Goal: Task Accomplishment & Management: Manage account settings

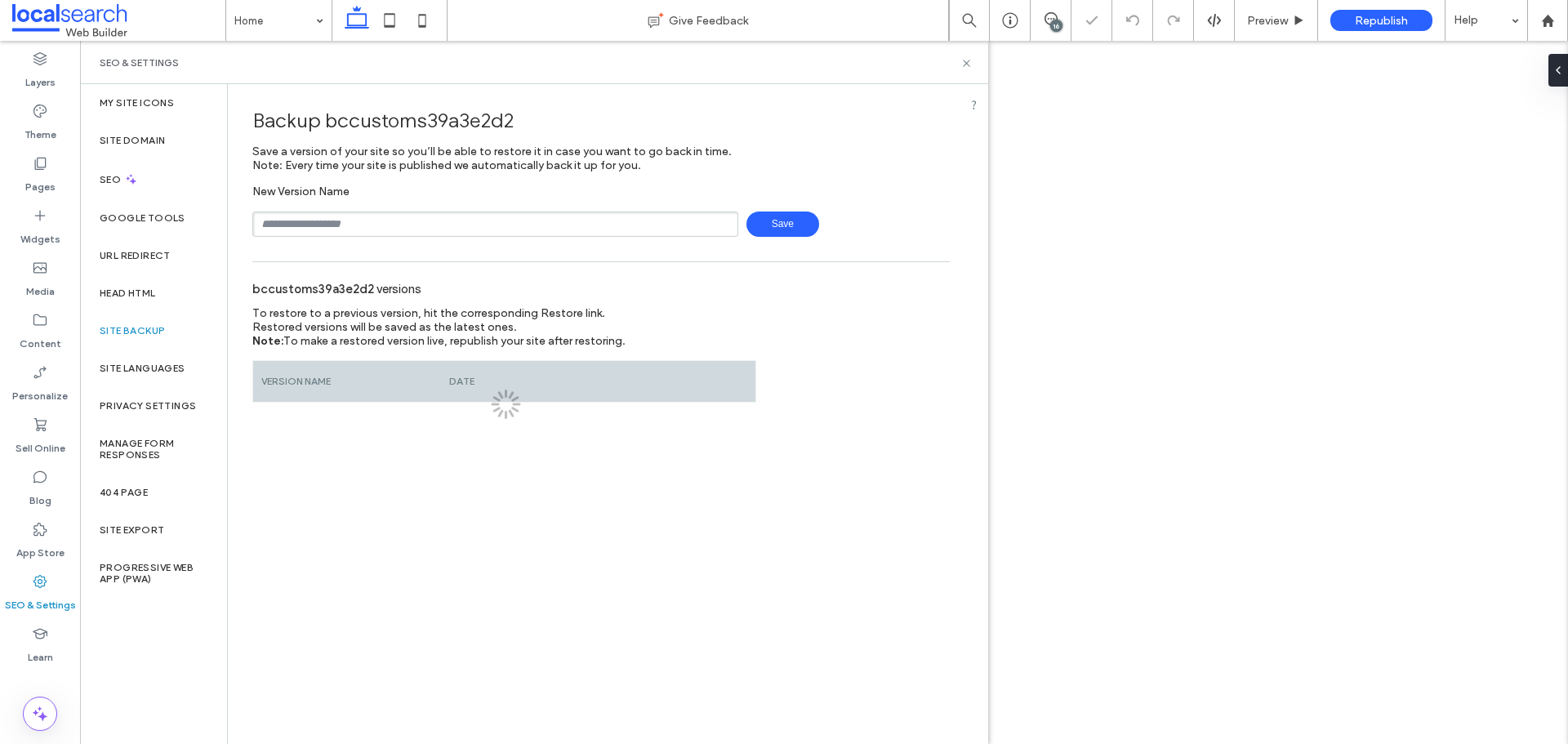
click at [393, 225] on input "text" at bounding box center [495, 224] width 486 height 25
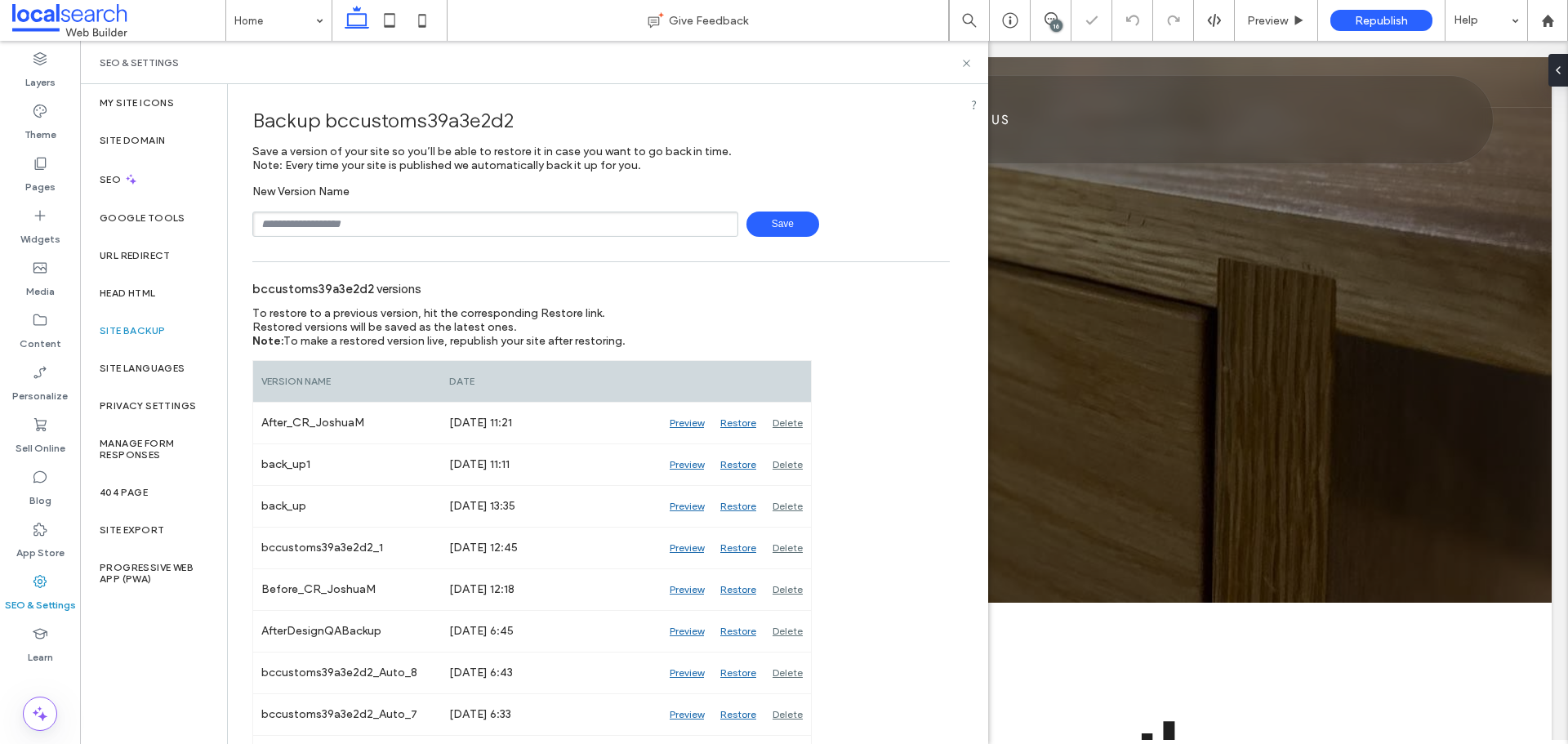
type input "**********"
click at [767, 231] on span "Save" at bounding box center [782, 224] width 73 height 25
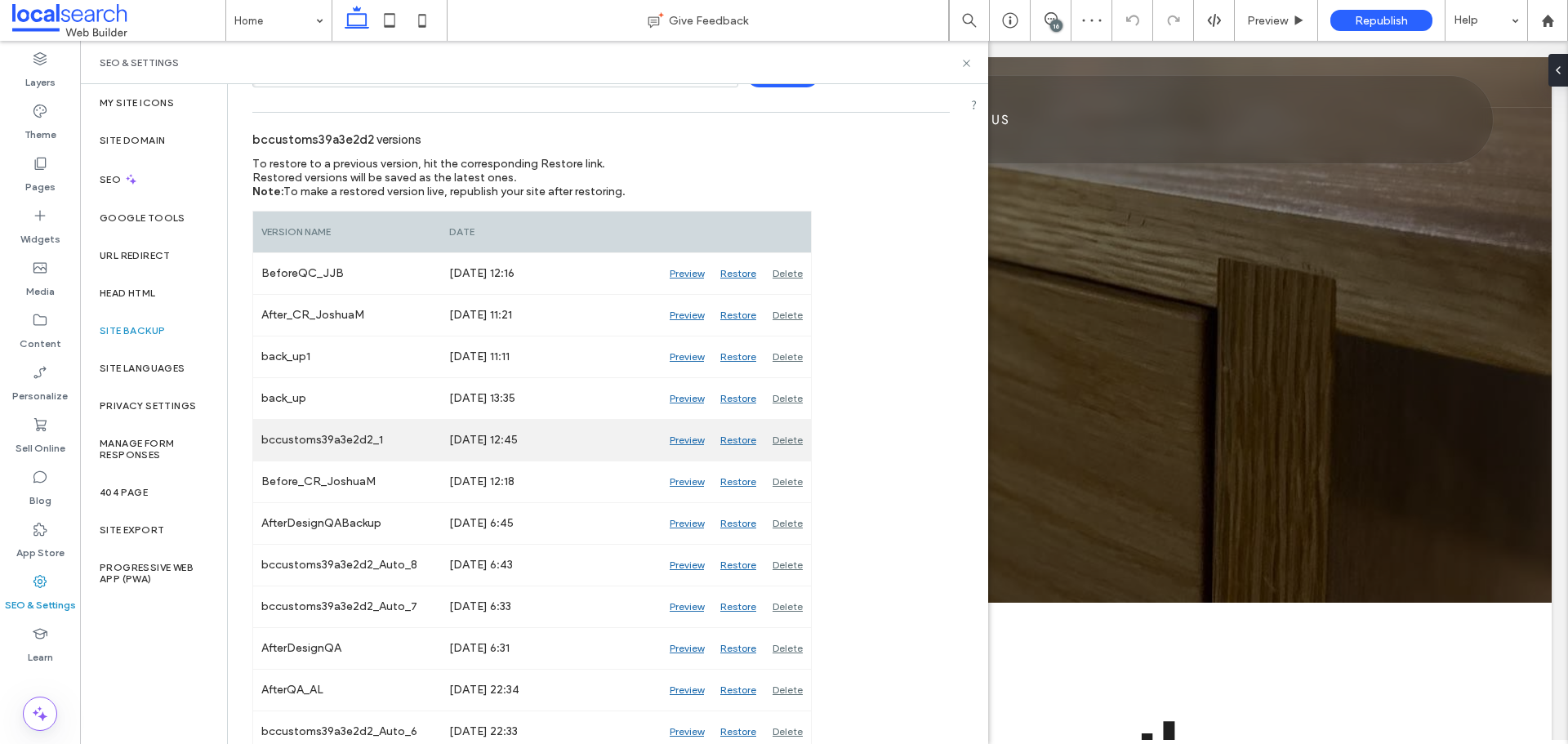
scroll to position [163, 0]
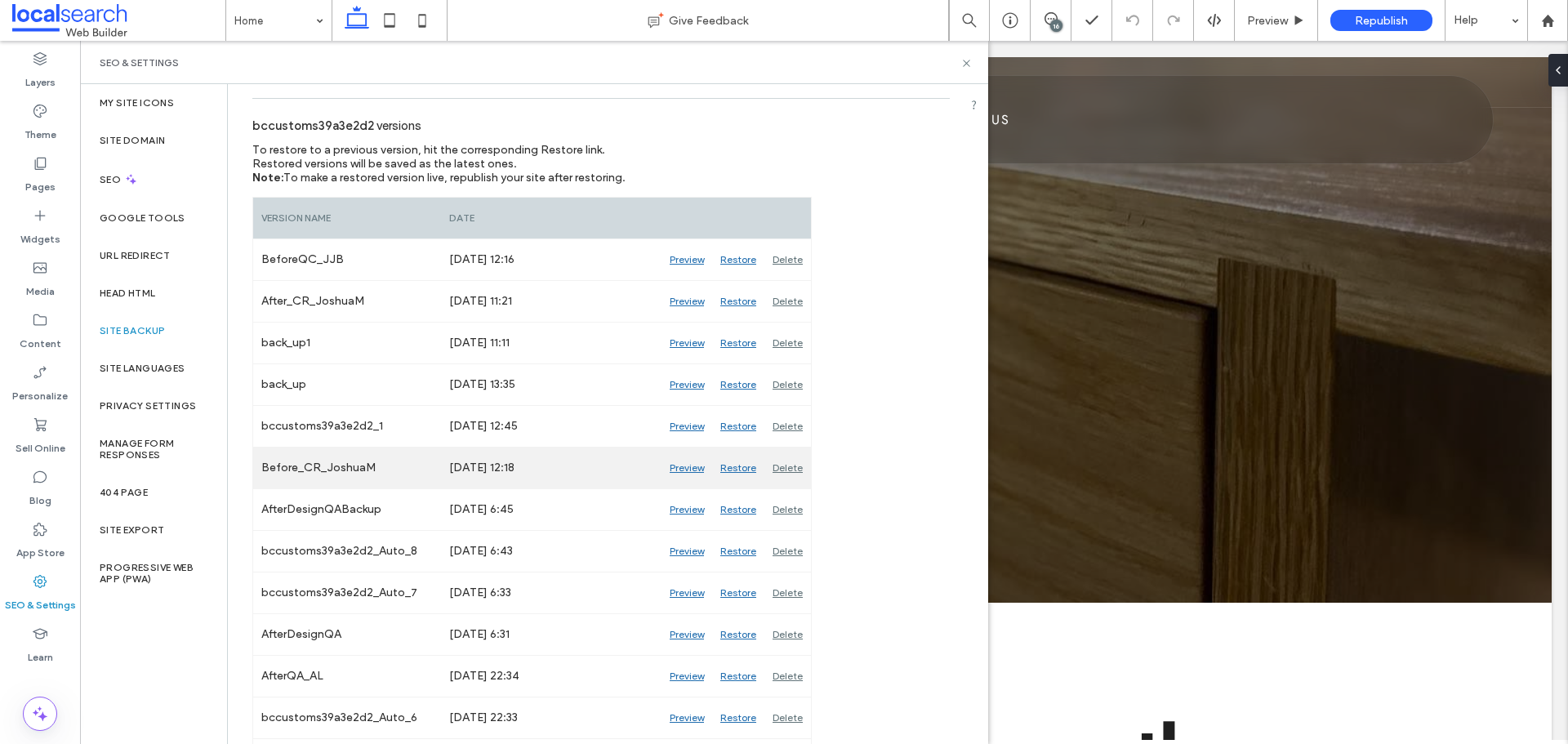
click at [672, 465] on div "Preview" at bounding box center [687, 468] width 51 height 41
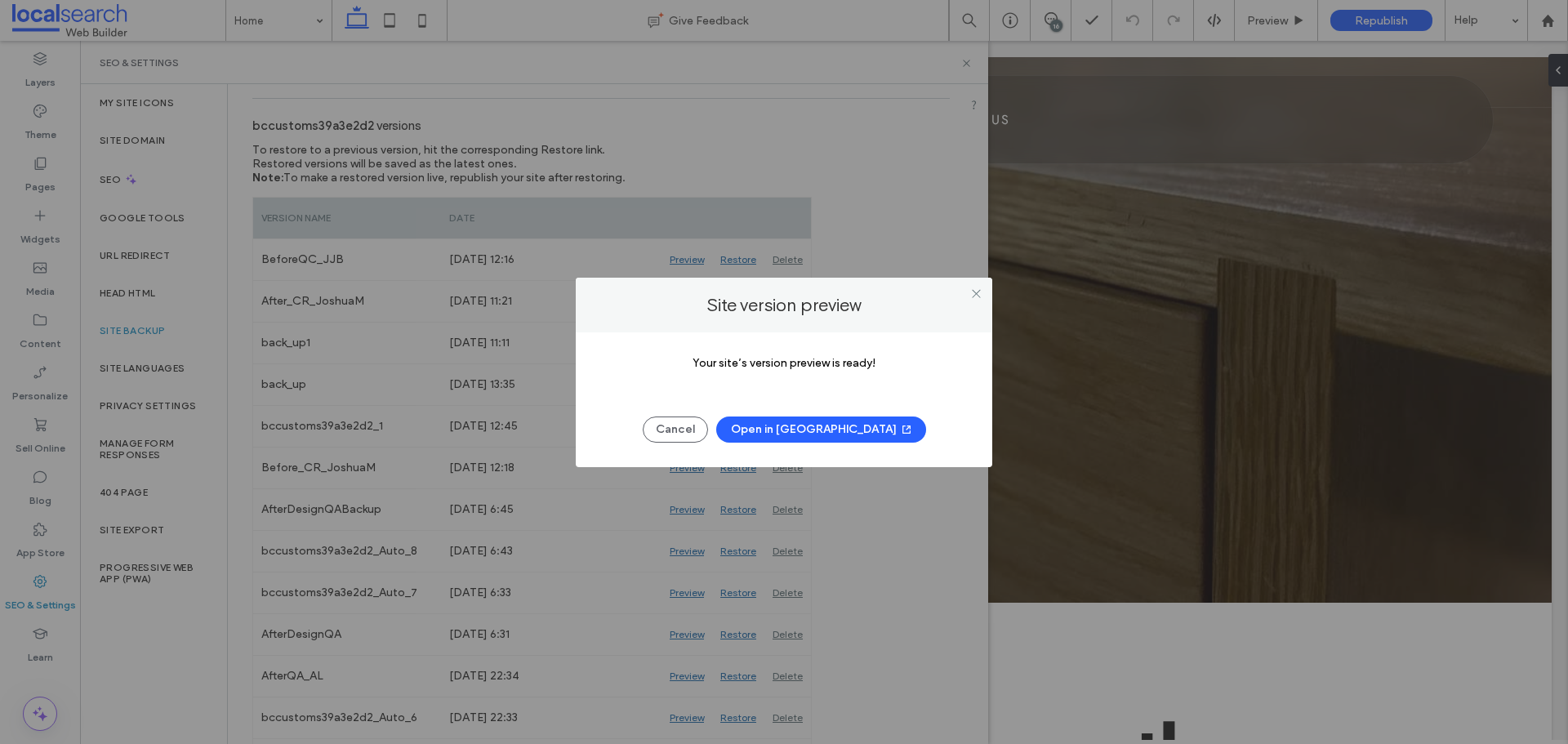
click at [787, 429] on button "Open in New Tab" at bounding box center [821, 429] width 210 height 26
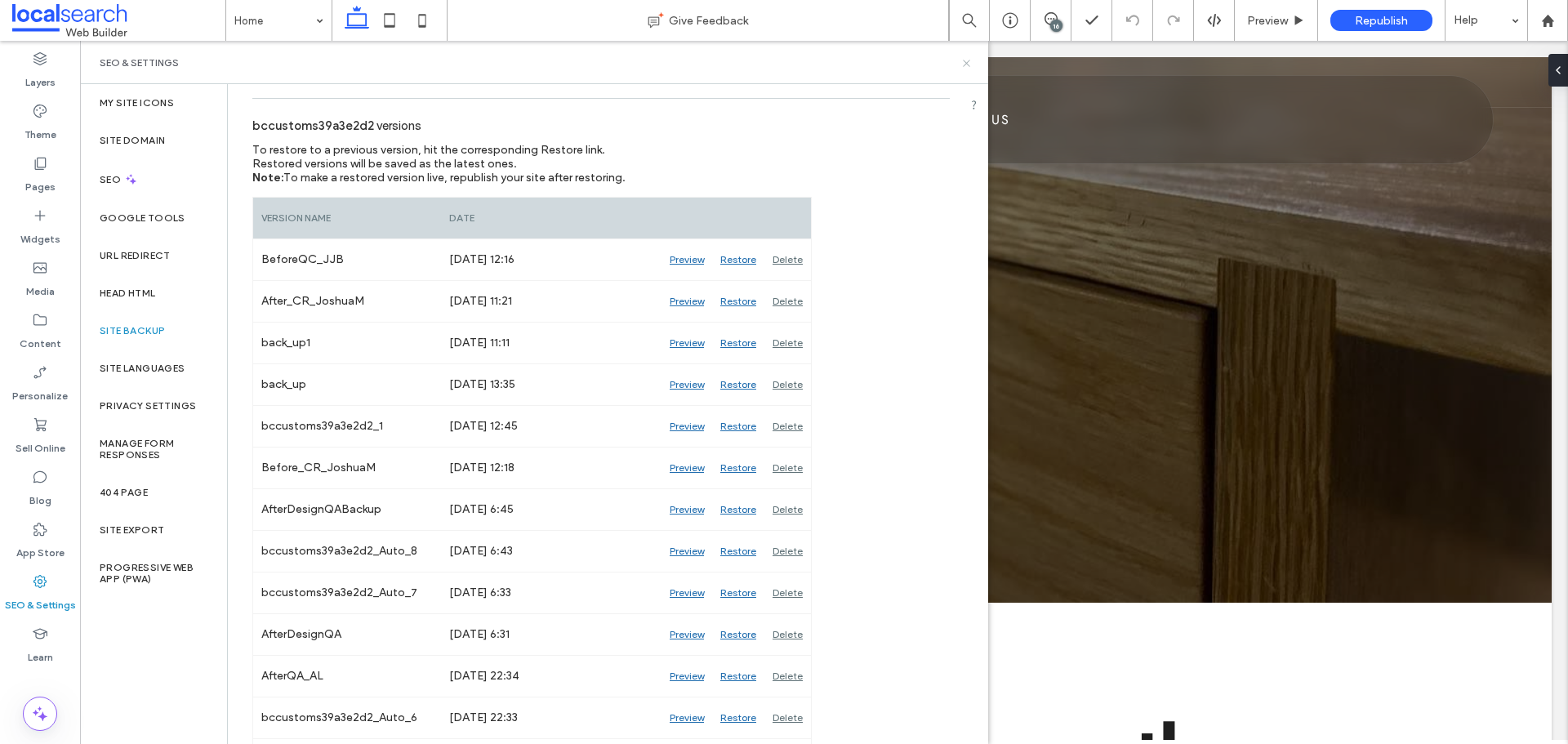
drag, startPoint x: 963, startPoint y: 64, endPoint x: 950, endPoint y: 8, distance: 57.5
click at [963, 64] on icon at bounding box center [966, 63] width 12 height 12
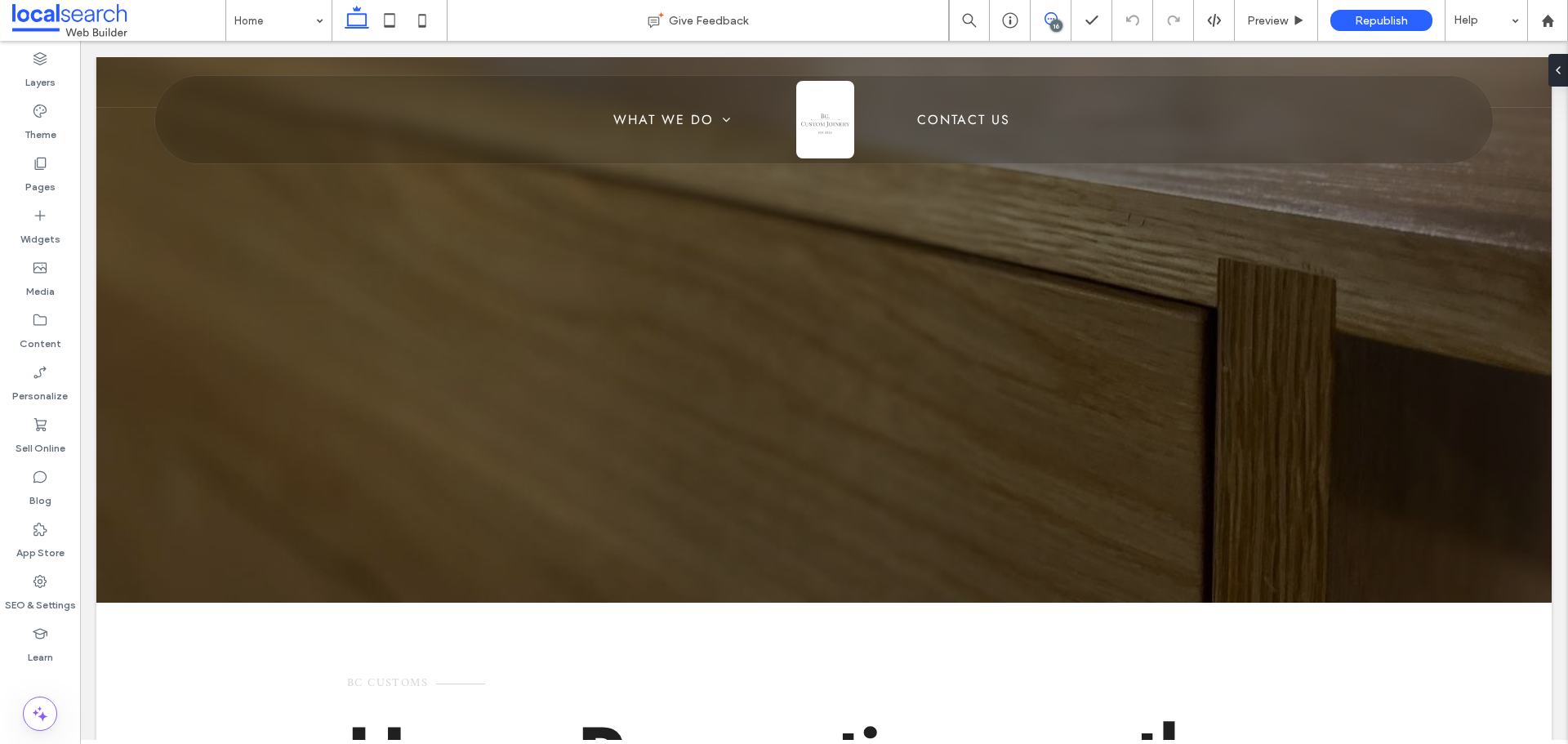
click at [1041, 22] on span at bounding box center [1050, 18] width 40 height 13
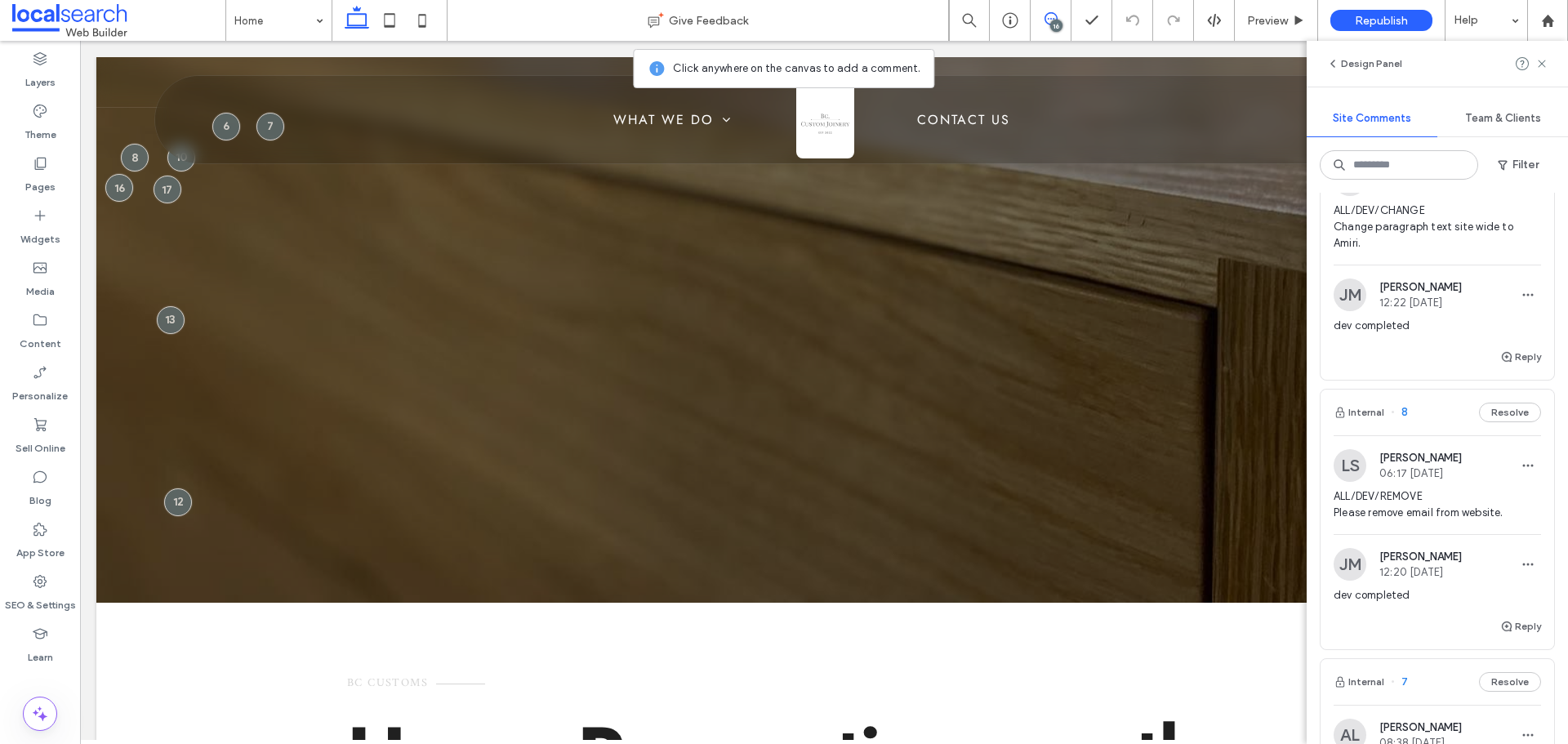
scroll to position [3755, 0]
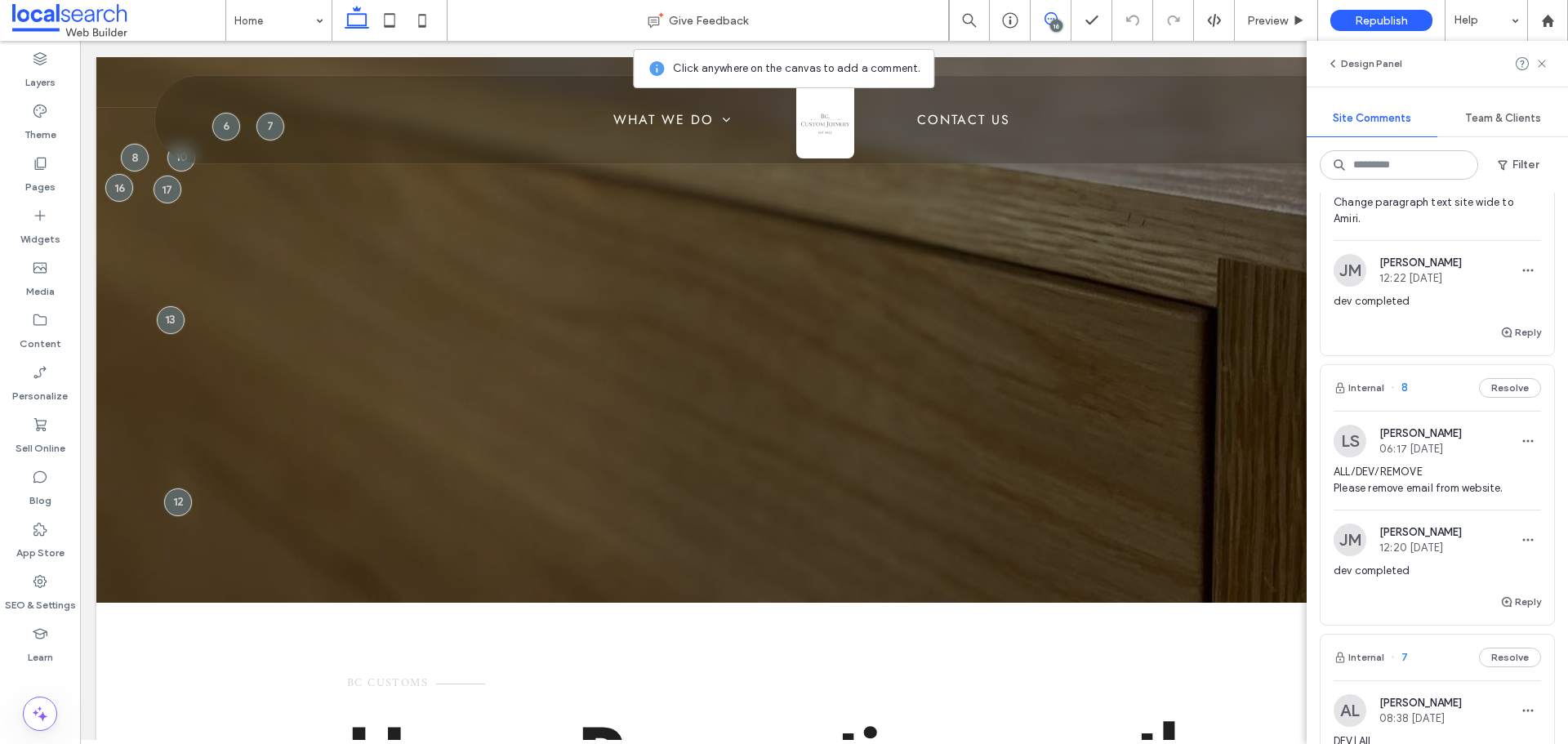
click at [1399, 495] on span "ALL/DEV/REMOVE Please remove email from website." at bounding box center [1437, 480] width 208 height 33
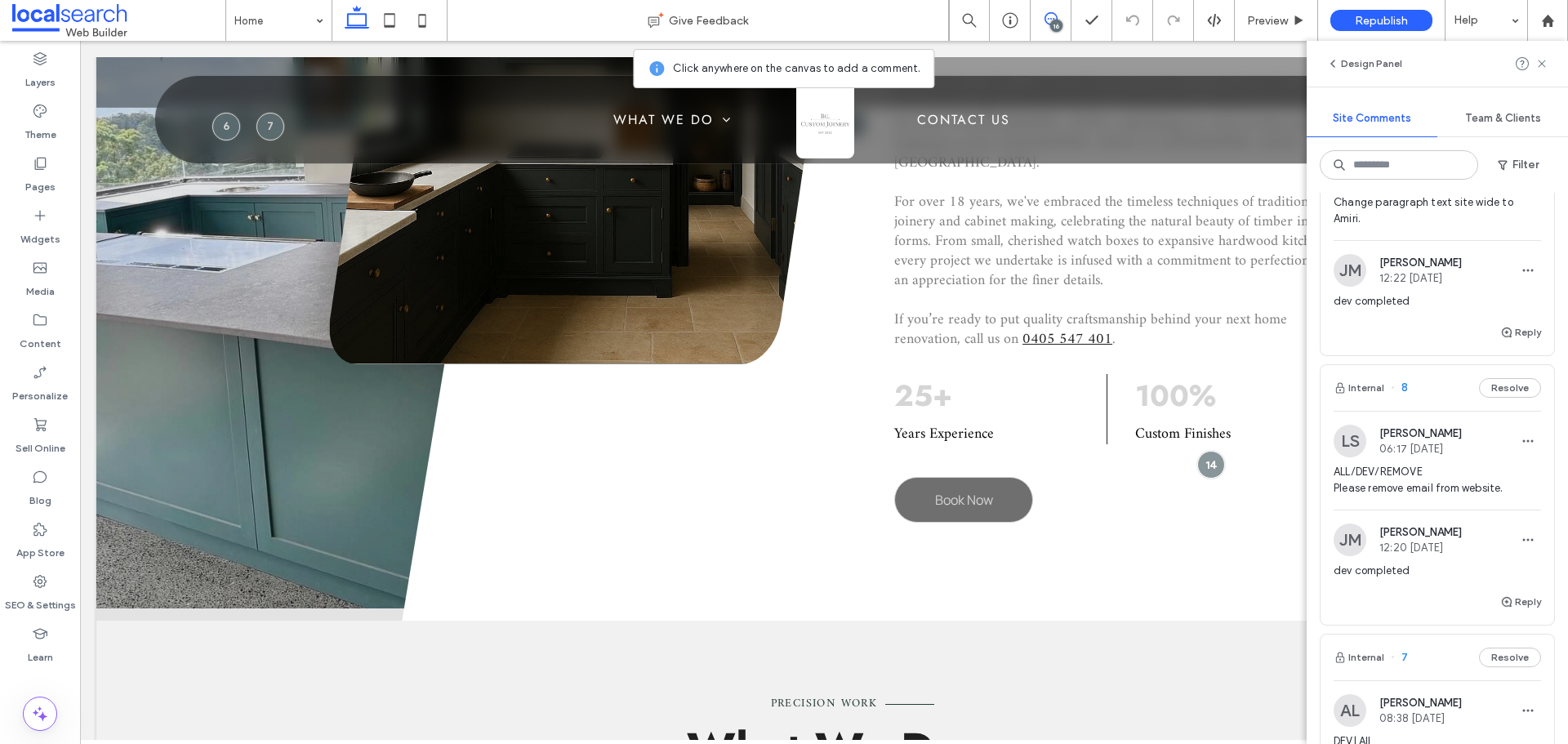
scroll to position [1143, 0]
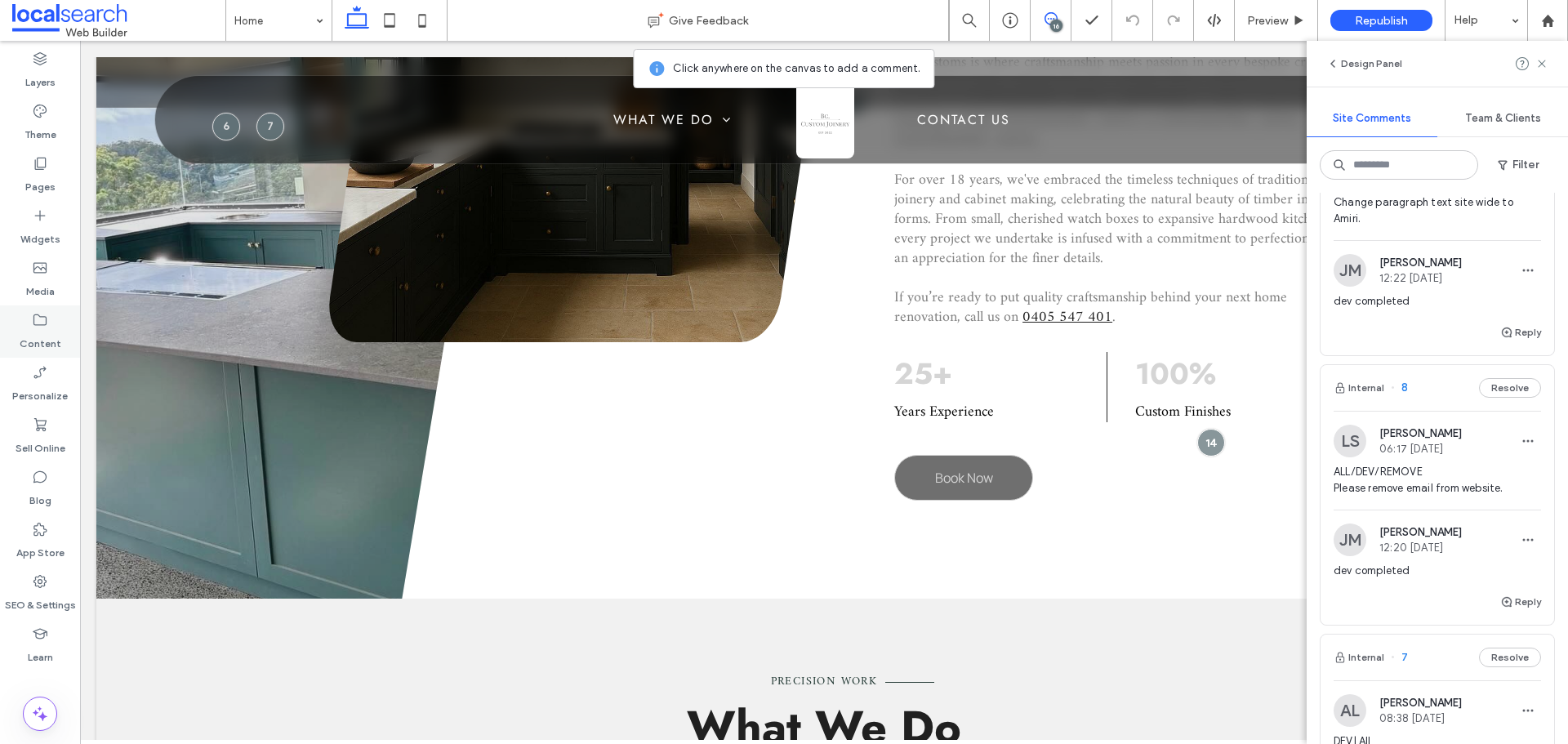
click at [48, 340] on label "Content" at bounding box center [40, 339] width 41 height 23
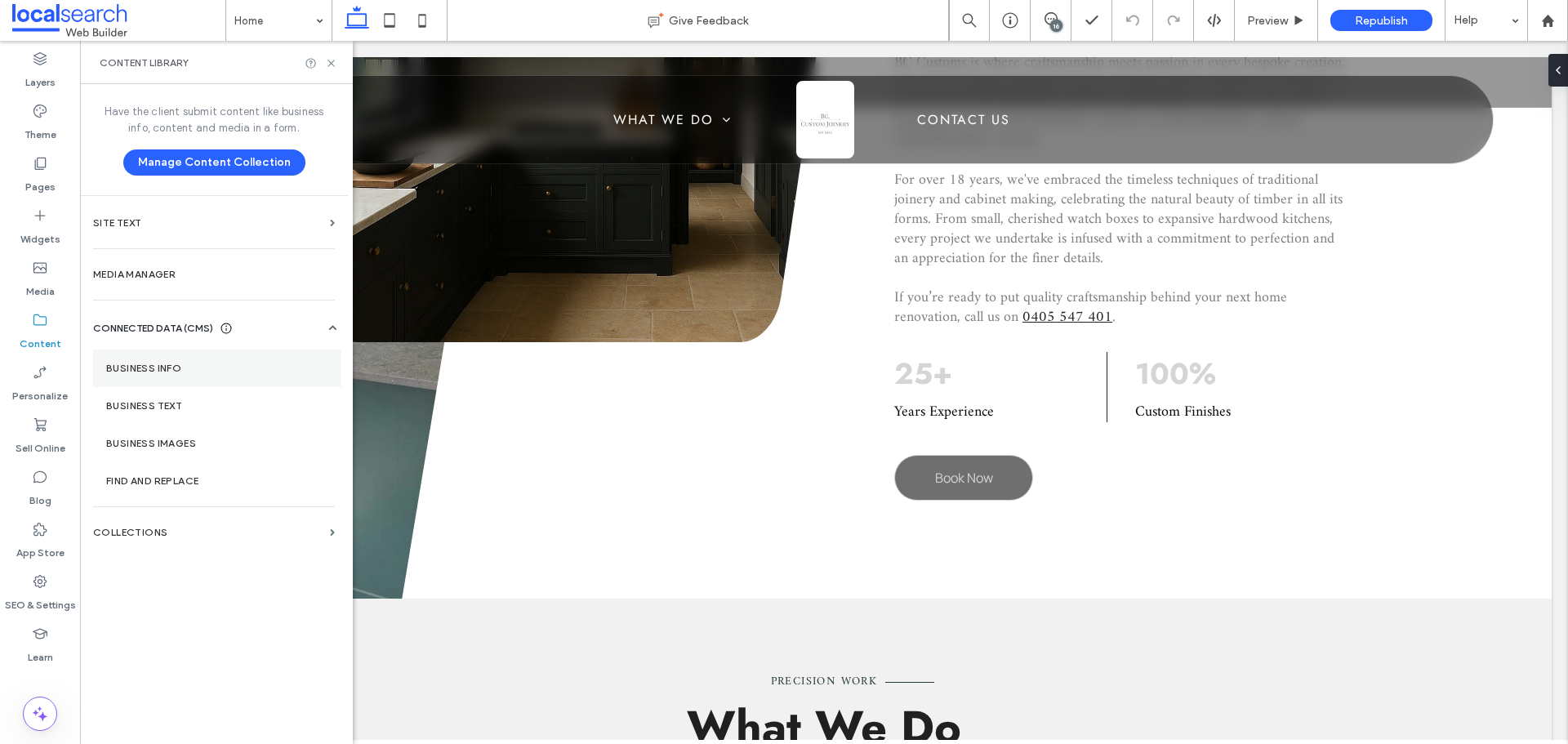
click at [127, 372] on label "Business Info" at bounding box center [217, 368] width 222 height 12
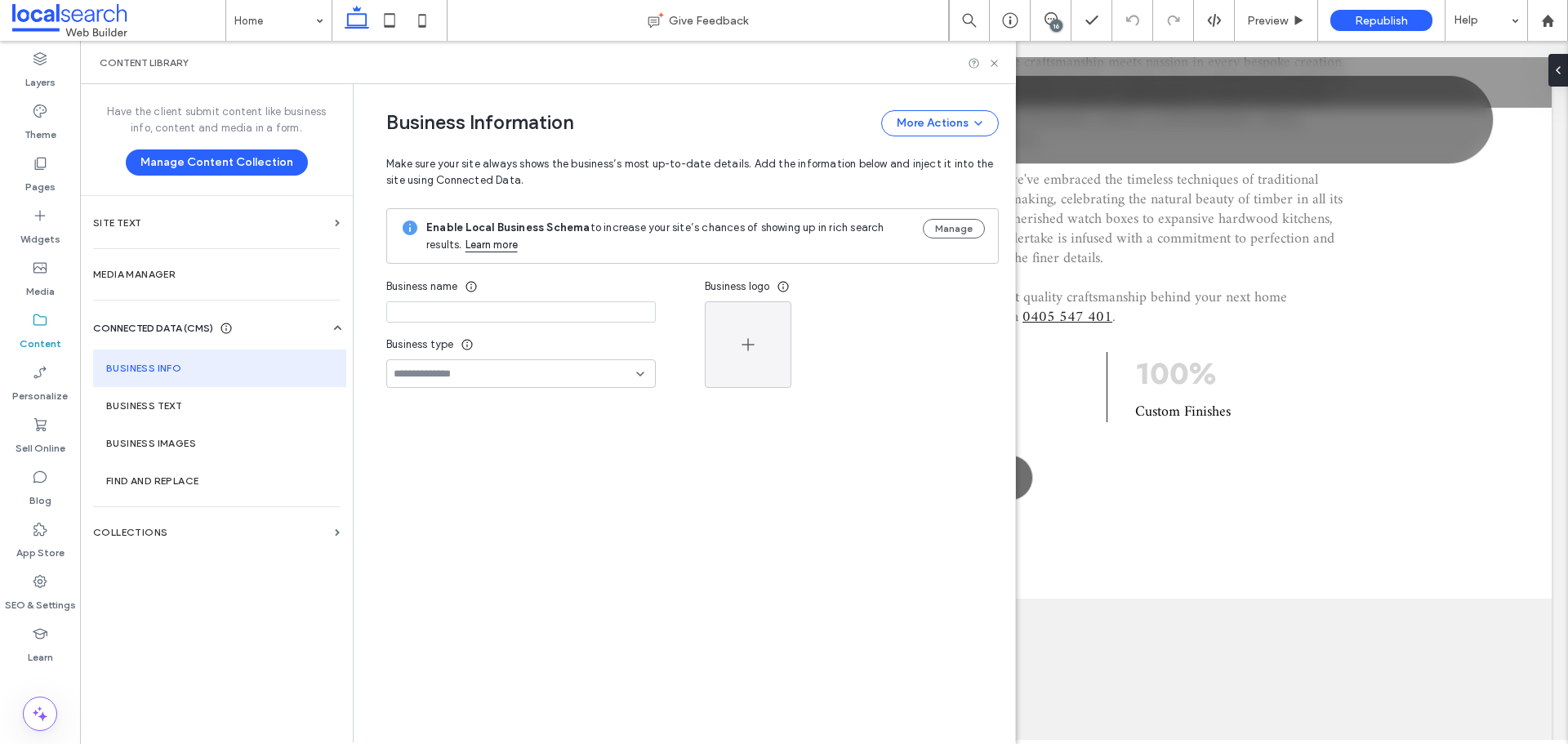
type input "**********"
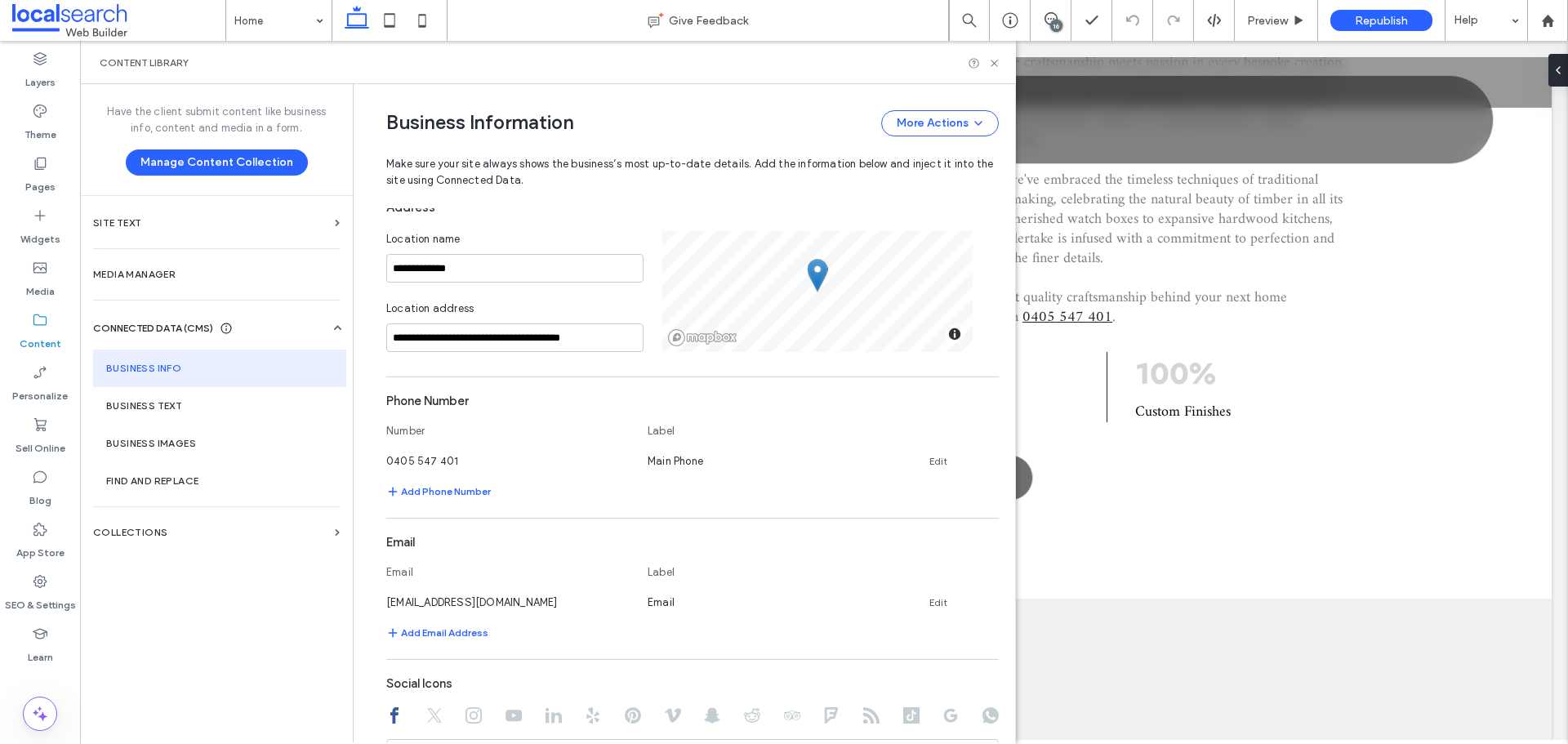
scroll to position [312, 0]
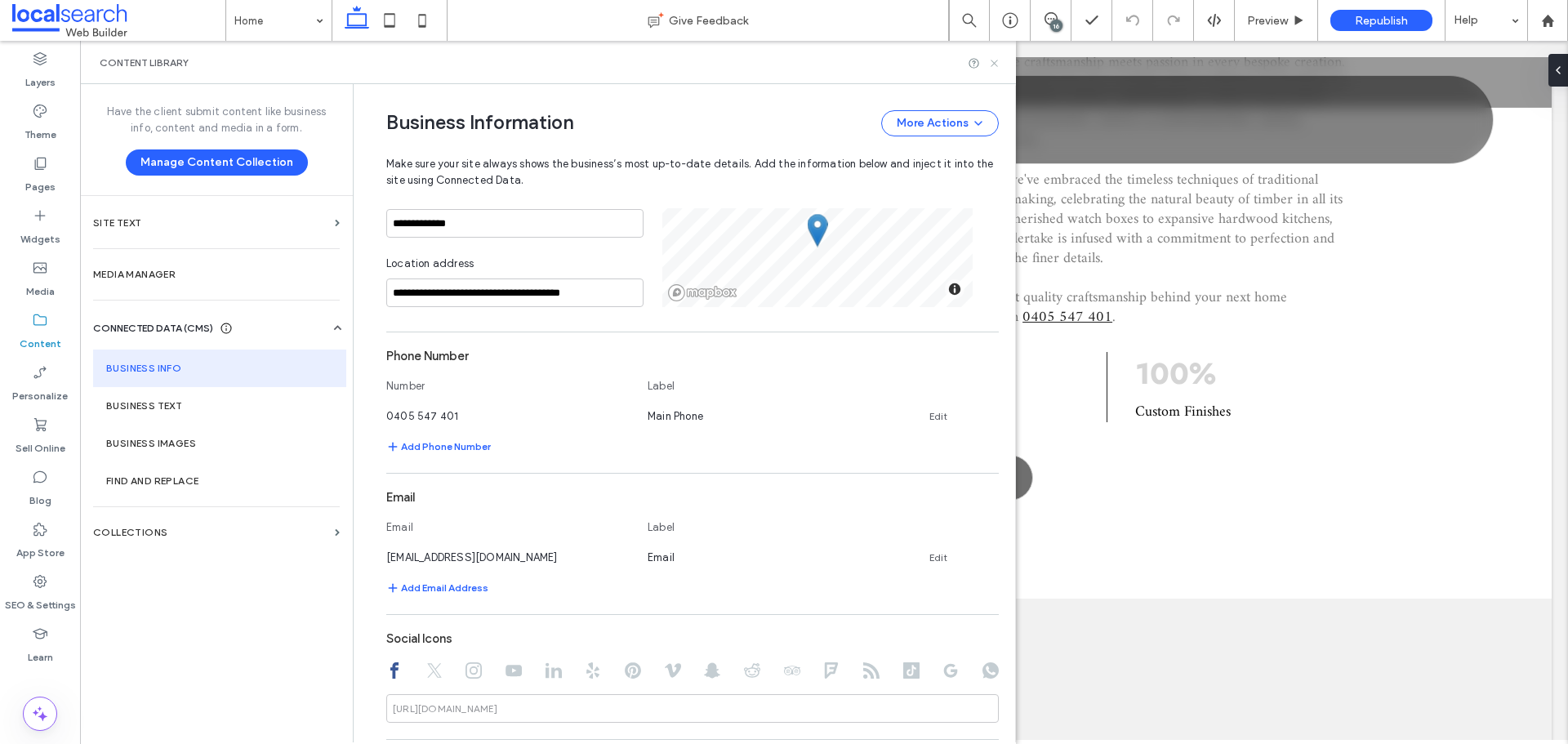
click at [994, 62] on use at bounding box center [994, 63] width 7 height 7
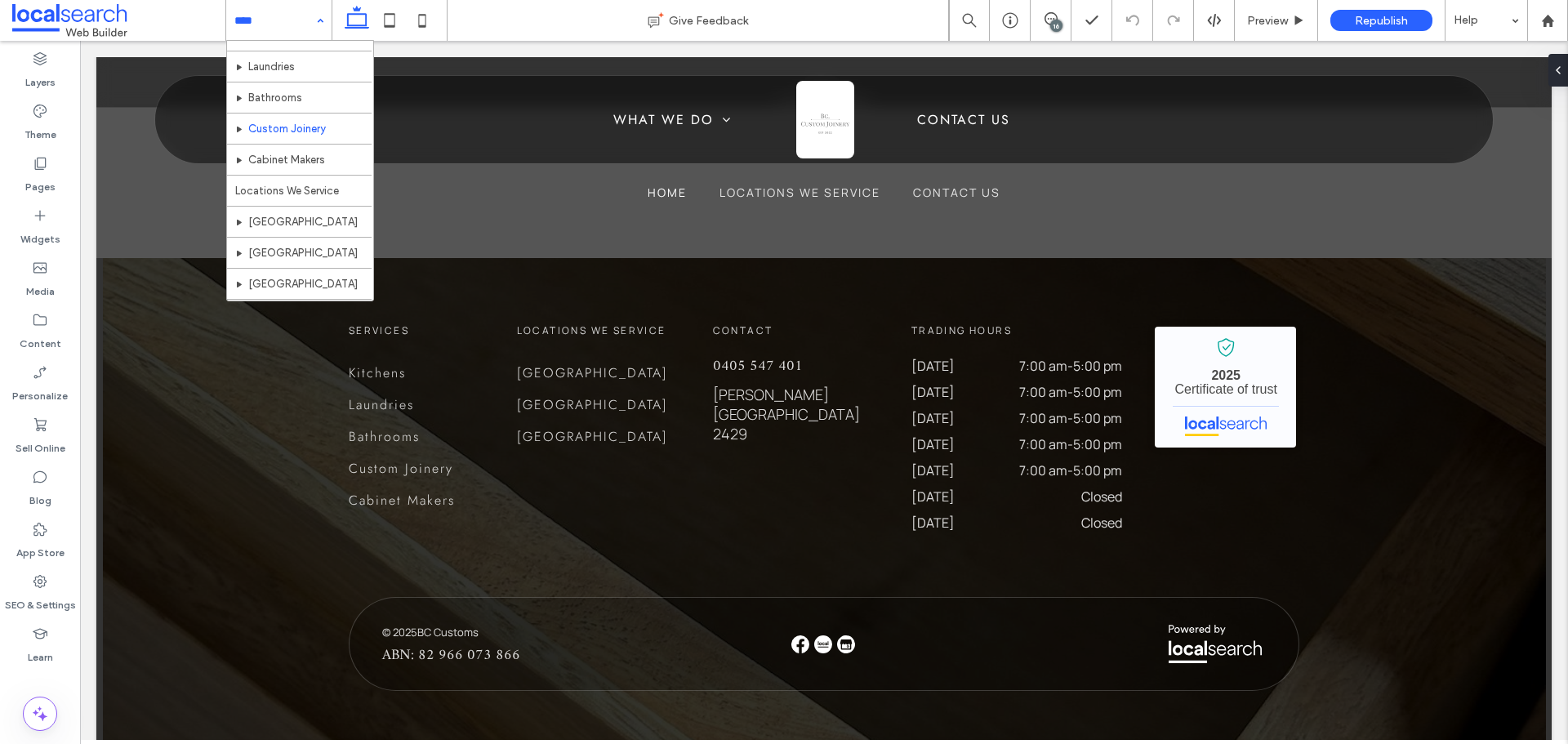
scroll to position [79, 0]
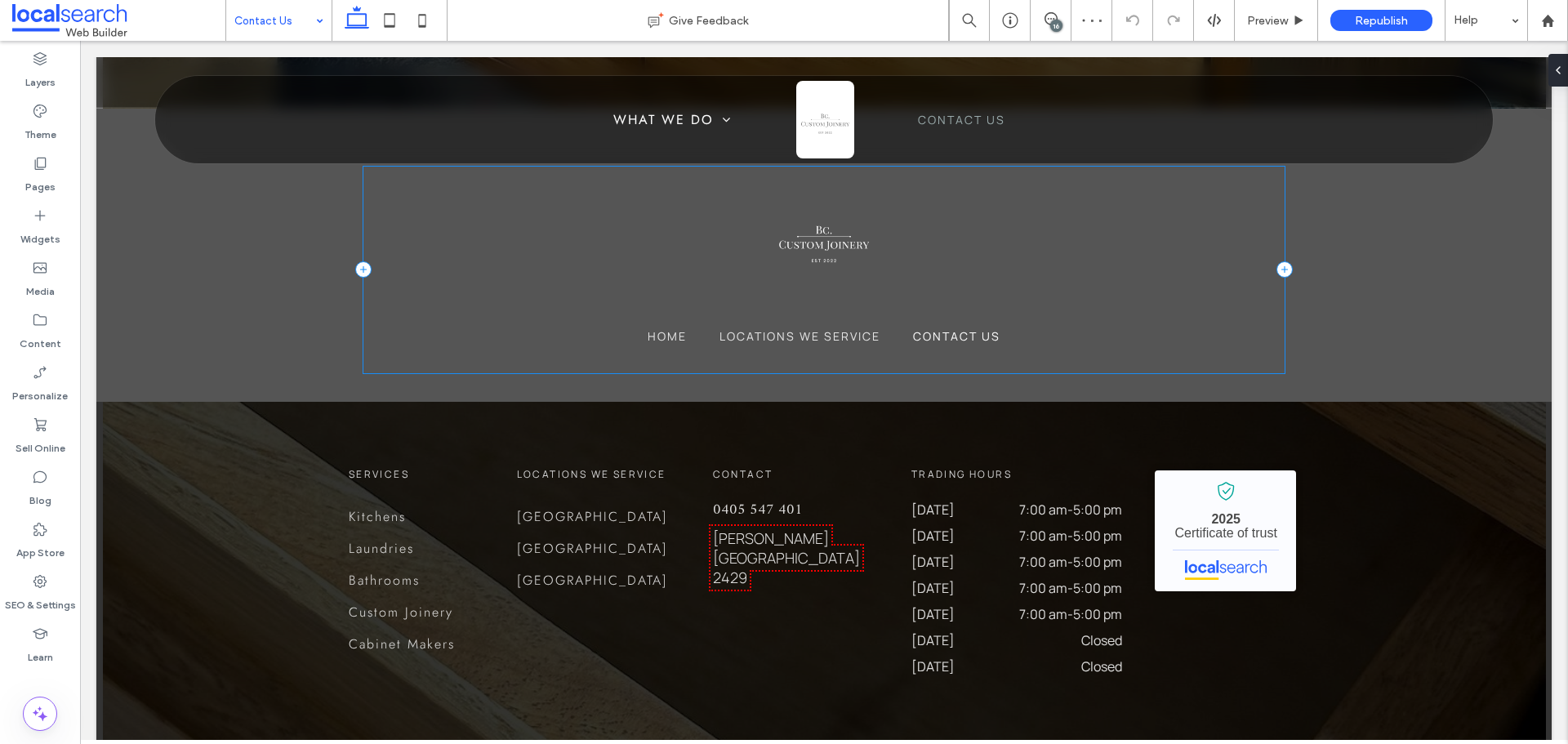
scroll to position [2121, 0]
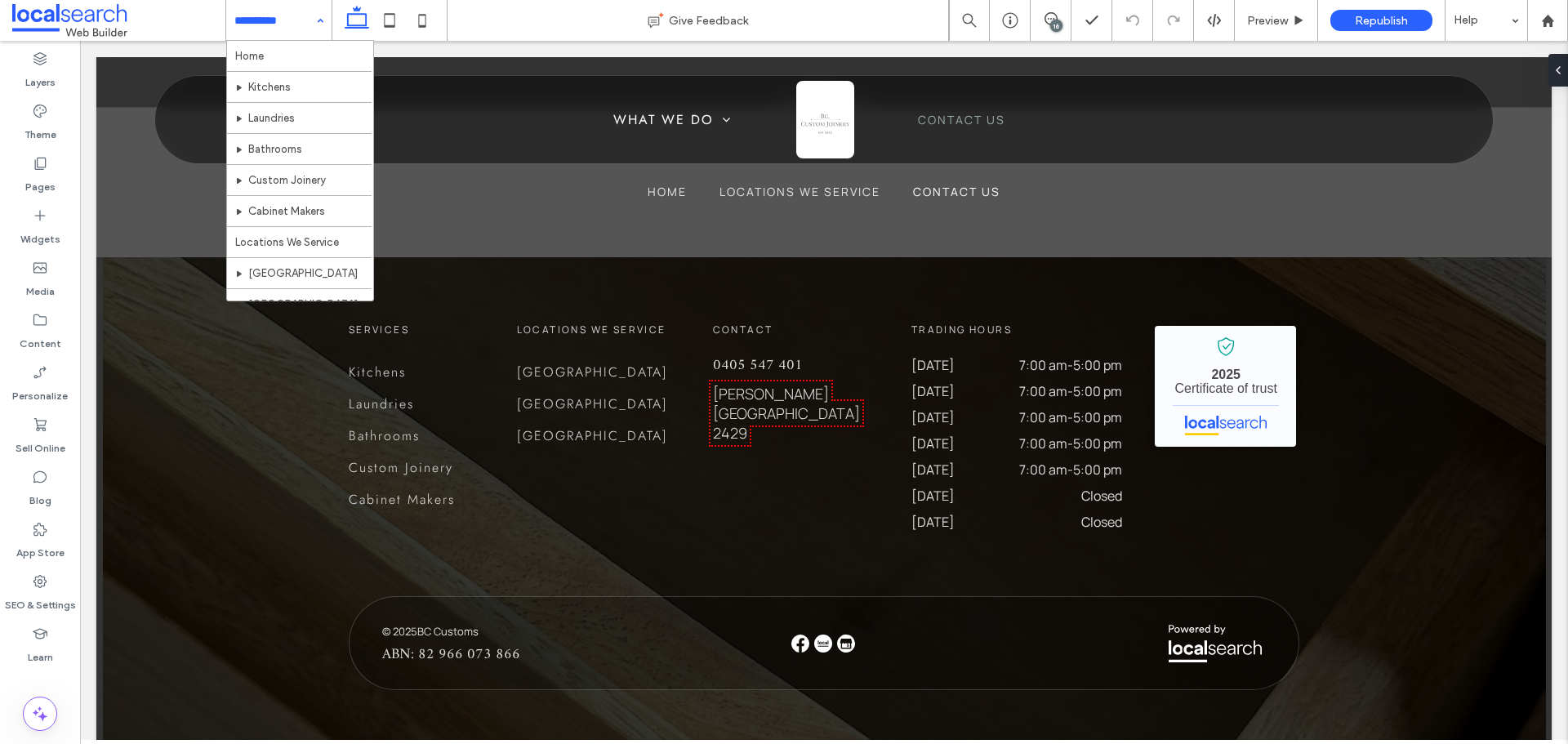
click at [294, 23] on input at bounding box center [275, 20] width 81 height 41
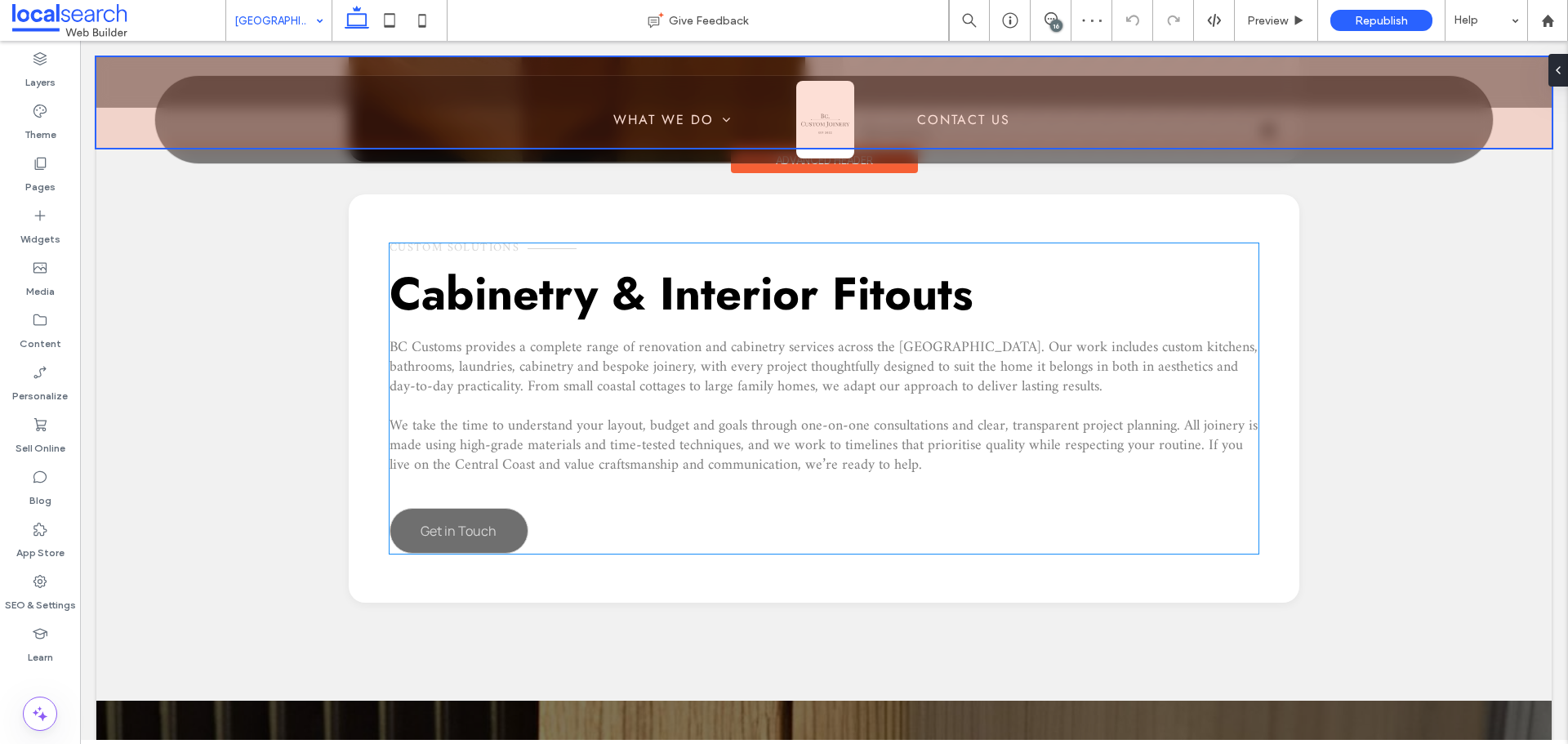
scroll to position [2449, 0]
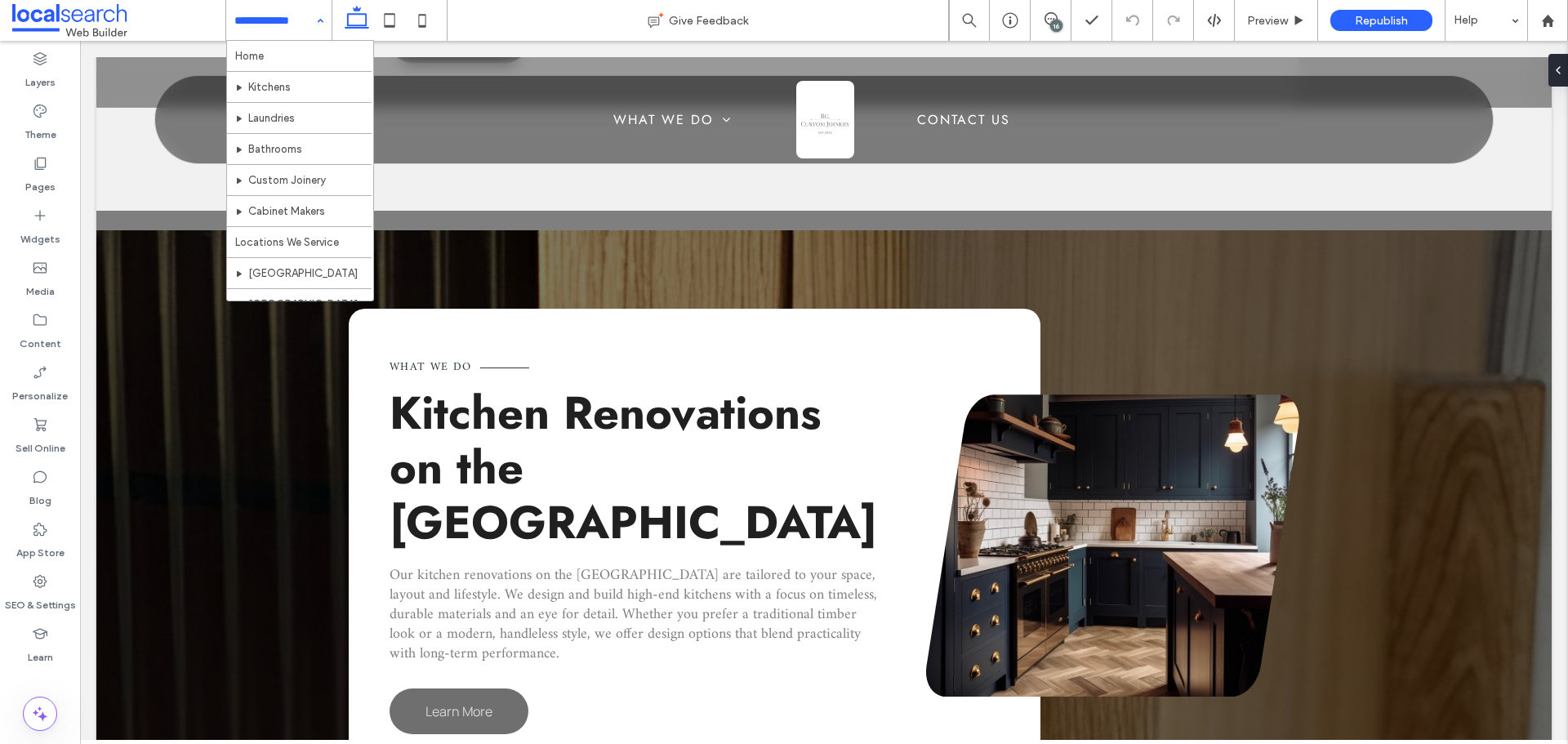
click at [1051, 21] on div "16" at bounding box center [1056, 25] width 12 height 12
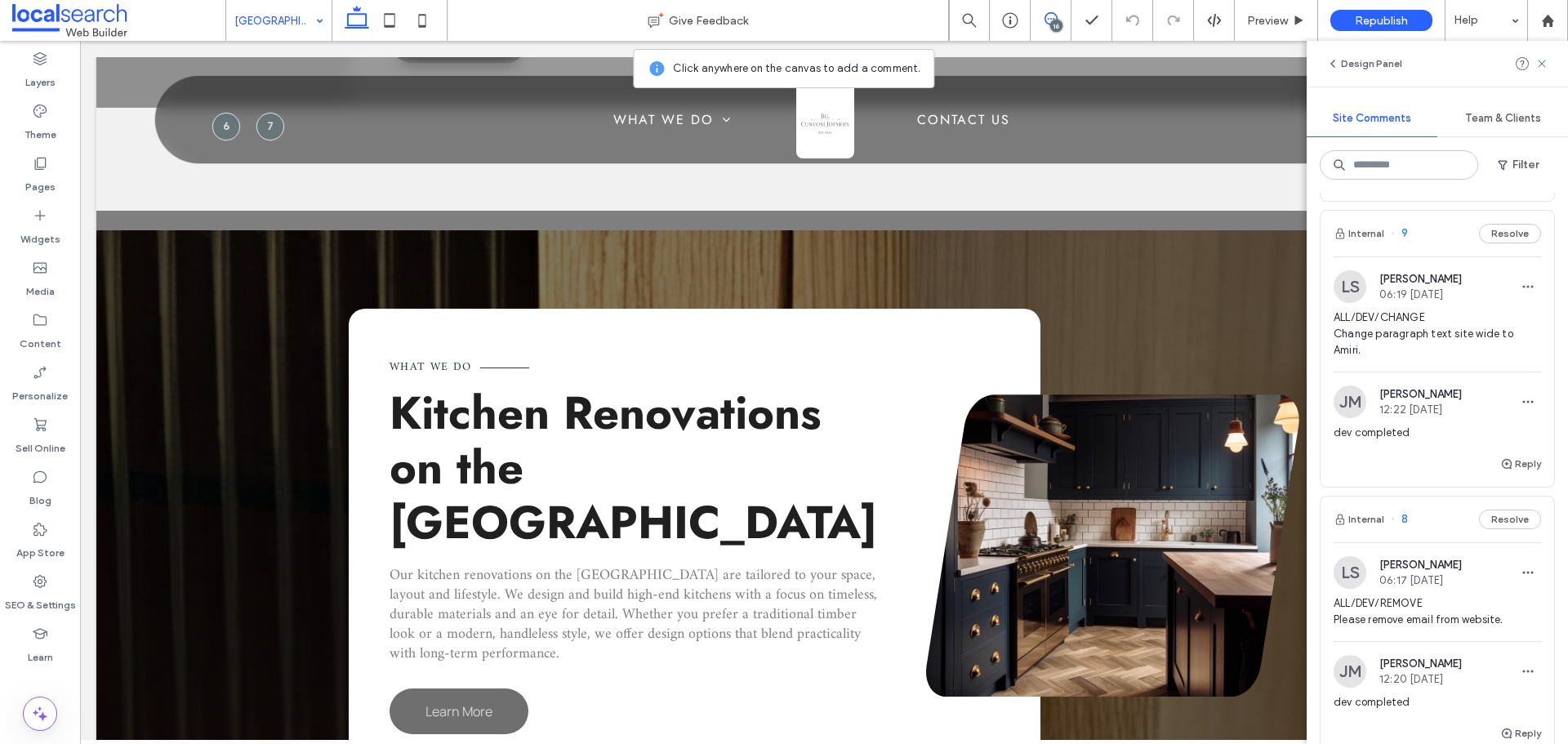
scroll to position [3585, 0]
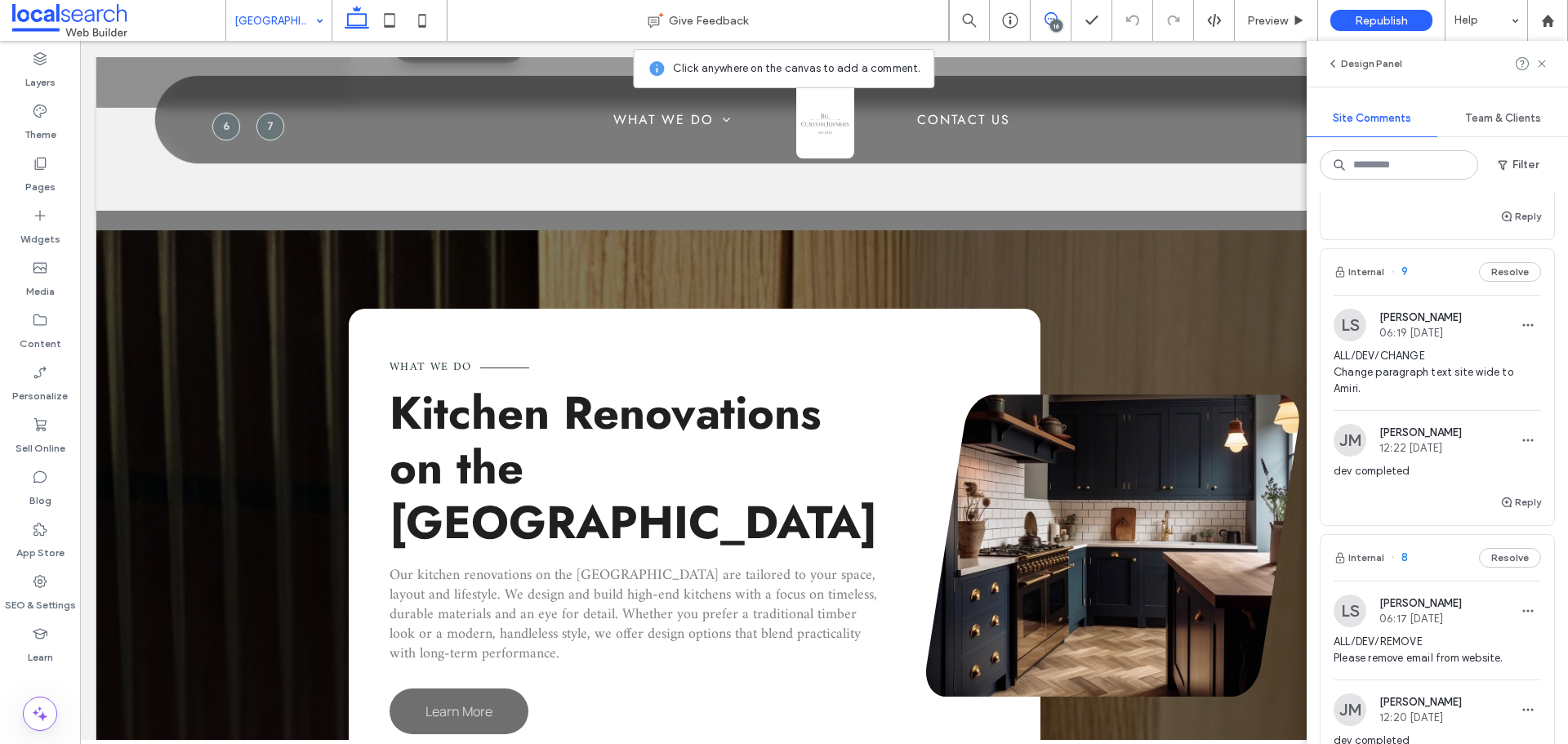
click at [1407, 363] on span "ALL/DEV/CHANGE Change paragraph text site wide to Amiri." at bounding box center [1437, 372] width 208 height 49
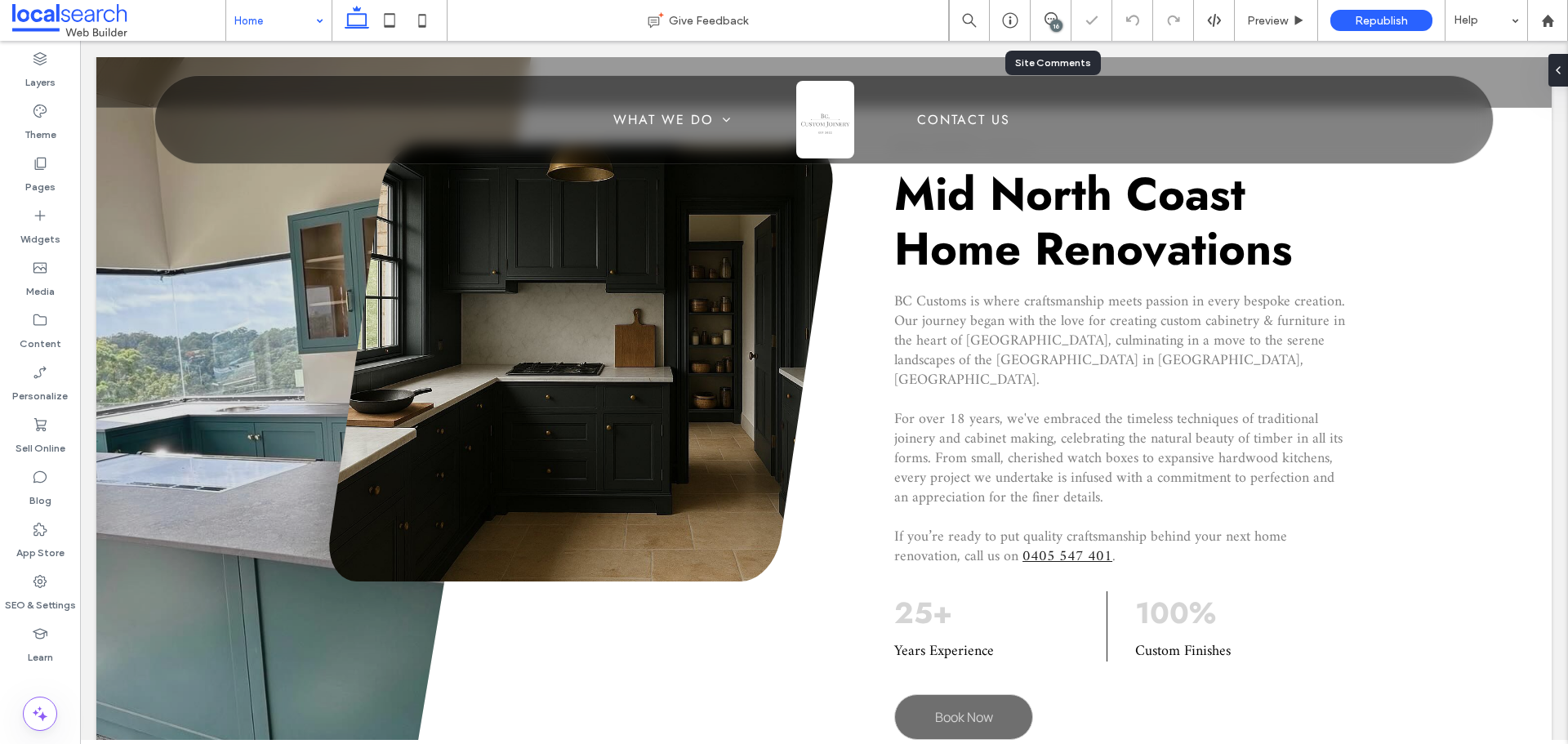
click at [1048, 25] on div "16" at bounding box center [1050, 19] width 40 height 16
click at [41, 136] on label "Theme" at bounding box center [41, 130] width 32 height 23
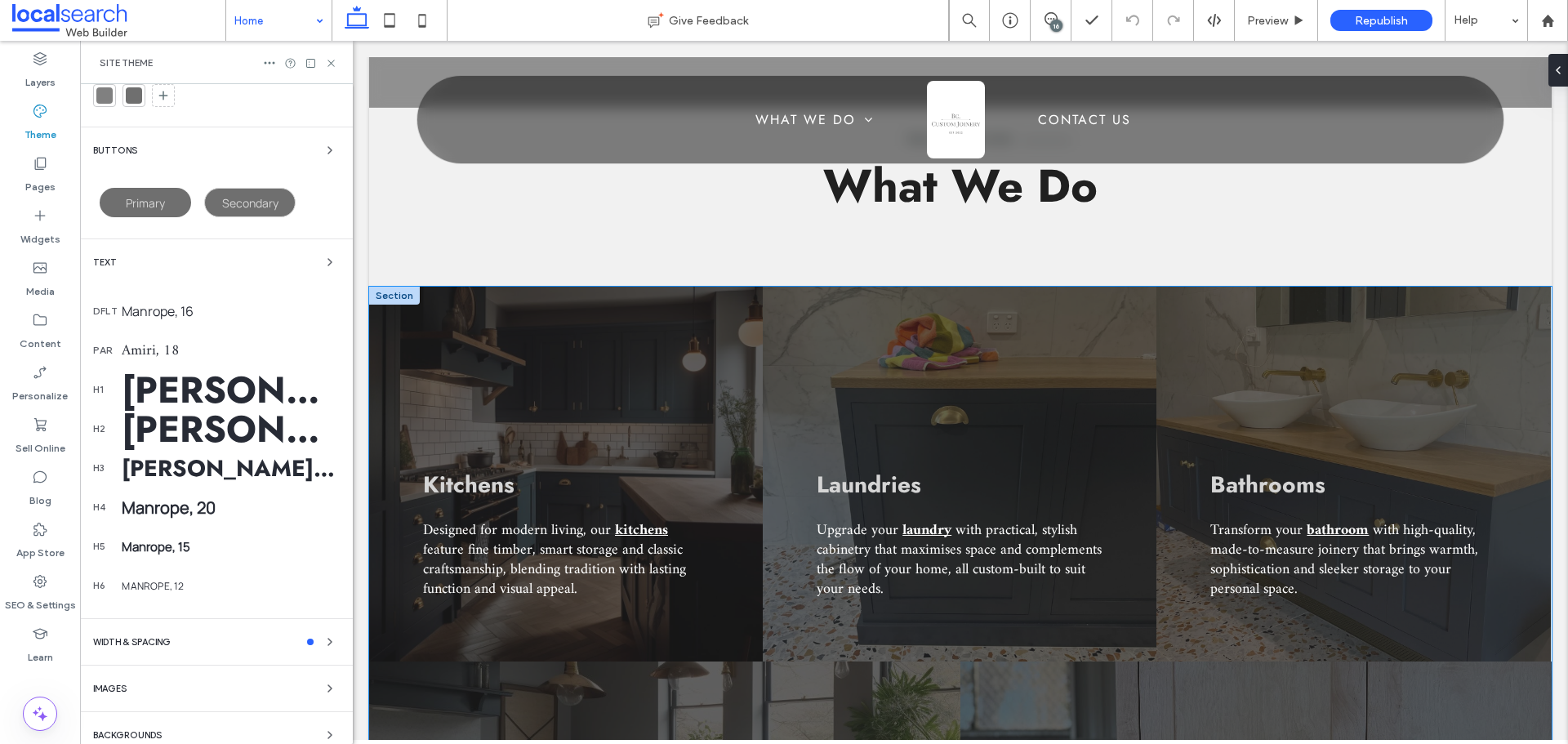
scroll to position [1883, 0]
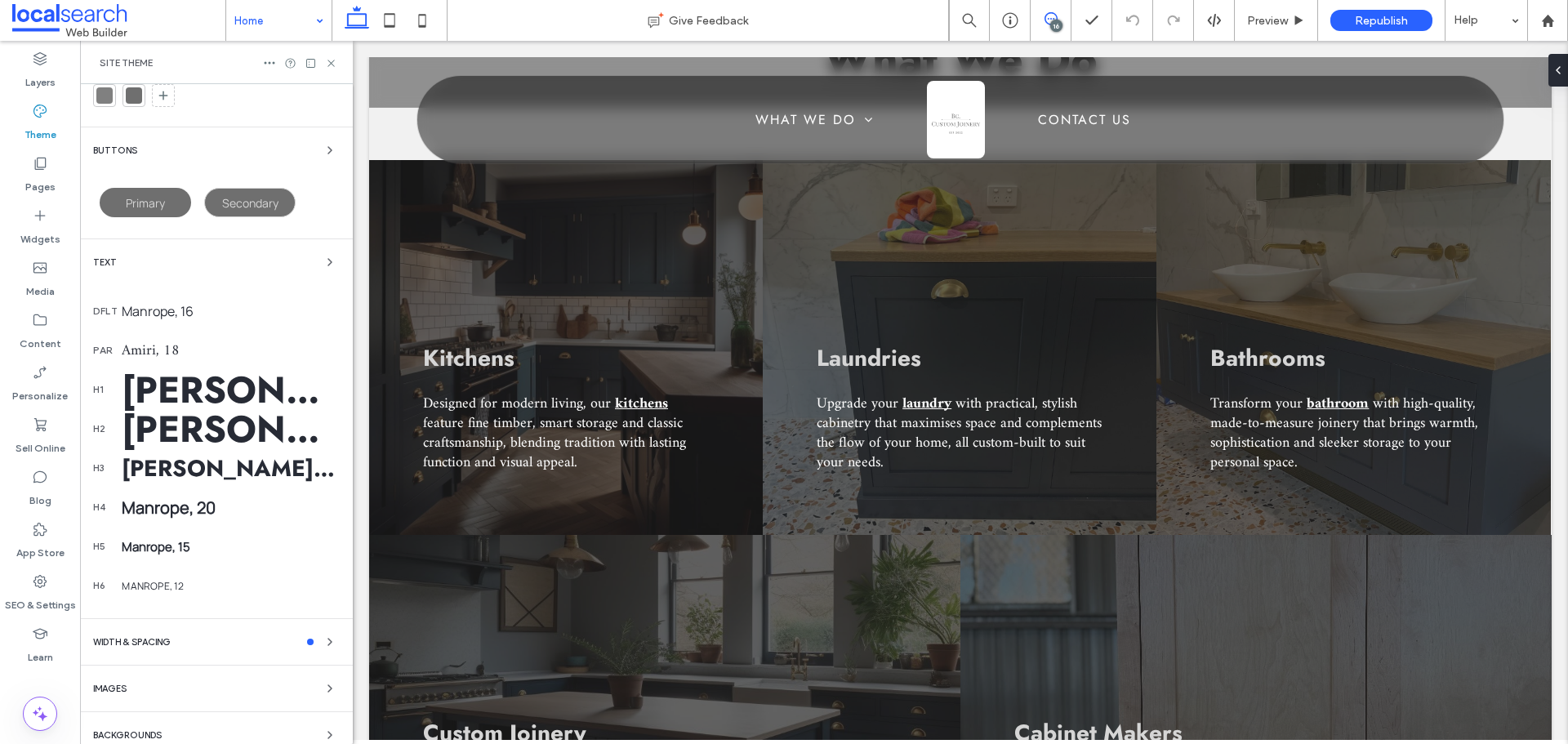
click at [1043, 22] on span at bounding box center [1050, 18] width 40 height 13
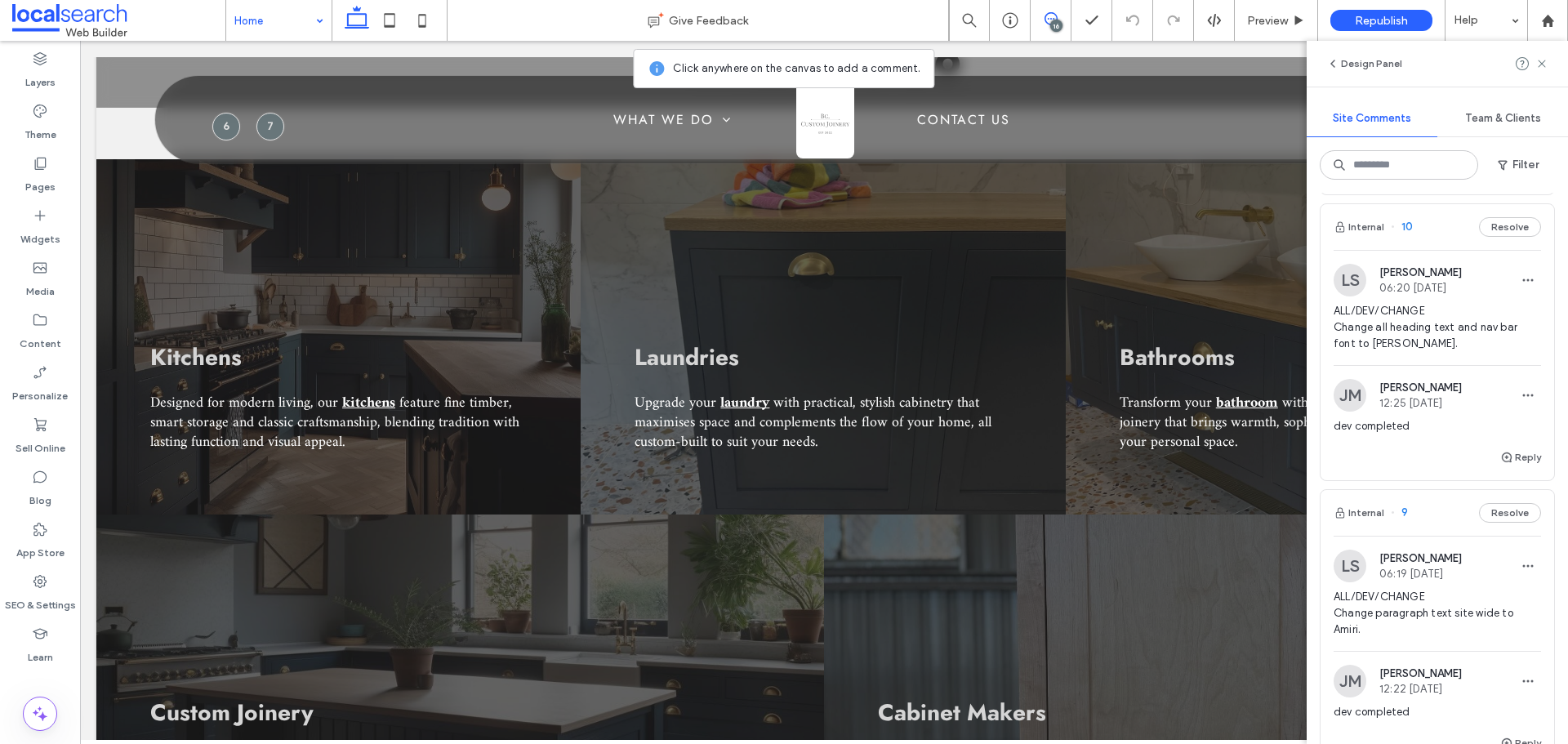
scroll to position [3340, 0]
click at [1402, 341] on span "ALL/DEV/CHANGE Change all heading text and nav bar font to [PERSON_NAME]." at bounding box center [1437, 331] width 208 height 49
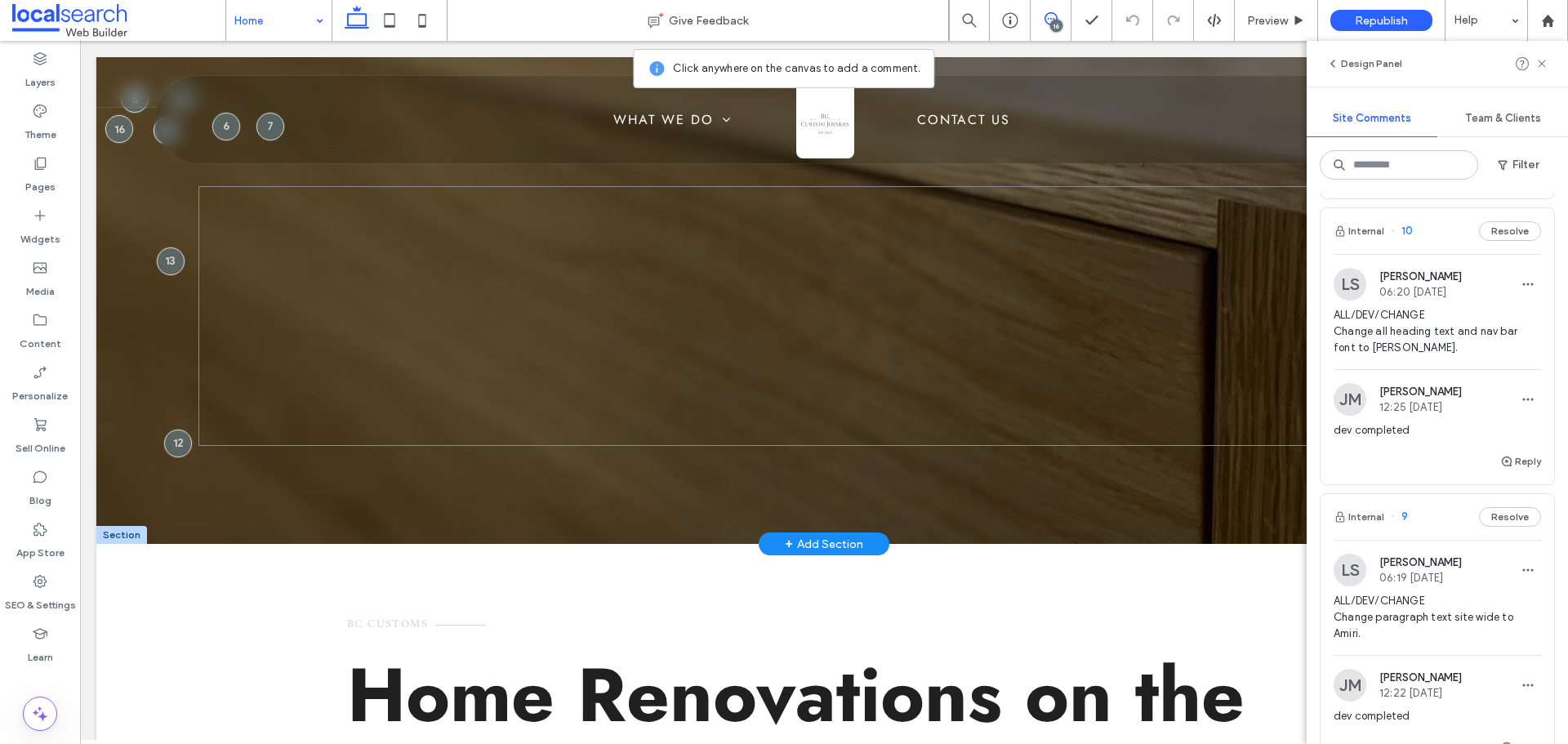
scroll to position [0, 0]
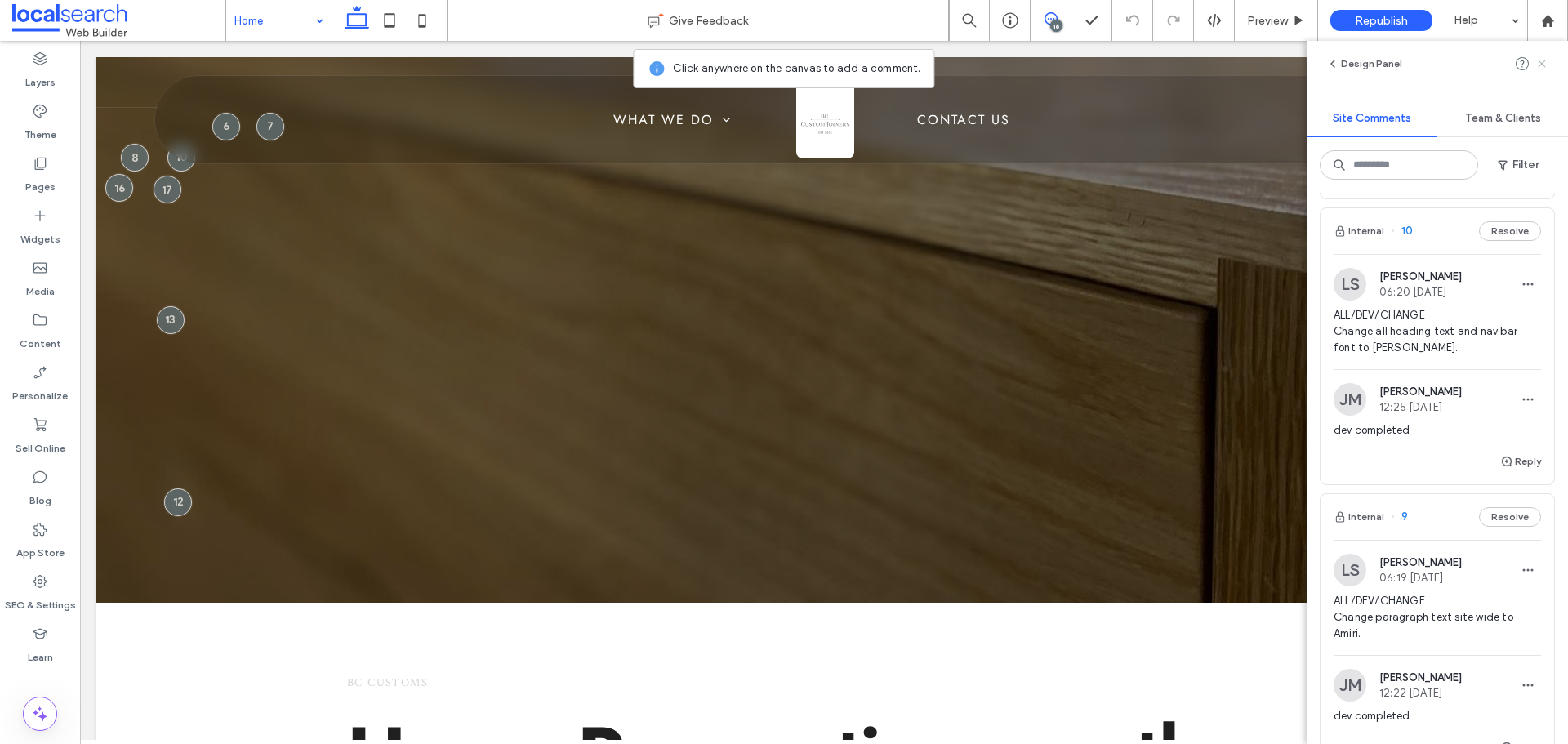
click at [1535, 61] on icon at bounding box center [1541, 63] width 13 height 13
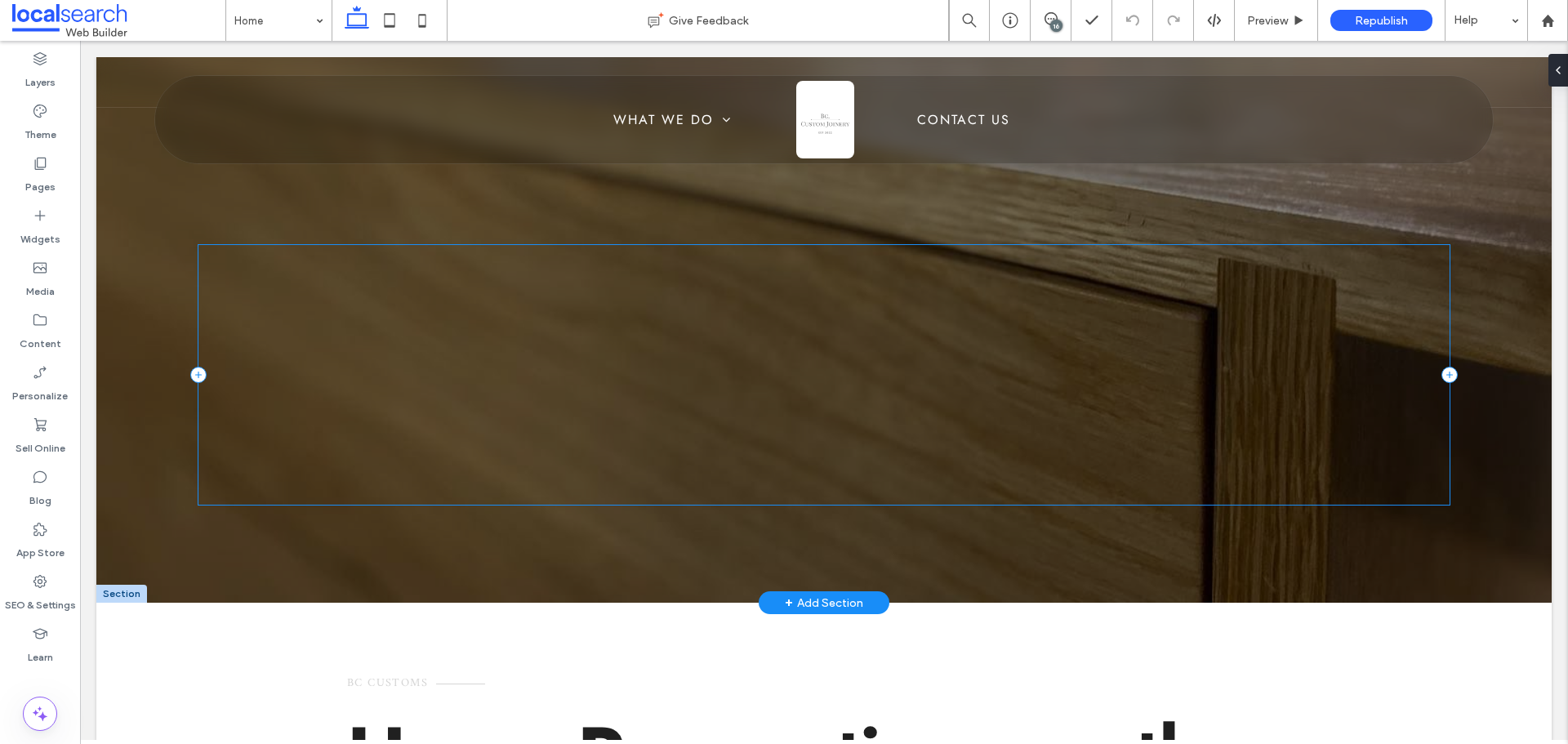
click at [633, 406] on div "Get a Quote" at bounding box center [825, 374] width 1252 height 259
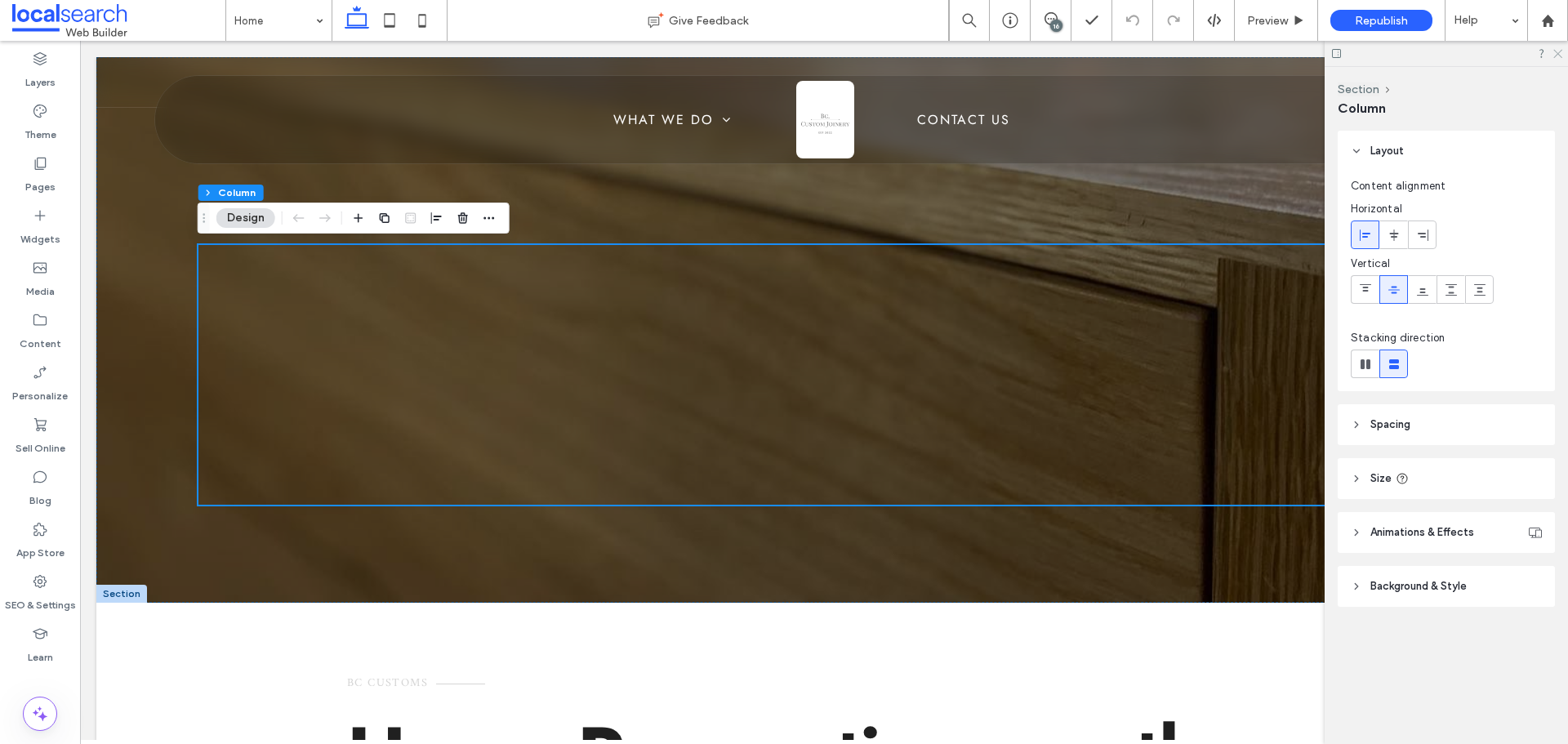
click at [1557, 53] on use at bounding box center [1557, 54] width 9 height 9
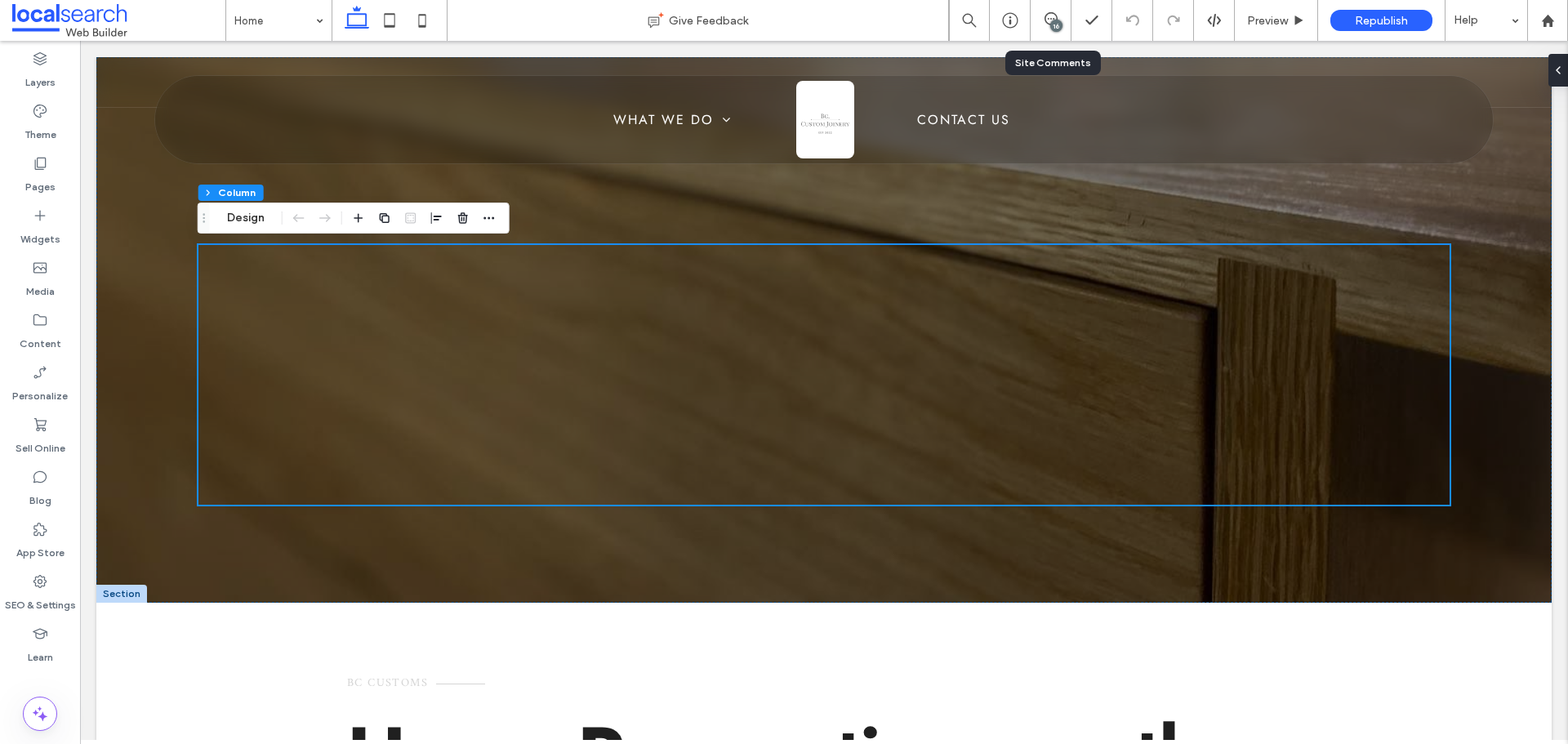
click at [1064, 11] on div "16" at bounding box center [1051, 20] width 41 height 41
click at [1042, 26] on div "16" at bounding box center [1050, 19] width 40 height 16
click at [1048, 23] on icon at bounding box center [1050, 18] width 13 height 13
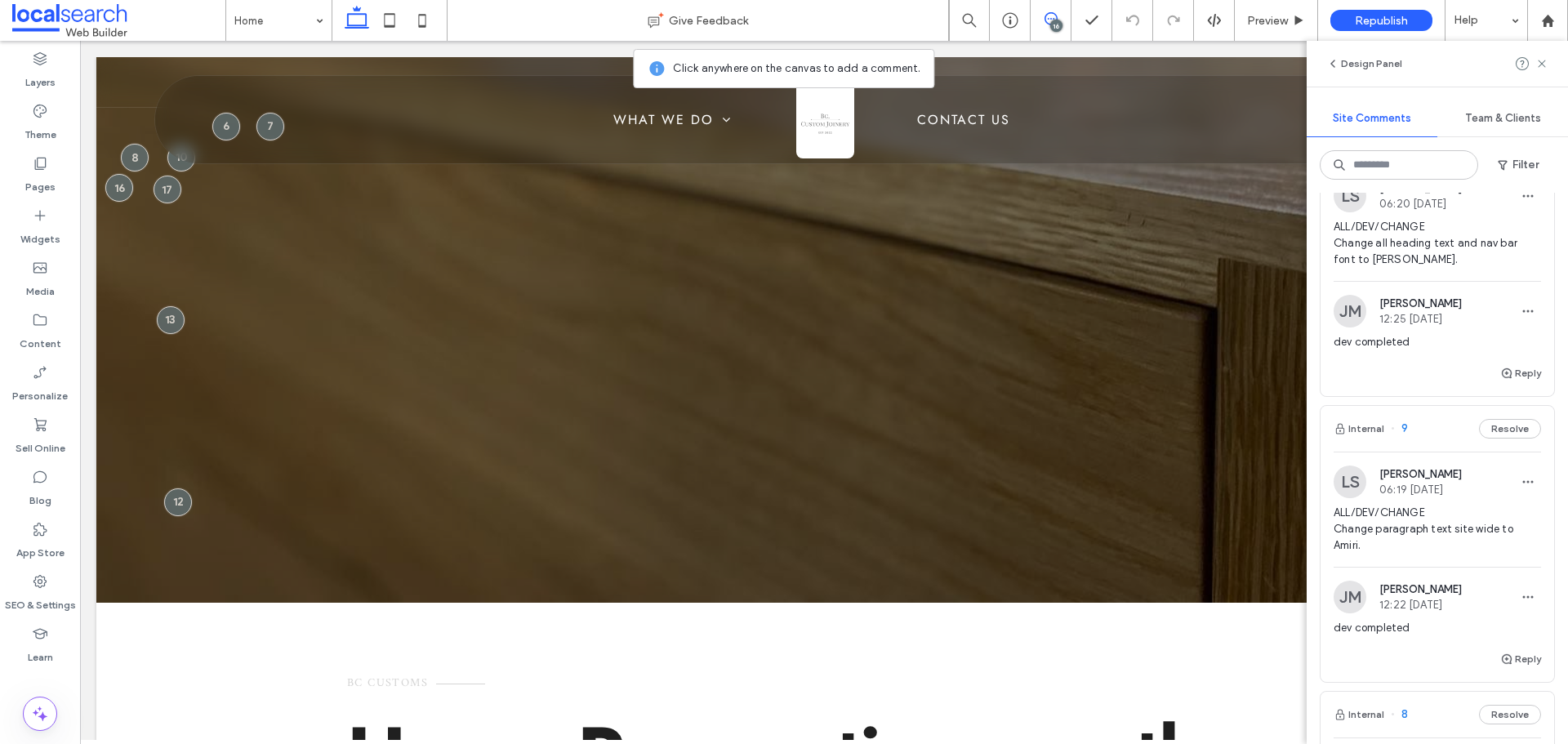
scroll to position [3265, 0]
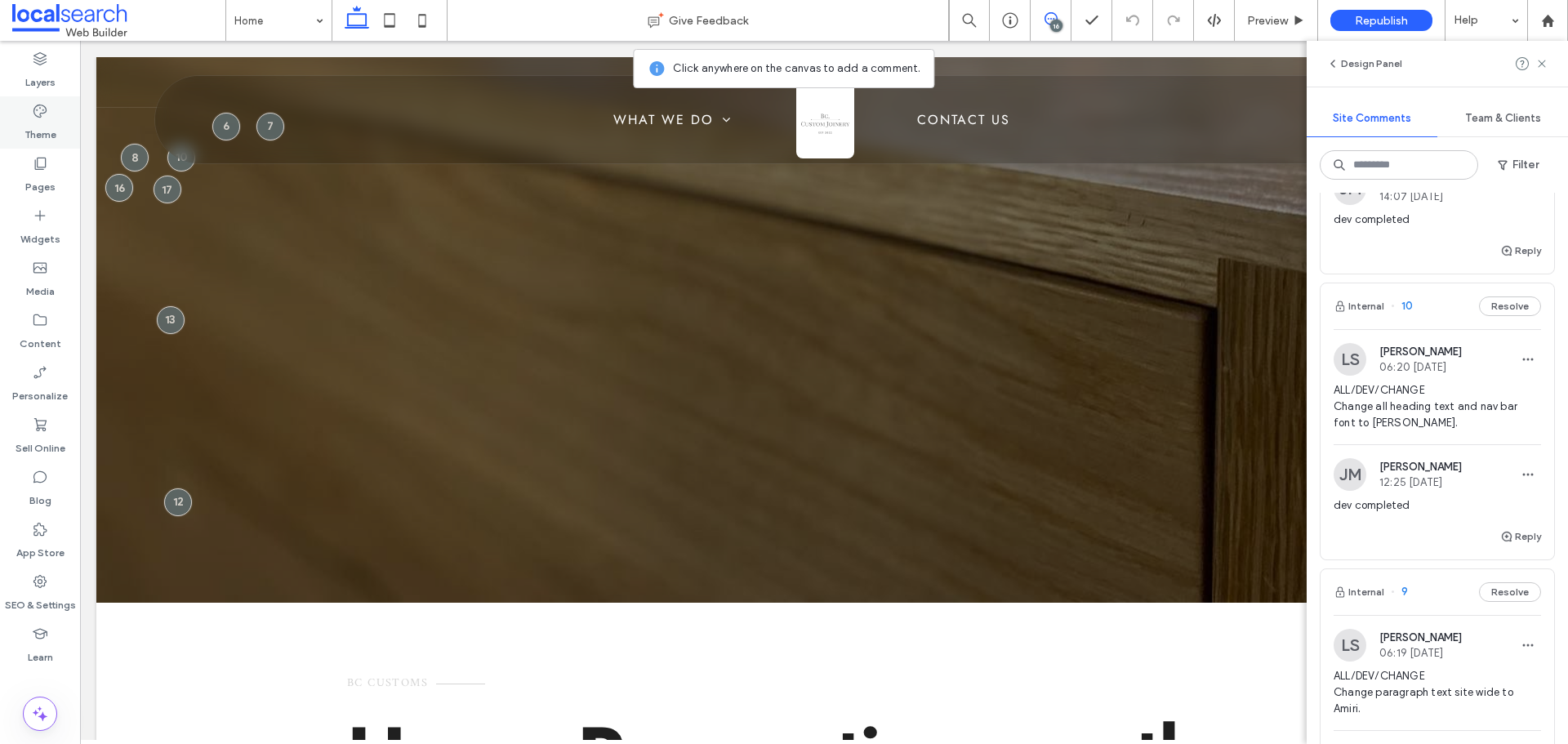
click at [50, 127] on label "Theme" at bounding box center [41, 130] width 32 height 23
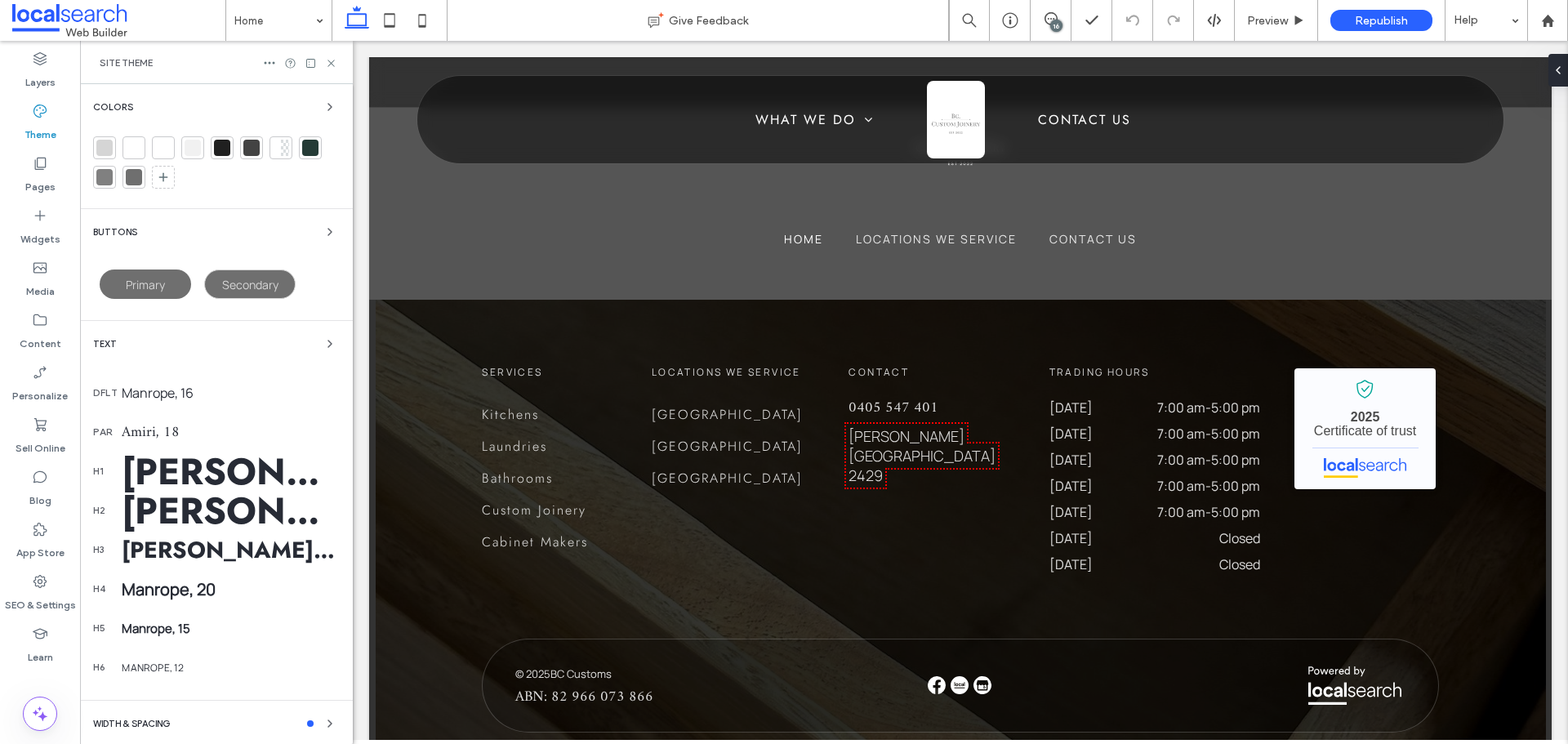
scroll to position [3553, 0]
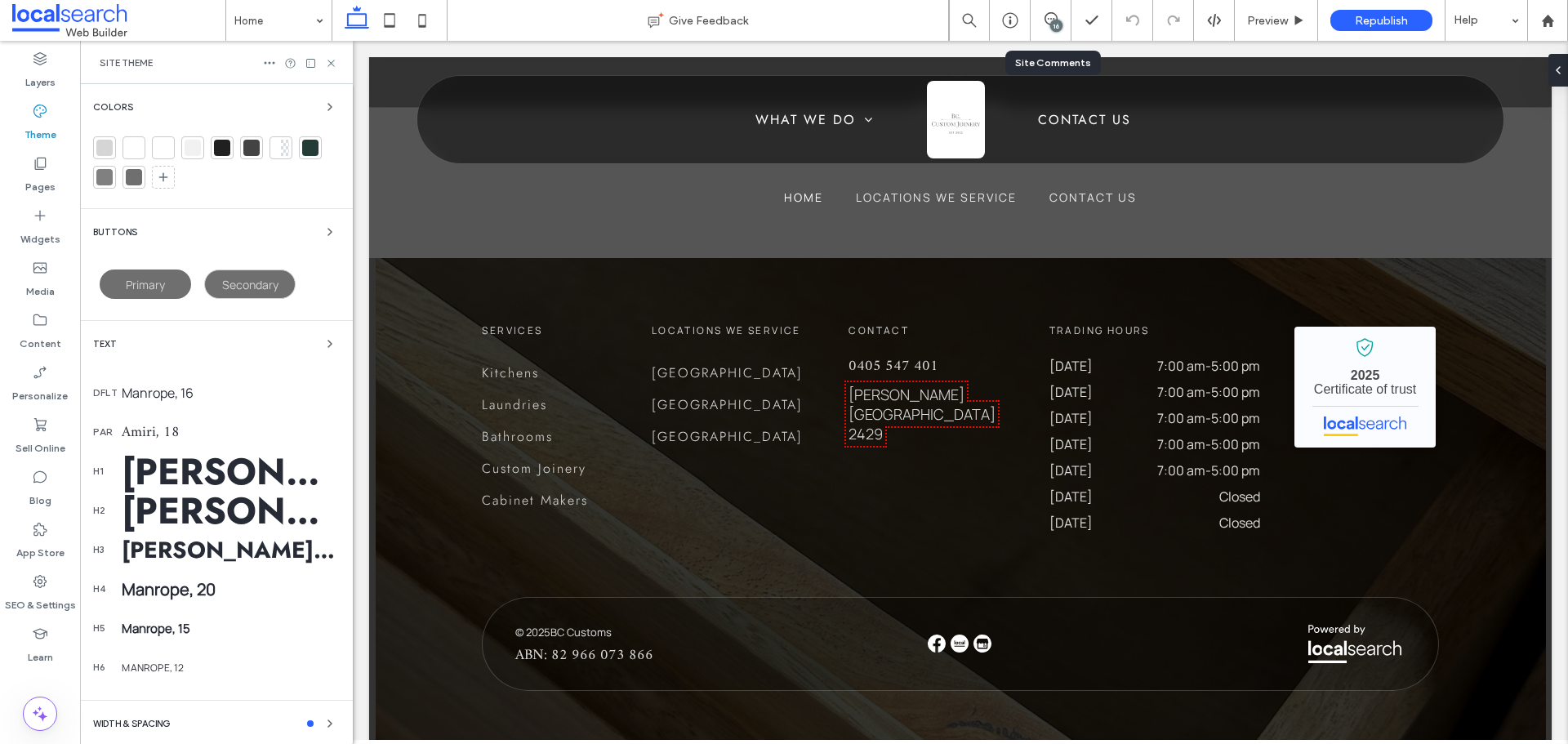
click at [1050, 25] on div "16" at bounding box center [1056, 25] width 12 height 12
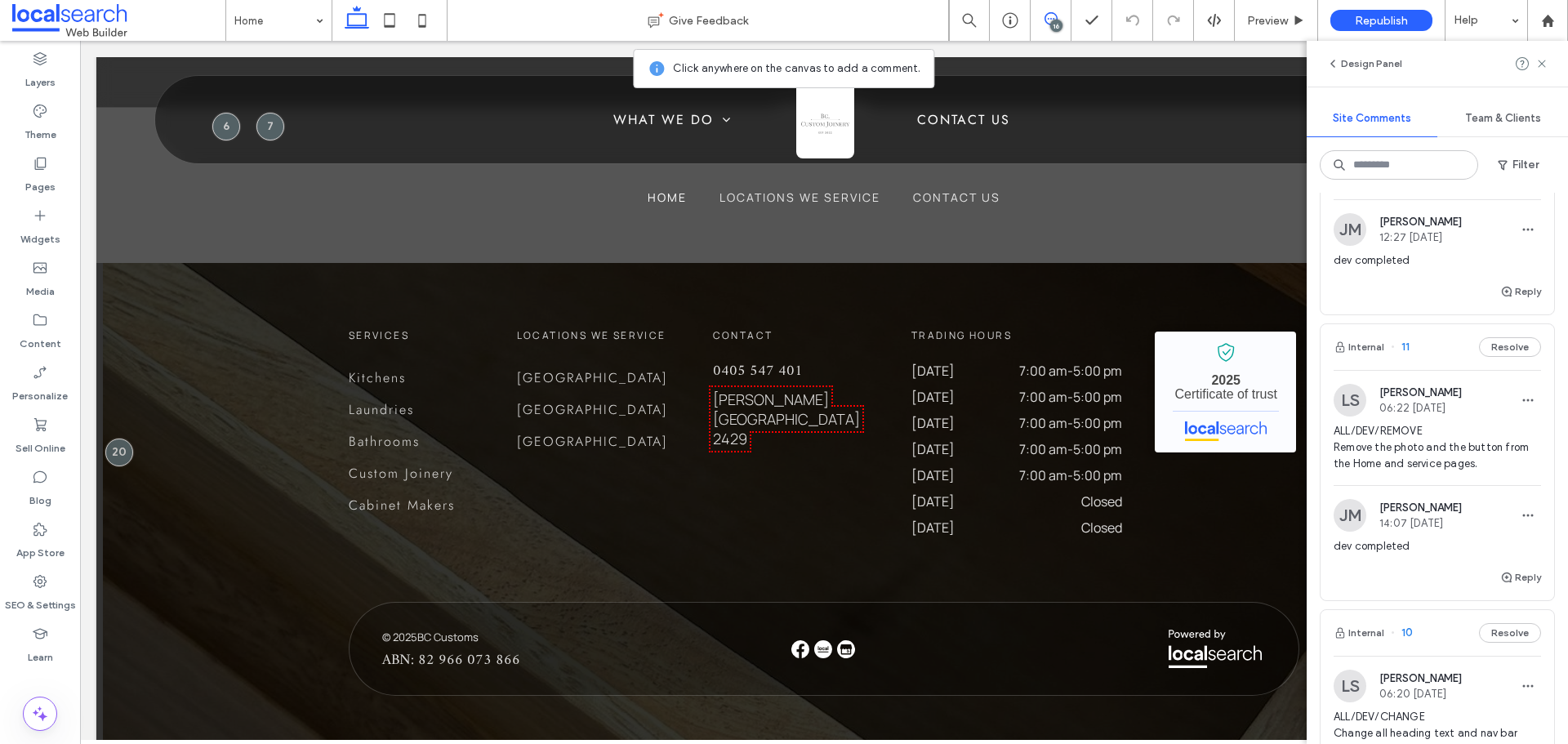
scroll to position [3347, 0]
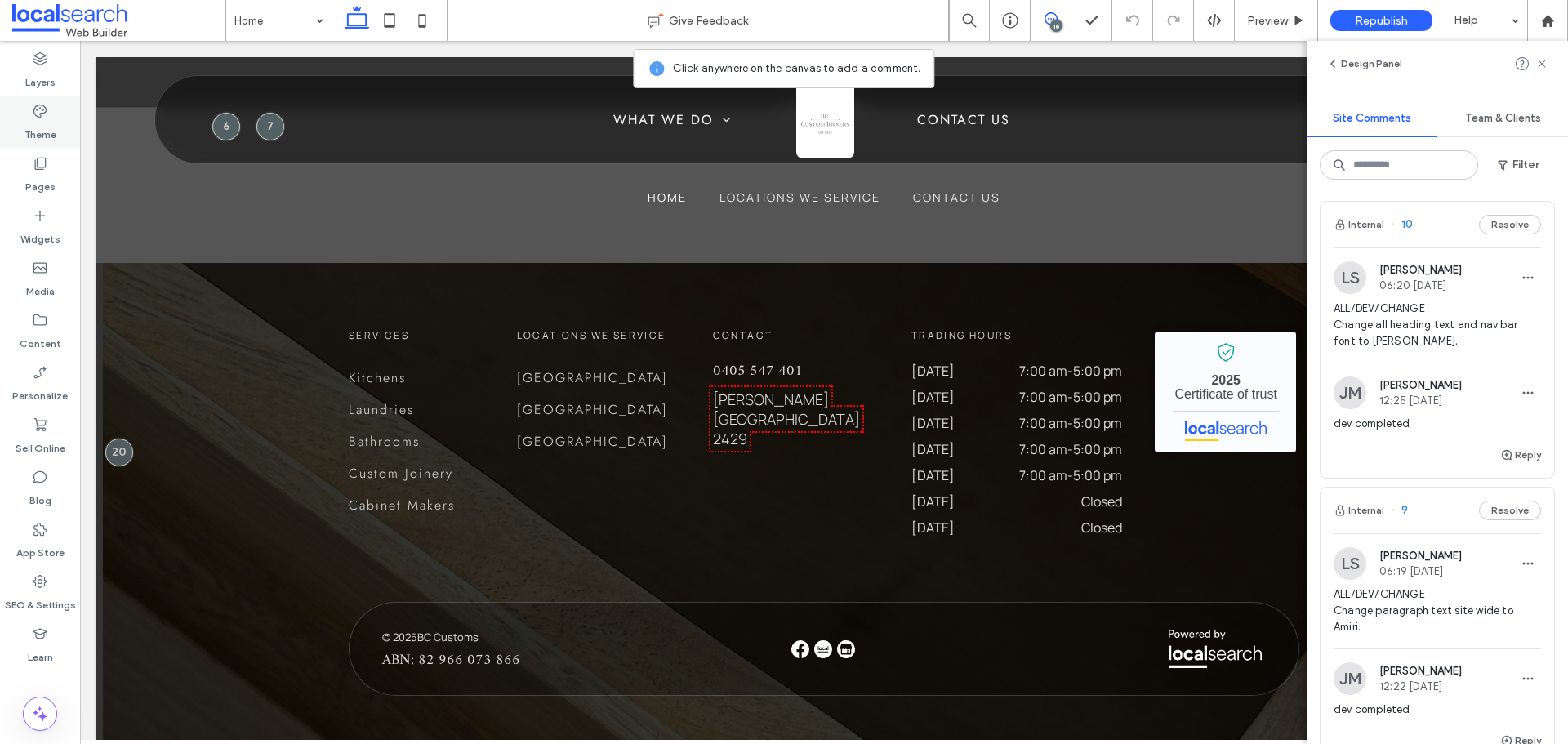
click at [40, 111] on icon at bounding box center [40, 111] width 16 height 16
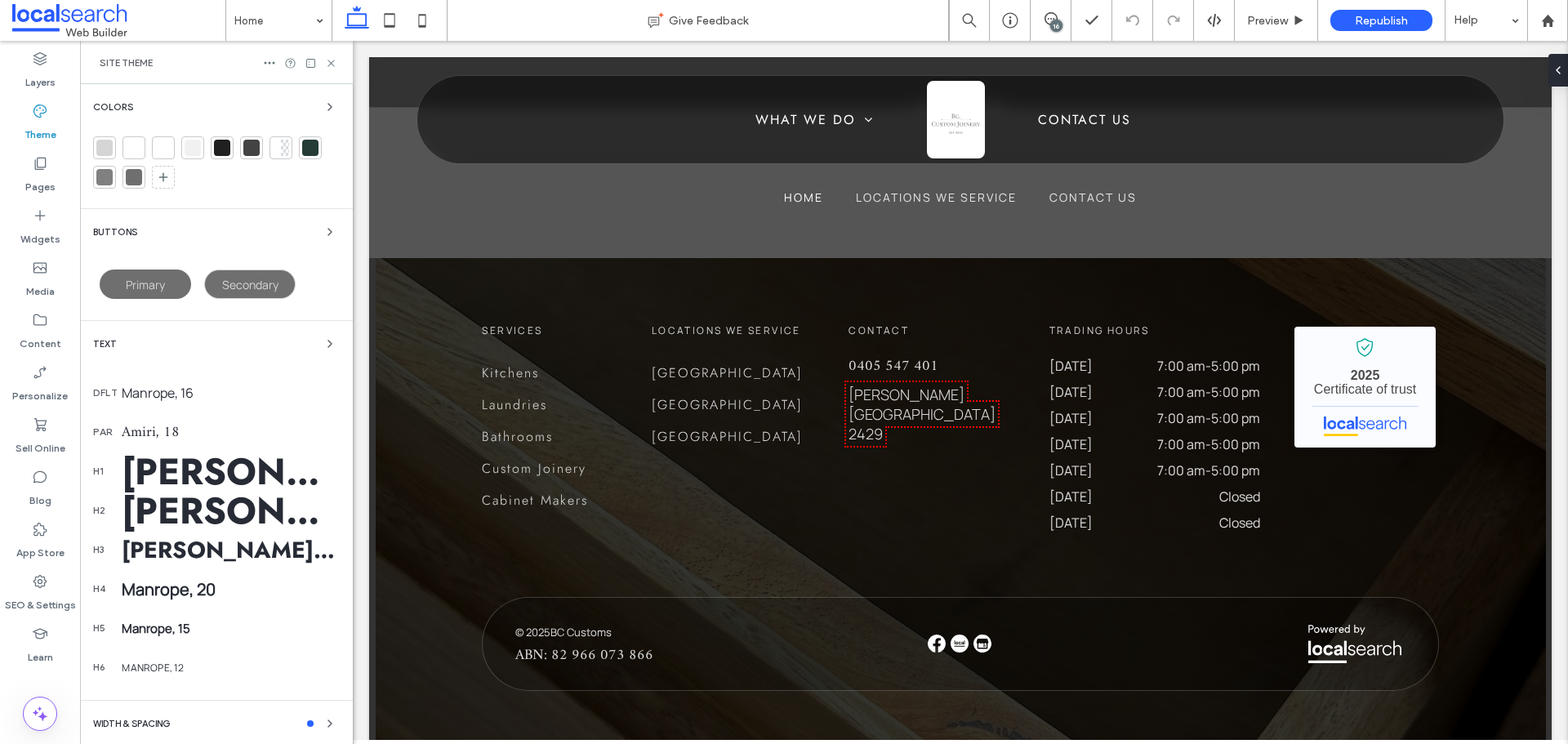
scroll to position [82, 0]
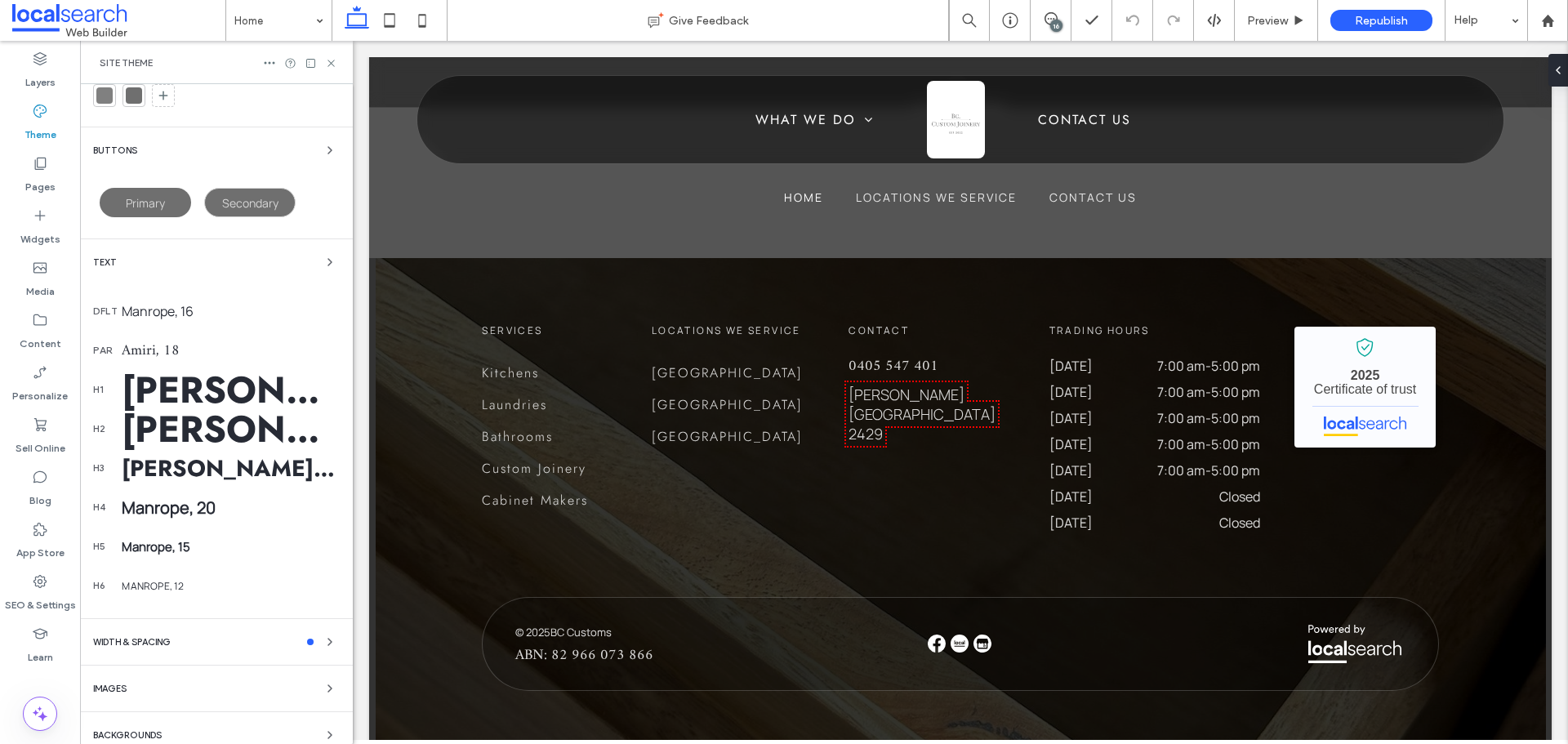
click at [199, 509] on div "Manrope, 20" at bounding box center [231, 508] width 218 height 22
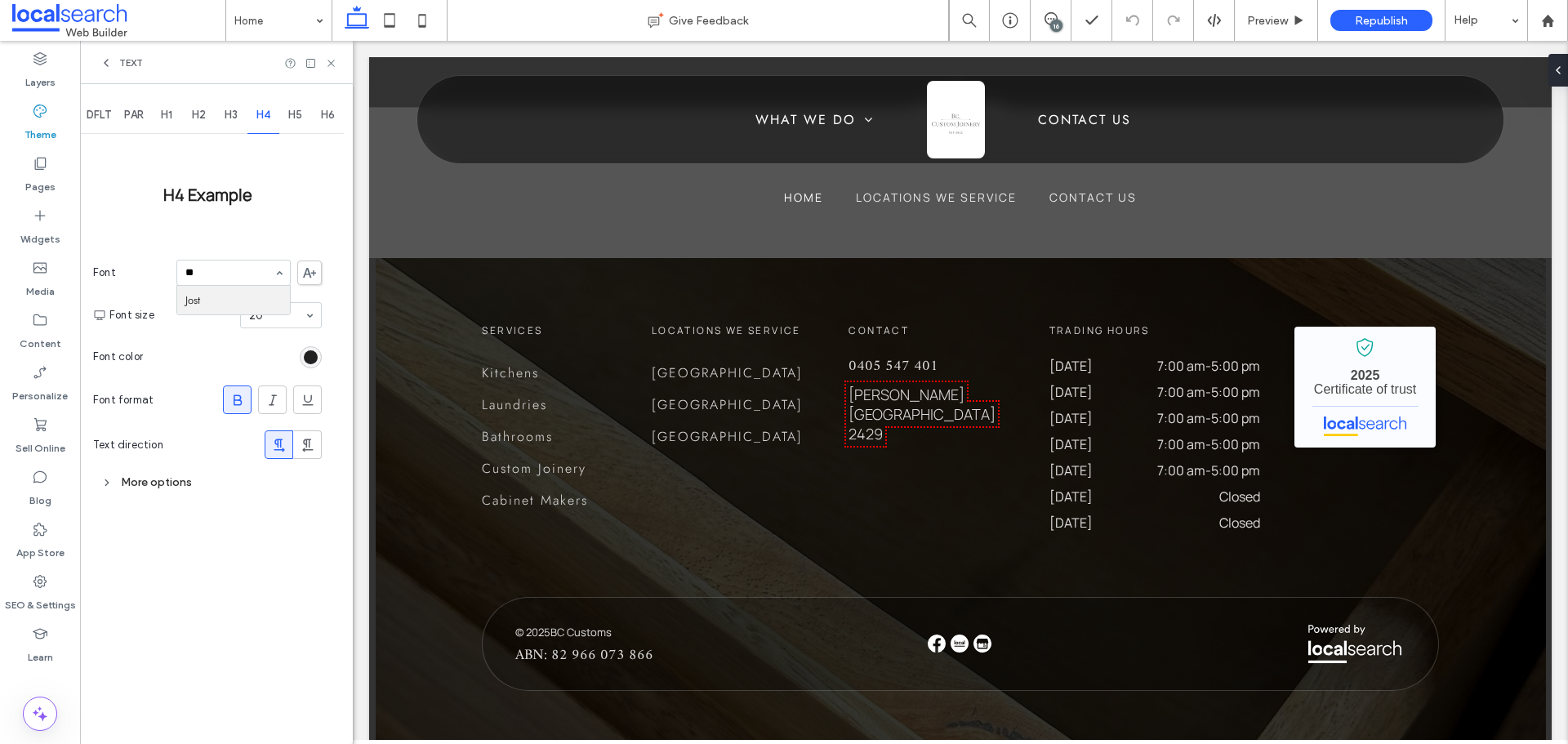
scroll to position [0, 0]
type input "****"
click at [288, 113] on div "H5" at bounding box center [296, 115] width 33 height 36
type input "****"
click at [332, 114] on span "H6" at bounding box center [328, 115] width 14 height 13
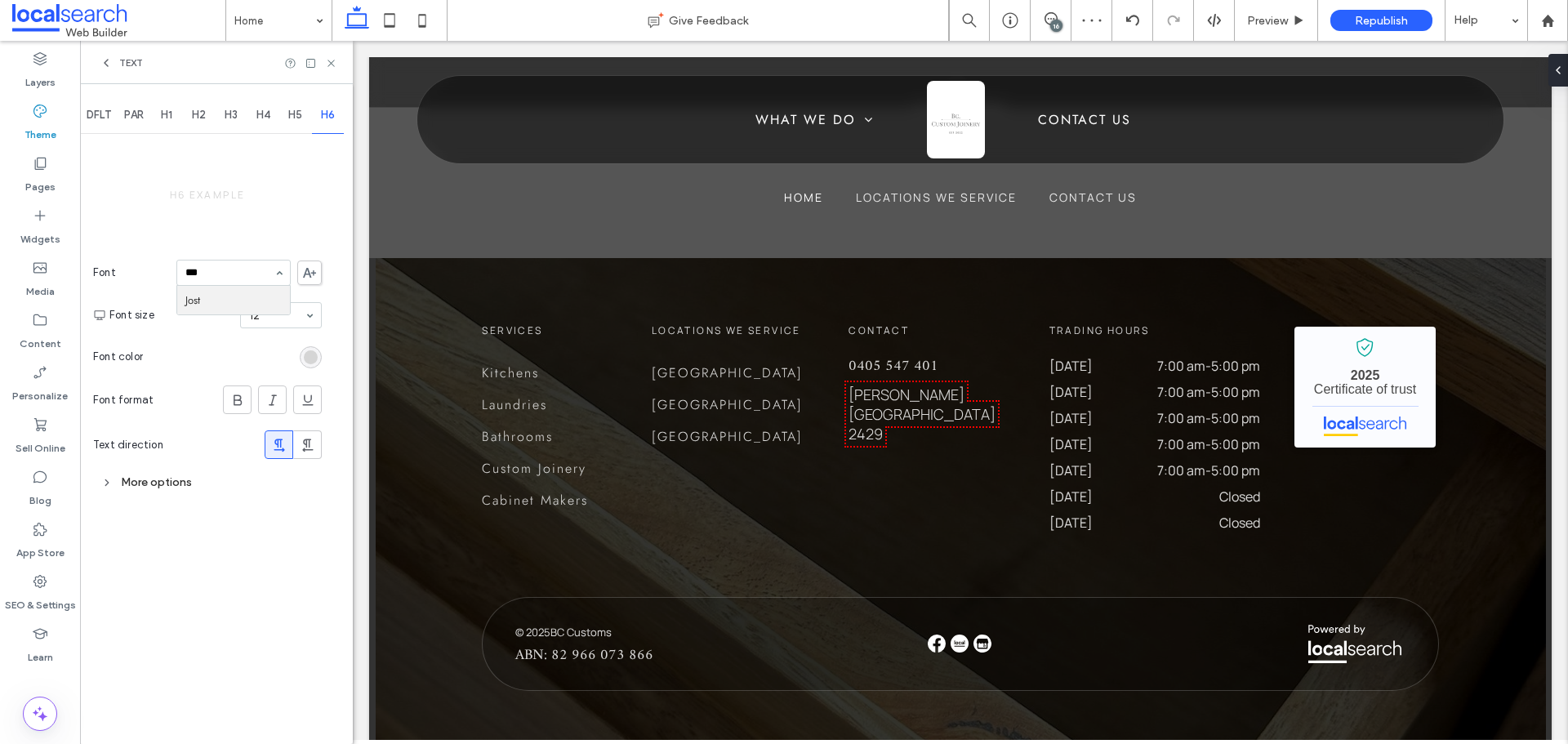
type input "****"
click at [333, 62] on icon at bounding box center [331, 63] width 12 height 12
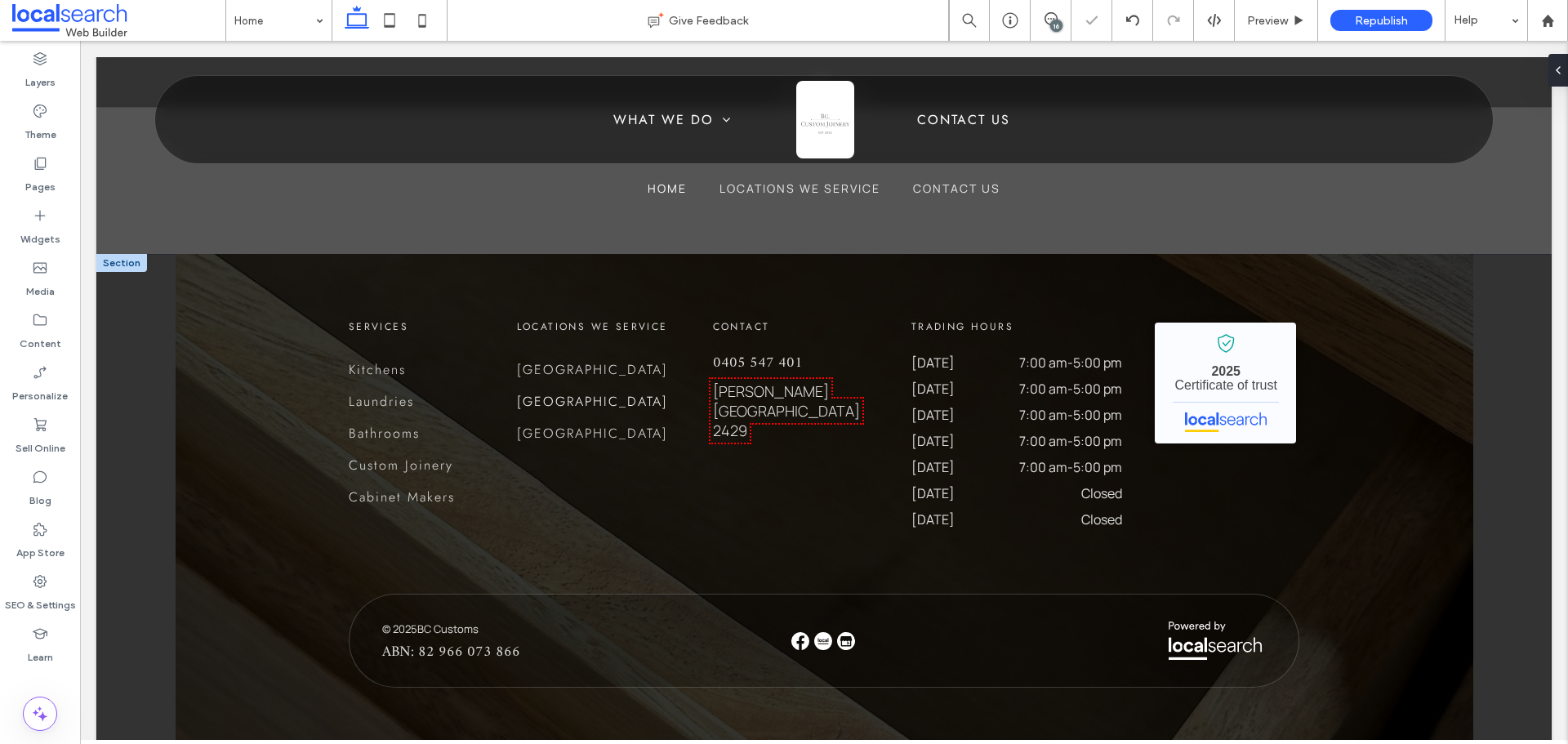
scroll to position [3473, 0]
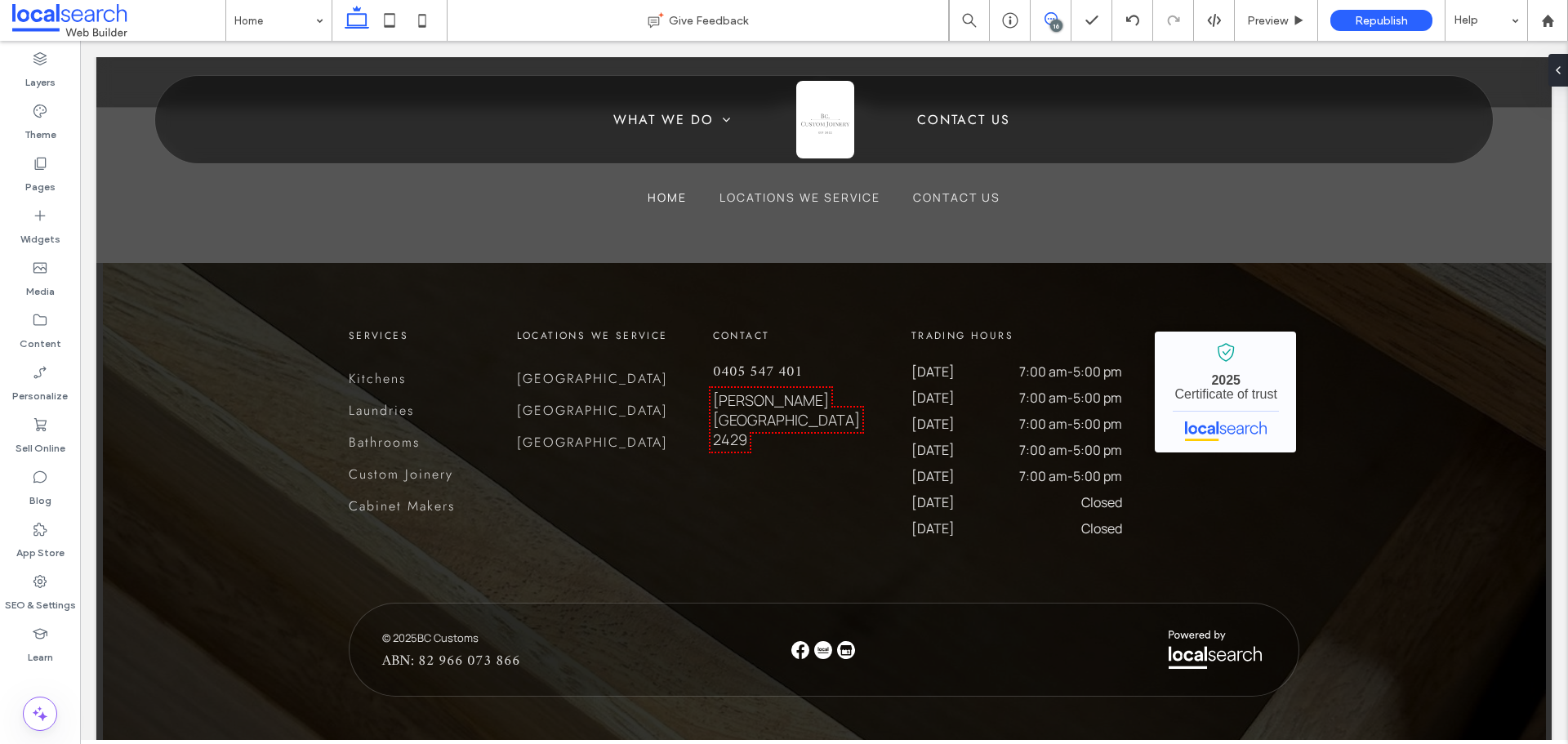
drag, startPoint x: 917, startPoint y: 7, endPoint x: 1039, endPoint y: 18, distance: 122.5
click at [1039, 18] on span at bounding box center [1050, 18] width 40 height 13
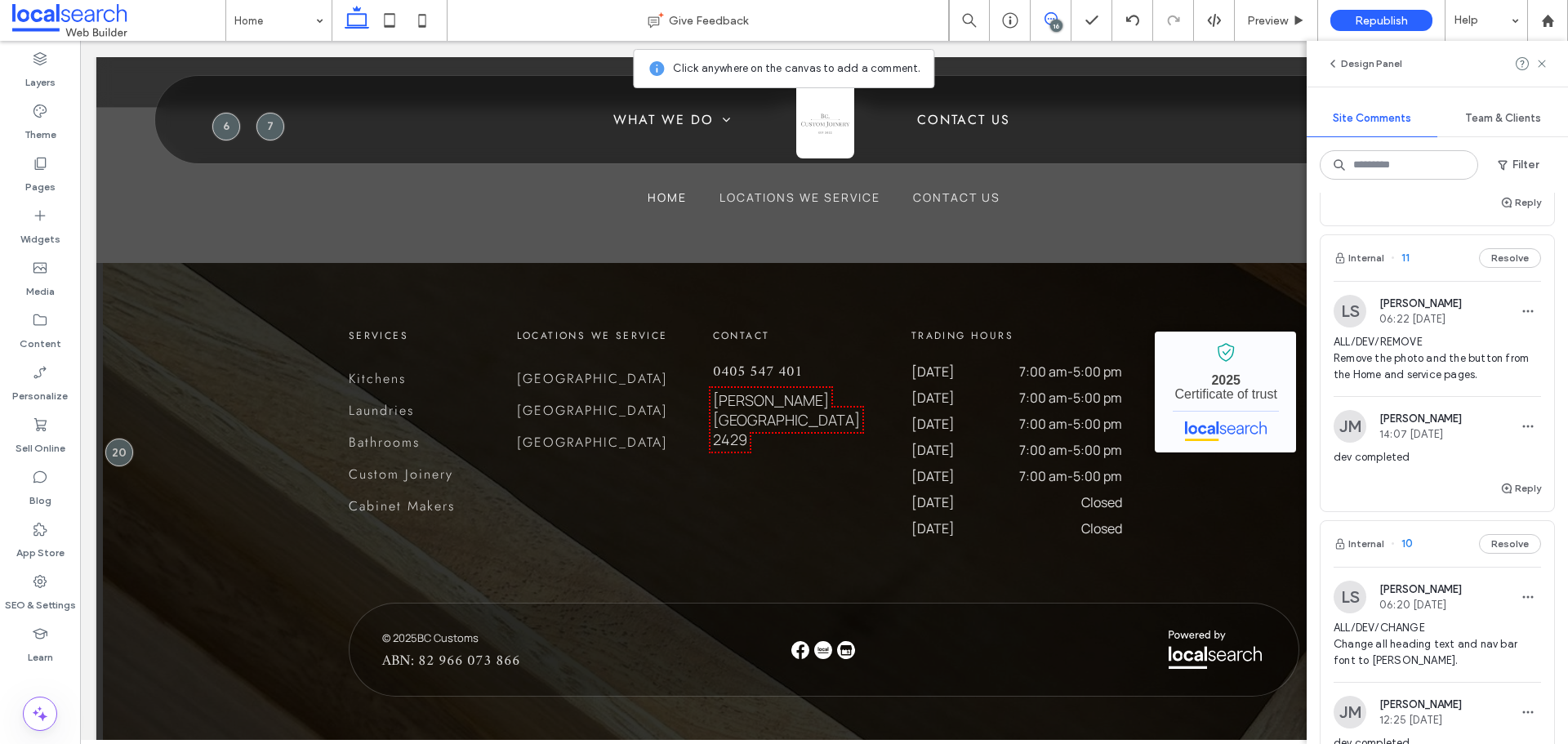
scroll to position [3020, 0]
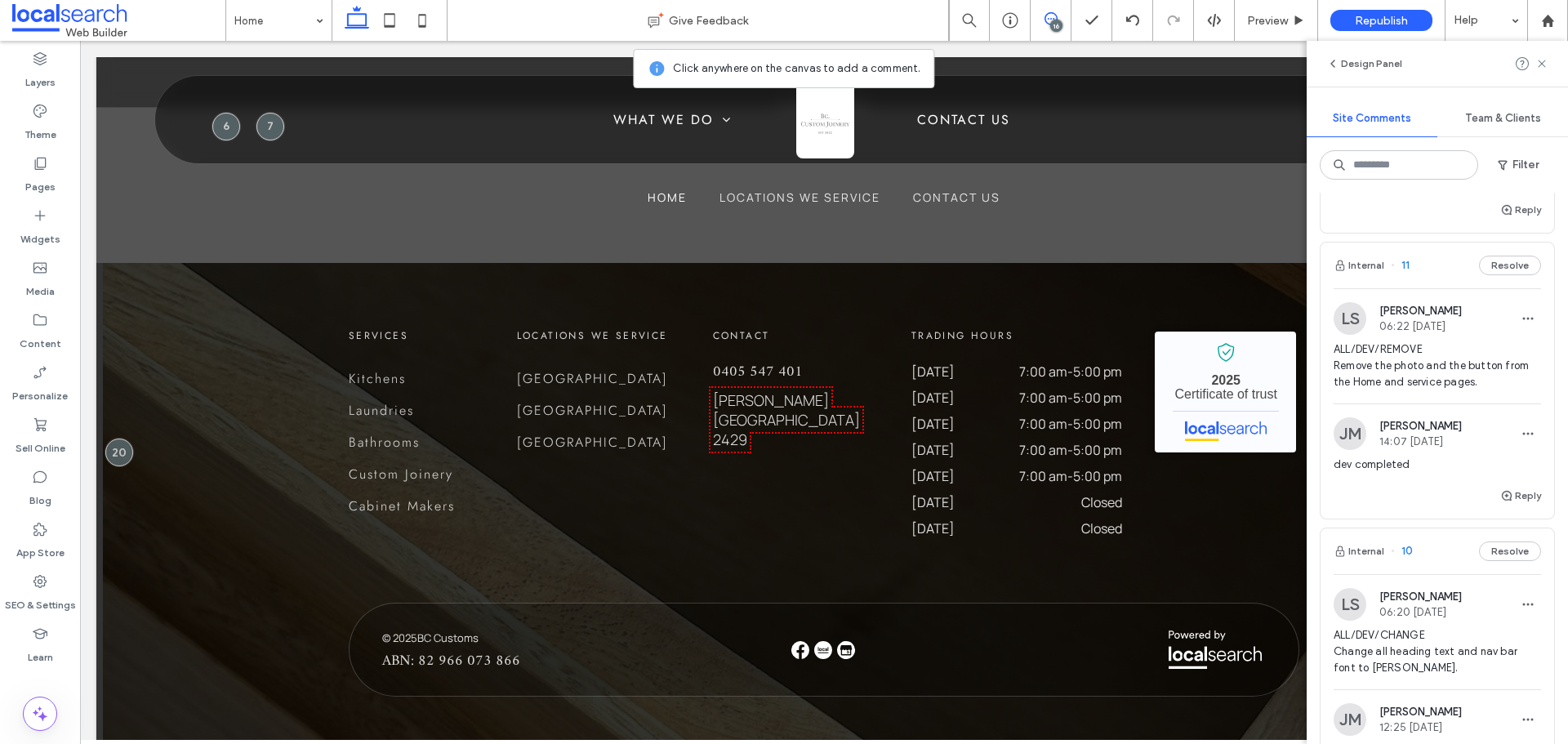
click at [1429, 380] on span "ALL/DEV/REMOVE Remove the photo and the button from the Home and service pages." at bounding box center [1437, 366] width 208 height 49
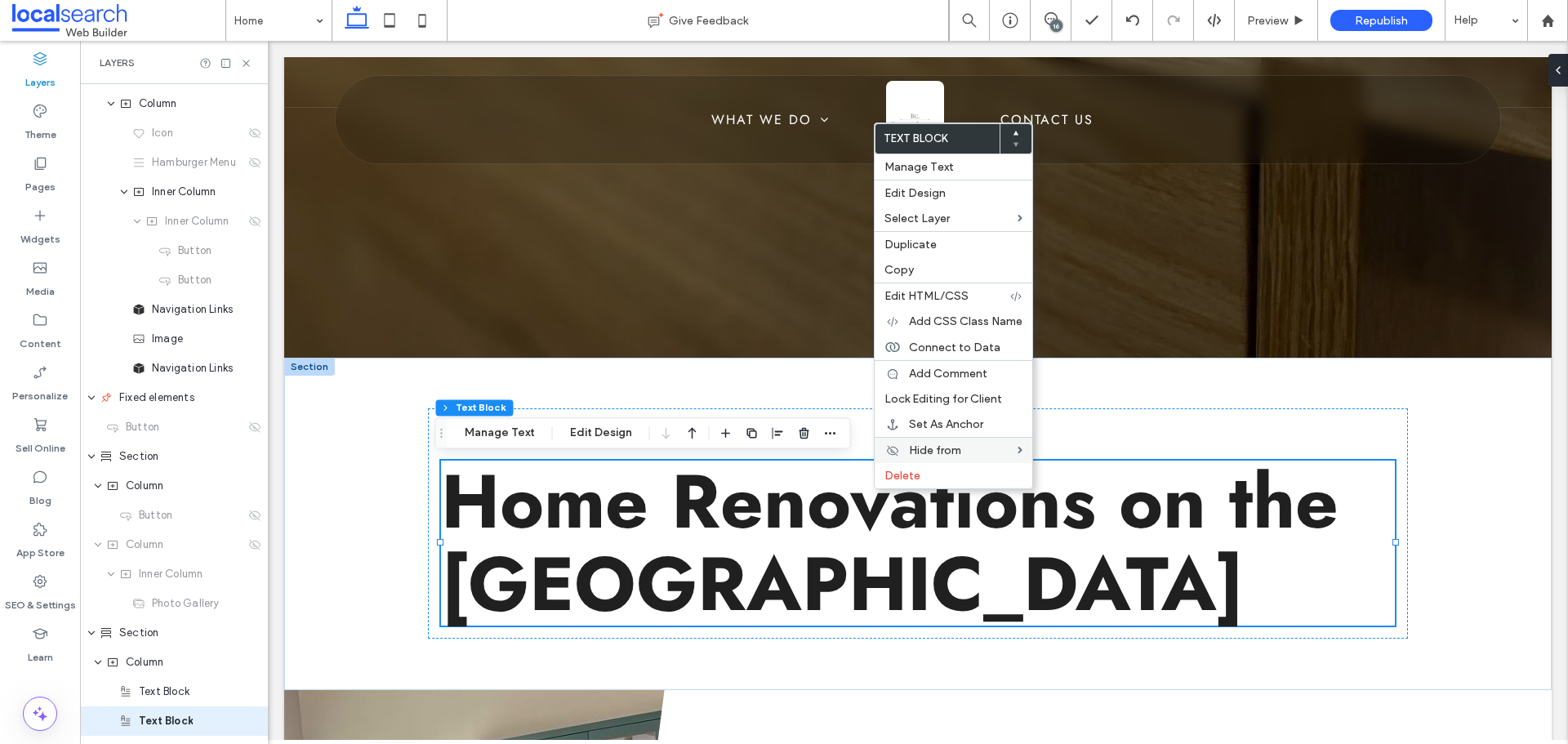
scroll to position [625, 0]
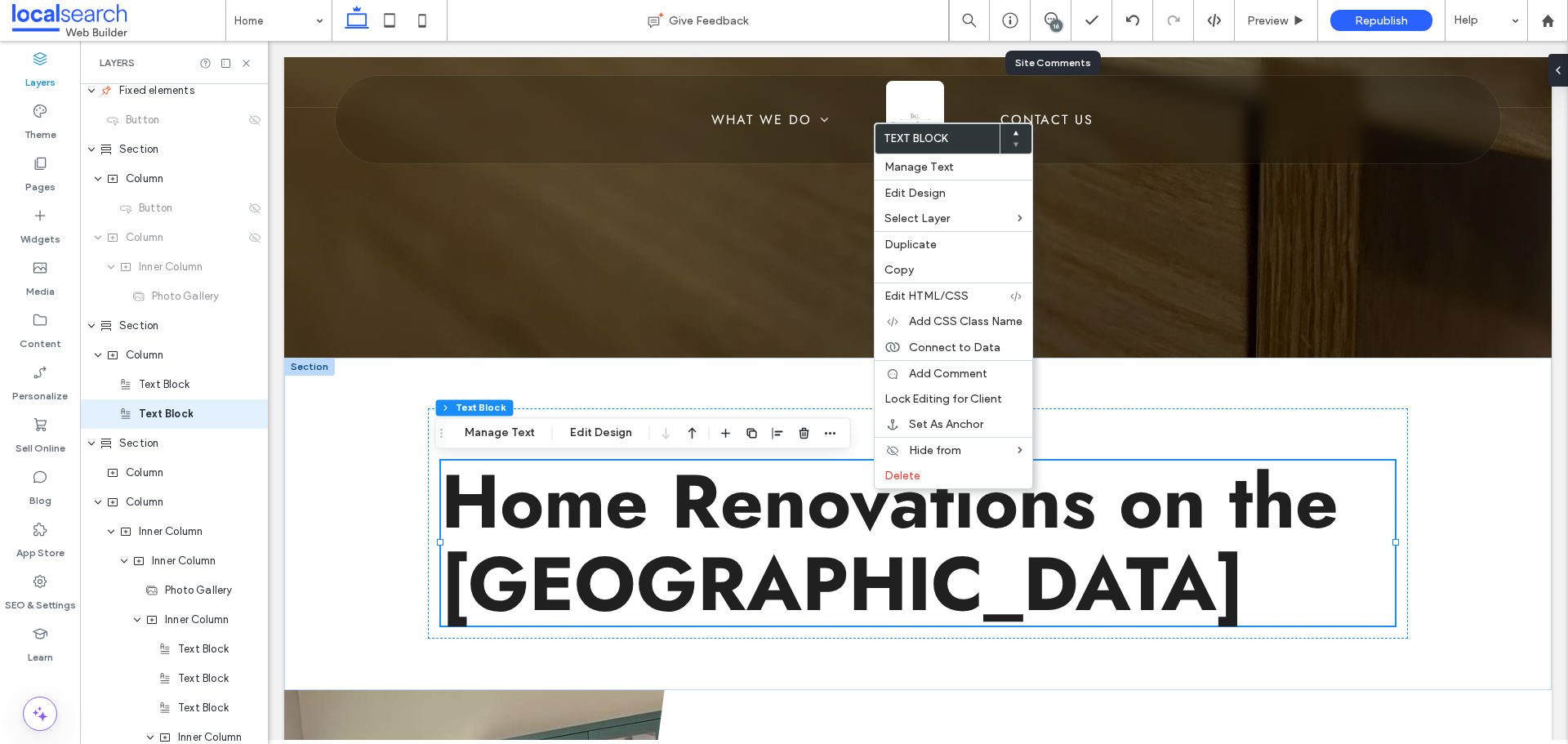
click at [1058, 25] on div "16" at bounding box center [1056, 25] width 12 height 12
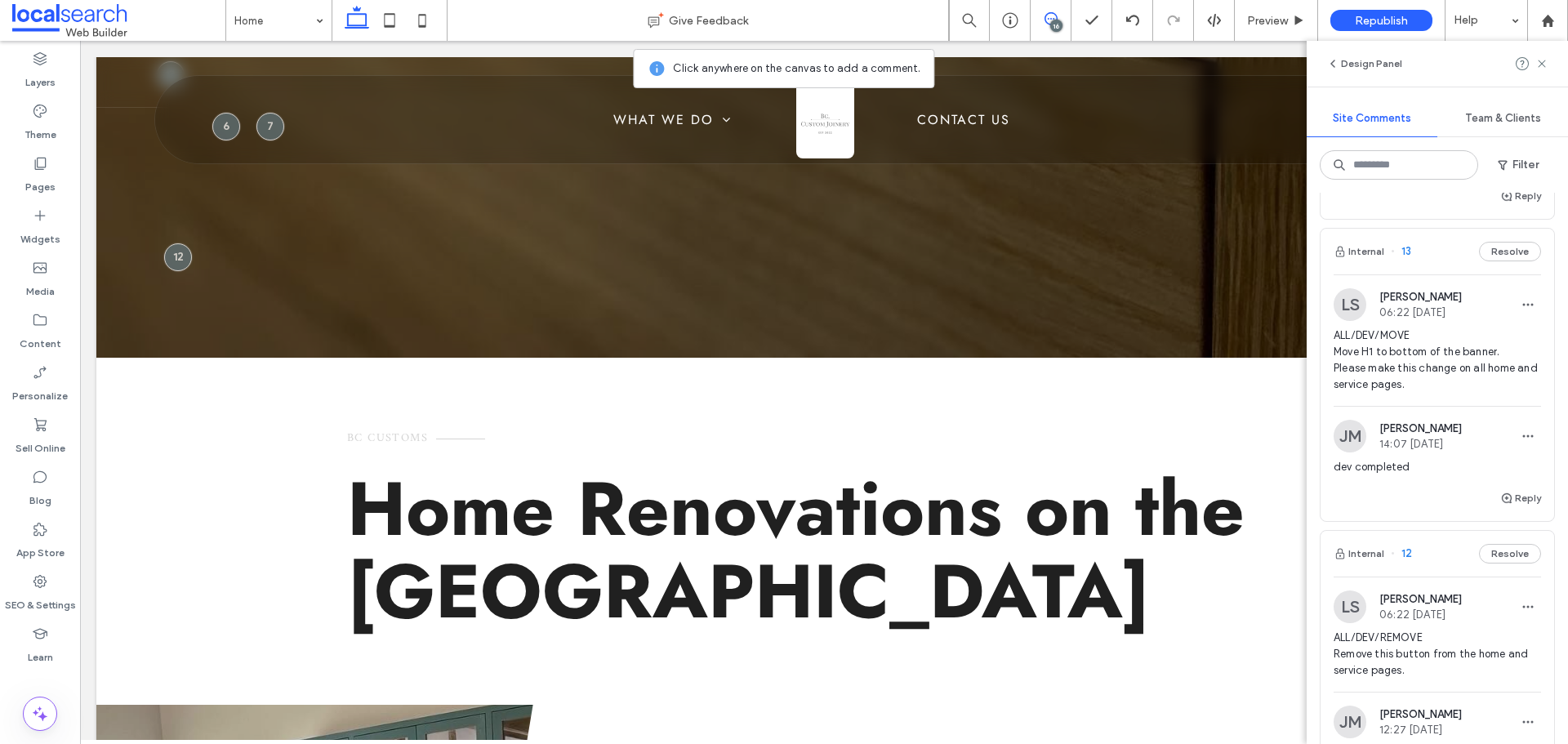
scroll to position [2694, 0]
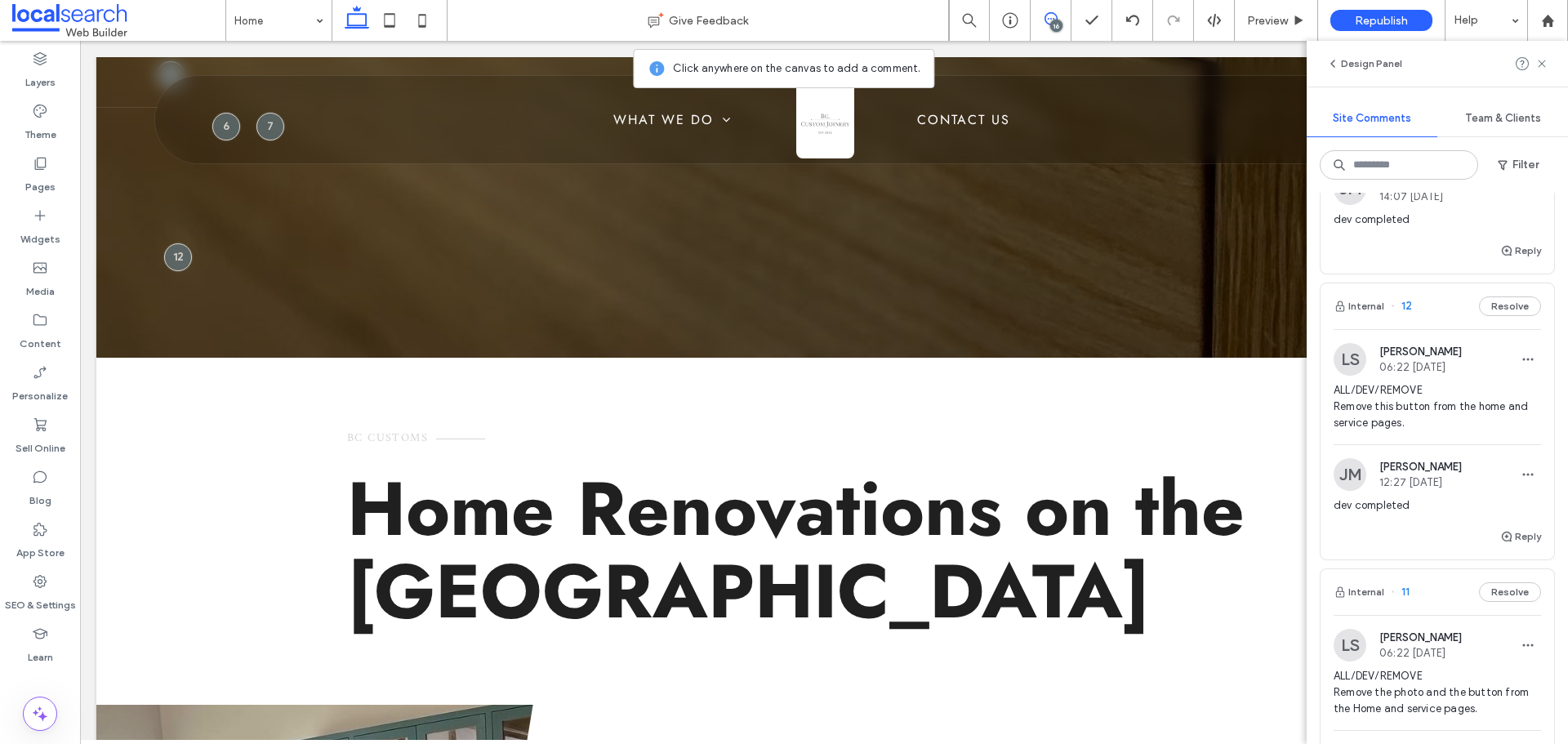
click at [1480, 420] on span "ALL/DEV/REMOVE Remove this button from the home and service pages." at bounding box center [1437, 406] width 208 height 49
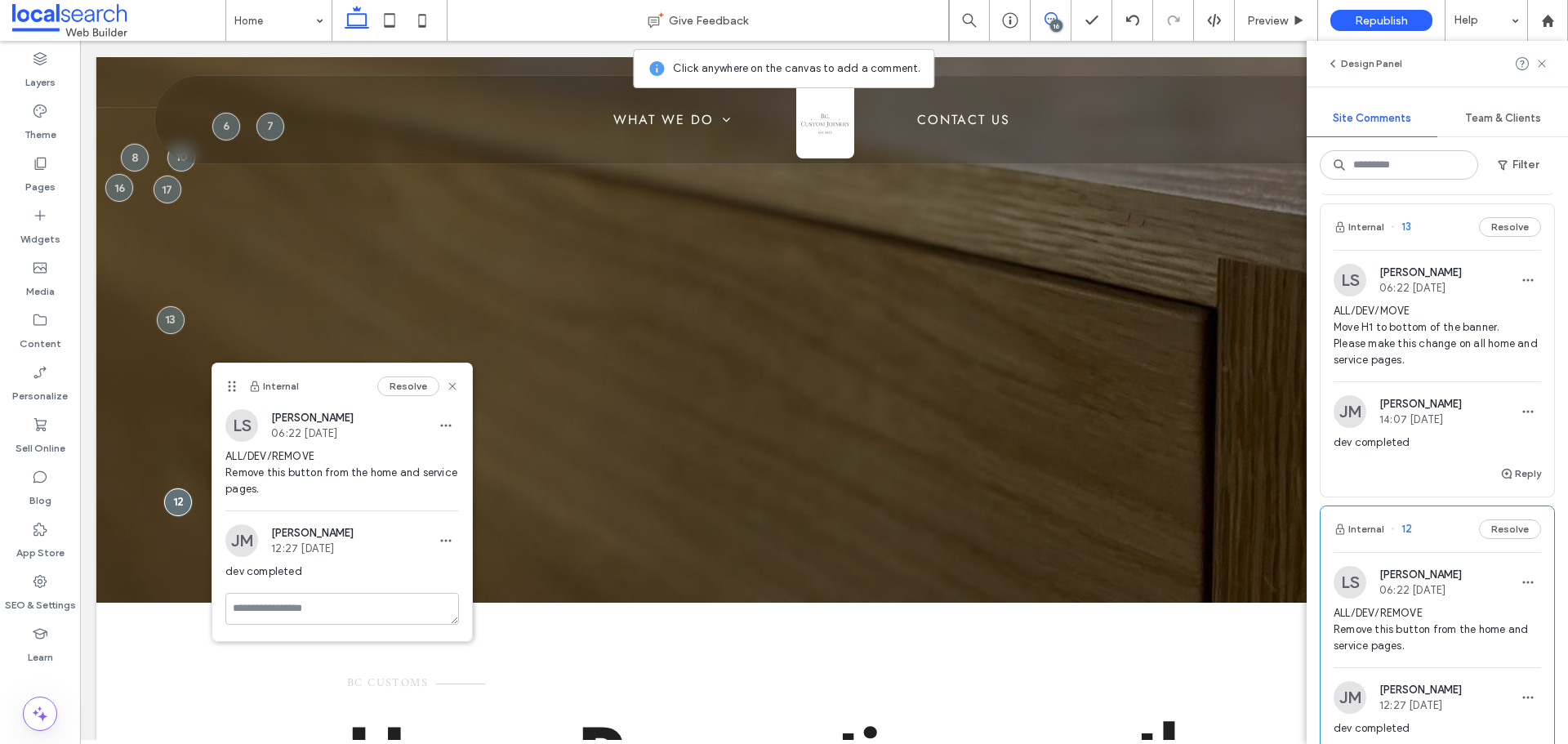
scroll to position [2449, 0]
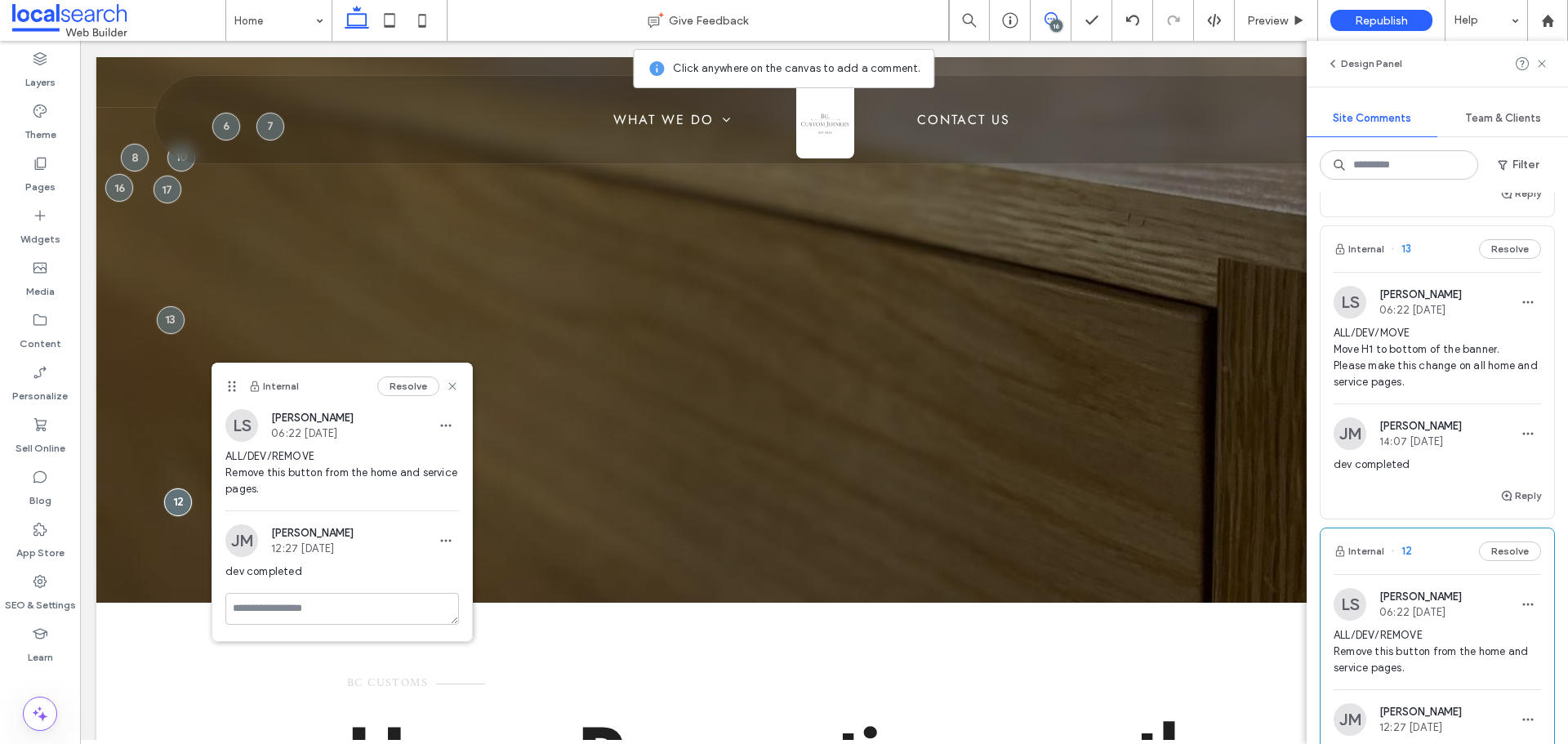
click at [1419, 356] on span "ALL/DEV/MOVE Move H1 to bottom of the banner. Please make this change on all ho…" at bounding box center [1437, 357] width 208 height 65
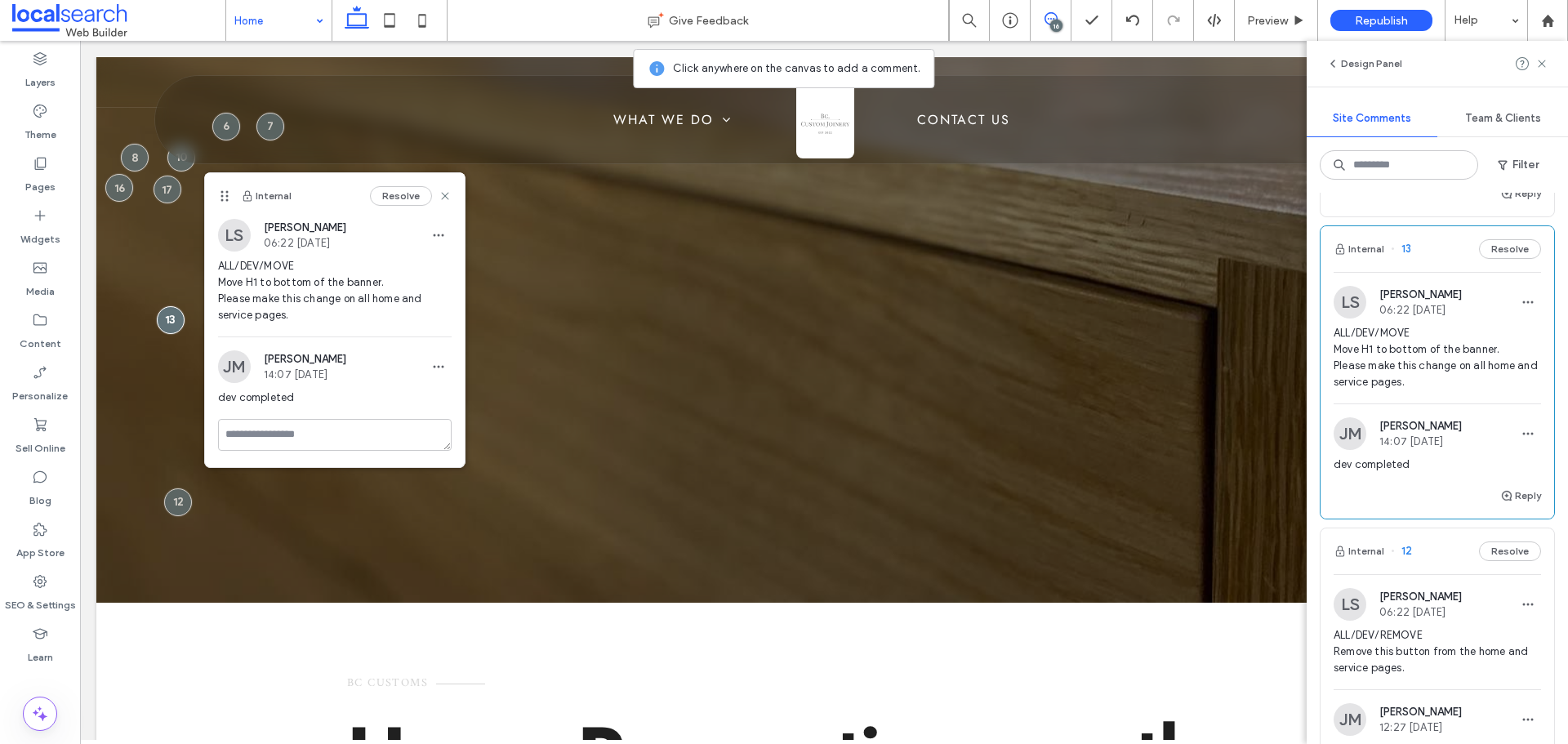
scroll to position [0, 0]
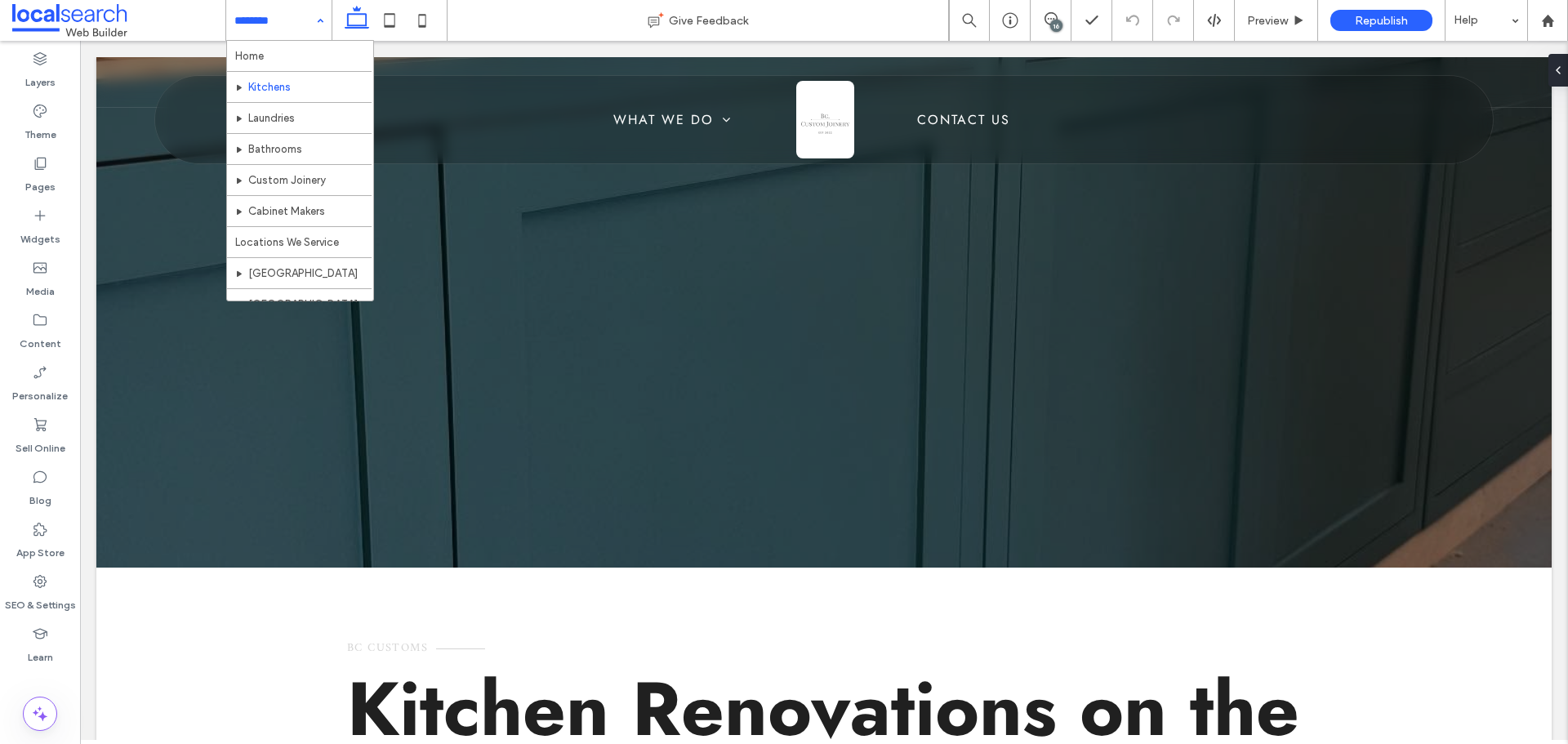
click at [1052, 21] on div "16" at bounding box center [1056, 25] width 12 height 12
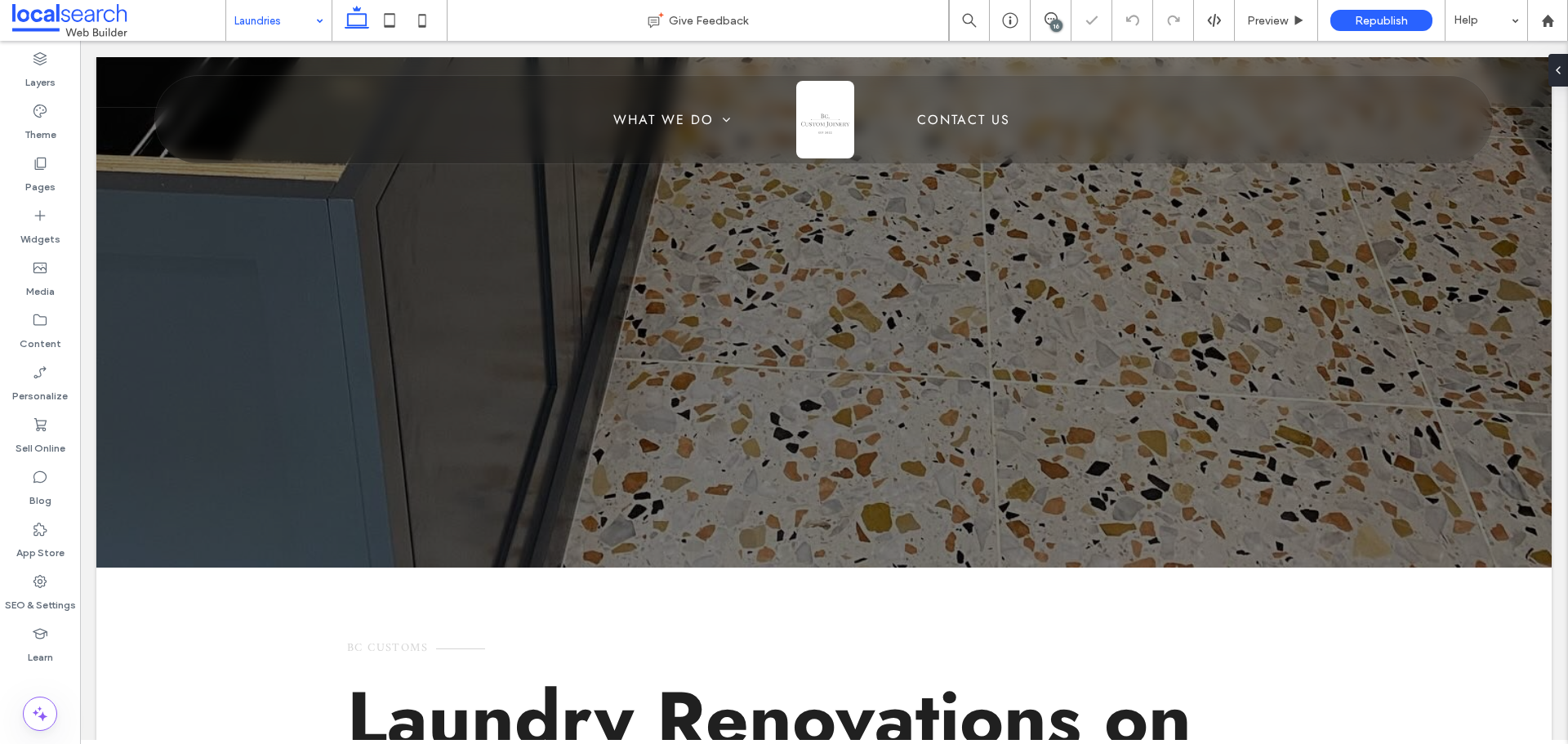
click at [281, 29] on input at bounding box center [275, 20] width 81 height 41
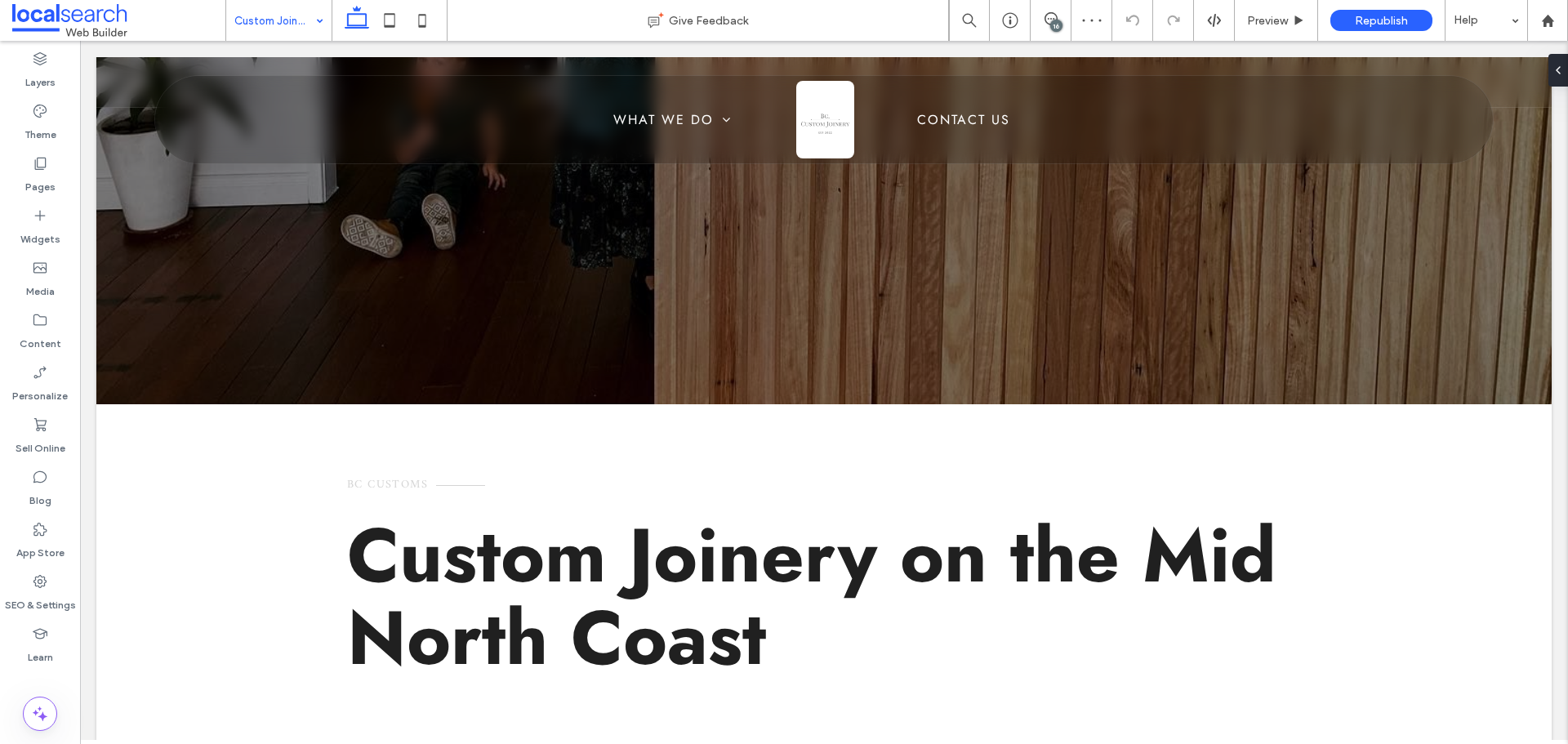
scroll to position [163, 0]
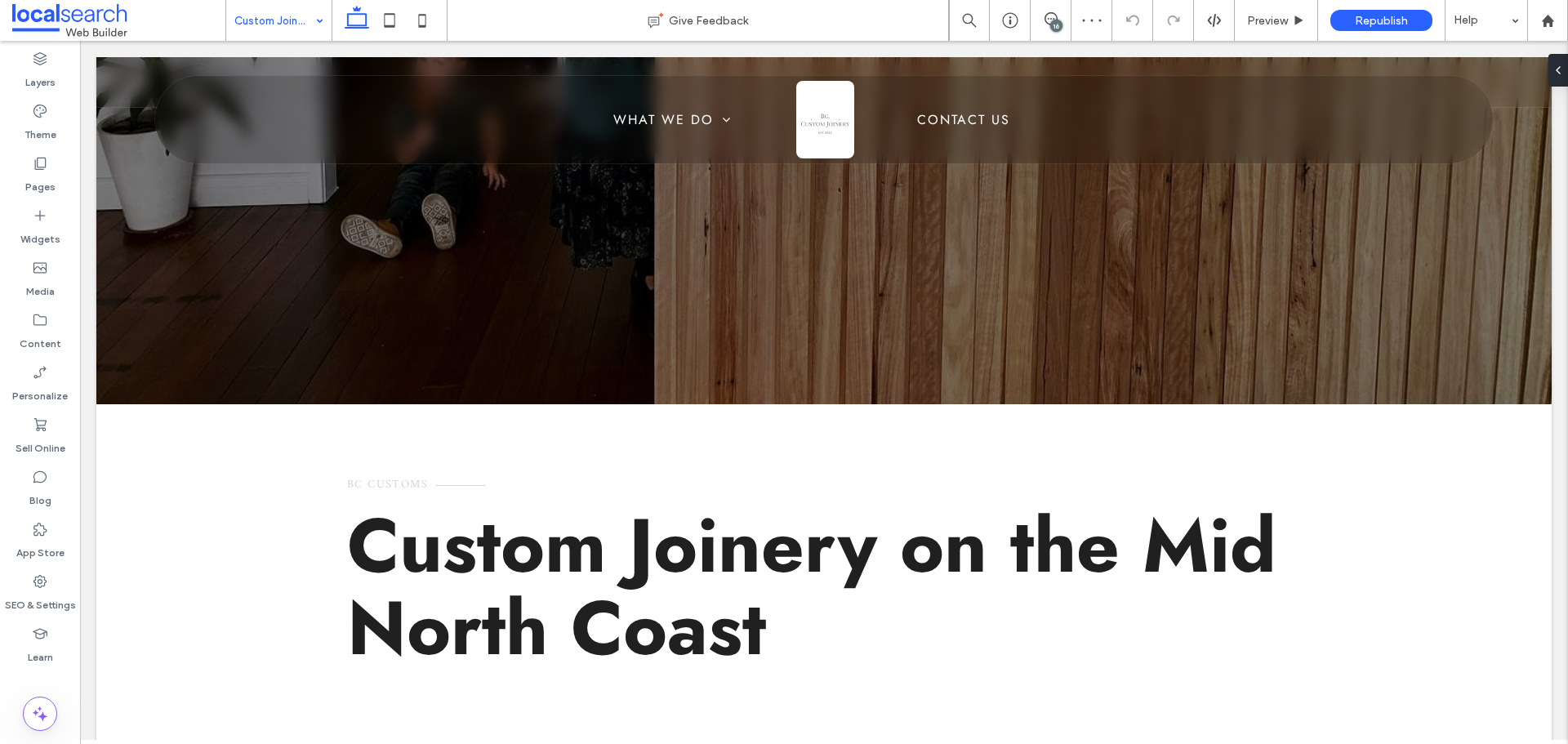
click at [288, 17] on input at bounding box center [275, 20] width 81 height 41
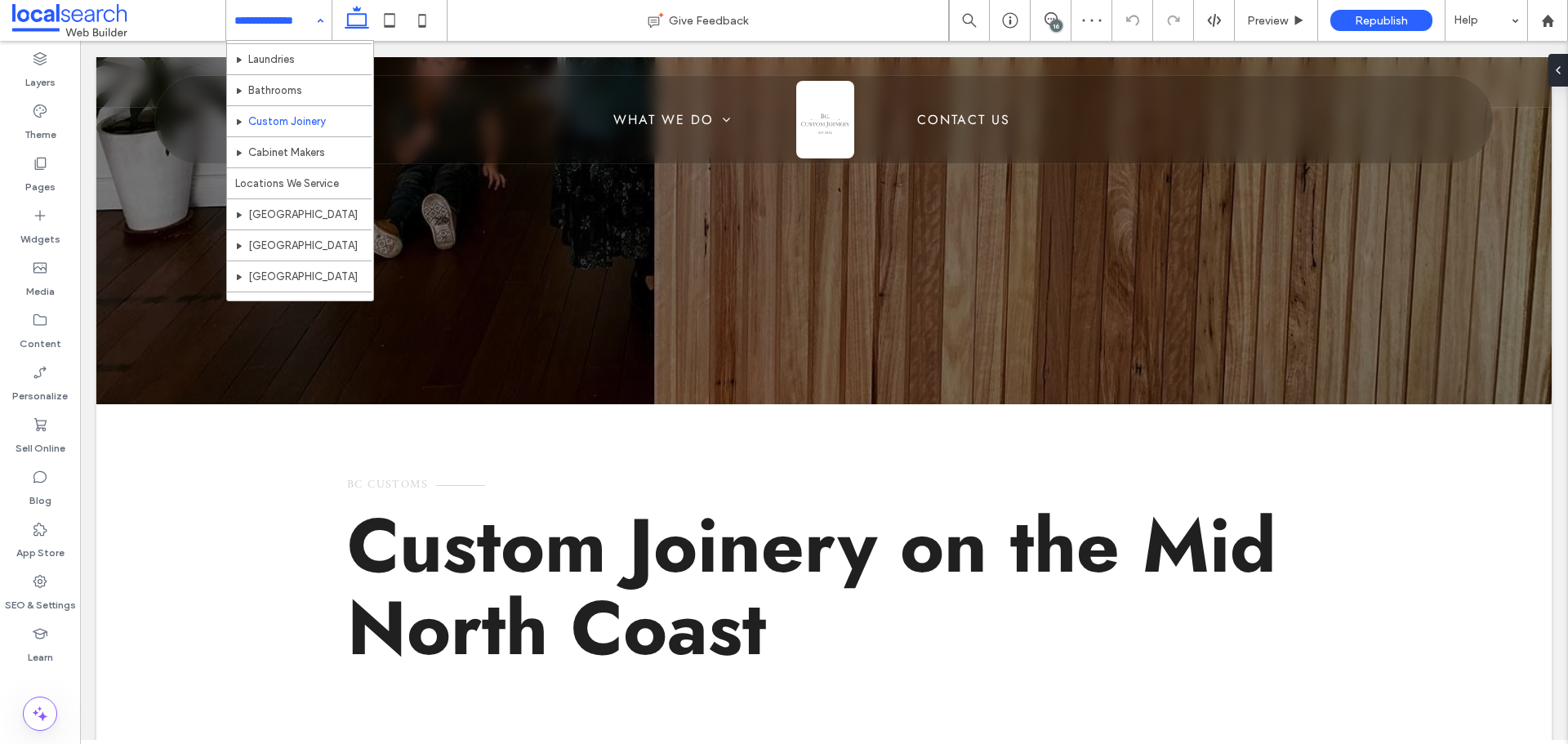
scroll to position [79, 0]
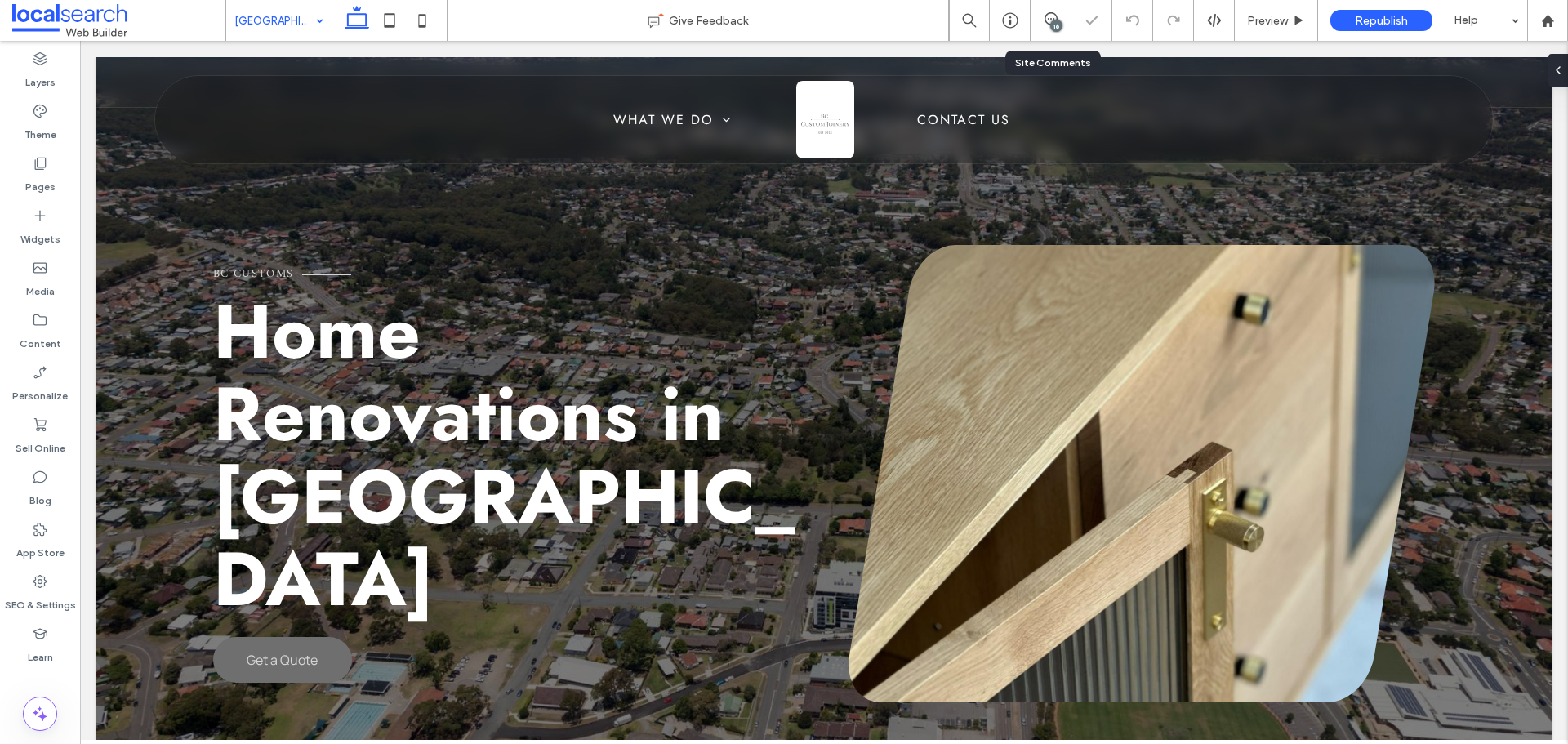
click at [1051, 30] on div "16" at bounding box center [1051, 20] width 41 height 41
click at [1046, 21] on icon at bounding box center [1050, 18] width 13 height 13
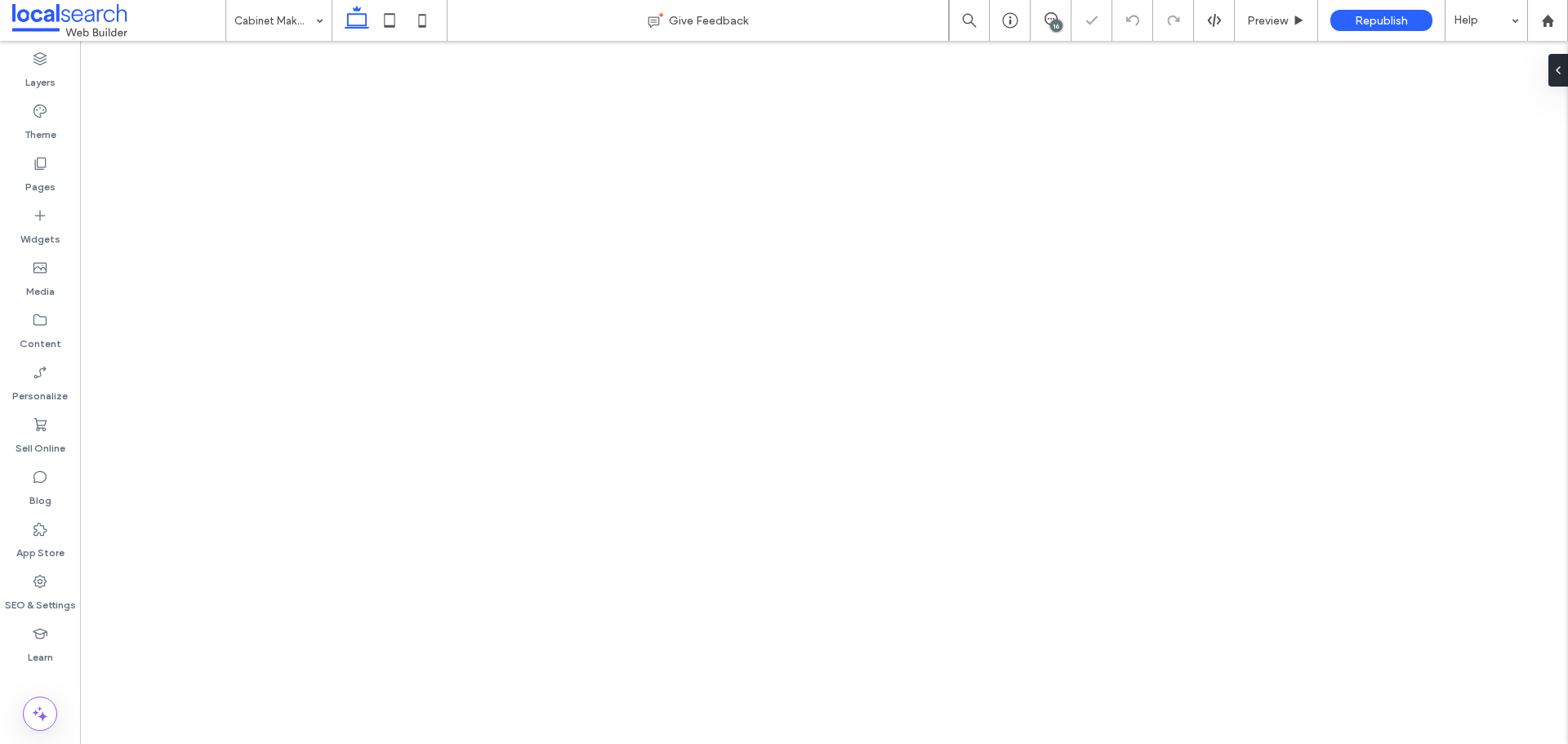
click at [283, 27] on input at bounding box center [275, 20] width 81 height 41
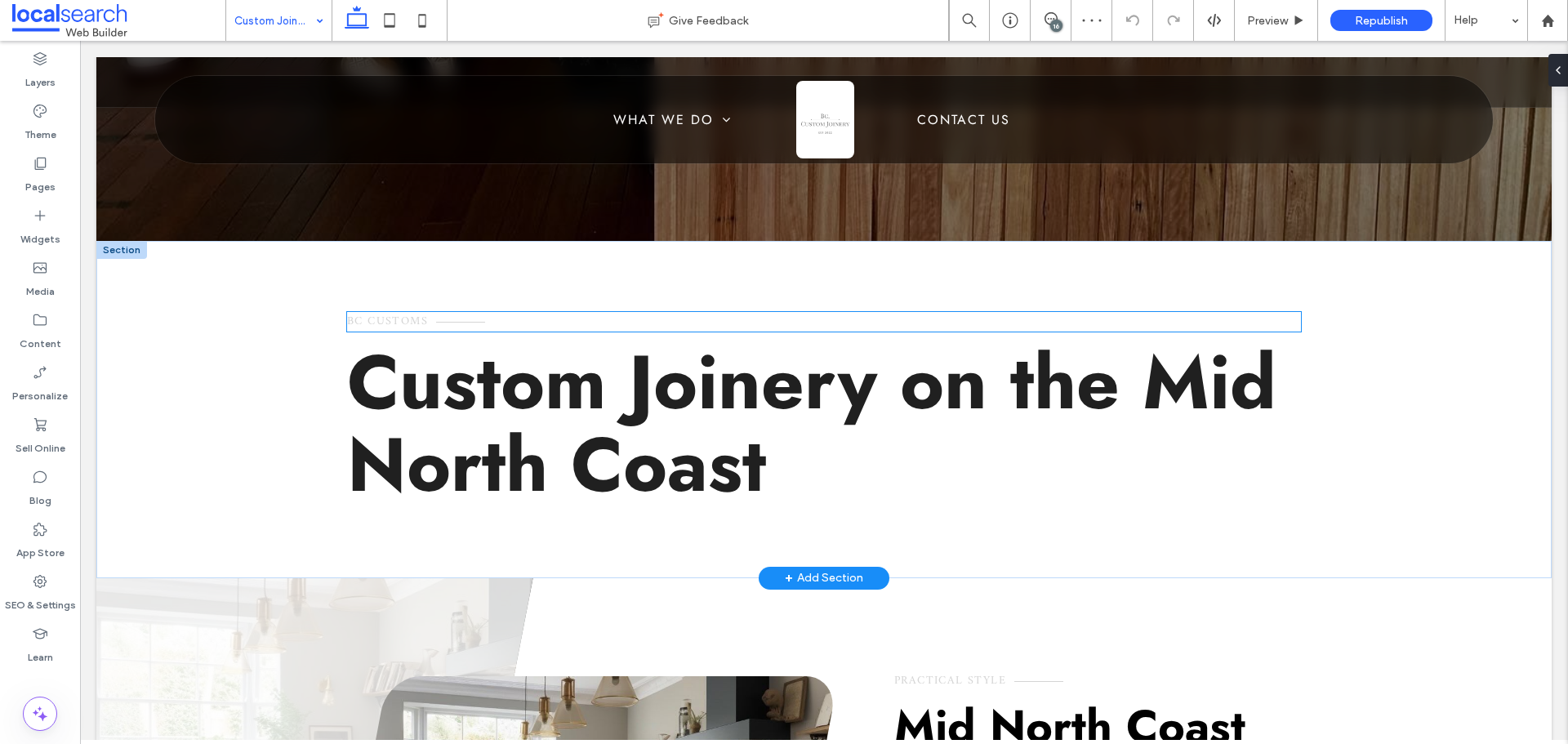
click at [402, 321] on span "BC Customs" at bounding box center [388, 321] width 81 height 20
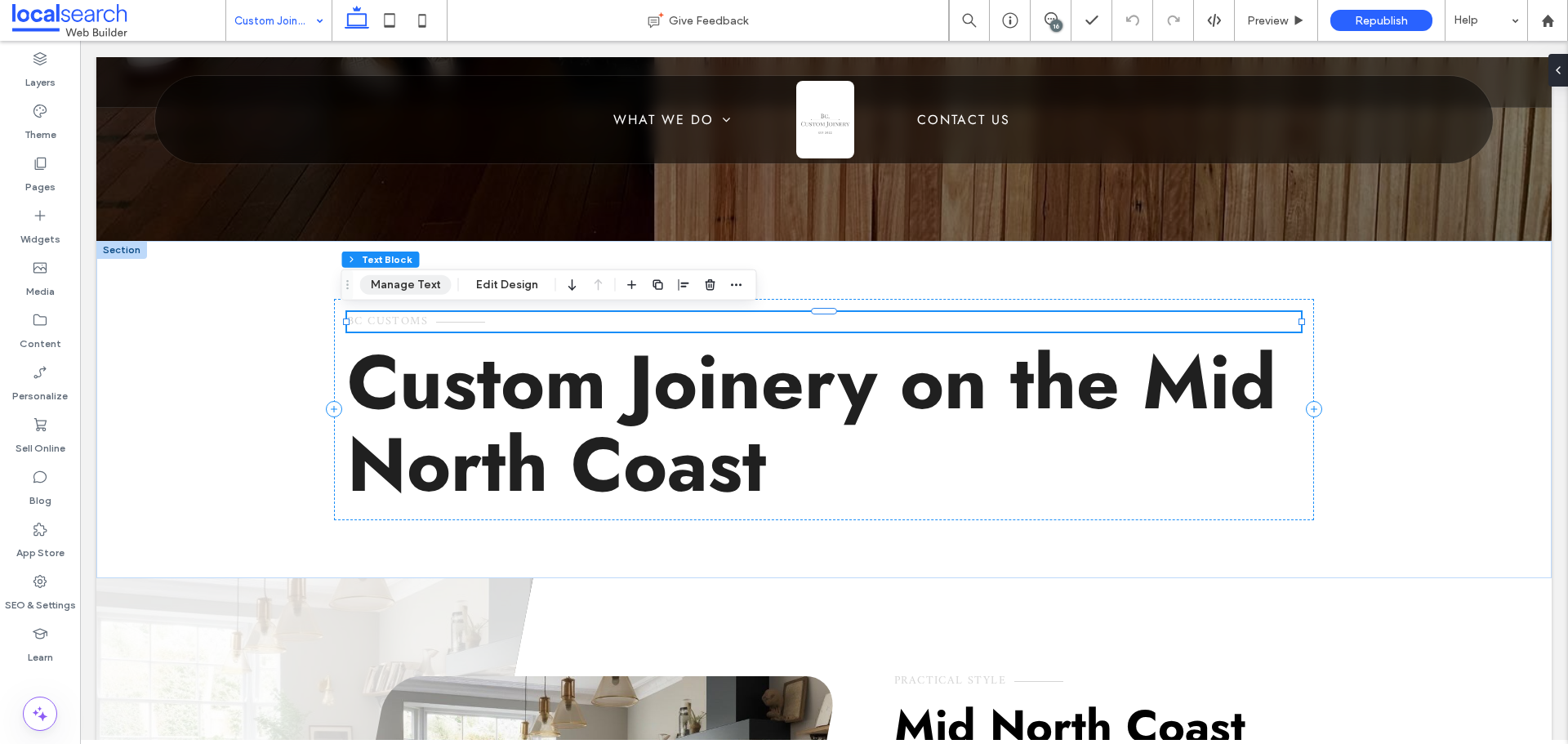
click at [411, 293] on button "Manage Text" at bounding box center [406, 285] width 91 height 19
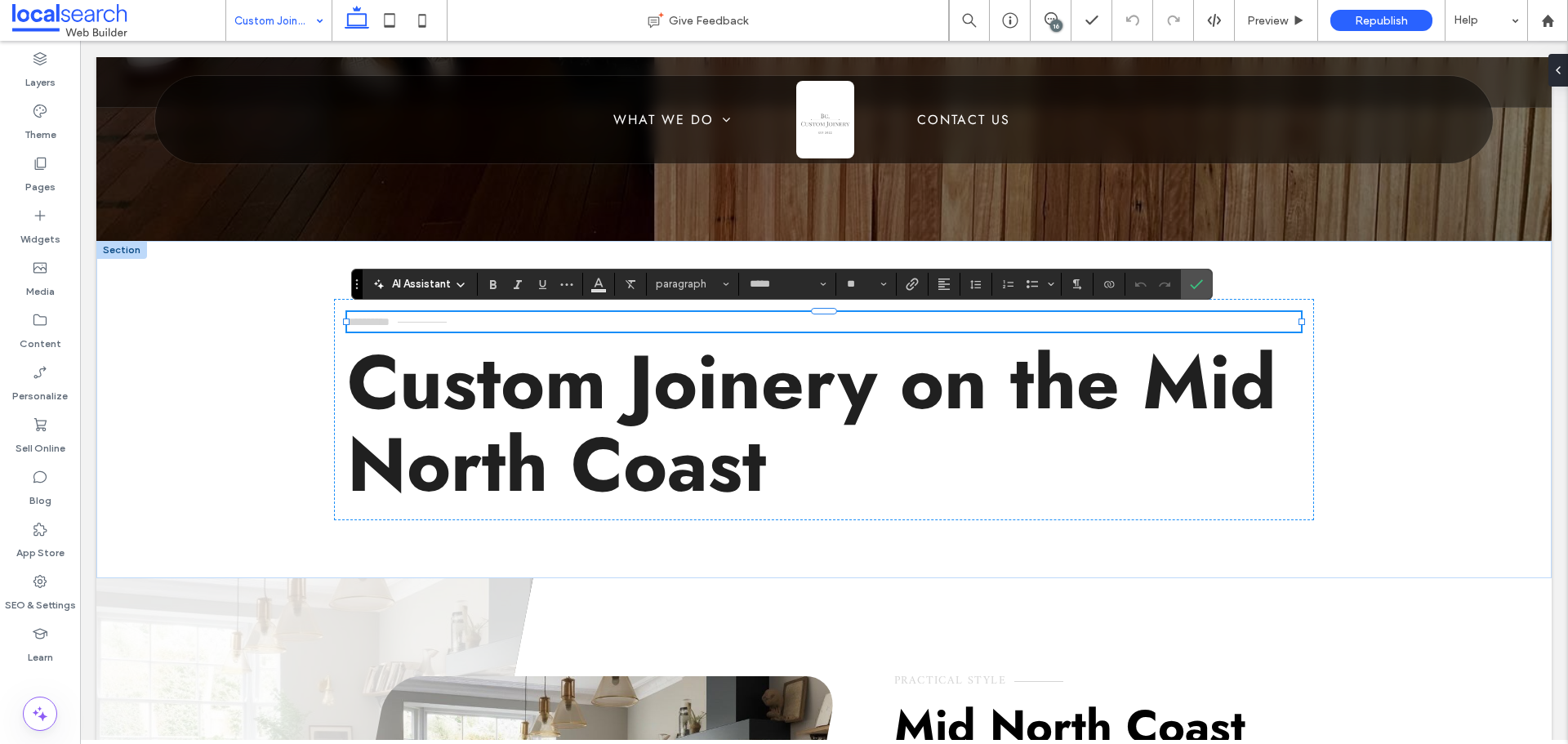
type input "*****"
type input "**"
click at [598, 280] on icon "Color" at bounding box center [598, 282] width 13 height 13
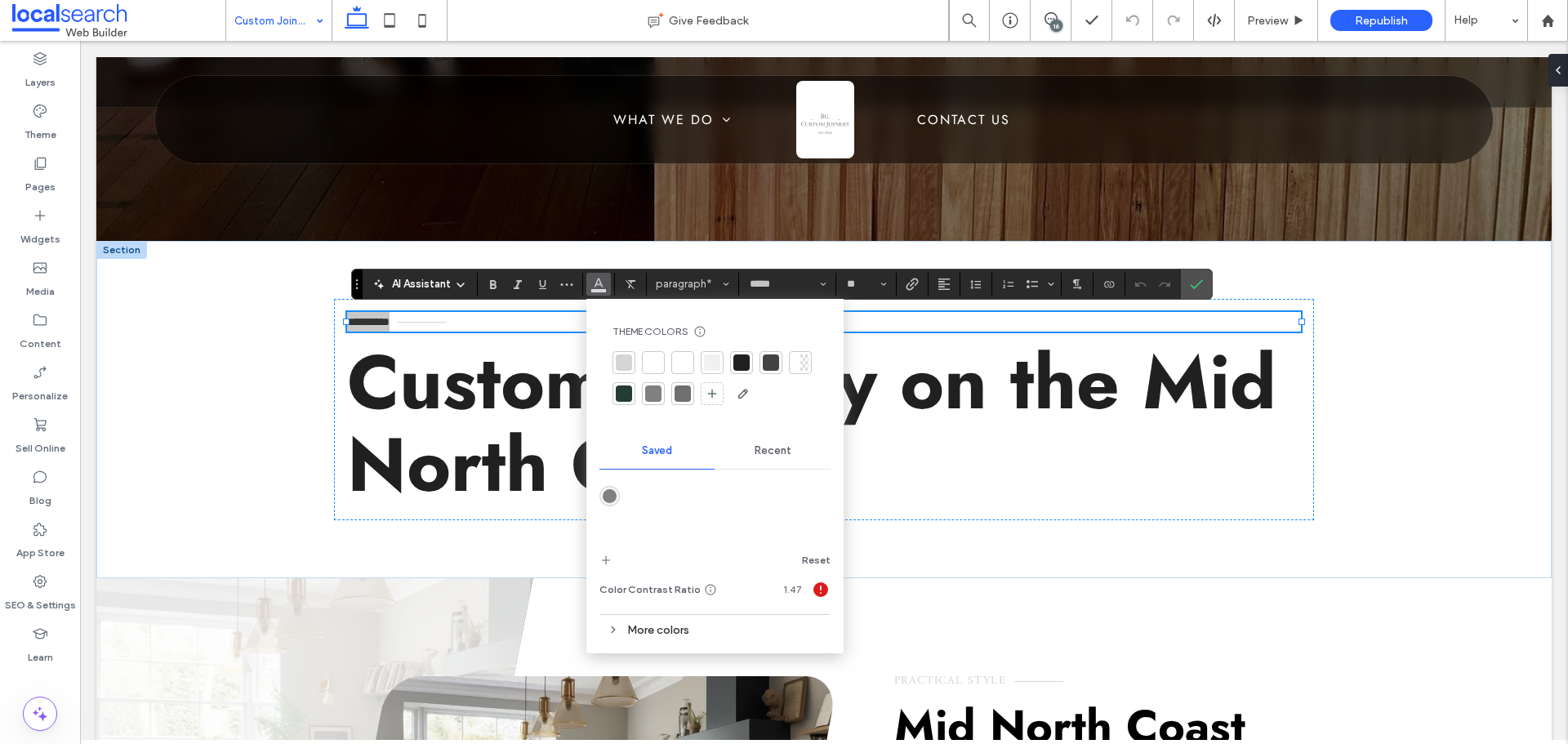
click at [743, 361] on div at bounding box center [741, 361] width 16 height 16
click at [1199, 282] on use "Confirm" at bounding box center [1195, 285] width 13 height 10
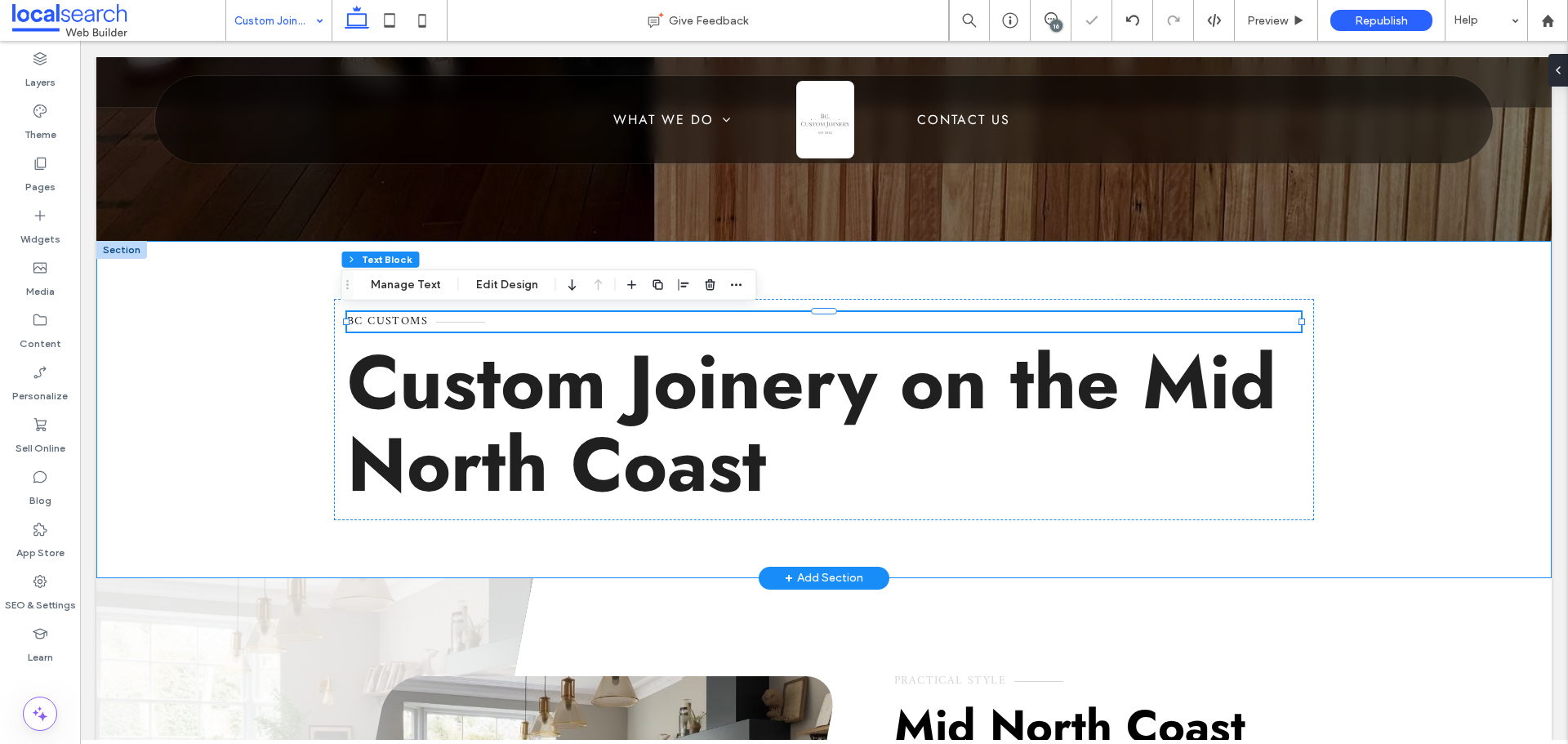
click at [291, 333] on div "BC Customs Custom Joinery on the Mid North Coast" at bounding box center [824, 409] width 1455 height 337
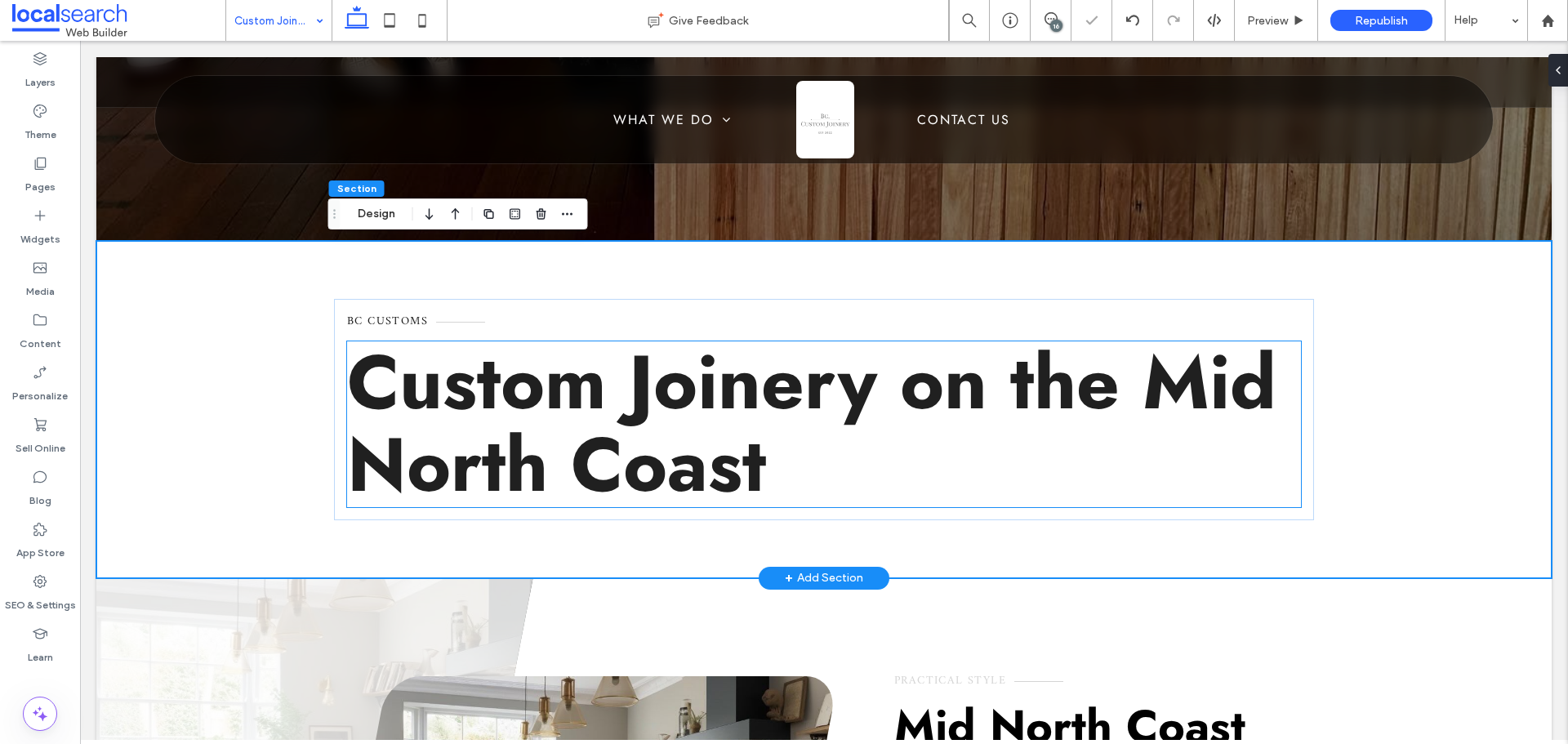
click at [453, 329] on span "Custom Joinery on the Mid North Coast" at bounding box center [812, 424] width 929 height 191
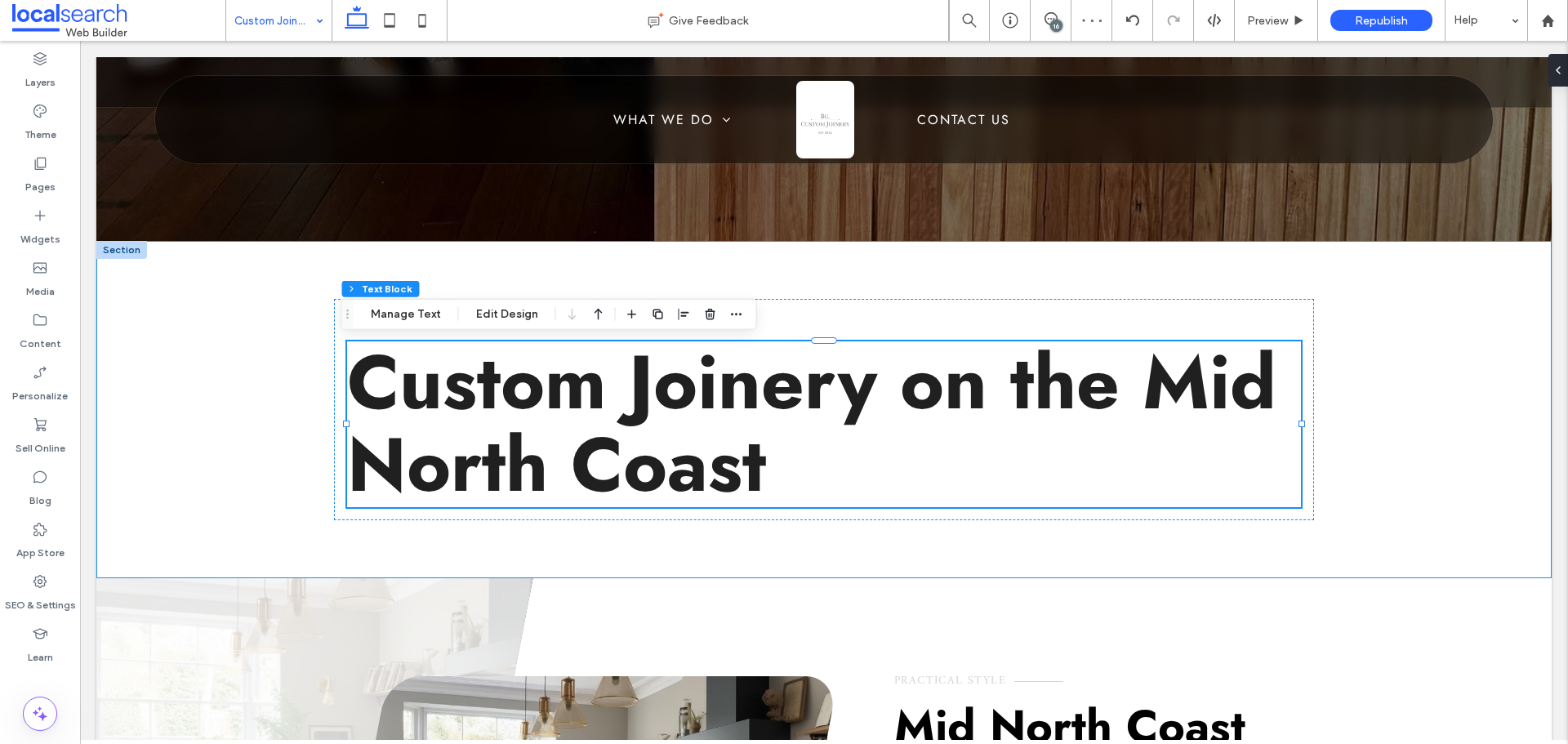
click at [253, 288] on div "BC Customs Custom Joinery on the Mid North Coast" at bounding box center [824, 409] width 1455 height 337
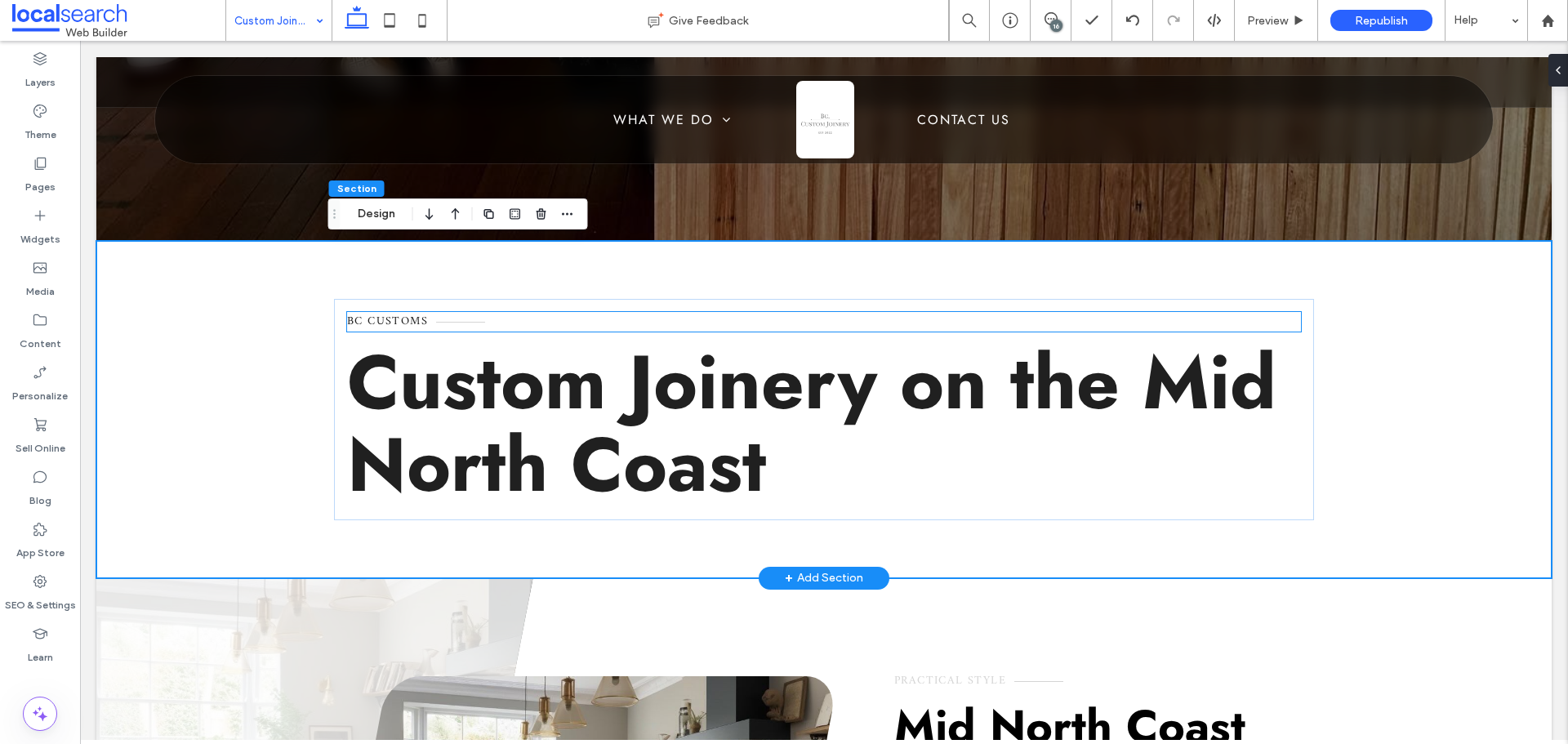
click at [434, 325] on p "BC Customs" at bounding box center [824, 321] width 954 height 19
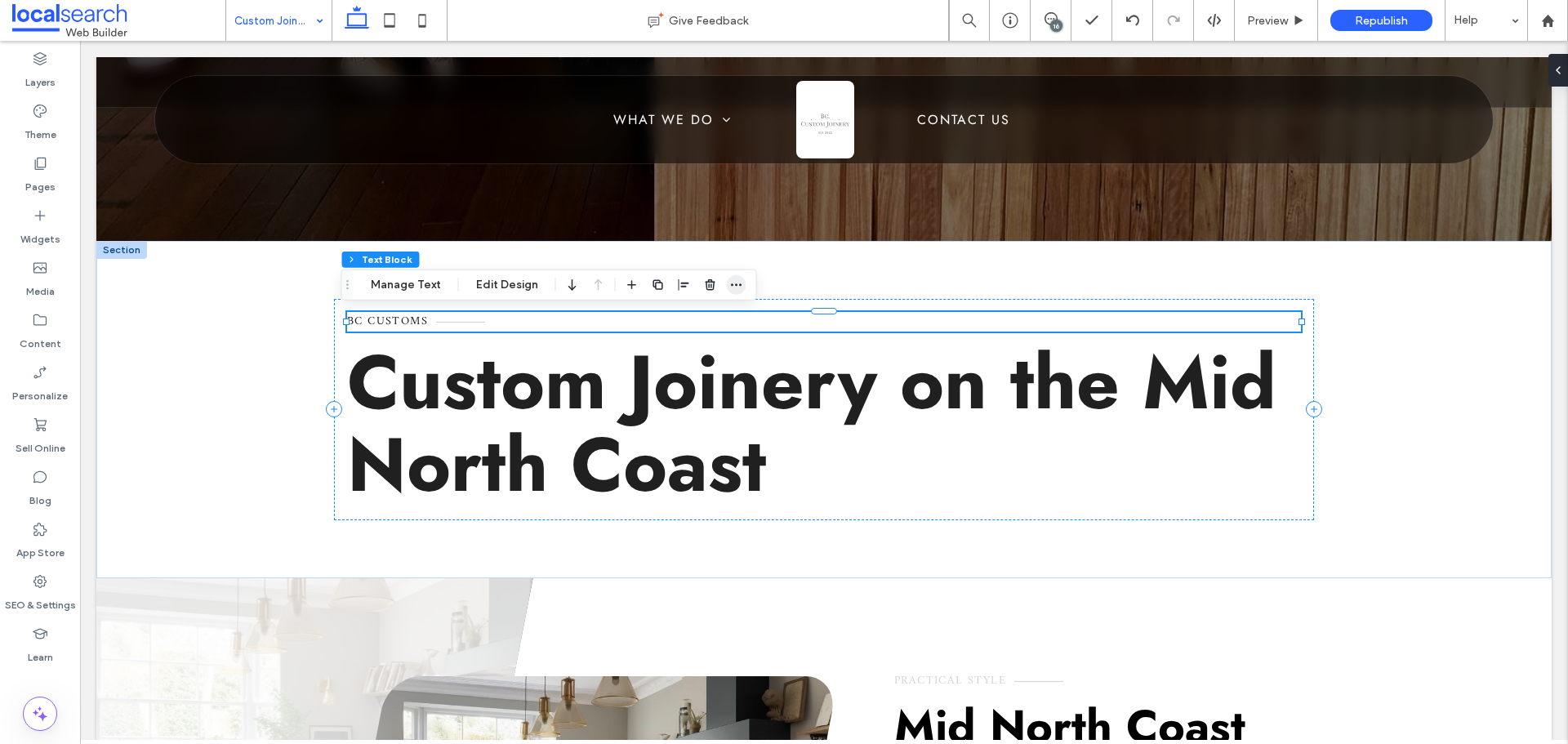
click at [732, 283] on icon "button" at bounding box center [736, 285] width 13 height 13
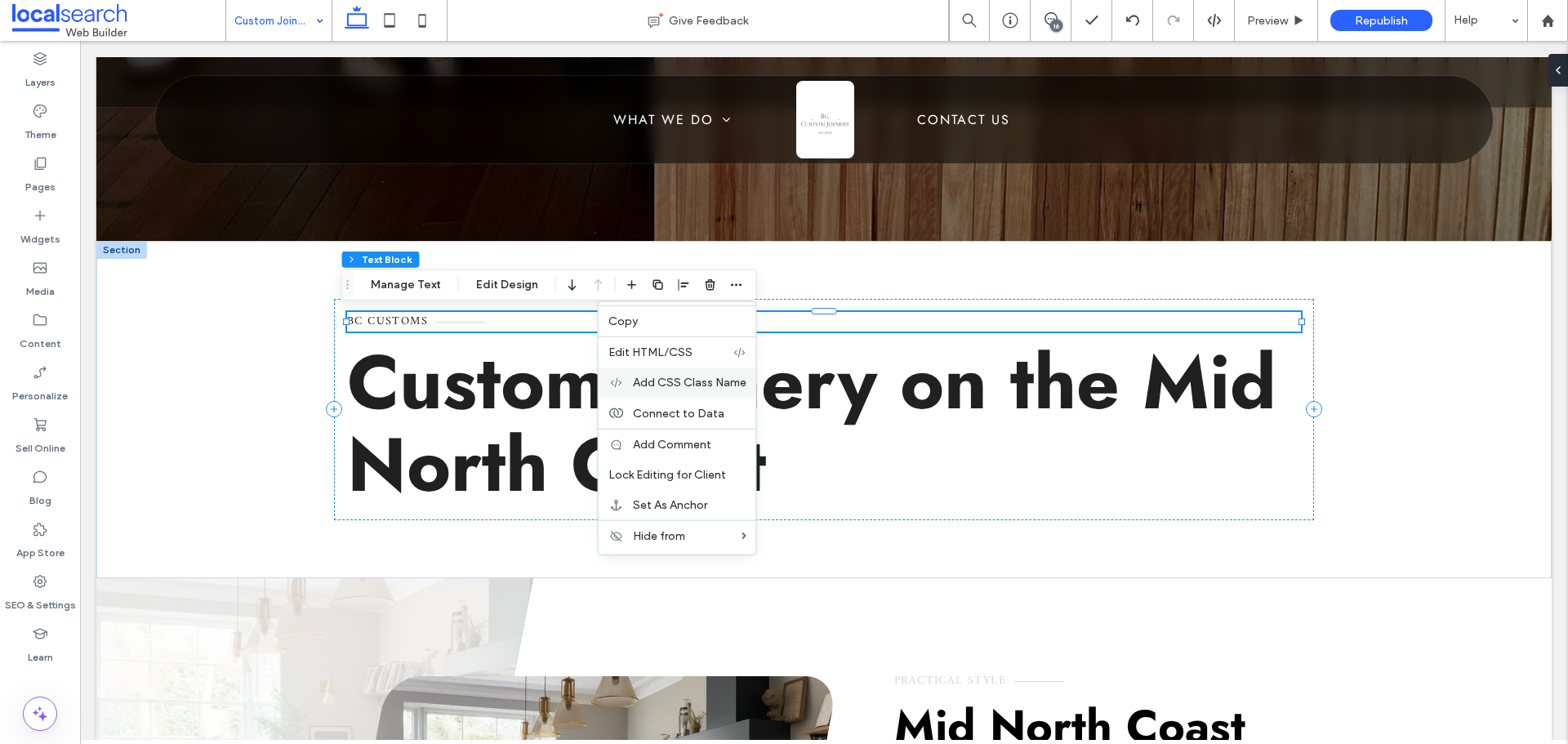
click at [689, 376] on span "Add CSS Class Name" at bounding box center [689, 383] width 113 height 14
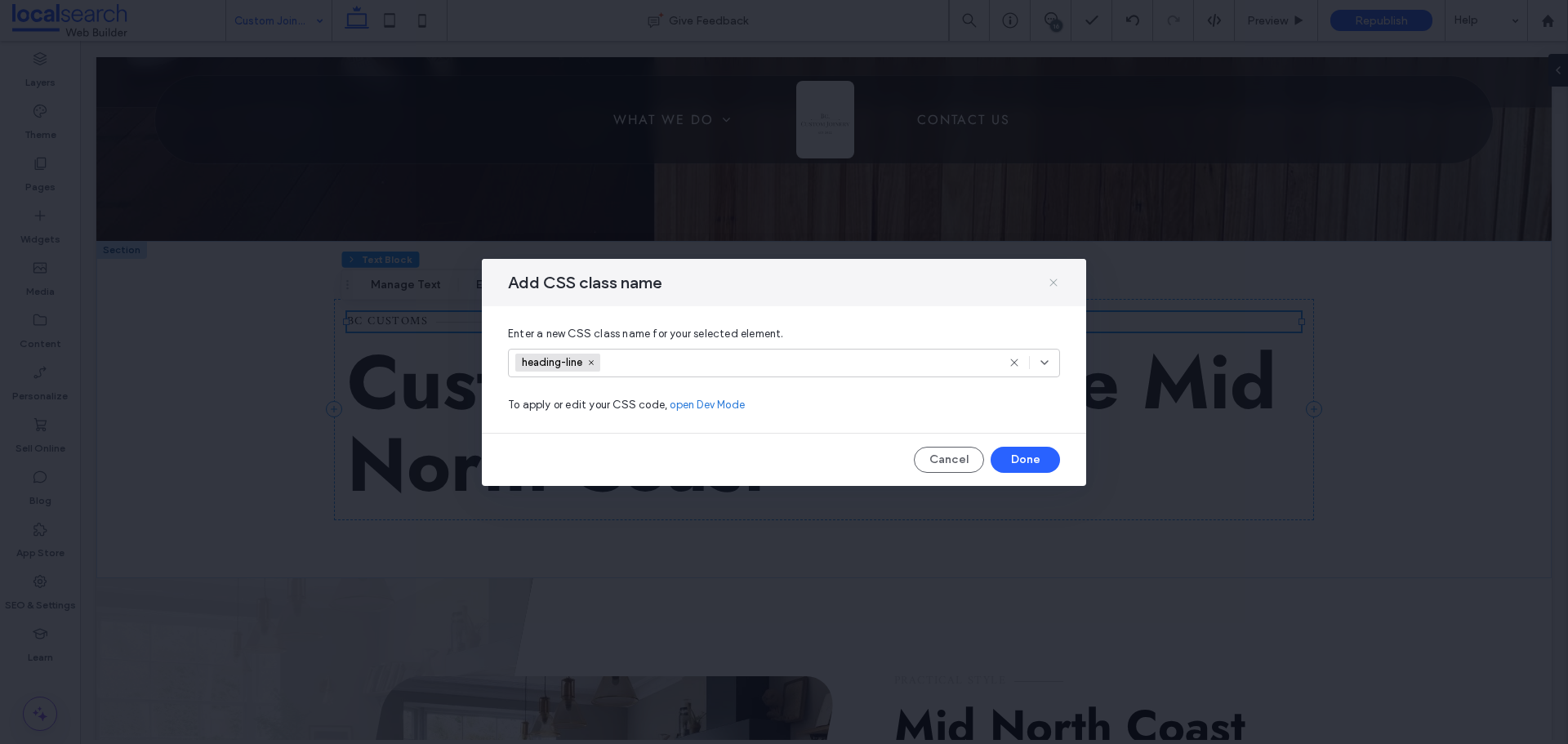
click at [1053, 280] on use at bounding box center [1053, 282] width 8 height 8
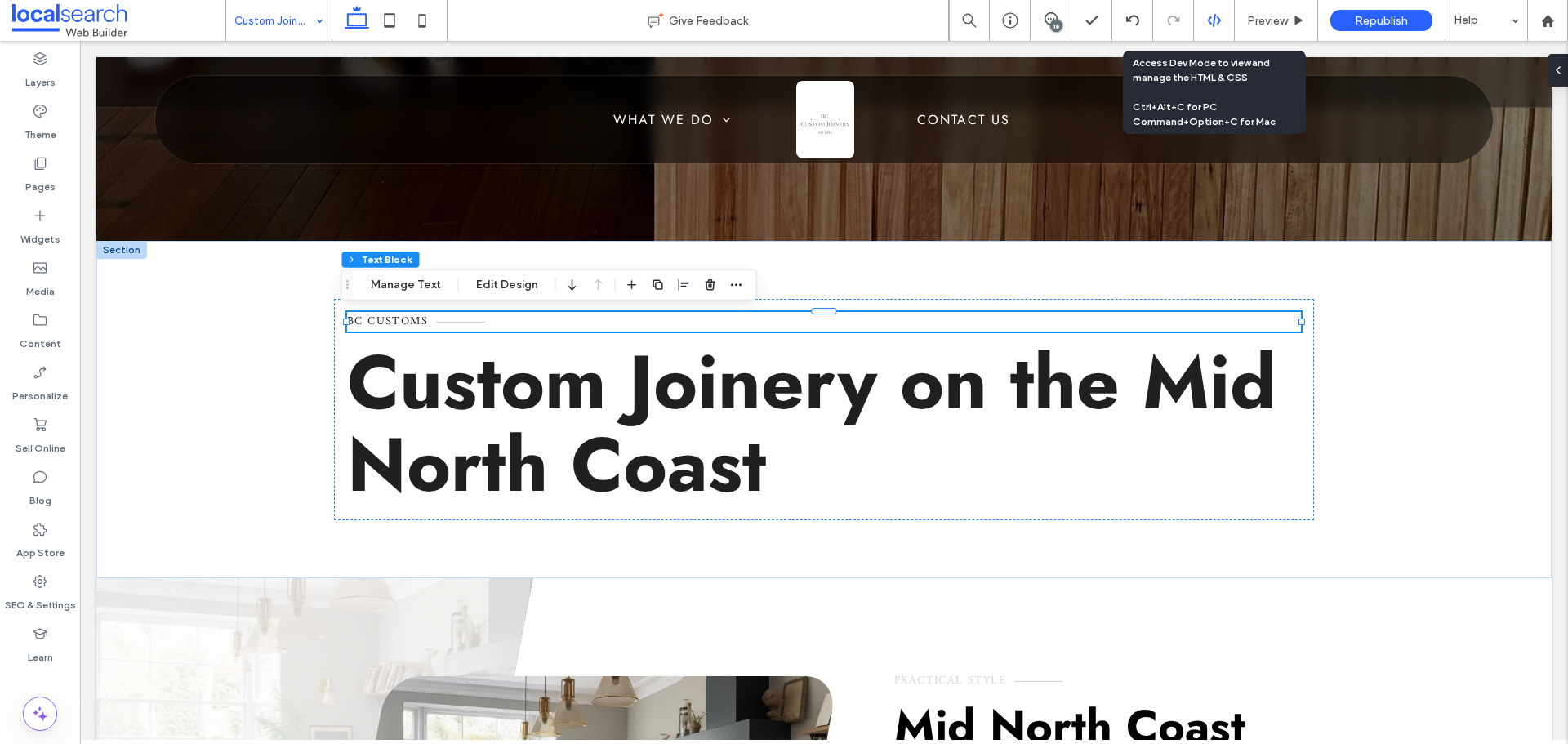
click at [1209, 16] on icon at bounding box center [1214, 19] width 14 height 14
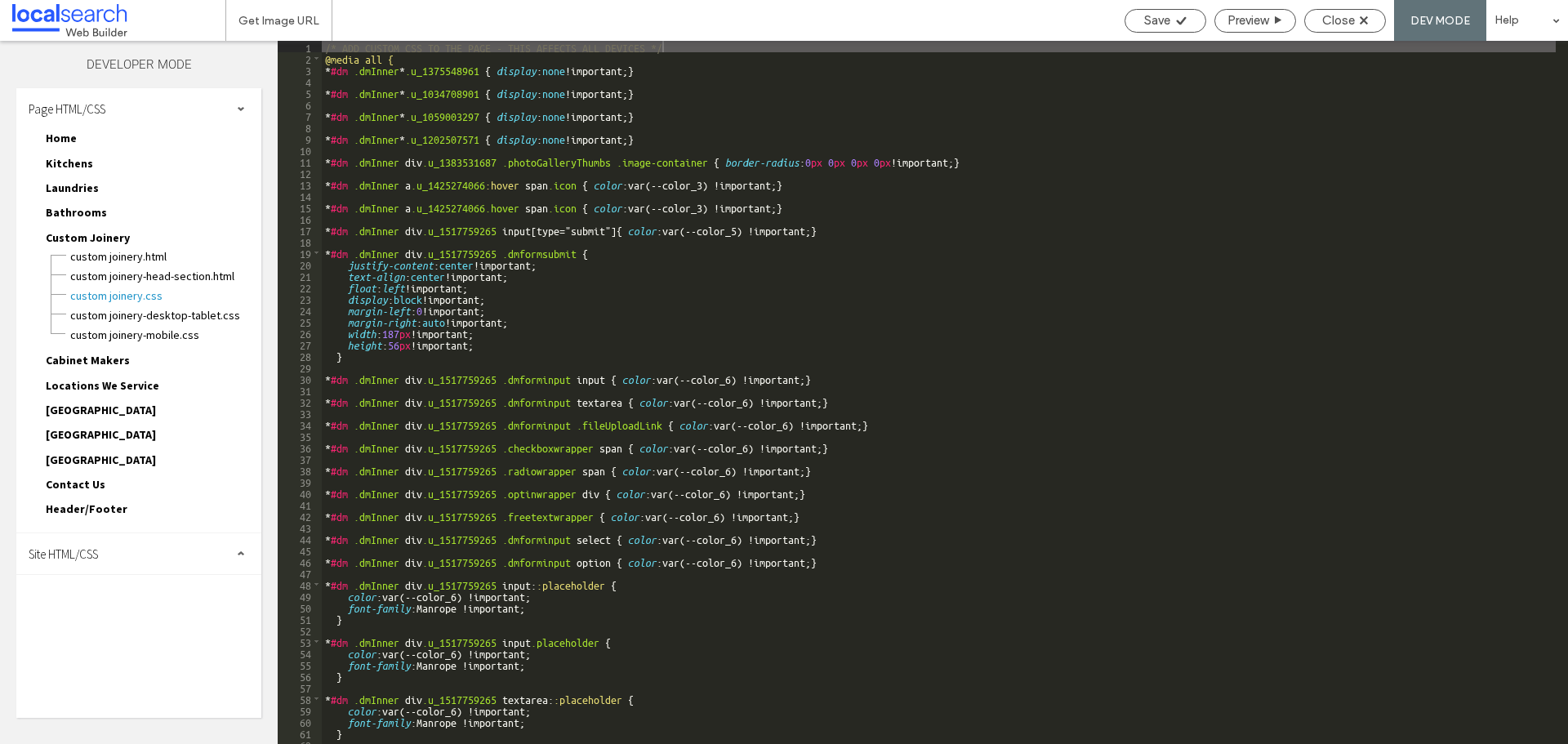
click at [216, 109] on div "Page HTML/CSS" at bounding box center [139, 108] width 245 height 41
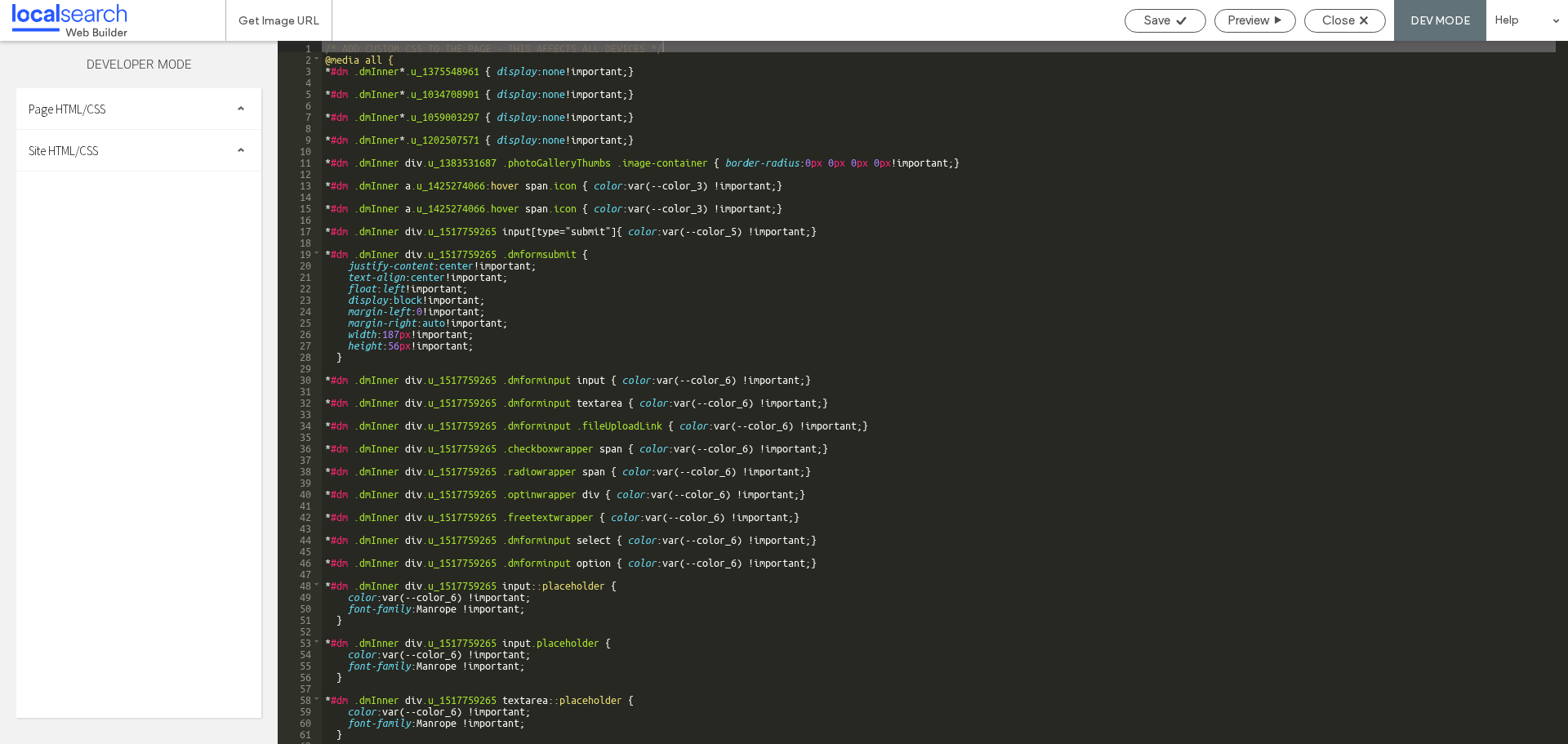
click at [188, 157] on div "Site HTML/CSS" at bounding box center [139, 150] width 245 height 41
click at [117, 225] on span "site.css" at bounding box center [168, 220] width 185 height 16
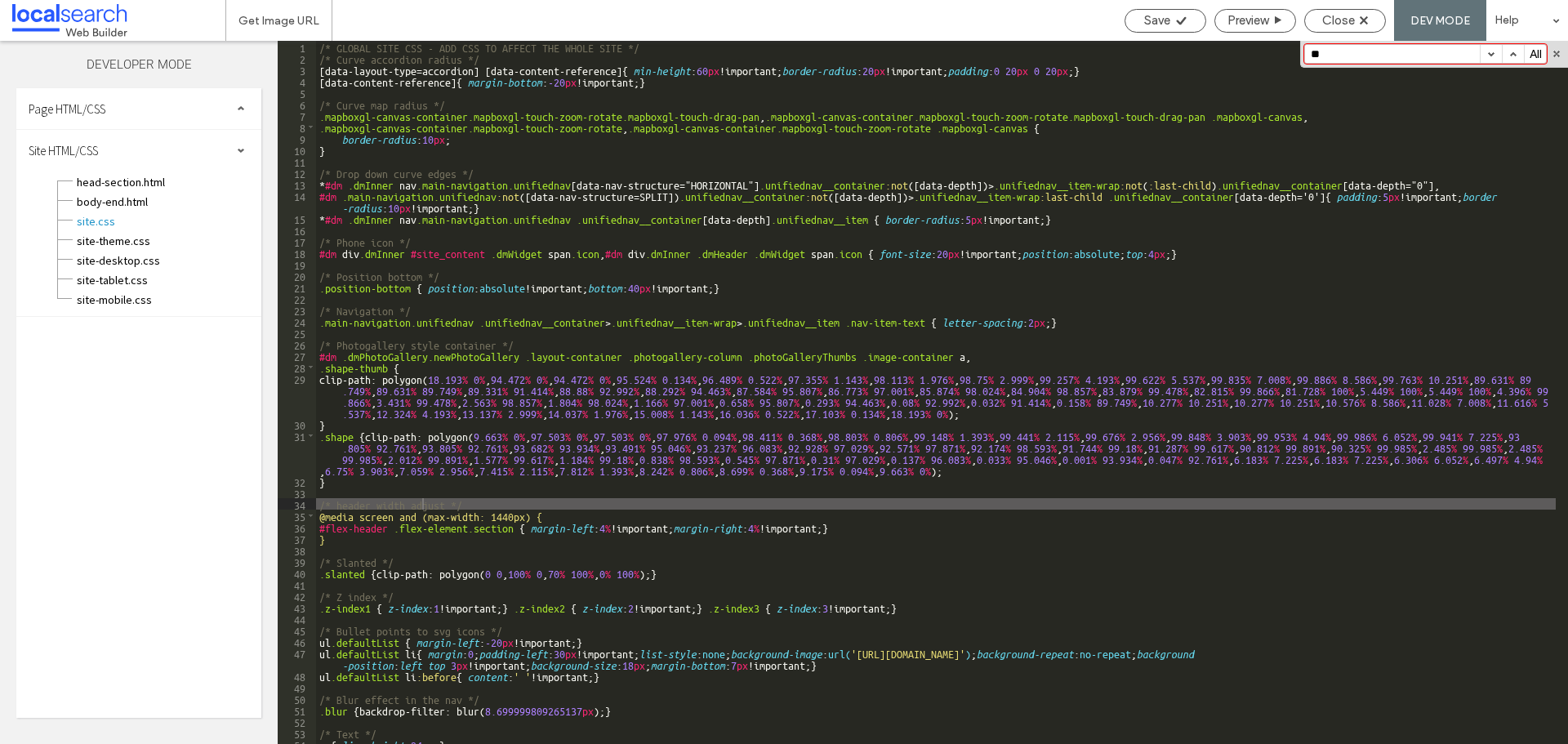
type input "*"
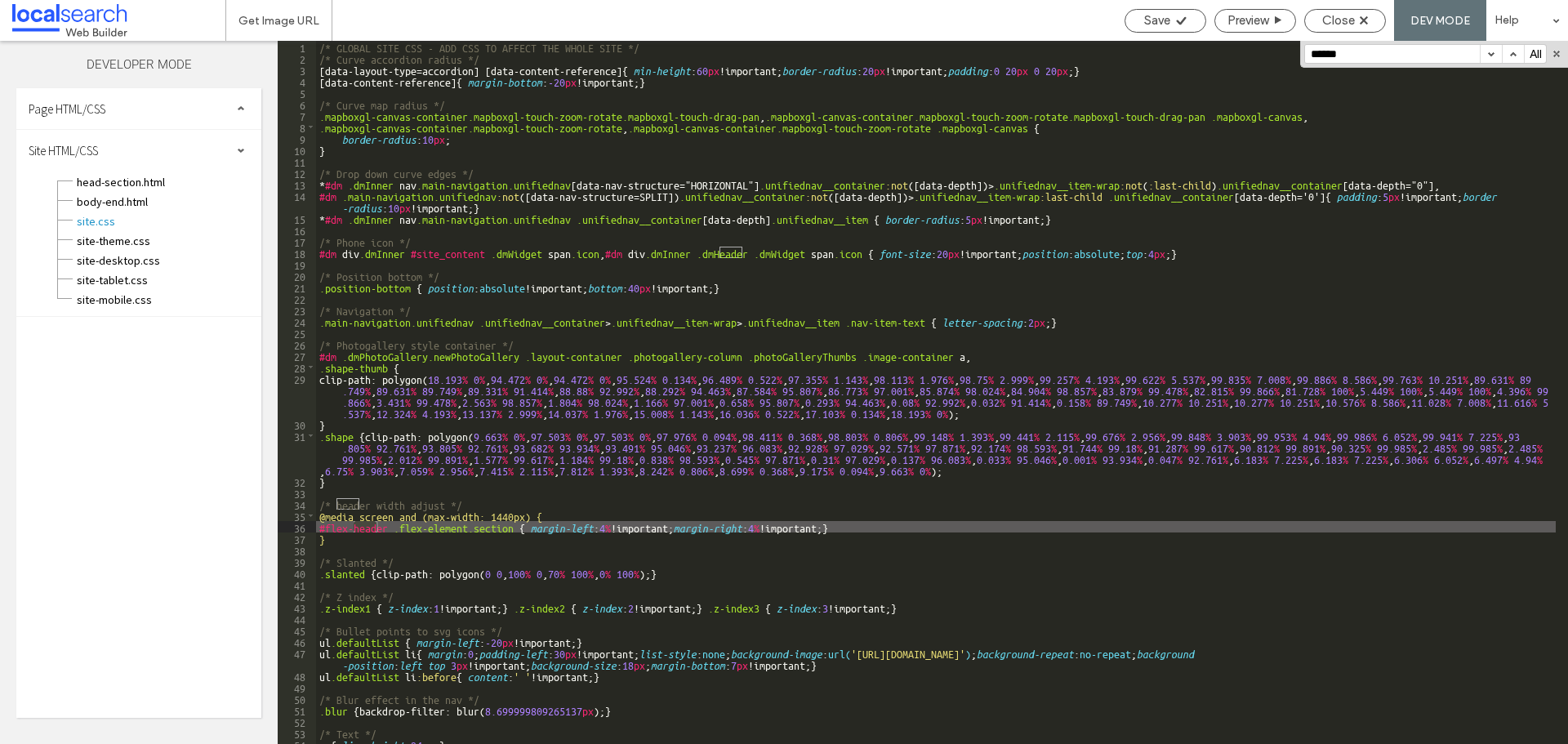
scroll to position [337, 0]
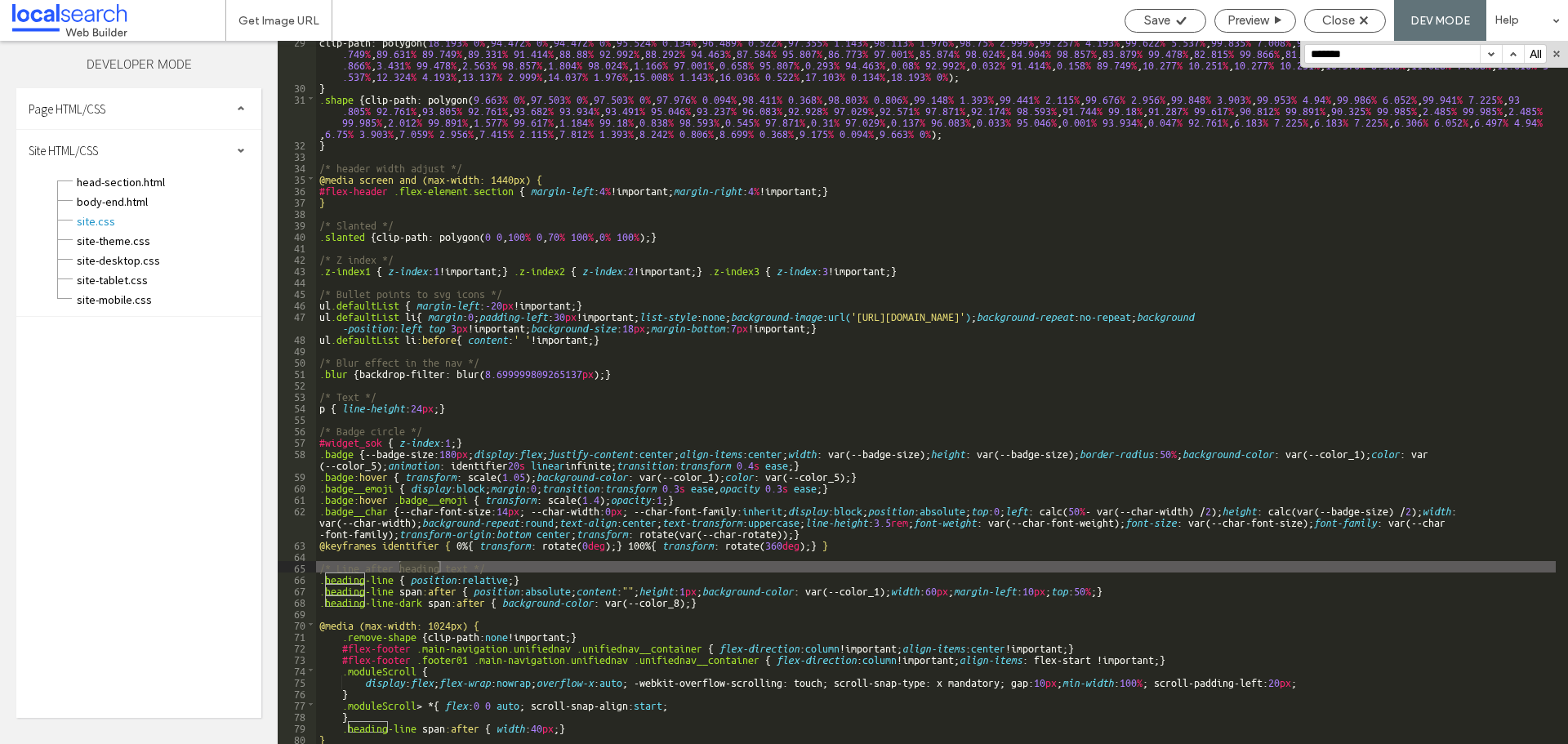
type input "*******"
click at [740, 597] on div "clip-path: polygon( 18.193 % 0 % , 94.472 % 0 % , 94.472 % 0 % , 95.524 % 0.134…" at bounding box center [935, 415] width 1239 height 760
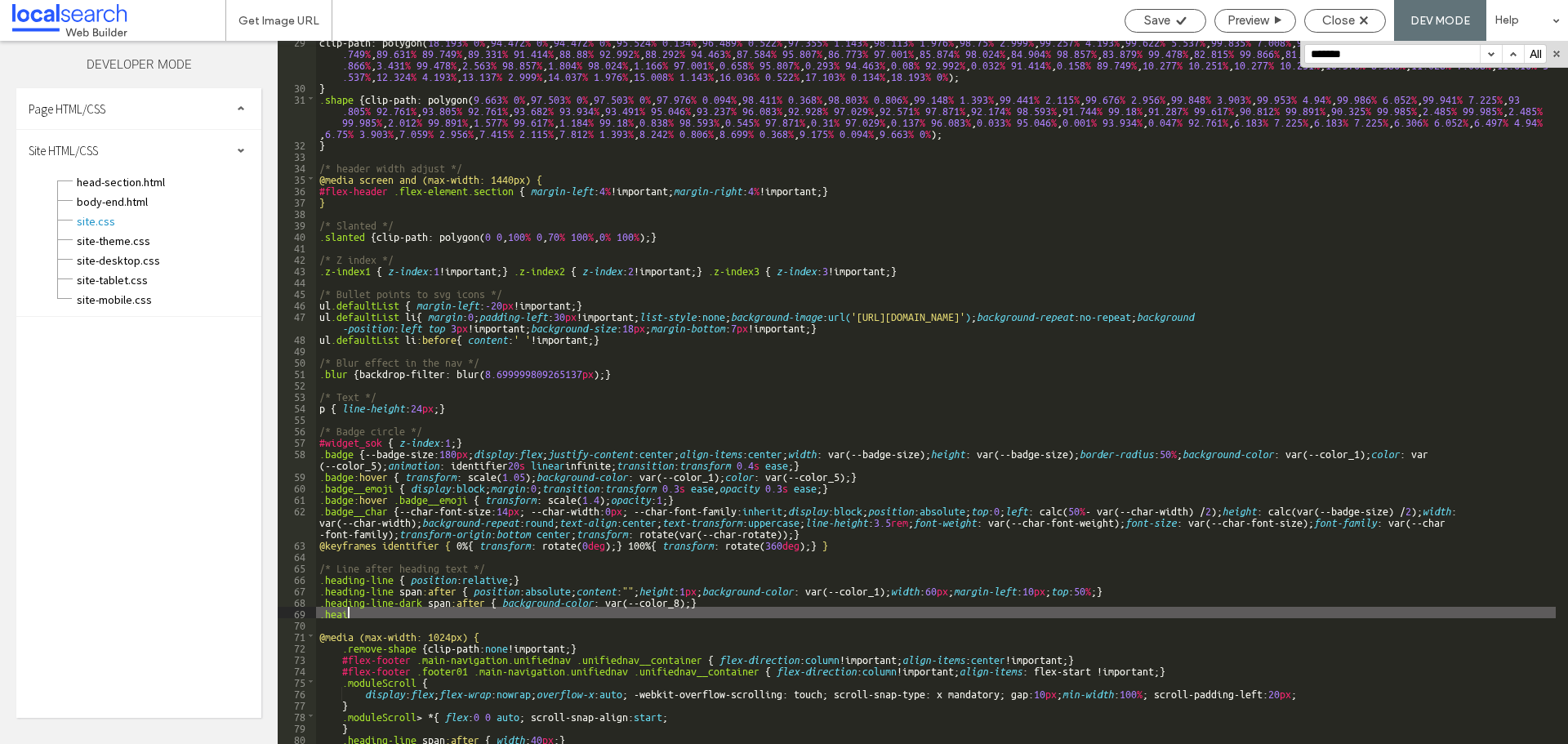
type textarea "**"
click at [1350, 26] on span "Close" at bounding box center [1338, 19] width 33 height 14
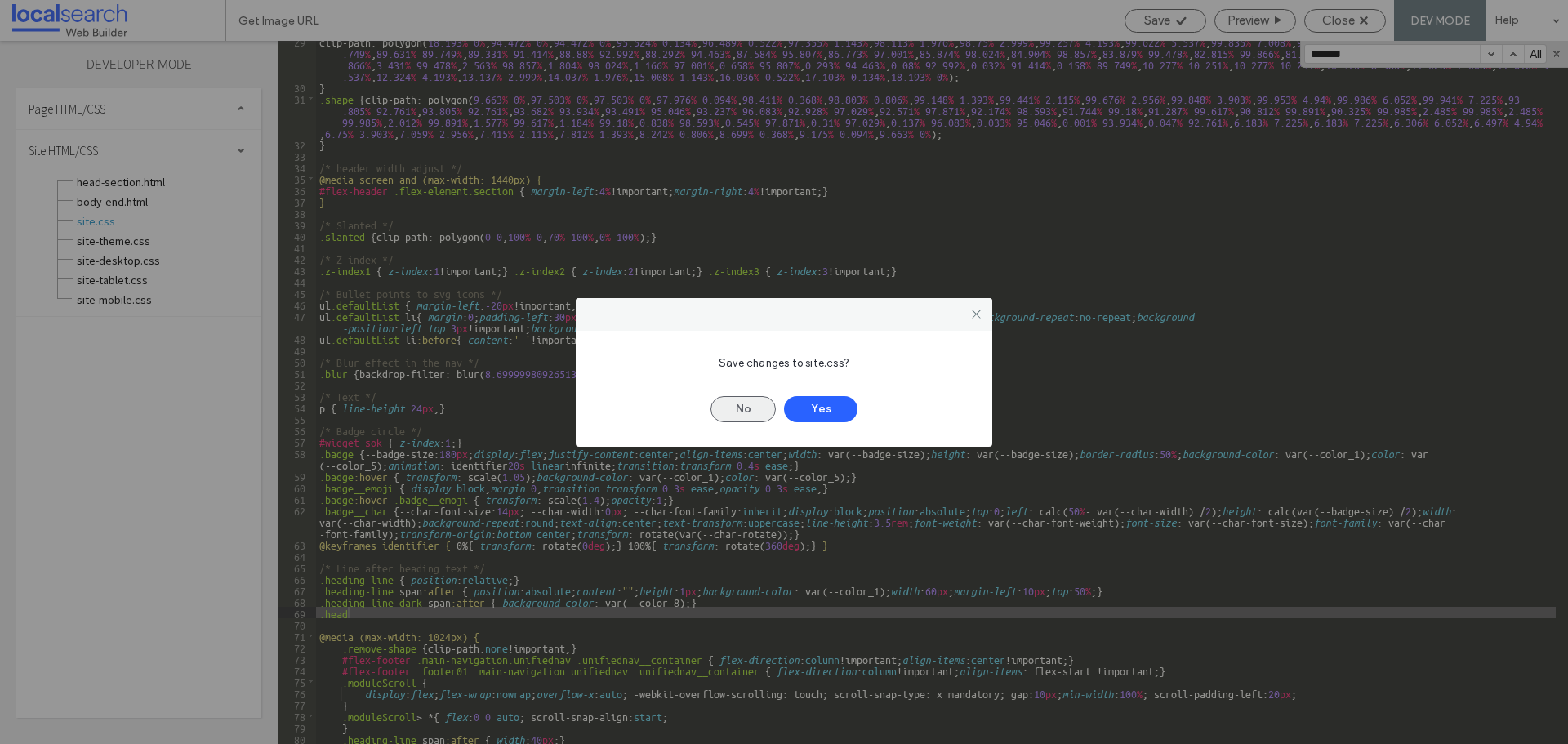
click at [743, 406] on button "No" at bounding box center [743, 409] width 65 height 26
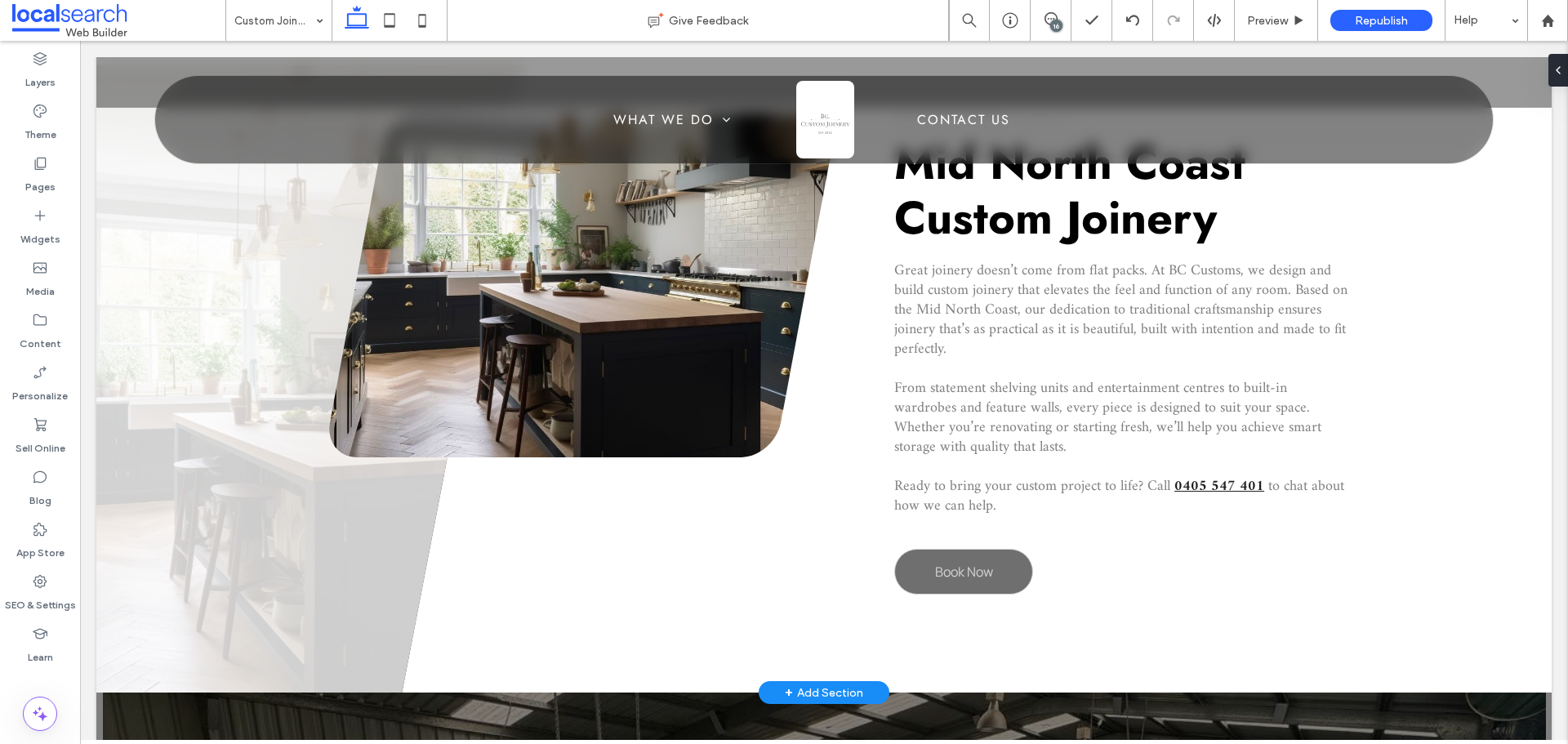
scroll to position [653, 0]
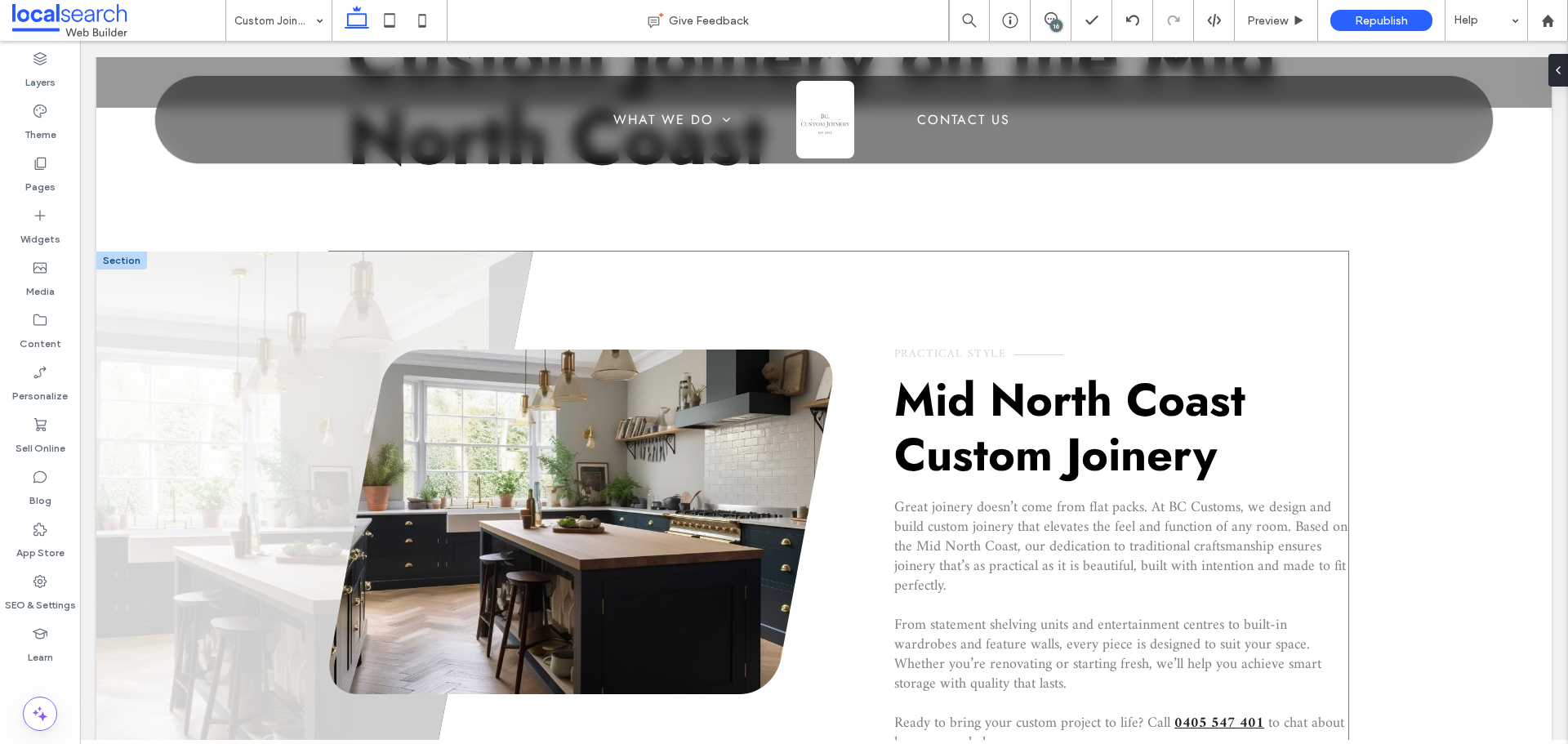
click at [910, 348] on span "Practical Style" at bounding box center [950, 354] width 112 height 20
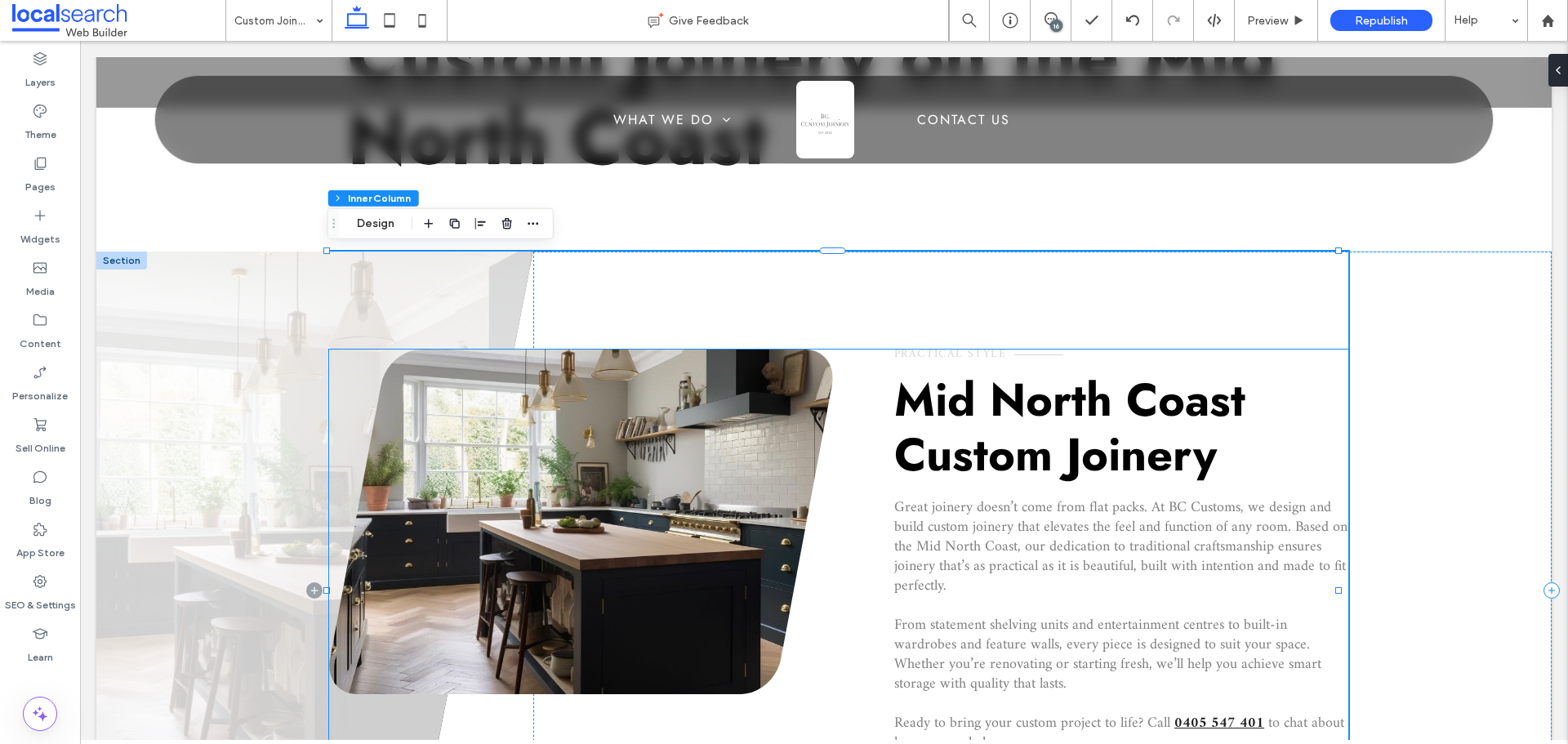
click at [907, 364] on div "Practical Style Mid North Coast Custom Joinery Great joinery doesn’t come from …" at bounding box center [1120, 590] width 453 height 481
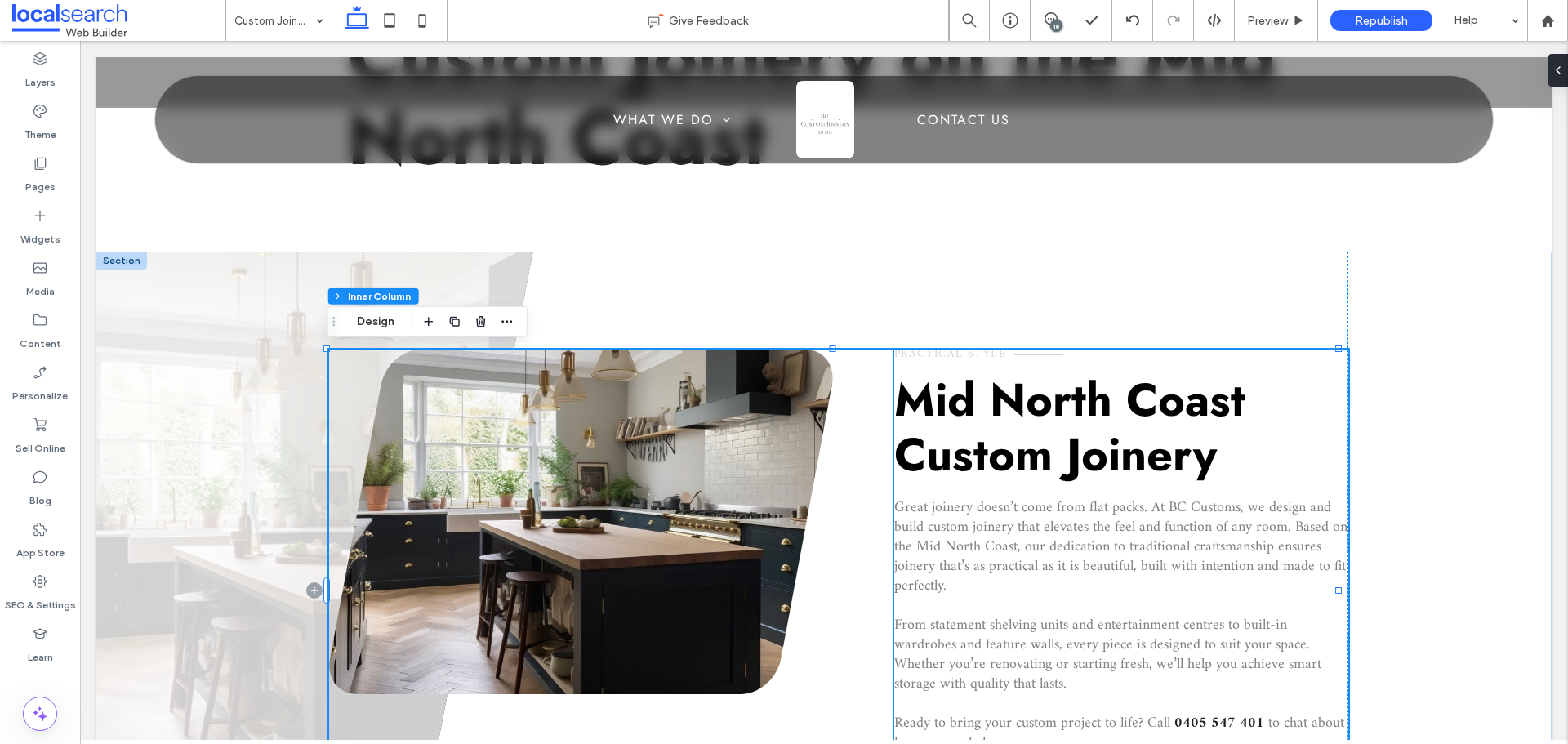
click at [912, 357] on span "Practical Style" at bounding box center [950, 354] width 112 height 20
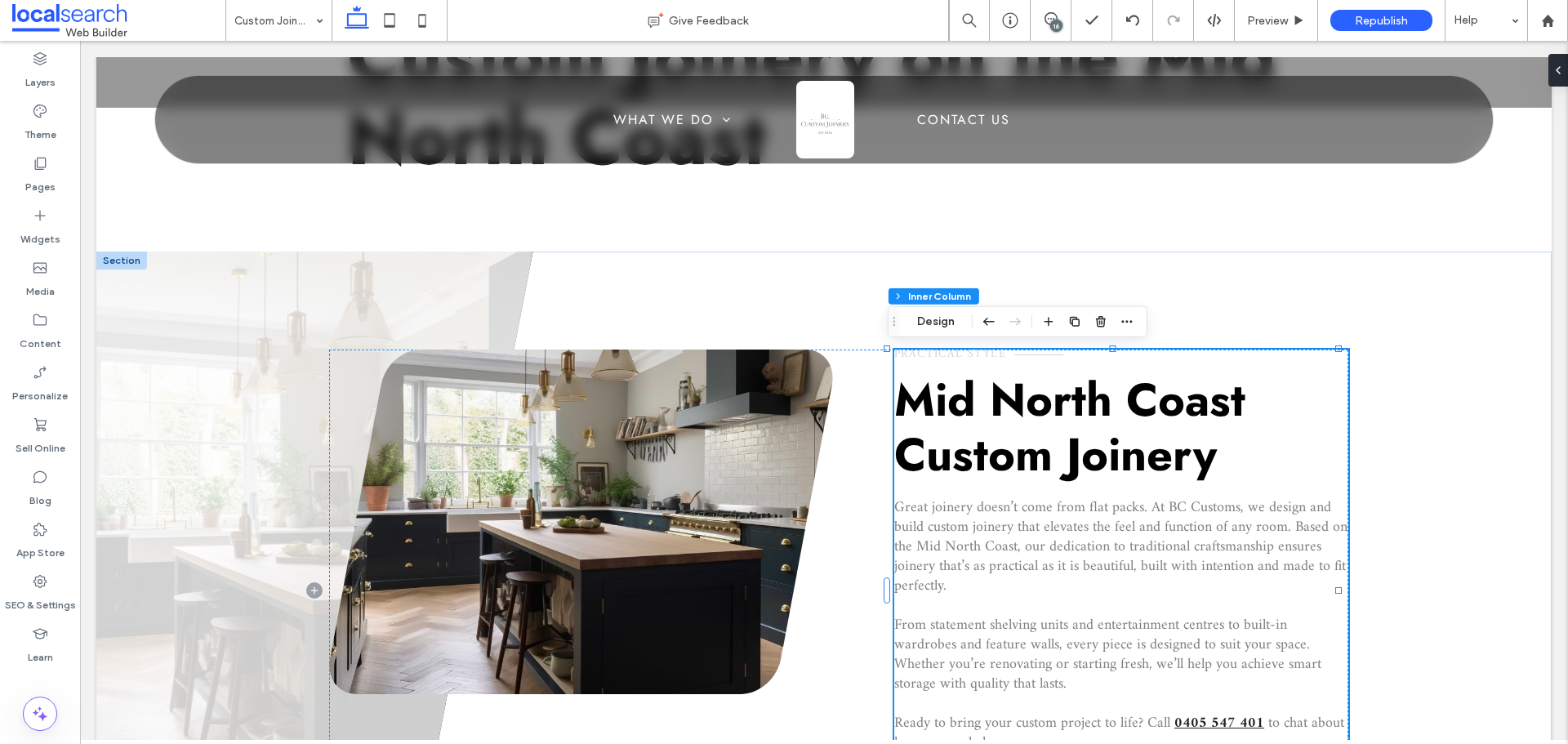
click at [912, 357] on span "Practical Style" at bounding box center [950, 354] width 112 height 20
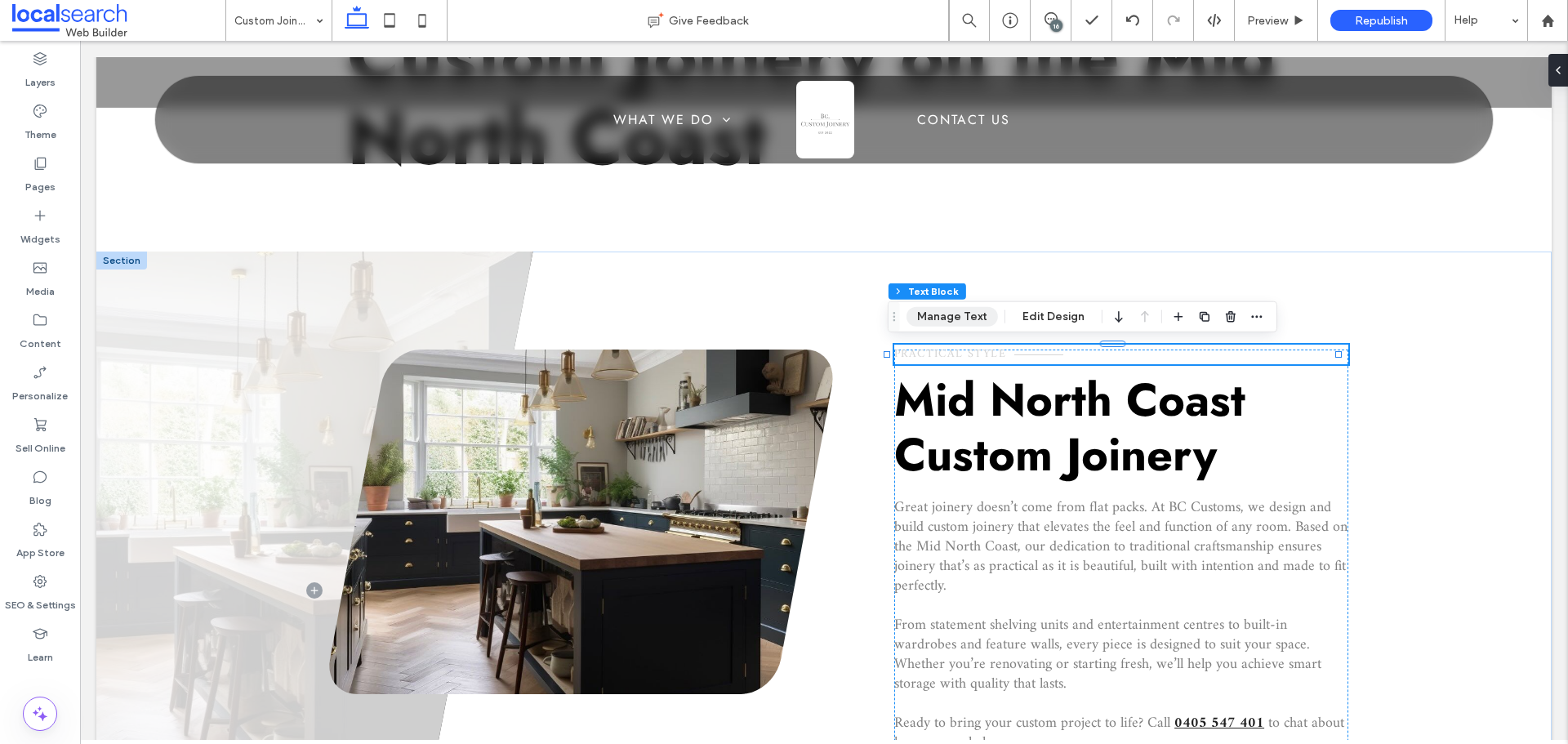
click at [975, 318] on button "Manage Text" at bounding box center [952, 316] width 91 height 19
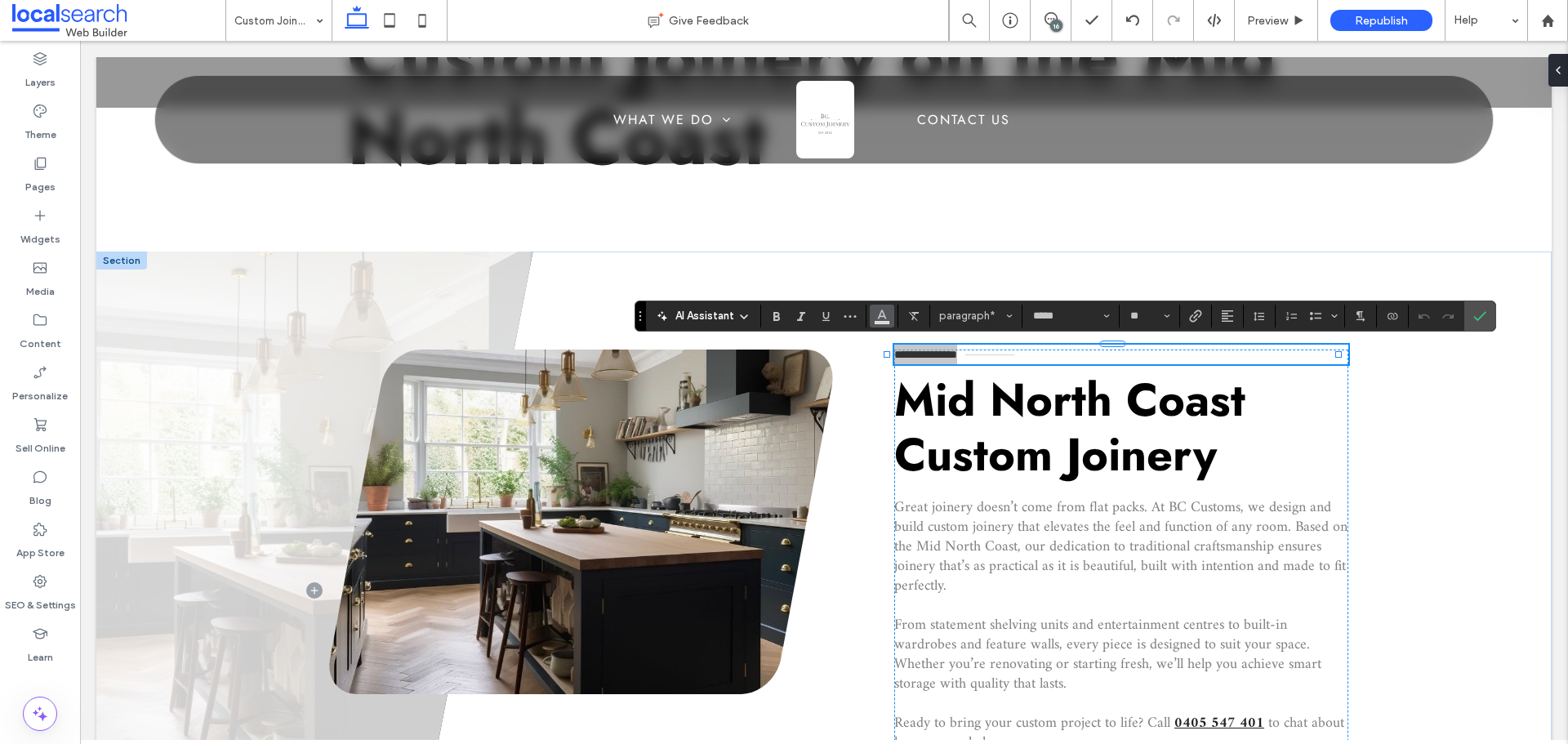
click at [878, 309] on icon "Color" at bounding box center [881, 313] width 13 height 13
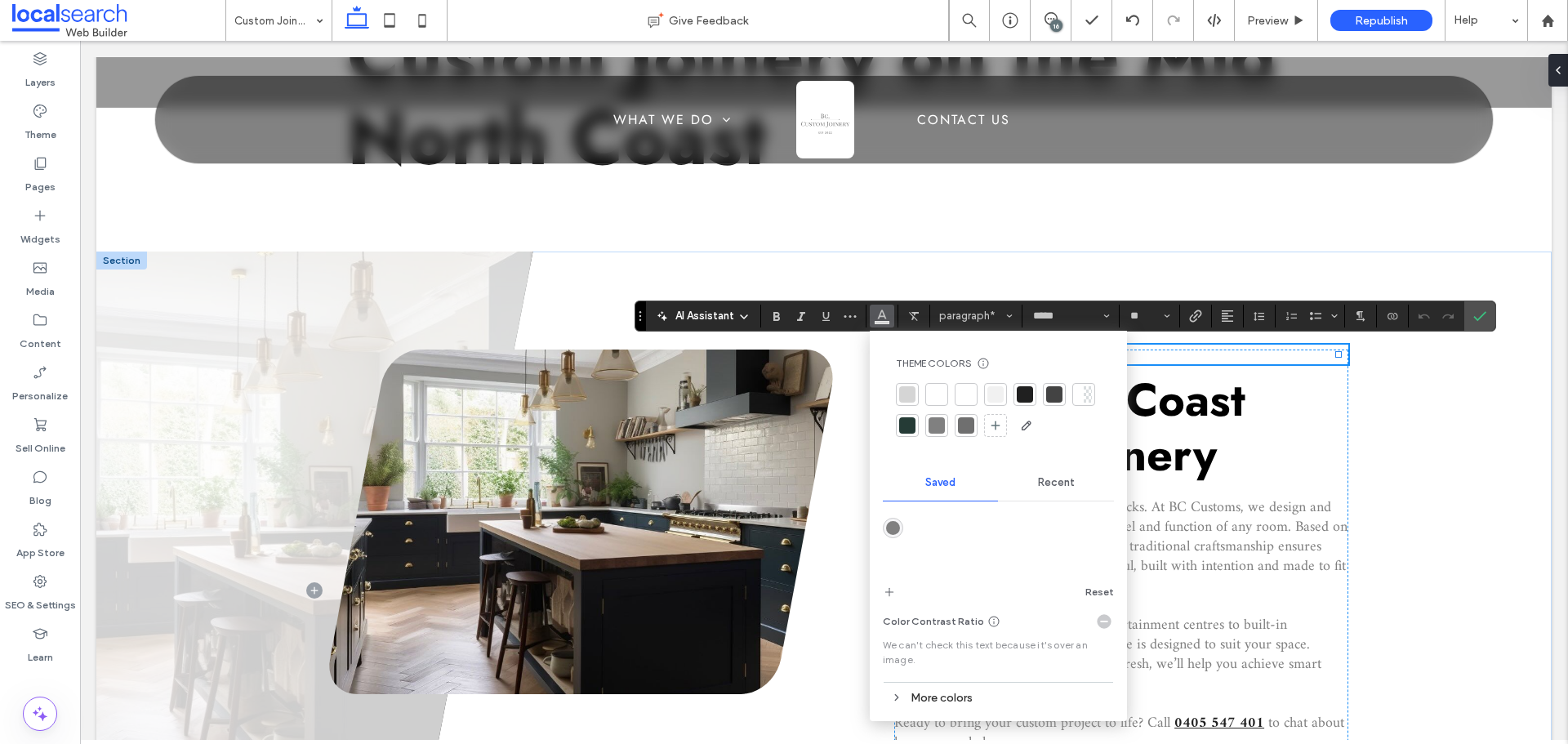
drag, startPoint x: 1021, startPoint y: 395, endPoint x: 1229, endPoint y: 317, distance: 222.1
click at [1021, 395] on div at bounding box center [1024, 394] width 16 height 16
drag, startPoint x: 1480, startPoint y: 309, endPoint x: 937, endPoint y: 217, distance: 550.7
click at [1480, 309] on icon "Confirm" at bounding box center [1479, 315] width 13 height 13
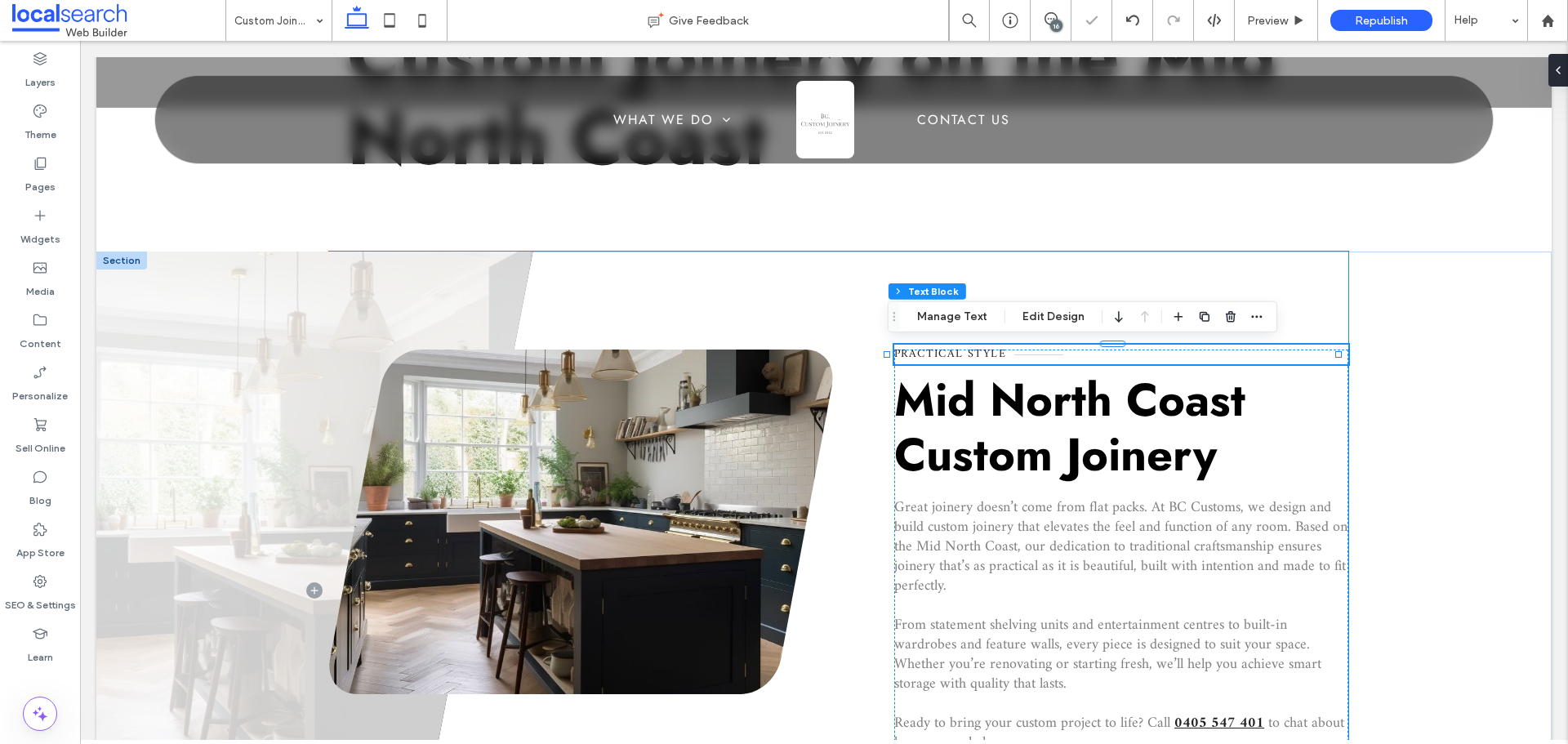
click at [1015, 255] on div "Practical Style Mid North Coast Custom Joinery Great joinery doesn’t come from …" at bounding box center [838, 590] width 1018 height 677
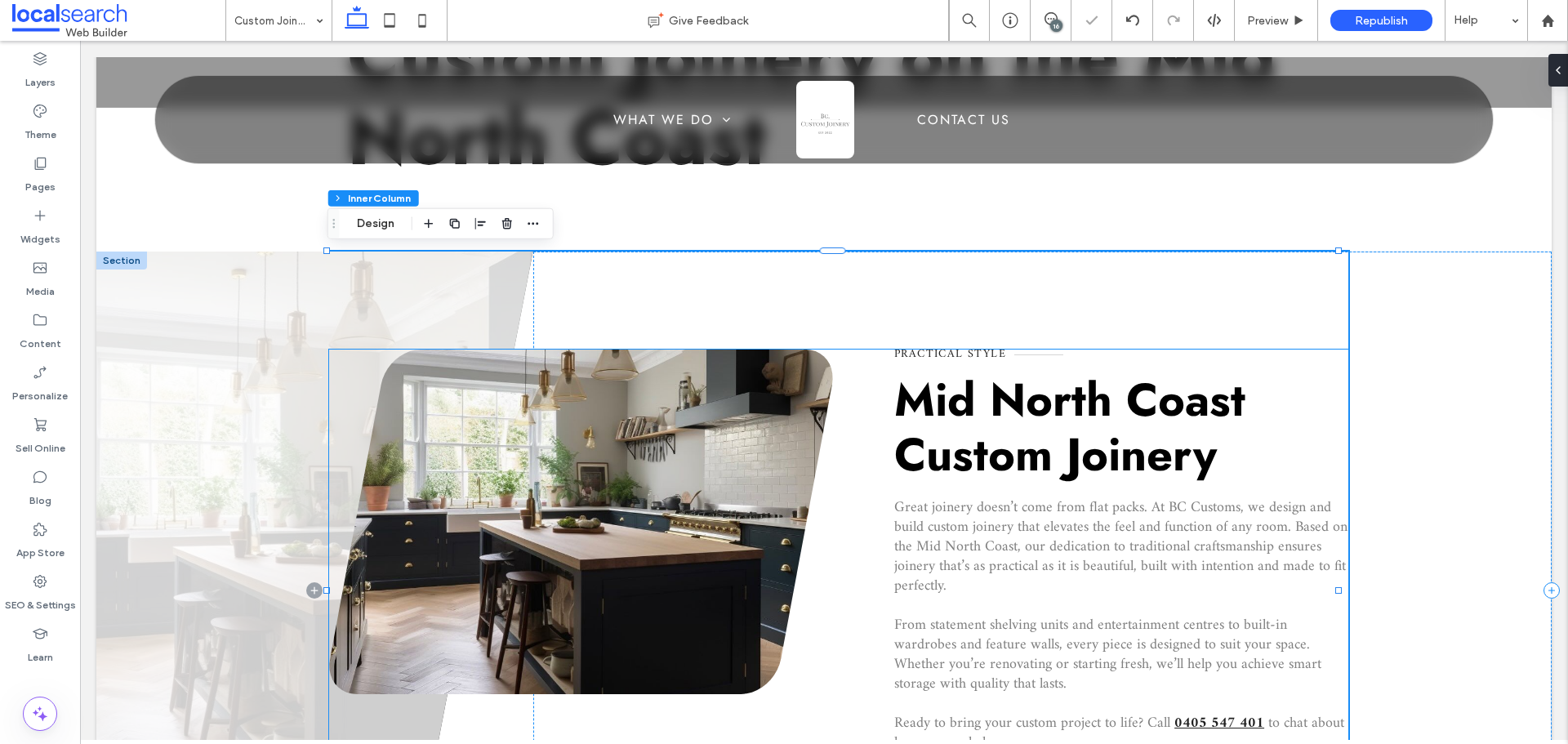
click at [841, 568] on div "Practical Style Mid North Coast Custom Joinery Great joinery doesn’t come from …" at bounding box center [838, 590] width 1018 height 481
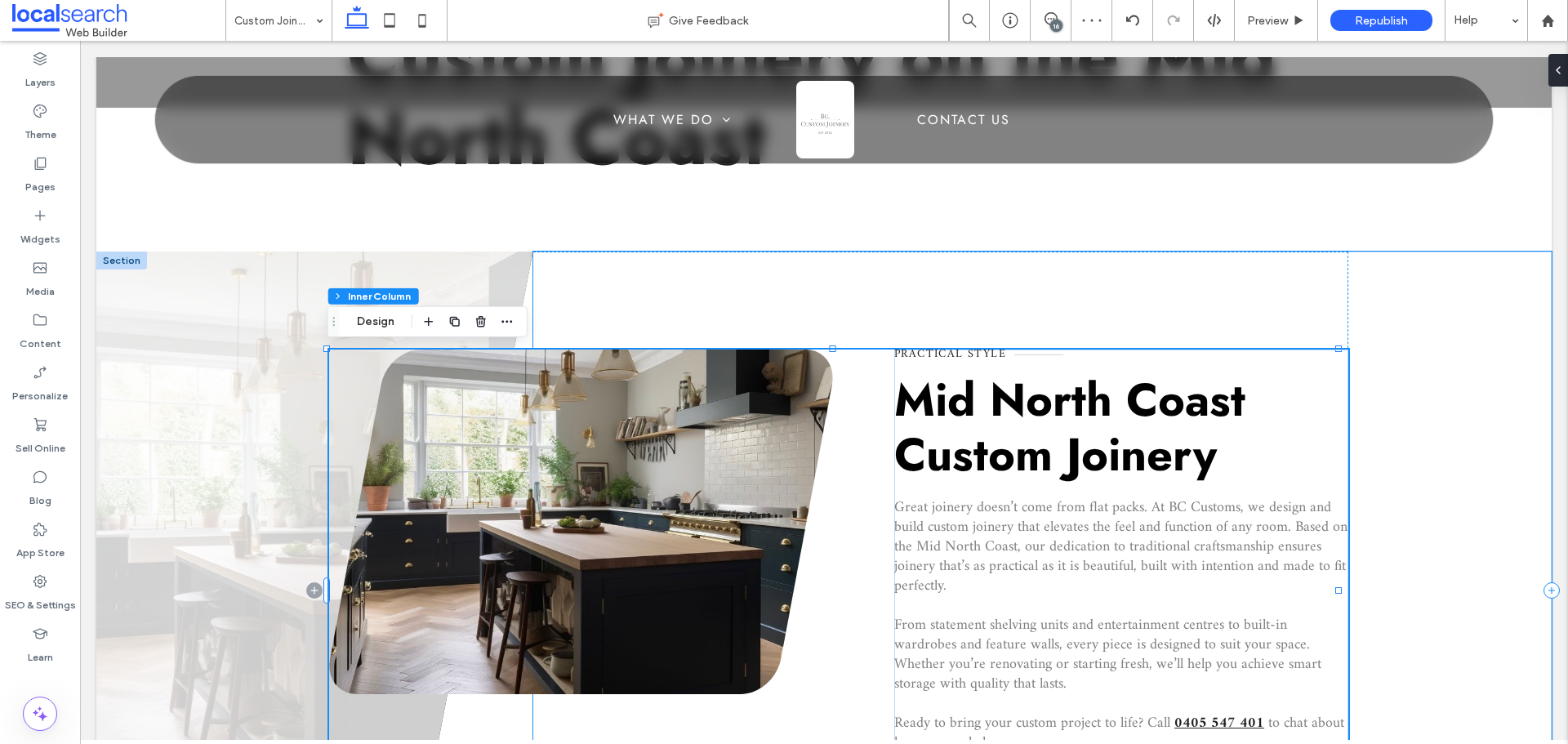
click at [1505, 431] on div "Practical Style Mid North Coast Custom Joinery Great joinery doesn’t come from …" at bounding box center [1042, 590] width 1018 height 677
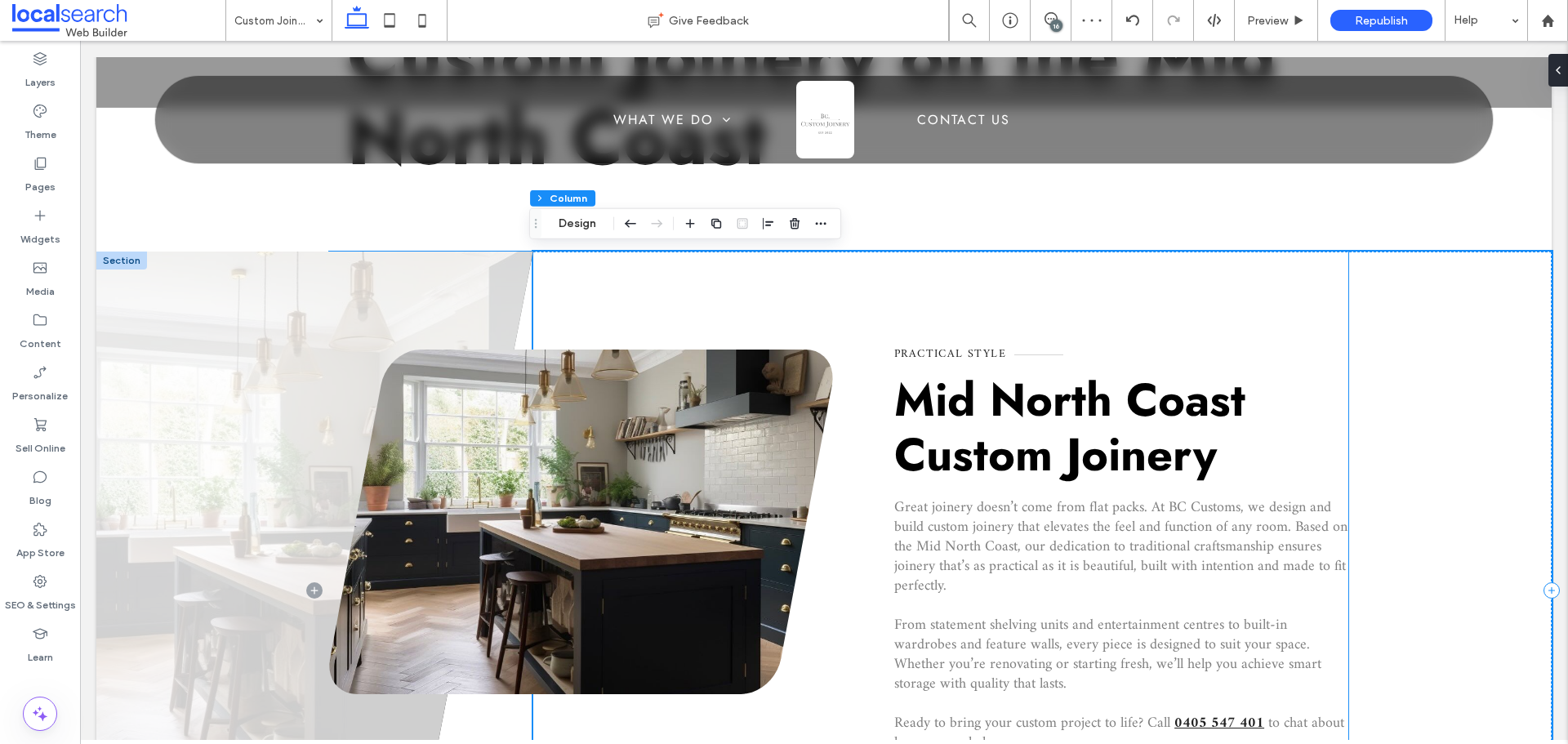
click at [1014, 357] on p "Practical Style" at bounding box center [1120, 354] width 453 height 19
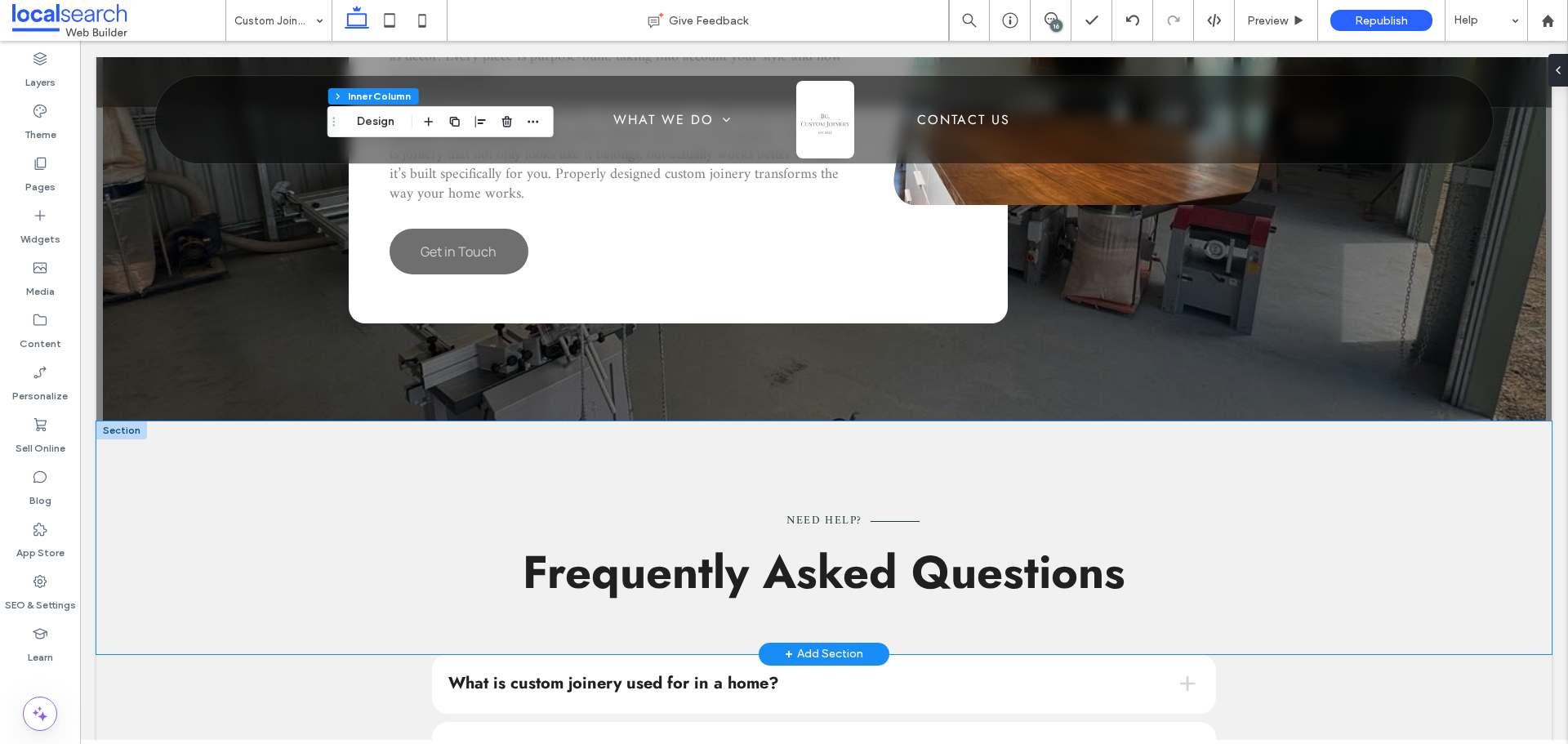
scroll to position [1959, 0]
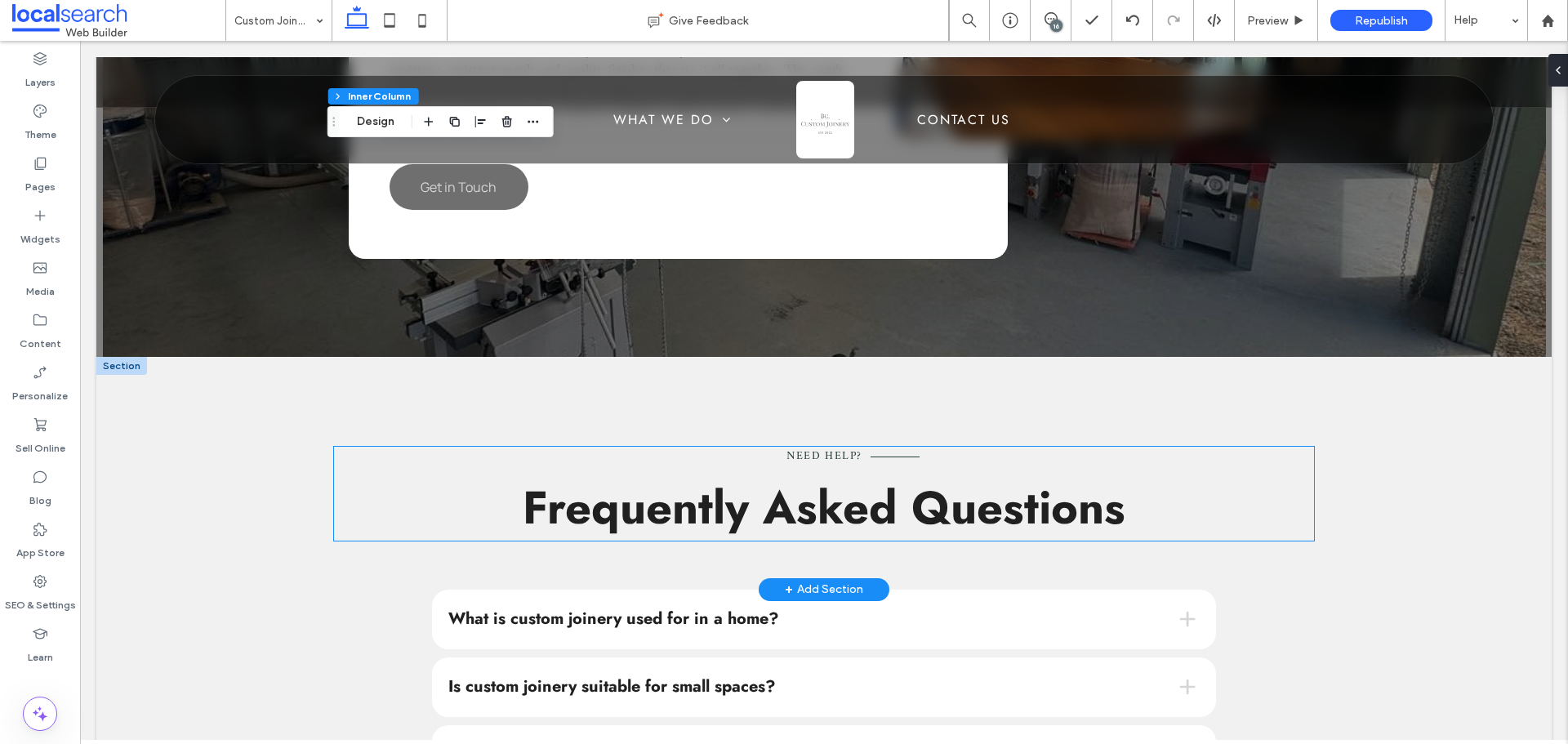
click at [821, 455] on span "Need Help?" at bounding box center [825, 456] width 76 height 20
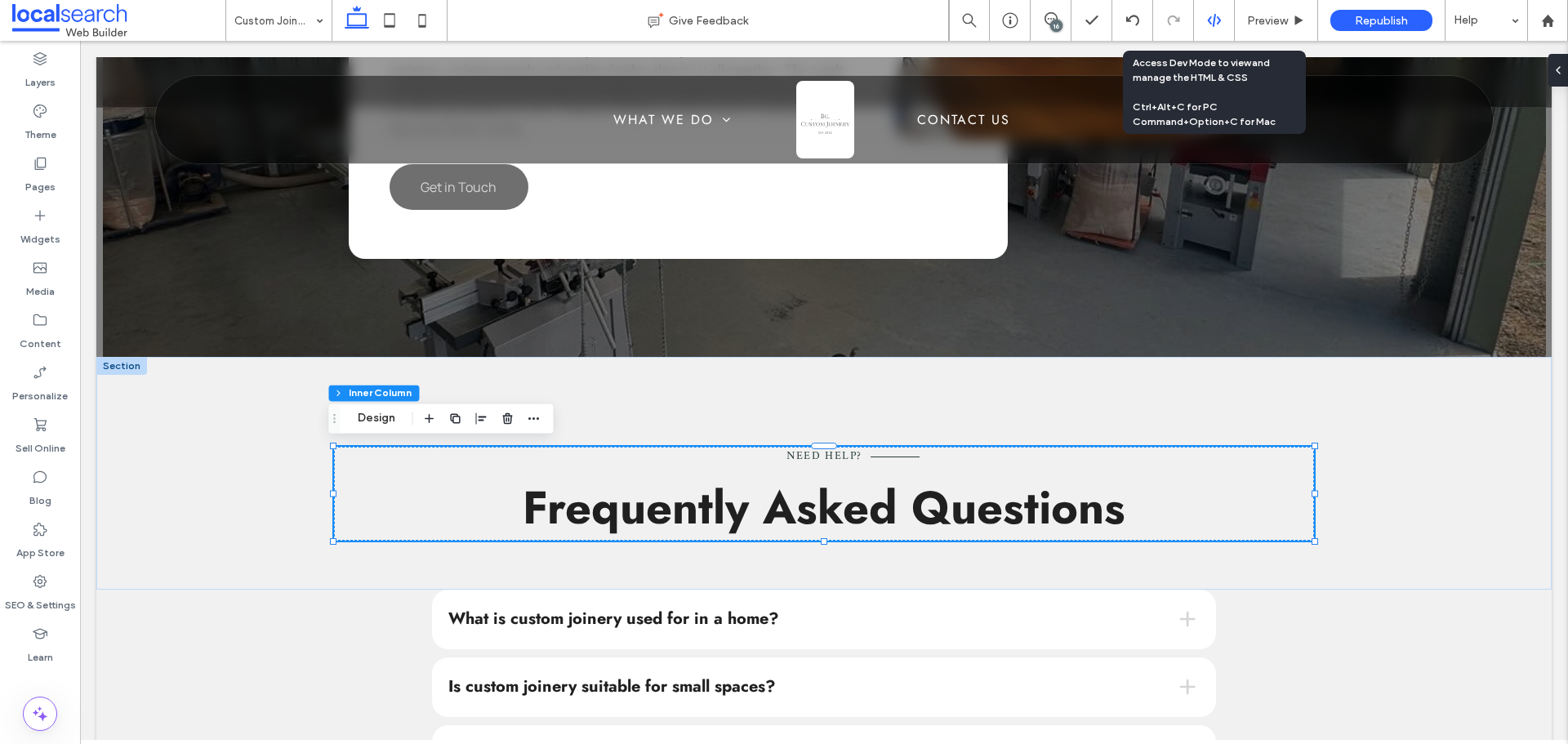
click at [1214, 29] on div at bounding box center [1214, 20] width 41 height 41
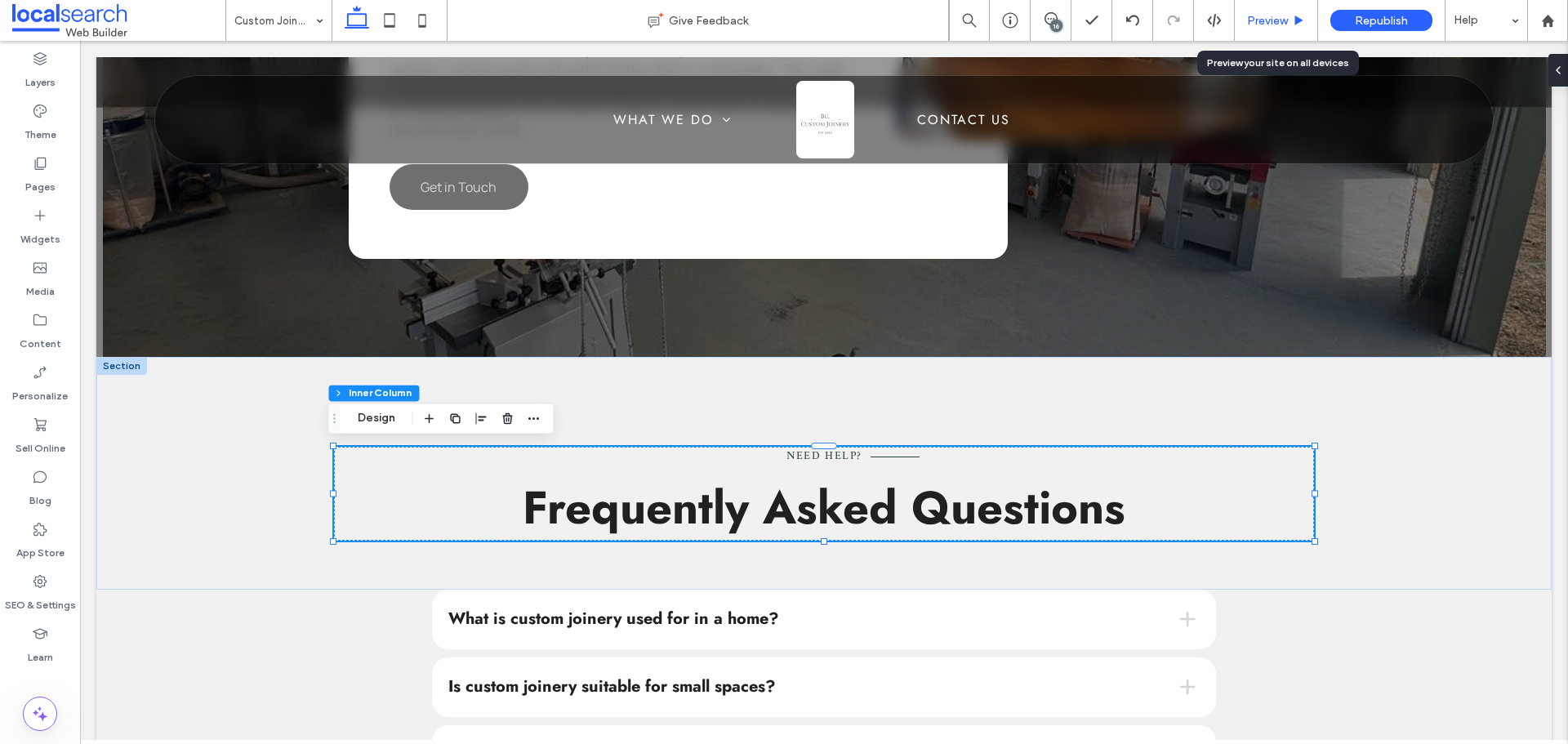
click at [1239, 0] on div "Preview" at bounding box center [1276, 20] width 84 height 41
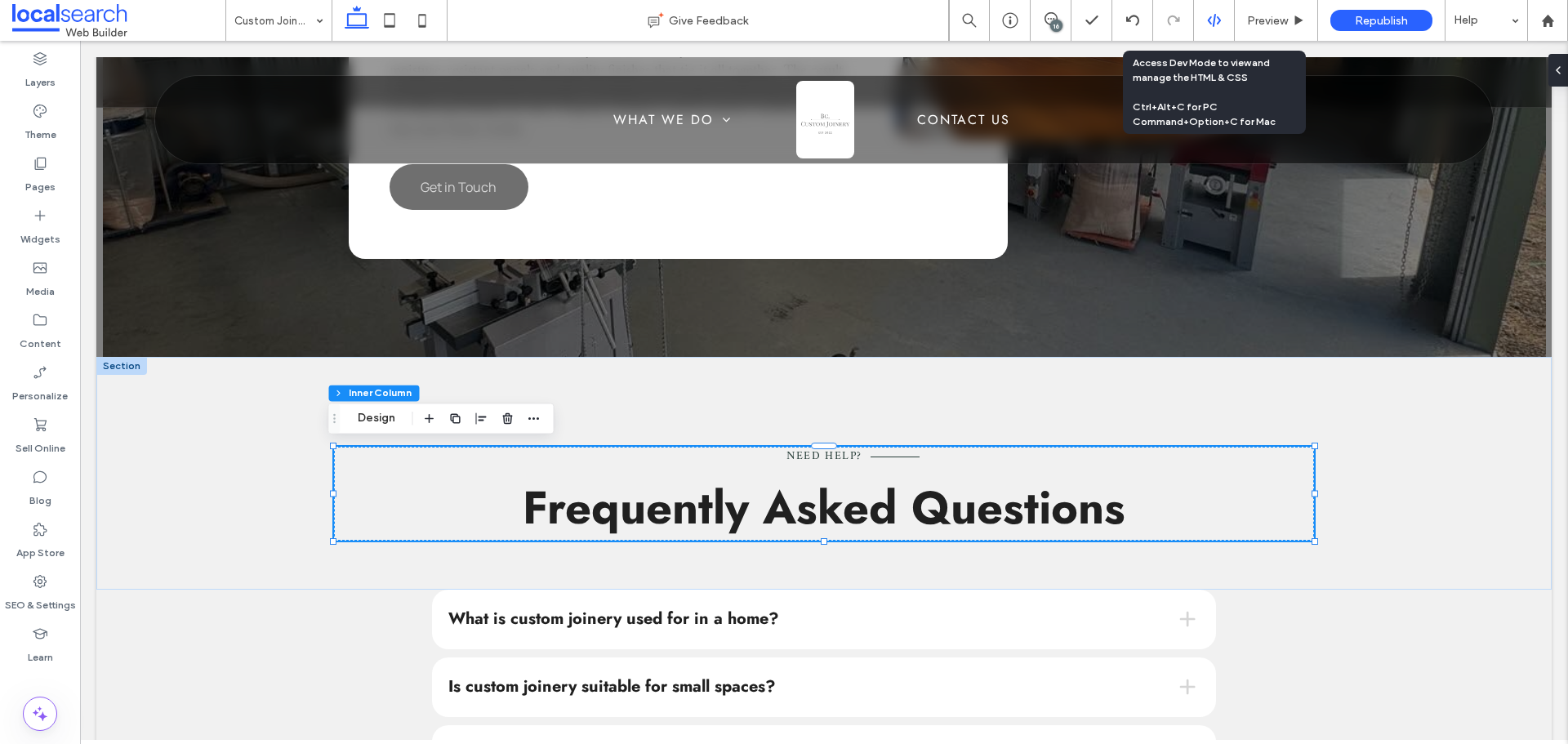
click at [1210, 23] on use at bounding box center [1213, 19] width 13 height 13
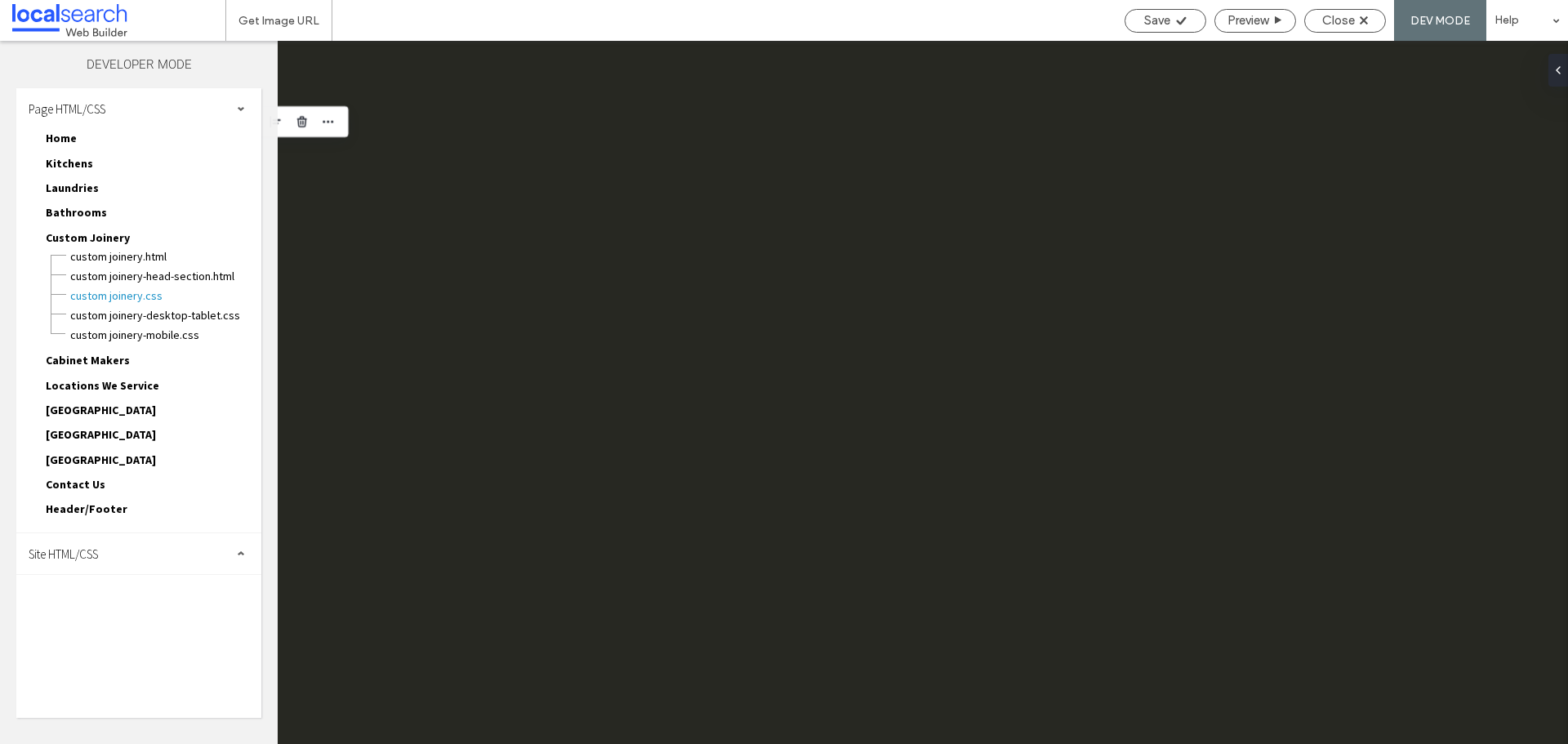
scroll to position [0, 0]
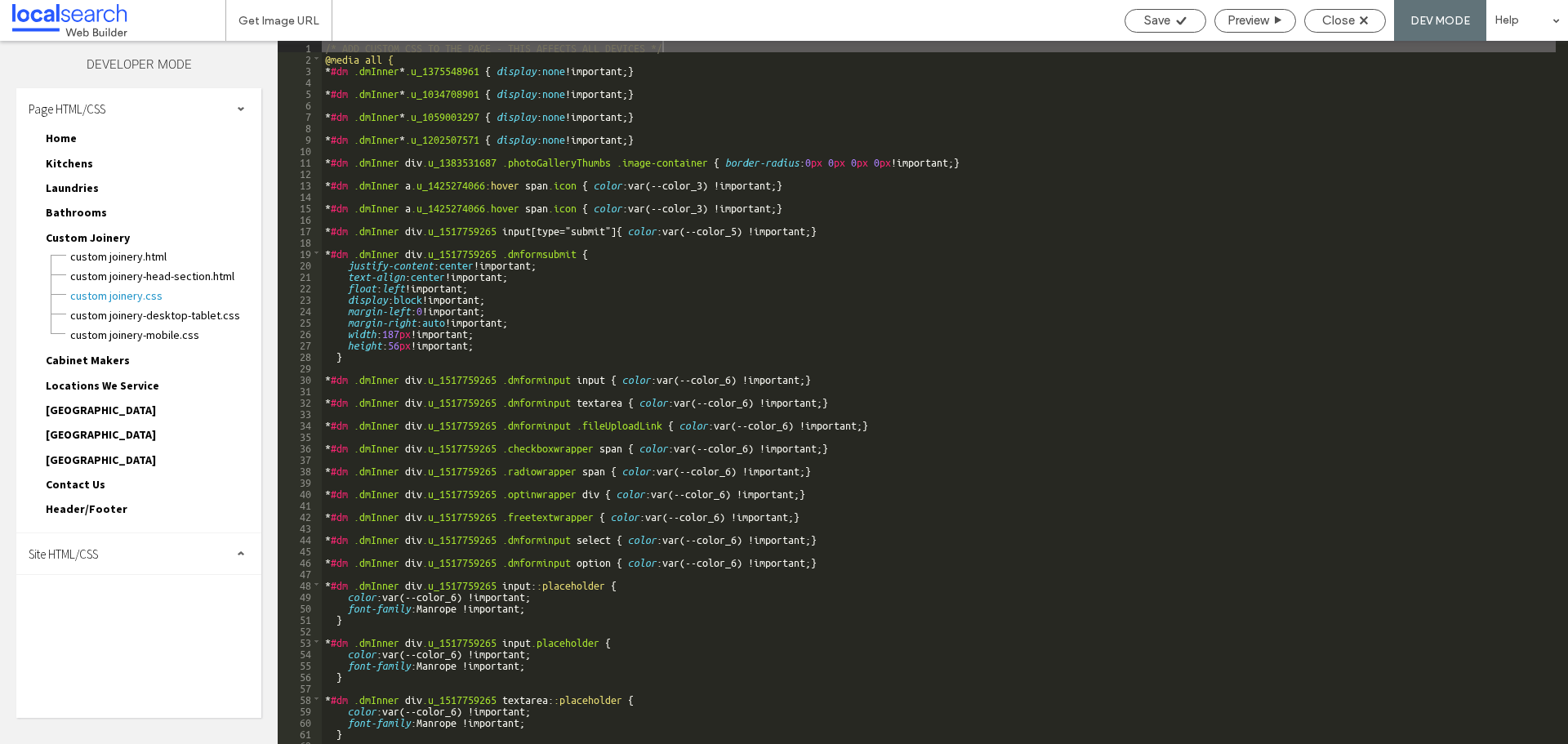
click at [191, 110] on div "Page HTML/CSS" at bounding box center [139, 108] width 245 height 41
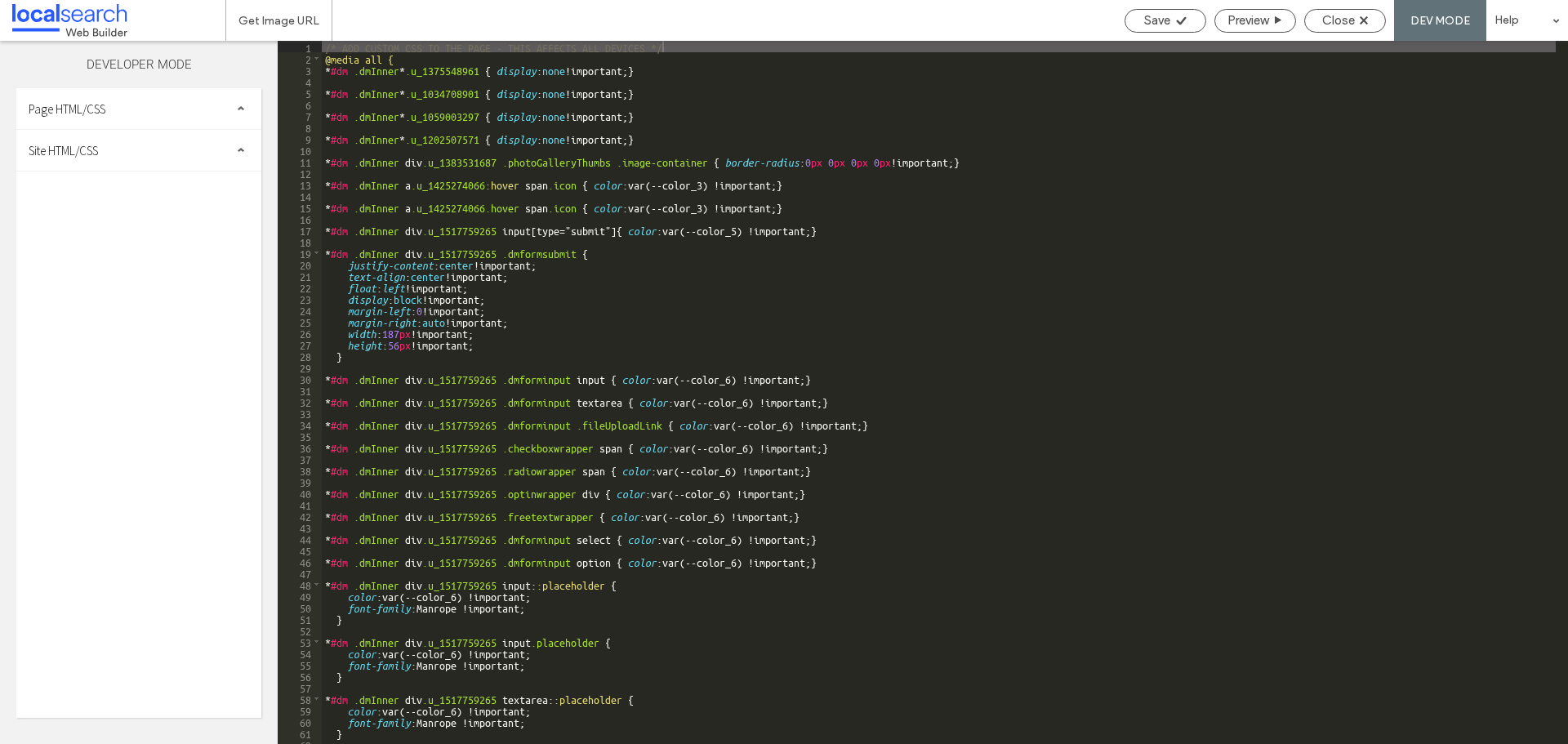
click at [155, 146] on div "Site HTML/CSS" at bounding box center [139, 150] width 245 height 41
click at [94, 229] on span "site.css" at bounding box center [168, 220] width 185 height 16
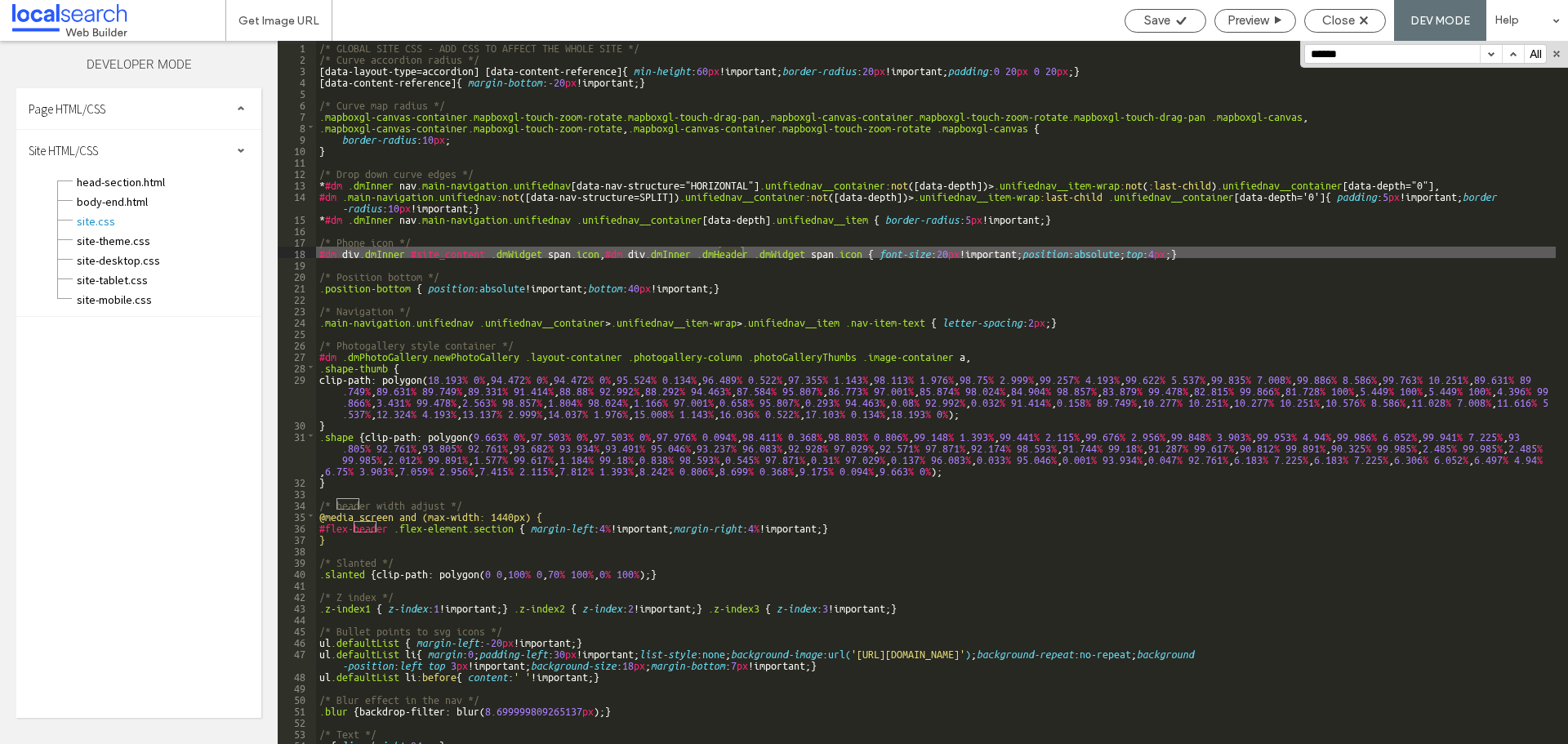
scroll to position [337, 0]
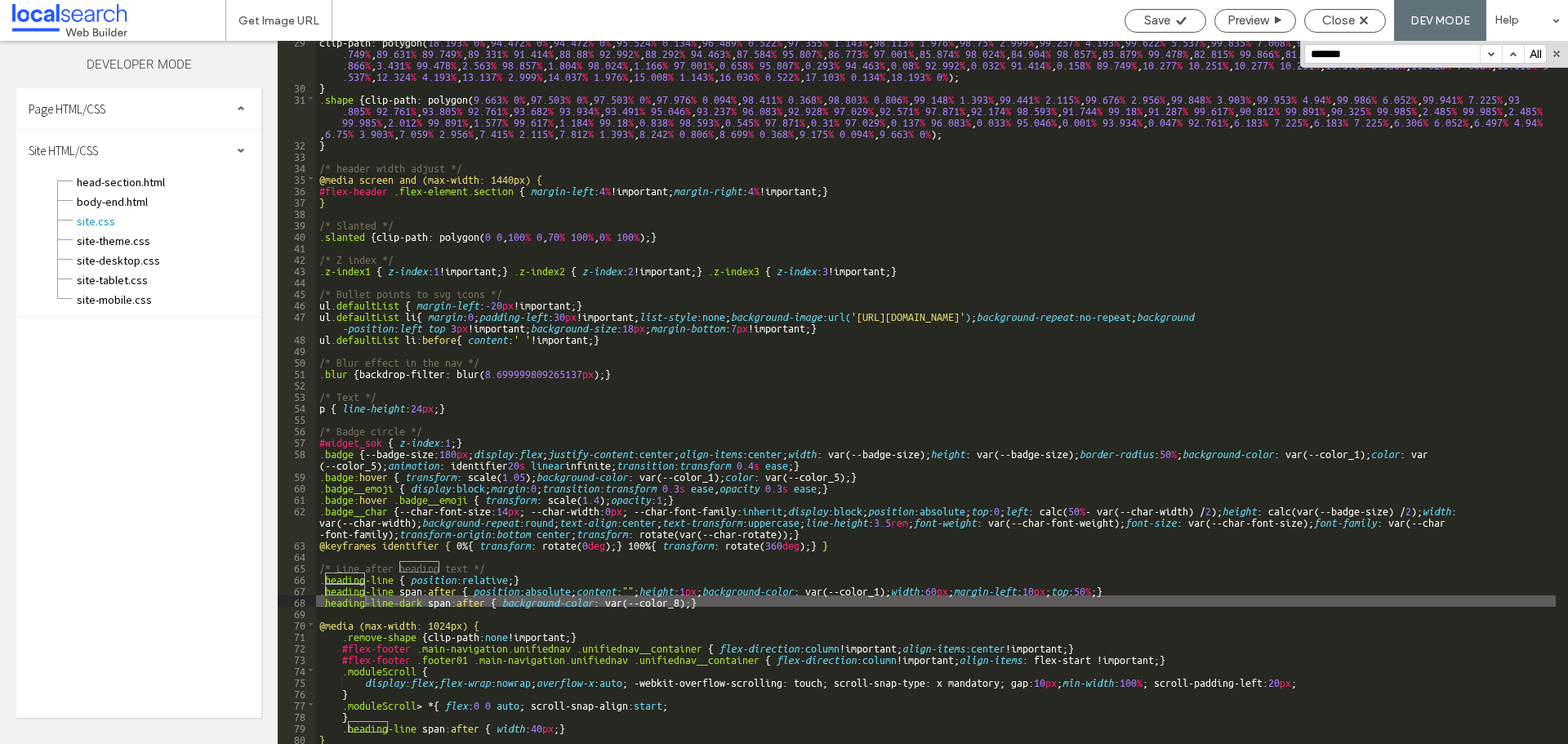
type input "*******"
click at [730, 601] on div "clip-path: polygon( 18.193 % 0 % , 94.472 % 0 % , 94.472 % 0 % , 95.524 % 0.134…" at bounding box center [935, 415] width 1239 height 760
drag, startPoint x: 727, startPoint y: 600, endPoint x: 319, endPoint y: 603, distance: 408.0
click at [319, 603] on div "clip-path: polygon( 18.193 % 0 % , 94.472 % 0 % , 94.472 % 0 % , 95.524 % 0.134…" at bounding box center [935, 415] width 1239 height 760
click at [747, 607] on div "clip-path: polygon( 18.193 % 0 % , 94.472 % 0 % , 94.472 % 0 % , 95.524 % 0.134…" at bounding box center [935, 415] width 1239 height 760
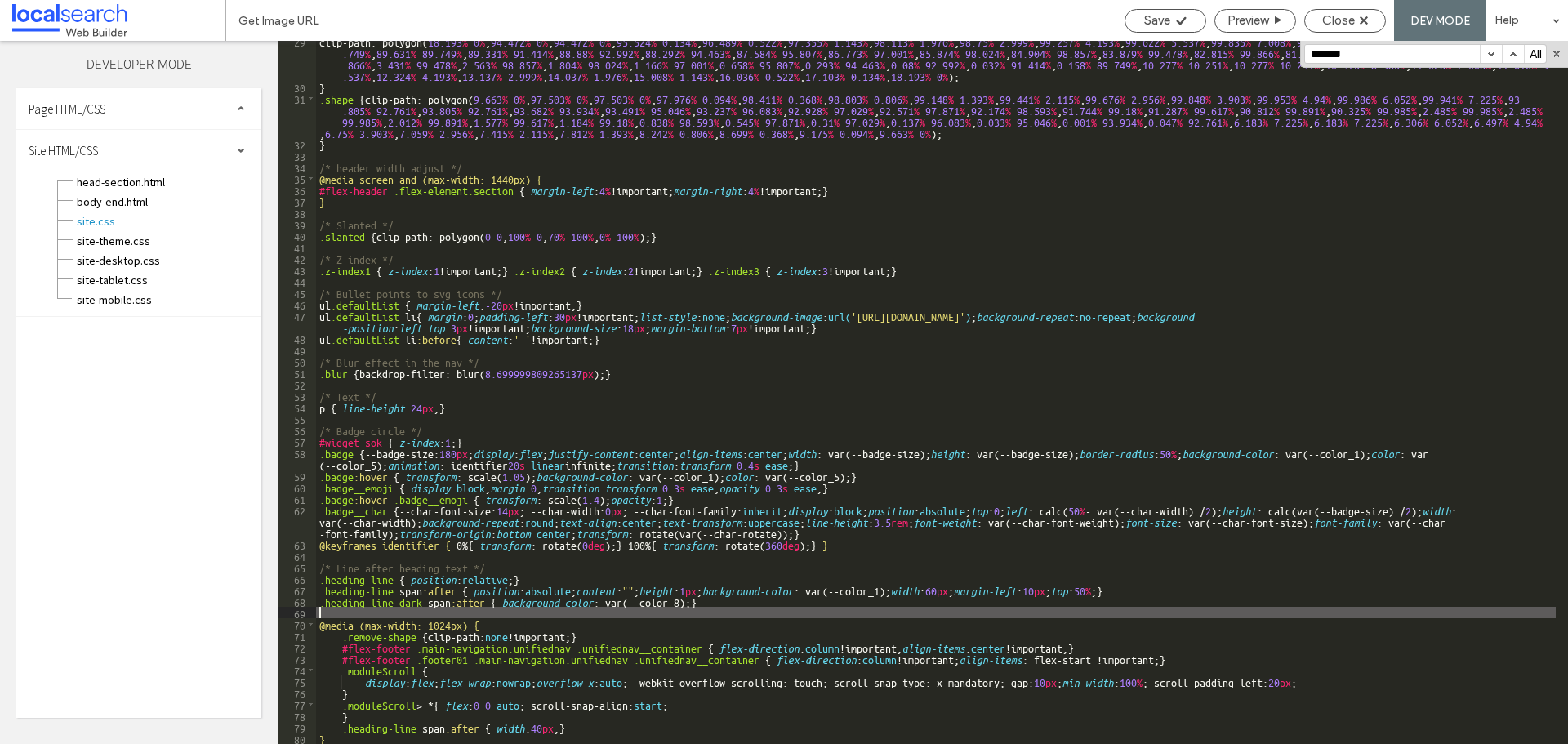
click at [768, 605] on div "clip-path: polygon( 18.193 % 0 % , 94.472 % 0 % , 94.472 % 0 % , 95.524 % 0.134…" at bounding box center [935, 415] width 1239 height 760
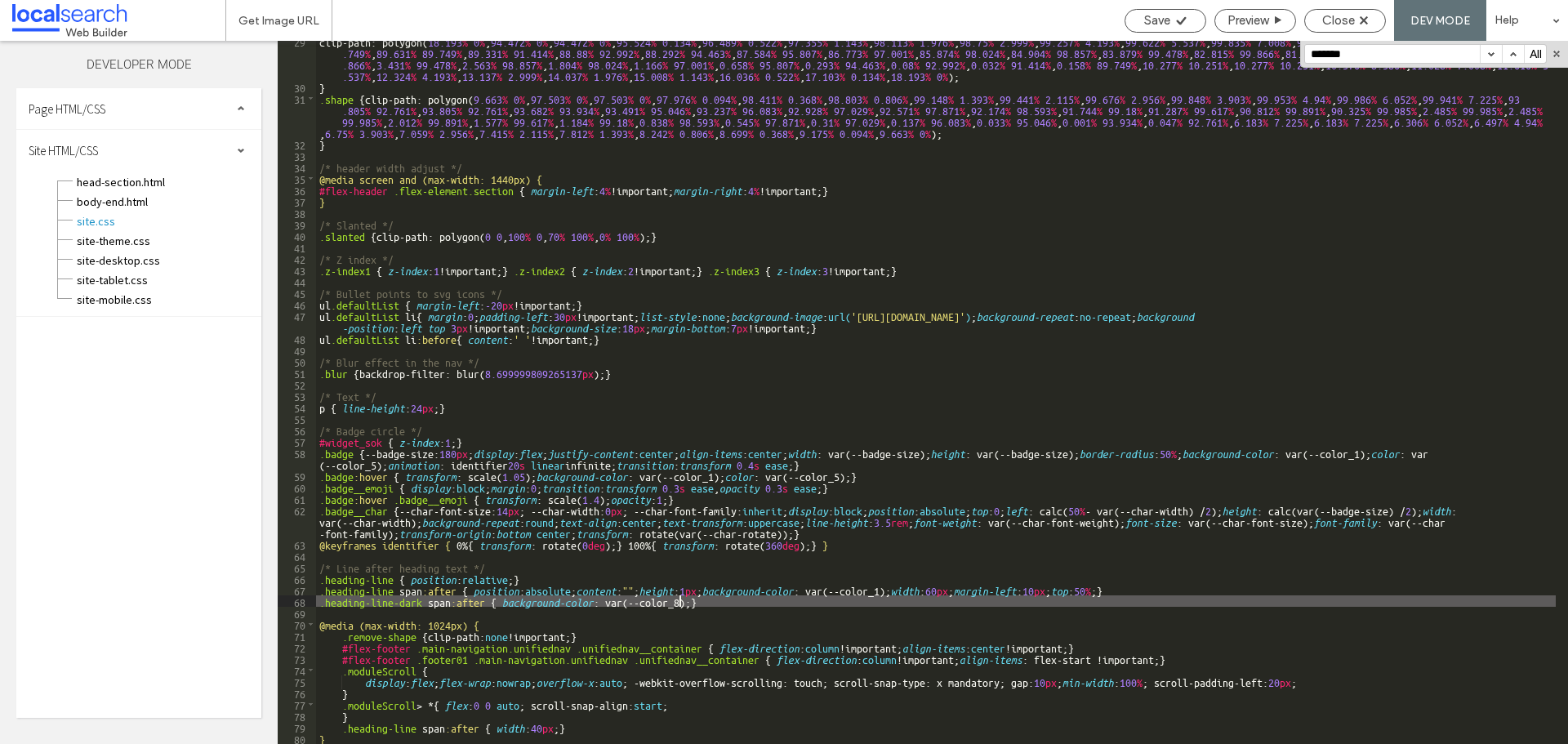
click at [680, 606] on div "clip-path: polygon( 18.193 % 0 % , 94.472 % 0 % , 94.472 % 0 % , 95.524 % 0.134…" at bounding box center [935, 415] width 1239 height 760
click at [1325, 19] on span "Close" at bounding box center [1338, 19] width 33 height 14
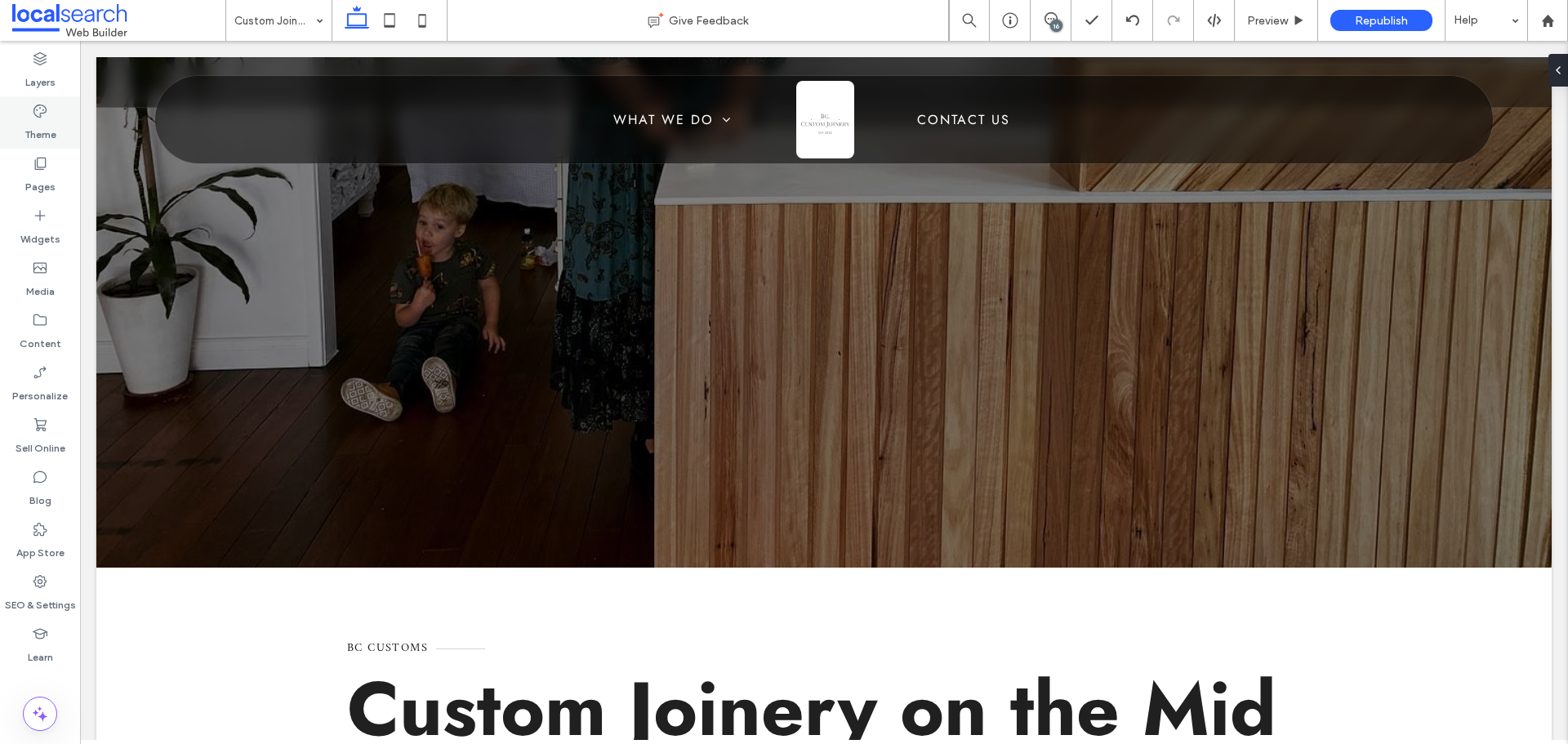
click at [45, 120] on label "Theme" at bounding box center [41, 130] width 32 height 23
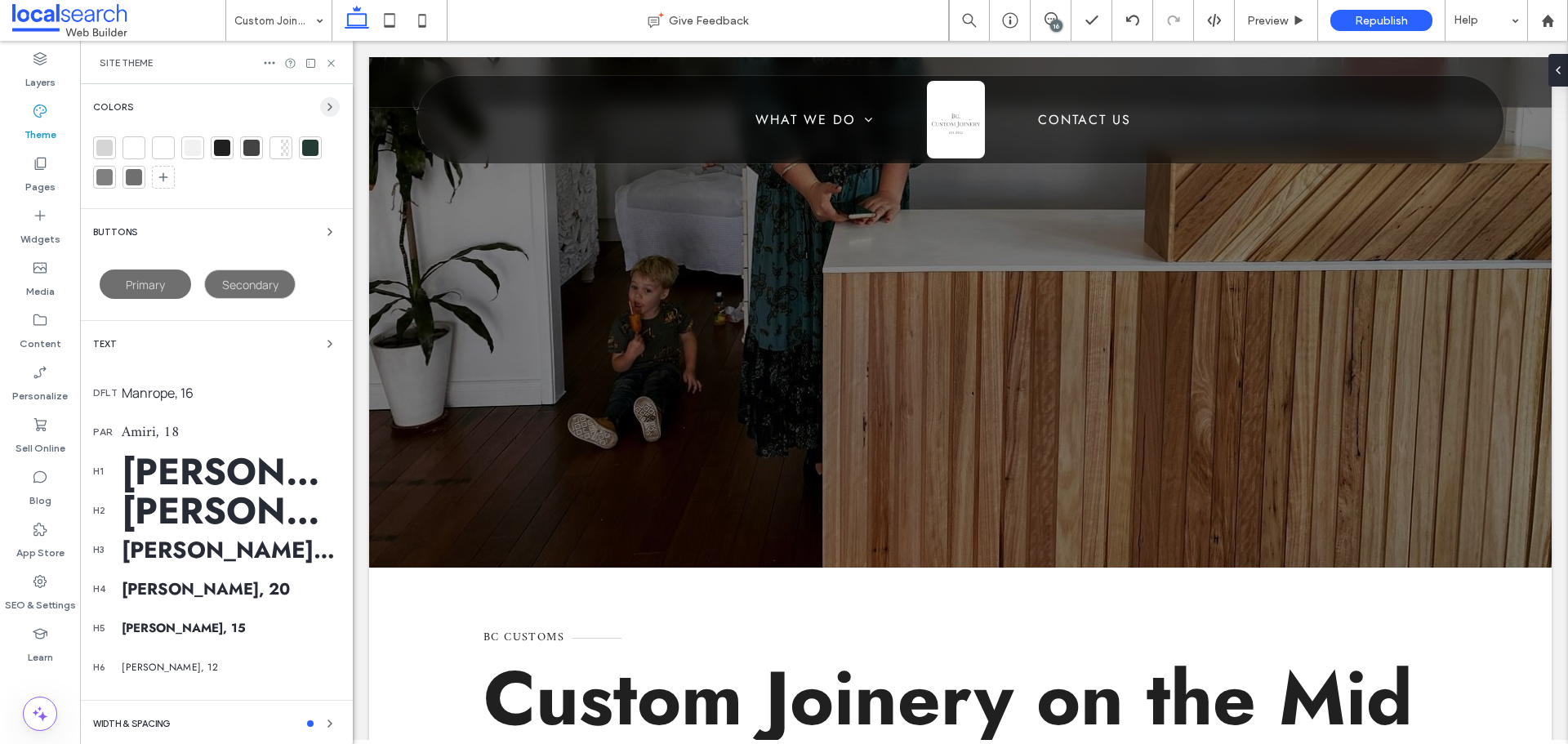
click at [320, 112] on span "button" at bounding box center [329, 106] width 19 height 19
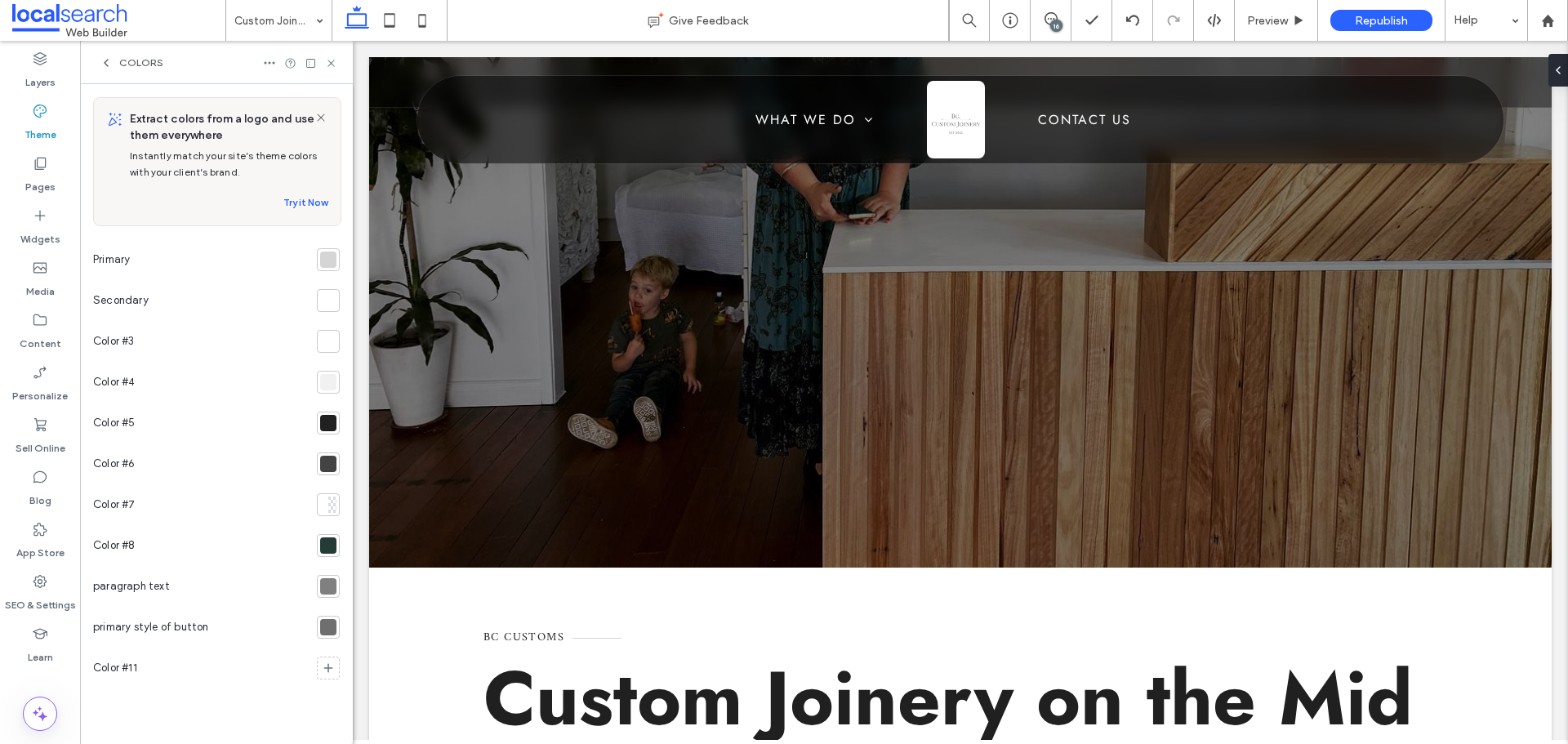
click at [324, 549] on div at bounding box center [328, 545] width 16 height 16
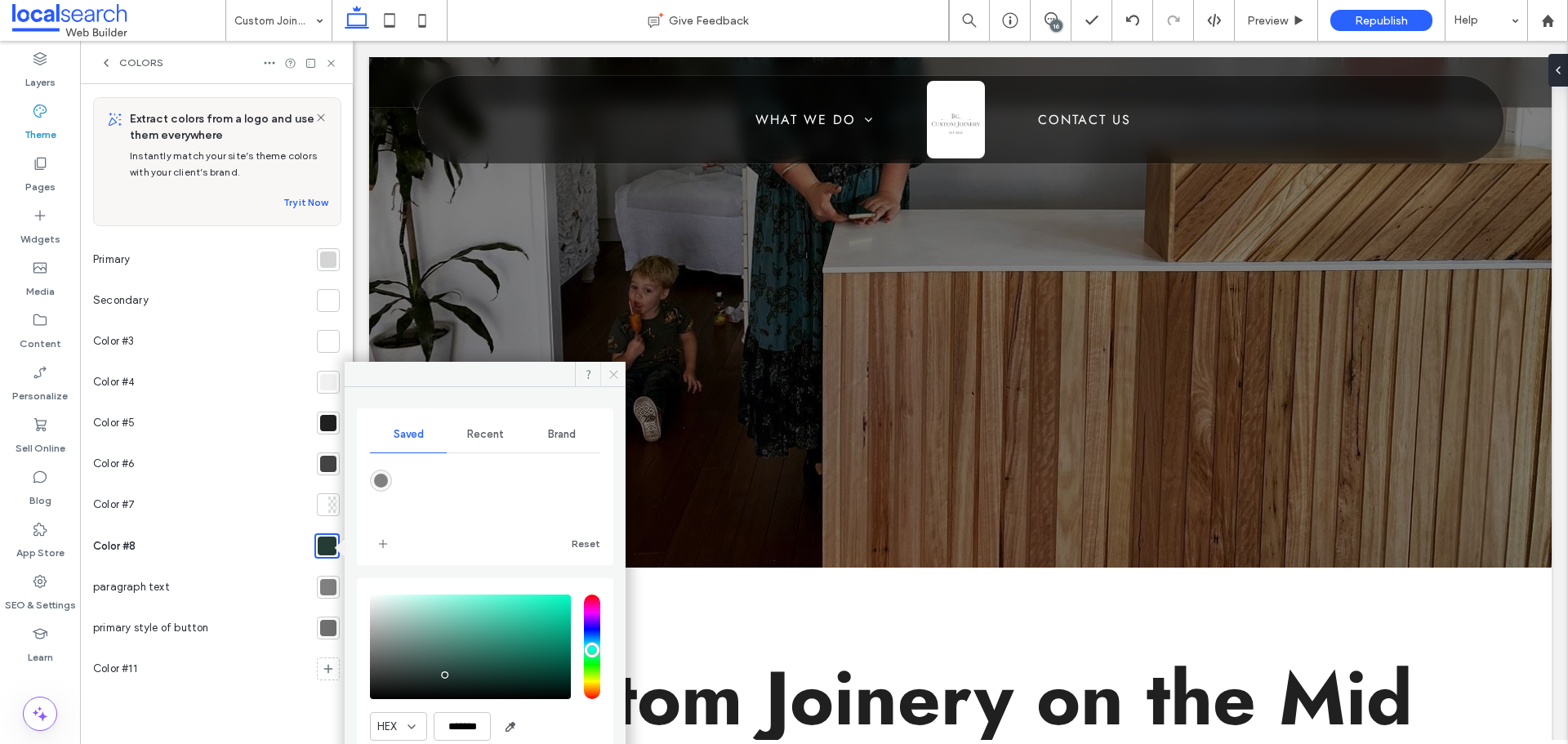
click at [612, 372] on icon at bounding box center [613, 374] width 12 height 12
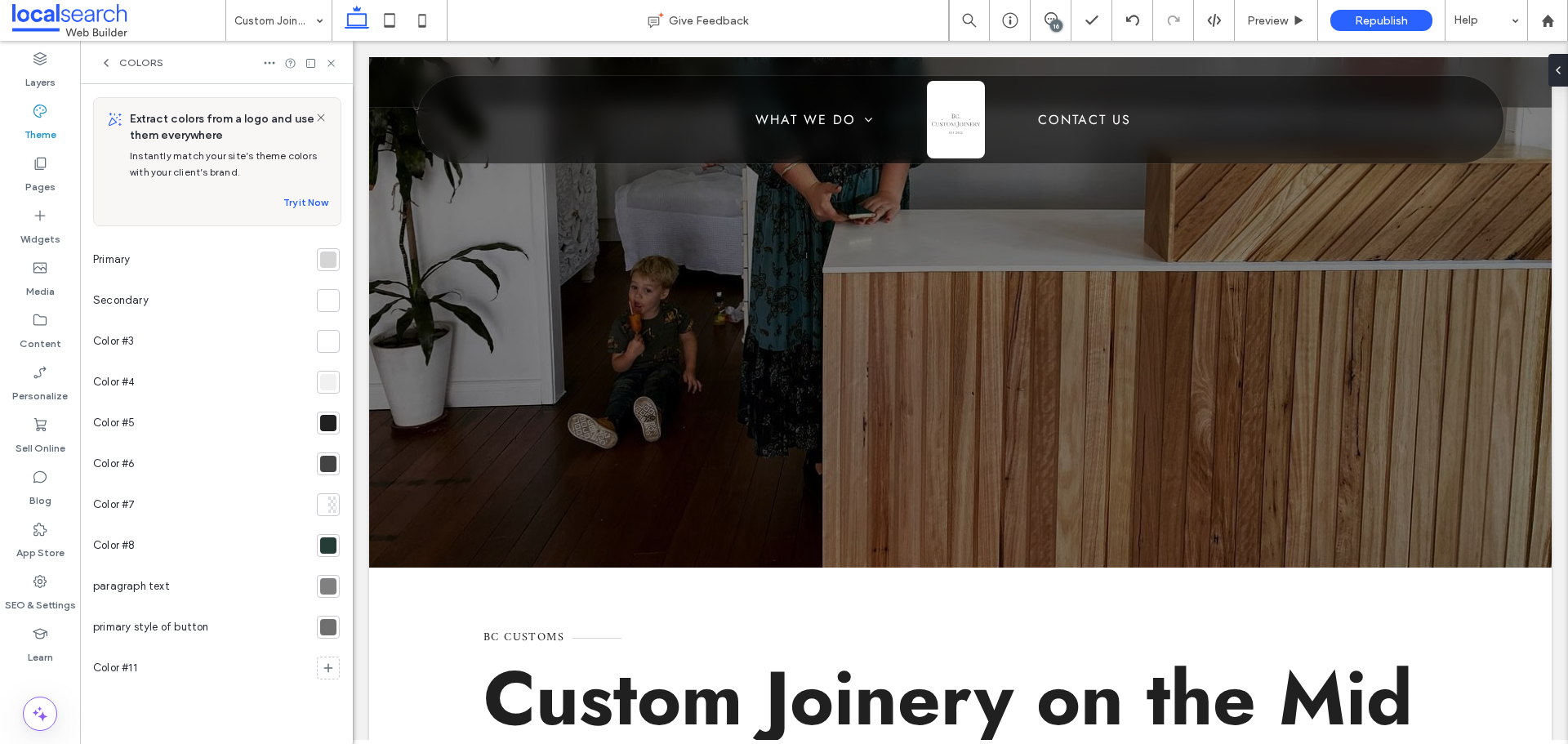
click at [319, 416] on div at bounding box center [328, 422] width 23 height 23
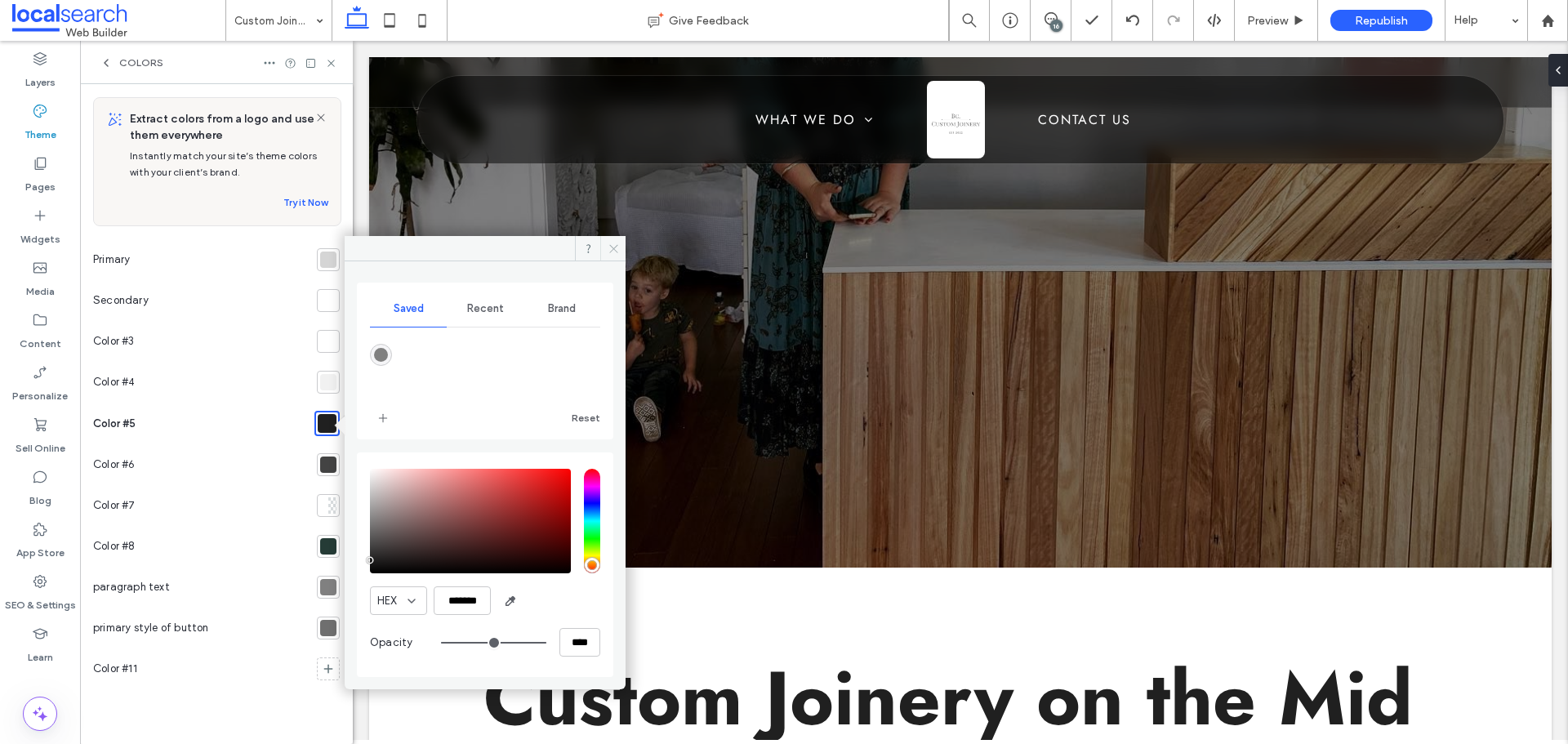
click at [616, 252] on icon at bounding box center [613, 248] width 12 height 12
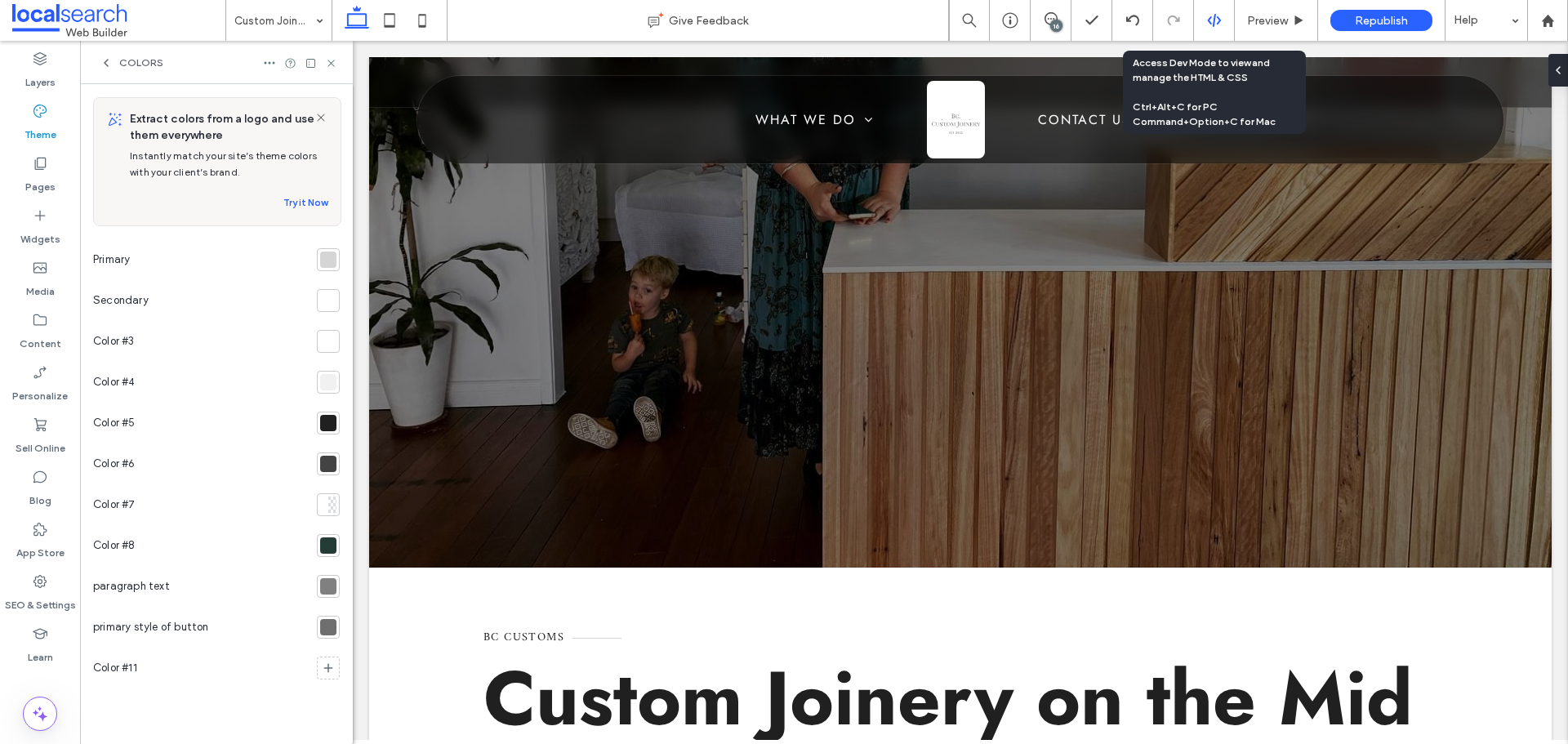
click at [1200, 19] on div at bounding box center [1213, 19] width 40 height 14
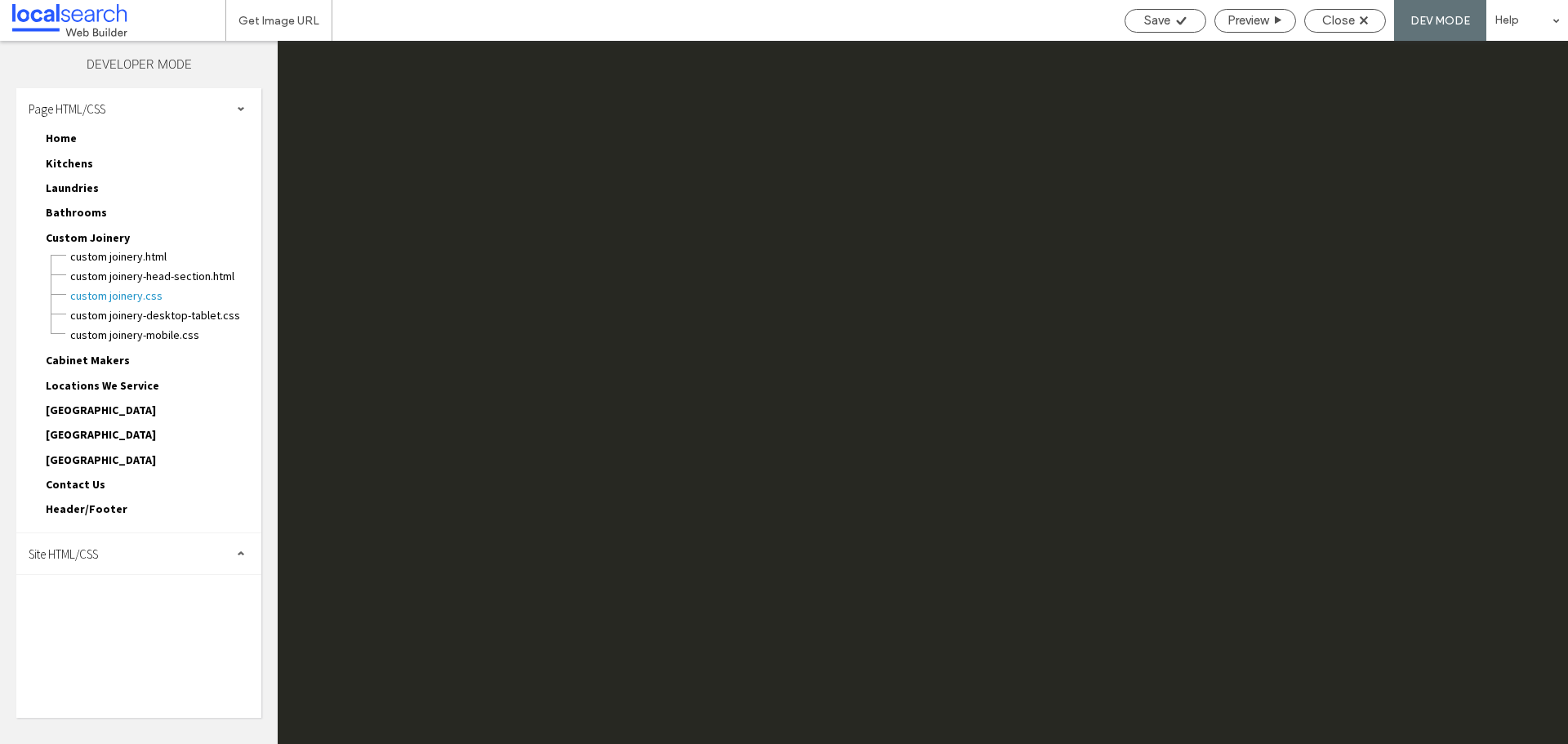
click at [167, 100] on div "Page HTML/CSS" at bounding box center [139, 108] width 245 height 41
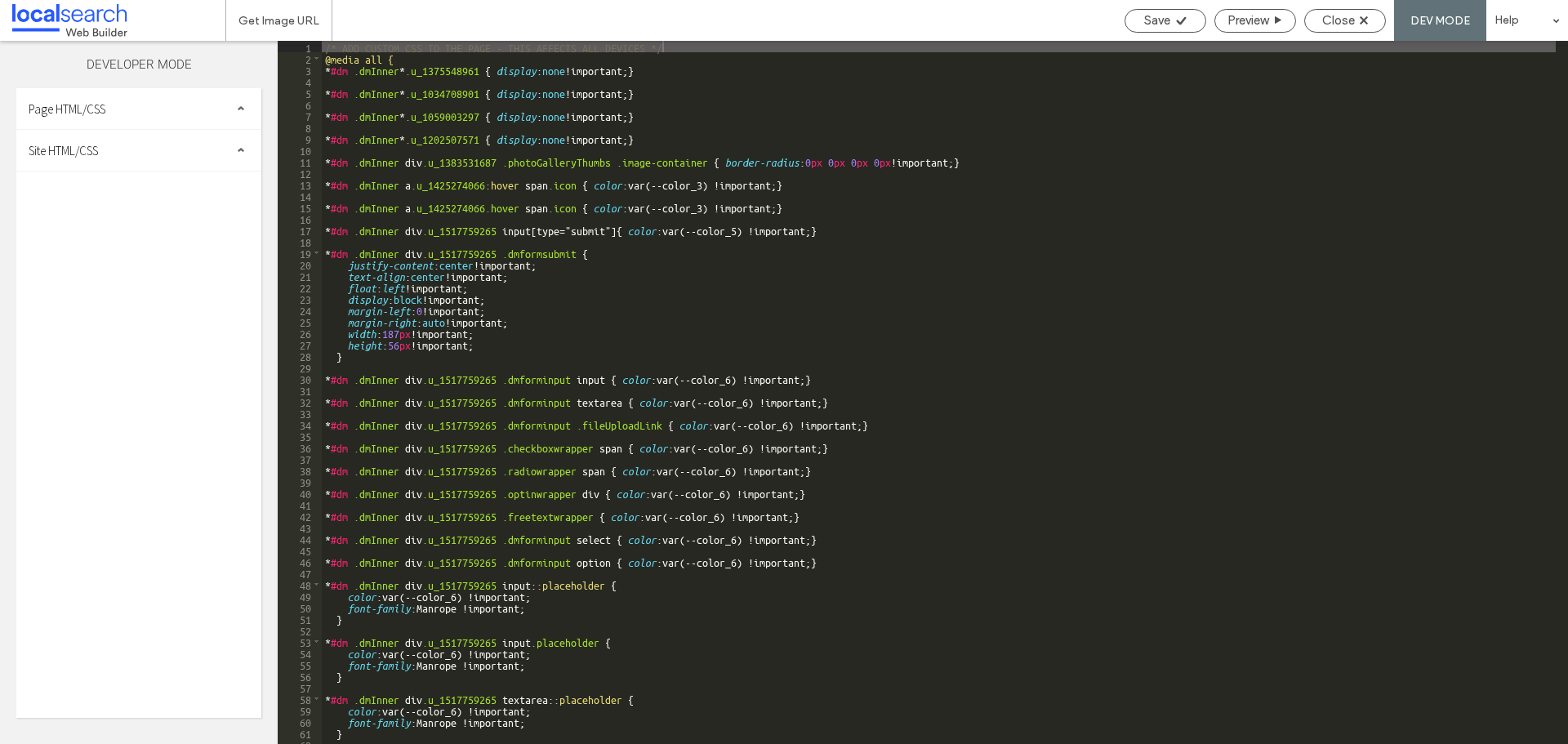
click at [110, 166] on div "Site HTML/CSS" at bounding box center [139, 150] width 245 height 41
click at [101, 225] on span "site.css" at bounding box center [168, 220] width 185 height 16
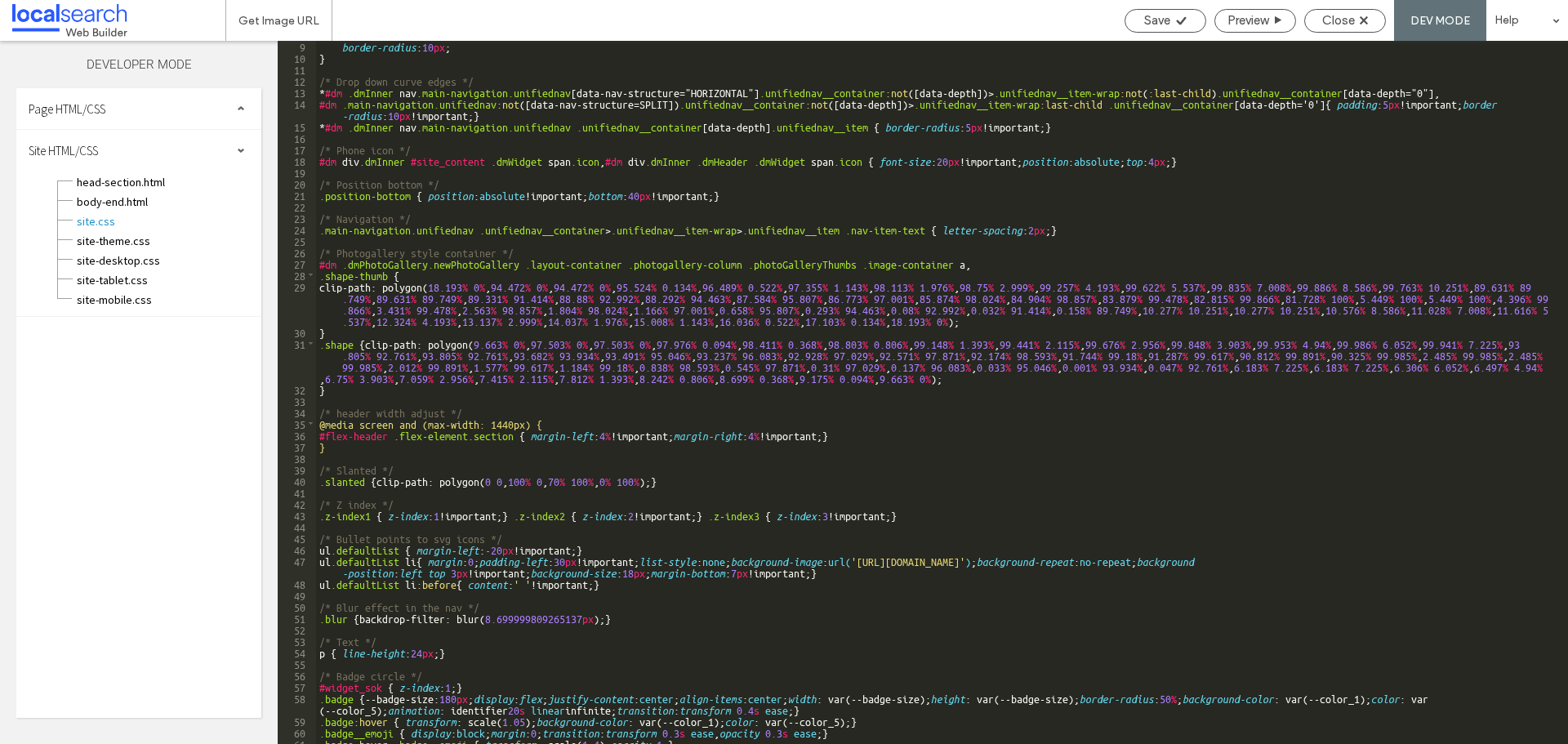
click at [493, 426] on div "border-radius : 10 px ; } /* Drop down curve edges */ * #dm .dmInner nav .main-…" at bounding box center [935, 414] width 1239 height 748
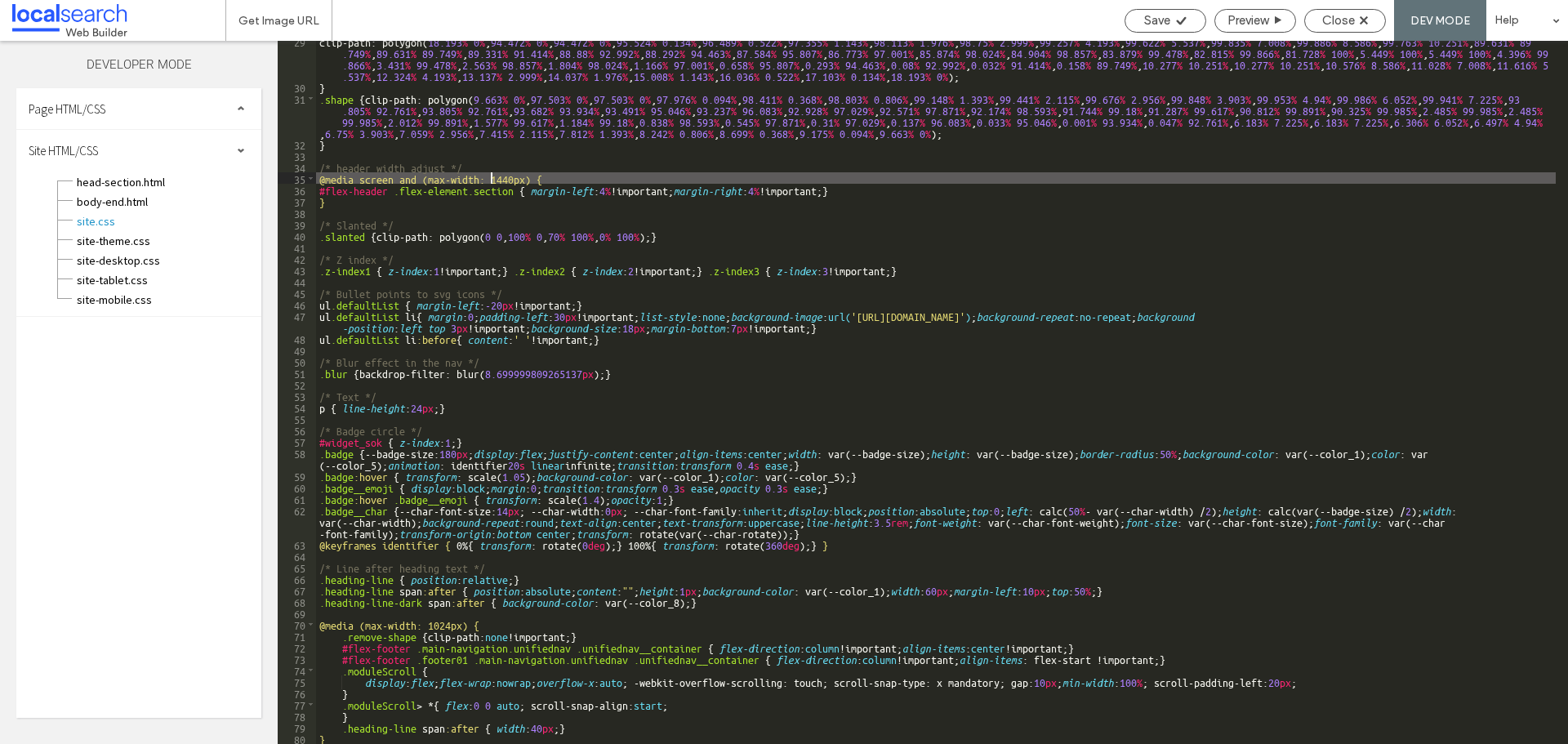
click at [745, 611] on div "clip-path: polygon( 18.193 % 0 % , 94.472 % 0 % , 94.472 % 0 % , 95.524 % 0.134…" at bounding box center [935, 415] width 1239 height 760
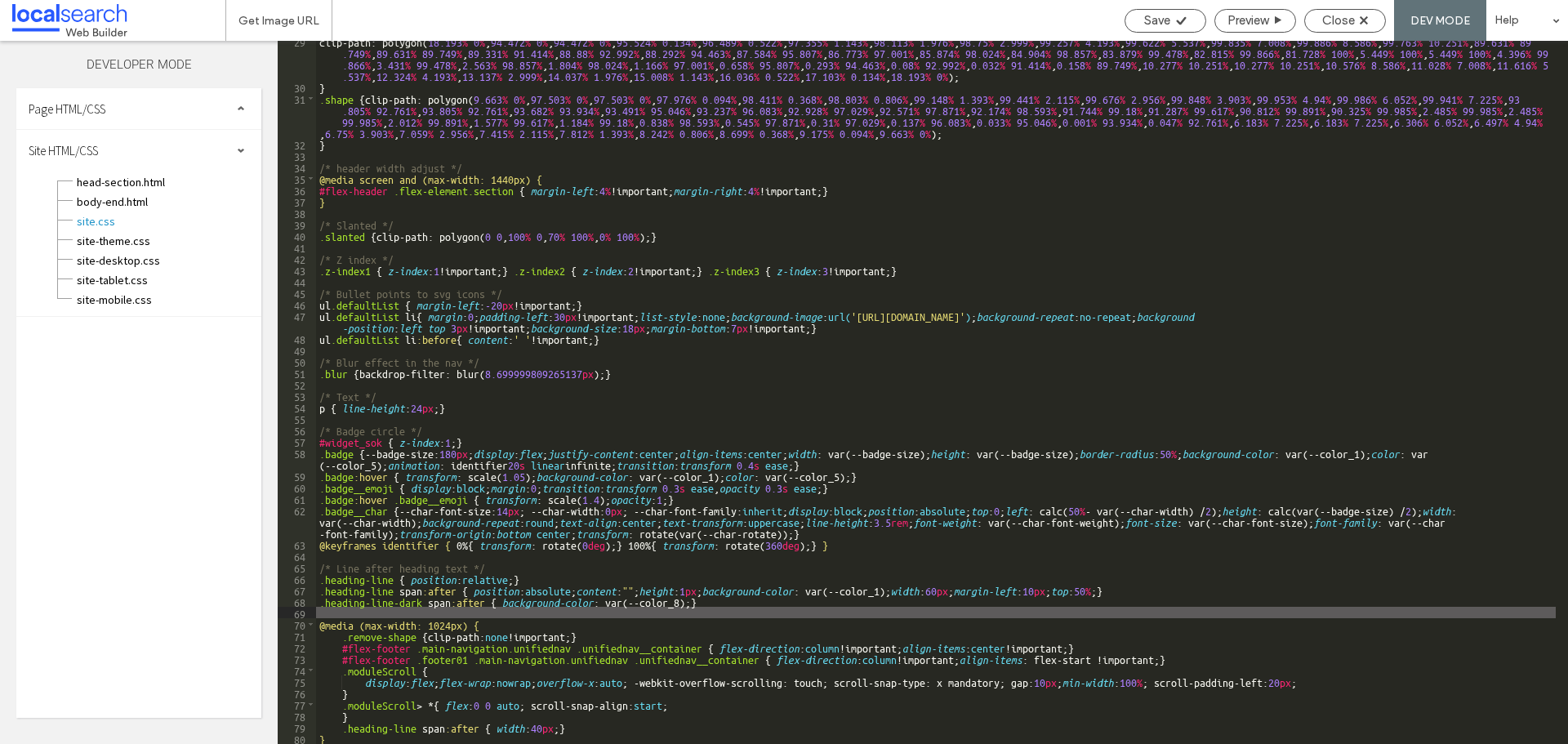
click at [913, 589] on div "clip-path: polygon( 18.193 % 0 % , 94.472 % 0 % , 94.472 % 0 % , 95.524 % 0.134…" at bounding box center [935, 415] width 1239 height 760
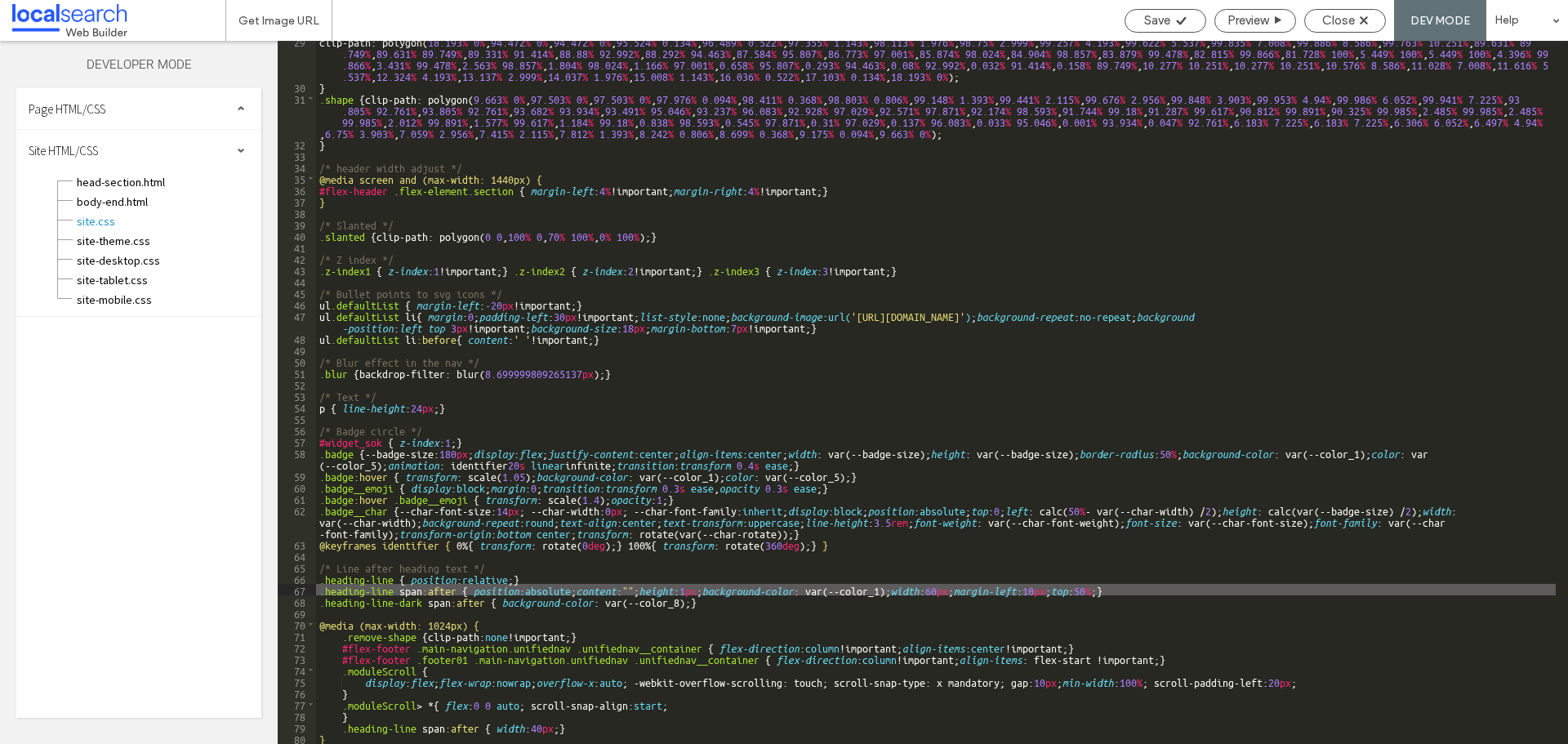
click at [683, 602] on div "clip-path: polygon( 18.193 % 0 % , 94.472 % 0 % , 94.472 % 0 % , 95.524 % 0.134…" at bounding box center [935, 415] width 1239 height 760
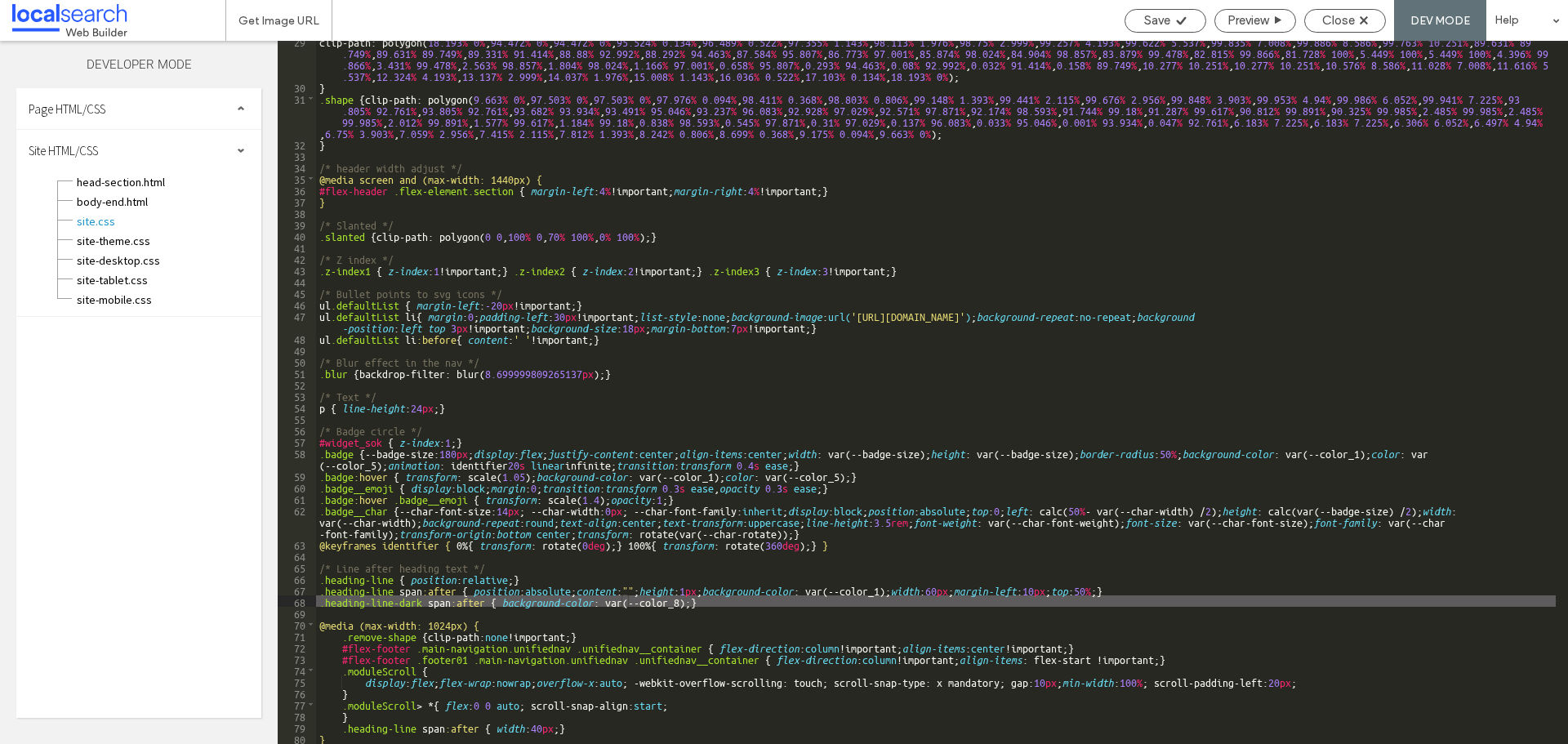
click at [912, 591] on div "clip-path: polygon( 18.193 % 0 % , 94.472 % 0 % , 94.472 % 0 % , 95.524 % 0.134…" at bounding box center [935, 415] width 1239 height 760
click at [679, 602] on div "clip-path: polygon( 18.193 % 0 % , 94.472 % 0 % , 94.472 % 0 % , 95.524 % 0.134…" at bounding box center [935, 415] width 1239 height 760
type textarea "**"
click at [1158, 16] on span "Save" at bounding box center [1157, 19] width 26 height 14
click at [1331, 18] on span "Close" at bounding box center [1338, 19] width 33 height 14
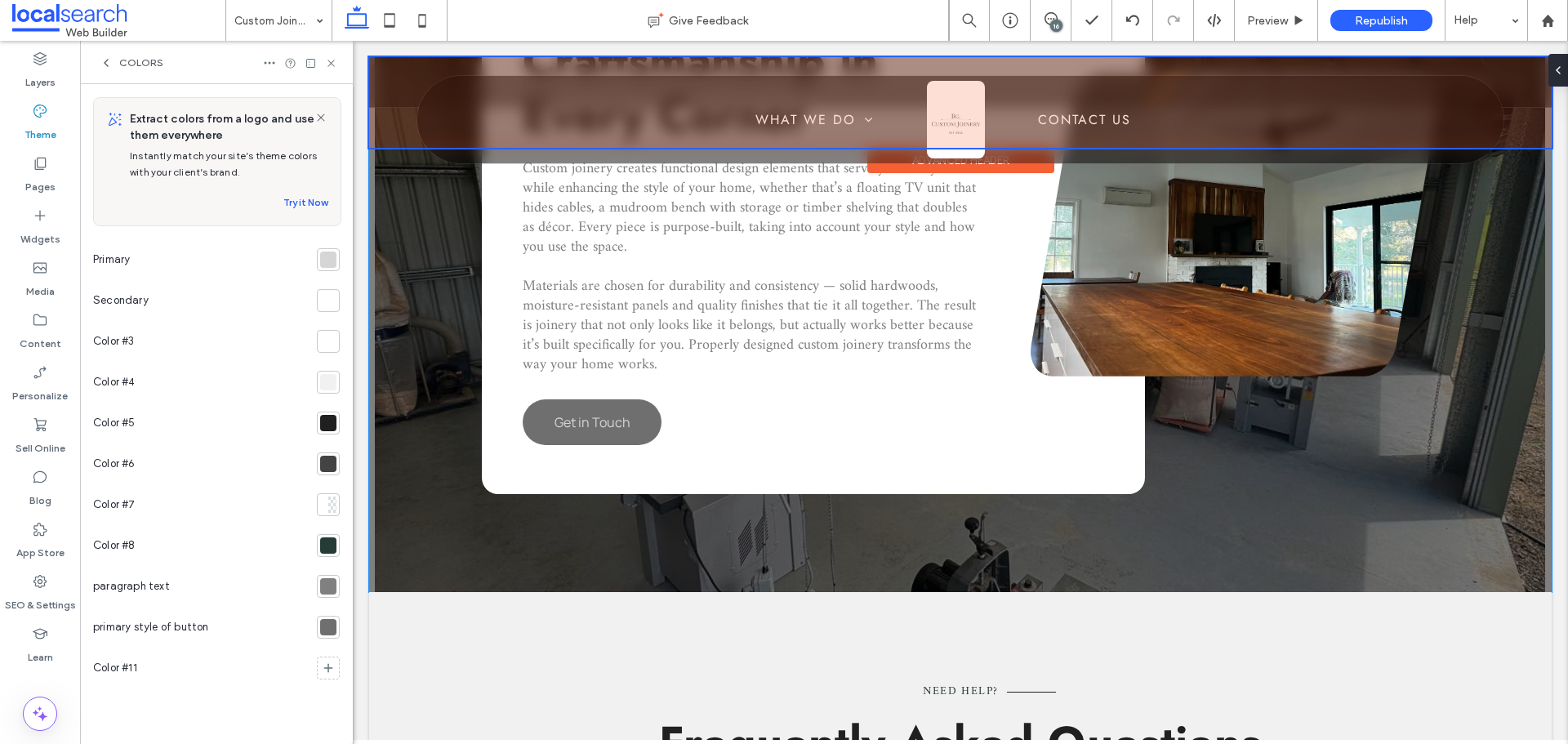
scroll to position [1949, 0]
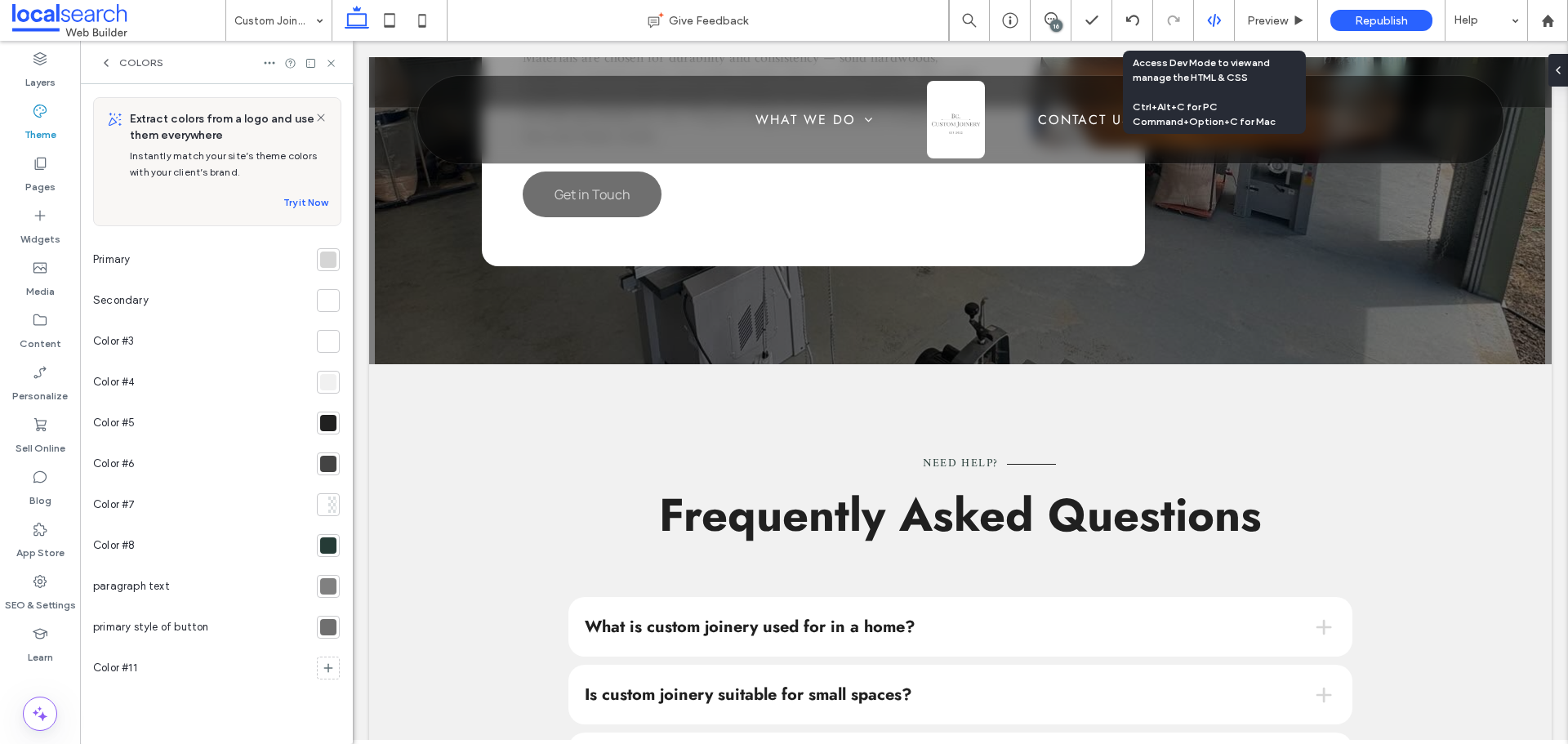
click at [1221, 13] on icon at bounding box center [1214, 19] width 14 height 14
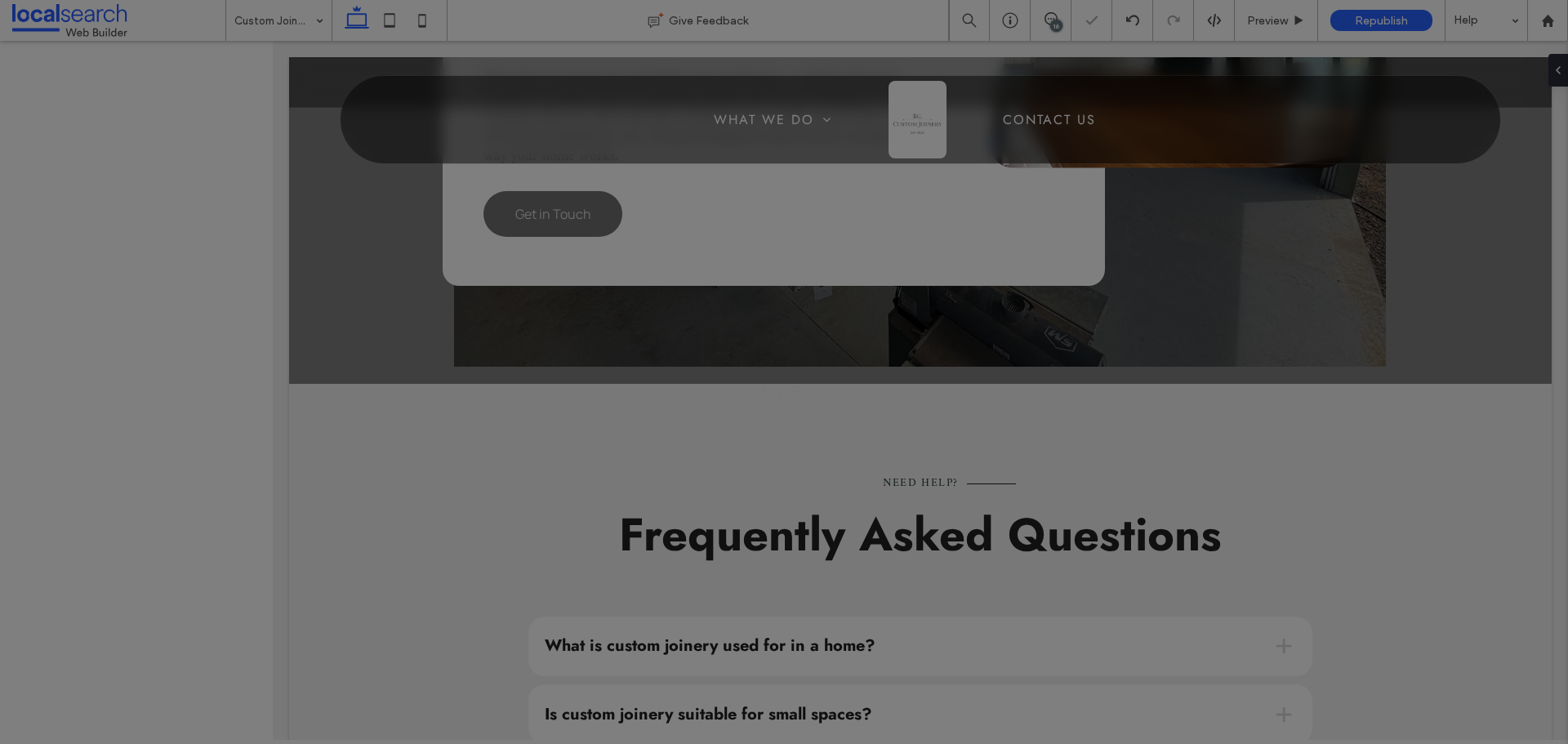
scroll to position [0, 0]
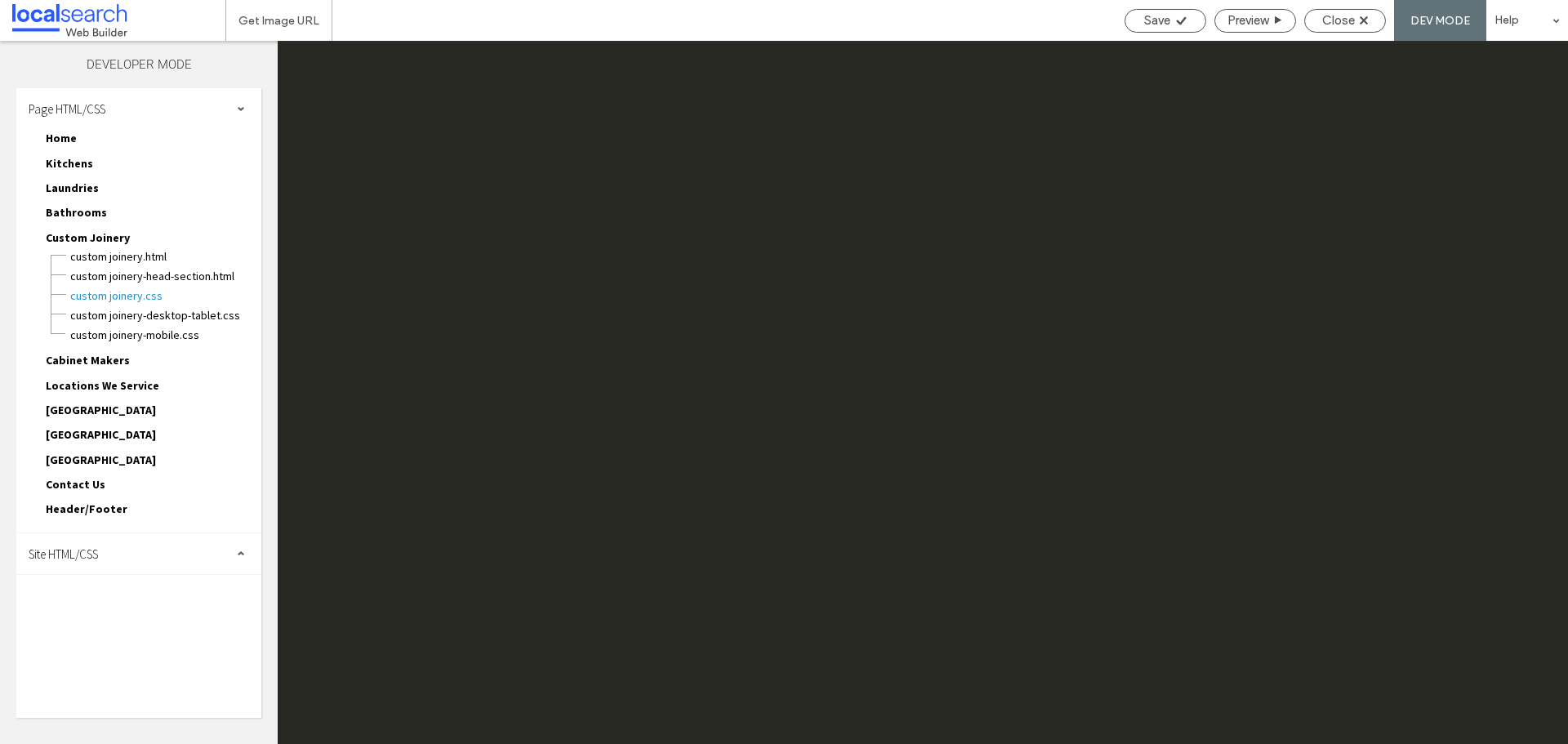
click at [254, 101] on div "Page HTML/CSS" at bounding box center [139, 108] width 245 height 41
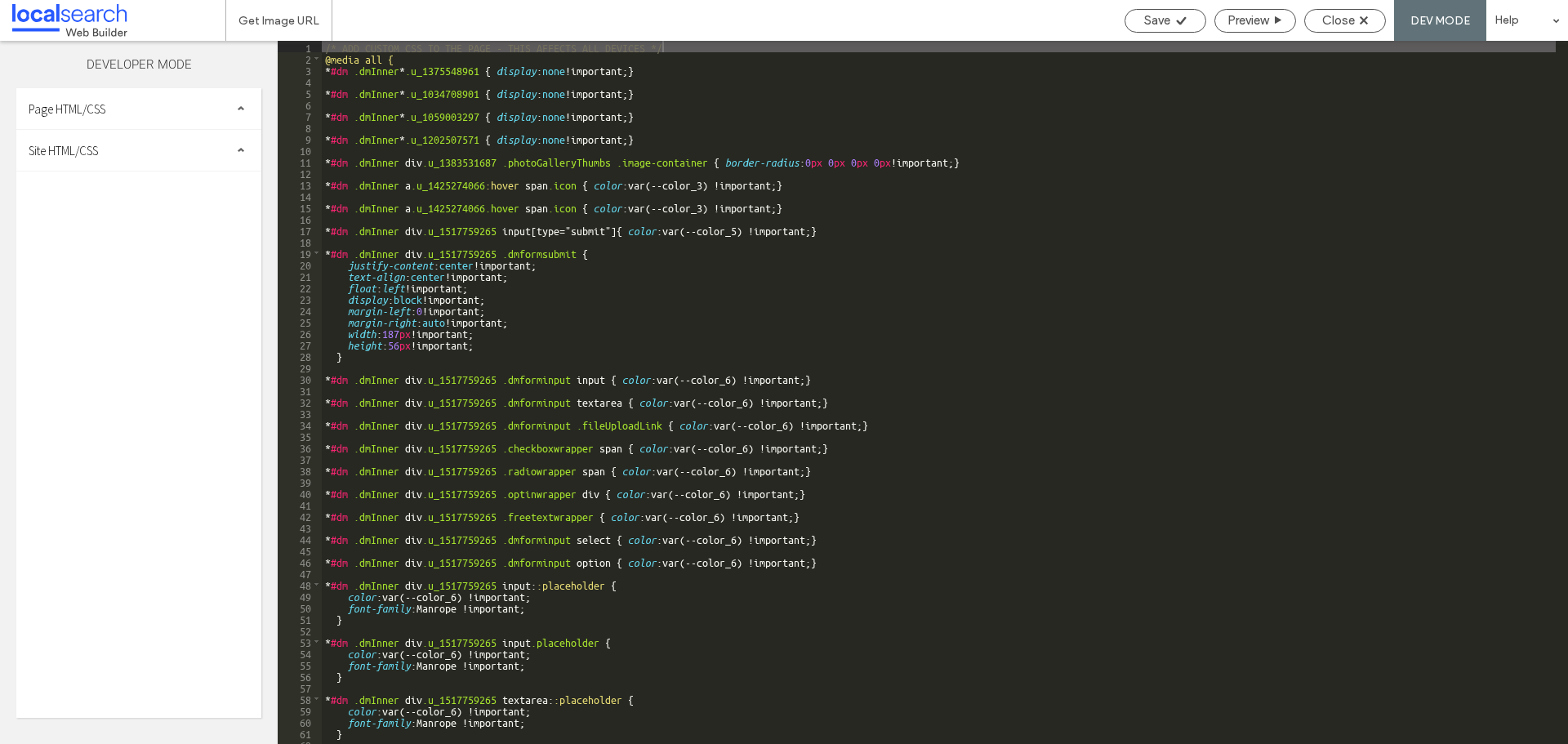
click at [151, 159] on div "Site HTML/CSS" at bounding box center [139, 150] width 245 height 41
click at [109, 219] on span "site.css" at bounding box center [168, 220] width 185 height 16
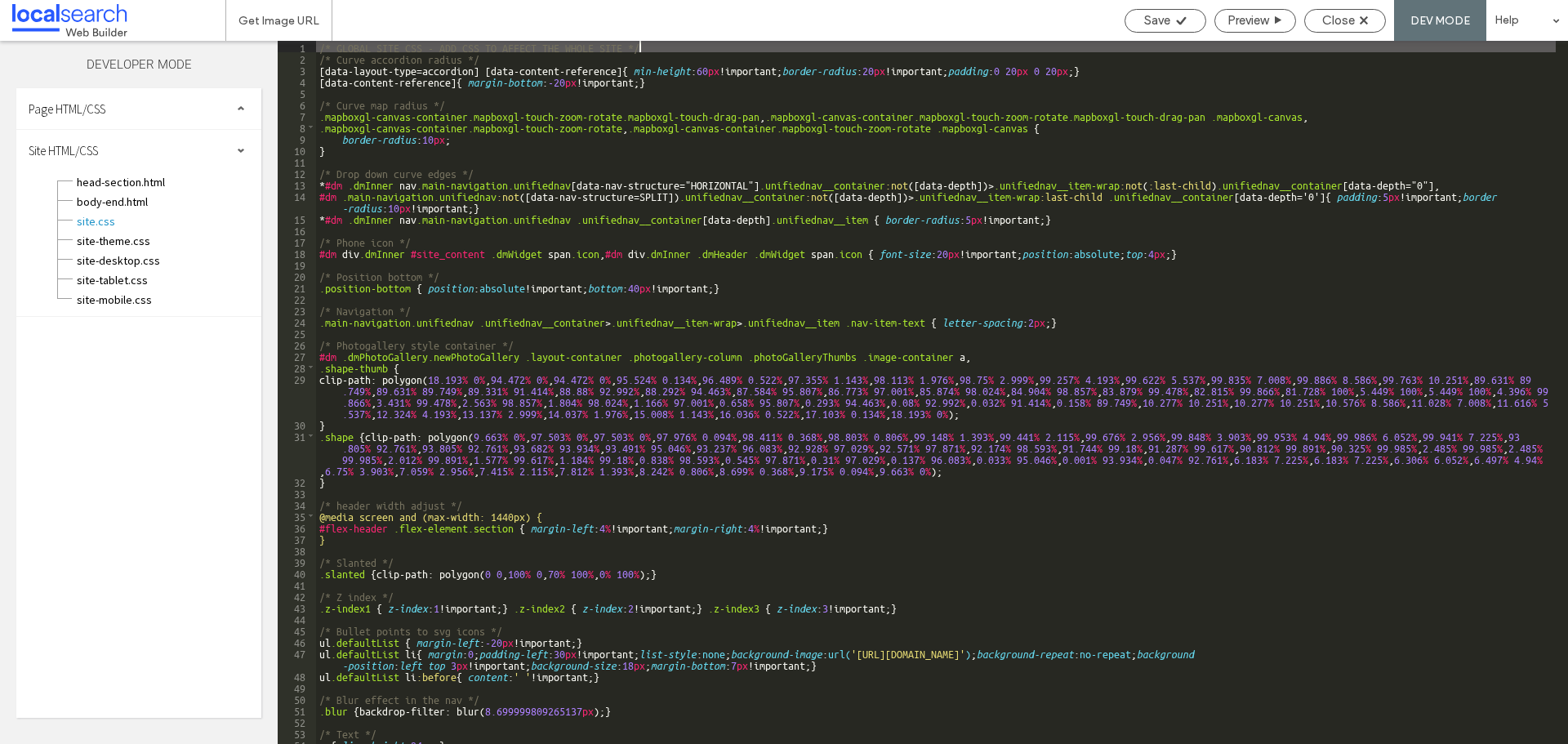
scroll to position [337, 0]
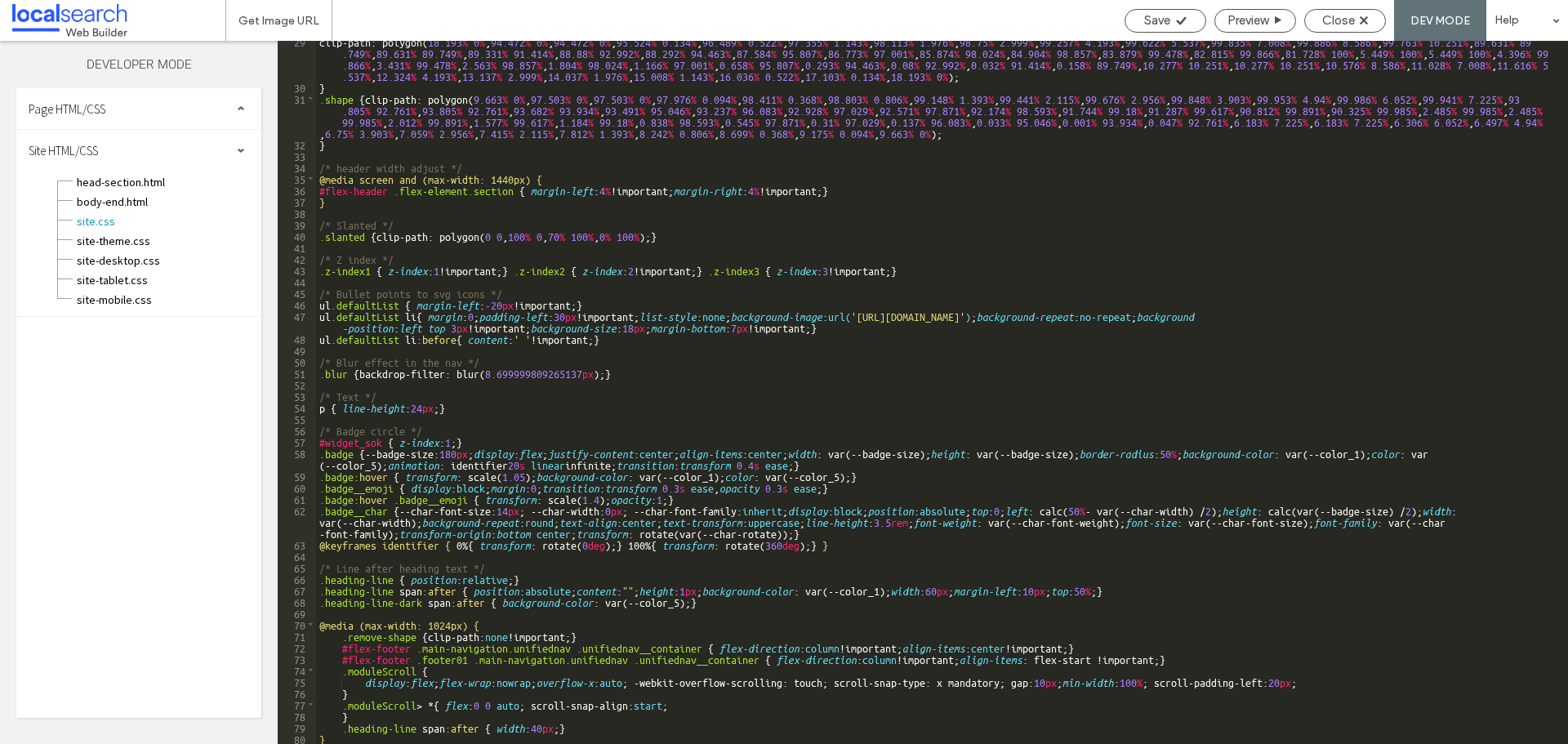
click at [913, 589] on div "clip-path: polygon( 18.193 % 0 % , 94.472 % 0 % , 94.472 % 0 % , 95.524 % 0.134…" at bounding box center [935, 415] width 1239 height 760
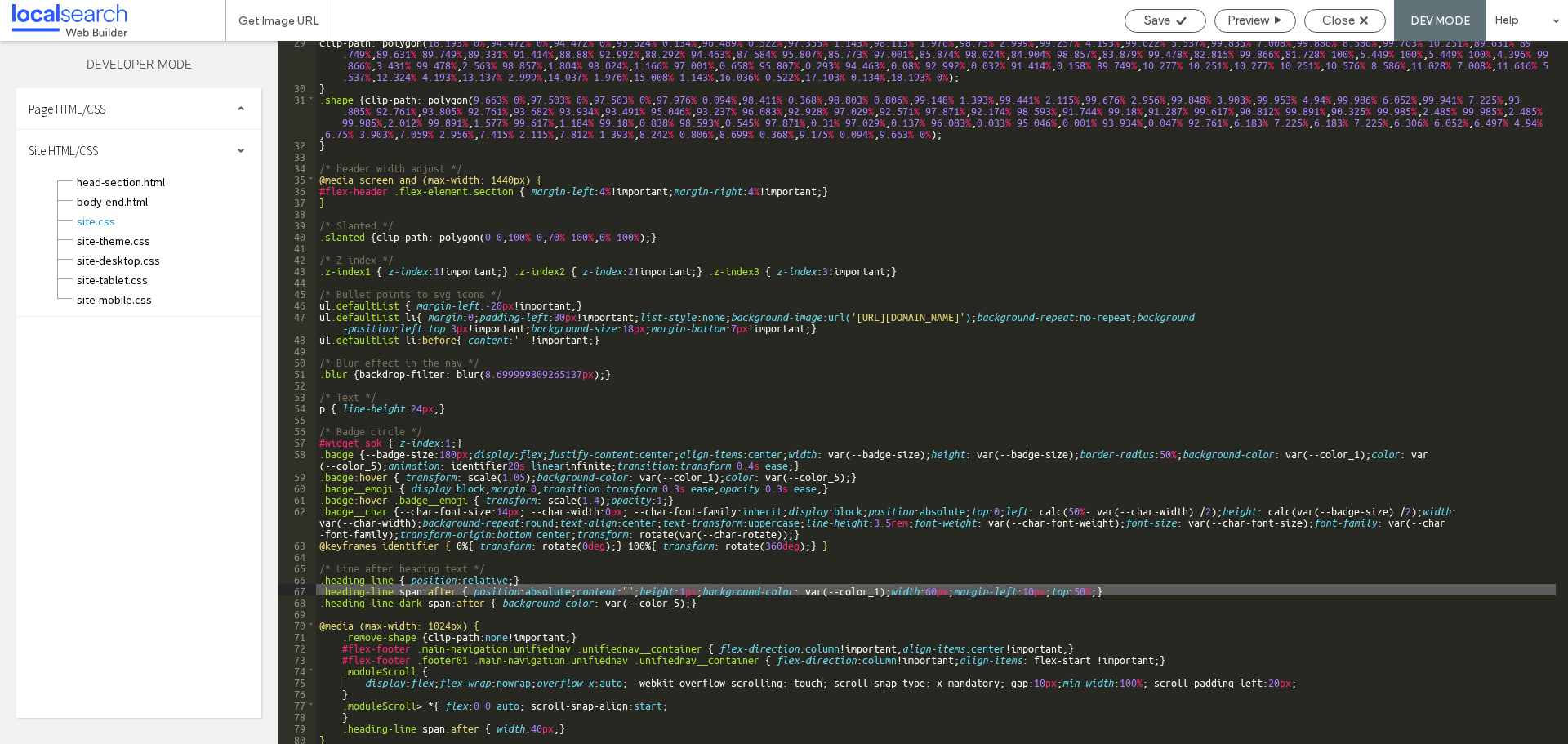
click at [683, 604] on div "clip-path: polygon( 18.193 % 0 % , 94.472 % 0 % , 94.472 % 0 % , 95.524 % 0.134…" at bounding box center [935, 415] width 1239 height 760
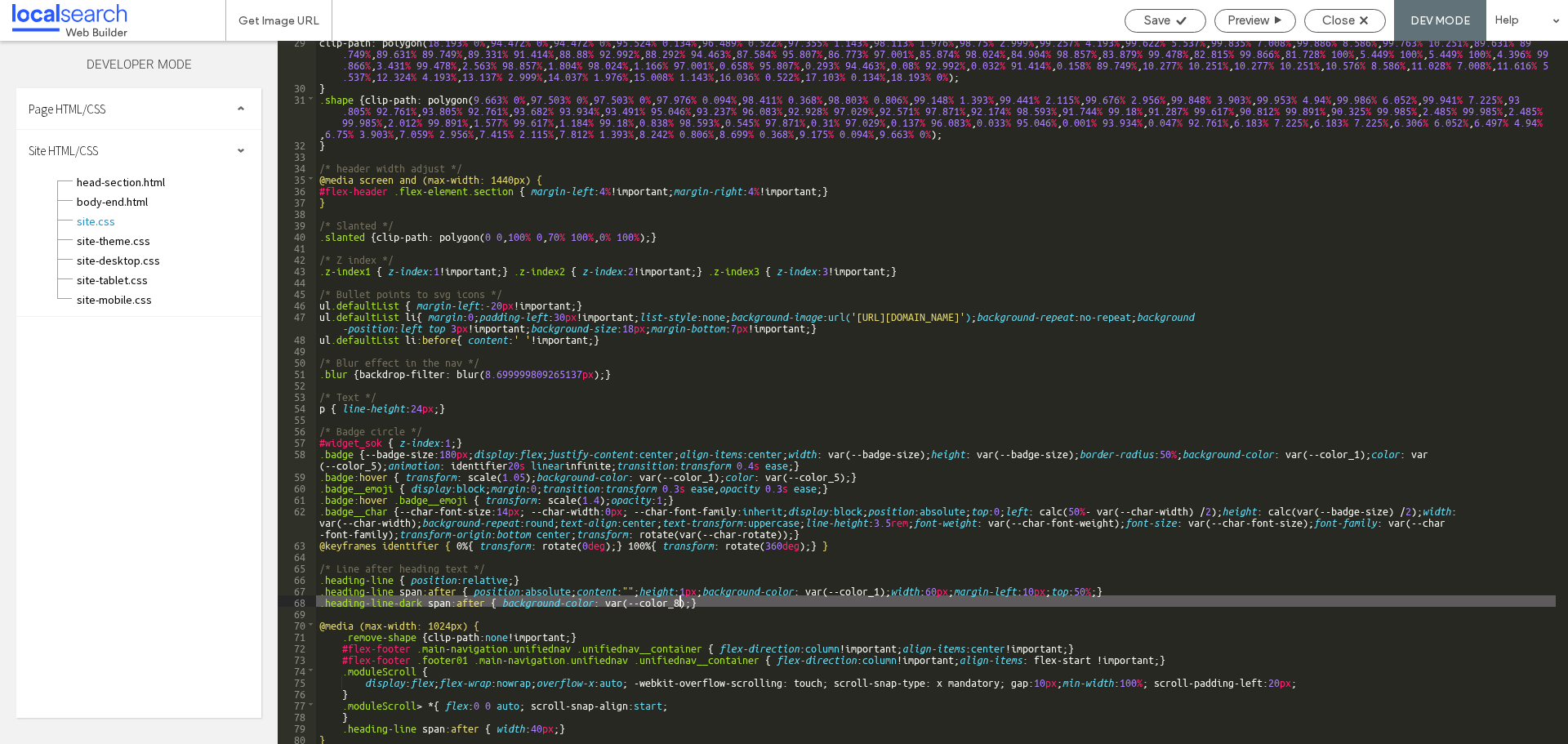
click at [908, 595] on div "clip-path: polygon( 18.193 % 0 % , 94.472 % 0 % , 94.472 % 0 % , 95.524 % 0.134…" at bounding box center [935, 415] width 1239 height 760
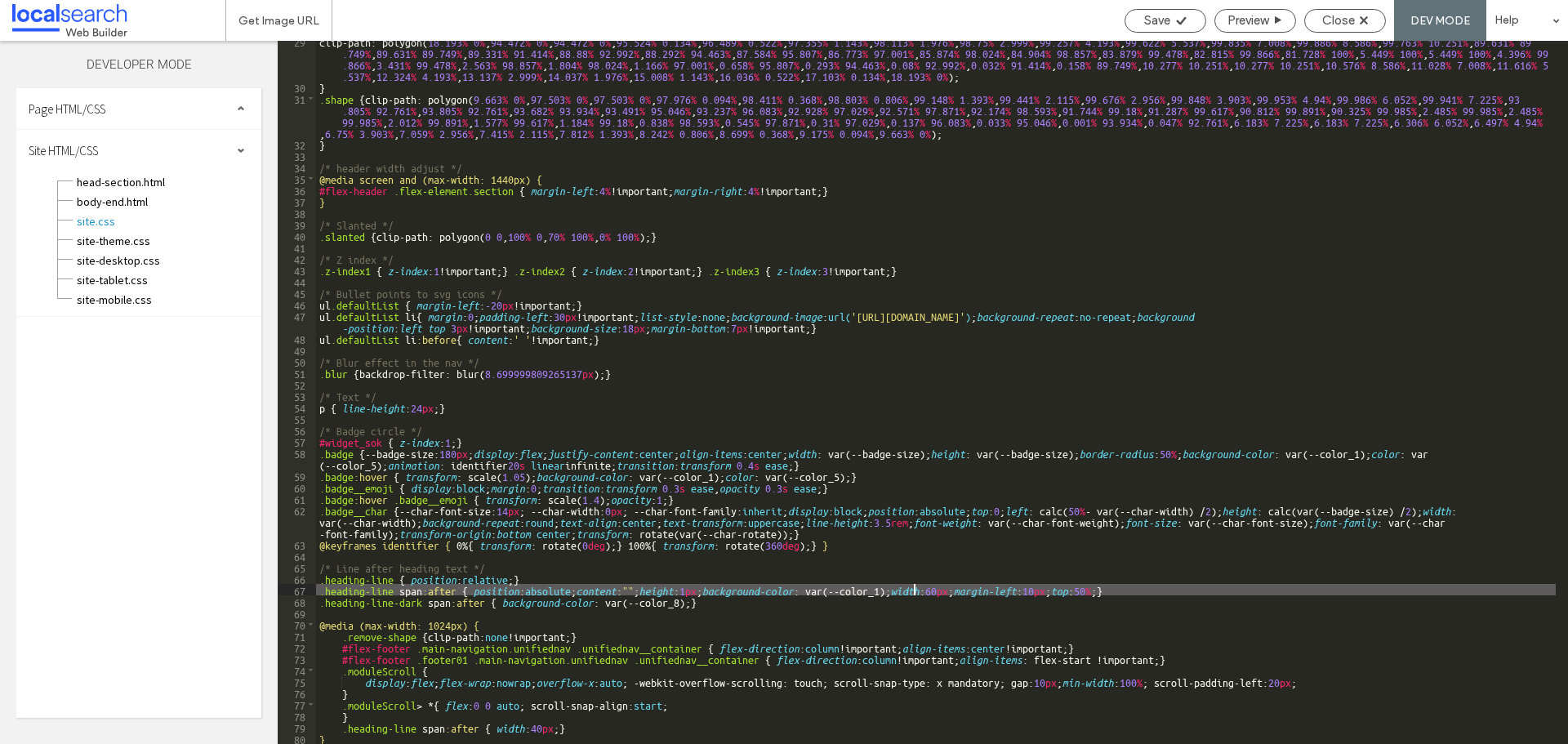
type textarea "**"
click at [1165, 14] on span "Save" at bounding box center [1157, 19] width 26 height 14
click at [1357, 21] on div "Close" at bounding box center [1345, 19] width 80 height 14
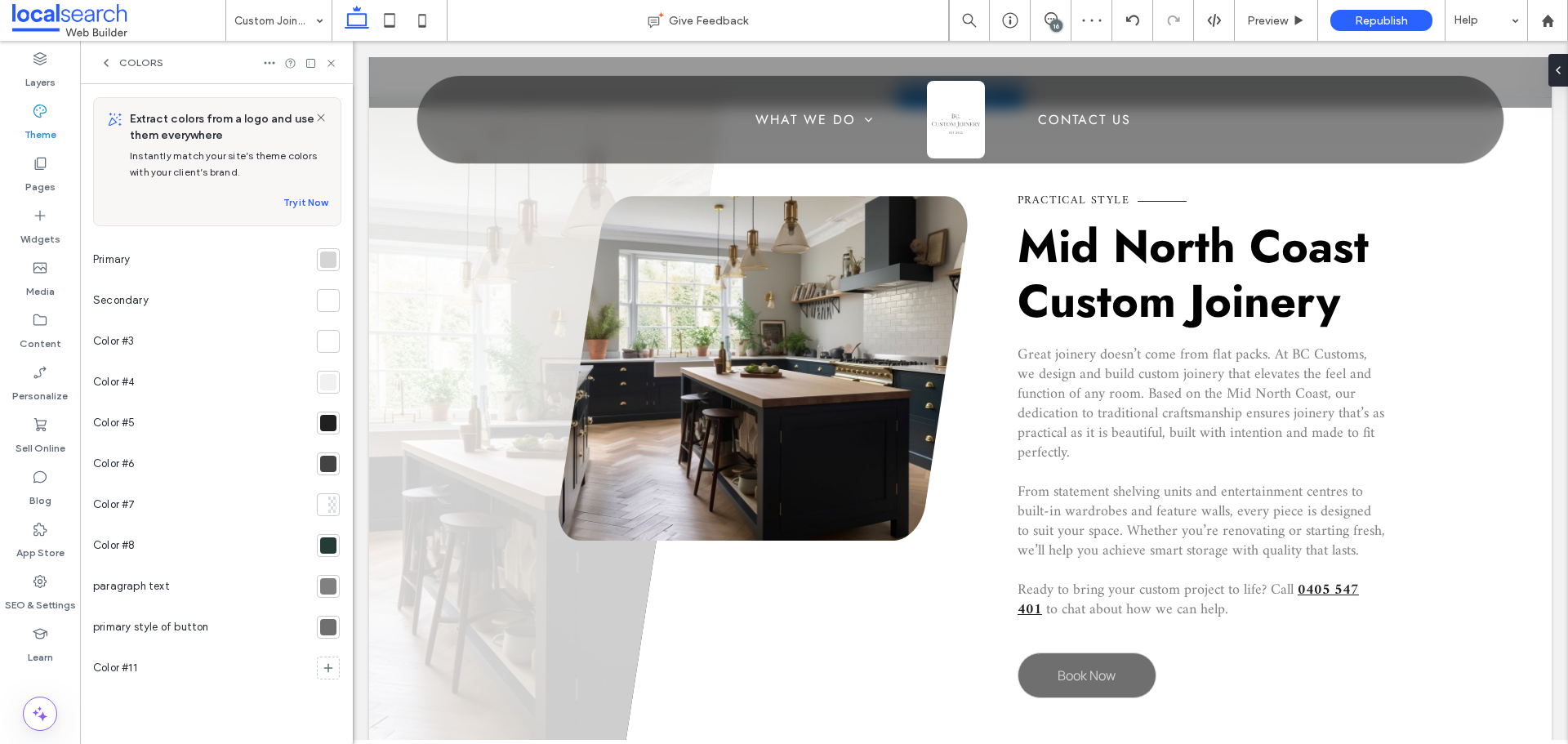
scroll to position [817, 0]
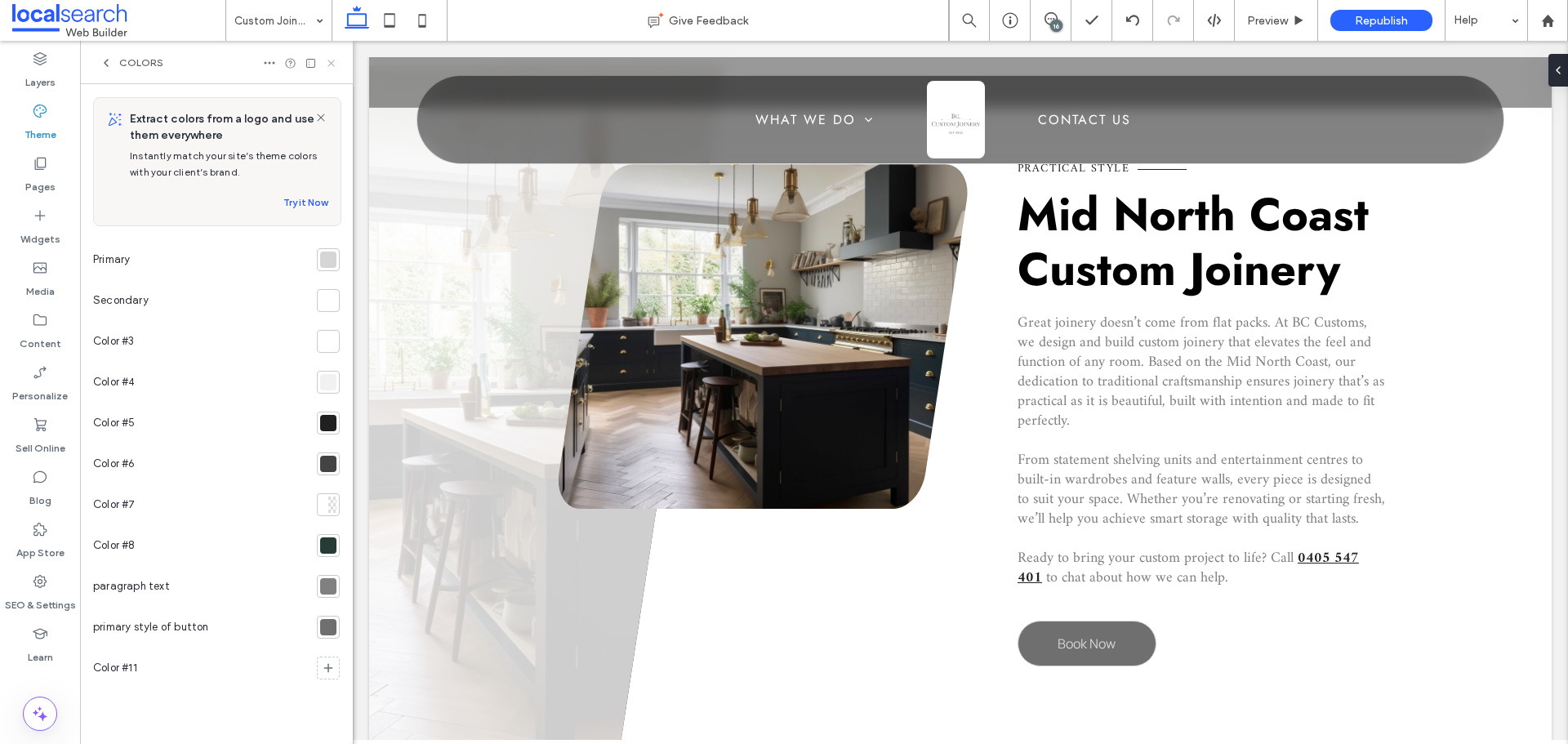
click at [332, 62] on use at bounding box center [331, 63] width 7 height 7
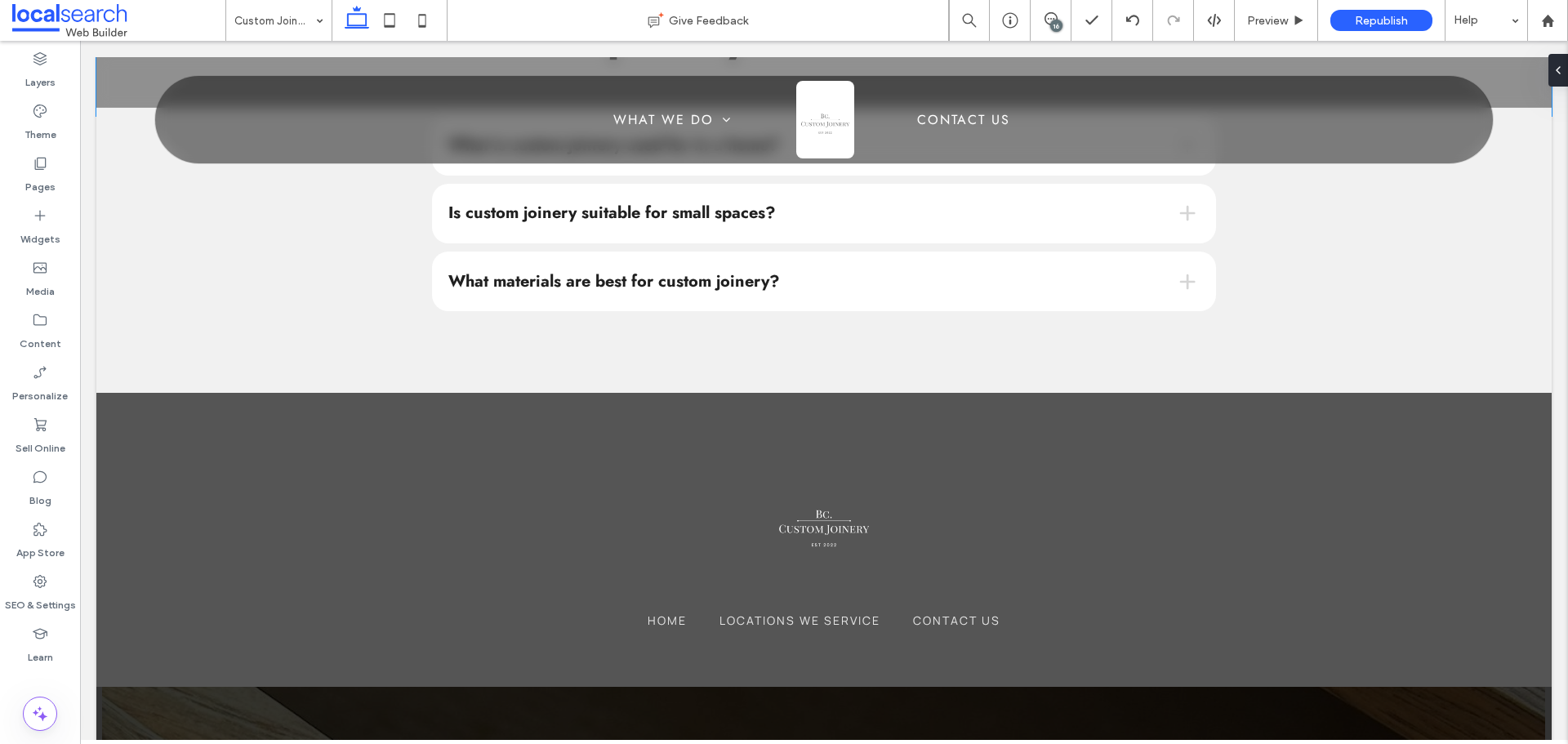
scroll to position [2612, 0]
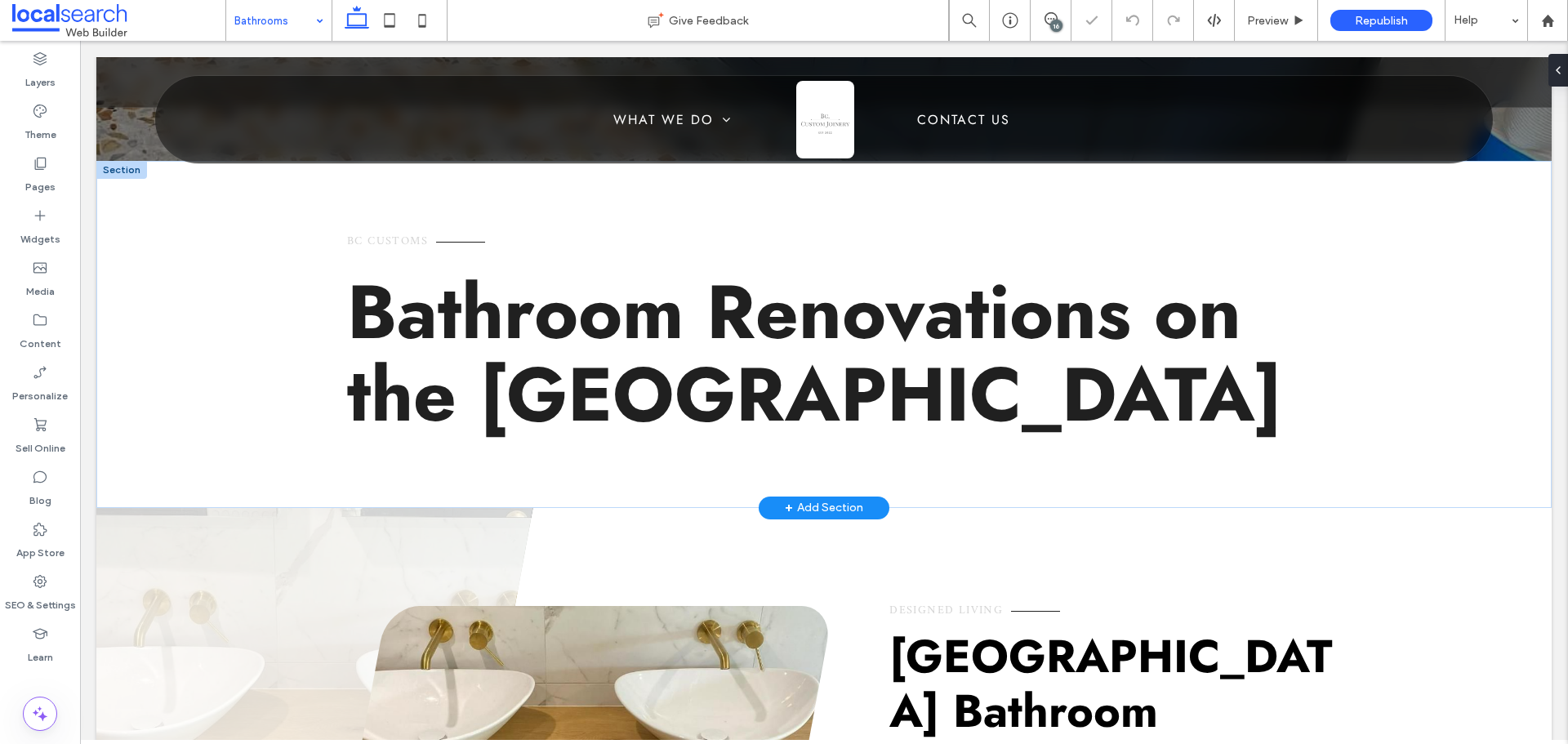
scroll to position [408, 0]
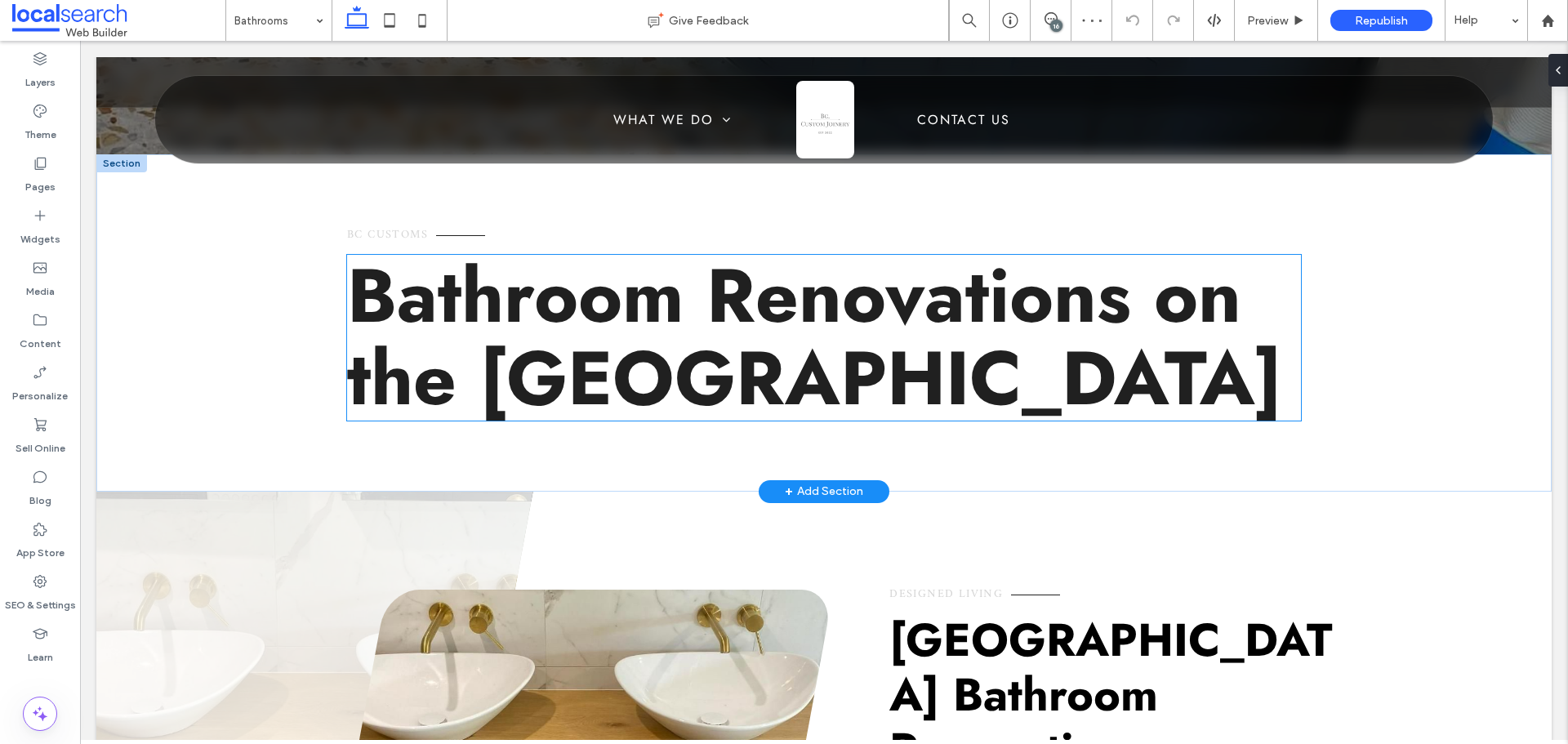
scroll to position [653, 0]
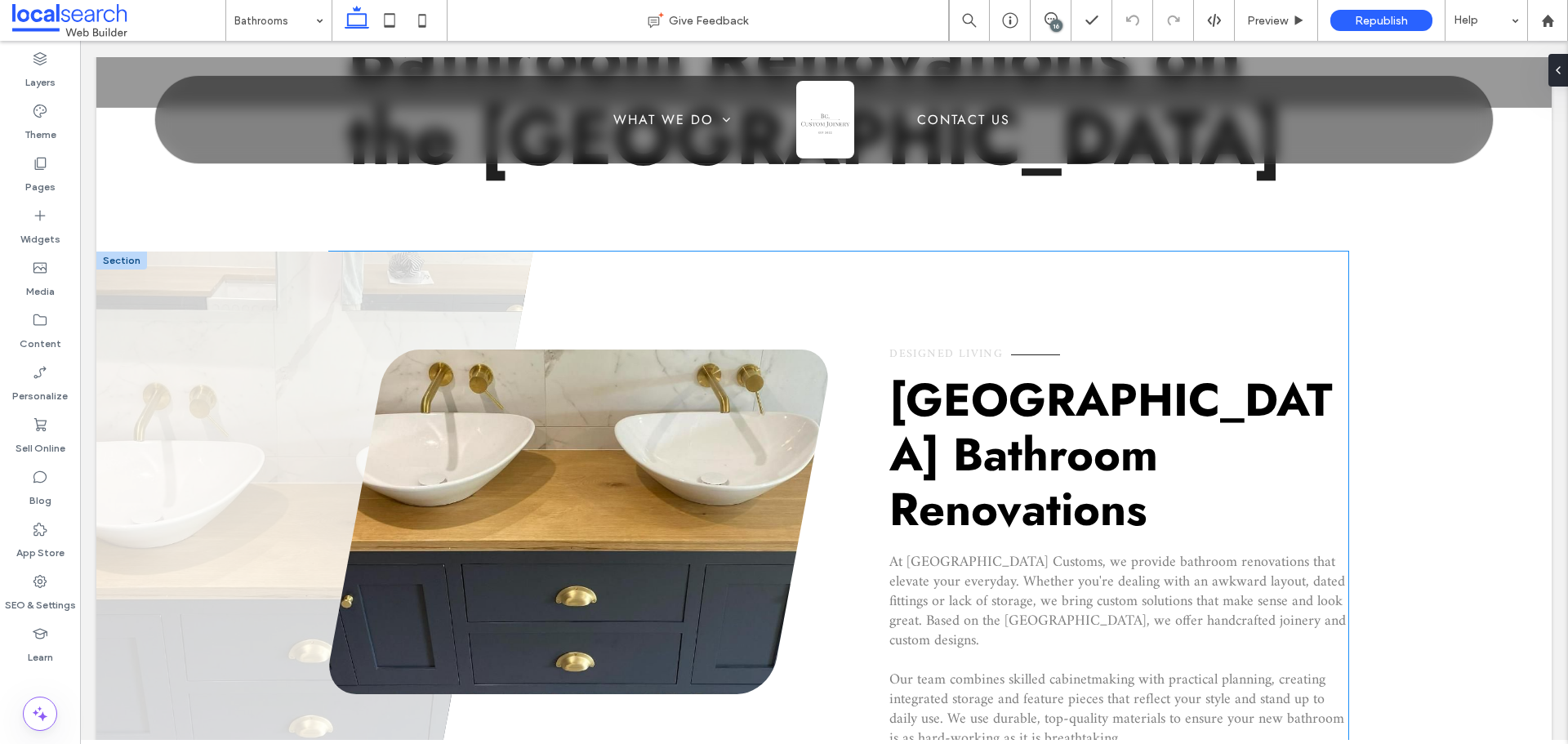
click at [917, 350] on span "Designed Living" at bounding box center [946, 354] width 113 height 20
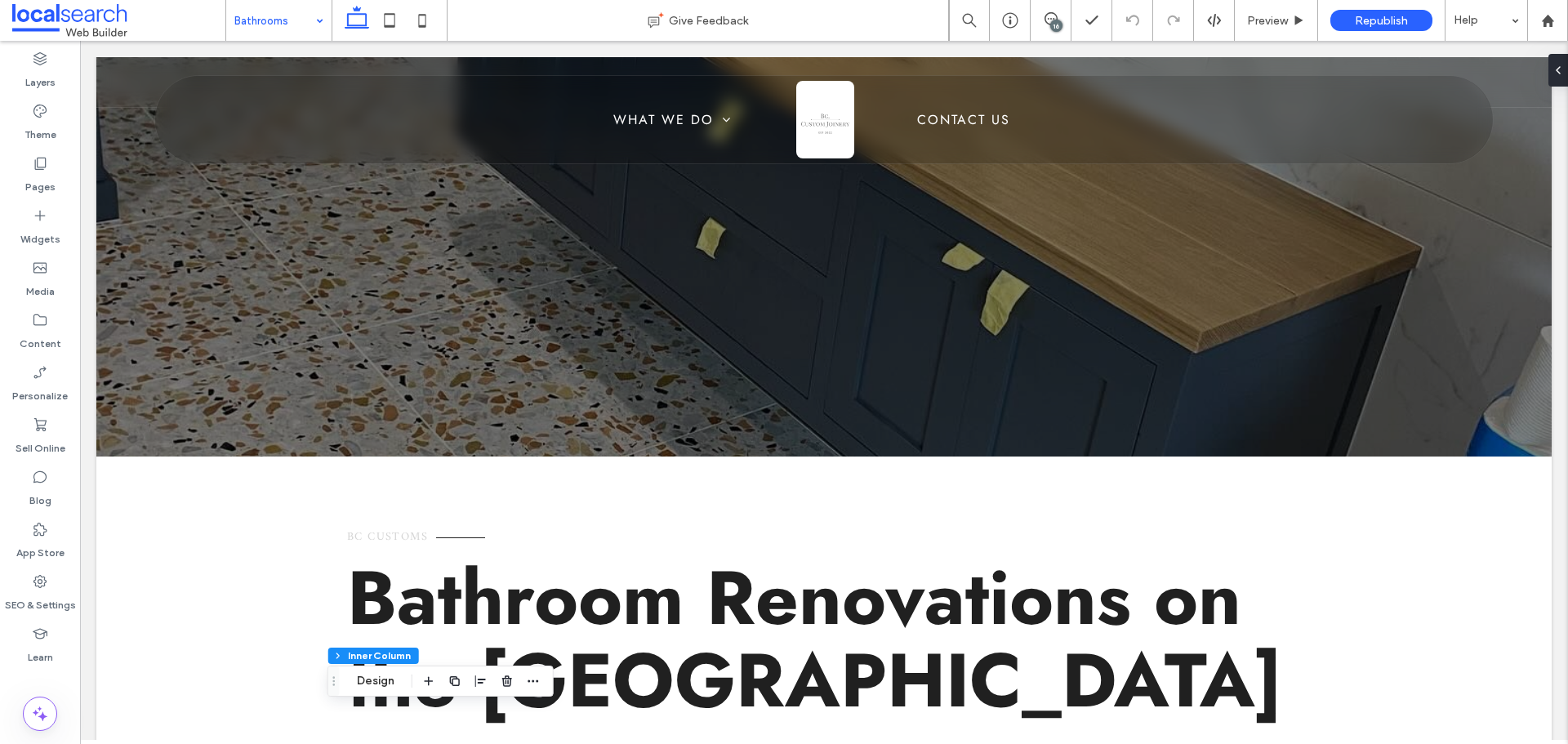
scroll to position [82, 0]
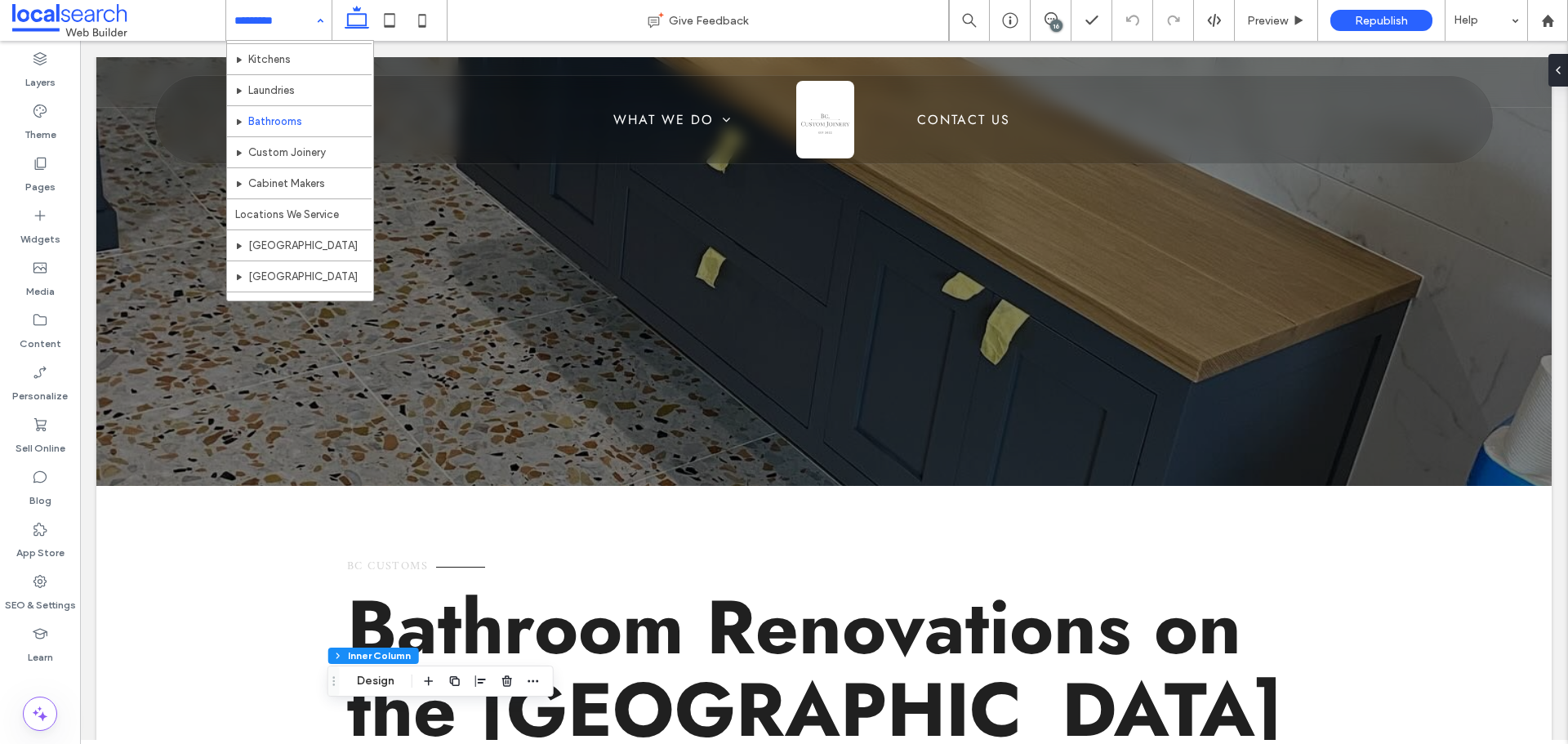
scroll to position [0, 0]
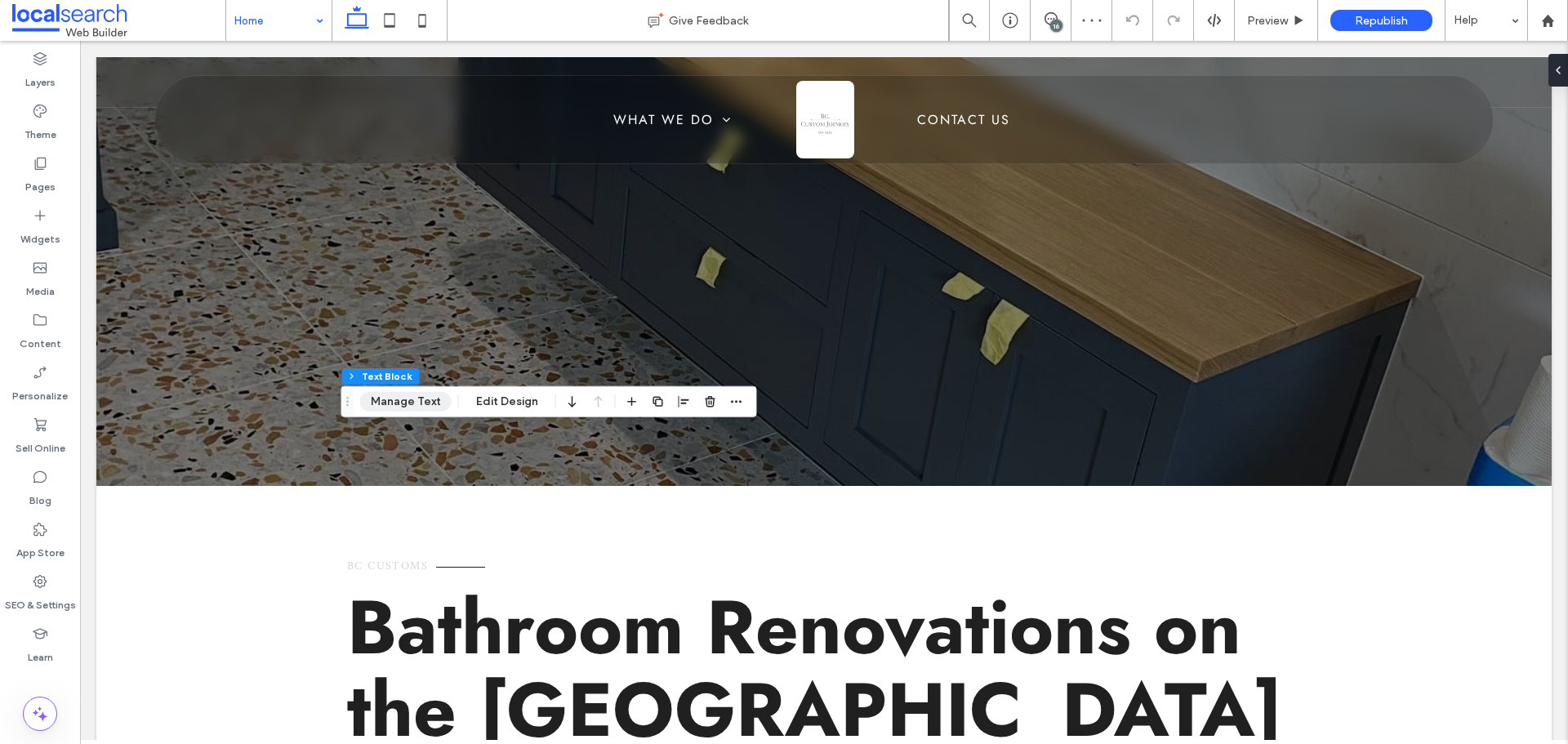
click at [391, 404] on button "Manage Text" at bounding box center [406, 401] width 91 height 19
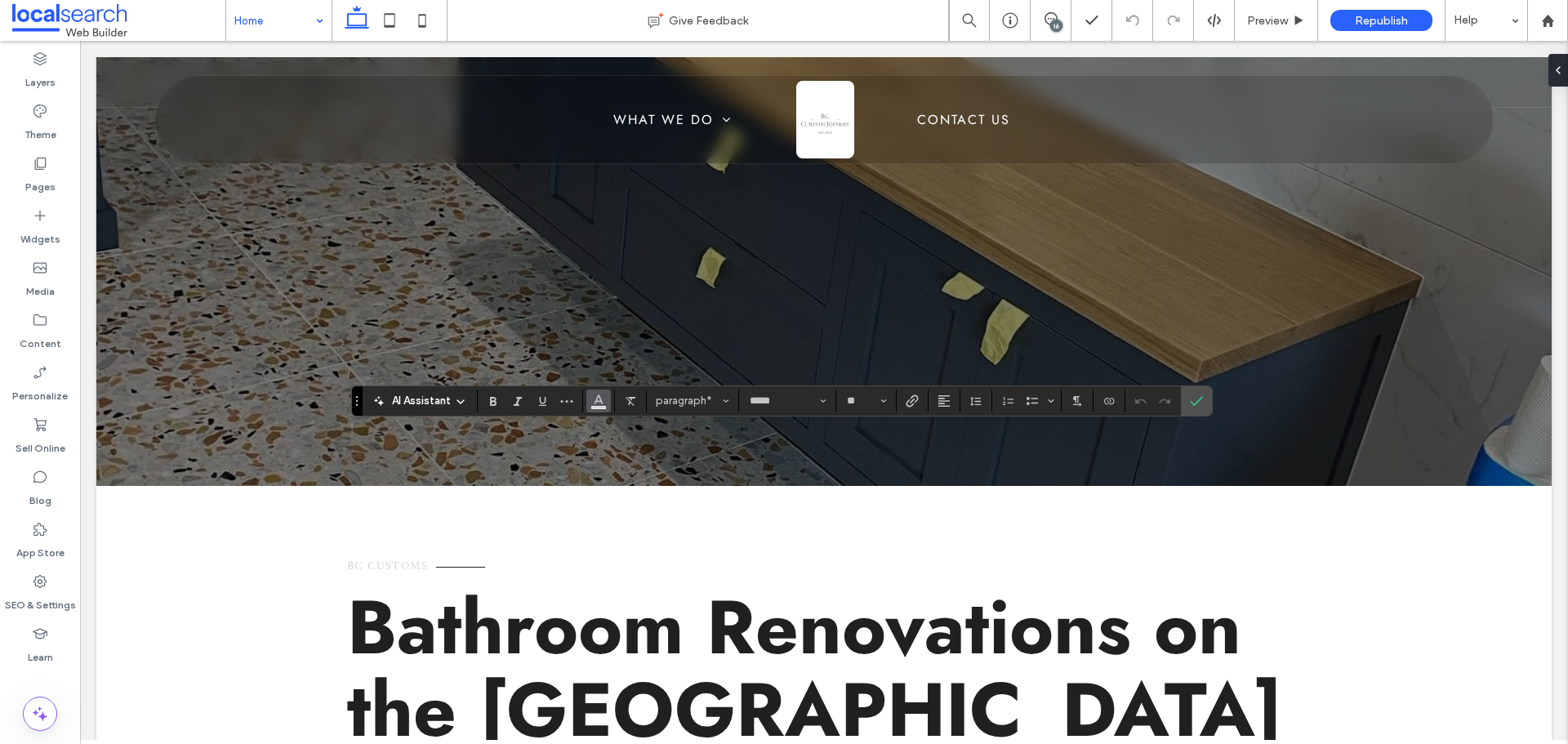
click at [607, 399] on button "Color" at bounding box center [598, 400] width 24 height 23
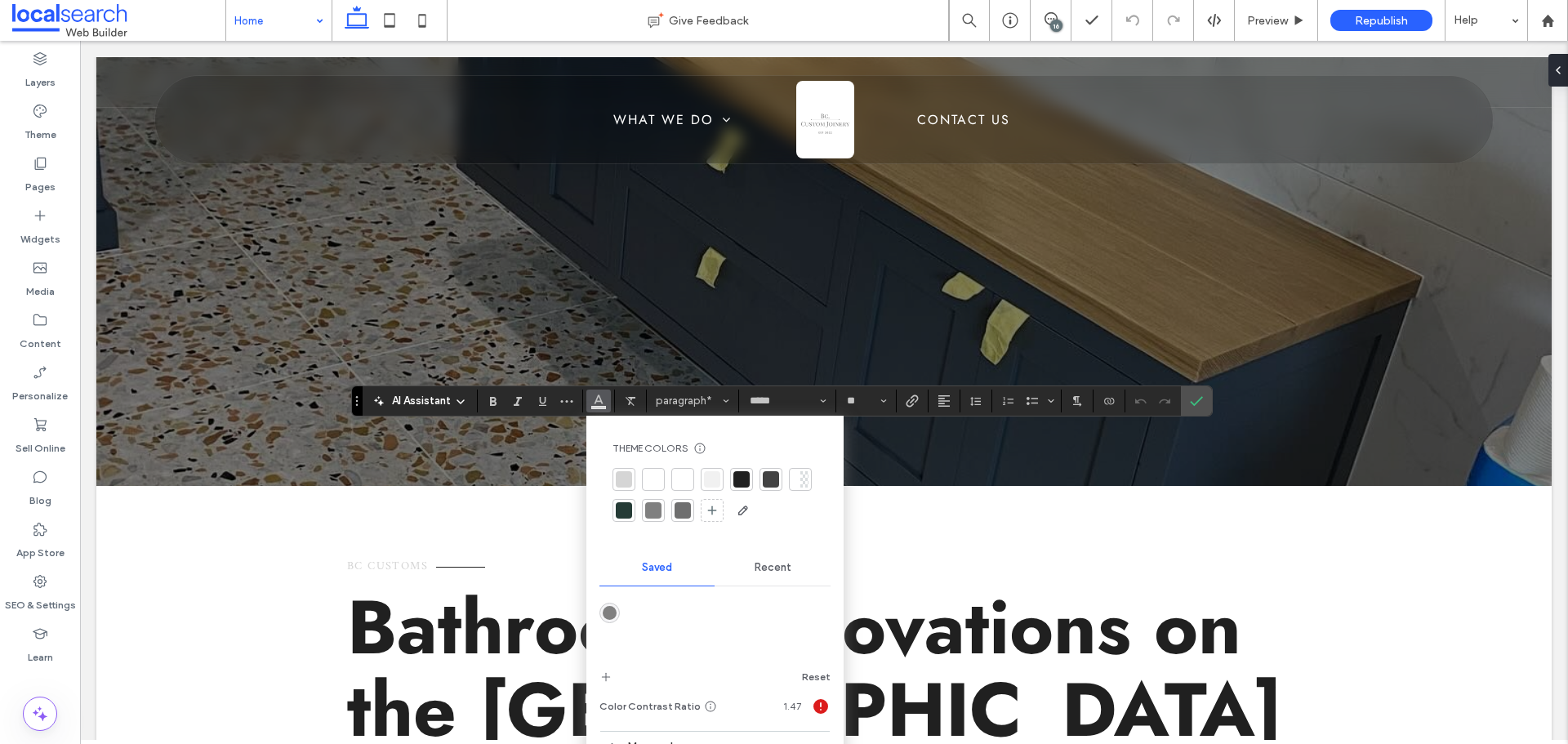
click at [735, 476] on div at bounding box center [741, 479] width 16 height 16
click at [1206, 398] on label "Confirm" at bounding box center [1196, 400] width 24 height 30
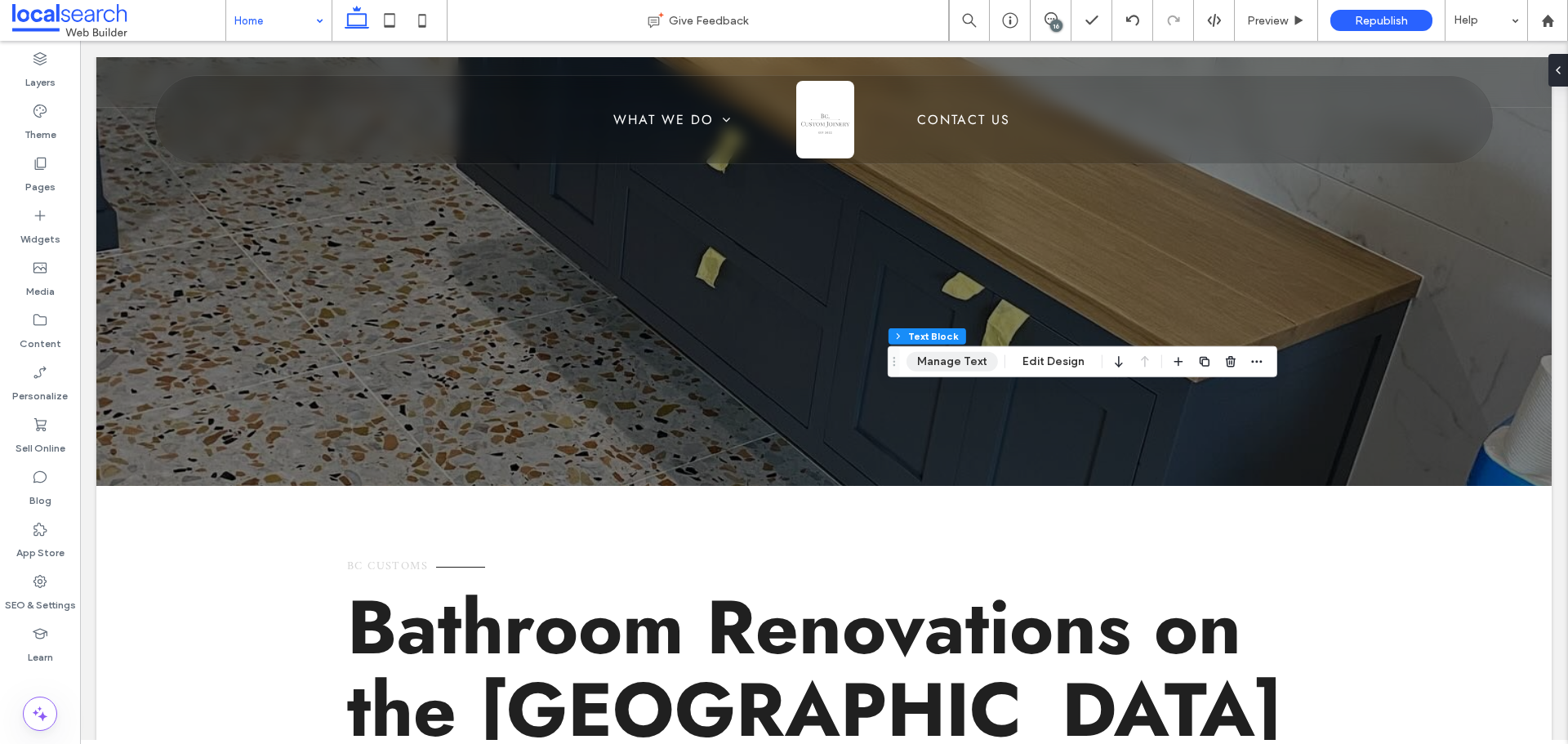
click at [945, 362] on button "Manage Text" at bounding box center [952, 361] width 91 height 19
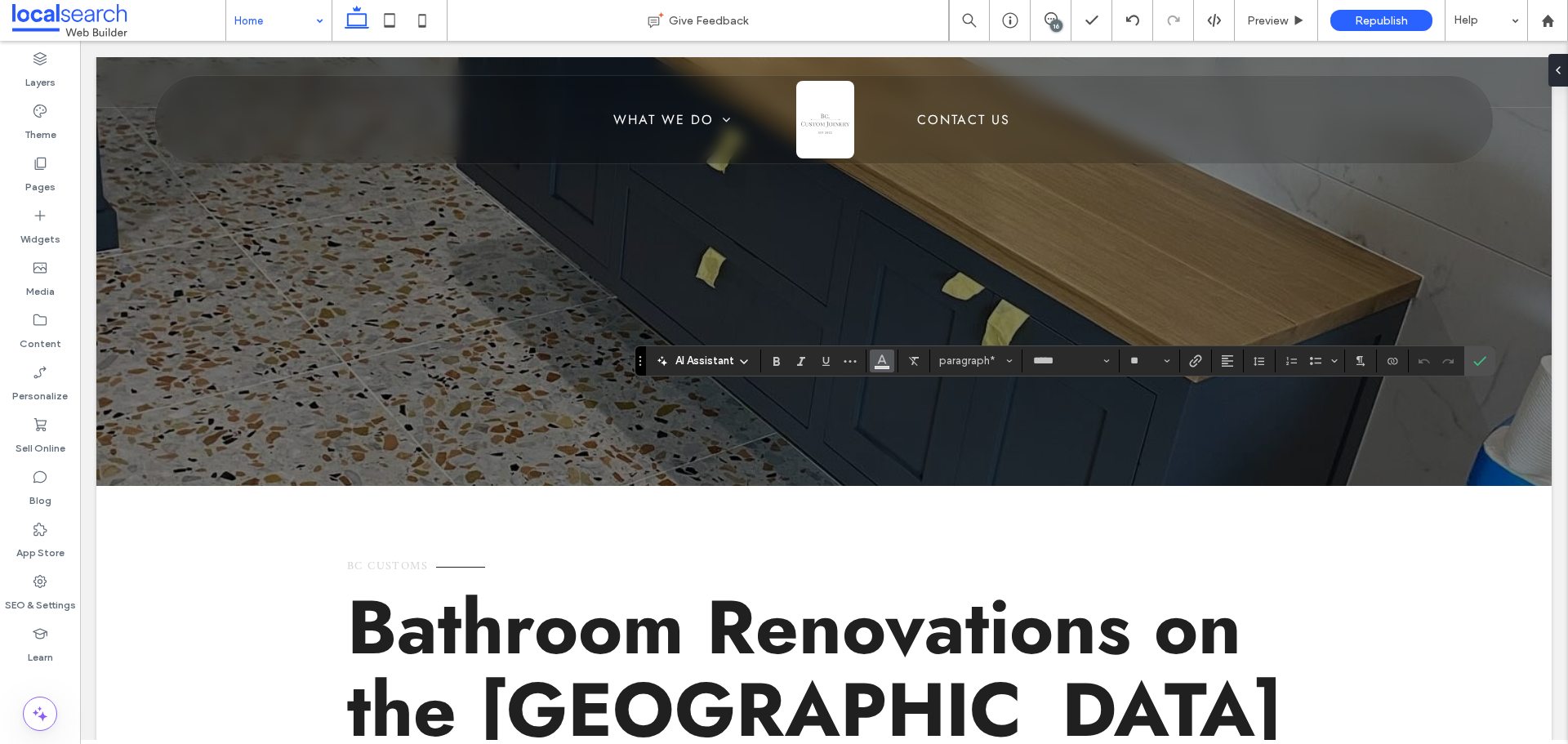
click at [890, 359] on button "Color" at bounding box center [881, 361] width 24 height 23
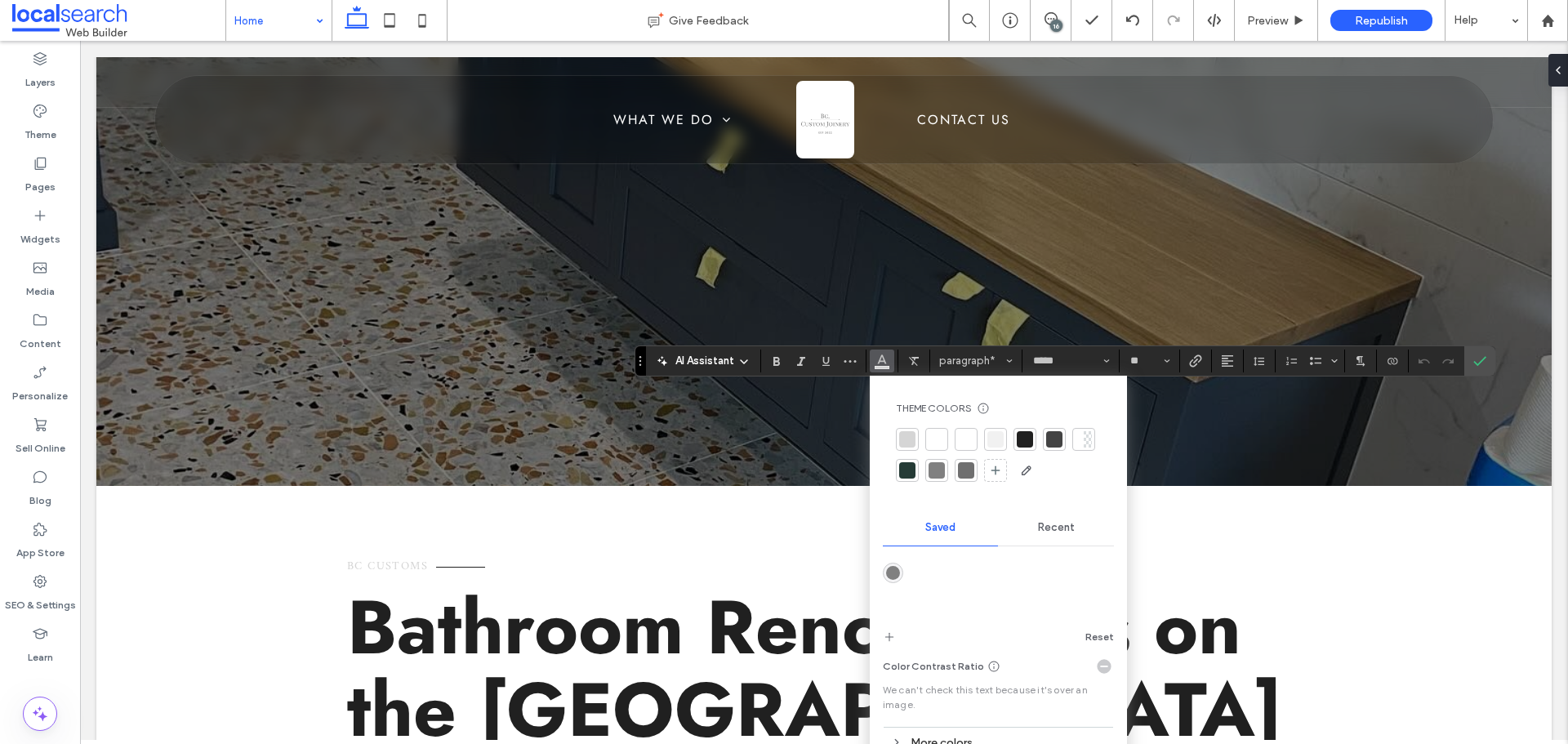
click at [1026, 443] on div at bounding box center [1024, 438] width 16 height 16
click at [1477, 359] on icon "Confirm" at bounding box center [1479, 360] width 13 height 13
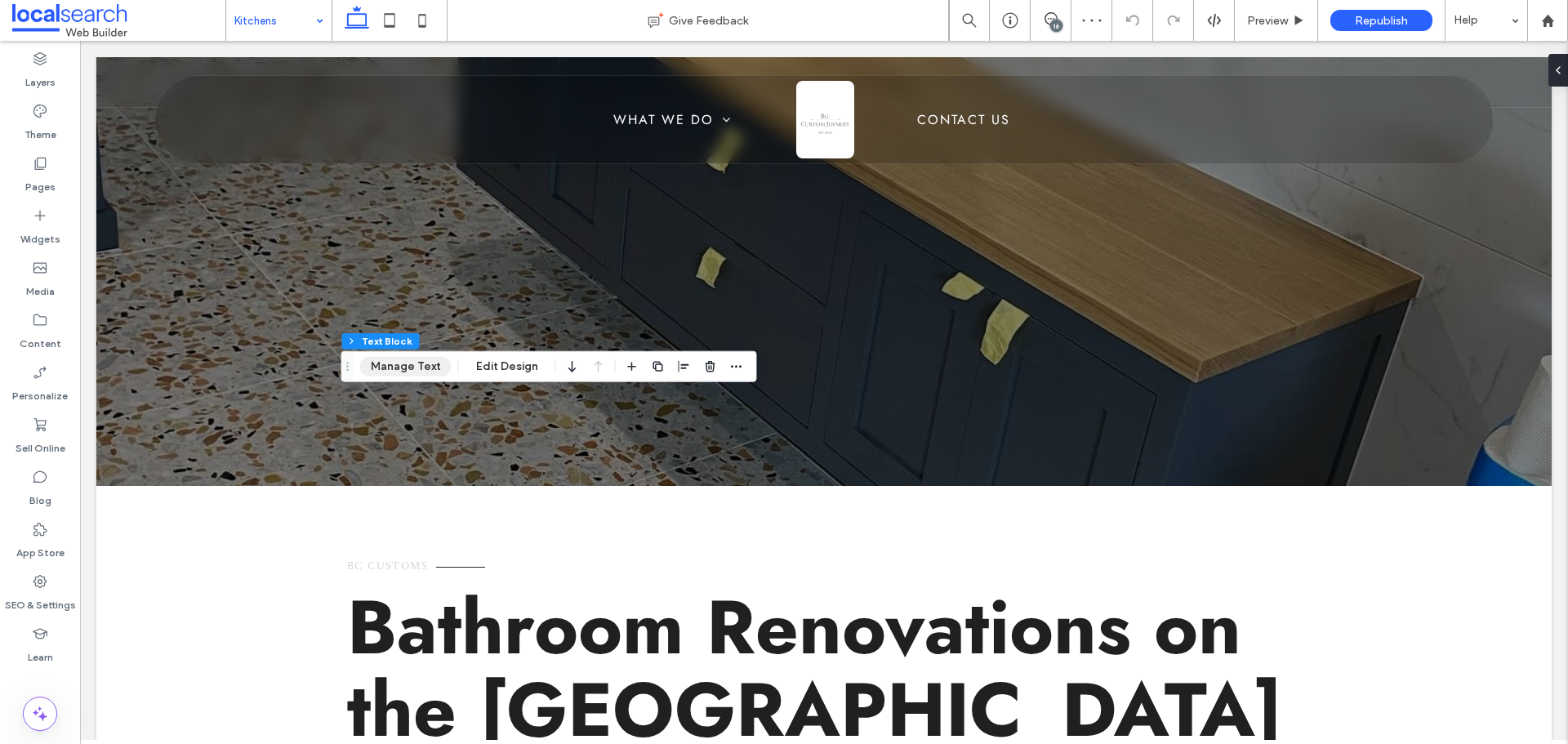
click at [422, 367] on button "Manage Text" at bounding box center [406, 366] width 91 height 19
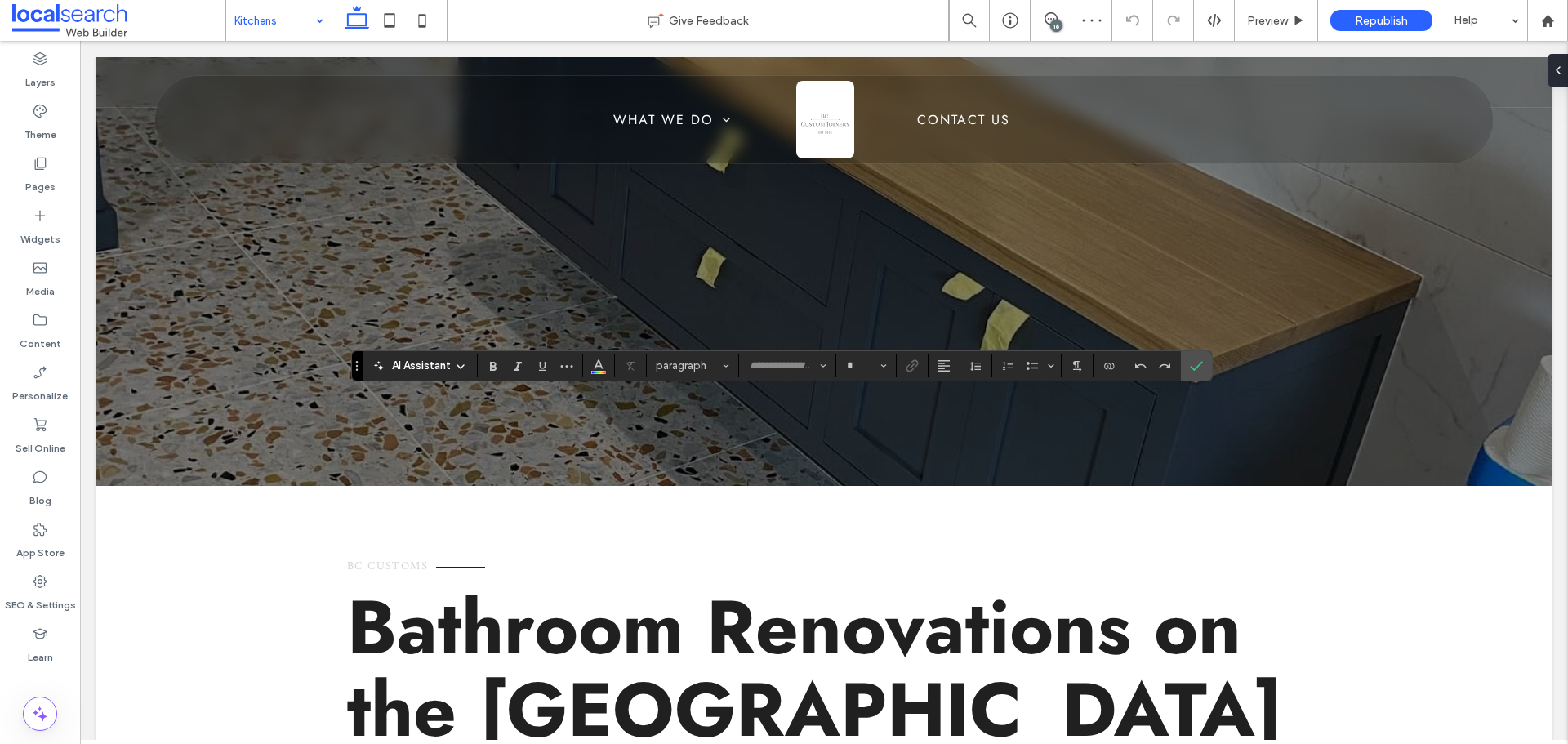
type input "*****"
type input "**"
click at [604, 367] on icon "Color" at bounding box center [598, 363] width 13 height 13
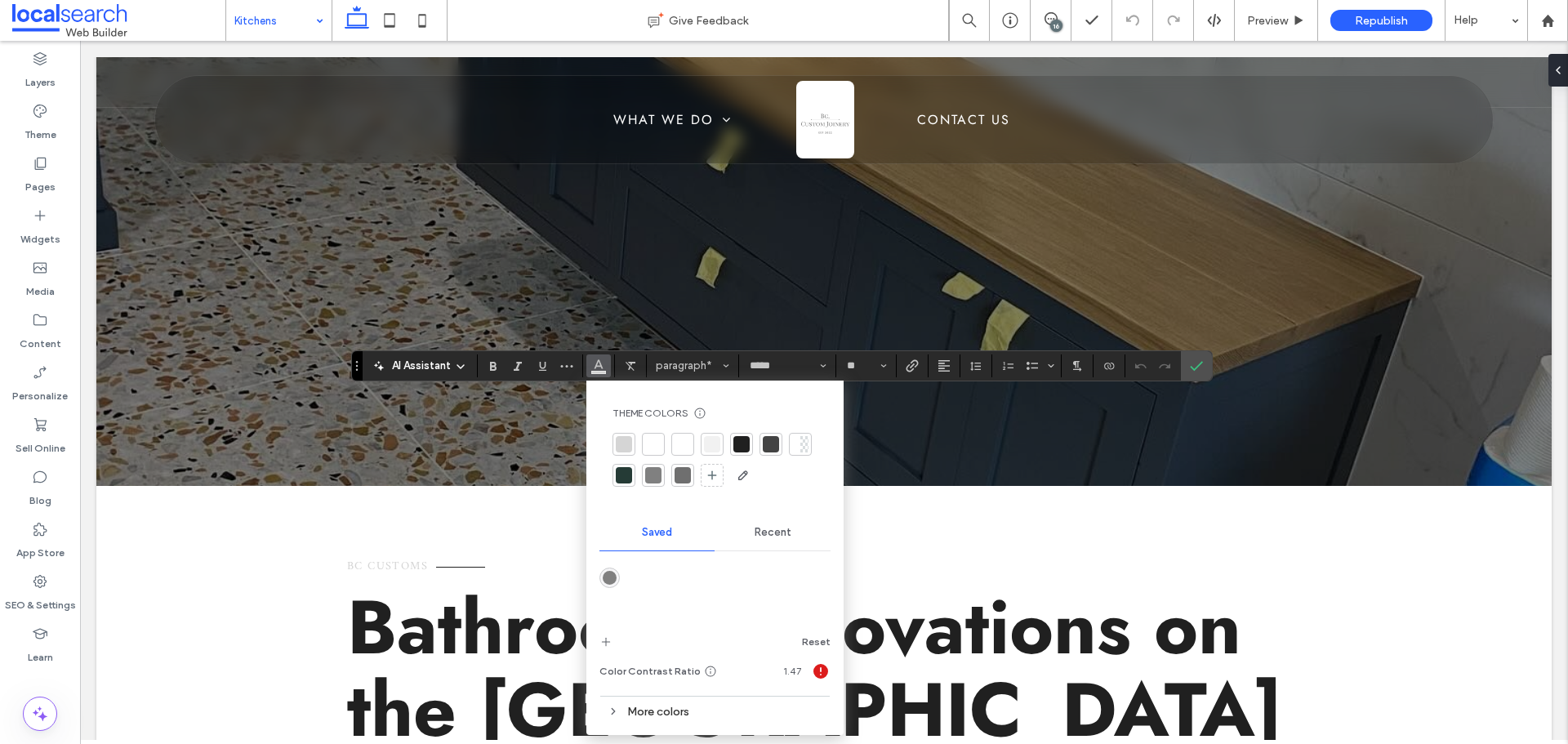
click at [750, 446] on div at bounding box center [741, 443] width 23 height 23
click at [1205, 355] on label "Confirm" at bounding box center [1196, 366] width 24 height 30
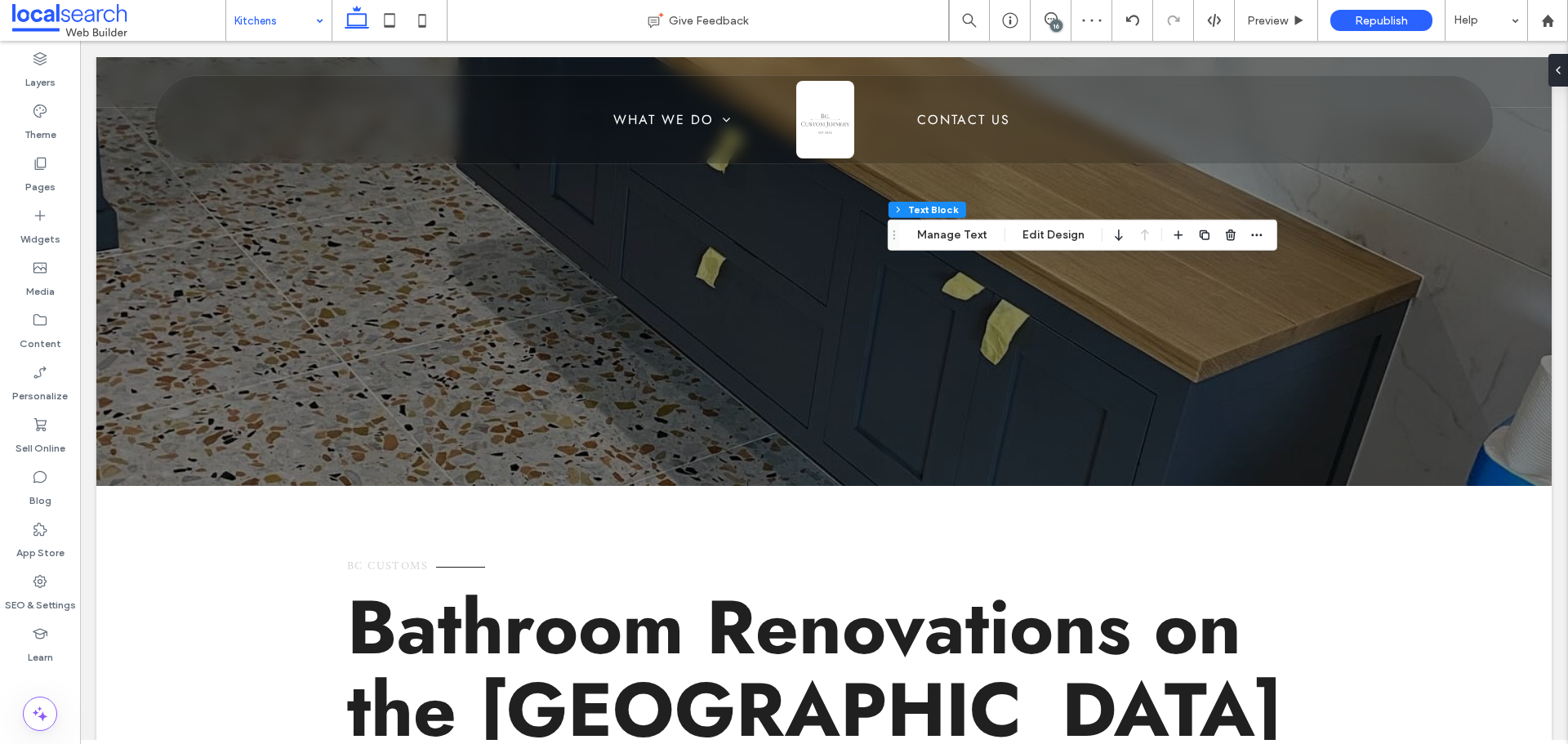
click at [958, 220] on div "Section Column Inner Column Inner Column Inner Column Text Block Manage Text Ed…" at bounding box center [1082, 235] width 389 height 31
click at [960, 232] on button "Manage Text" at bounding box center [952, 235] width 91 height 19
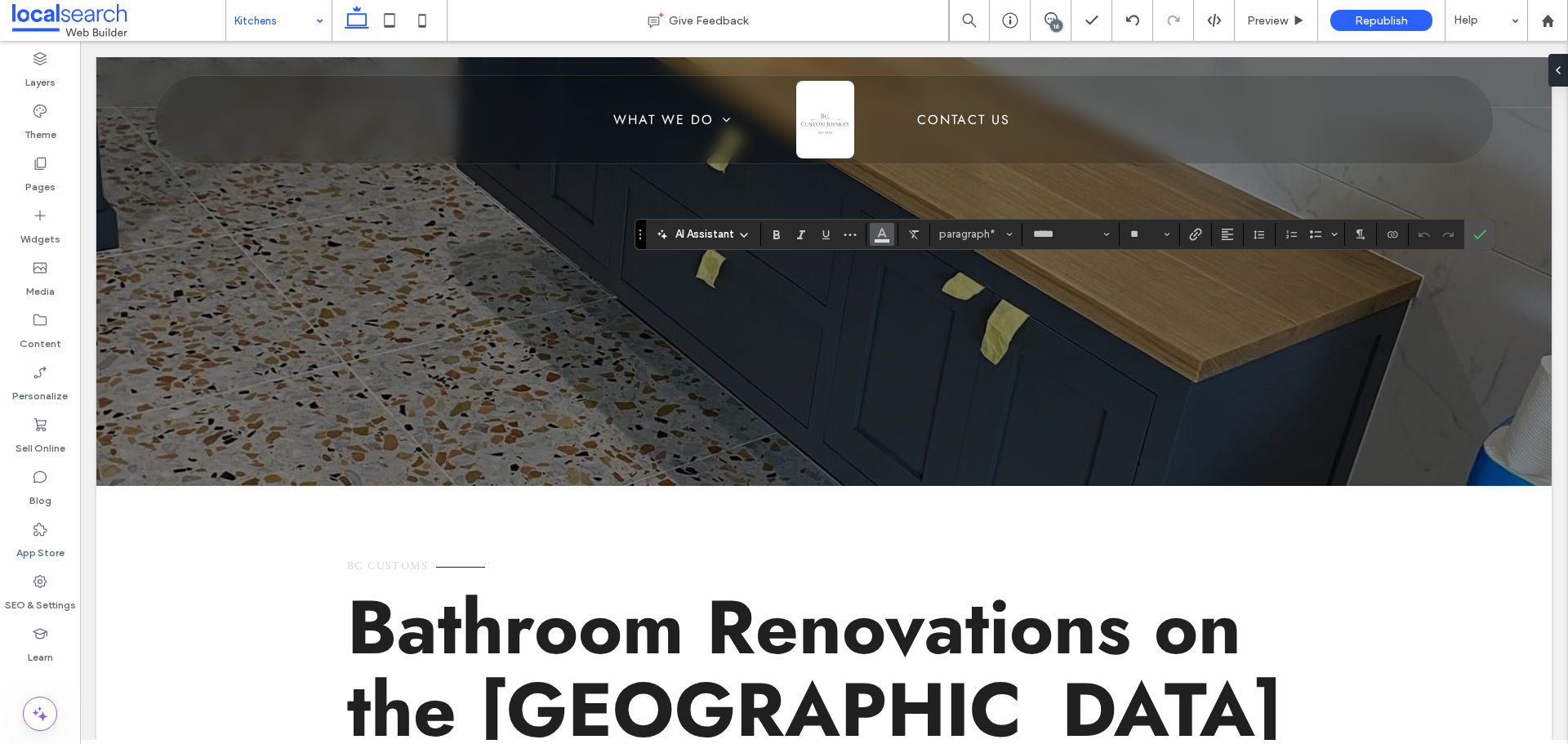
click at [882, 230] on use "Color" at bounding box center [881, 232] width 9 height 9
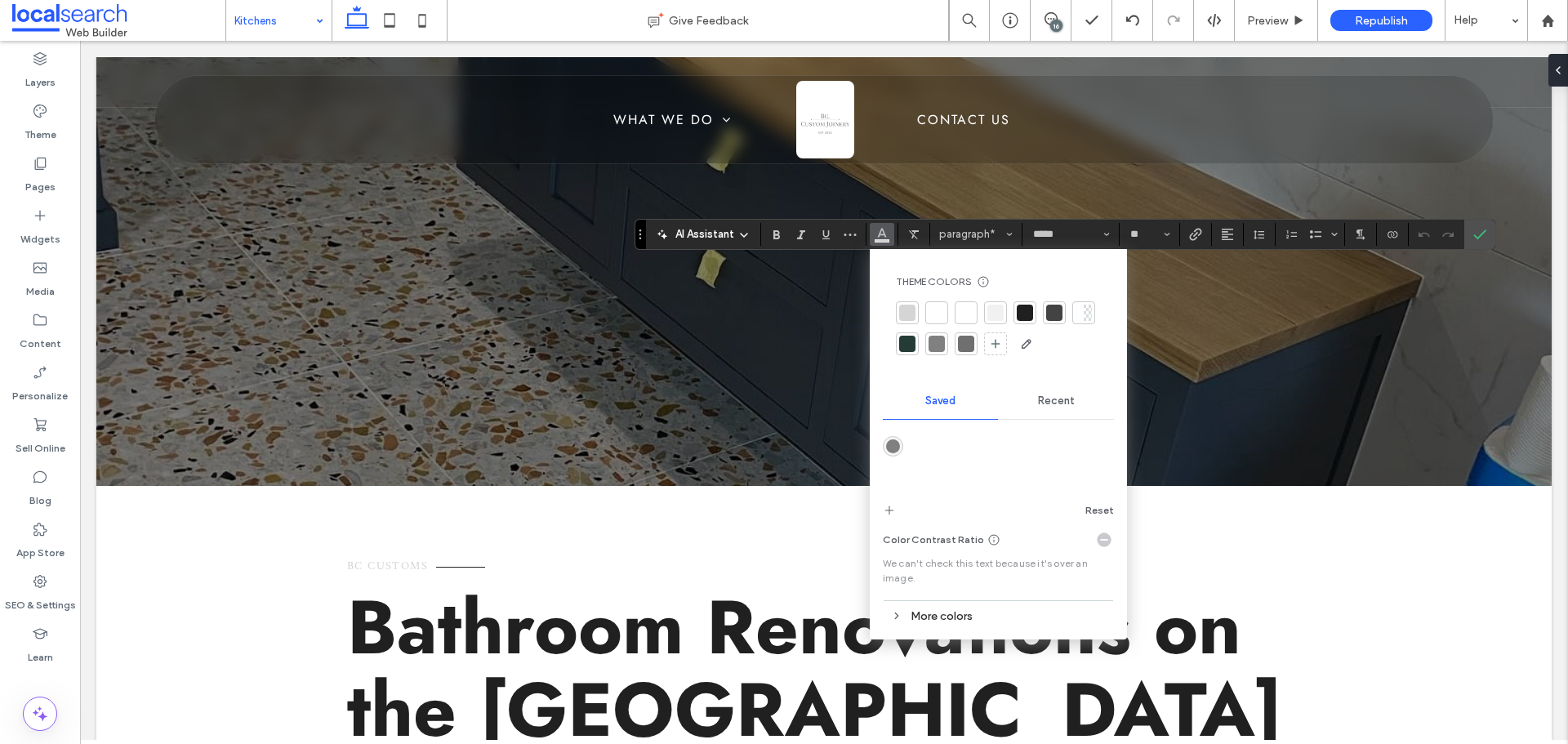
click at [1024, 305] on div at bounding box center [1024, 312] width 16 height 16
click at [1474, 231] on icon "Confirm" at bounding box center [1479, 234] width 13 height 13
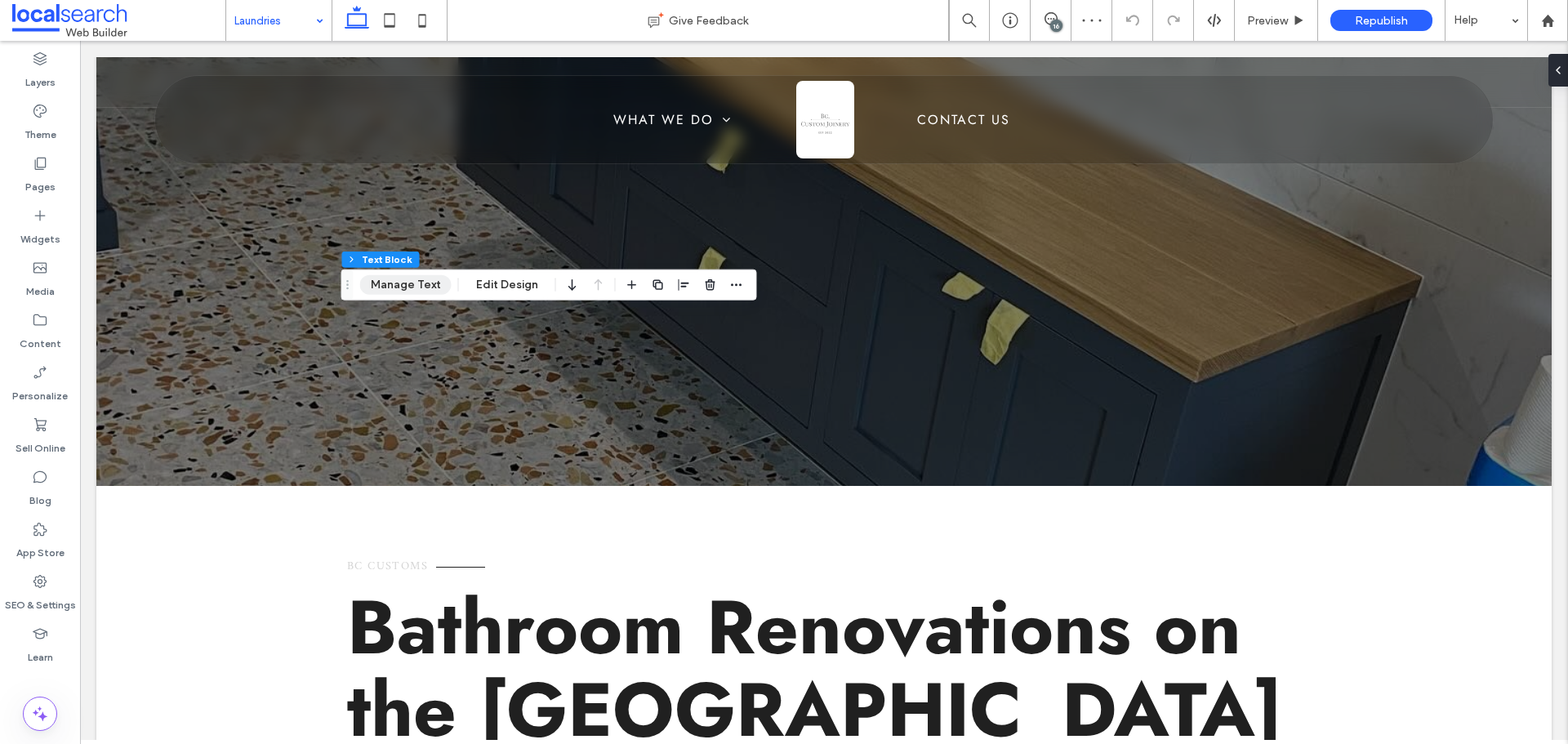
click at [411, 284] on button "Manage Text" at bounding box center [406, 285] width 91 height 19
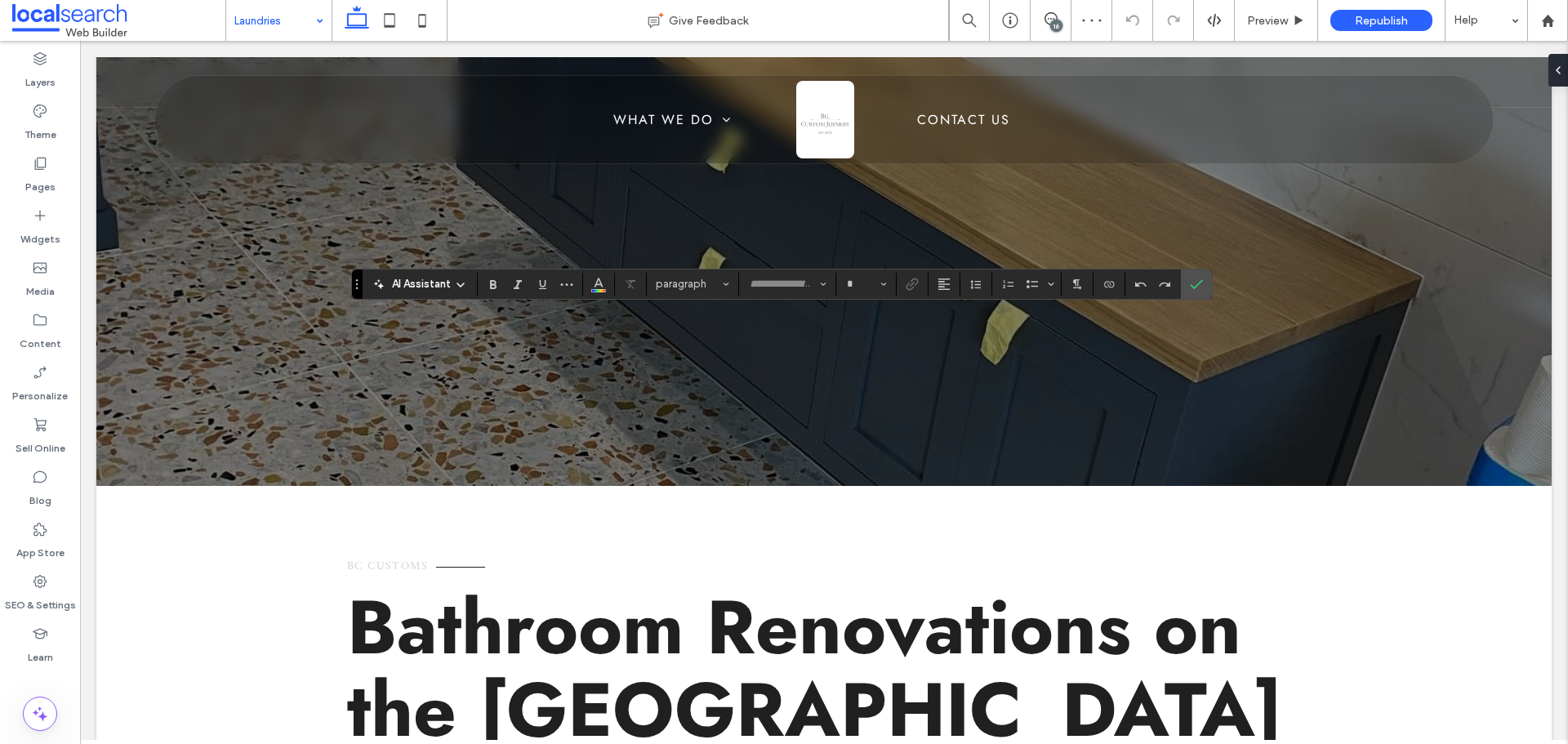
type input "*****"
type input "**"
click at [597, 282] on use "Color" at bounding box center [598, 282] width 9 height 9
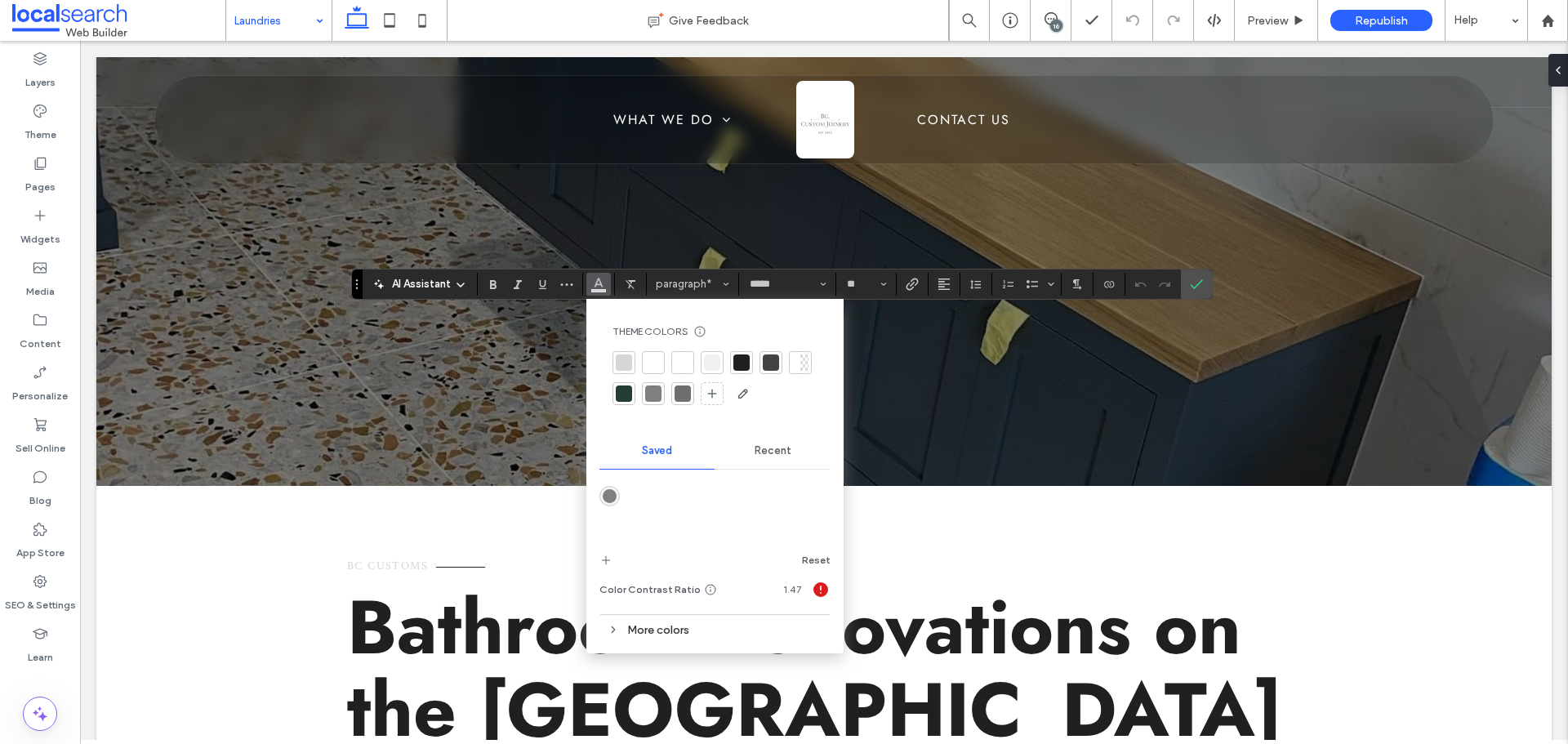
click at [731, 361] on div at bounding box center [741, 362] width 23 height 23
click at [1196, 281] on icon "Confirm" at bounding box center [1195, 284] width 13 height 13
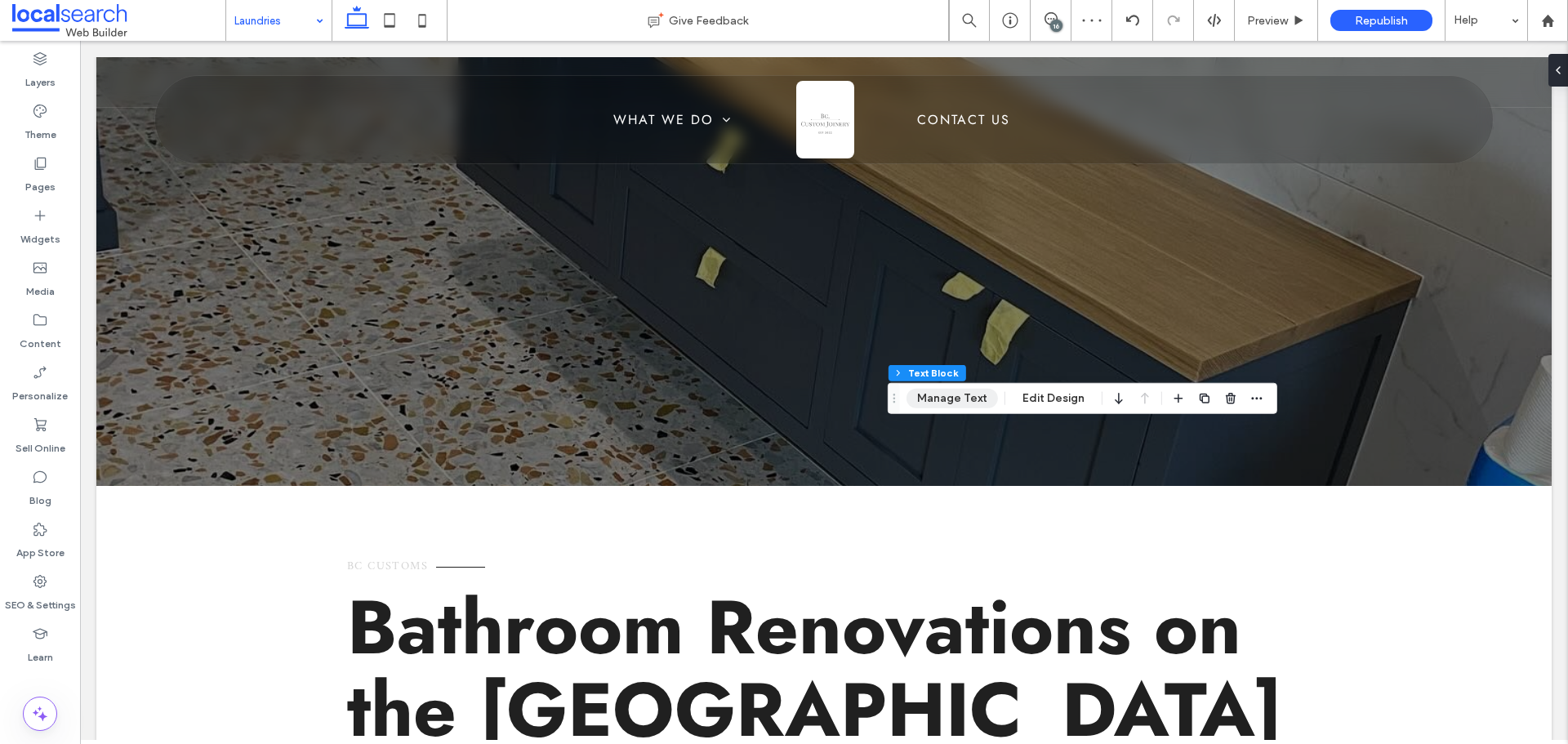
click at [954, 397] on button "Manage Text" at bounding box center [952, 398] width 91 height 19
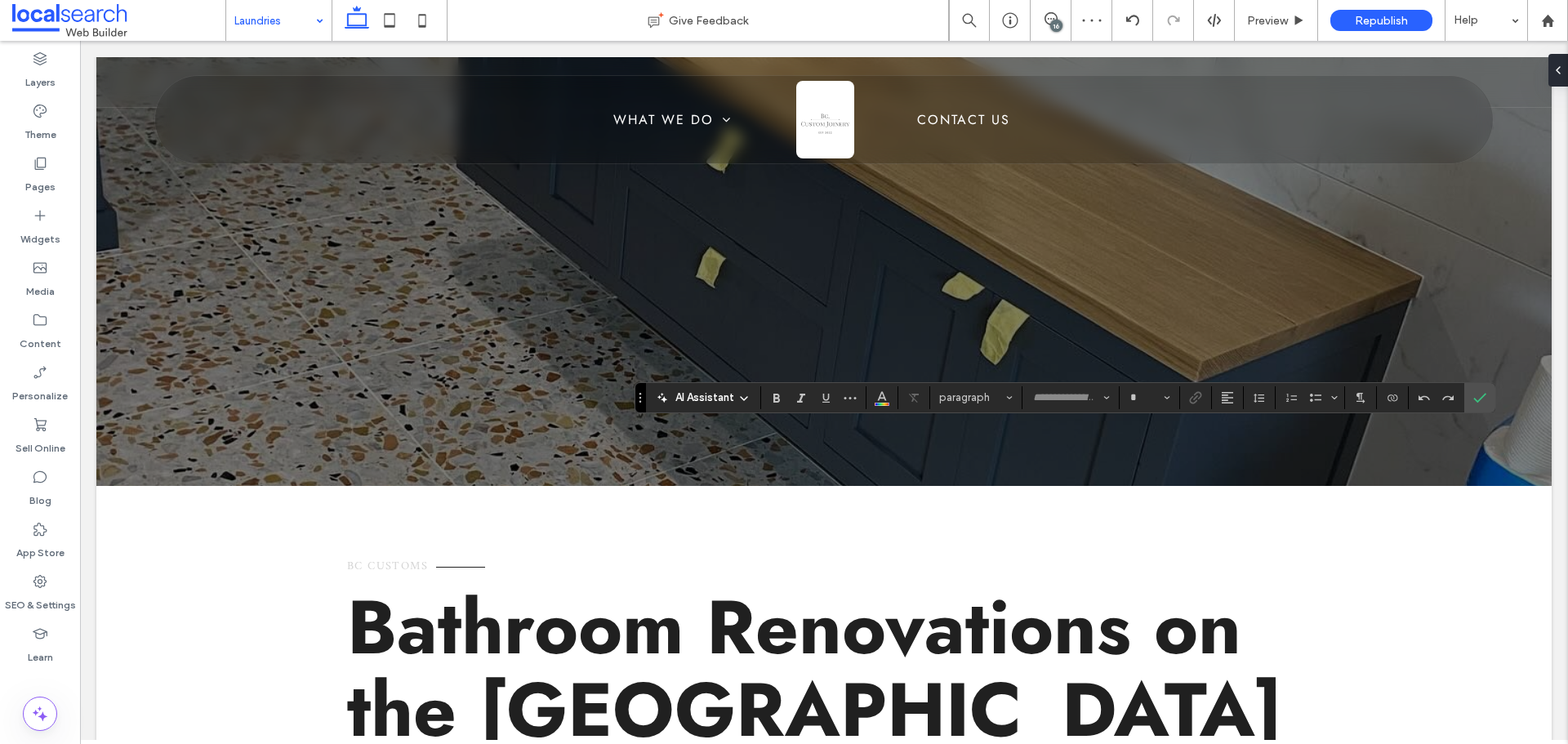
type input "*****"
type input "**"
click at [891, 400] on button "Color" at bounding box center [881, 397] width 24 height 23
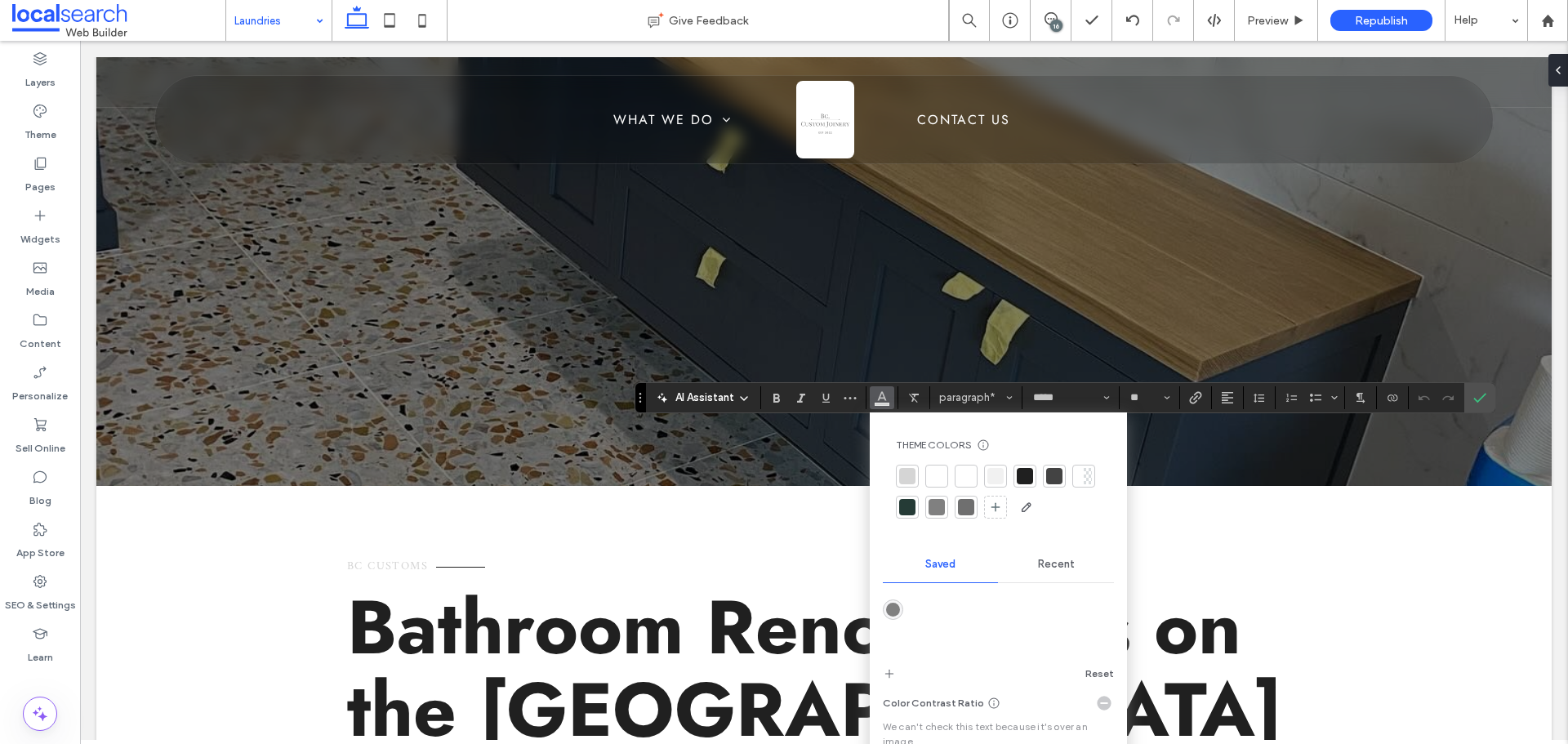
click at [1034, 479] on div at bounding box center [1025, 475] width 23 height 23
click at [1466, 393] on section at bounding box center [1479, 397] width 31 height 30
click at [1478, 399] on icon "Confirm" at bounding box center [1479, 397] width 13 height 13
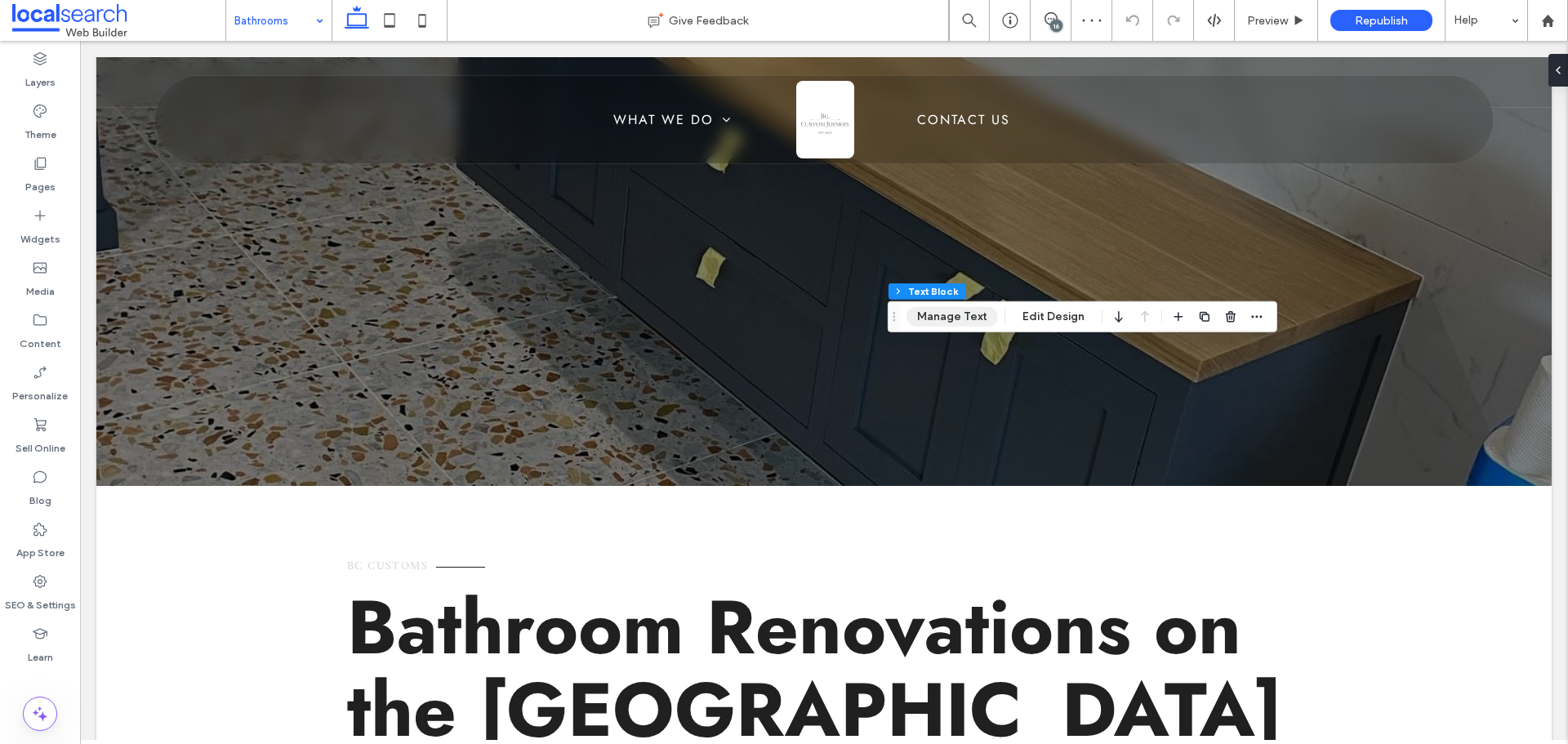
click at [938, 323] on button "Manage Text" at bounding box center [952, 316] width 91 height 19
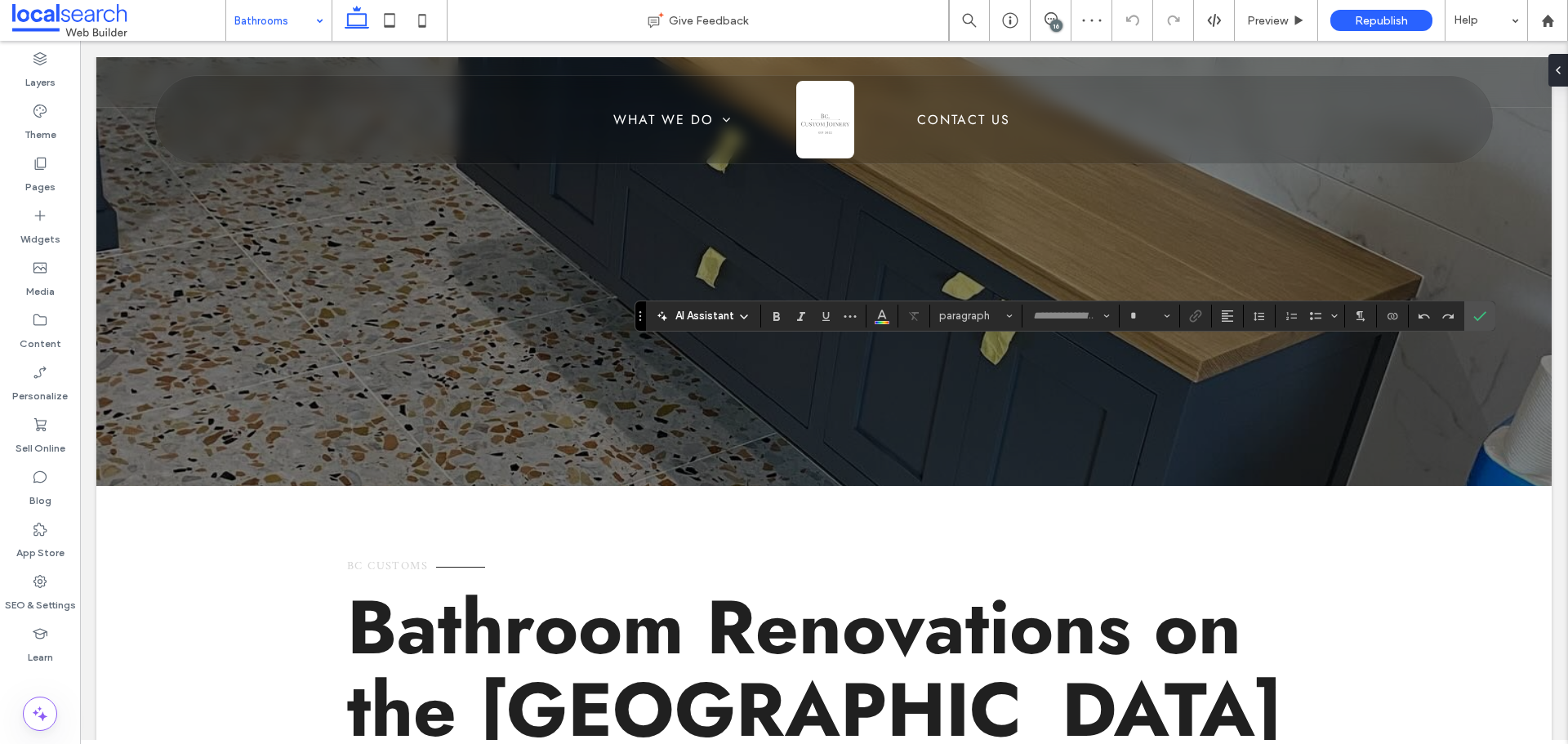
type input "*****"
type input "**"
click at [881, 322] on span "Color" at bounding box center [881, 314] width 13 height 21
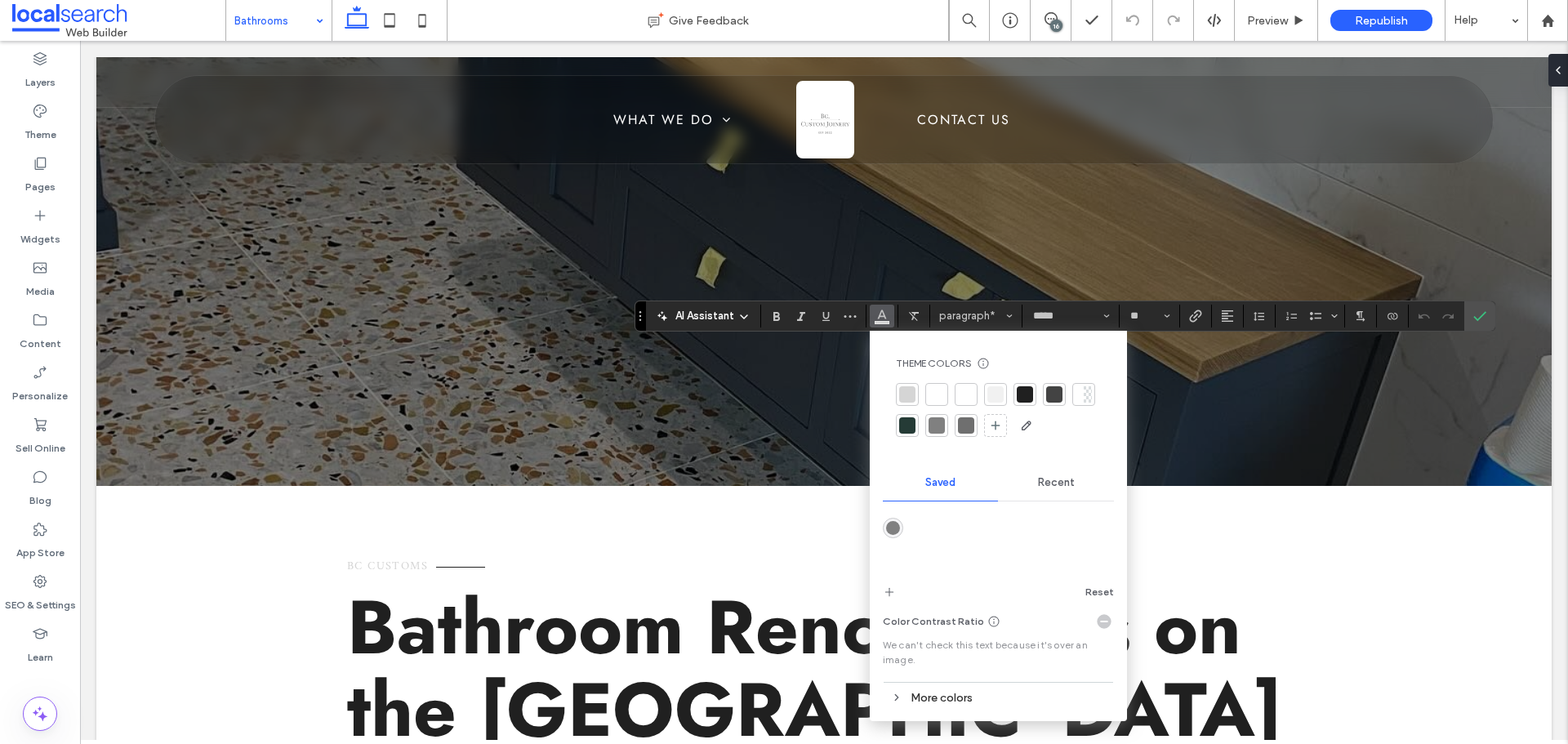
click at [1026, 383] on div at bounding box center [1025, 394] width 23 height 23
click at [1492, 311] on section at bounding box center [1479, 316] width 31 height 30
click at [1480, 311] on icon "Confirm" at bounding box center [1479, 315] width 13 height 13
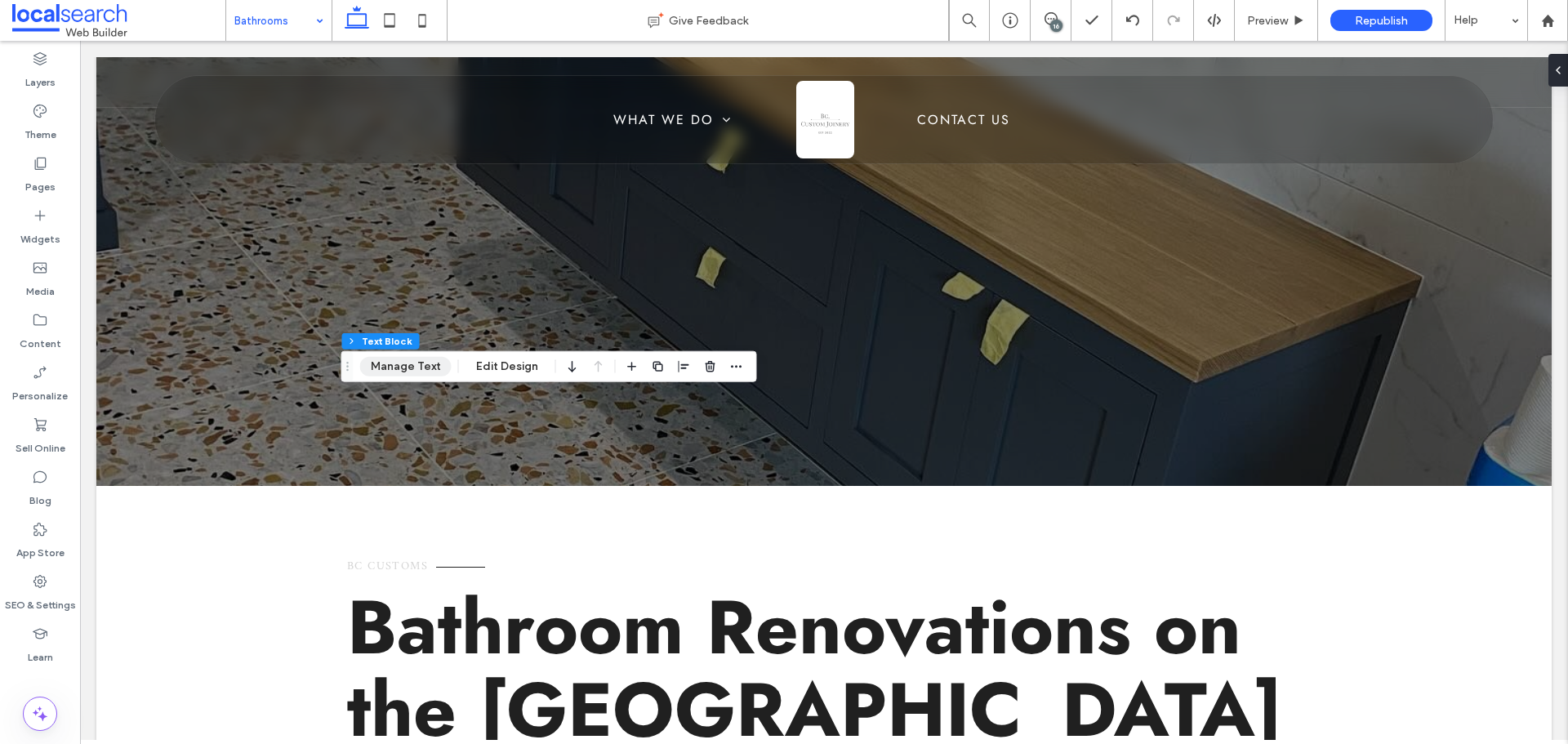
click at [398, 367] on button "Manage Text" at bounding box center [406, 366] width 91 height 19
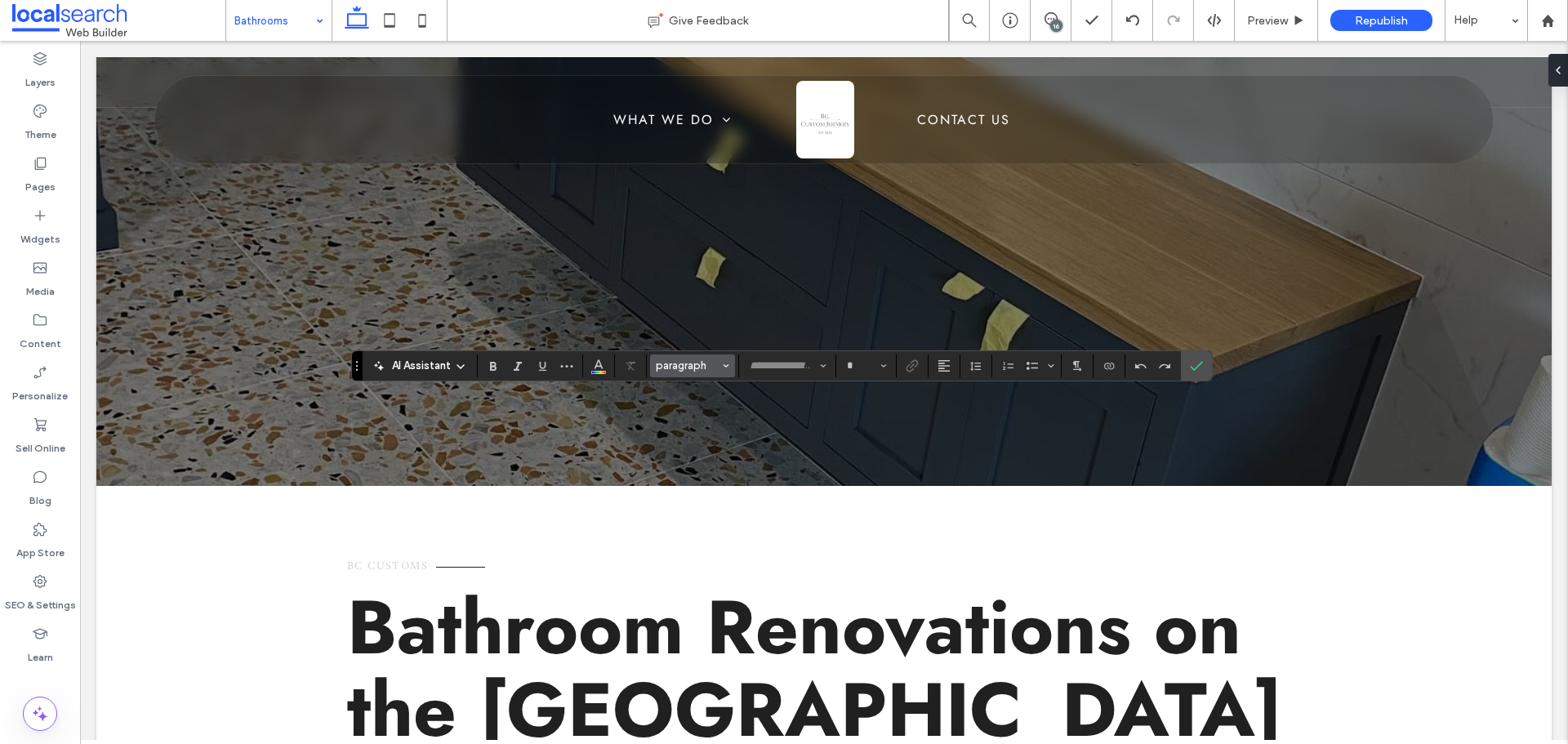
type input "*****"
type input "**"
click at [598, 357] on icon "Color" at bounding box center [598, 363] width 13 height 13
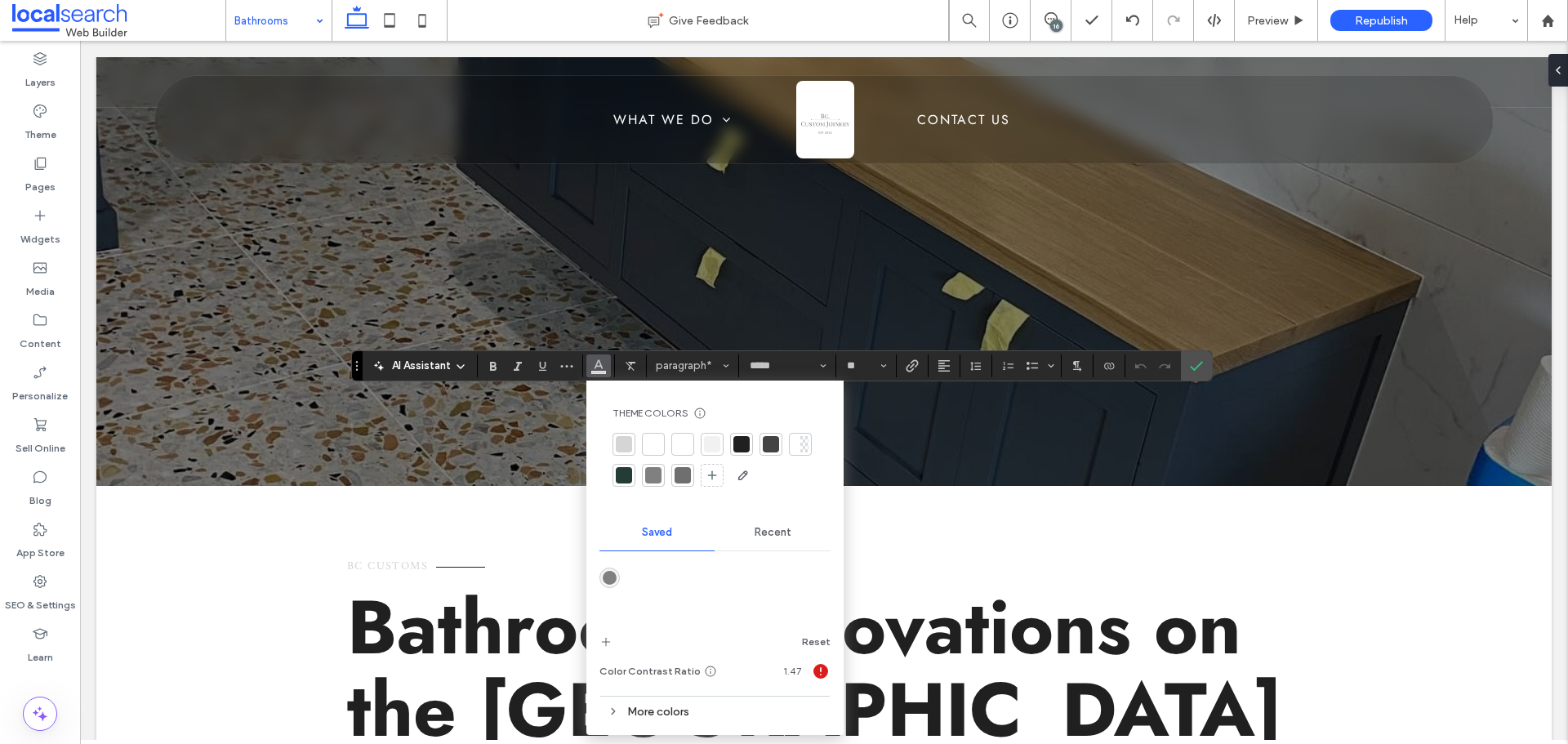
click at [743, 439] on div at bounding box center [741, 443] width 16 height 16
click at [1202, 359] on icon "Confirm" at bounding box center [1195, 365] width 13 height 13
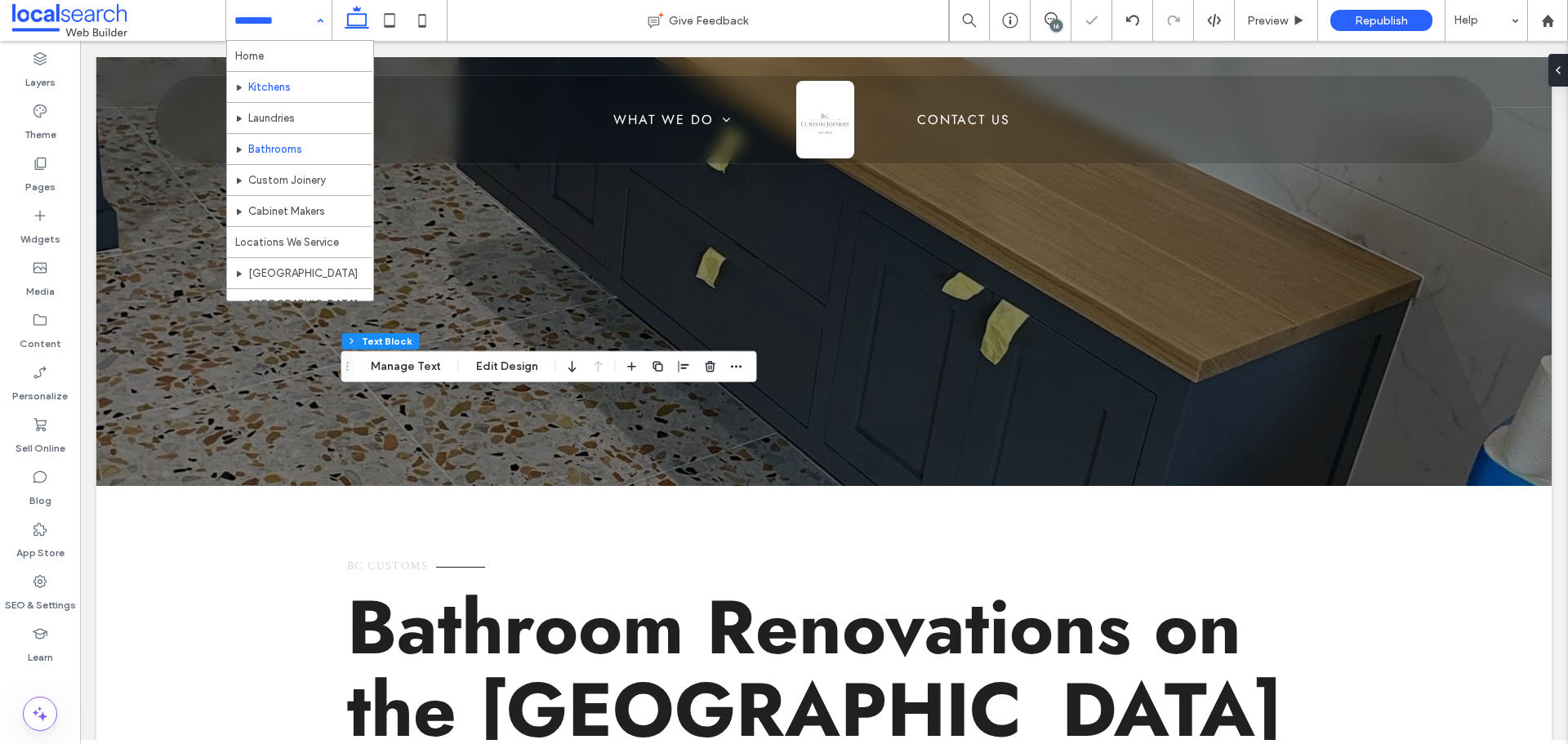
scroll to position [79, 0]
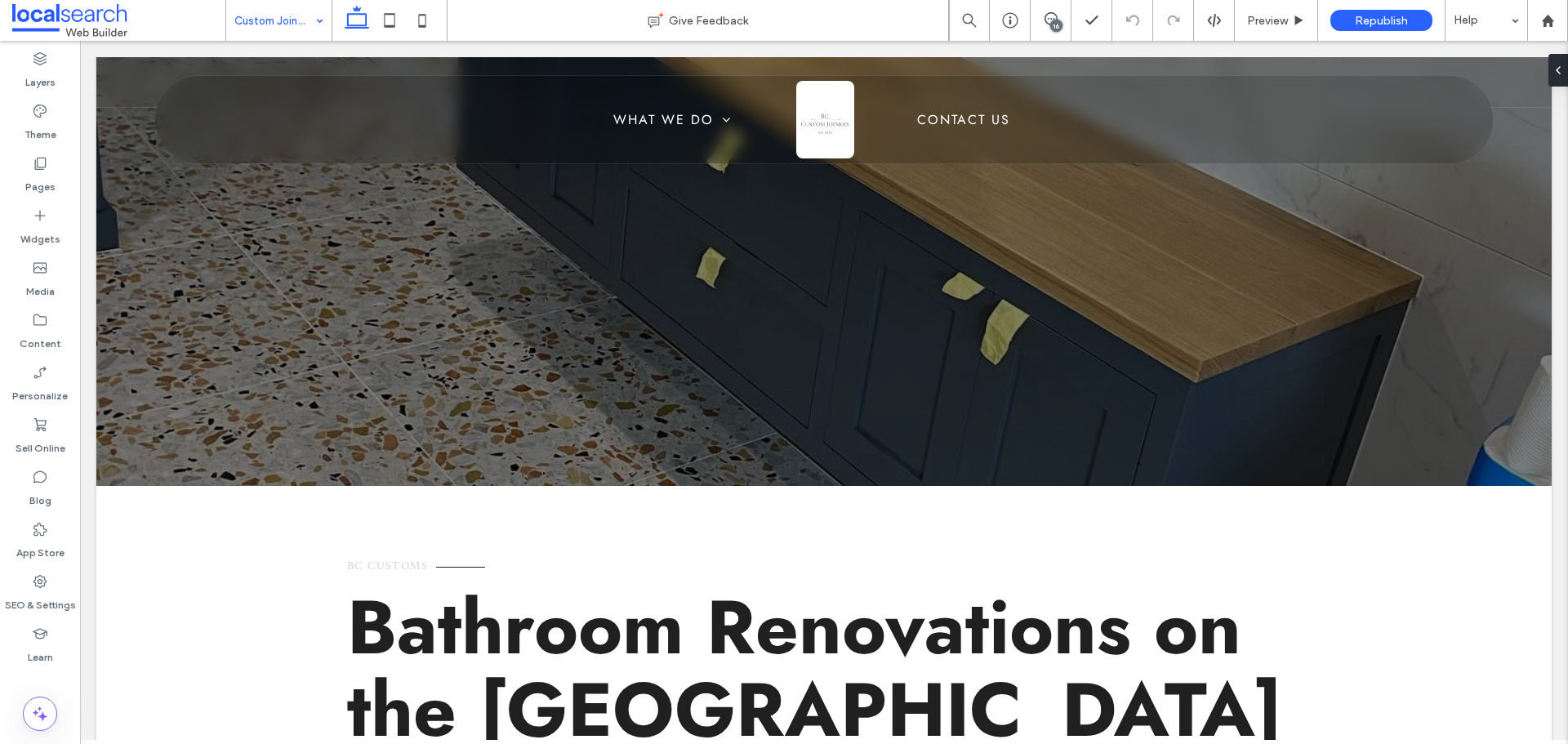
click at [256, 23] on input at bounding box center [275, 20] width 81 height 41
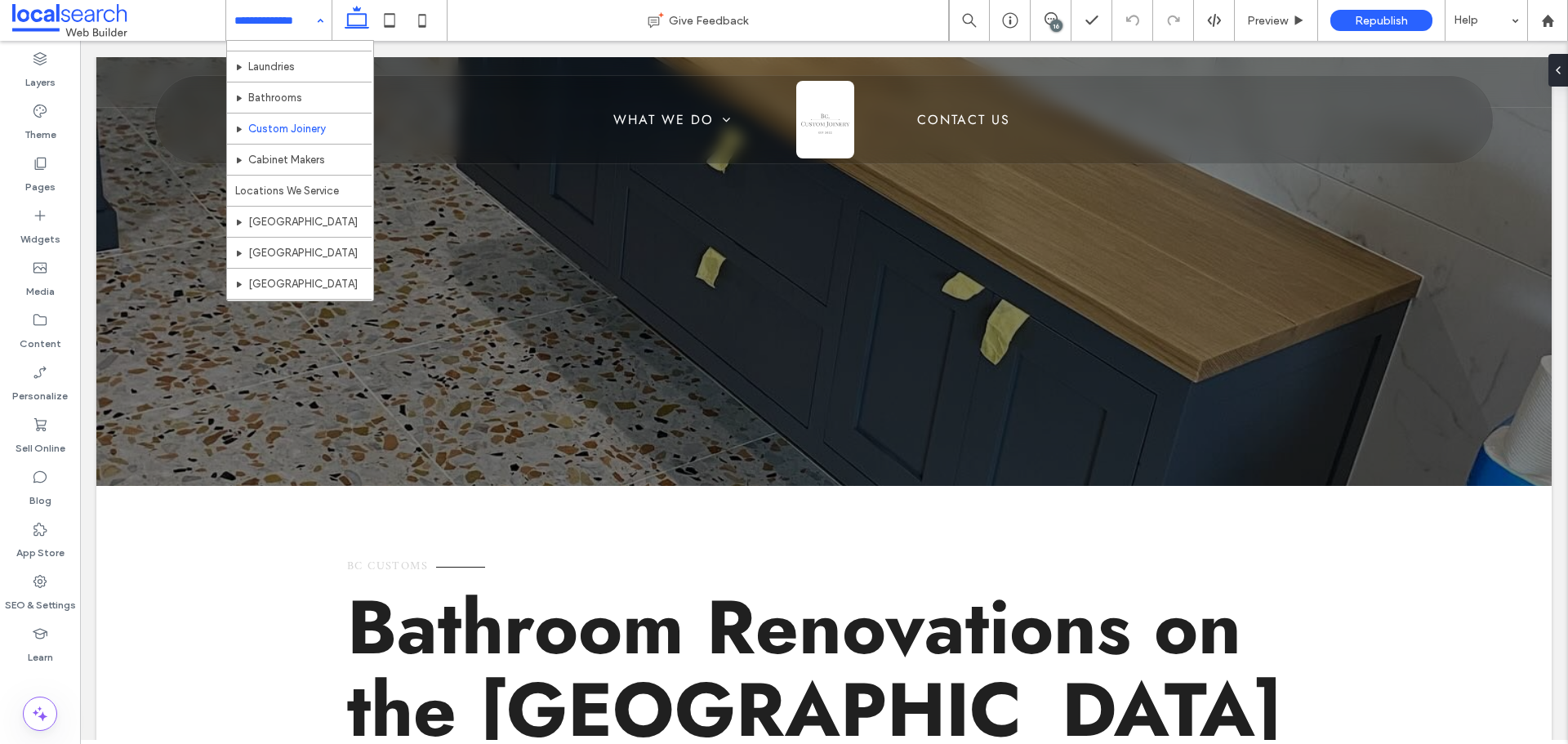
scroll to position [79, 0]
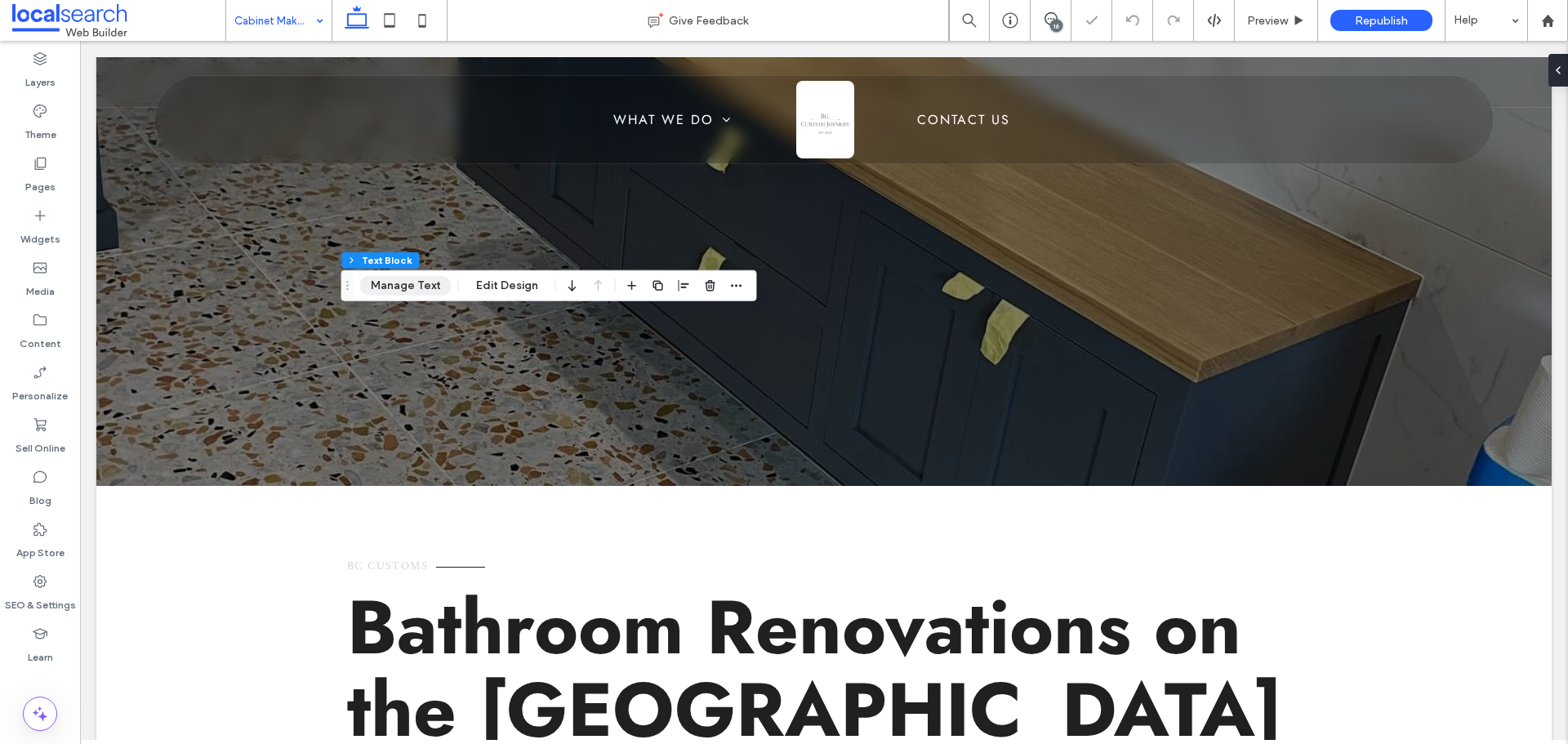
click at [396, 285] on button "Manage Text" at bounding box center [406, 285] width 91 height 19
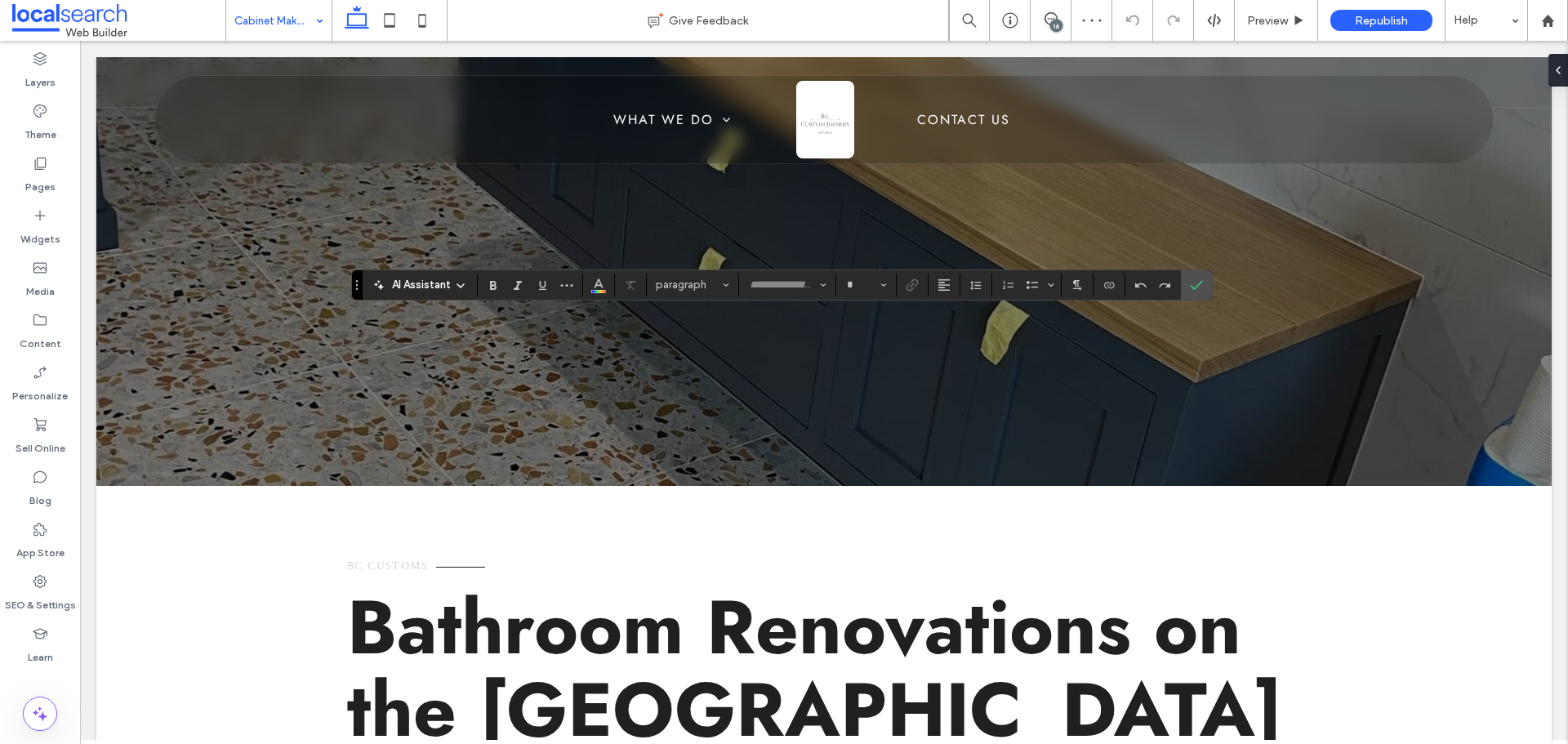
type input "*****"
type input "**"
click at [597, 286] on icon "Color" at bounding box center [598, 283] width 13 height 13
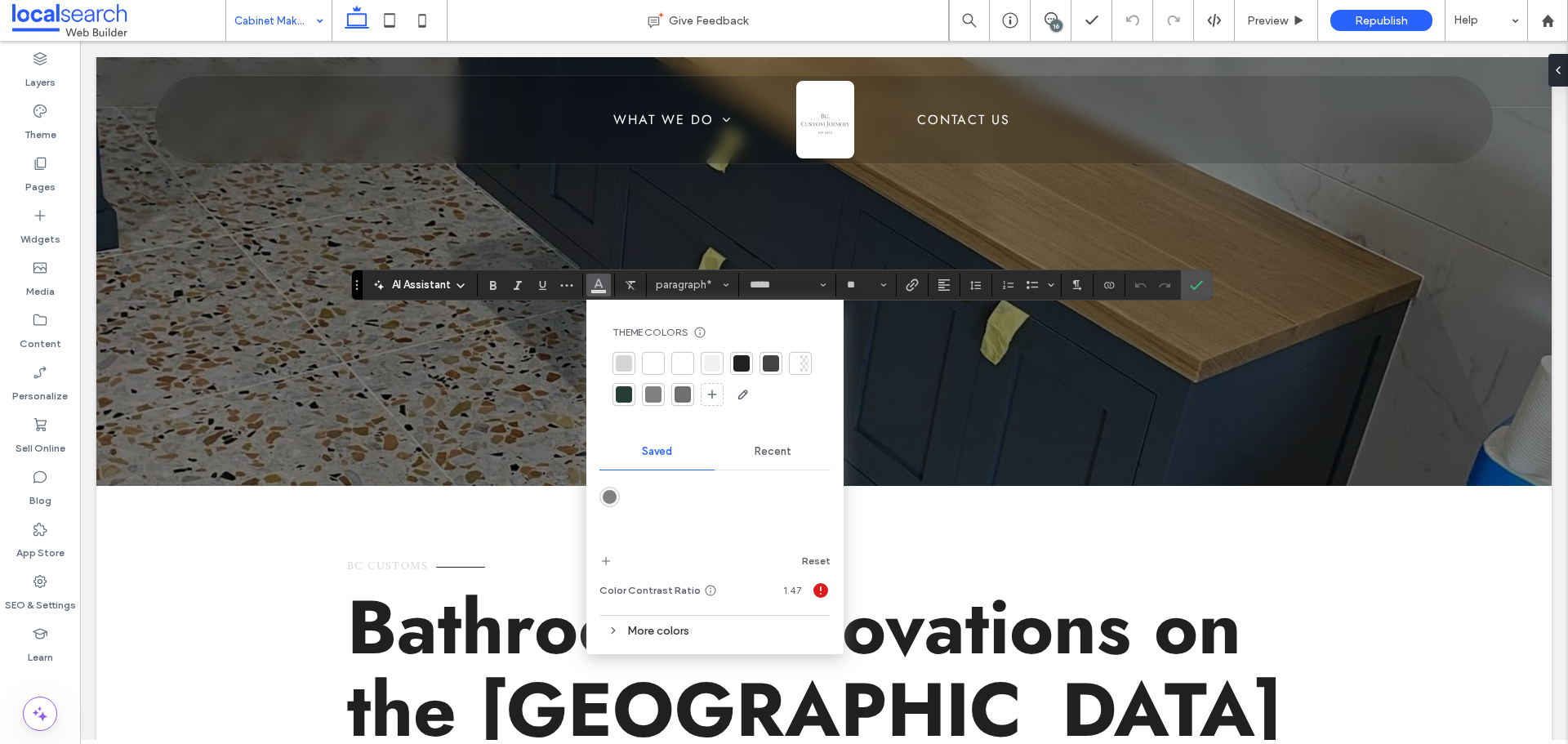
click at [742, 366] on div at bounding box center [741, 362] width 16 height 16
click at [1204, 283] on label "Confirm" at bounding box center [1196, 285] width 24 height 30
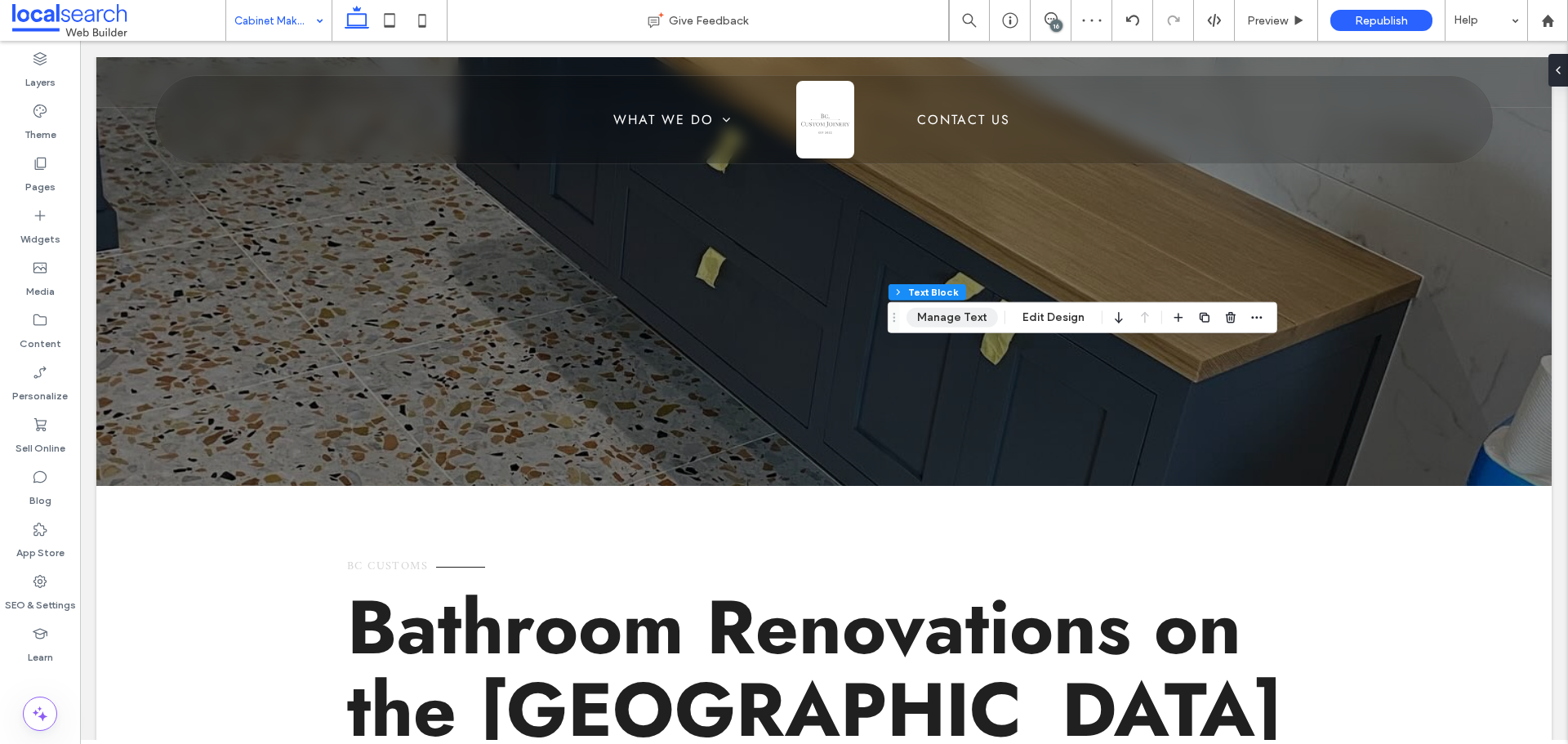
click at [954, 318] on button "Manage Text" at bounding box center [952, 317] width 91 height 19
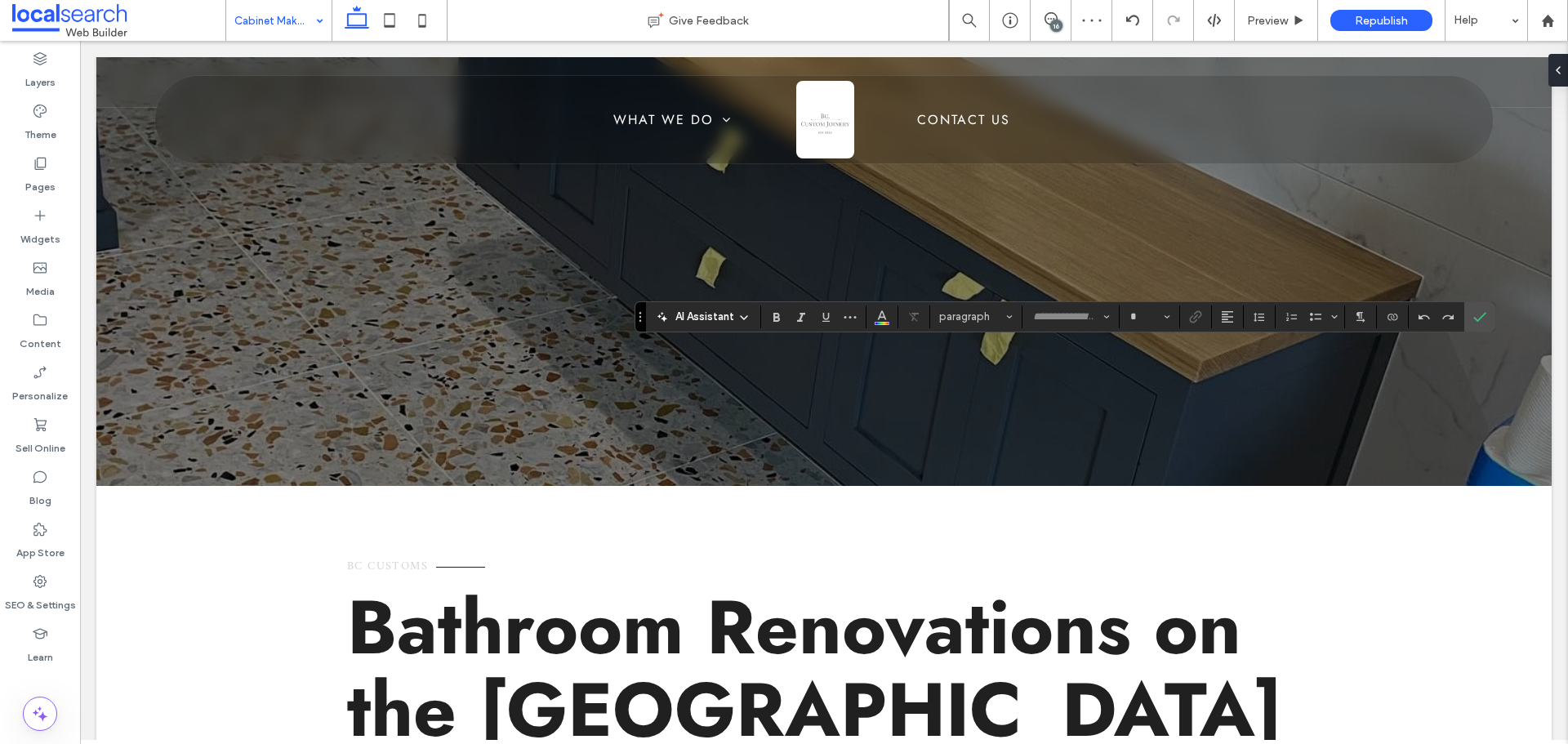
type input "*****"
type input "**"
click at [884, 316] on use "Color" at bounding box center [881, 314] width 9 height 9
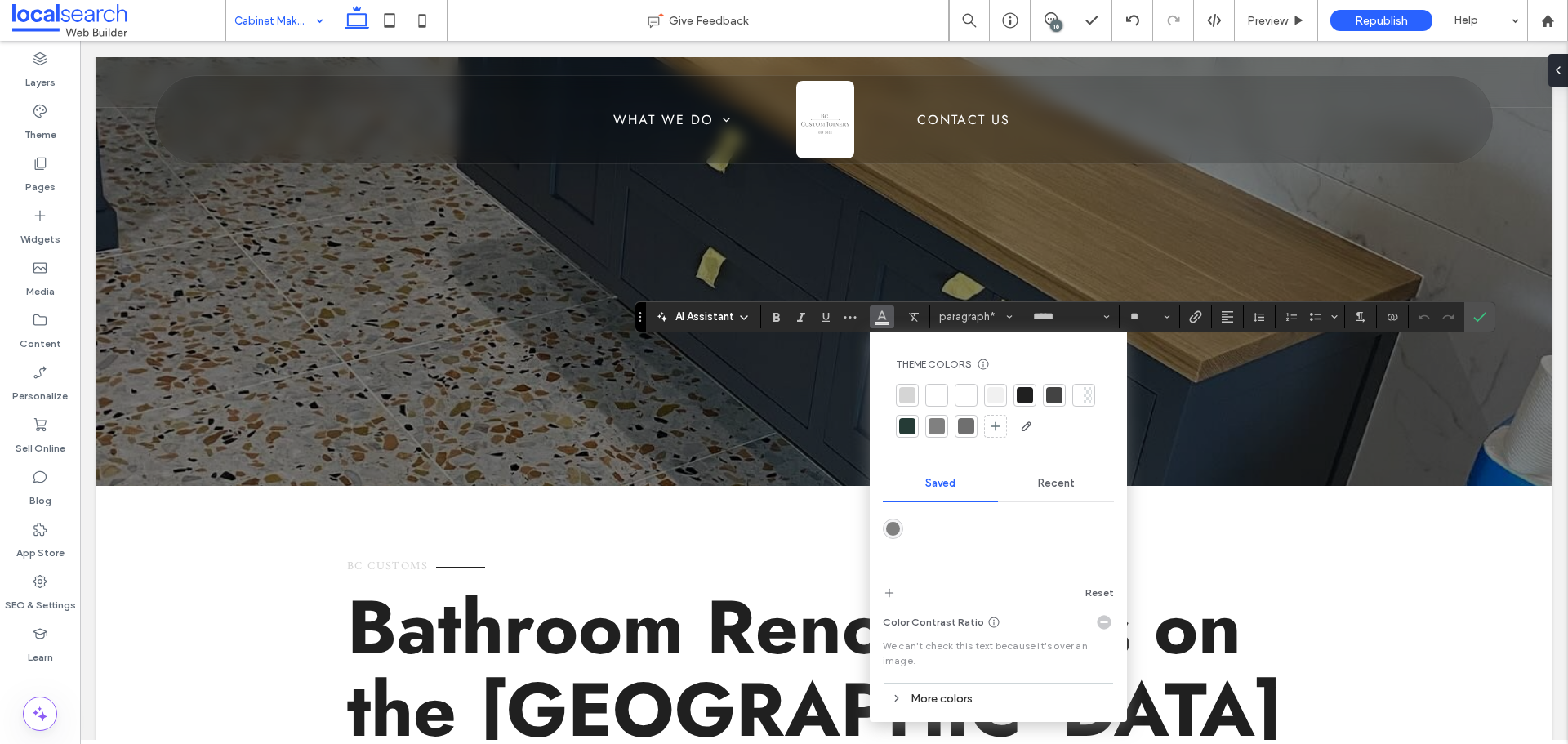
click at [1014, 388] on div at bounding box center [1025, 394] width 23 height 23
click at [1468, 313] on label "Confirm" at bounding box center [1479, 317] width 24 height 30
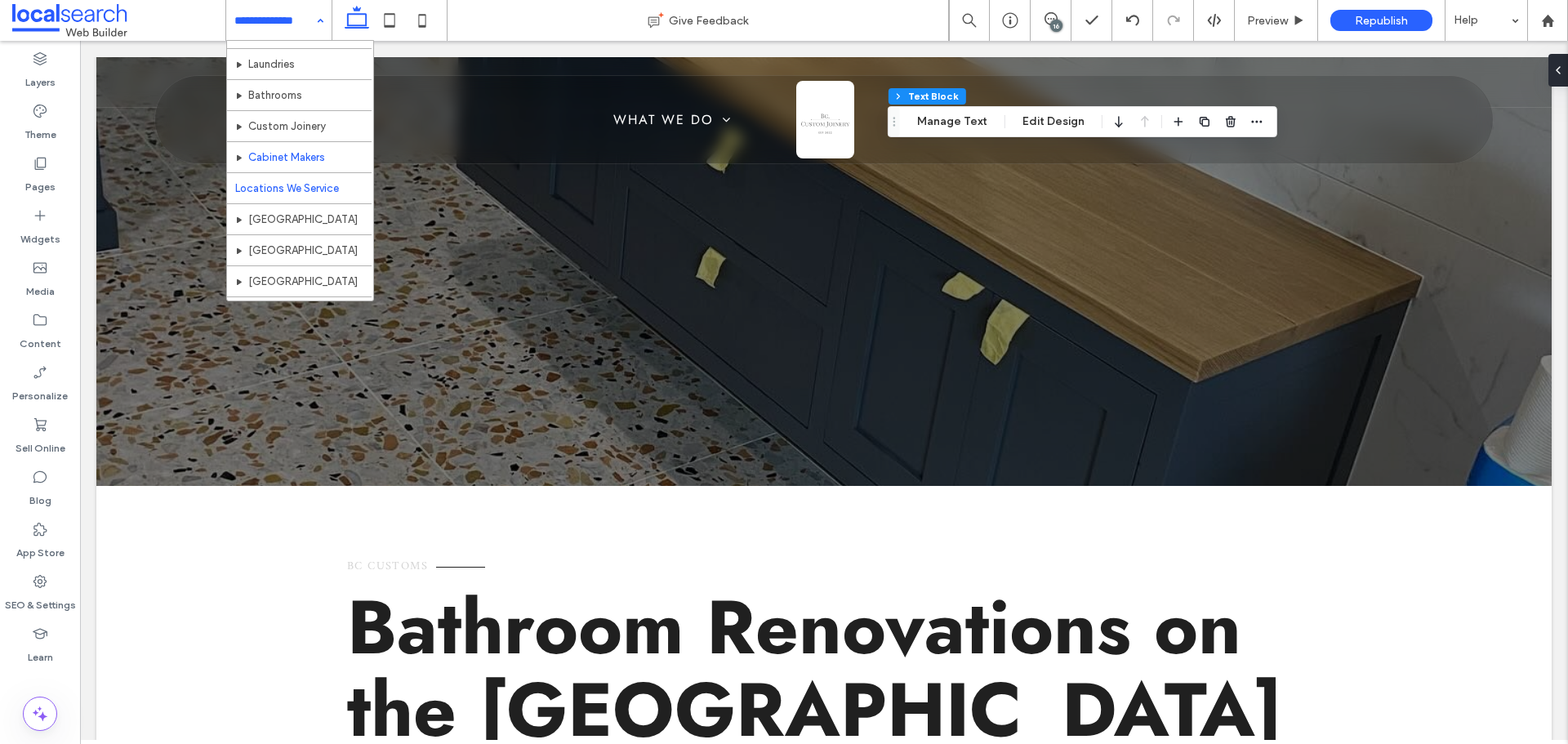
scroll to position [79, 0]
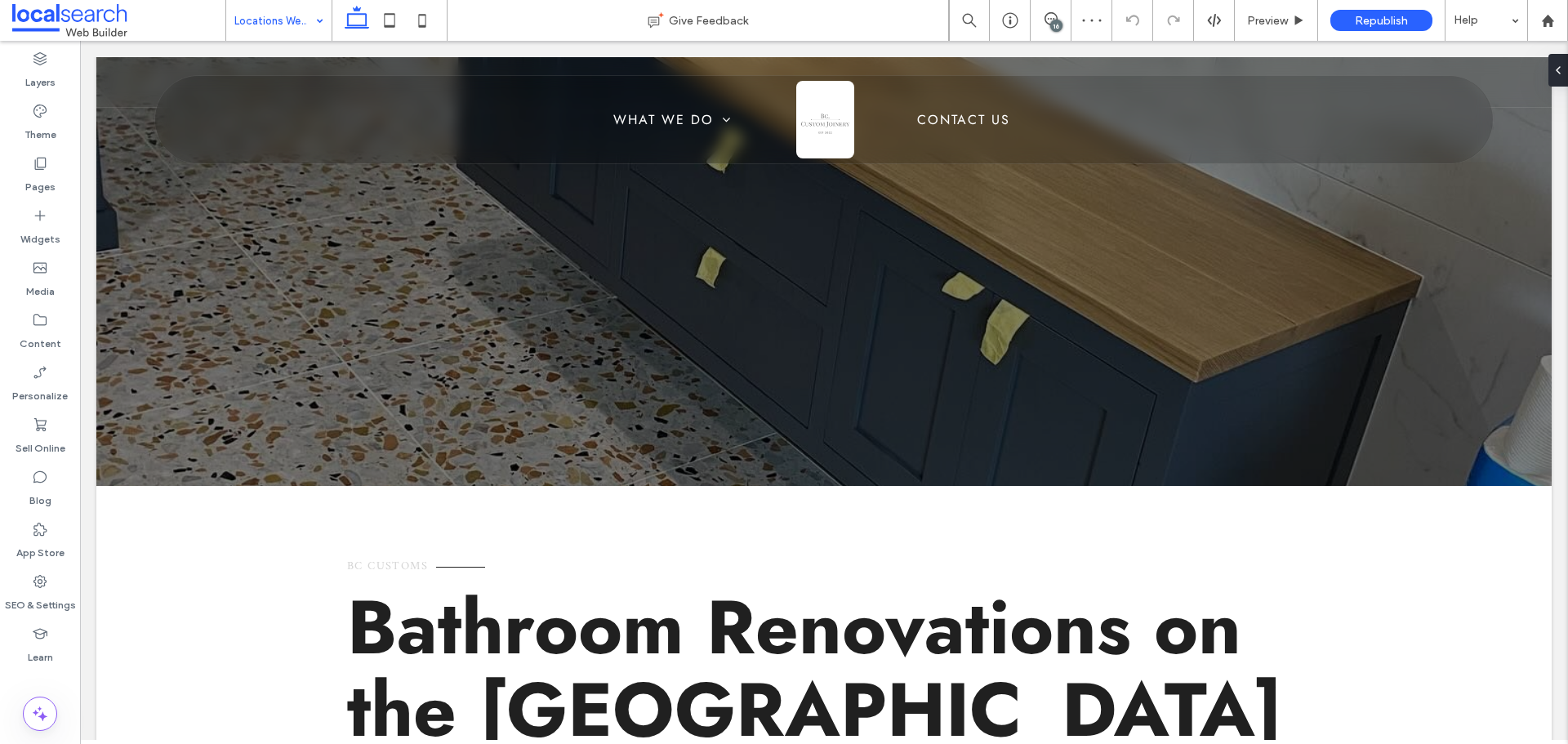
click at [274, 21] on input at bounding box center [275, 20] width 81 height 41
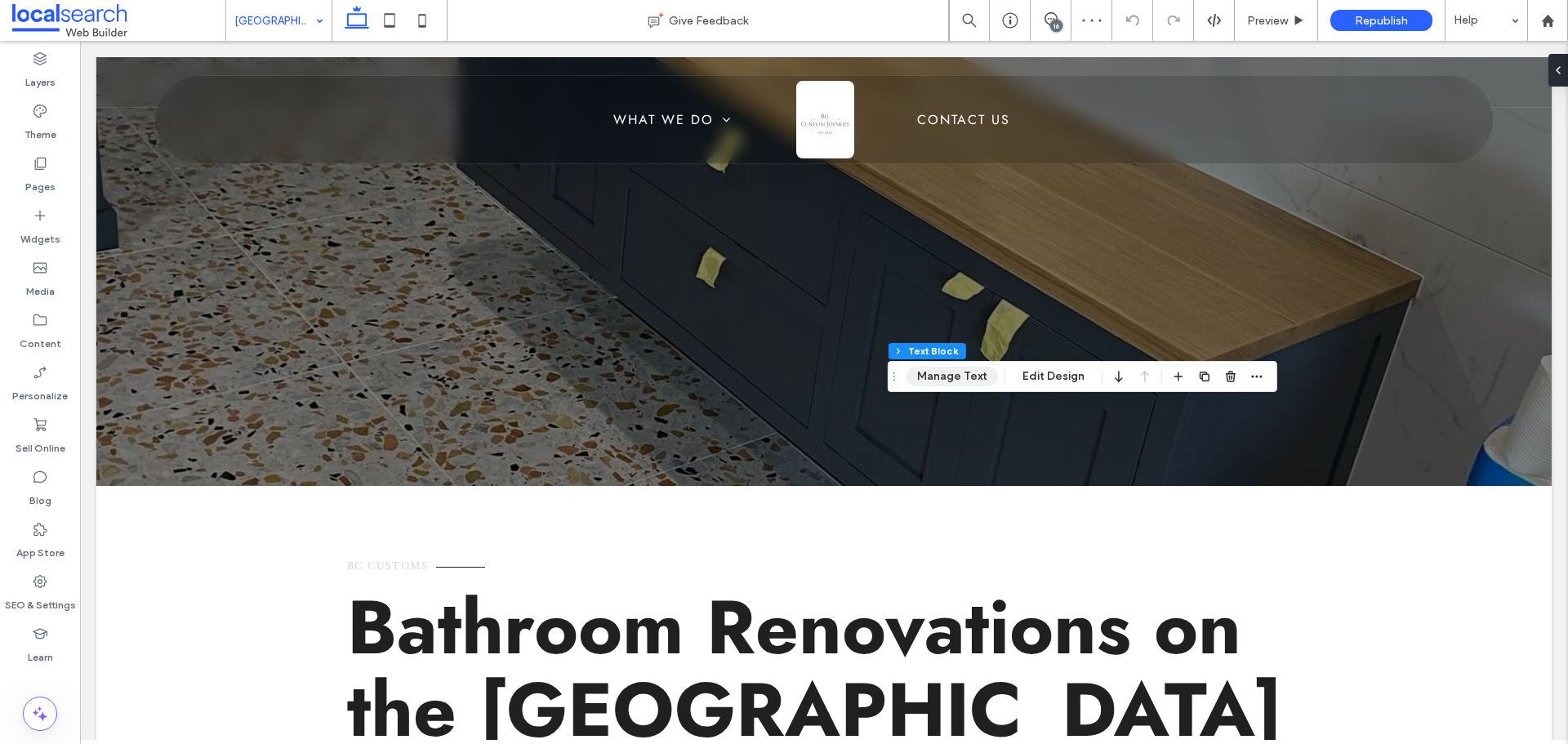
click at [951, 375] on button "Manage Text" at bounding box center [952, 376] width 91 height 19
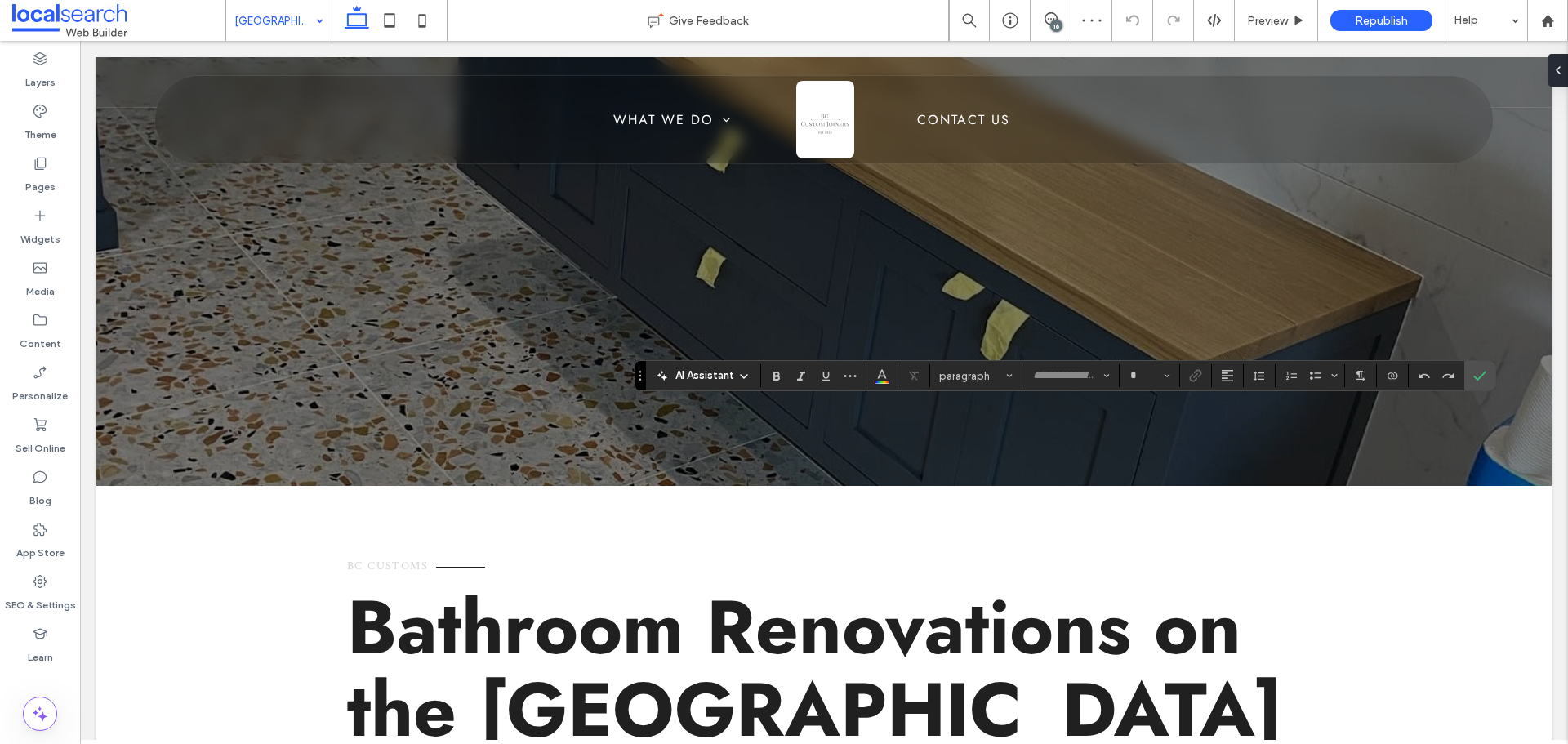
type input "*****"
type input "**"
click at [880, 378] on icon "Color" at bounding box center [881, 373] width 13 height 13
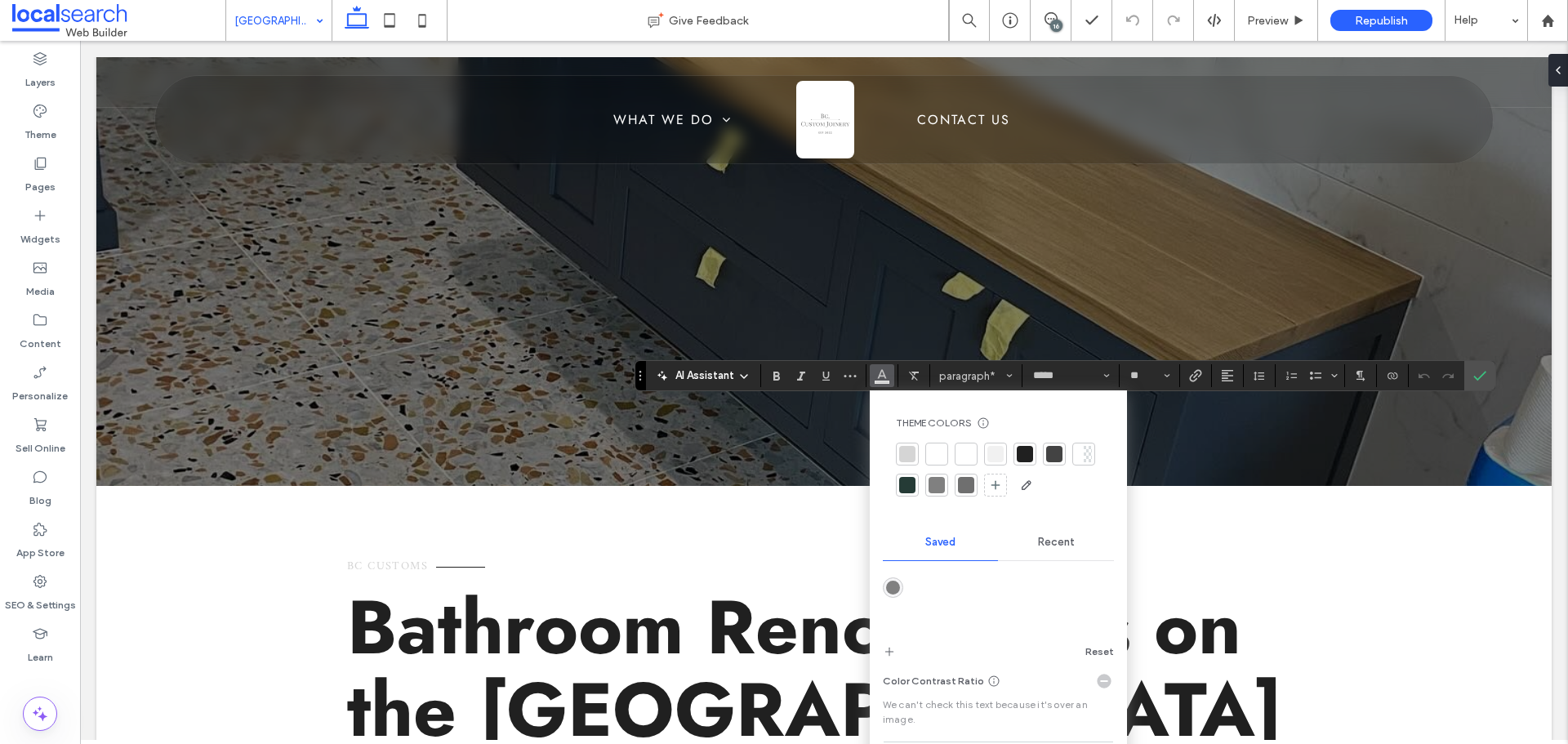
click at [1018, 450] on div at bounding box center [1024, 453] width 16 height 16
click at [1474, 367] on span "Confirm" at bounding box center [1477, 375] width 8 height 30
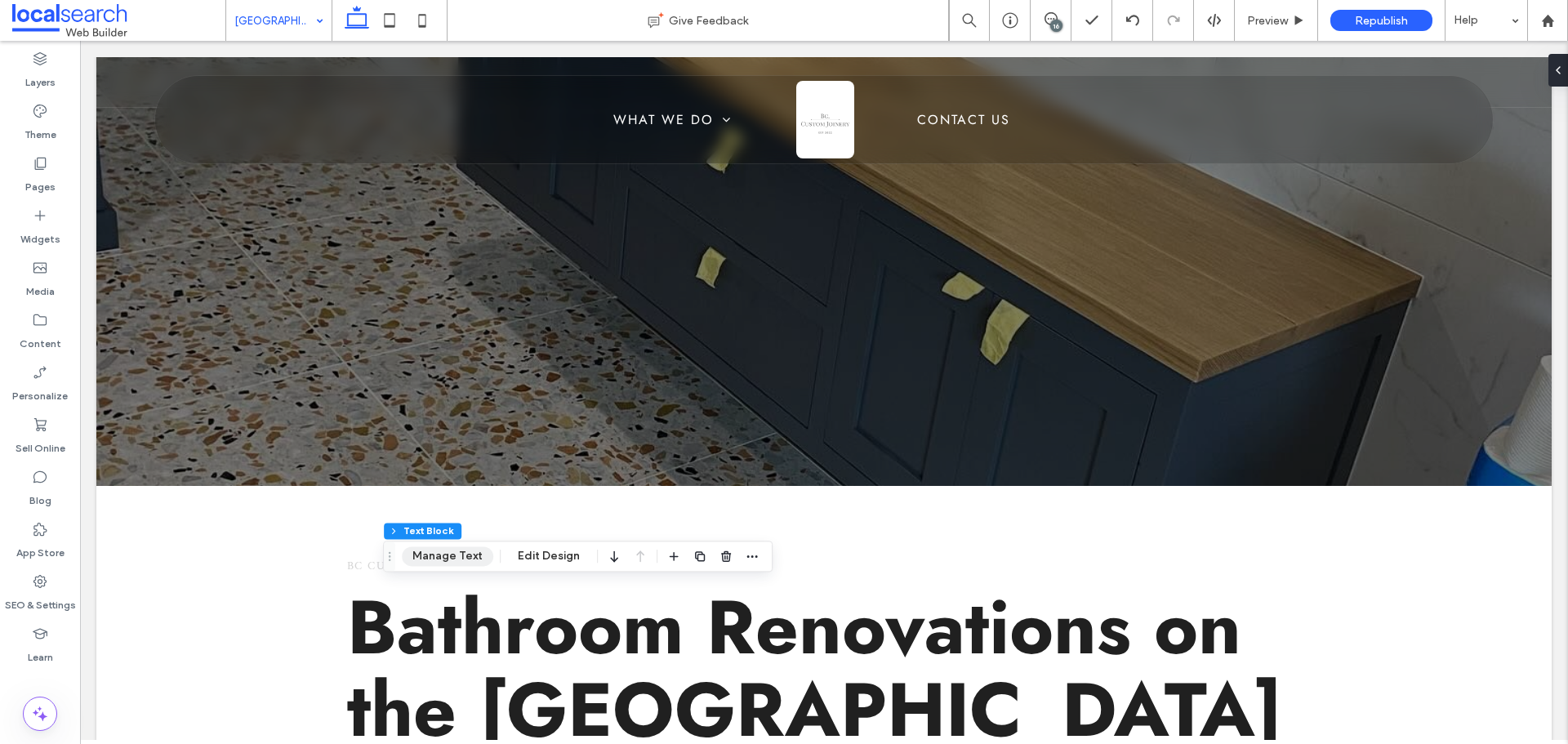
click at [435, 559] on button "Manage Text" at bounding box center [448, 556] width 91 height 19
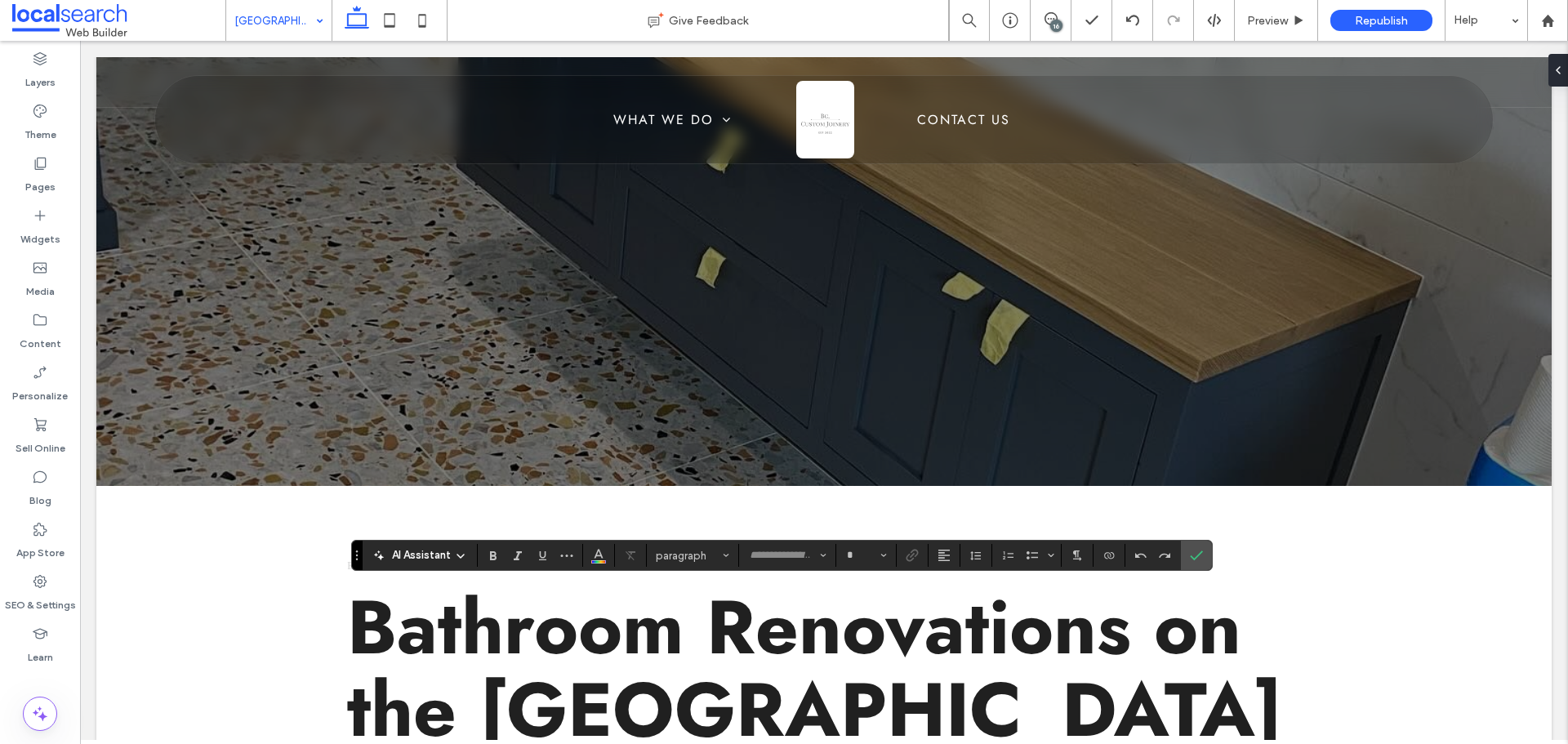
type input "*****"
type input "**"
click at [591, 556] on button "Color" at bounding box center [598, 555] width 24 height 23
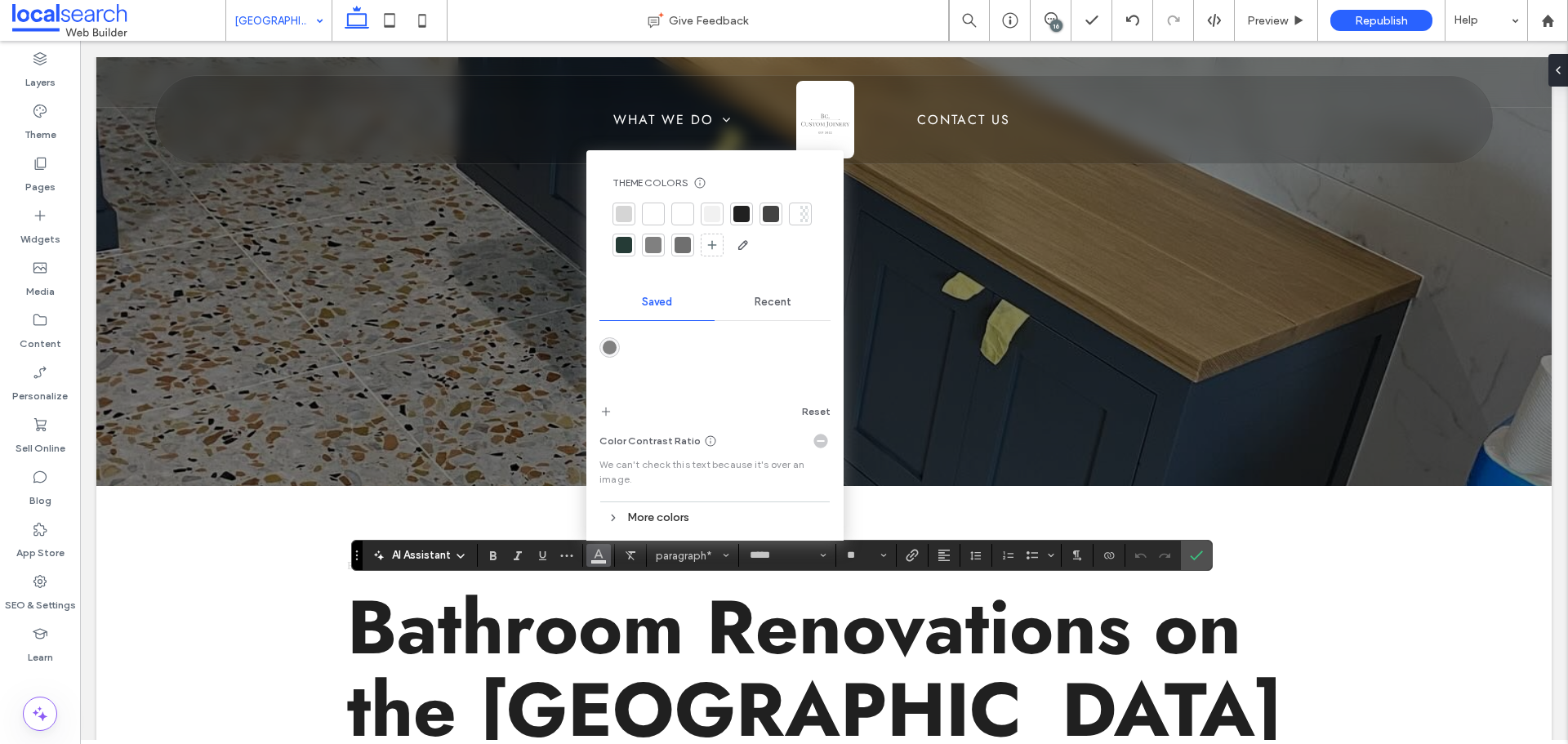
click at [749, 221] on div at bounding box center [741, 214] width 23 height 23
click at [1206, 555] on label "Confirm" at bounding box center [1196, 555] width 24 height 30
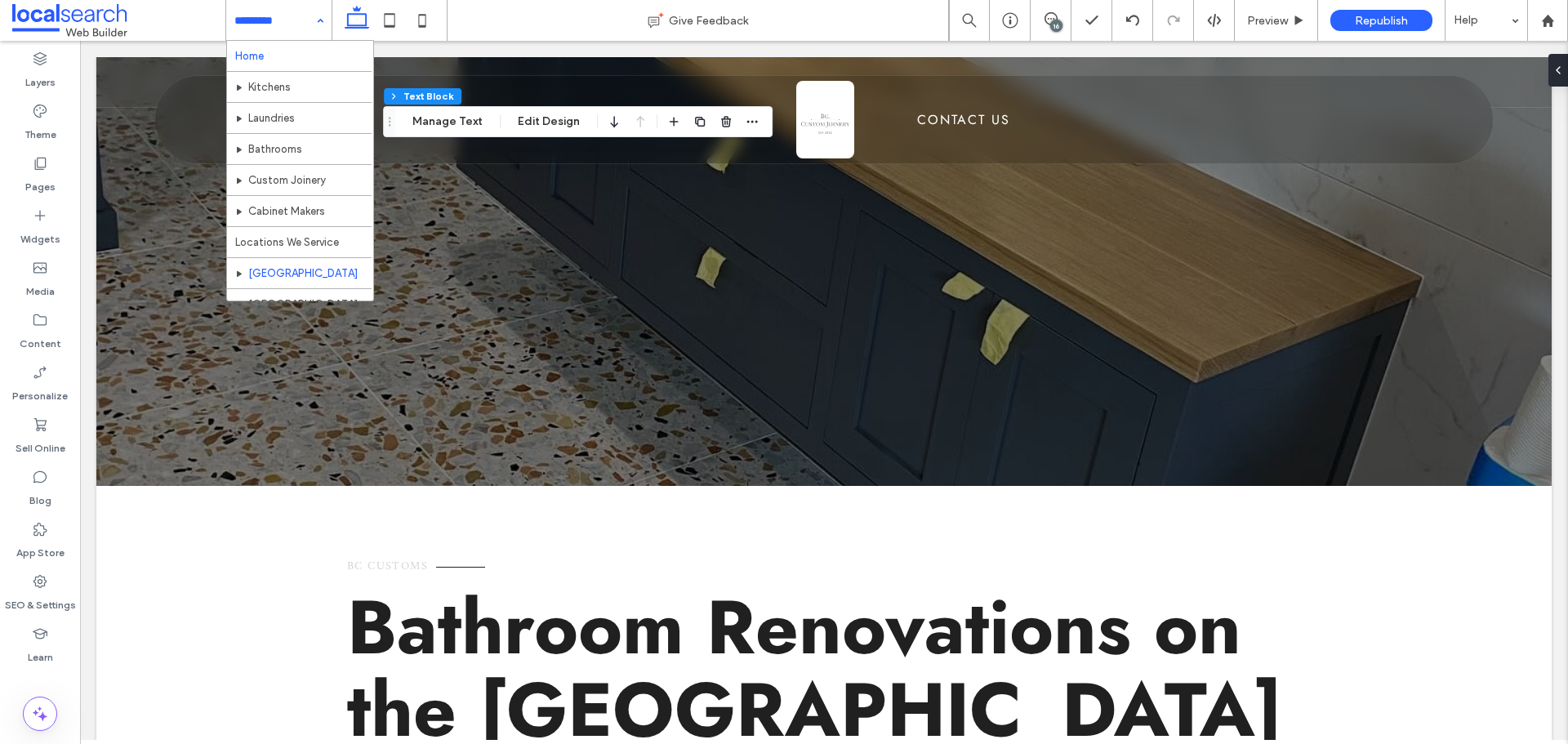
scroll to position [79, 0]
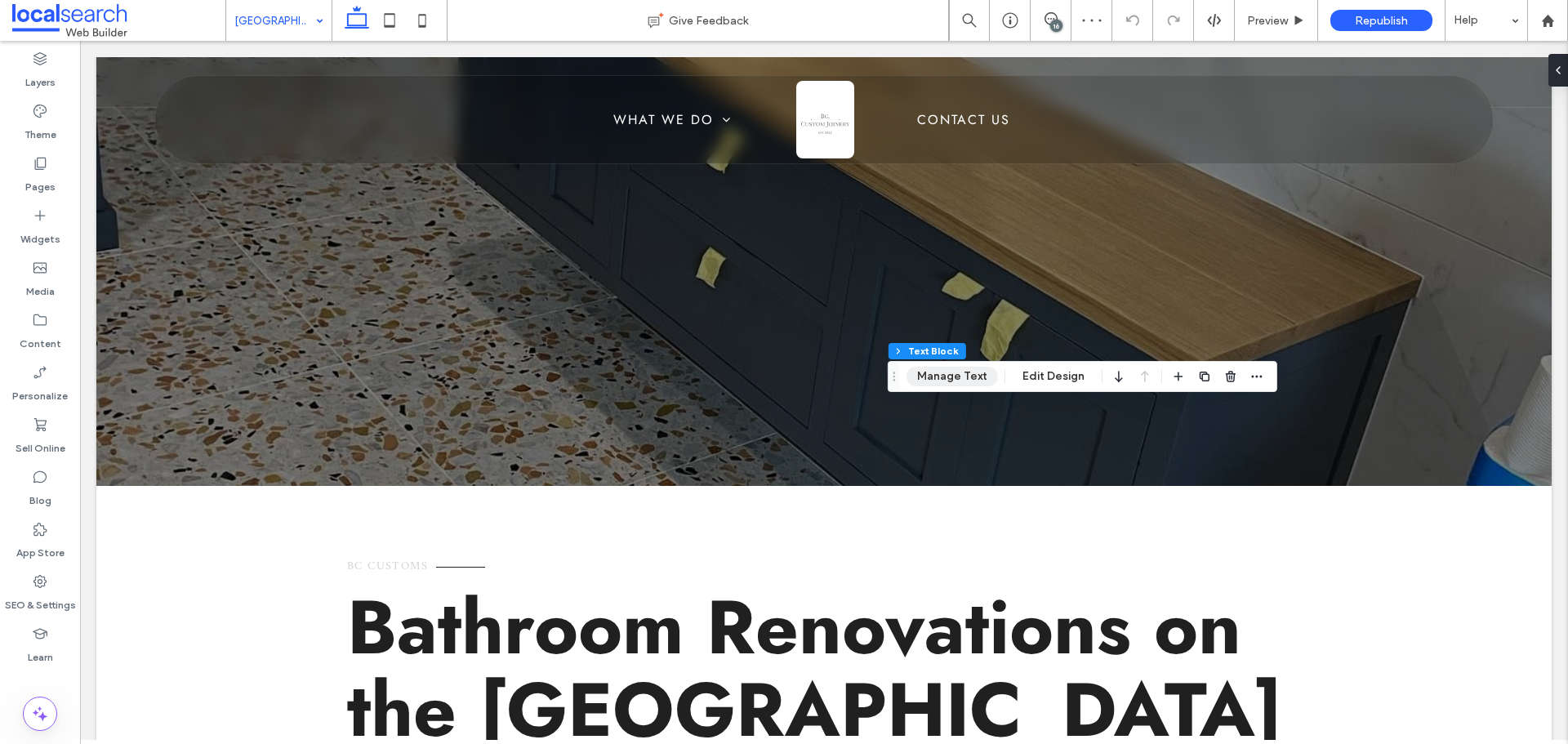
click at [940, 381] on button "Manage Text" at bounding box center [952, 376] width 91 height 19
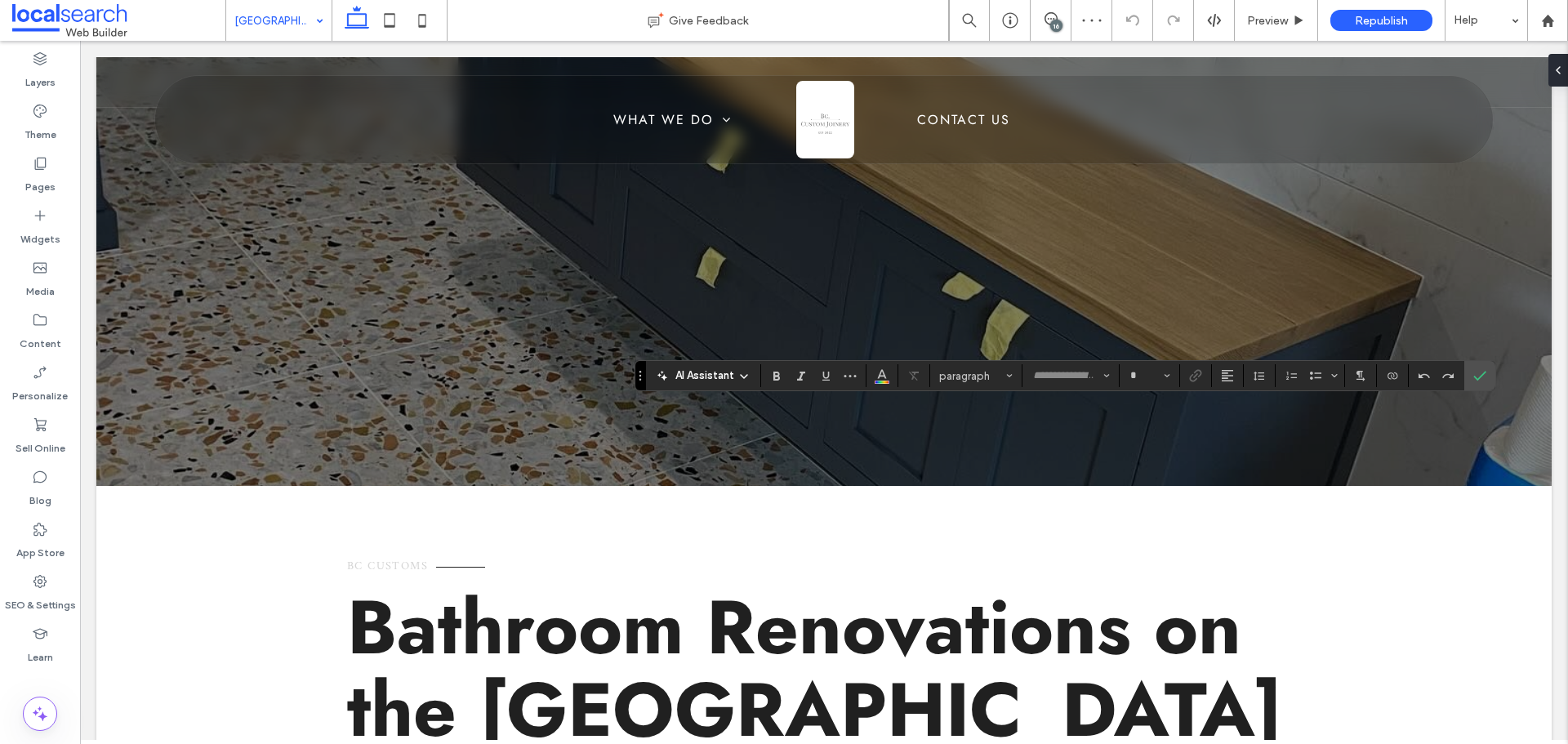
type input "*****"
type input "**"
click at [890, 366] on button "Color" at bounding box center [881, 375] width 24 height 23
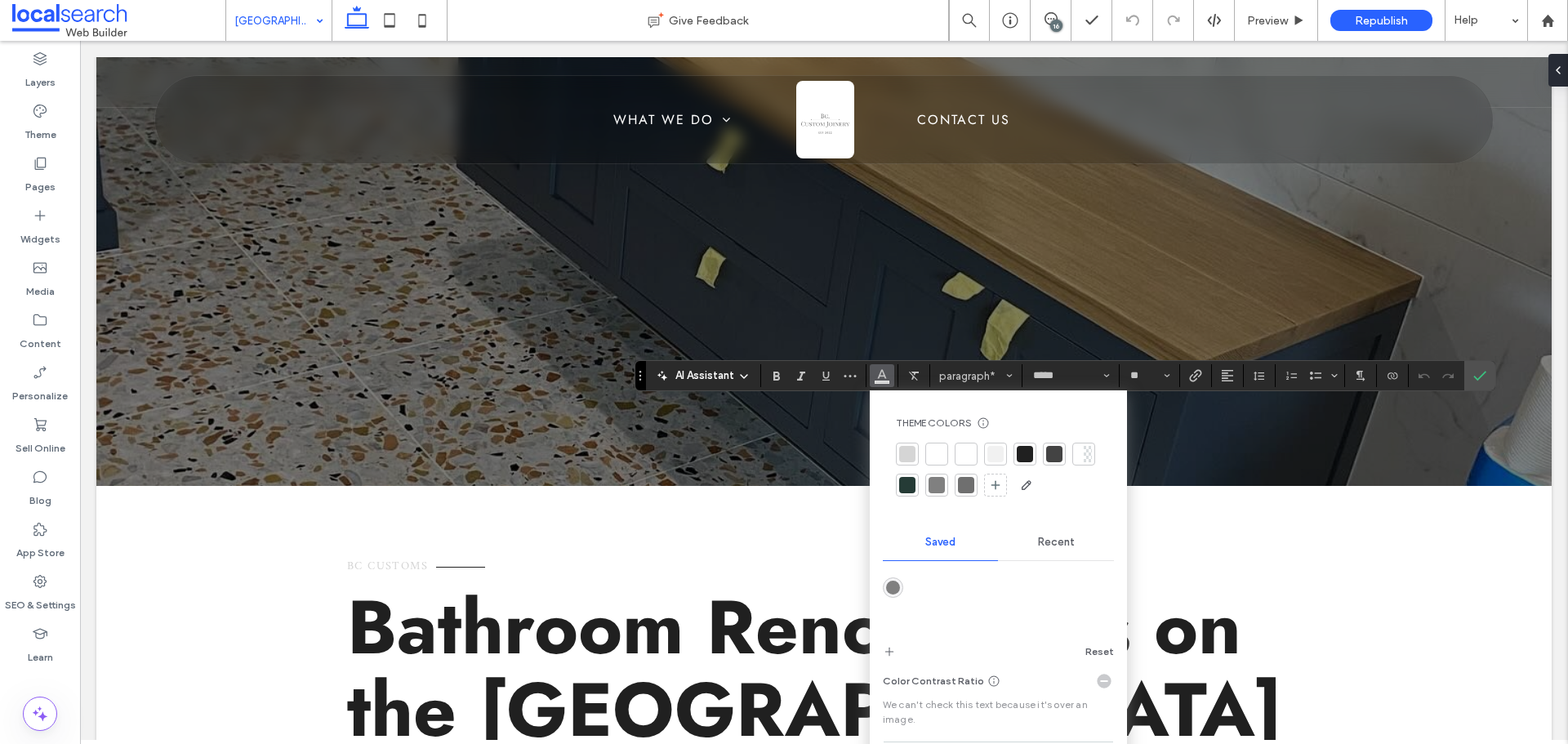
click at [1032, 444] on div at bounding box center [1025, 453] width 23 height 23
click at [1464, 369] on section at bounding box center [1479, 375] width 31 height 30
click at [1482, 374] on use "Confirm" at bounding box center [1479, 376] width 13 height 10
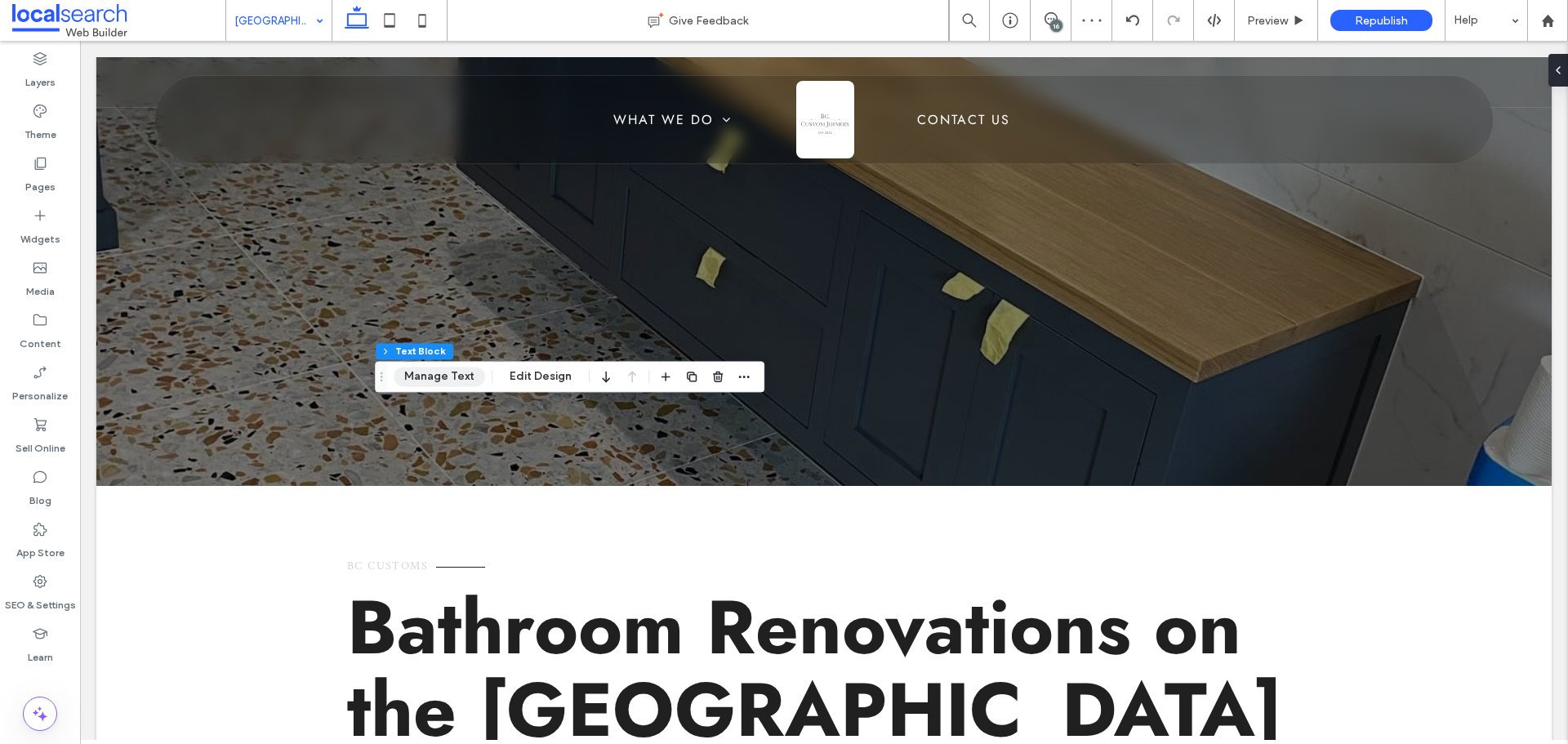
click at [427, 377] on button "Manage Text" at bounding box center [439, 376] width 91 height 19
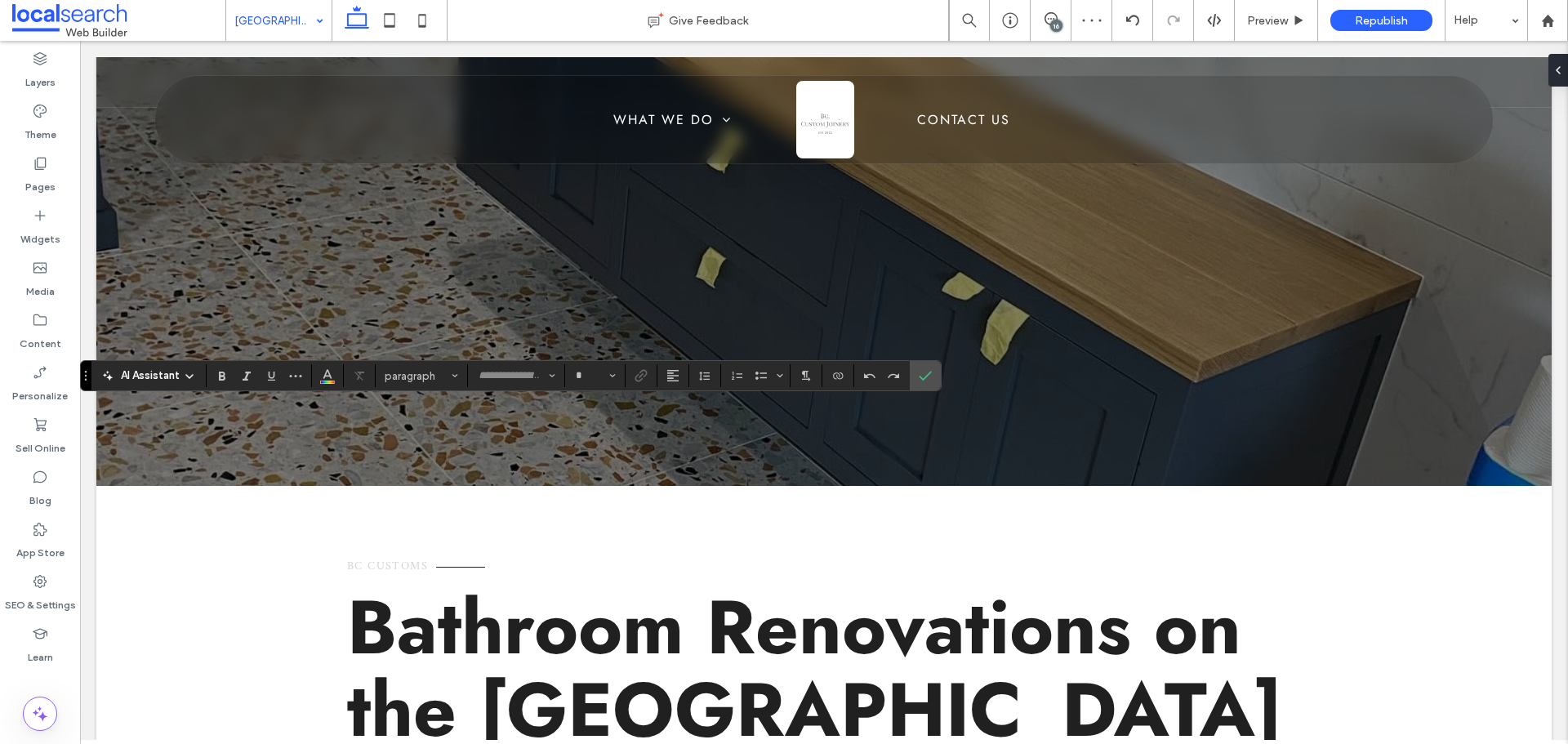
type input "****"
type input "**"
click at [332, 374] on icon "Color" at bounding box center [327, 373] width 13 height 13
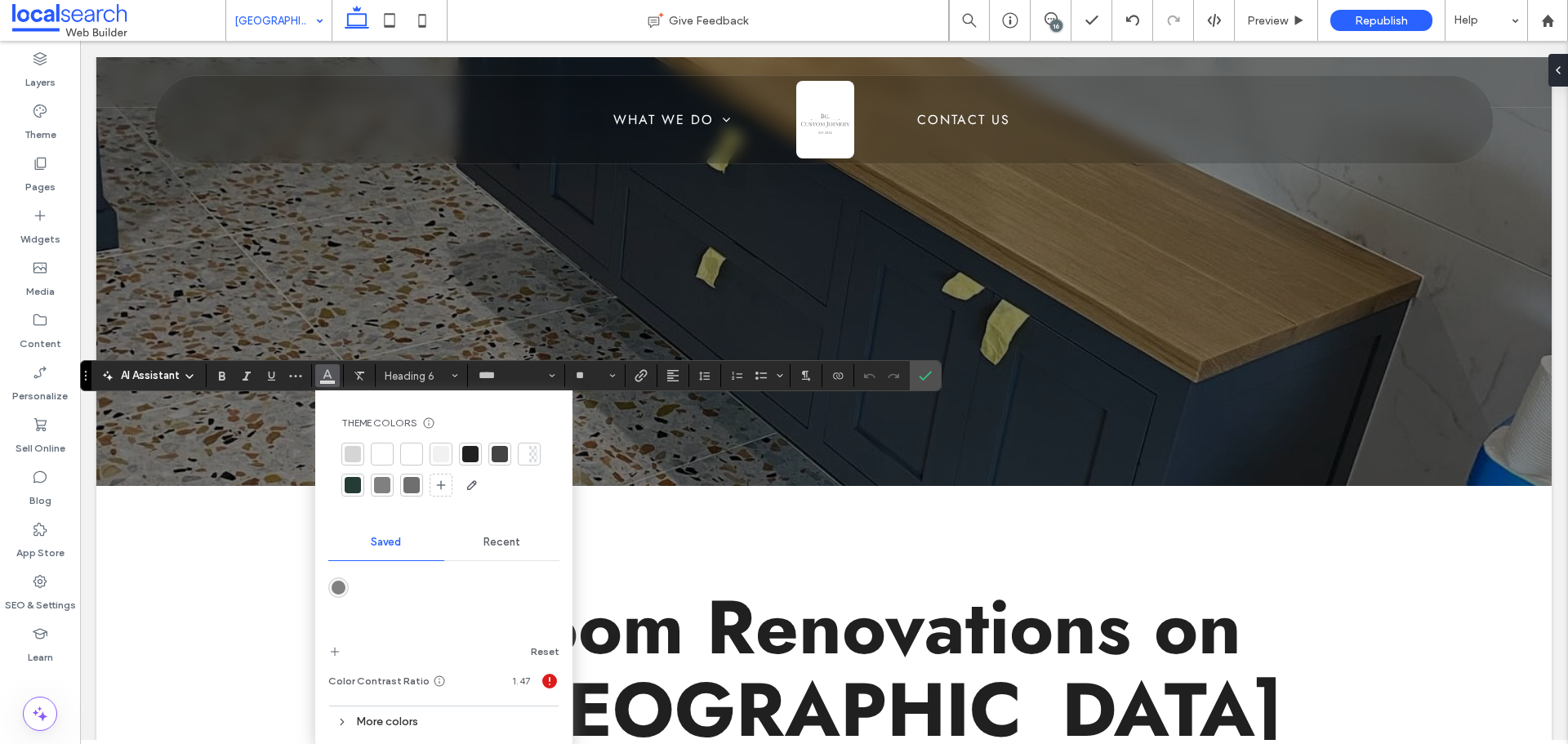
click at [463, 451] on div at bounding box center [470, 453] width 16 height 16
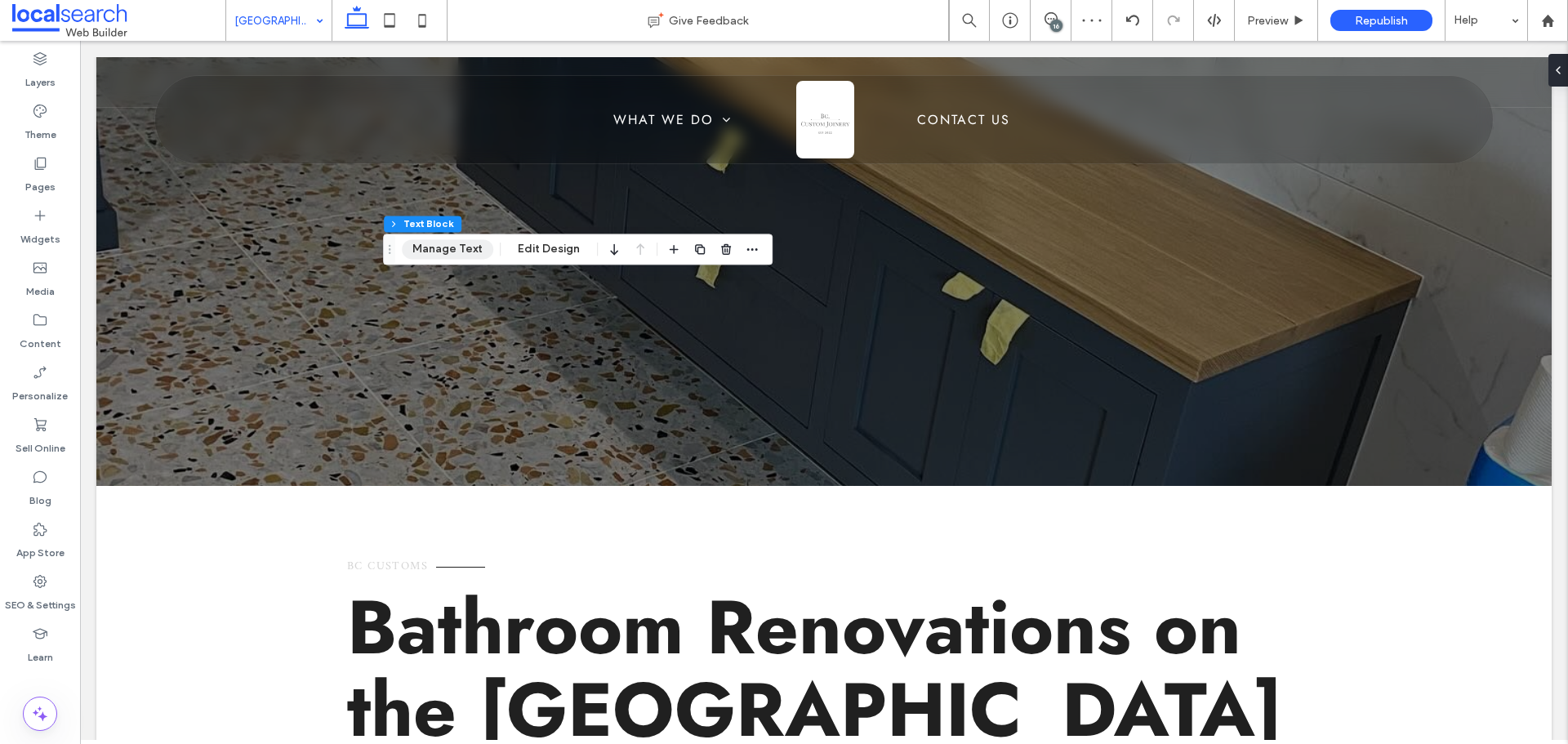
click at [468, 248] on button "Manage Text" at bounding box center [448, 248] width 91 height 19
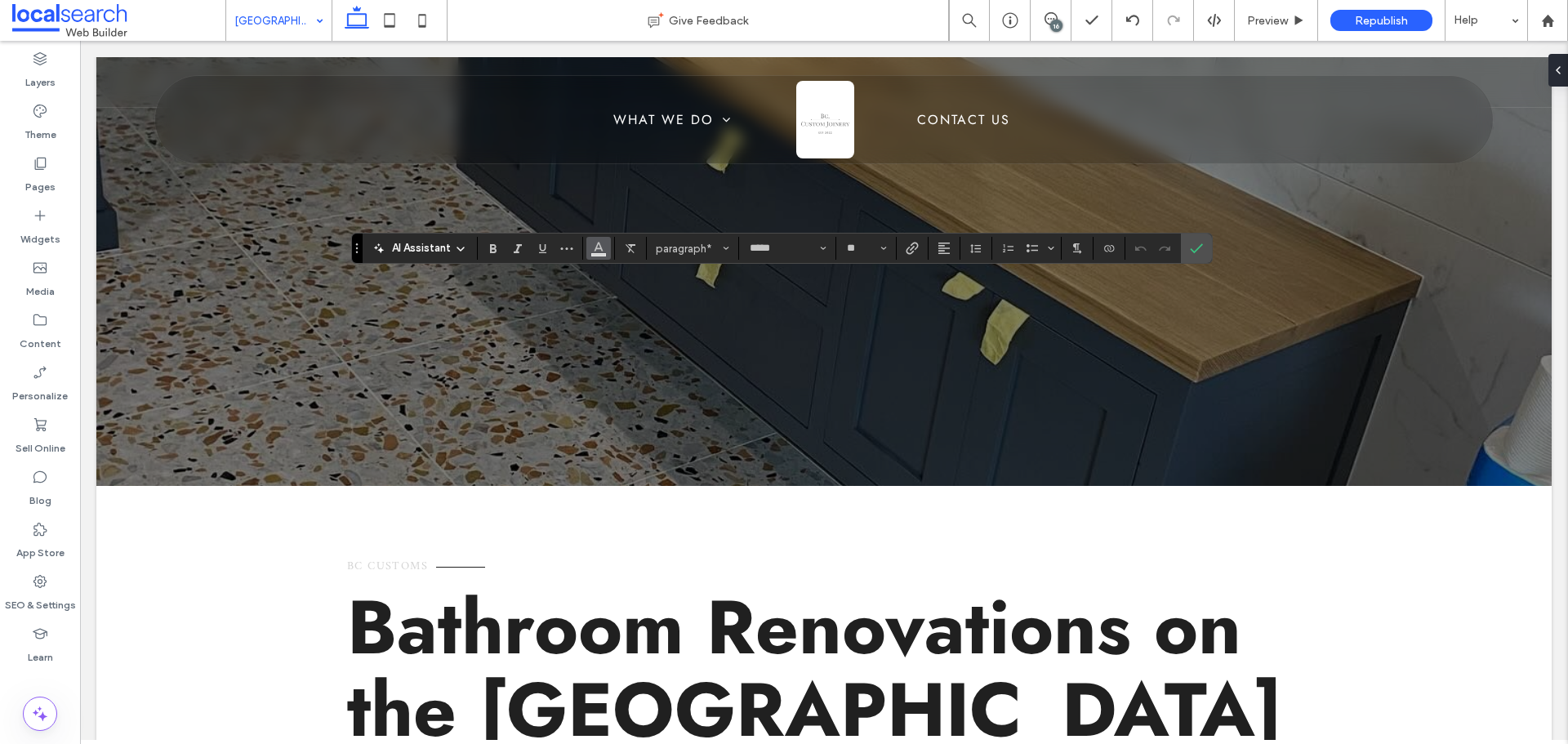
click at [595, 237] on span "Color" at bounding box center [598, 246] width 13 height 21
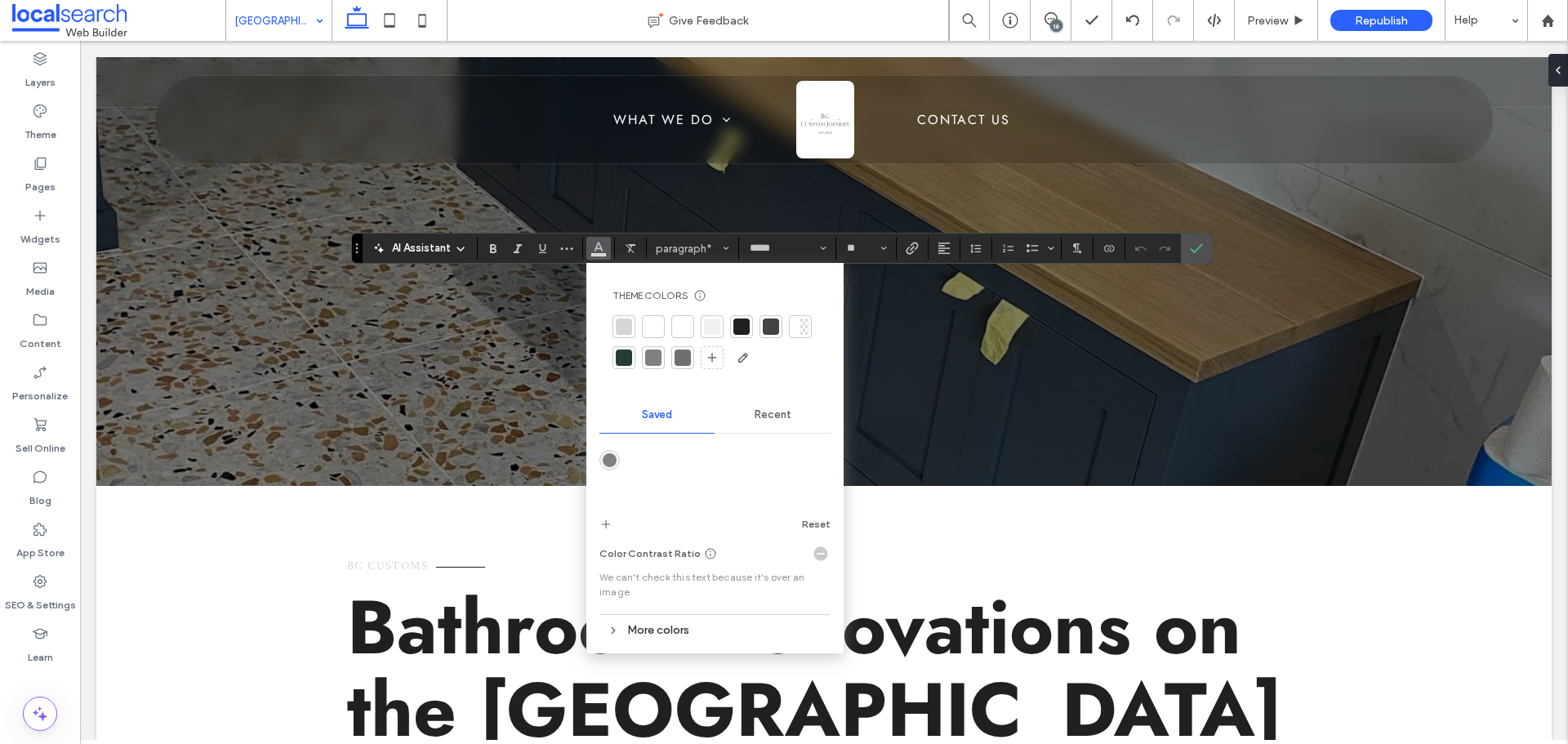
click at [736, 330] on div at bounding box center [741, 326] width 16 height 16
click at [1203, 242] on label "Confirm" at bounding box center [1196, 247] width 24 height 30
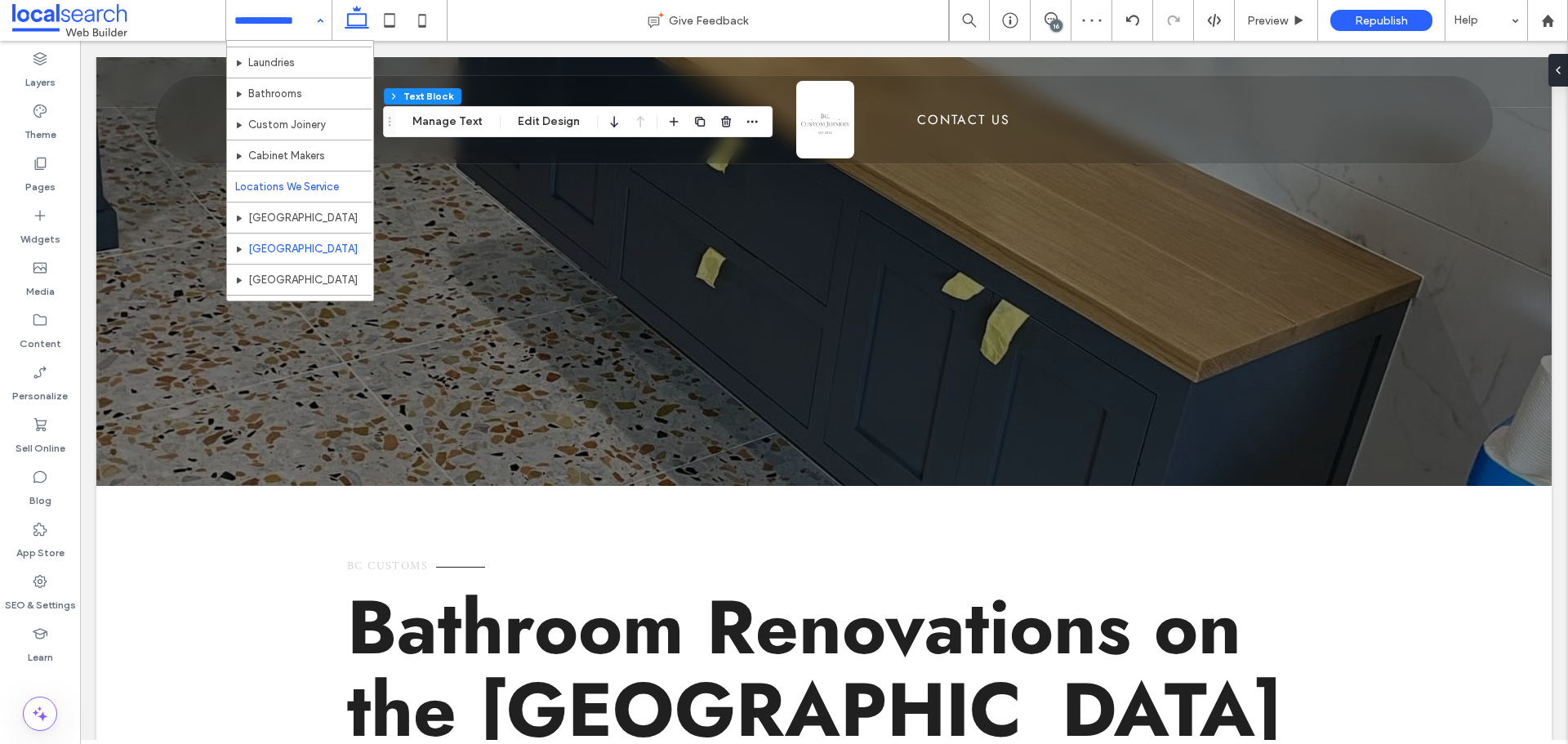
scroll to position [79, 0]
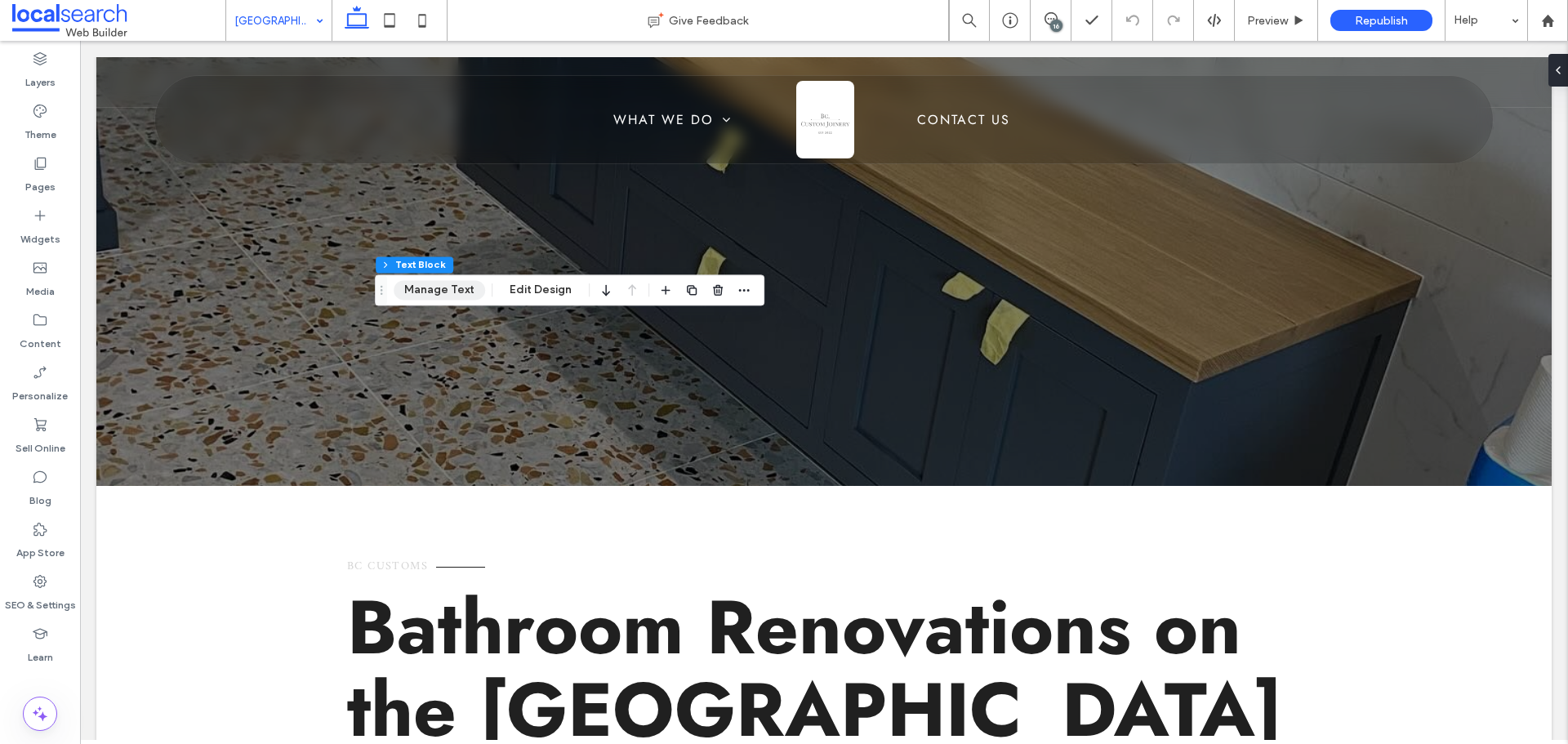
click at [427, 282] on button "Manage Text" at bounding box center [439, 290] width 91 height 19
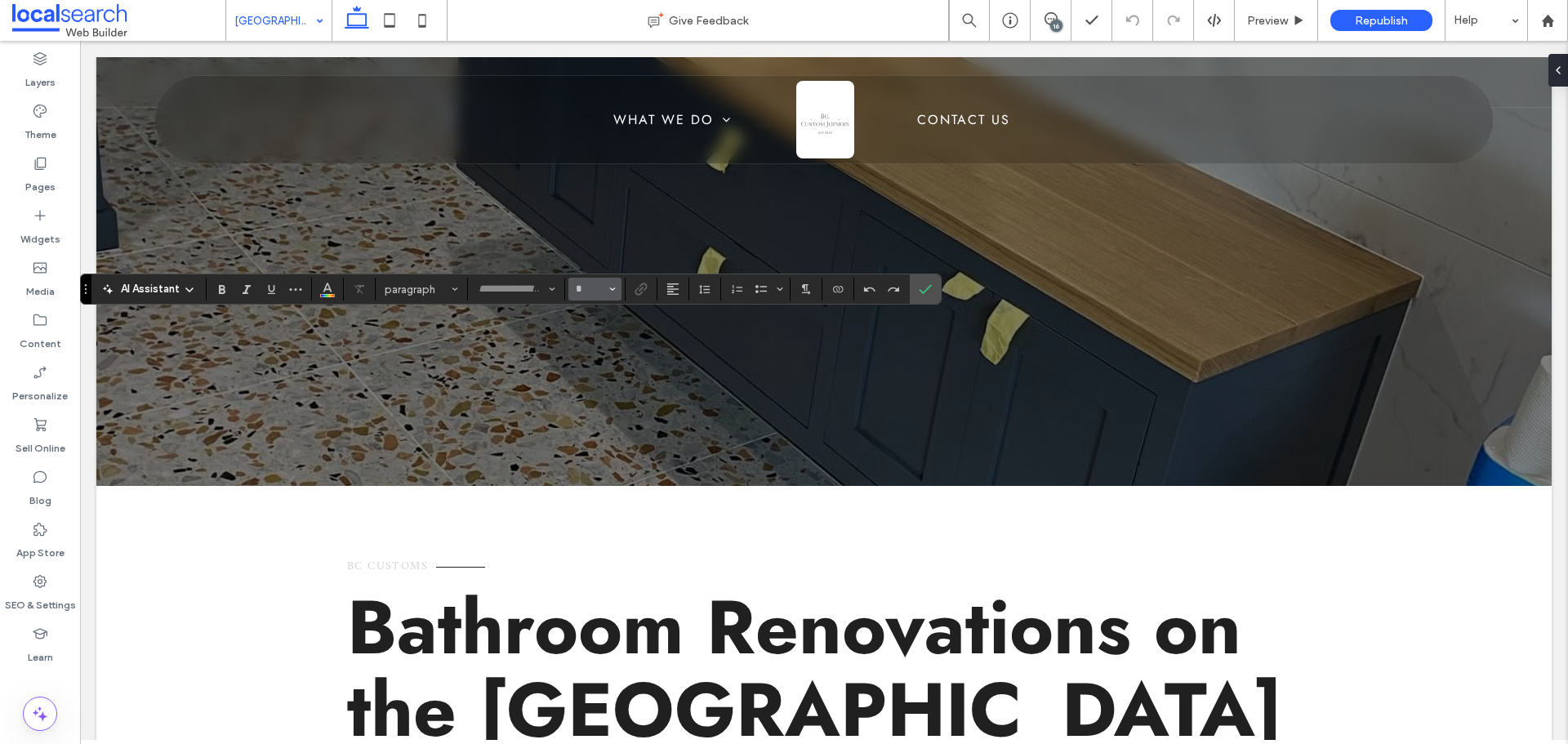
type input "****"
type input "**"
click at [329, 280] on icon "Color" at bounding box center [327, 286] width 13 height 13
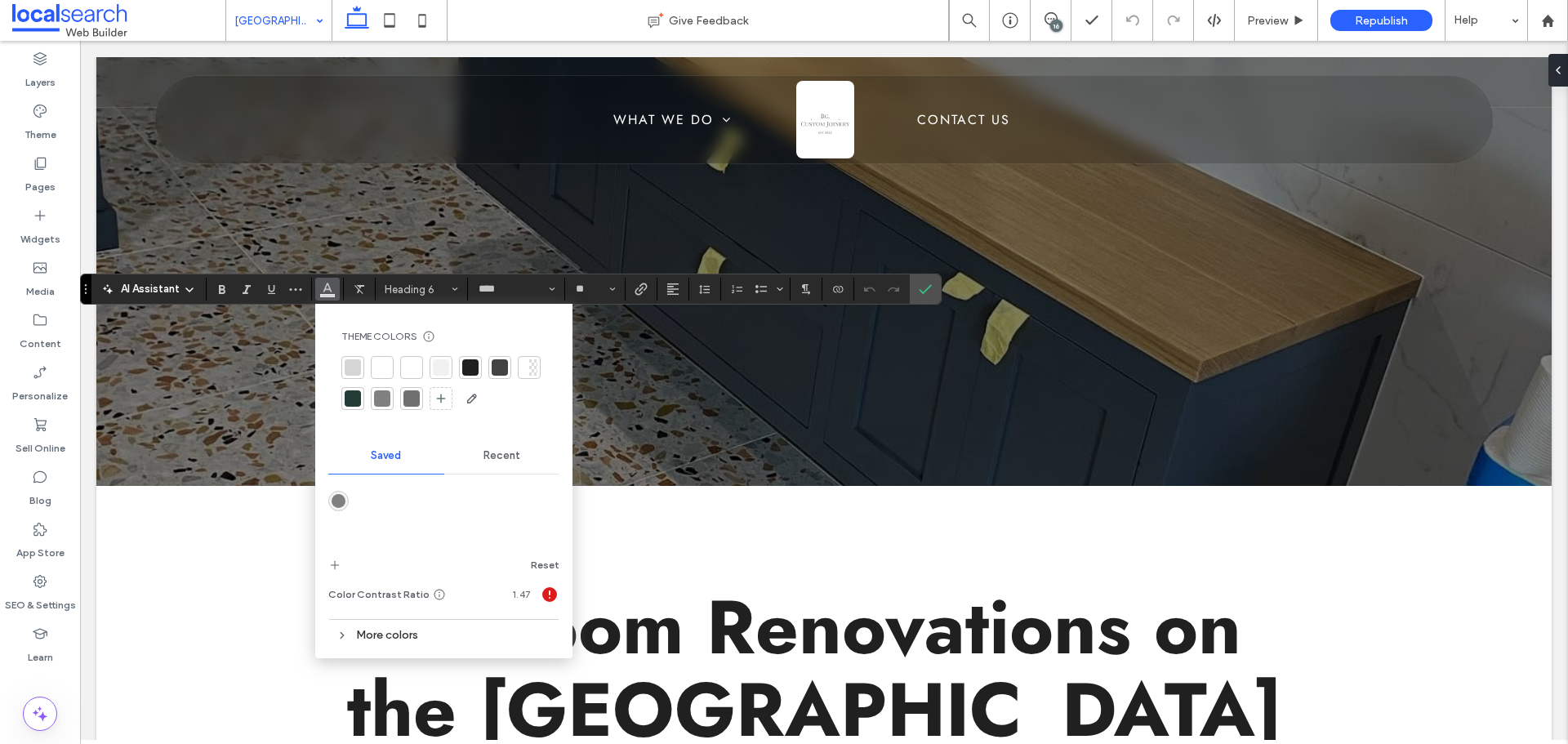
click at [459, 366] on div at bounding box center [470, 367] width 23 height 23
click at [925, 292] on icon "Confirm" at bounding box center [924, 288] width 13 height 13
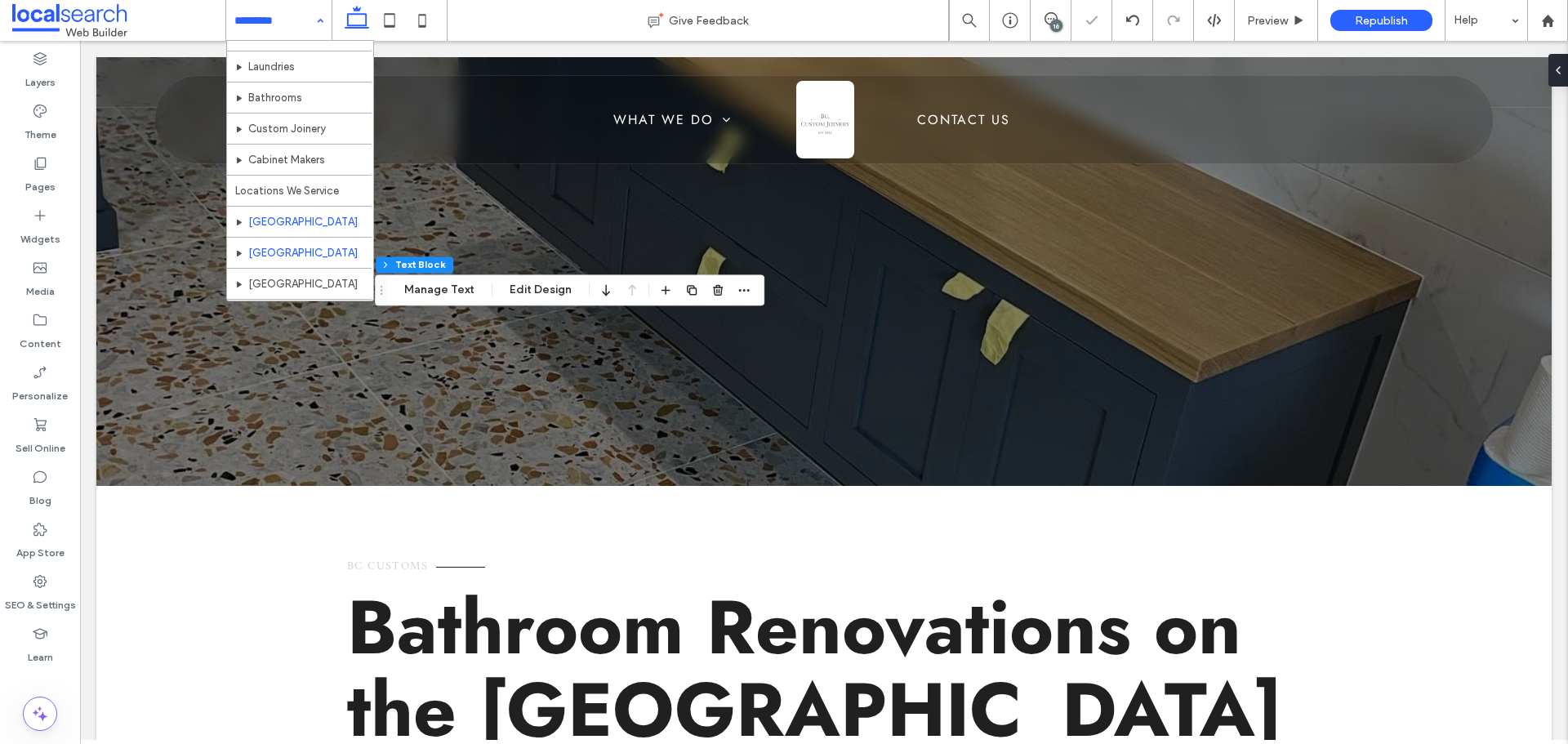
scroll to position [79, 0]
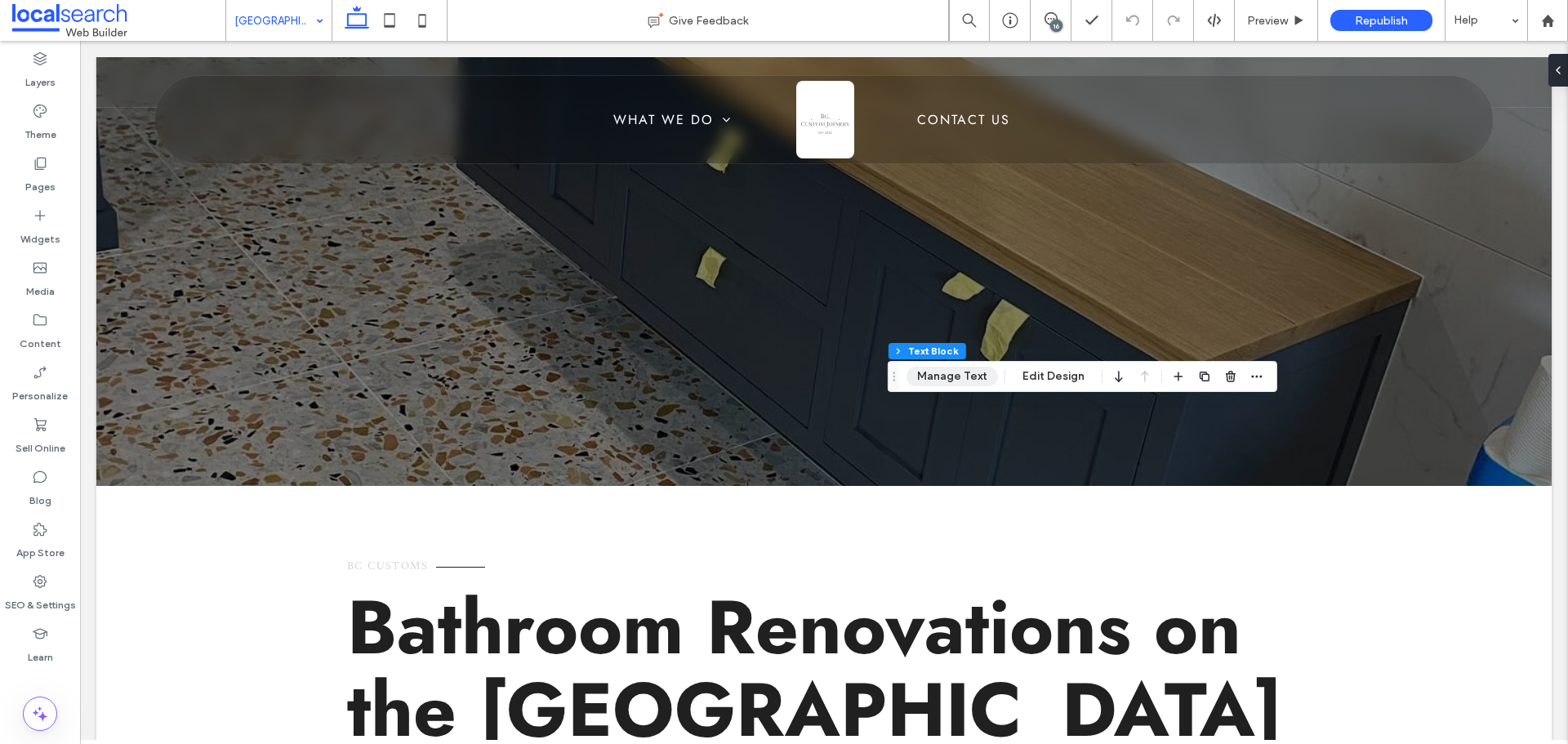
click at [939, 372] on button "Manage Text" at bounding box center [952, 376] width 91 height 19
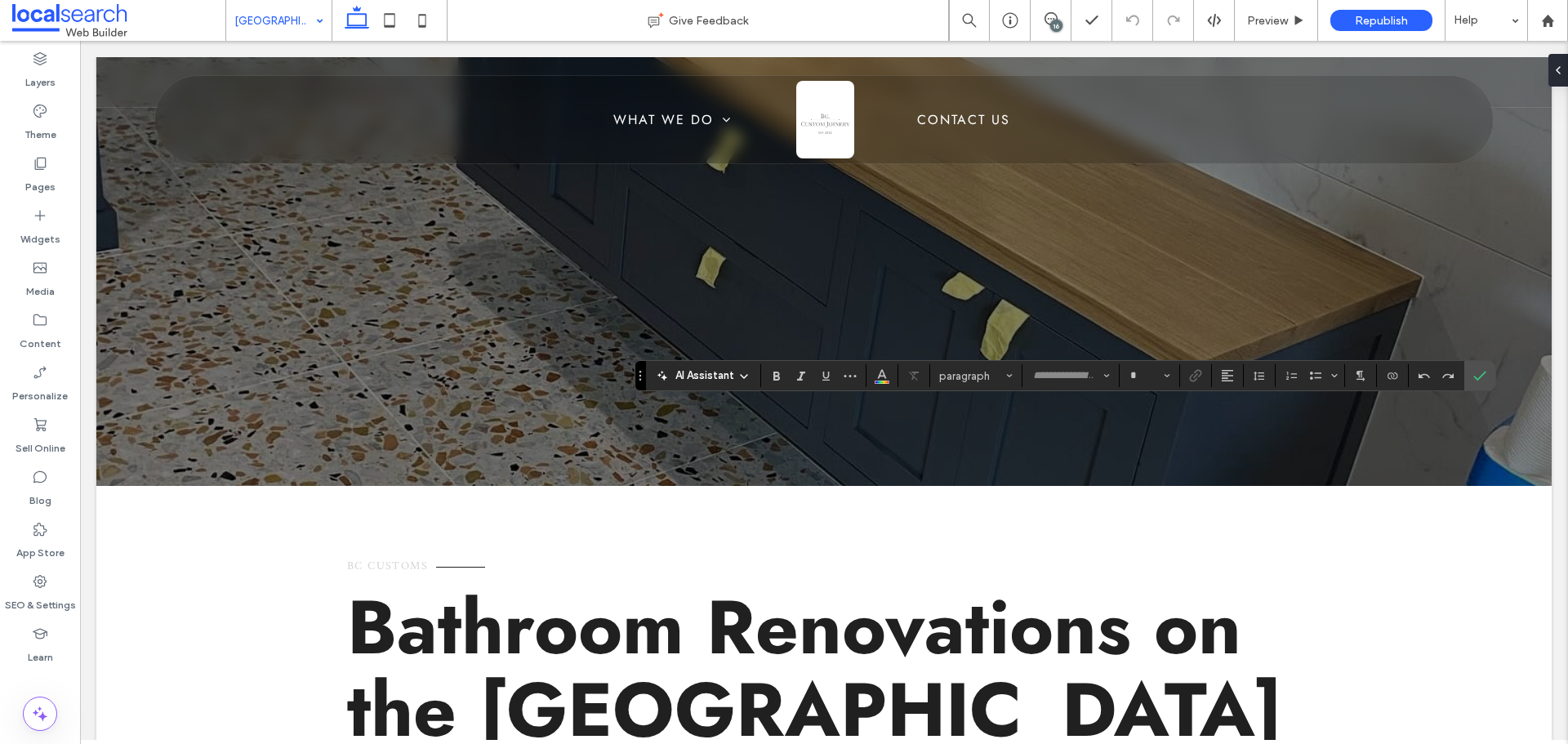
type input "*****"
type input "**"
click at [891, 384] on button "Color" at bounding box center [881, 375] width 24 height 23
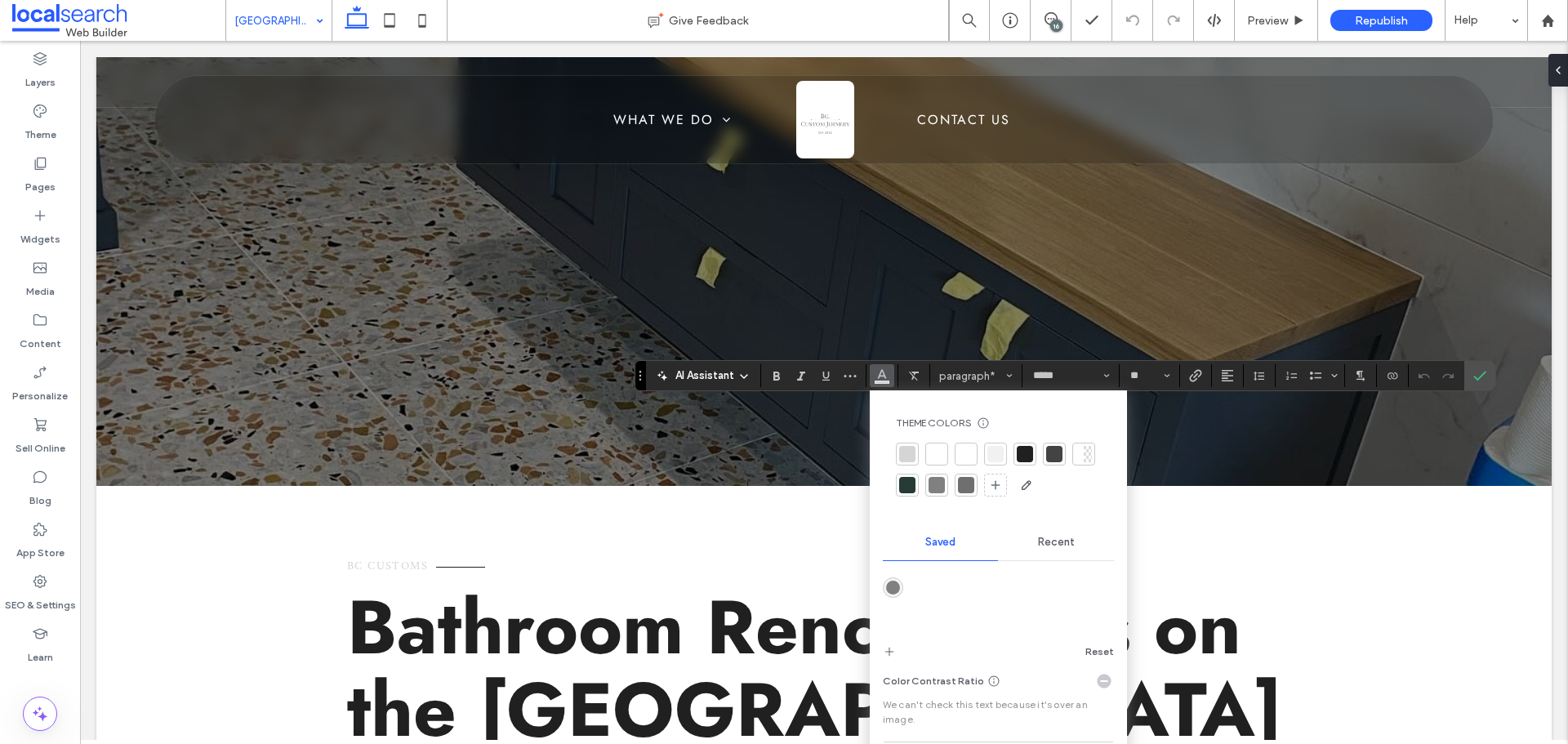
click at [1025, 444] on div at bounding box center [1025, 453] width 23 height 23
click at [1482, 369] on icon "Confirm" at bounding box center [1479, 375] width 13 height 13
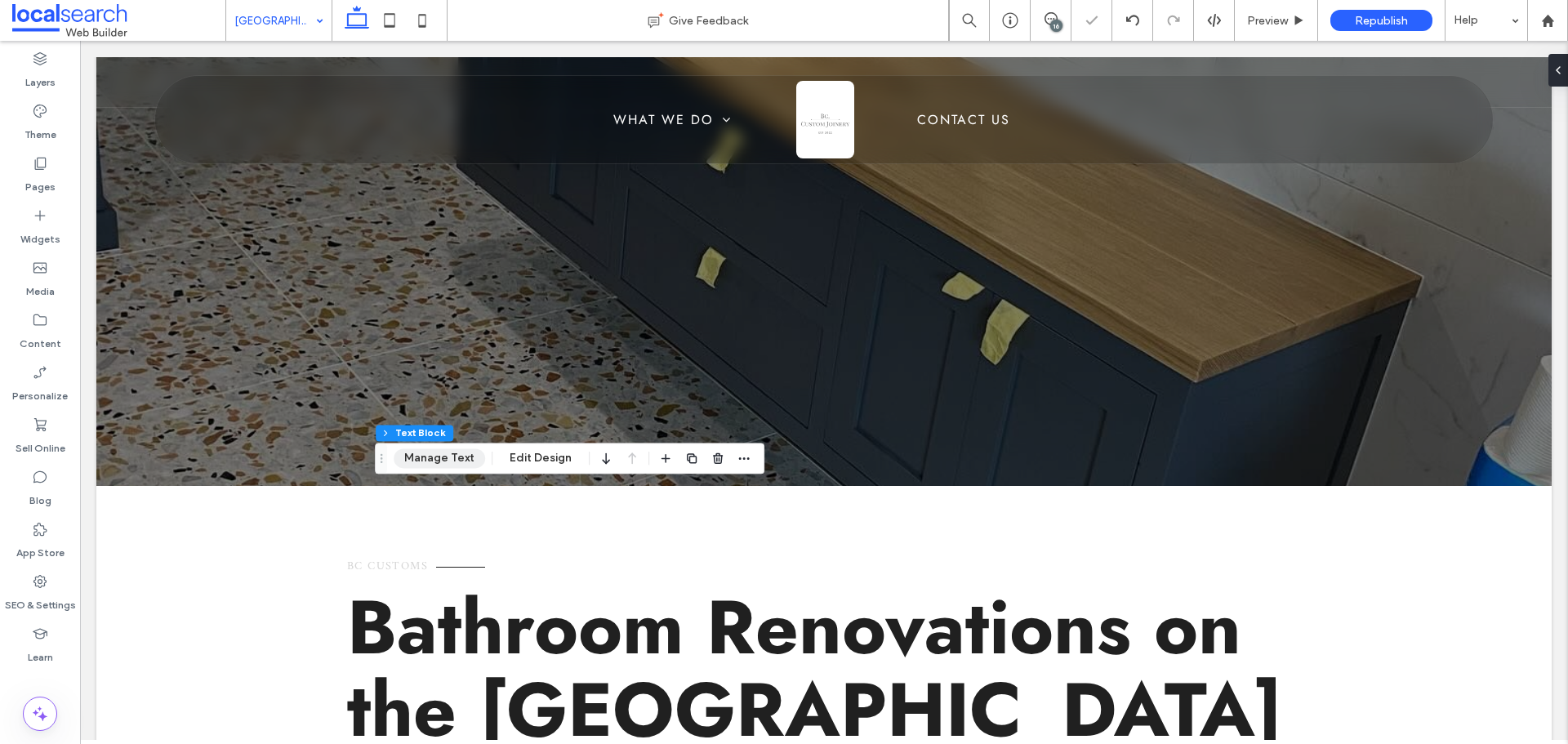
click at [435, 452] on button "Manage Text" at bounding box center [439, 458] width 91 height 19
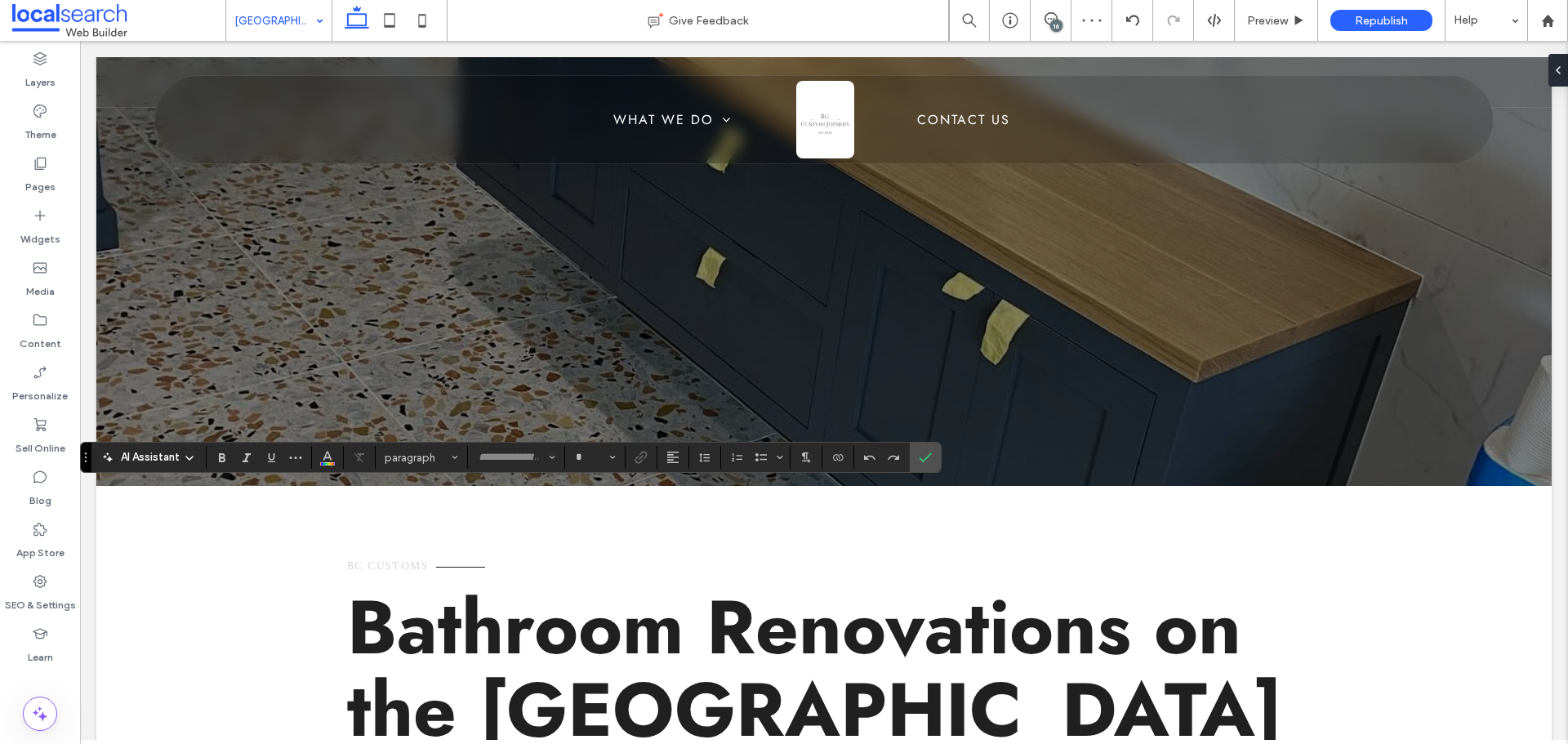
type input "****"
type input "**"
click at [329, 447] on span "Color" at bounding box center [327, 455] width 13 height 21
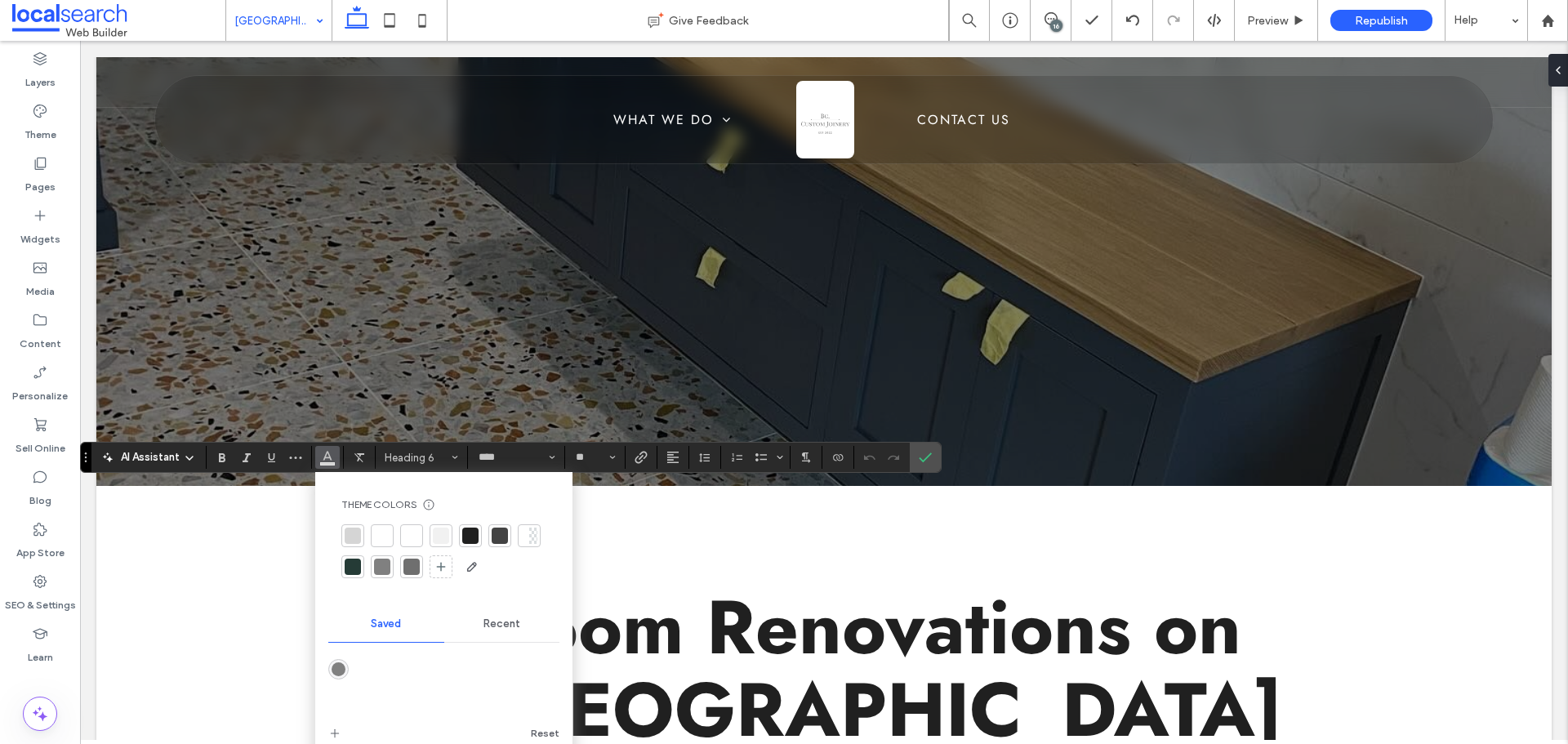
click at [469, 524] on div at bounding box center [470, 535] width 23 height 23
click at [934, 470] on label "Confirm" at bounding box center [925, 457] width 24 height 30
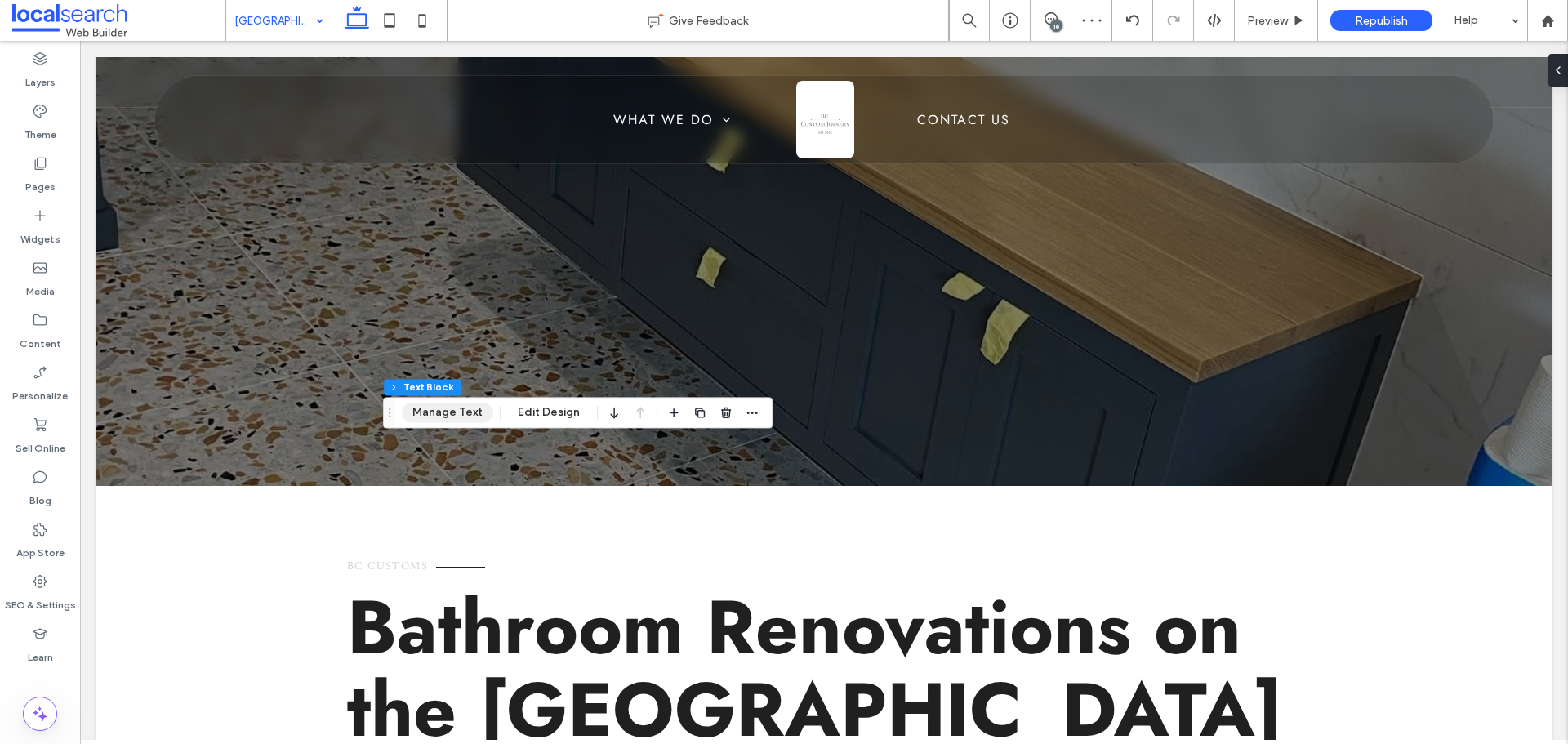
click at [465, 415] on button "Manage Text" at bounding box center [448, 412] width 91 height 19
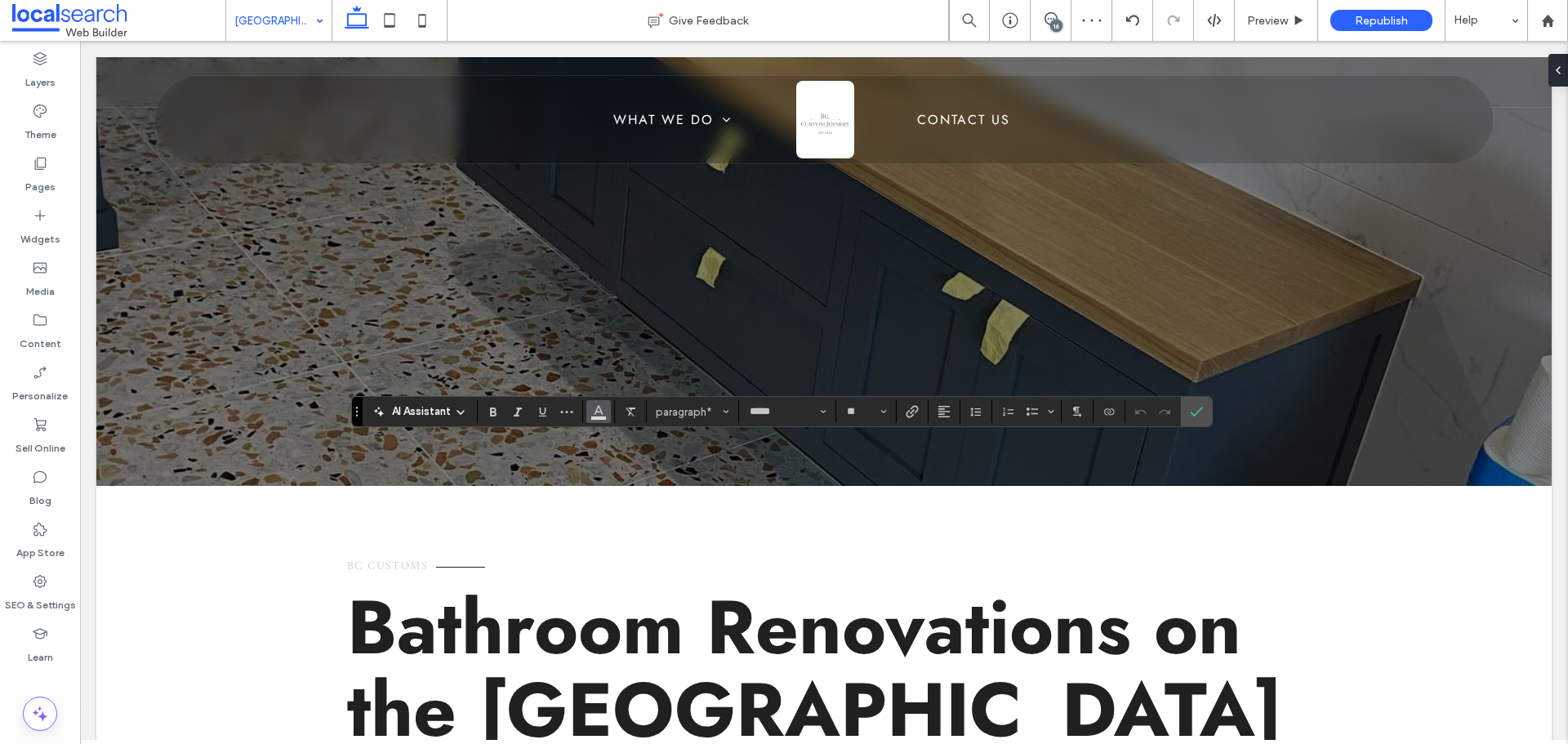
click at [602, 409] on icon "Color" at bounding box center [598, 409] width 13 height 13
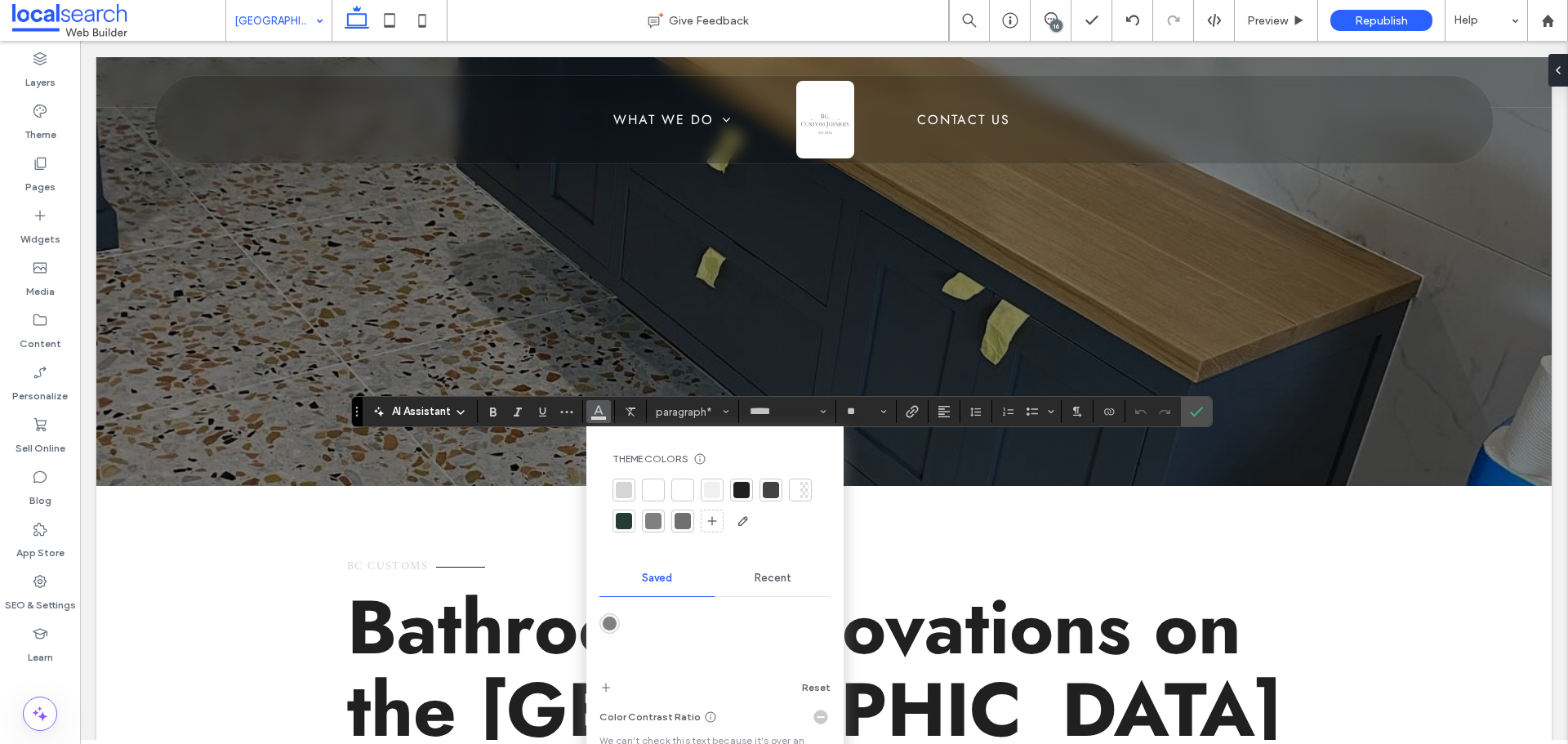
click at [752, 489] on div at bounding box center [741, 489] width 23 height 23
click at [1200, 407] on icon "Confirm" at bounding box center [1195, 410] width 13 height 13
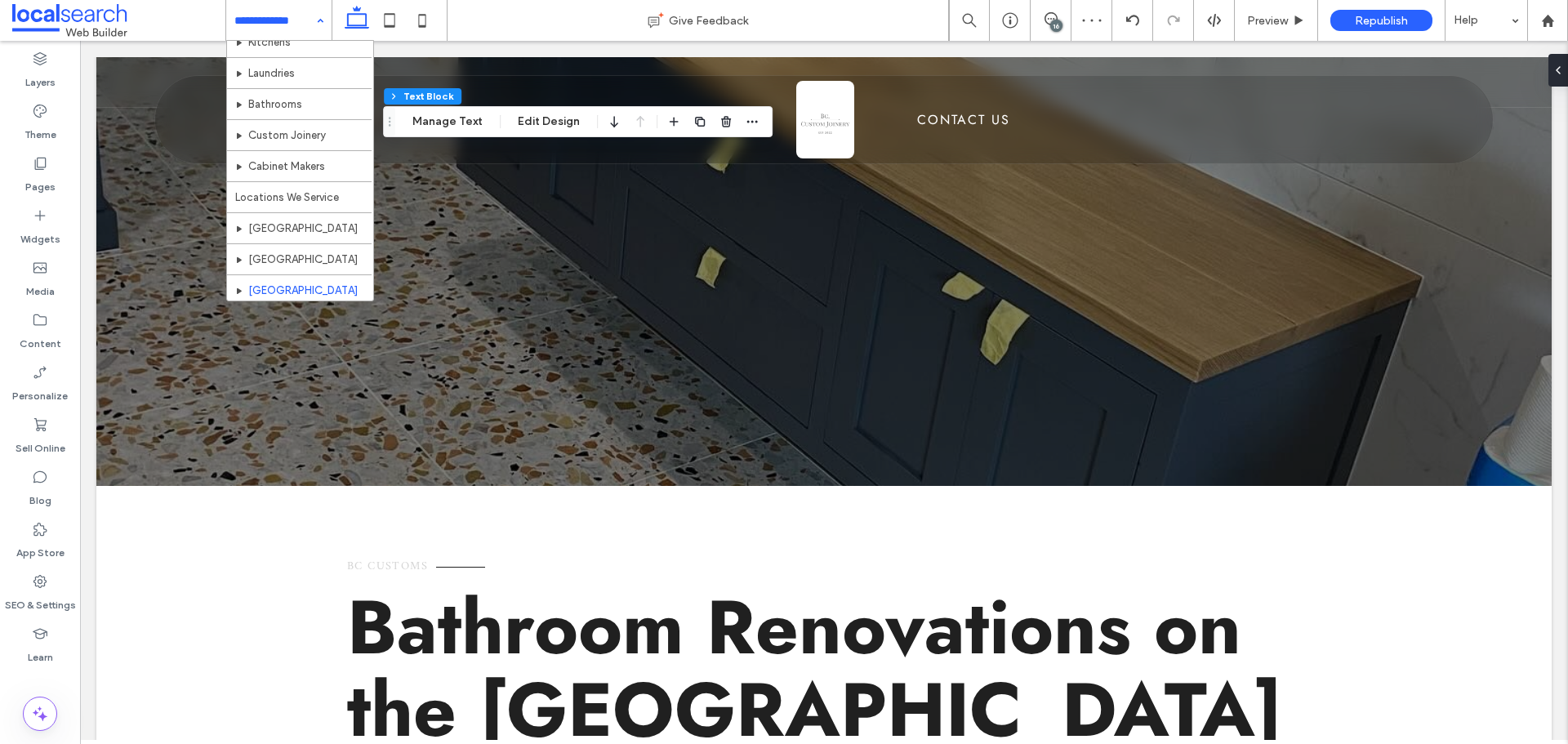
scroll to position [79, 0]
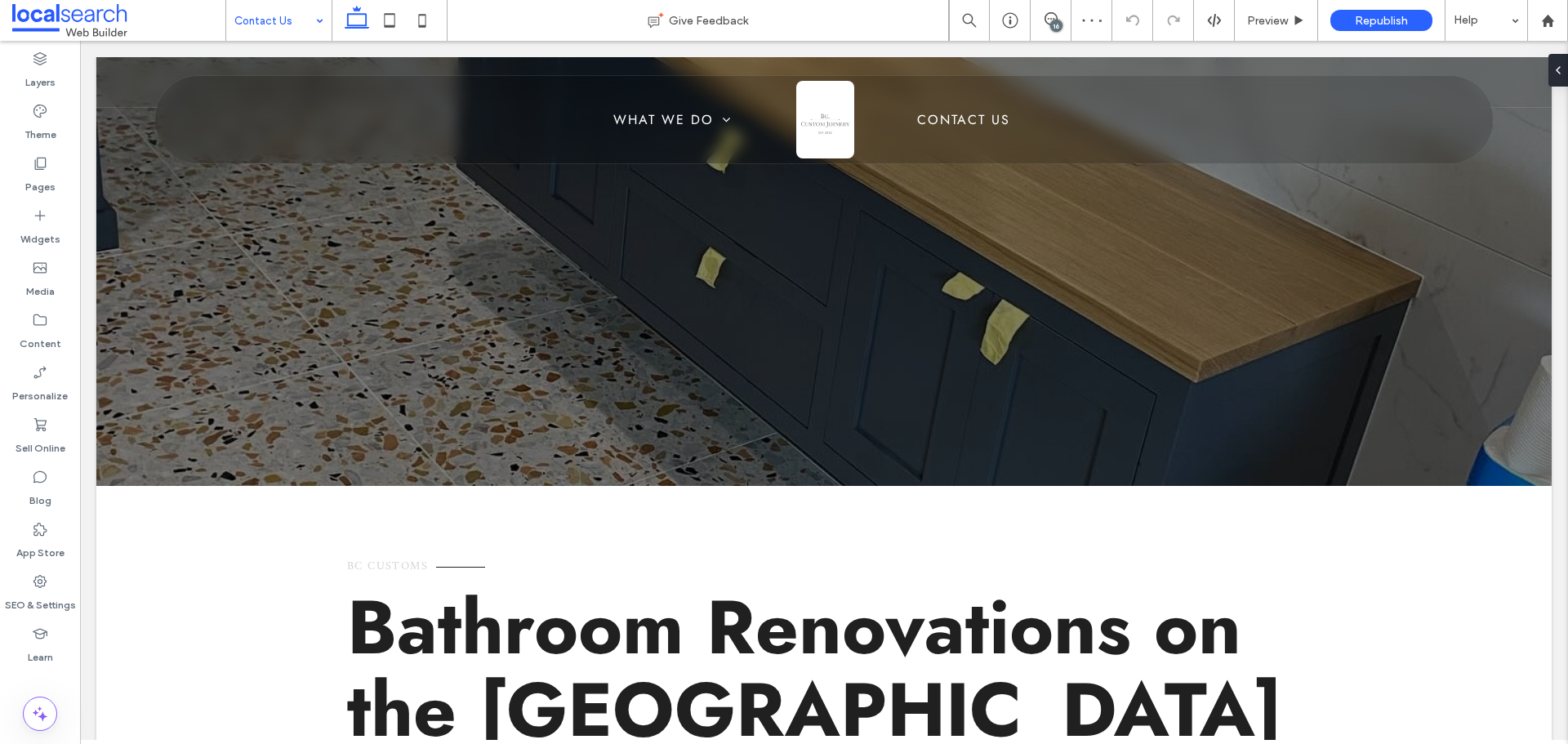
click at [1054, 24] on div "16" at bounding box center [1056, 25] width 12 height 12
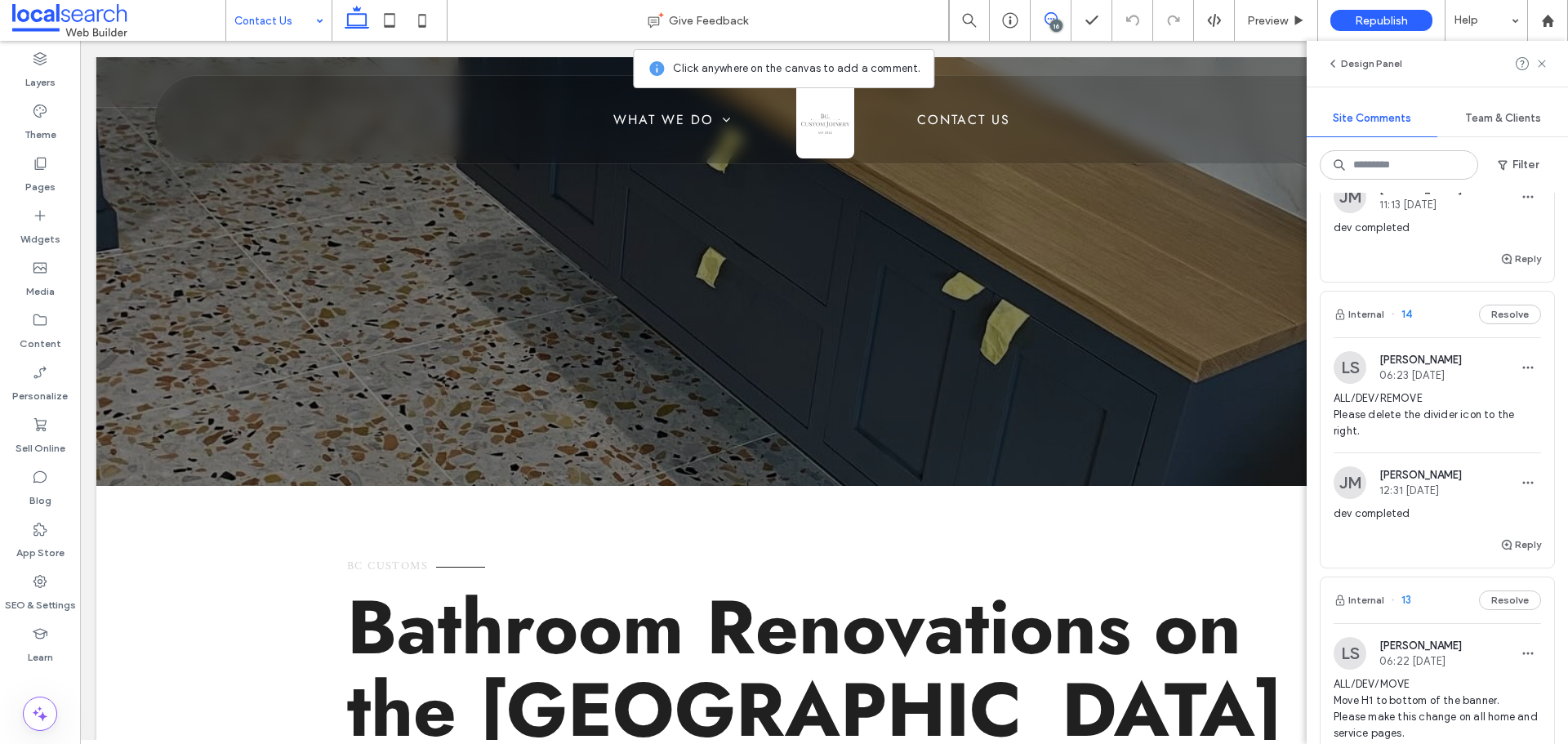
scroll to position [2122, 0]
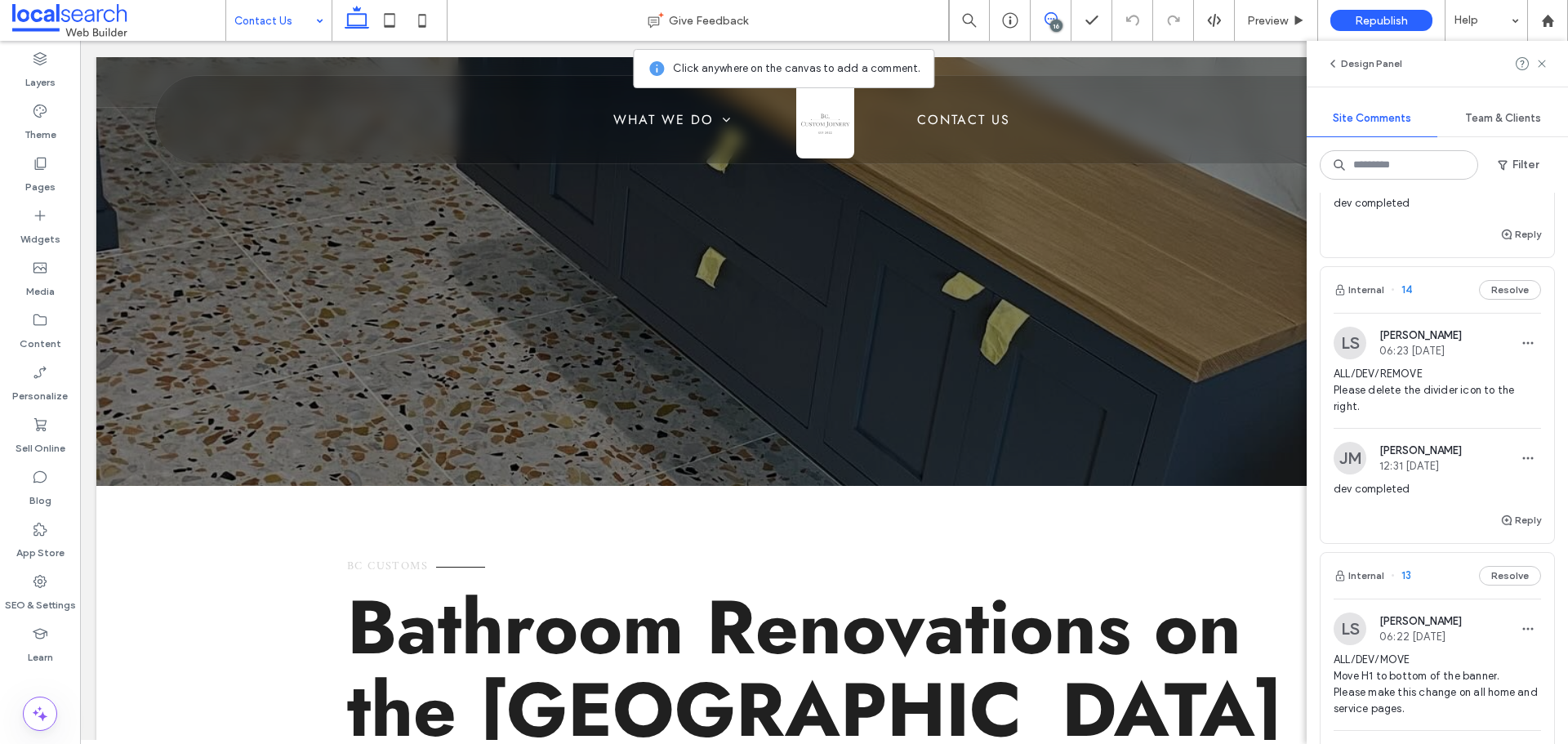
click at [1415, 388] on span "ALL/DEV/REMOVE Please delete the divider icon to the right." at bounding box center [1437, 390] width 208 height 49
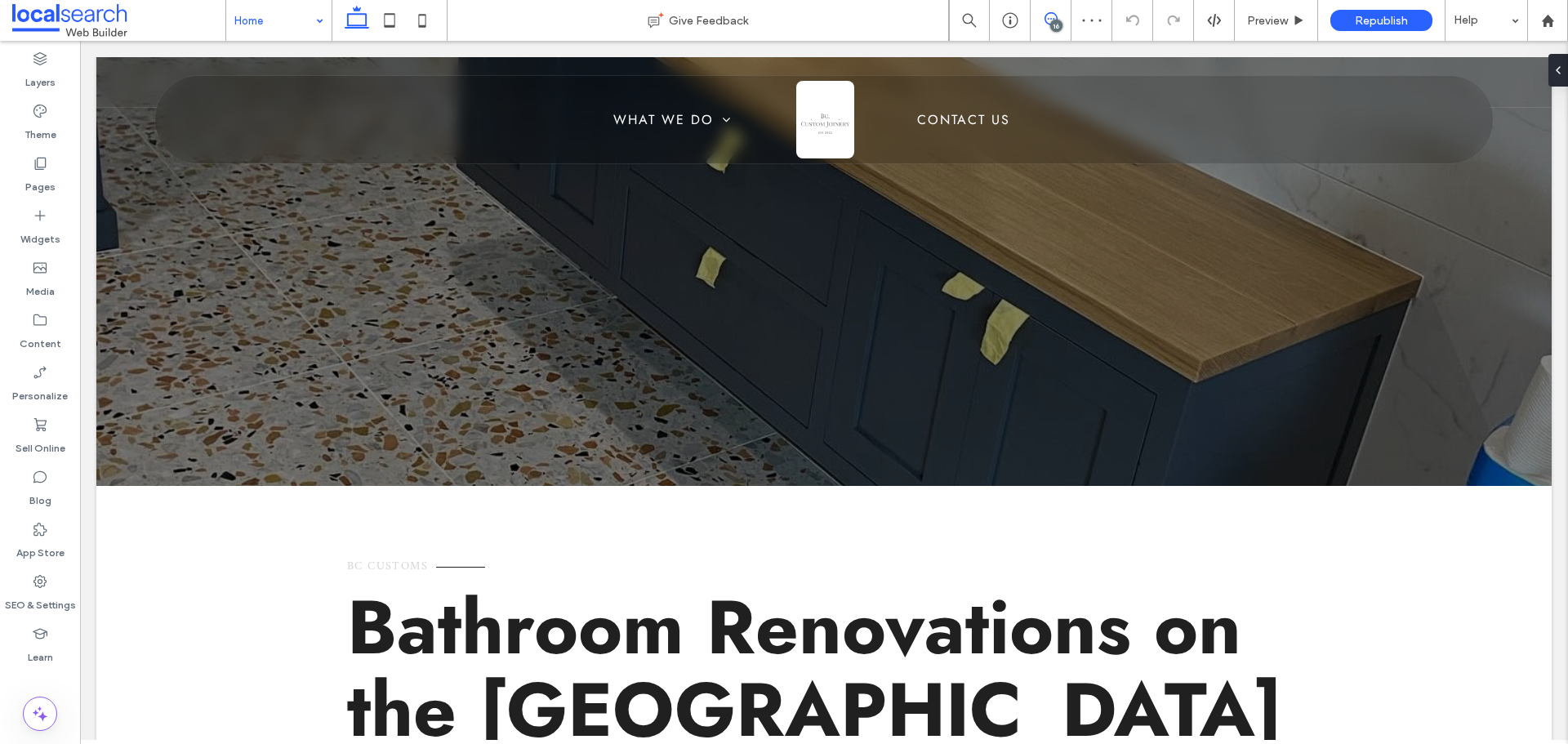
click at [1054, 17] on icon at bounding box center [1050, 18] width 13 height 13
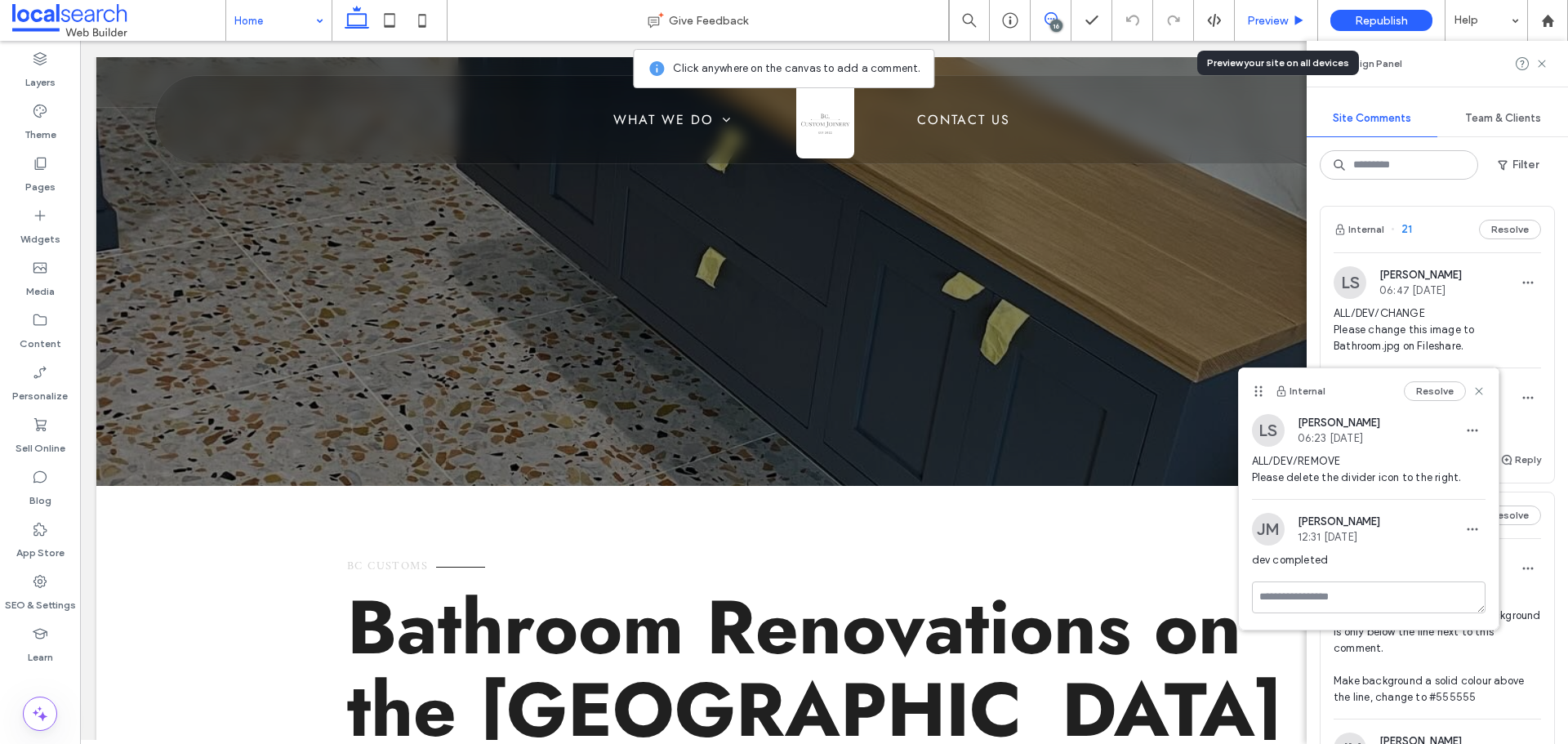
click at [1252, 18] on span "Preview" at bounding box center [1267, 20] width 41 height 14
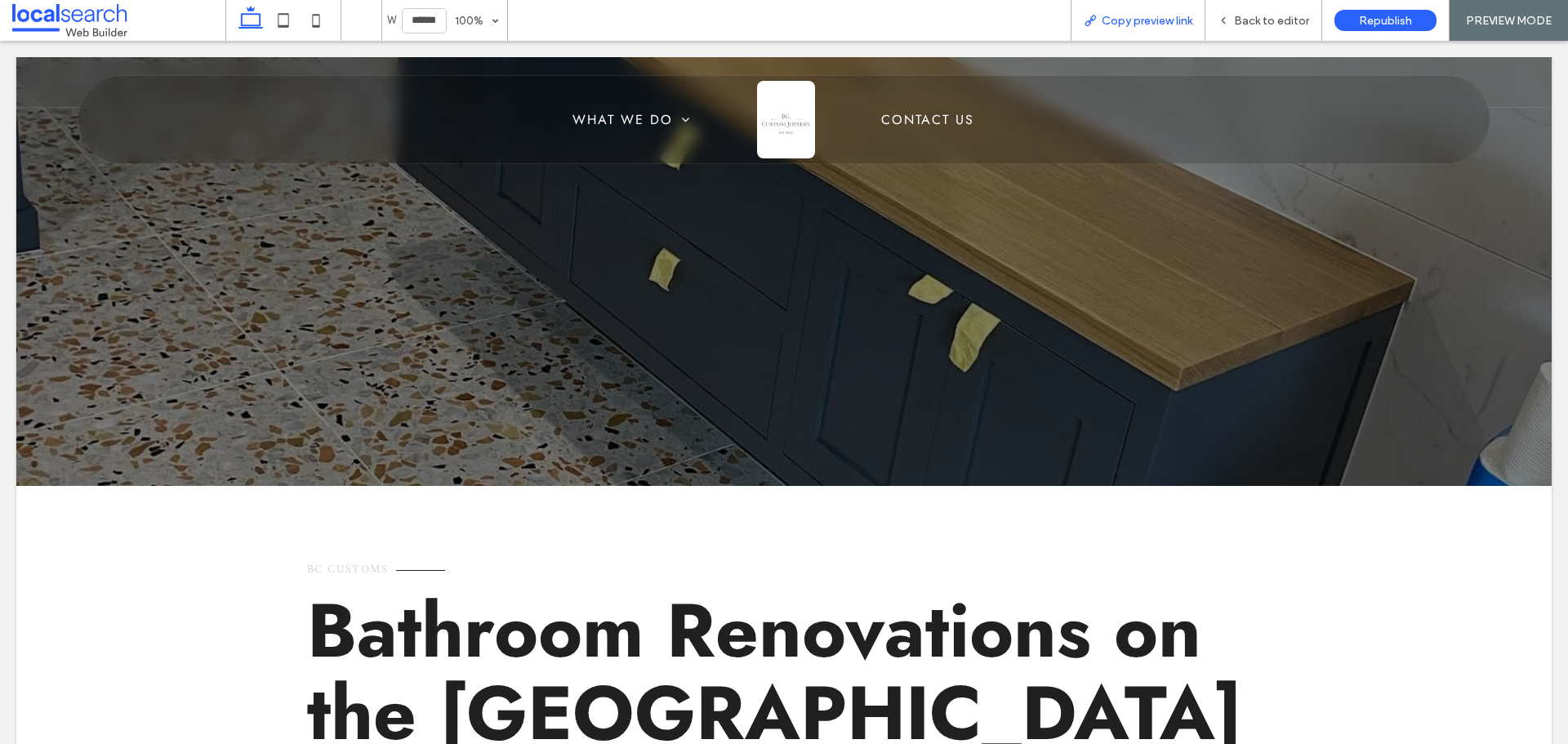
click at [1097, 19] on icon at bounding box center [1090, 19] width 13 height 13
click at [1255, 19] on span "Back to editor" at bounding box center [1271, 20] width 75 height 14
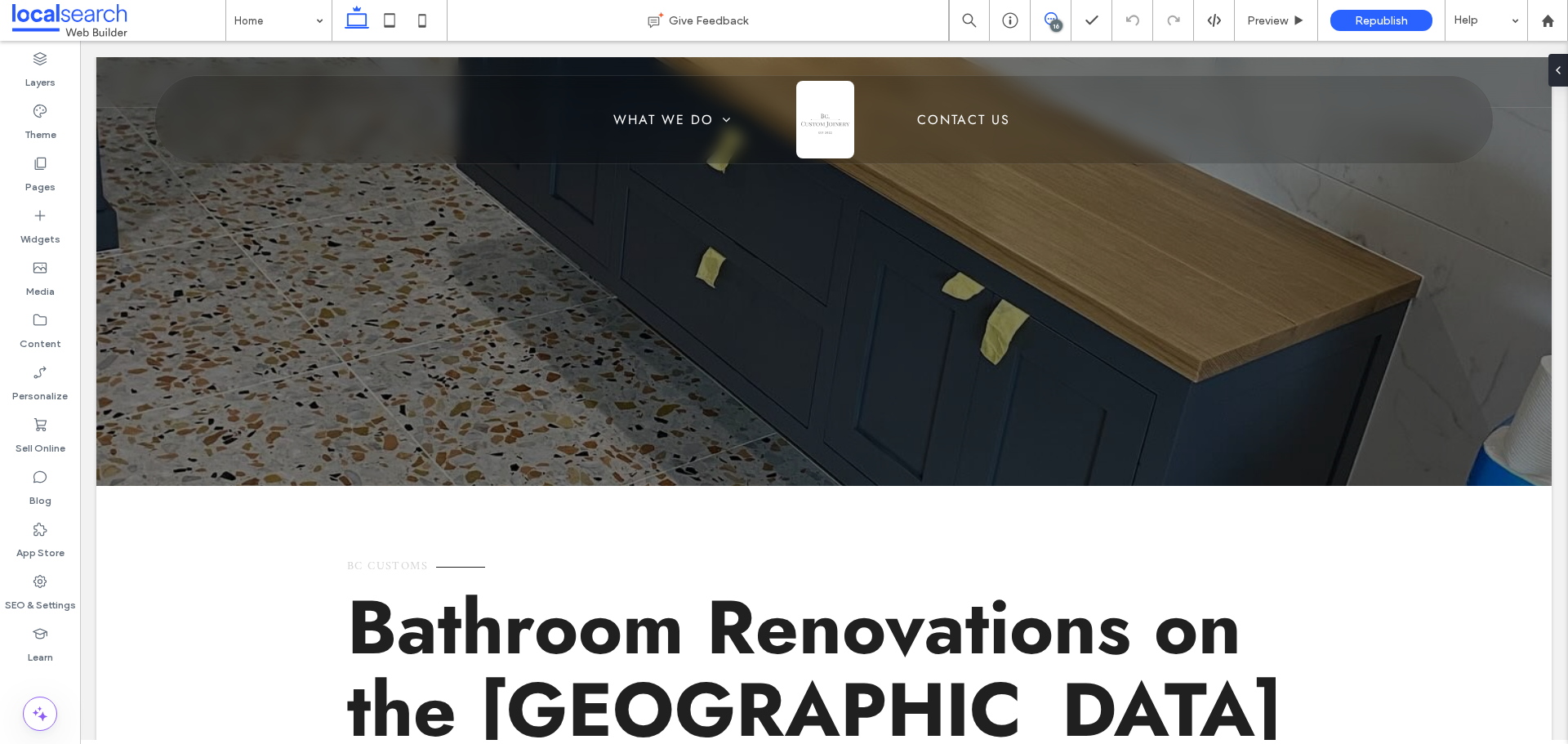
click at [1055, 19] on icon at bounding box center [1050, 18] width 13 height 13
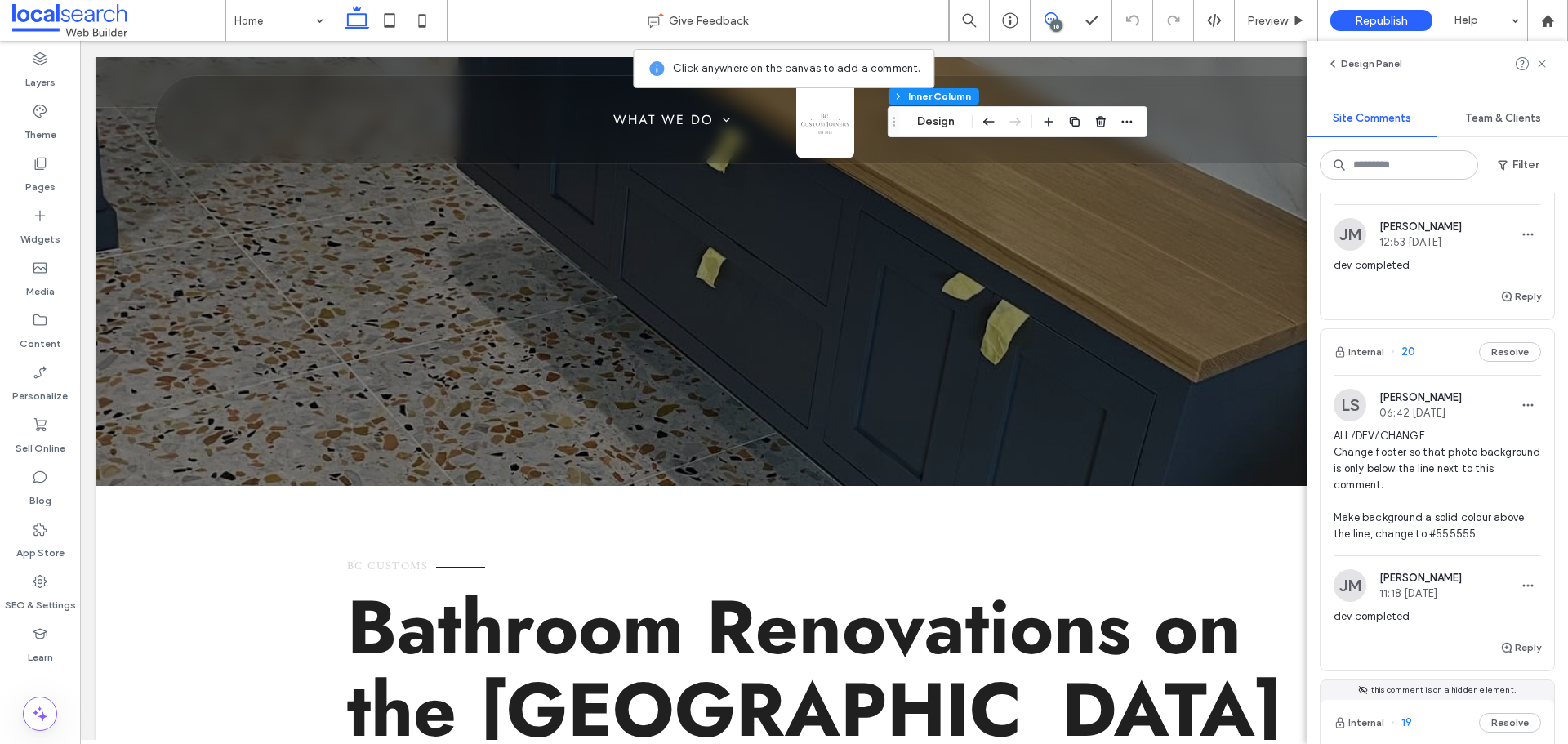
scroll to position [245, 0]
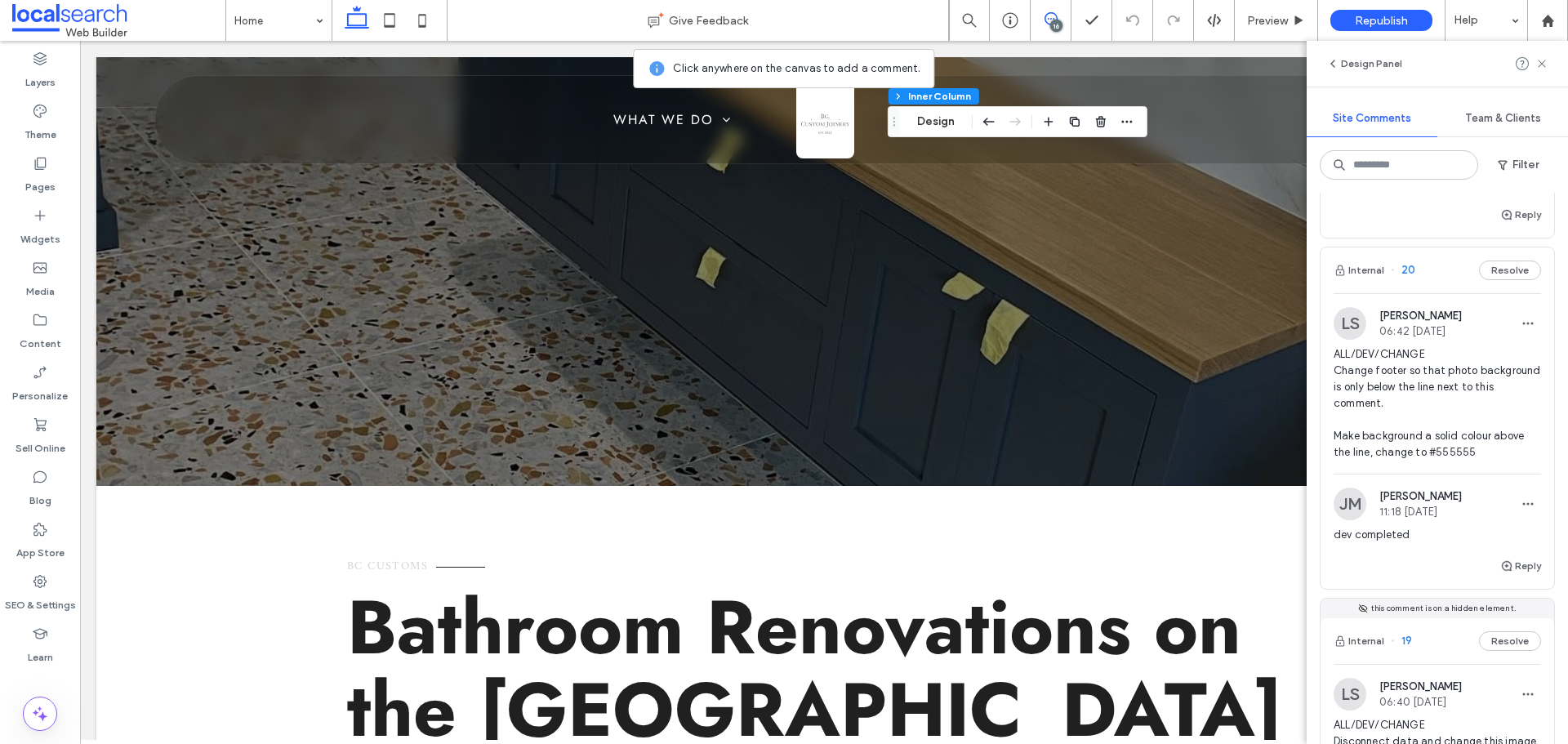
click at [1059, 22] on div "16" at bounding box center [1056, 25] width 12 height 12
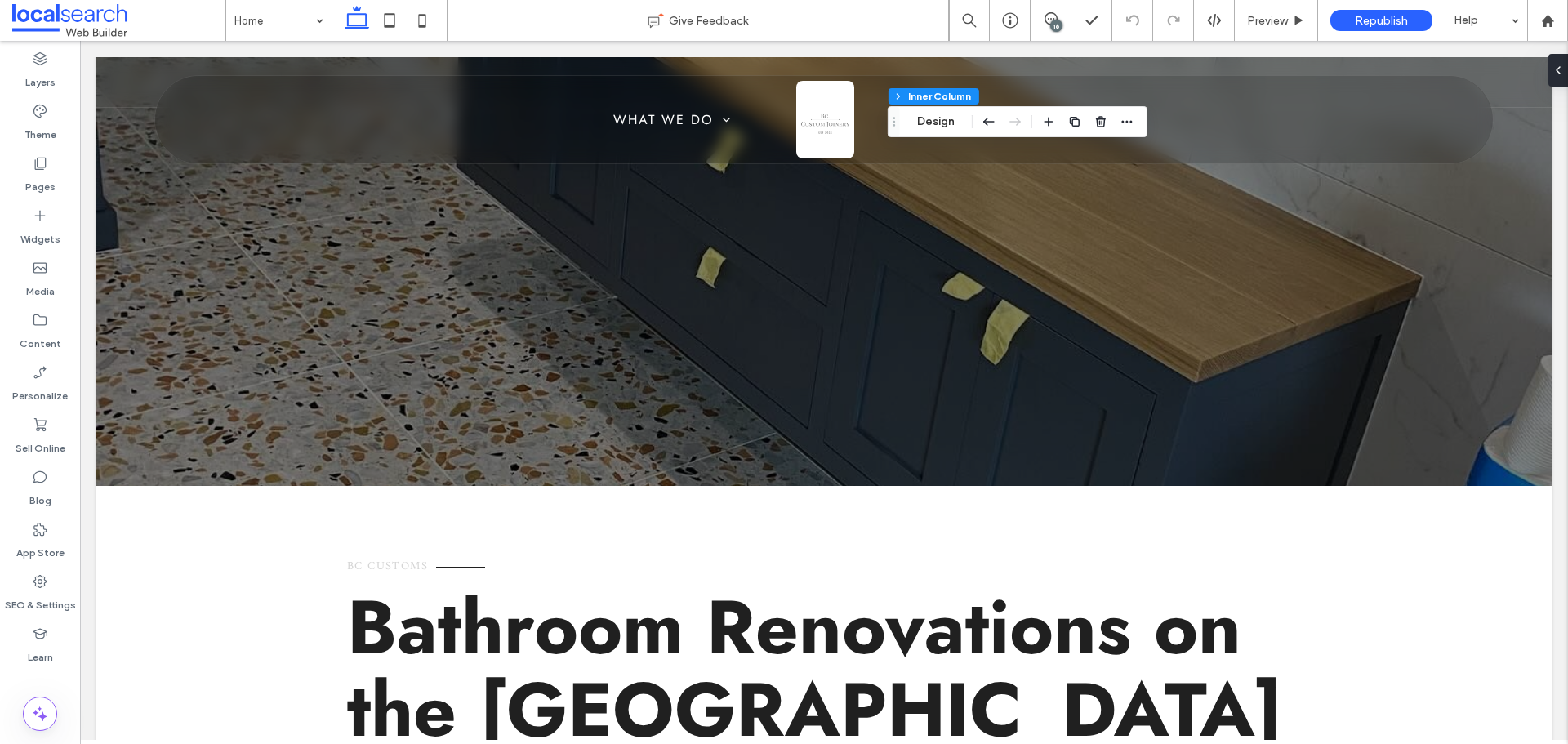
scroll to position [0, 0]
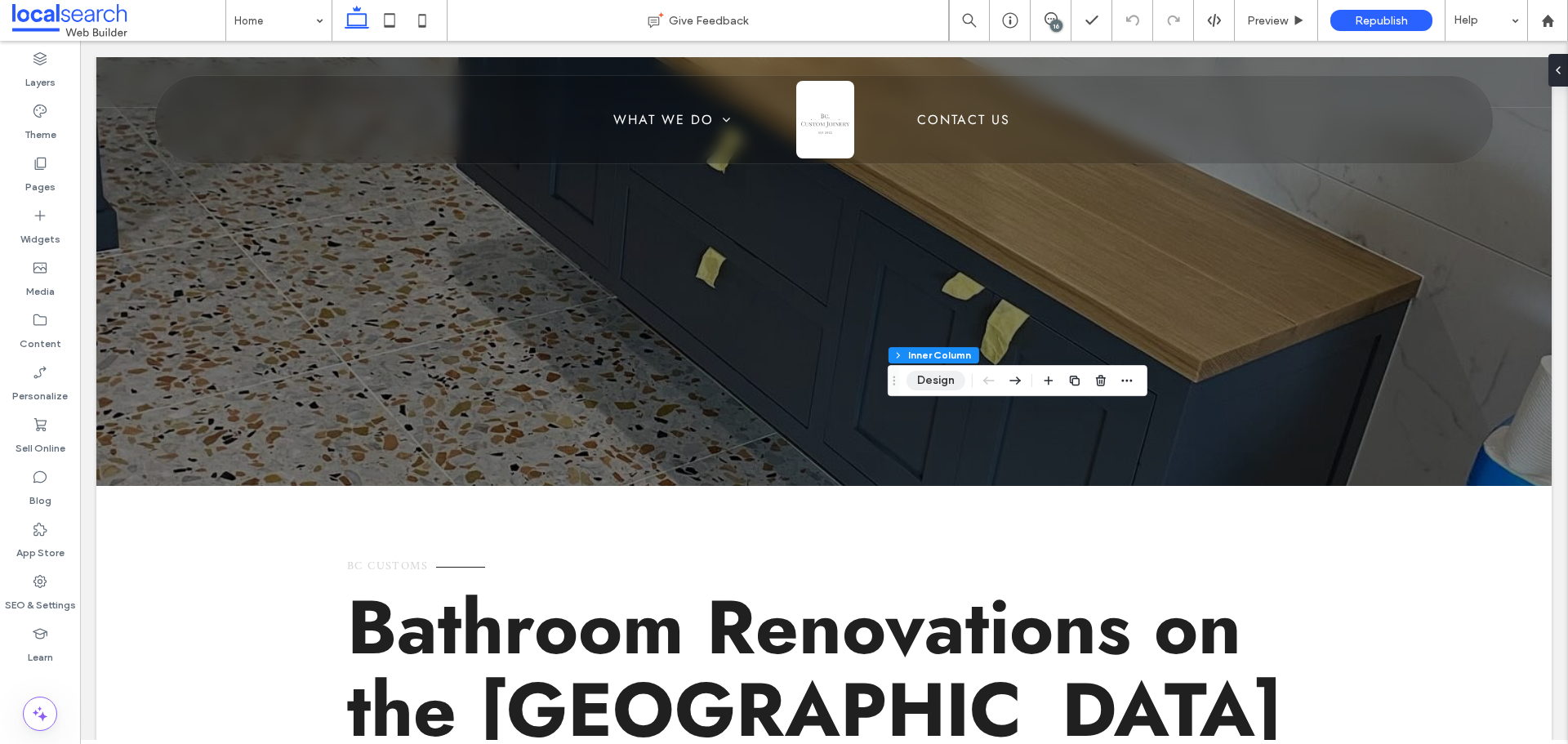
click at [954, 379] on button "Design" at bounding box center [936, 380] width 59 height 19
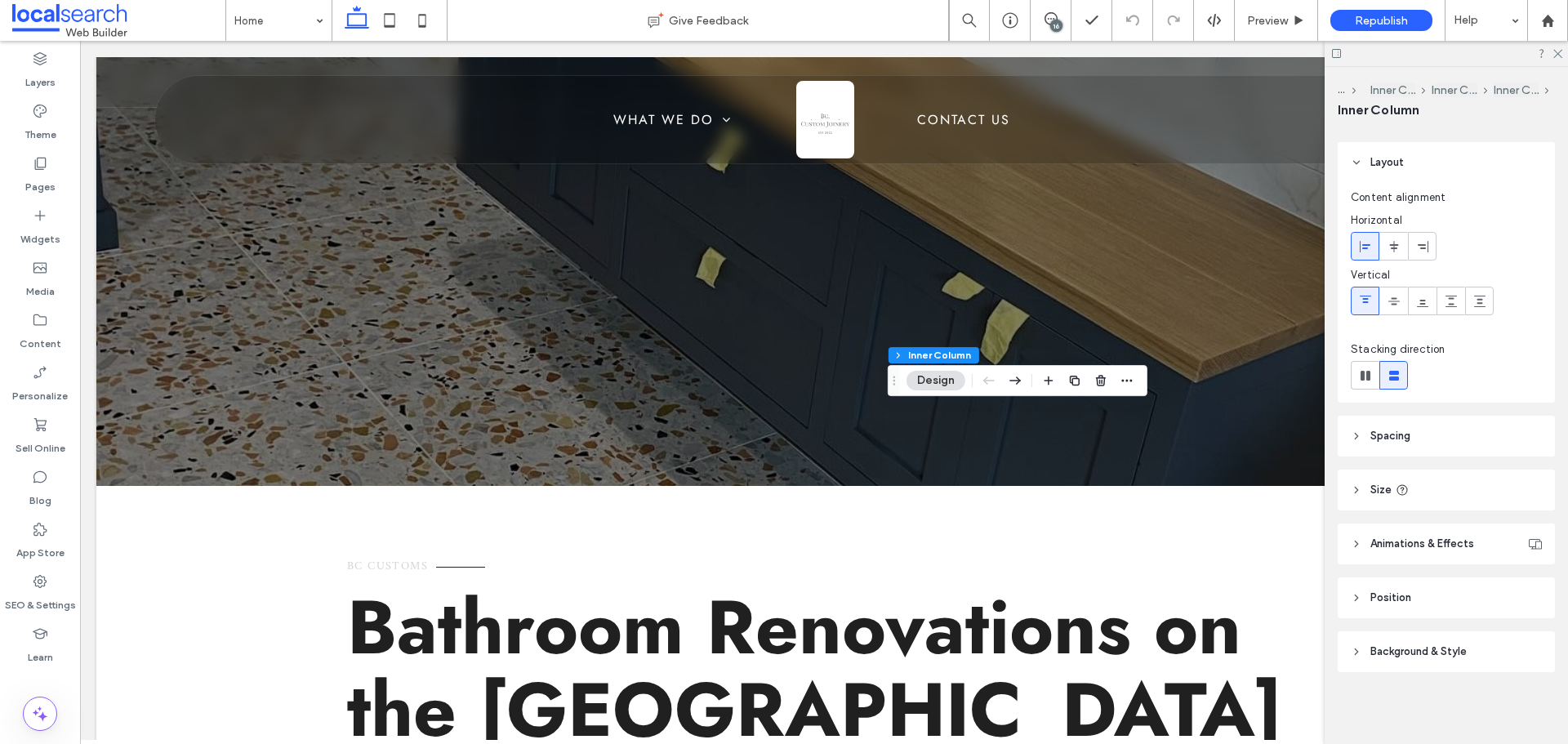
click at [1432, 535] on span "Animations & Effects" at bounding box center [1422, 543] width 104 height 16
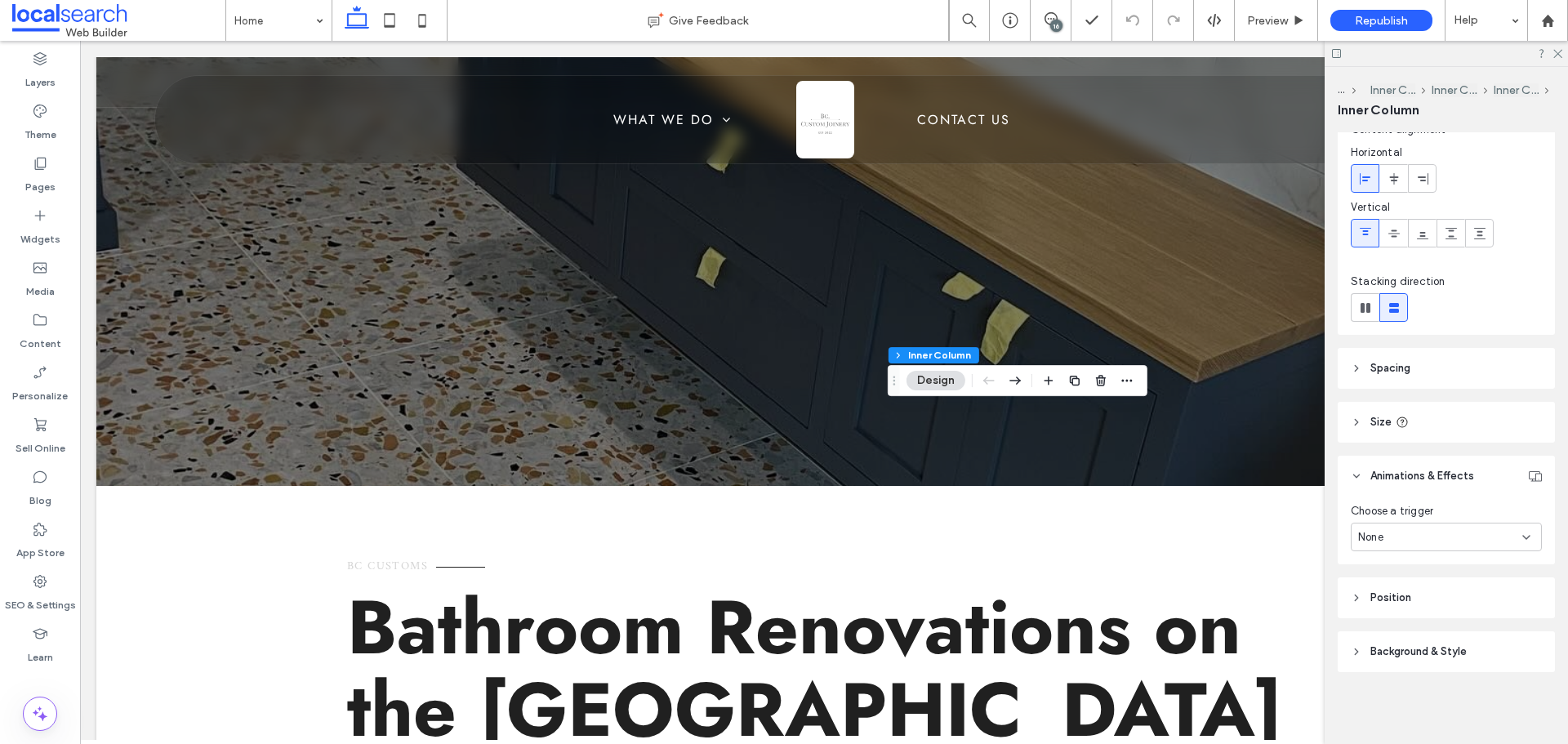
click at [1407, 641] on header "Background & Style" at bounding box center [1446, 651] width 217 height 41
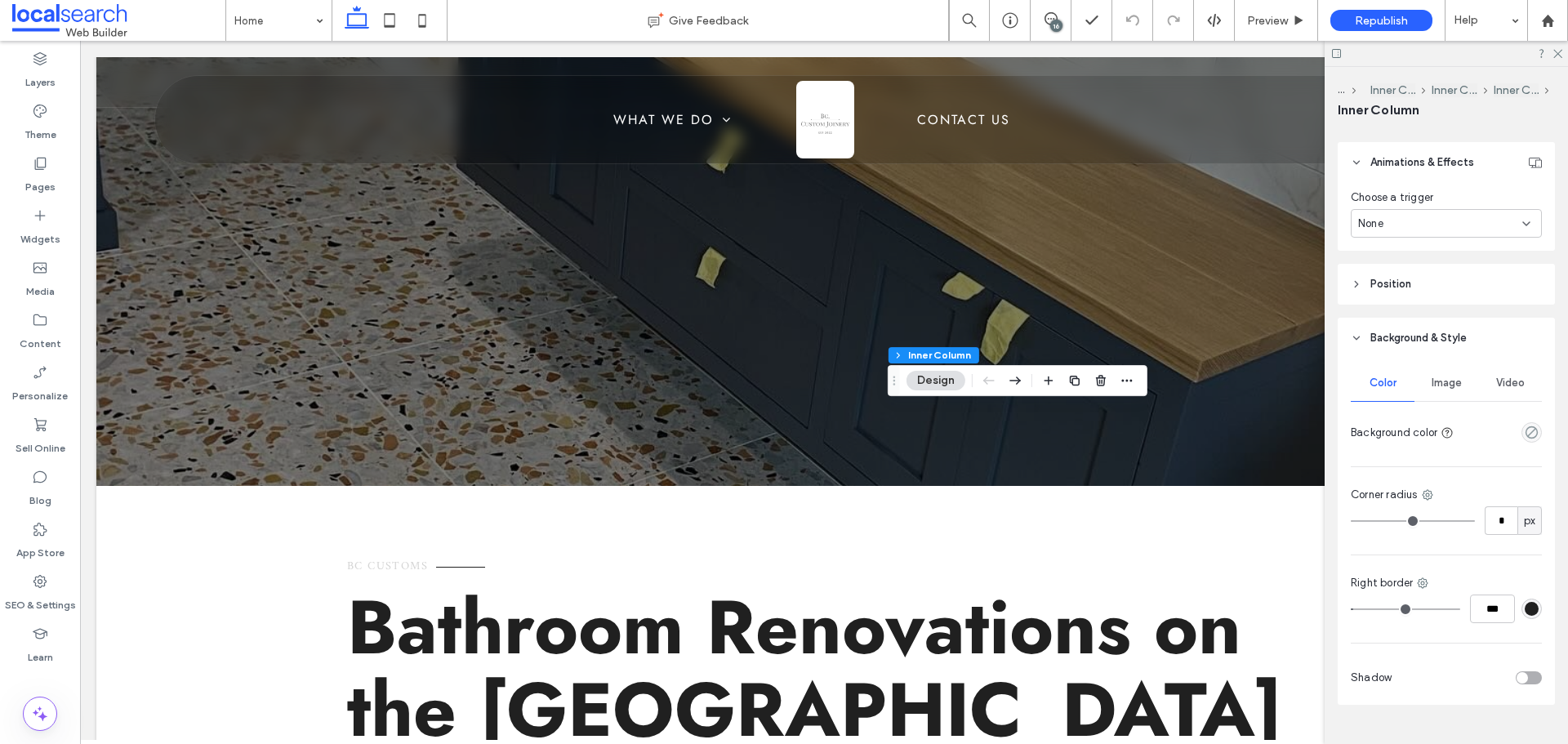
scroll to position [438, 0]
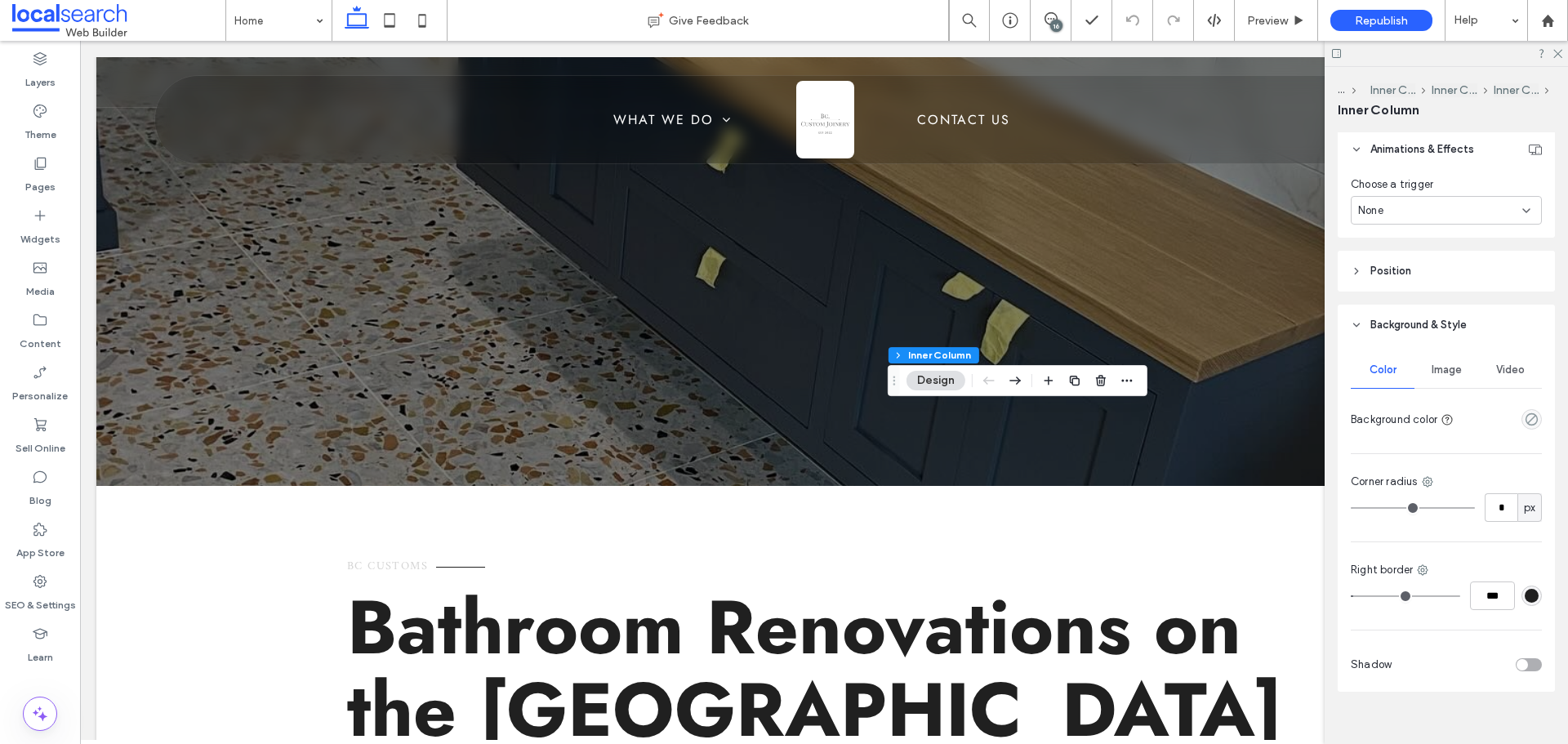
type input "*"
type input "***"
drag, startPoint x: 1358, startPoint y: 597, endPoint x: 1333, endPoint y: 595, distance: 25.1
type input "*"
click at [1351, 595] on input "range" at bounding box center [1406, 596] width 110 height 2
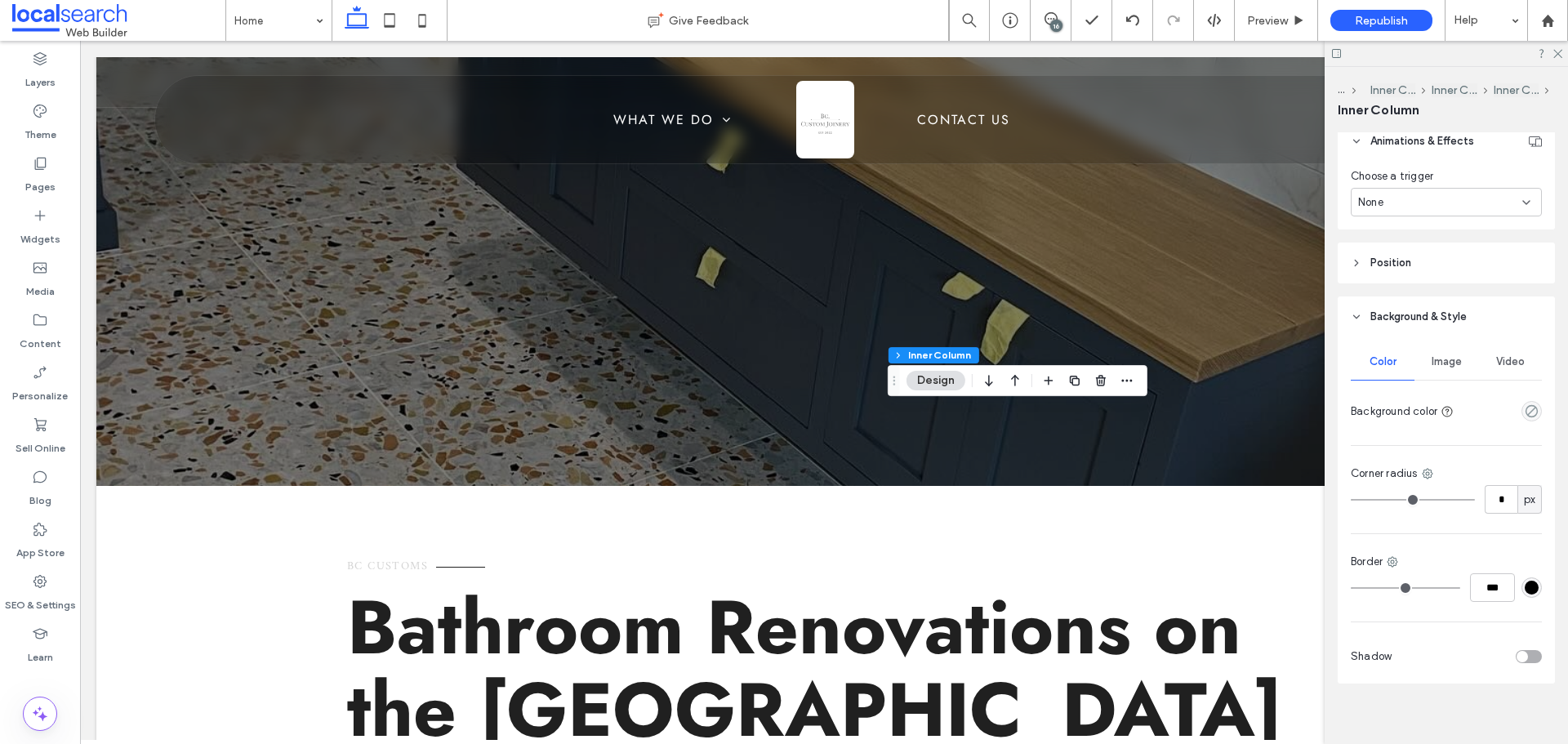
scroll to position [526, 0]
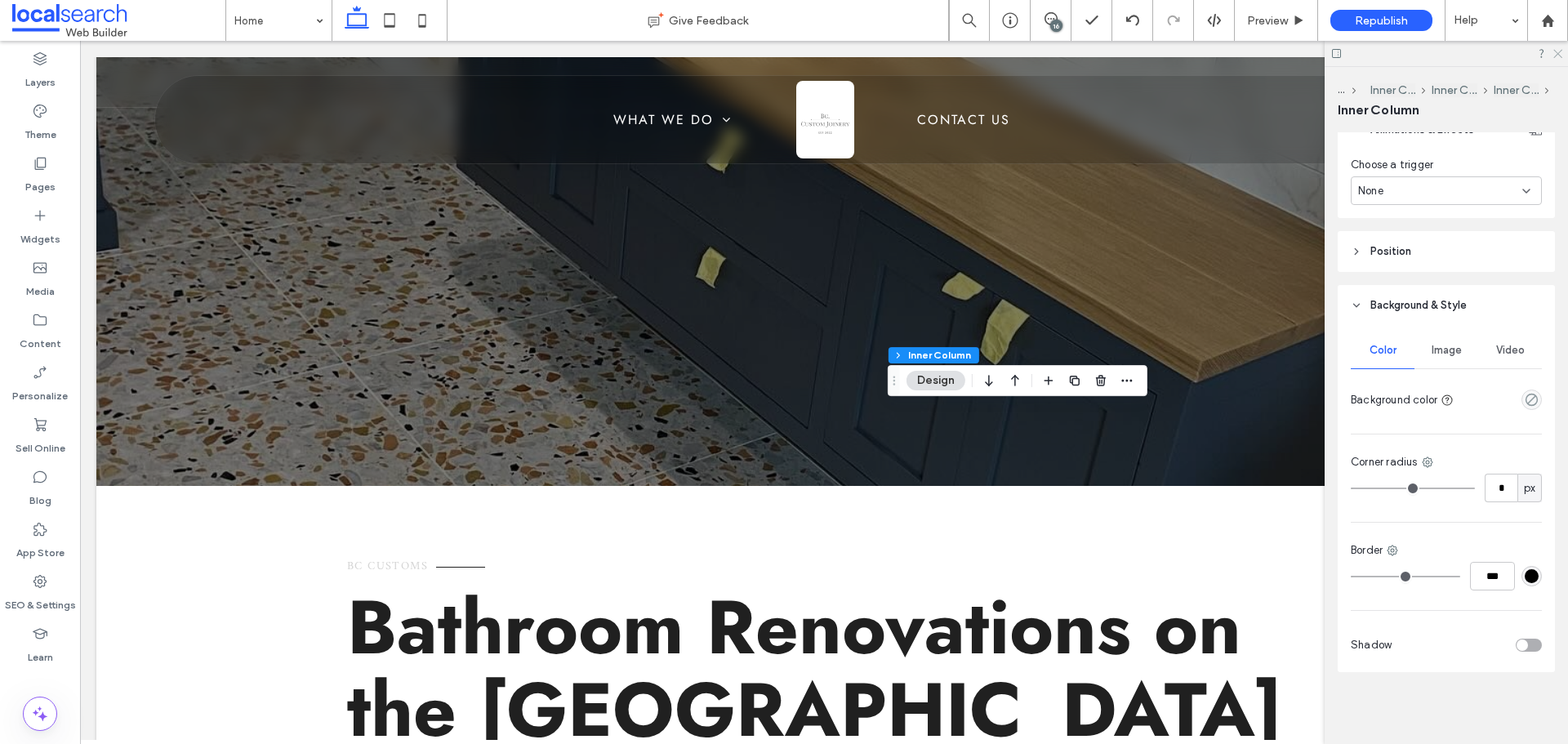
click at [1556, 54] on icon at bounding box center [1556, 52] width 11 height 11
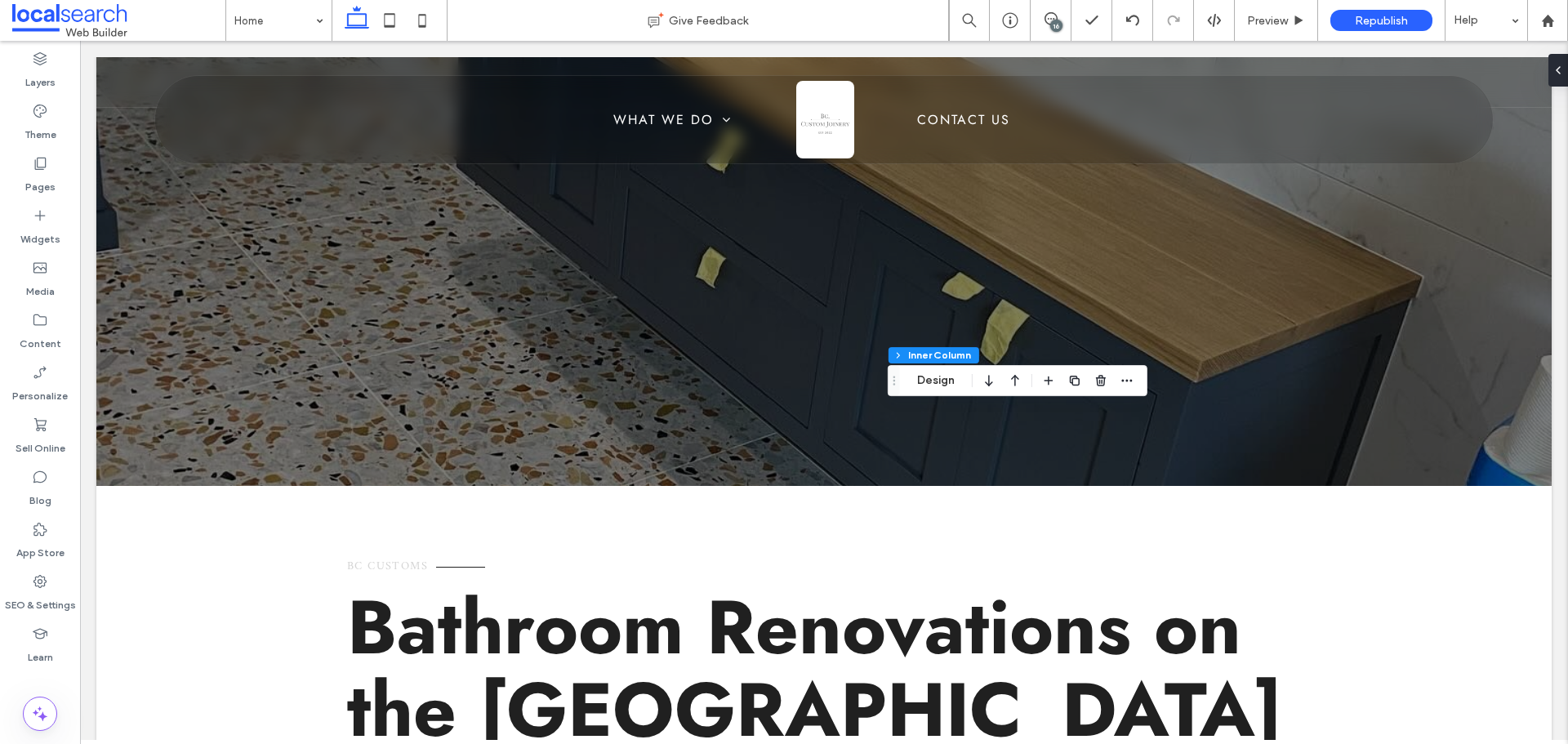
click at [1056, 21] on div "16" at bounding box center [1056, 25] width 12 height 12
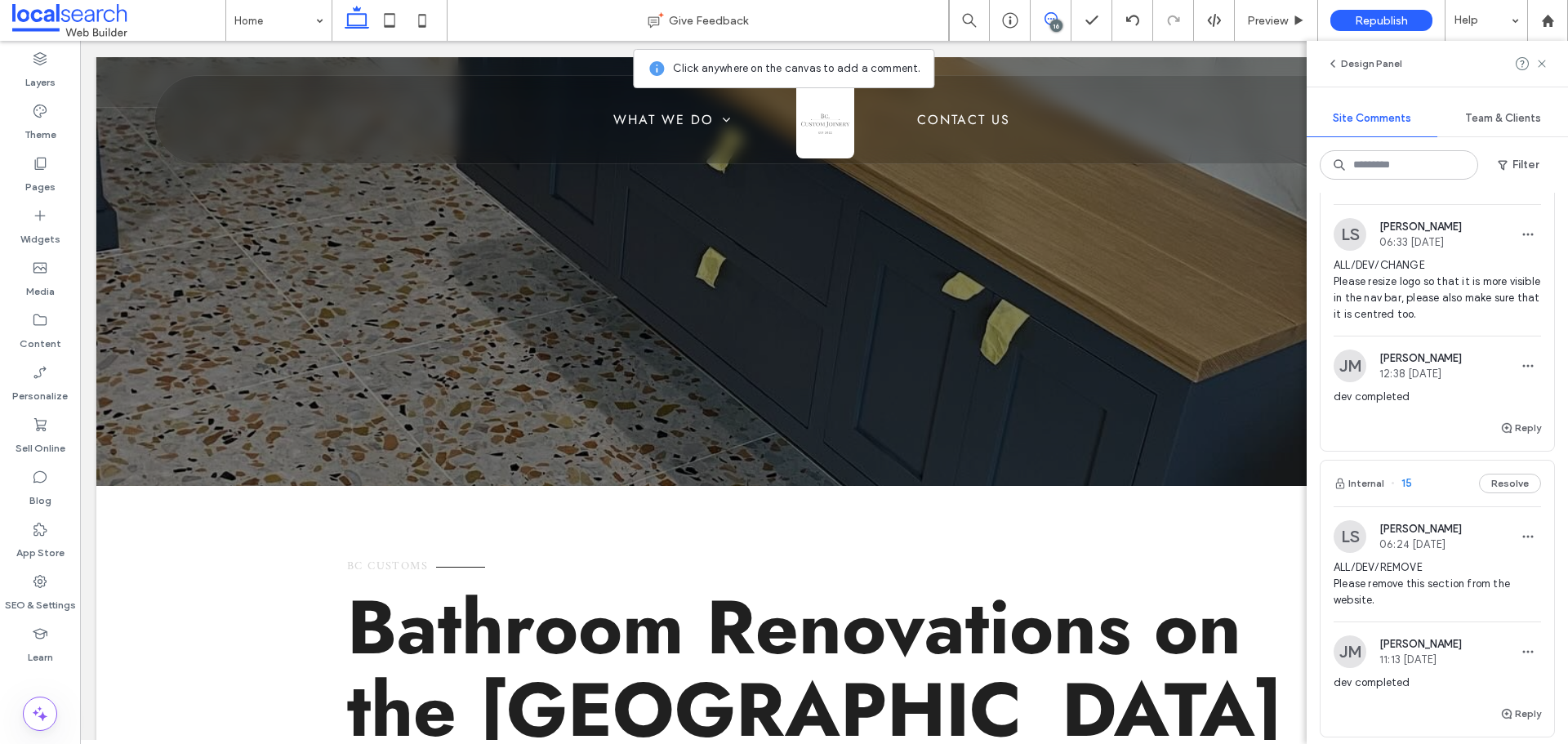
scroll to position [1714, 0]
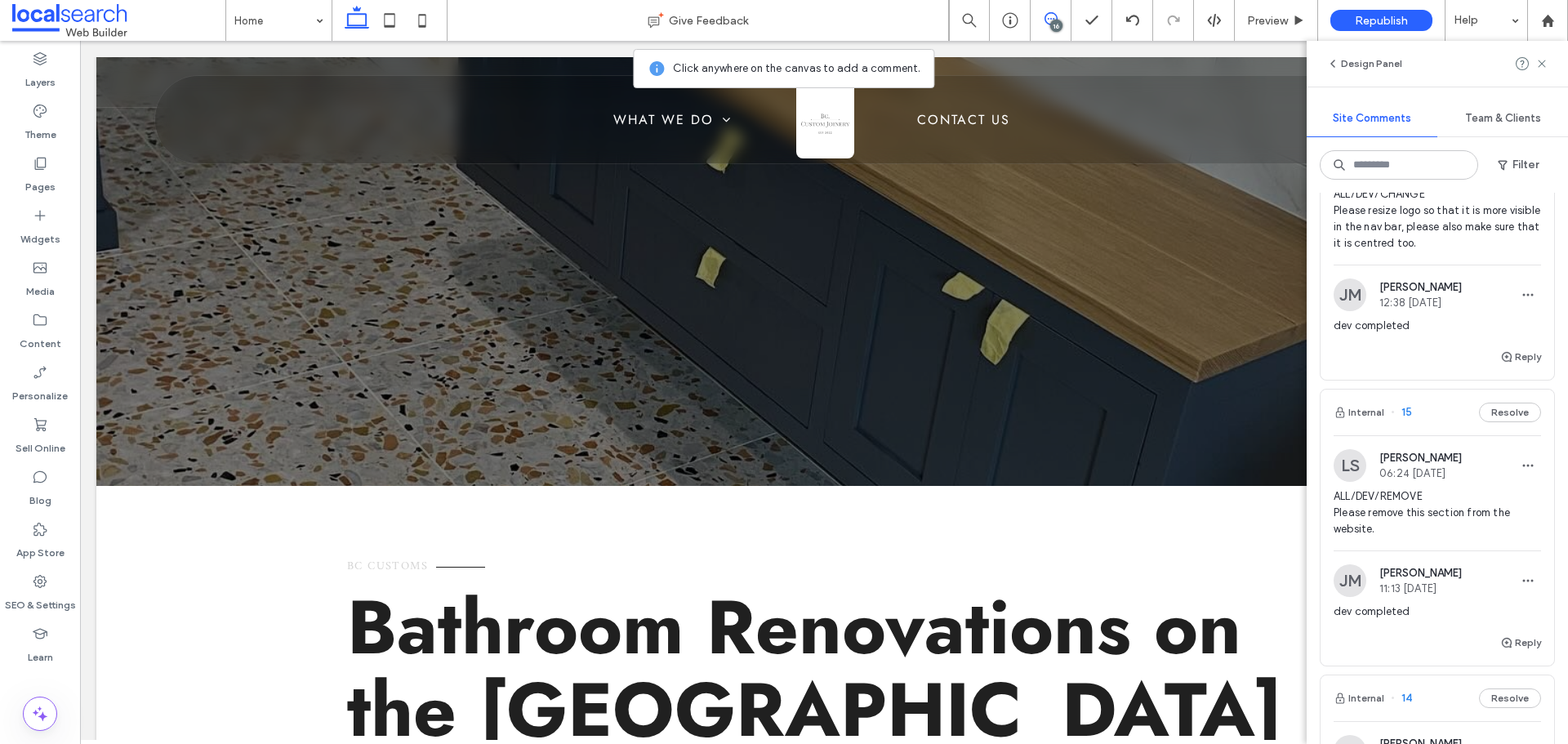
click at [1438, 508] on span "ALL/DEV/REMOVE Please remove this section from the website." at bounding box center [1437, 513] width 208 height 49
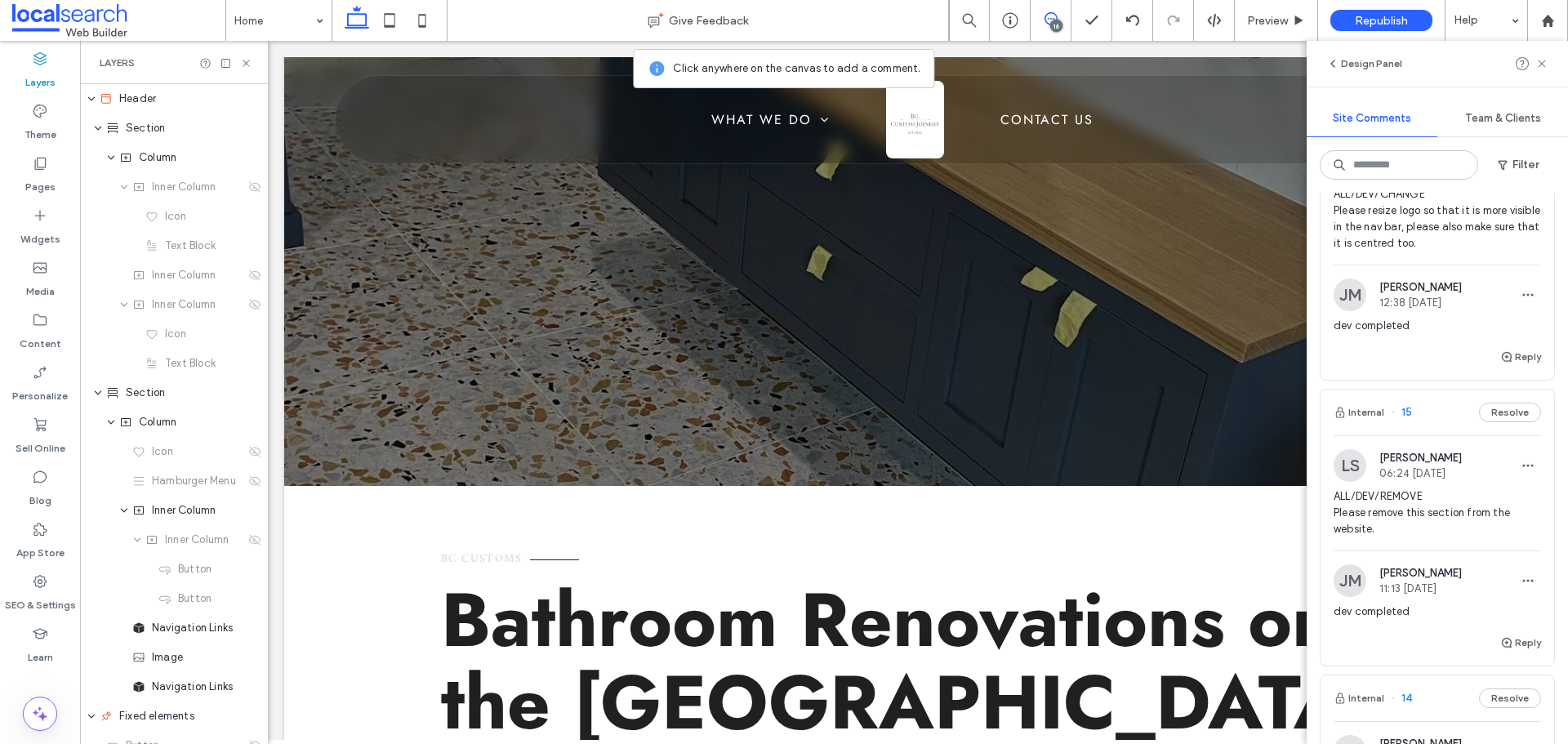
click at [1431, 513] on span "ALL/DEV/REMOVE Please remove this section from the website." at bounding box center [1437, 513] width 208 height 49
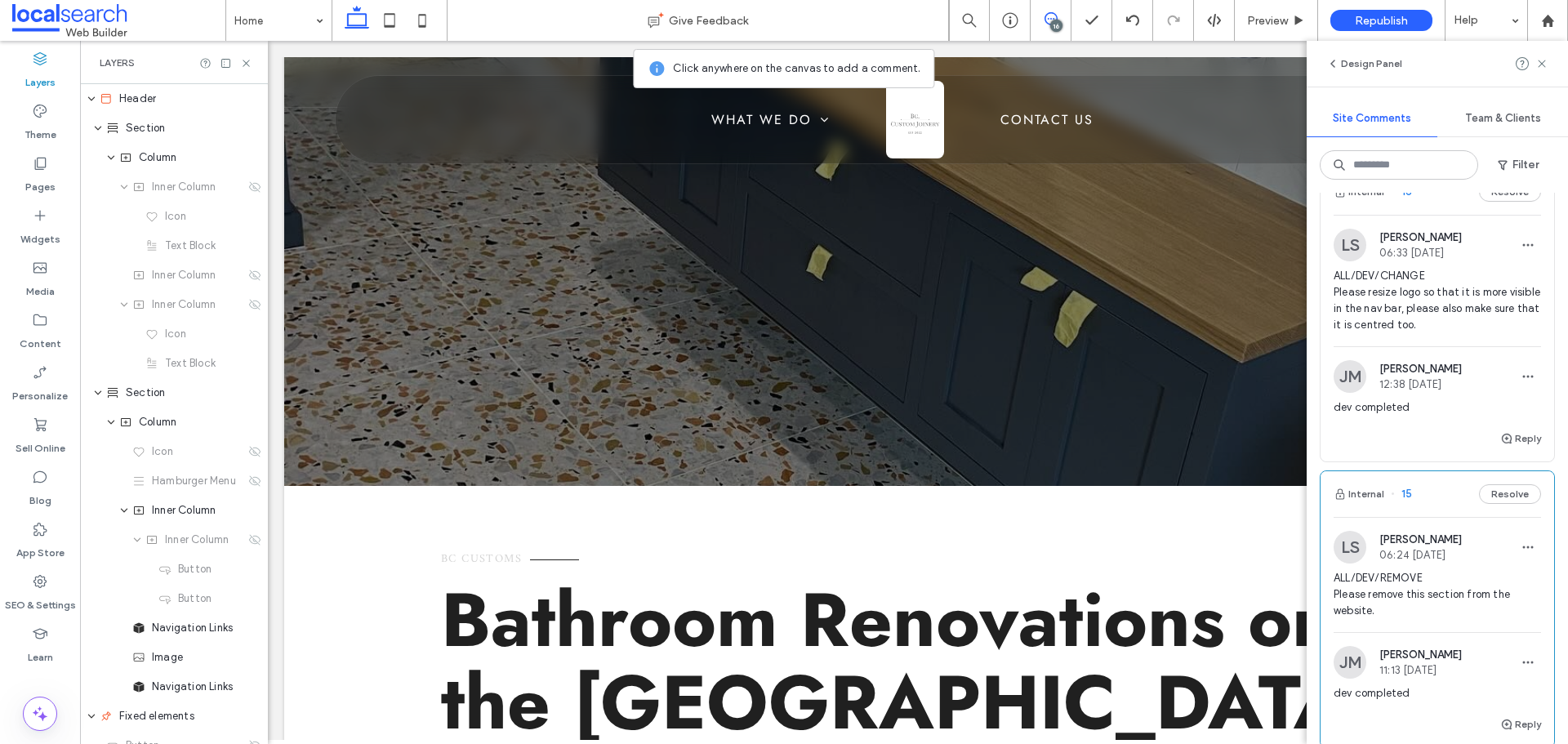
click at [1410, 298] on span "ALL/DEV/CHANGE Please resize logo so that it is more visible in the nav bar, pl…" at bounding box center [1437, 300] width 208 height 65
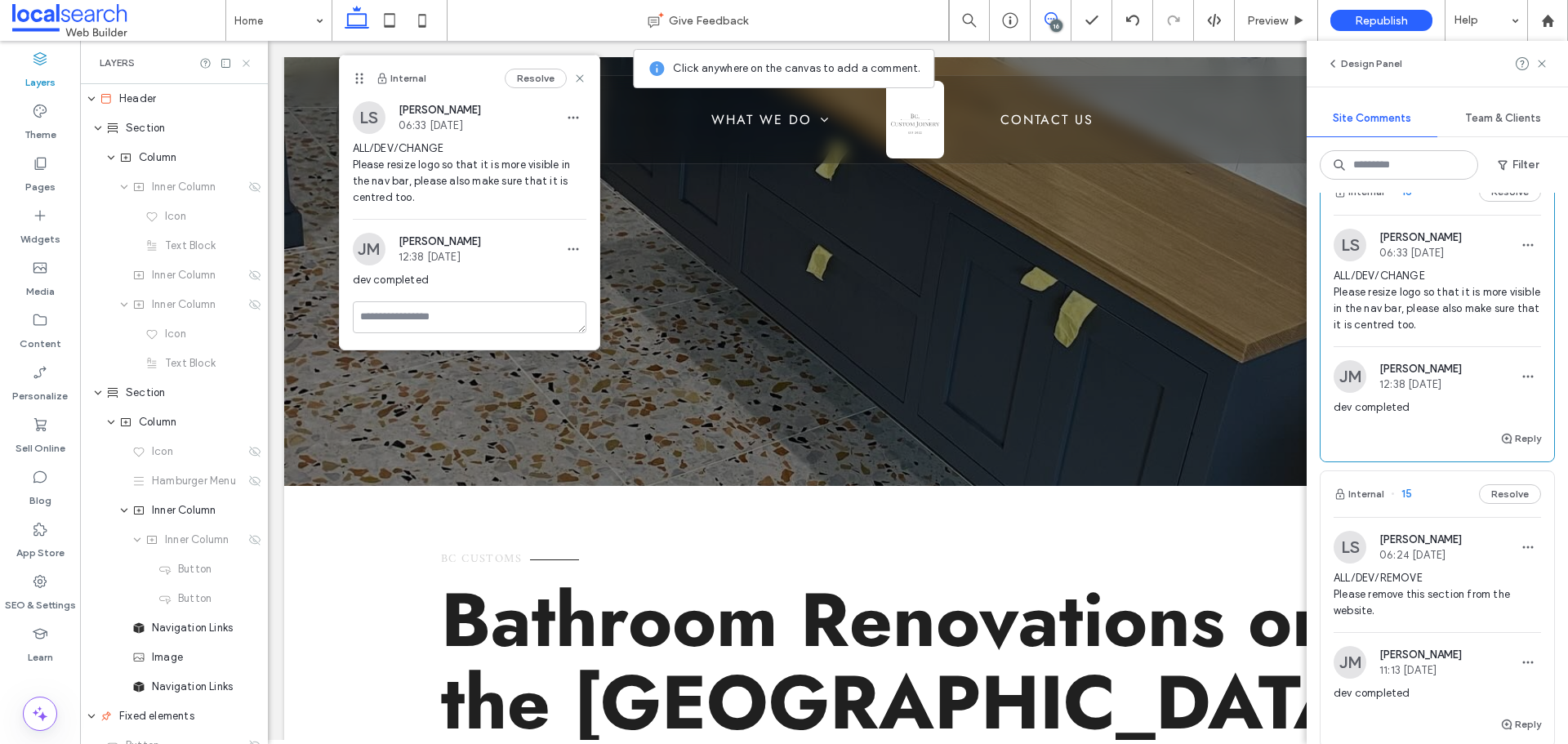
click at [244, 62] on icon at bounding box center [246, 63] width 12 height 12
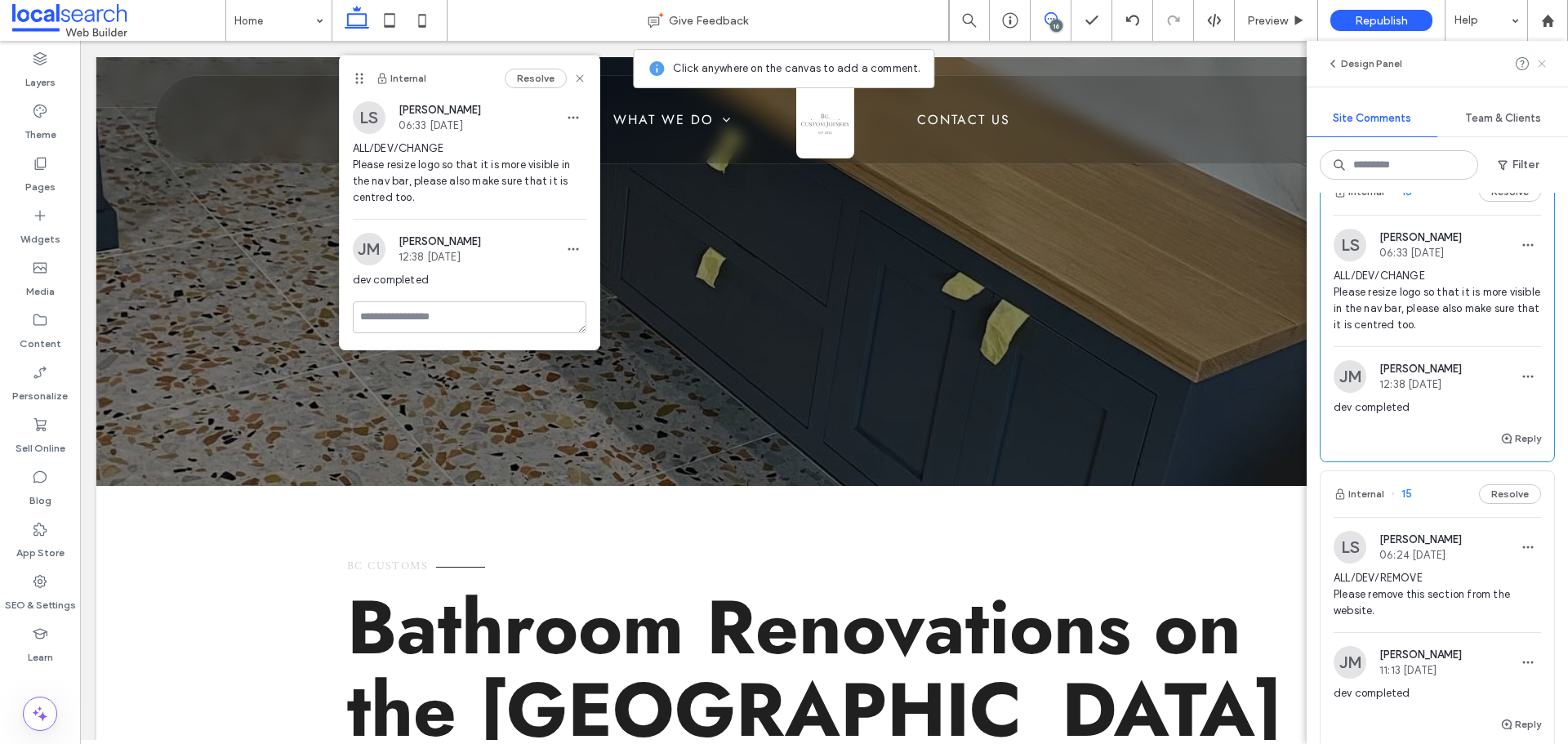
click at [1538, 70] on span at bounding box center [1541, 63] width 13 height 19
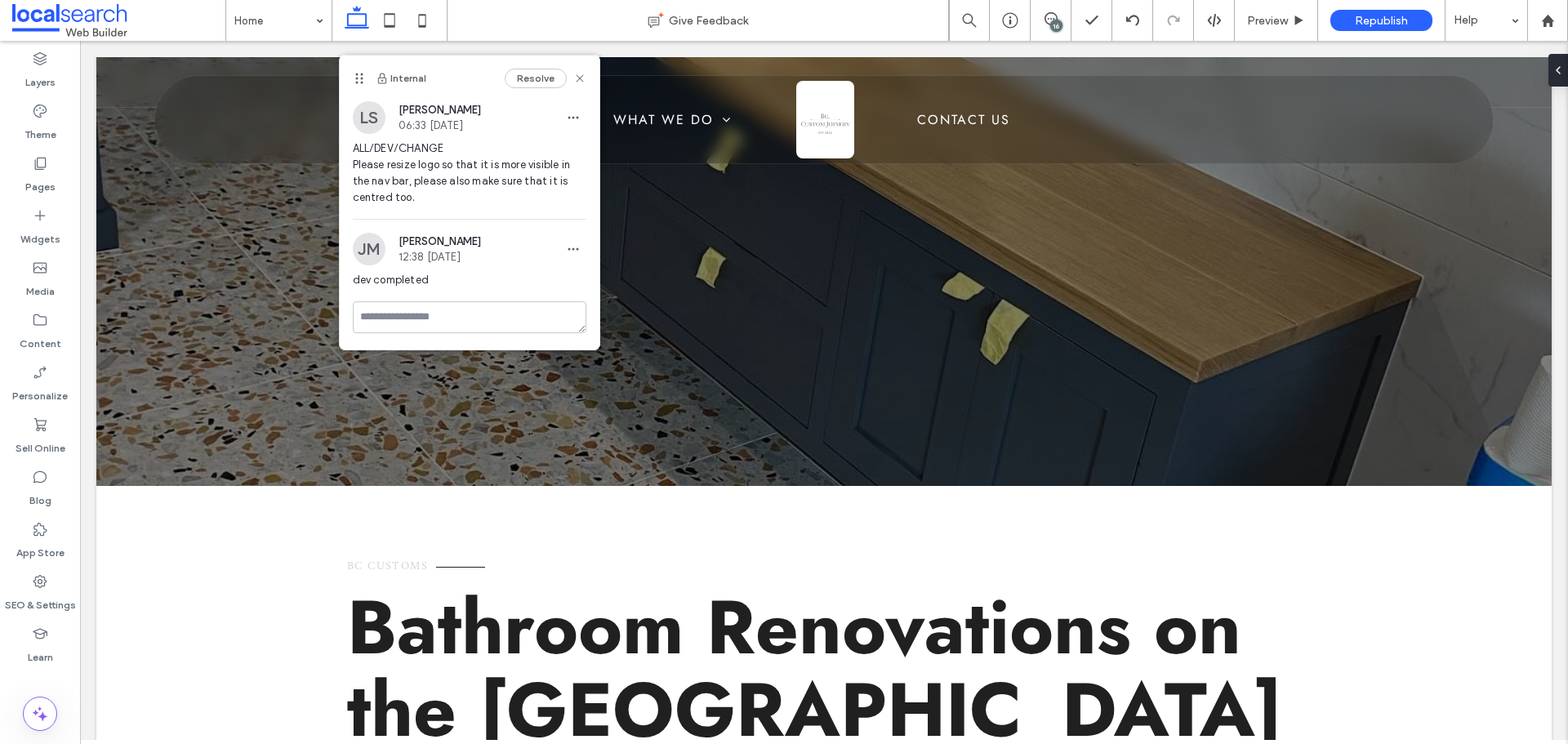
scroll to position [0, 0]
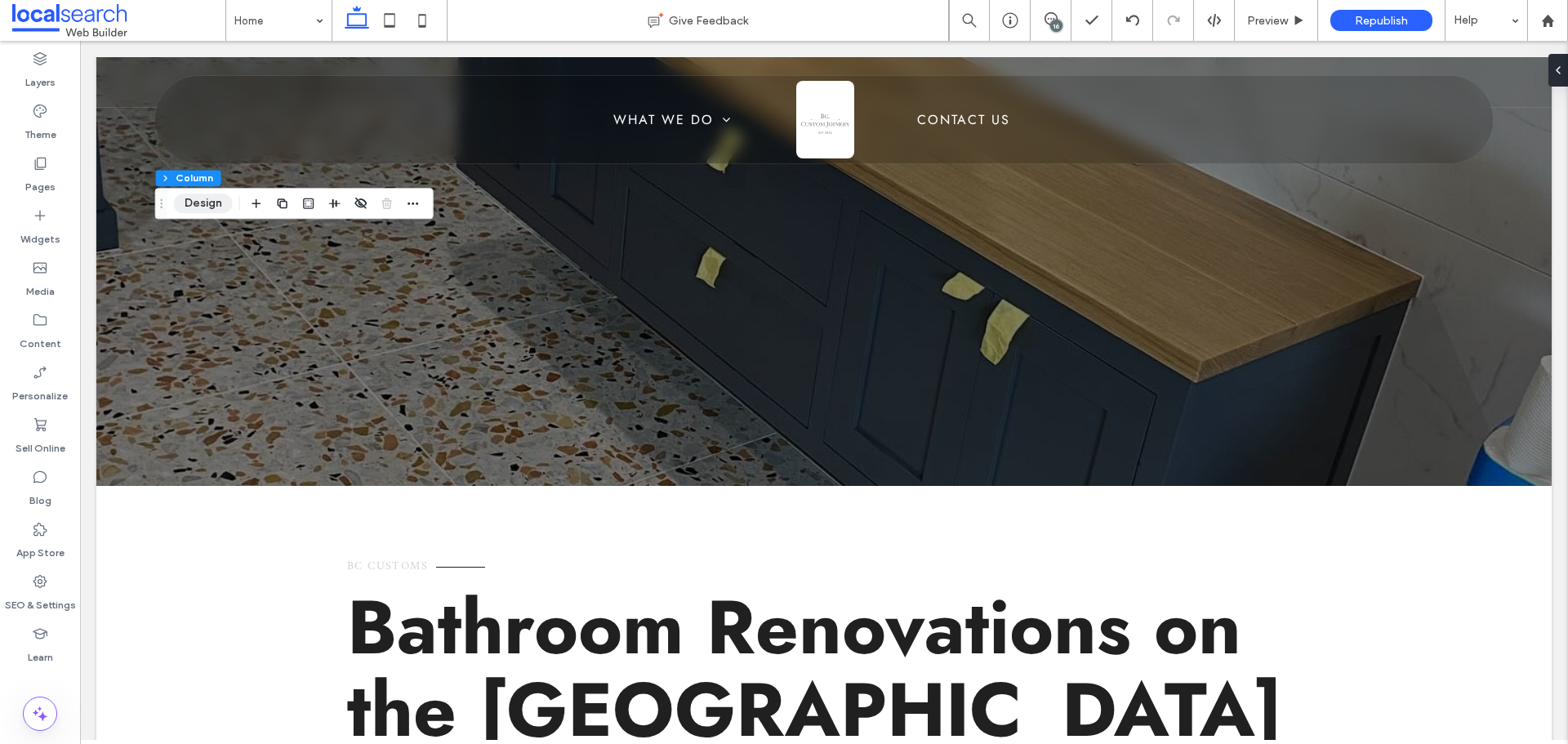
click at [210, 202] on button "Design" at bounding box center [204, 203] width 59 height 19
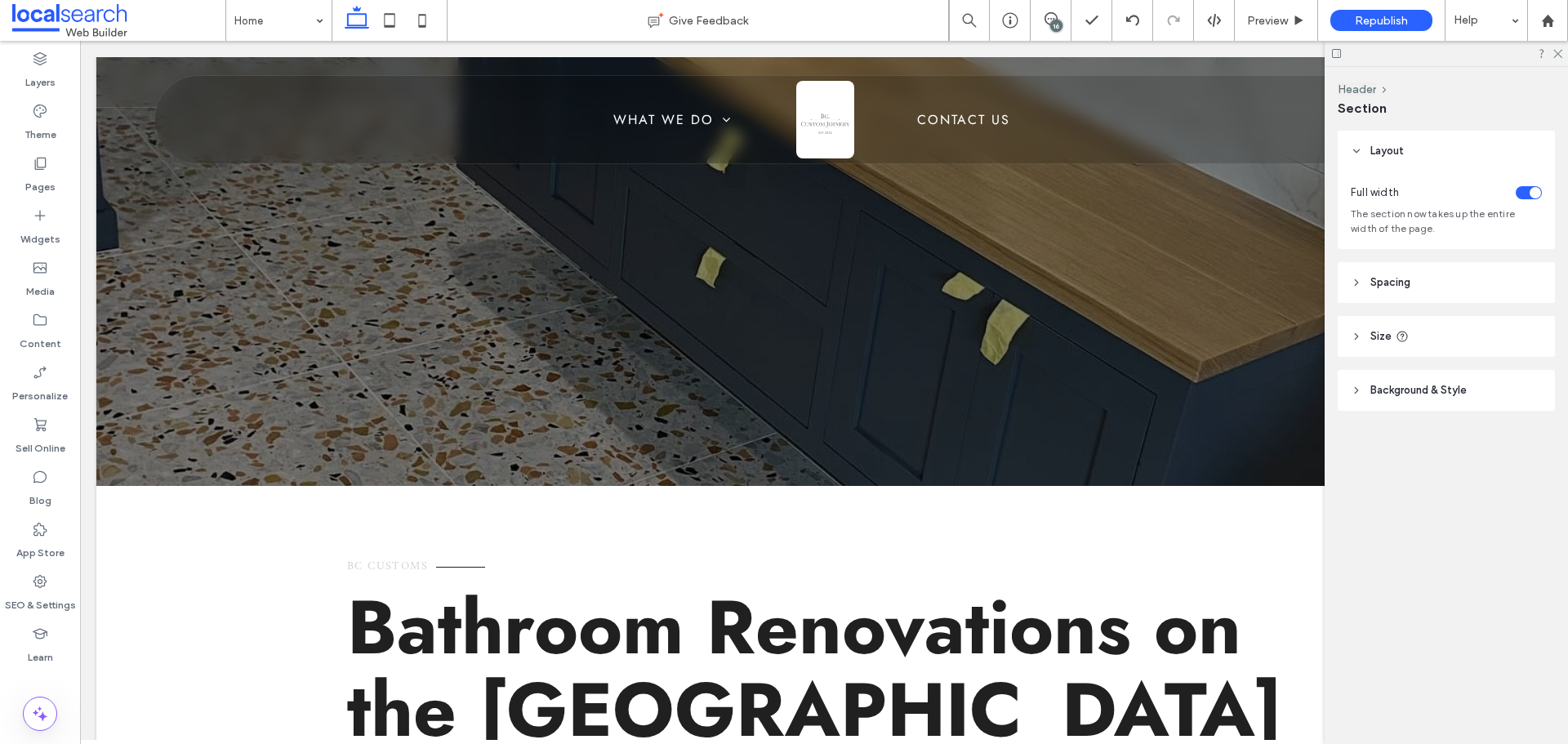
type input "***"
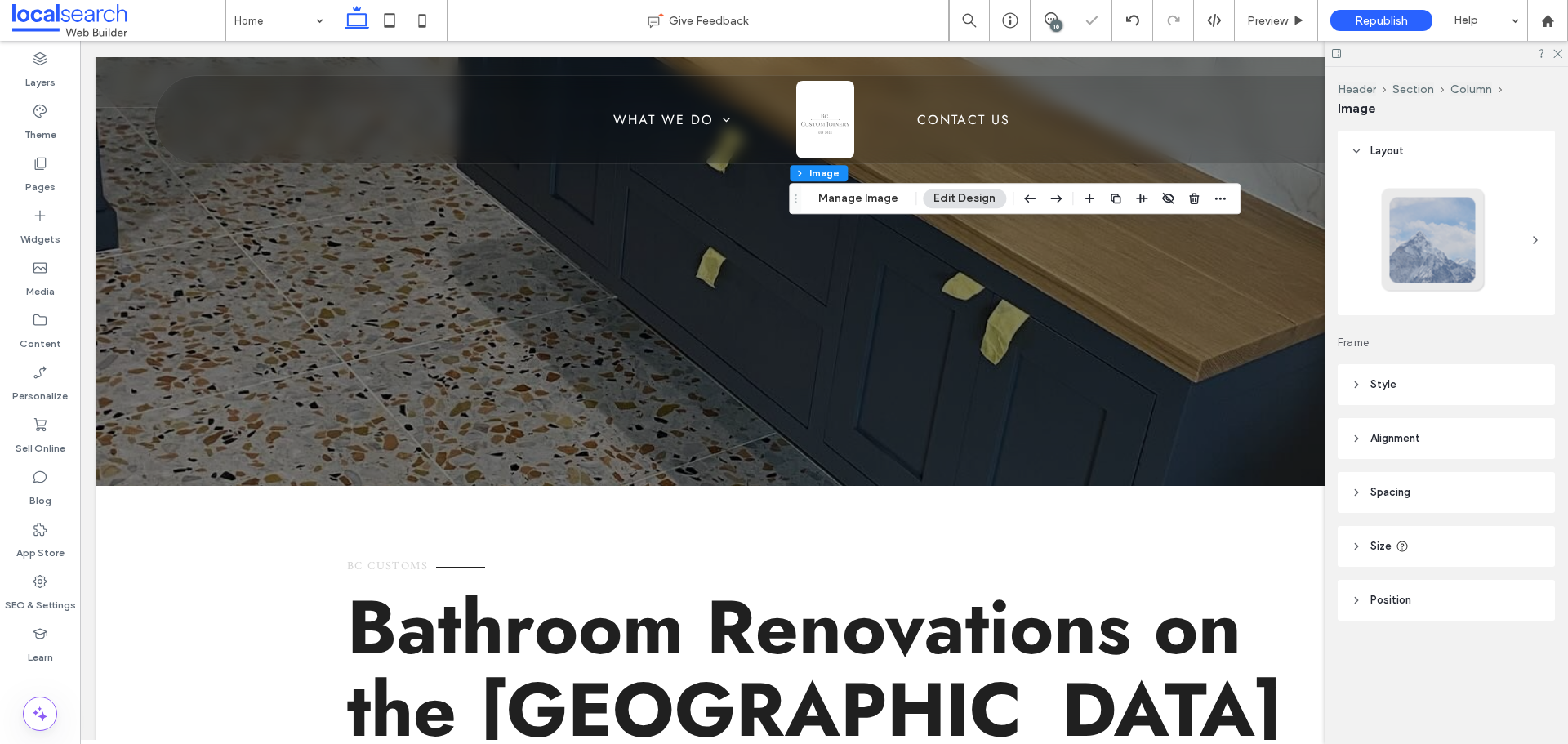
type input "*"
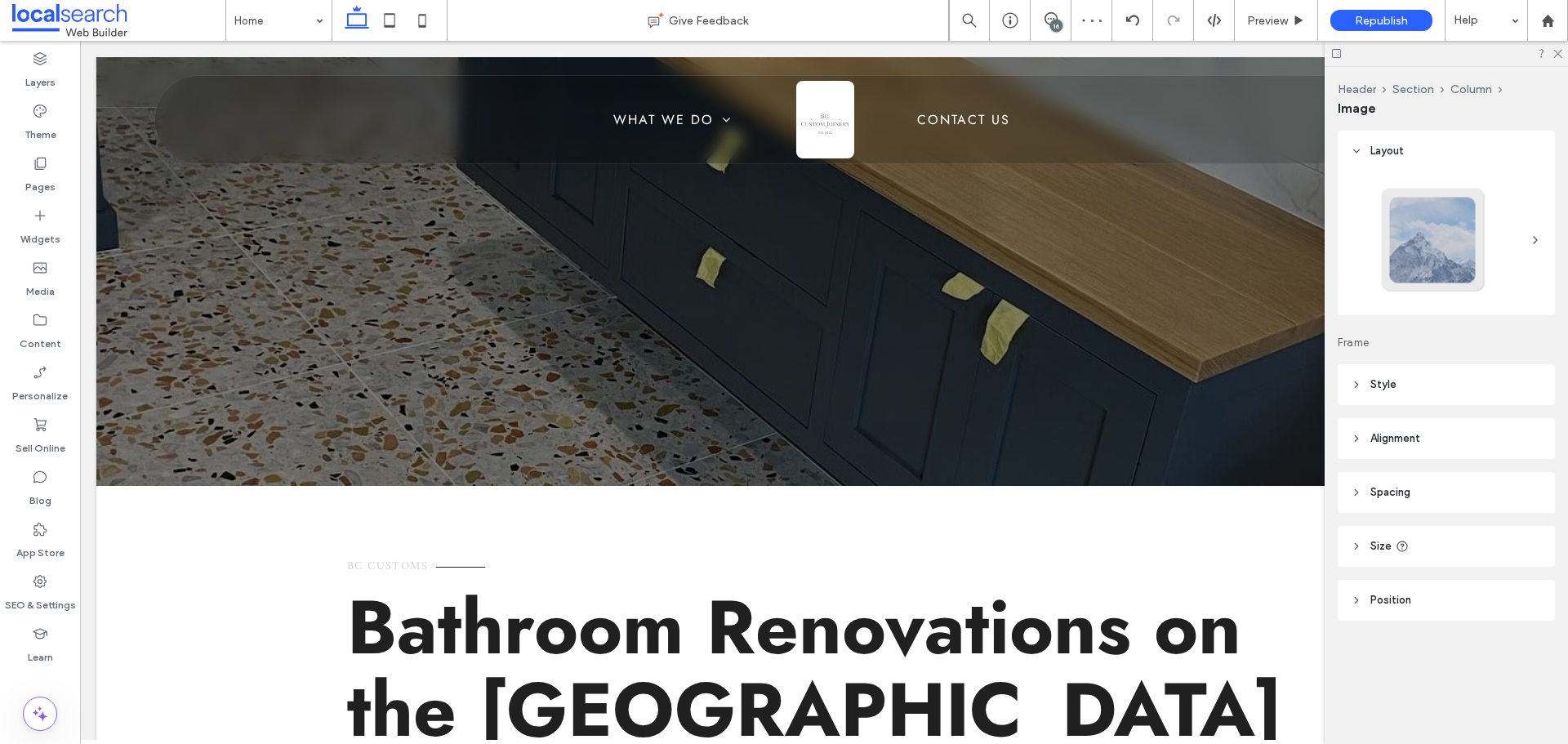
type input "***"
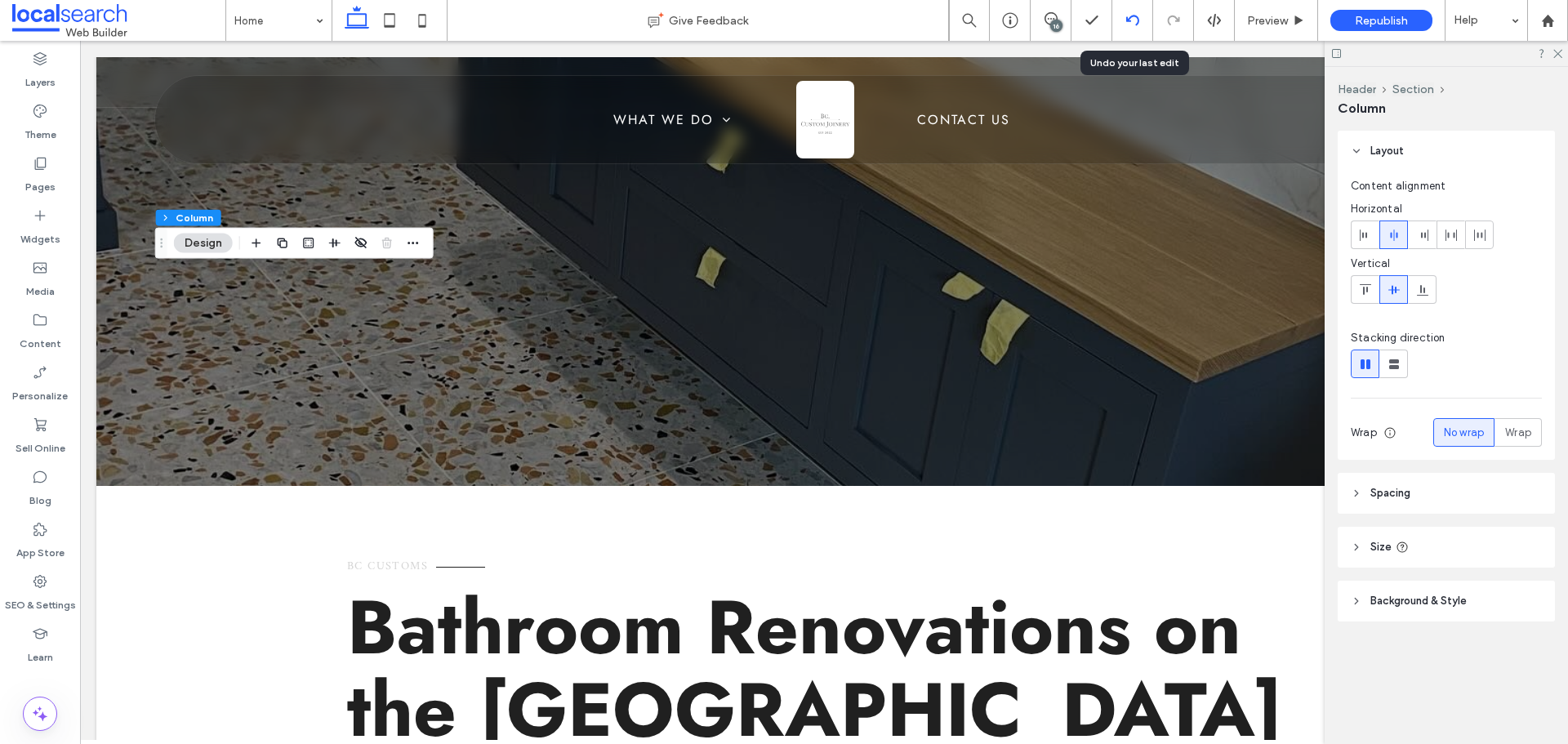
click at [1132, 18] on icon at bounding box center [1132, 19] width 13 height 13
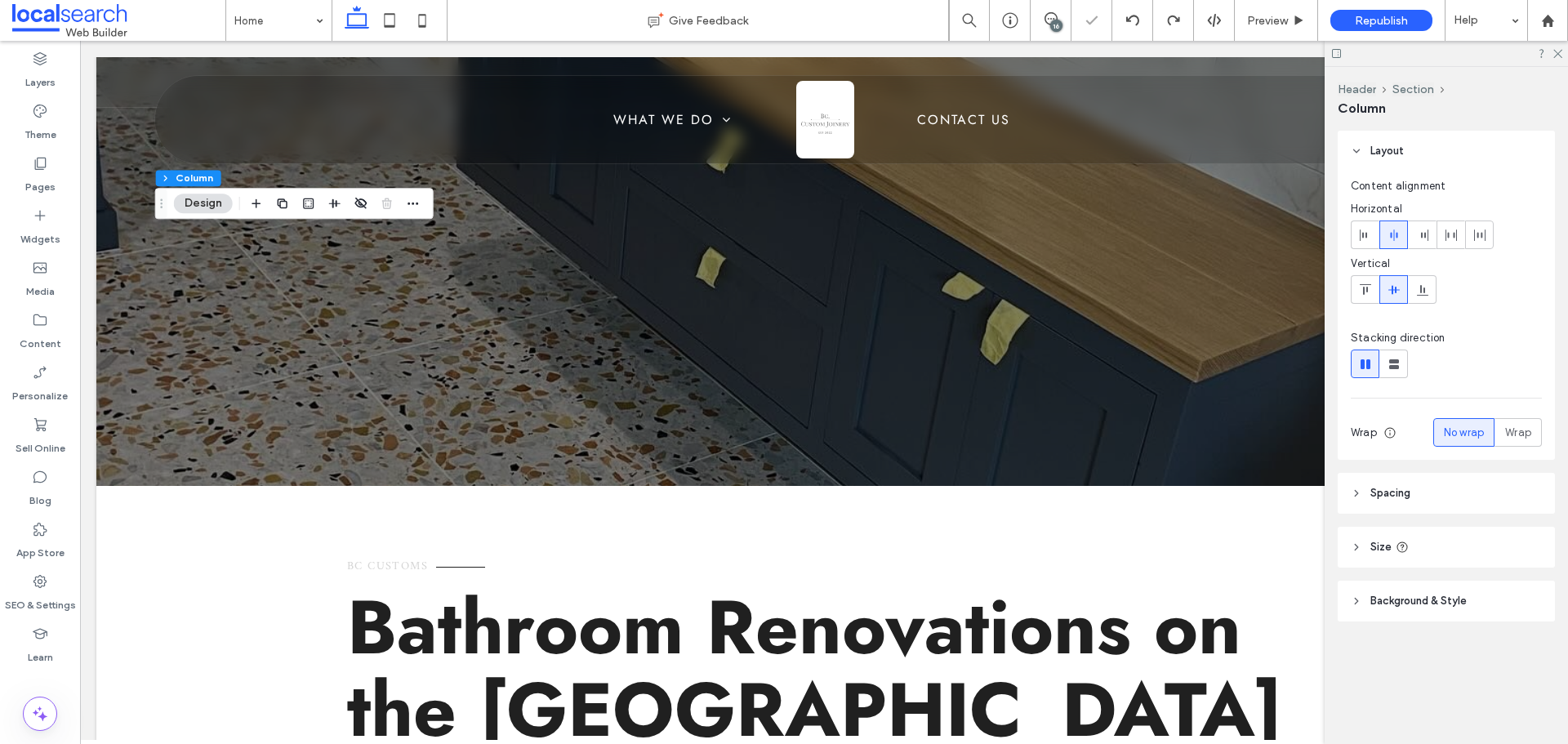
type input "***"
click at [1554, 55] on icon at bounding box center [1556, 52] width 11 height 11
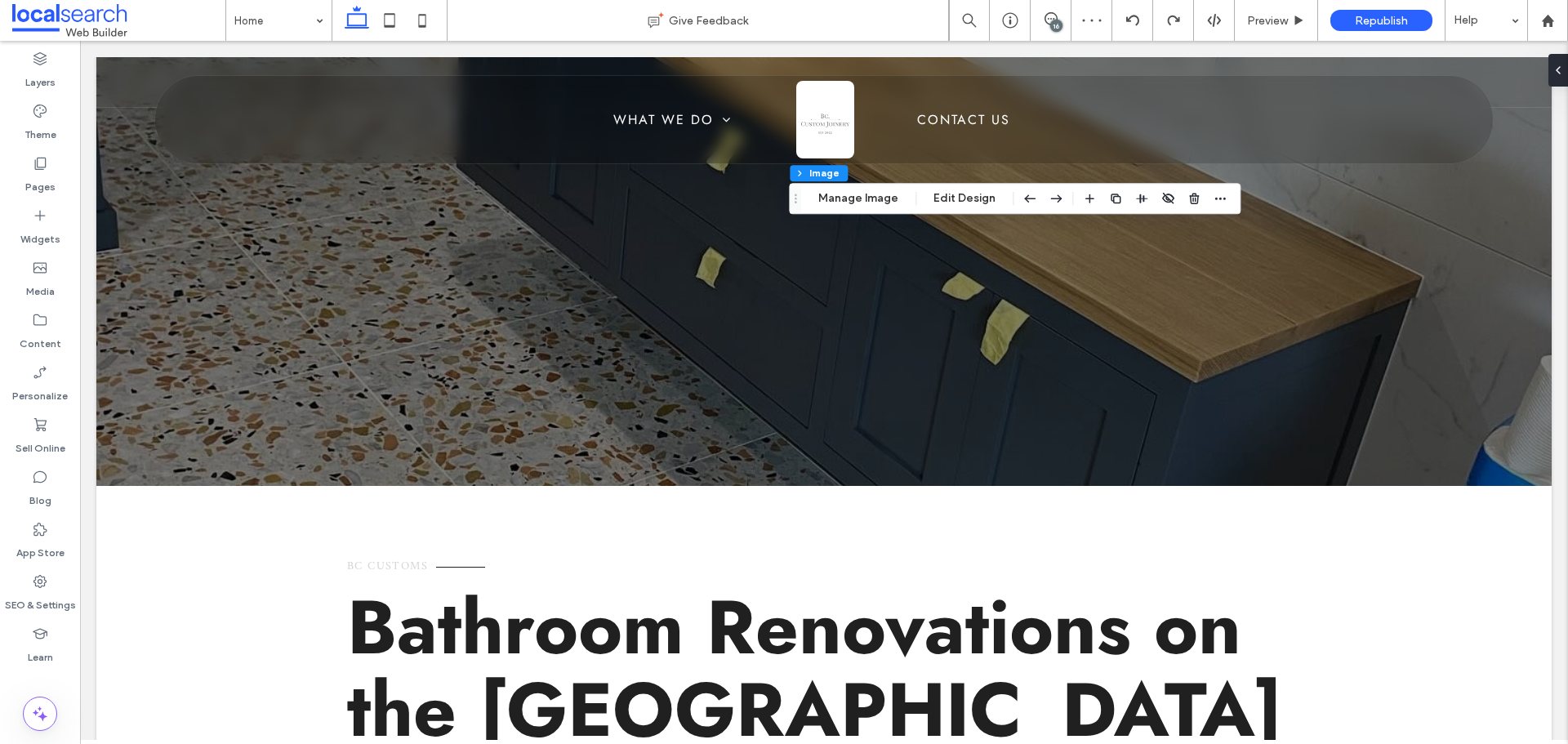
type input "*"
click at [1040, 17] on span at bounding box center [1050, 18] width 40 height 13
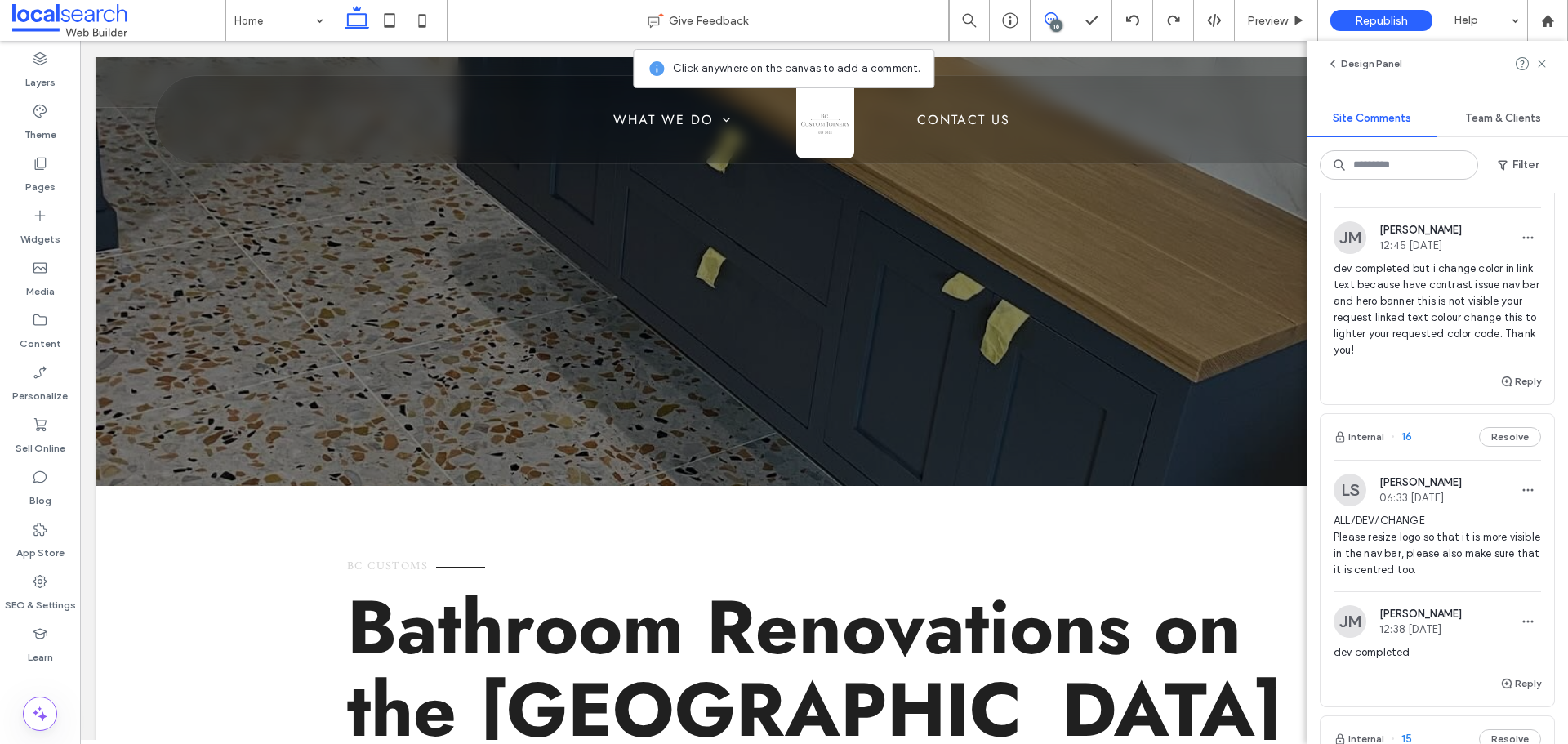
scroll to position [1550, 0]
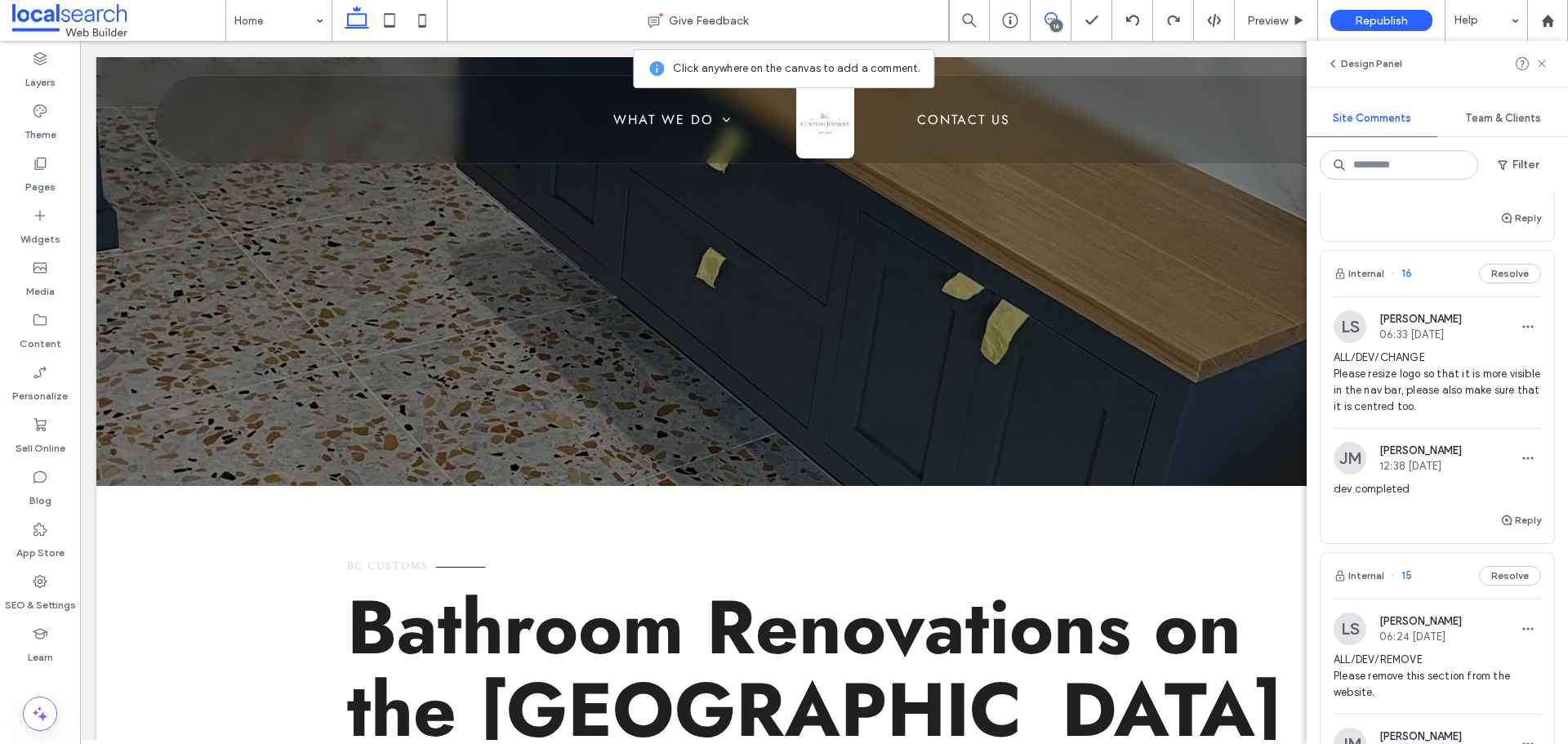
click at [1401, 397] on span "ALL/DEV/CHANGE Please resize logo so that it is more visible in the nav bar, pl…" at bounding box center [1437, 382] width 208 height 65
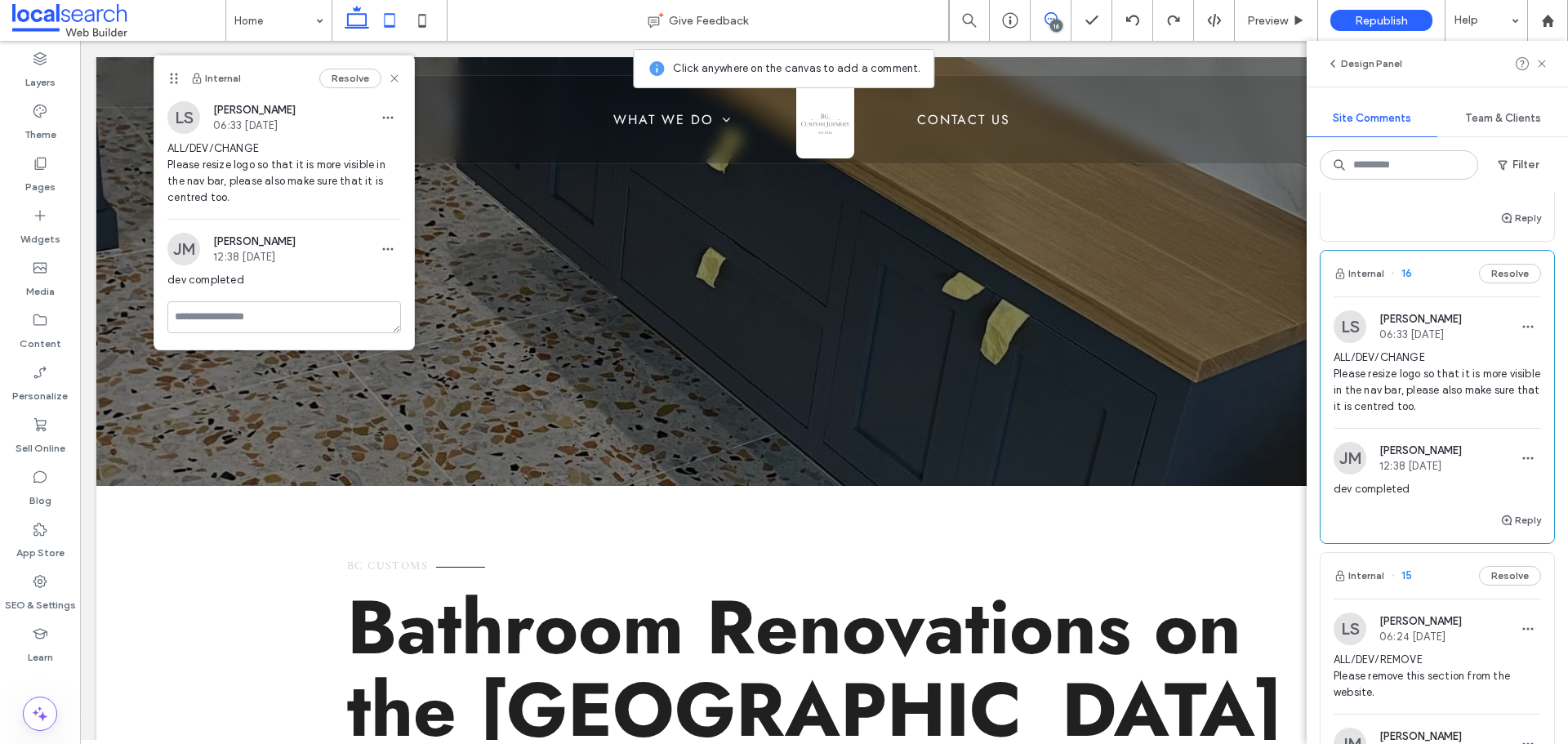
click at [395, 20] on use at bounding box center [389, 19] width 11 height 14
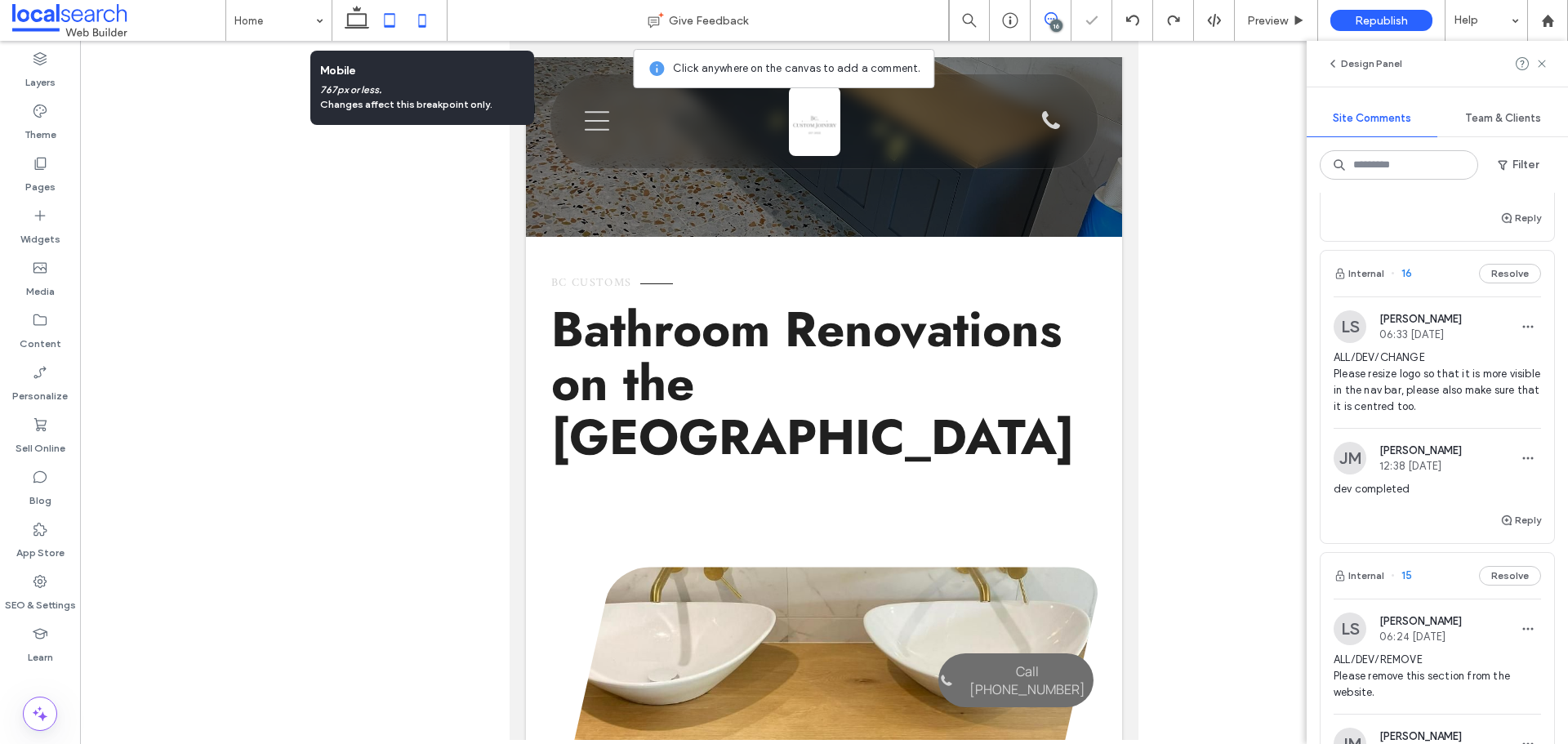
click at [427, 18] on use at bounding box center [422, 19] width 8 height 13
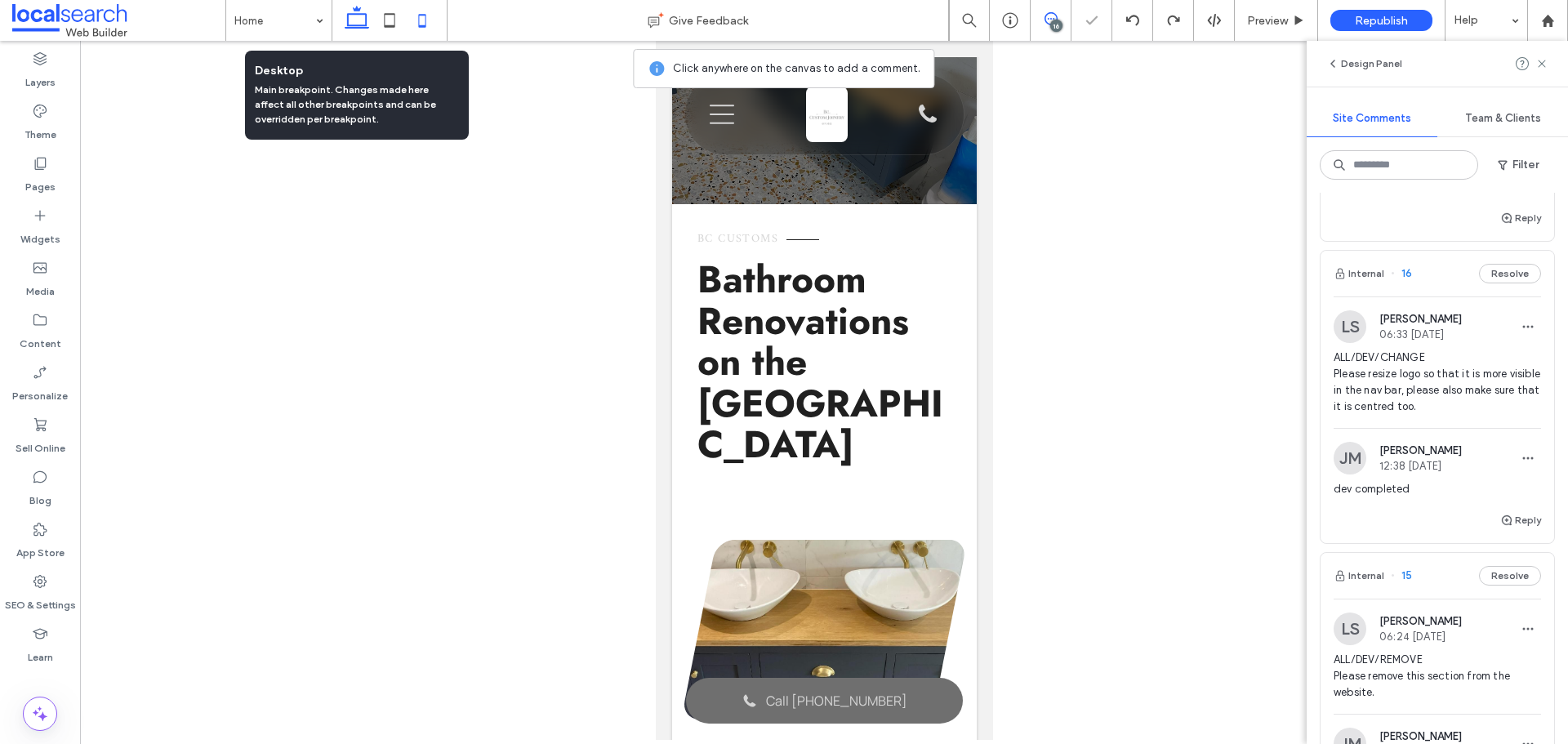
click at [348, 8] on icon at bounding box center [357, 20] width 33 height 33
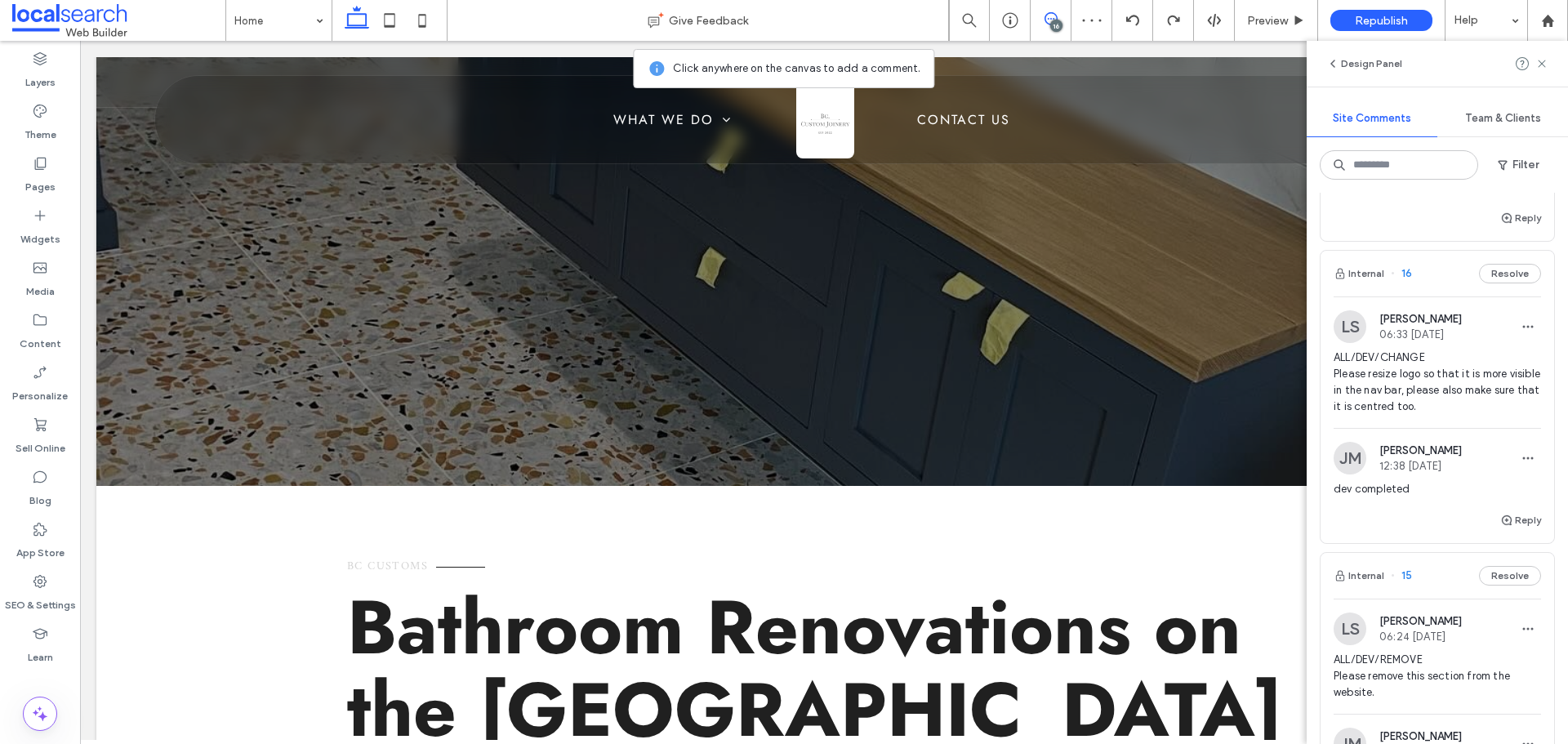
drag, startPoint x: 1536, startPoint y: 56, endPoint x: 1435, endPoint y: 44, distance: 101.7
click at [1536, 56] on span at bounding box center [1541, 63] width 13 height 19
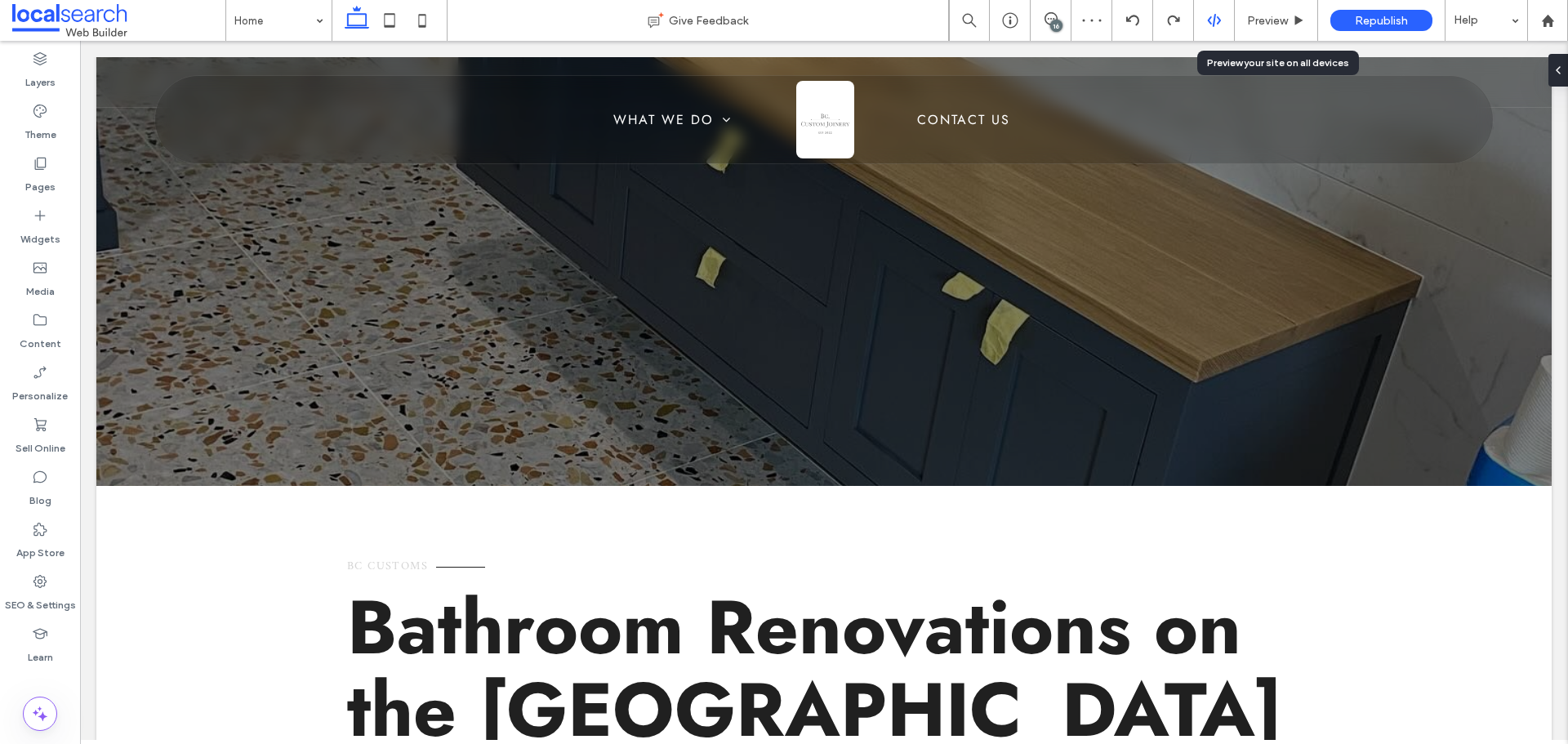
scroll to position [0, 0]
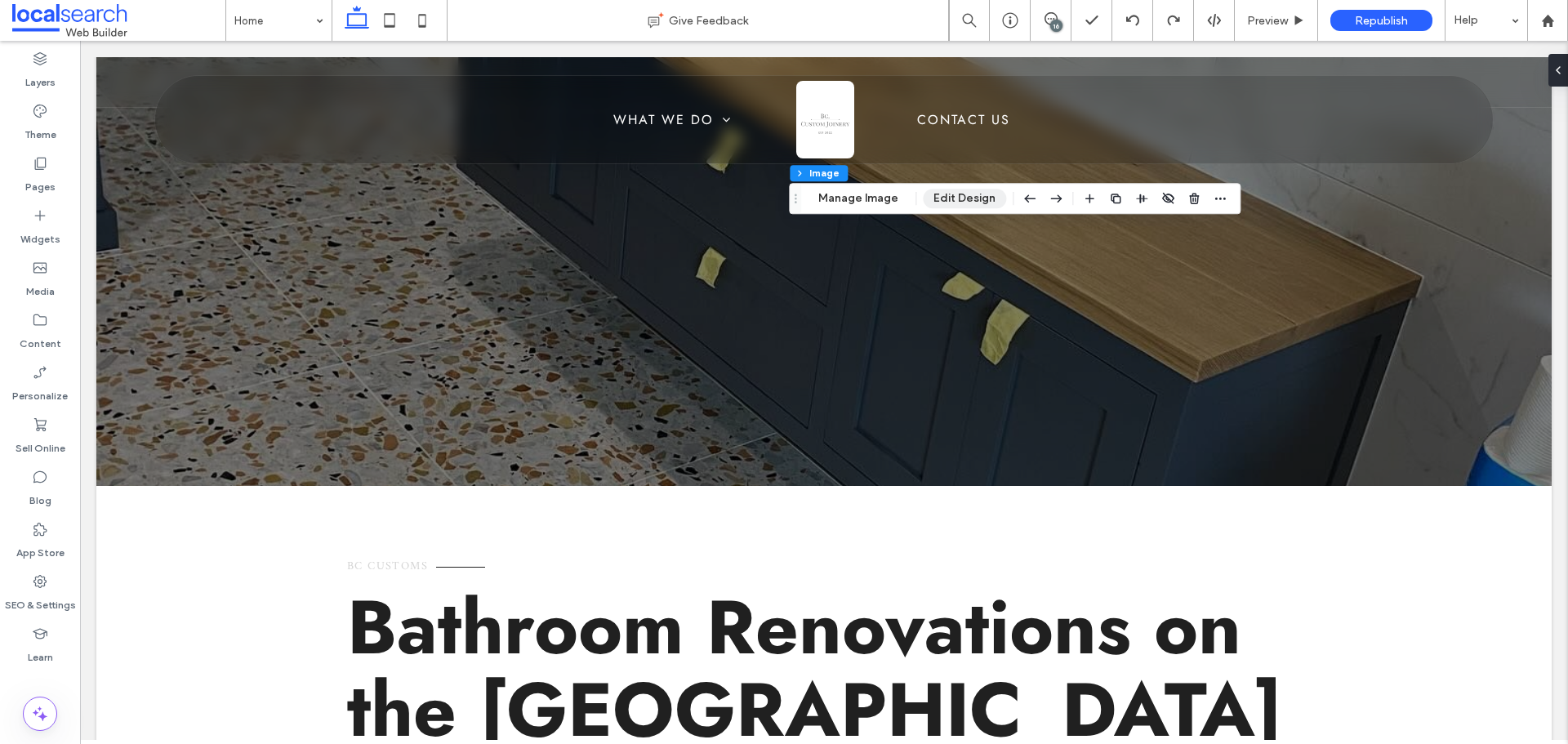
click at [941, 193] on button "Edit Design" at bounding box center [964, 198] width 84 height 19
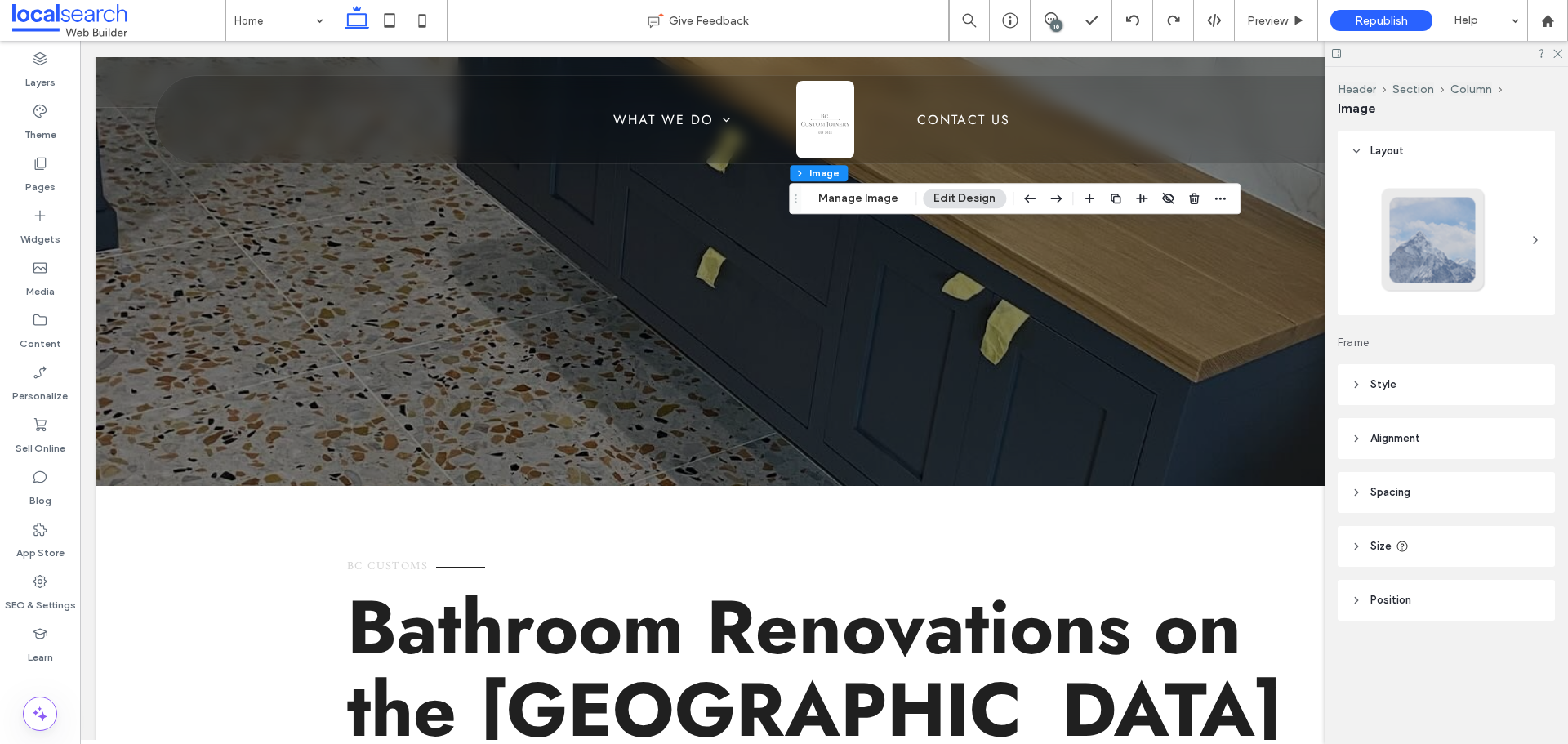
click at [1402, 496] on span "Spacing" at bounding box center [1390, 491] width 40 height 16
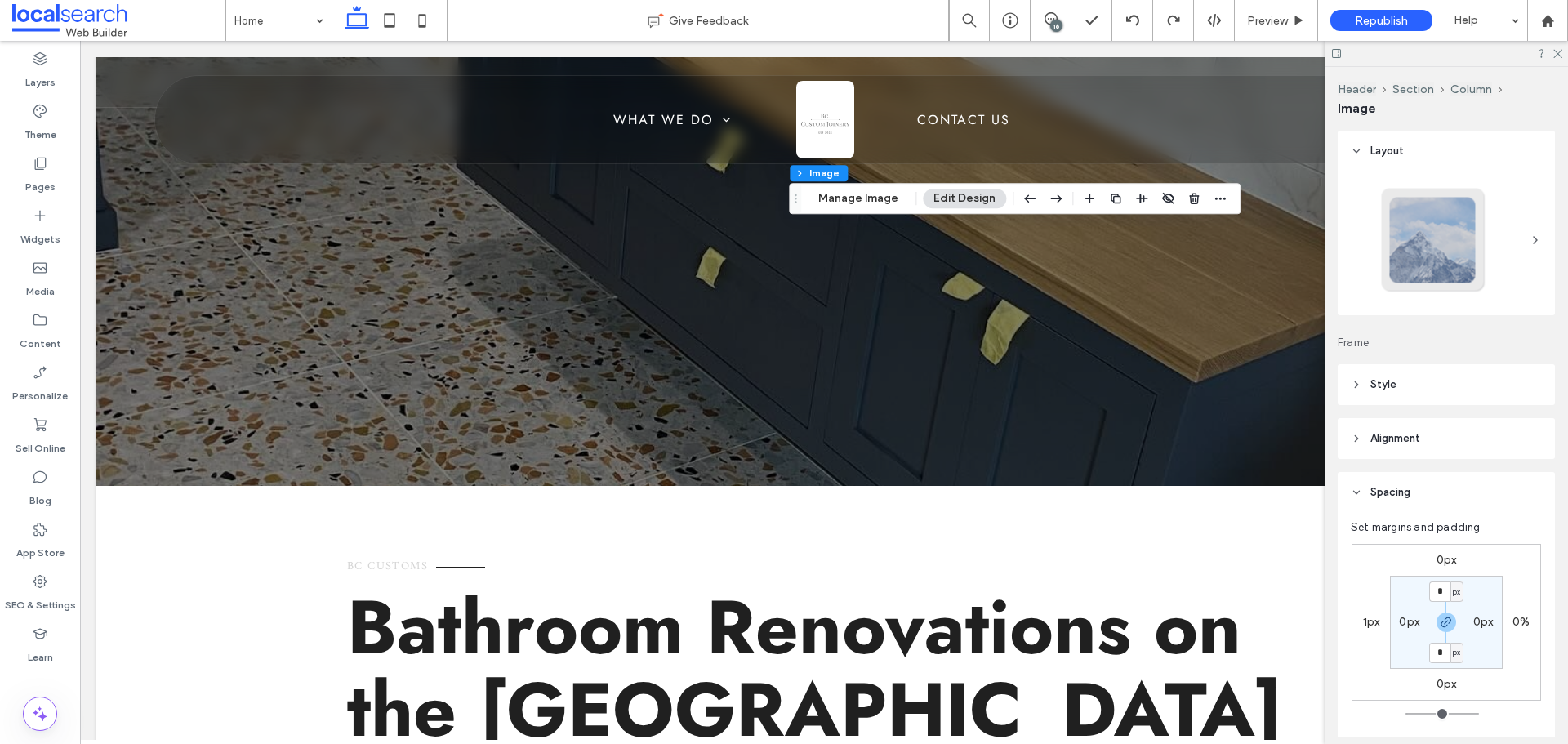
click at [1402, 496] on span "Spacing" at bounding box center [1390, 491] width 40 height 16
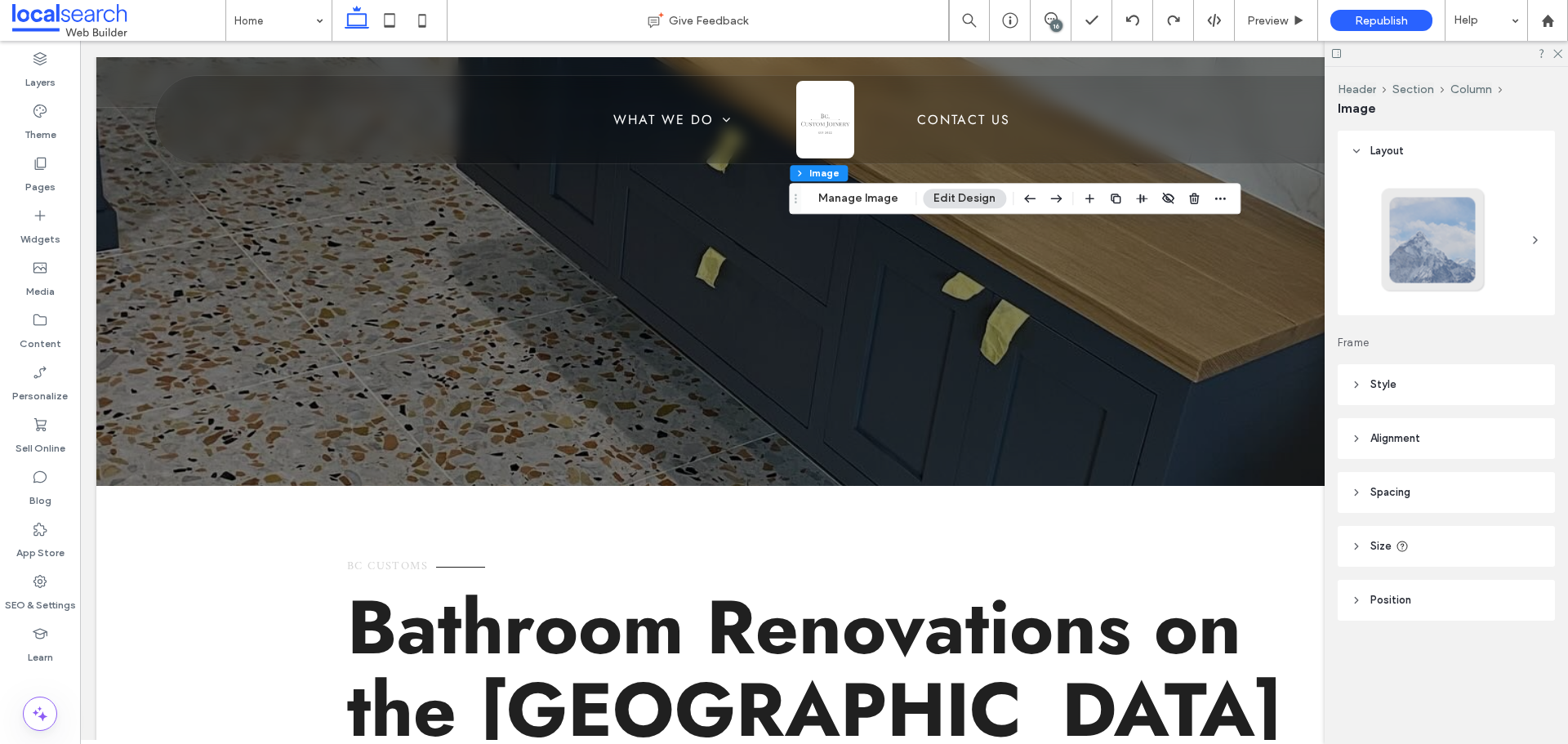
click at [1414, 540] on header "Size" at bounding box center [1446, 546] width 217 height 41
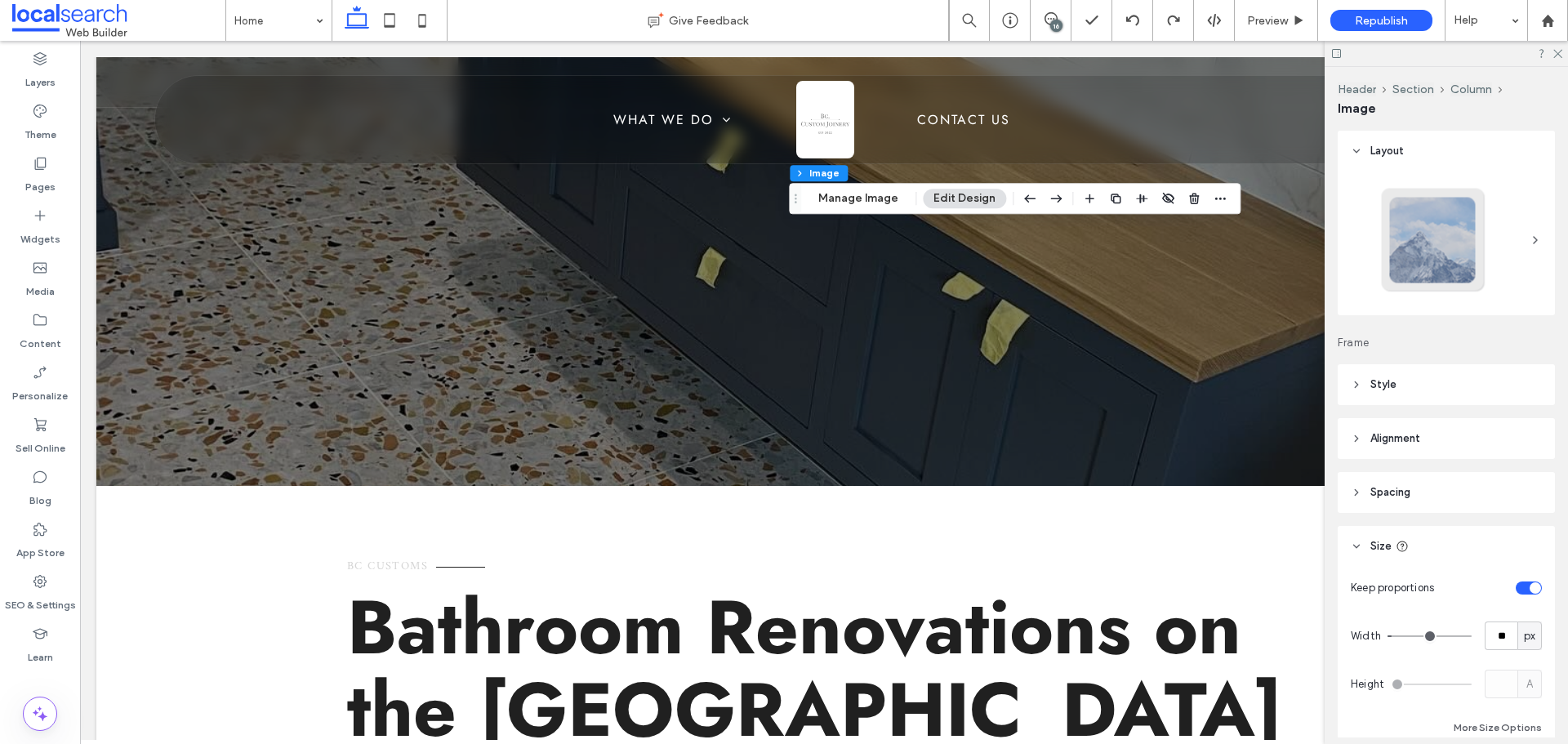
scroll to position [82, 0]
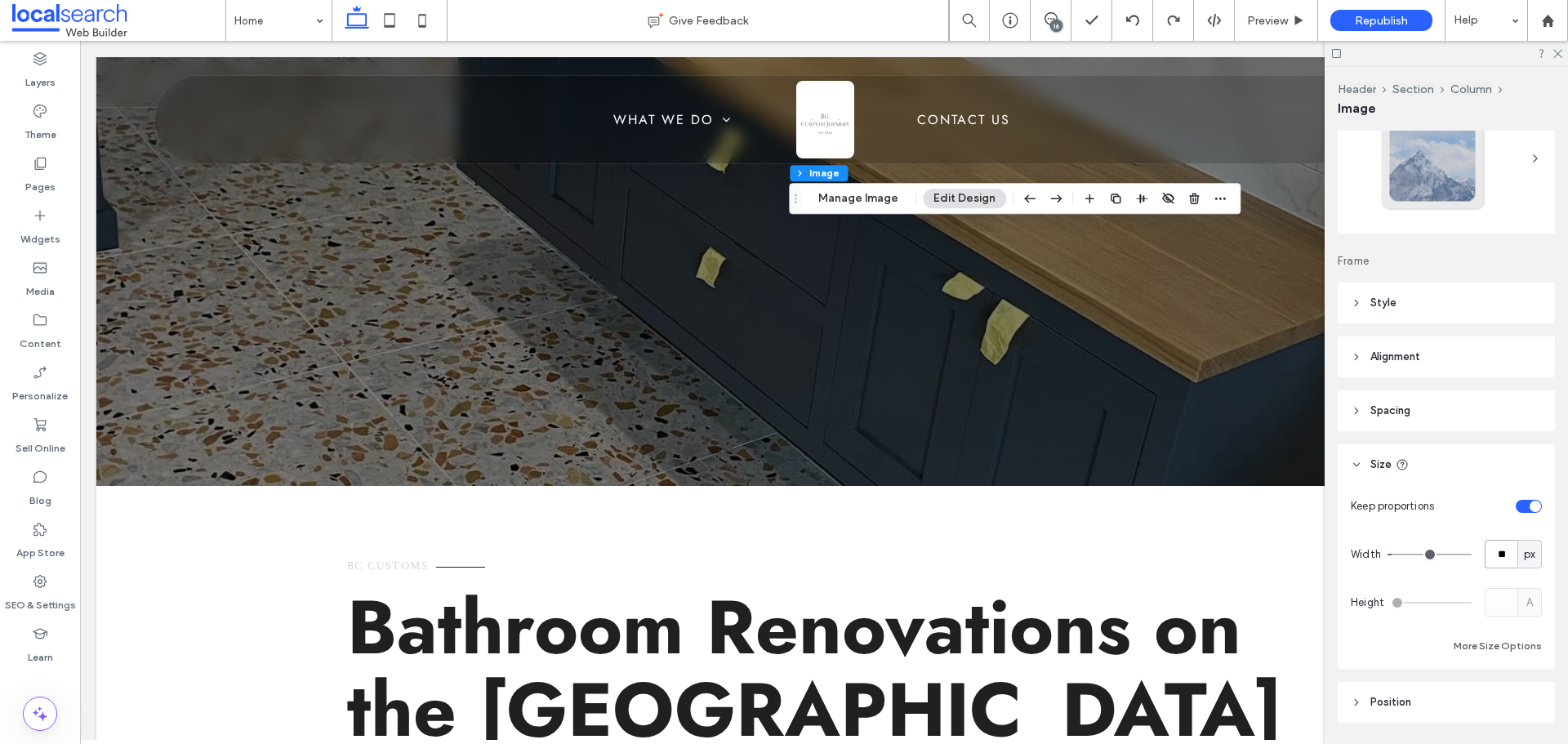
click at [1489, 551] on input "**" at bounding box center [1500, 554] width 33 height 29
type input "***"
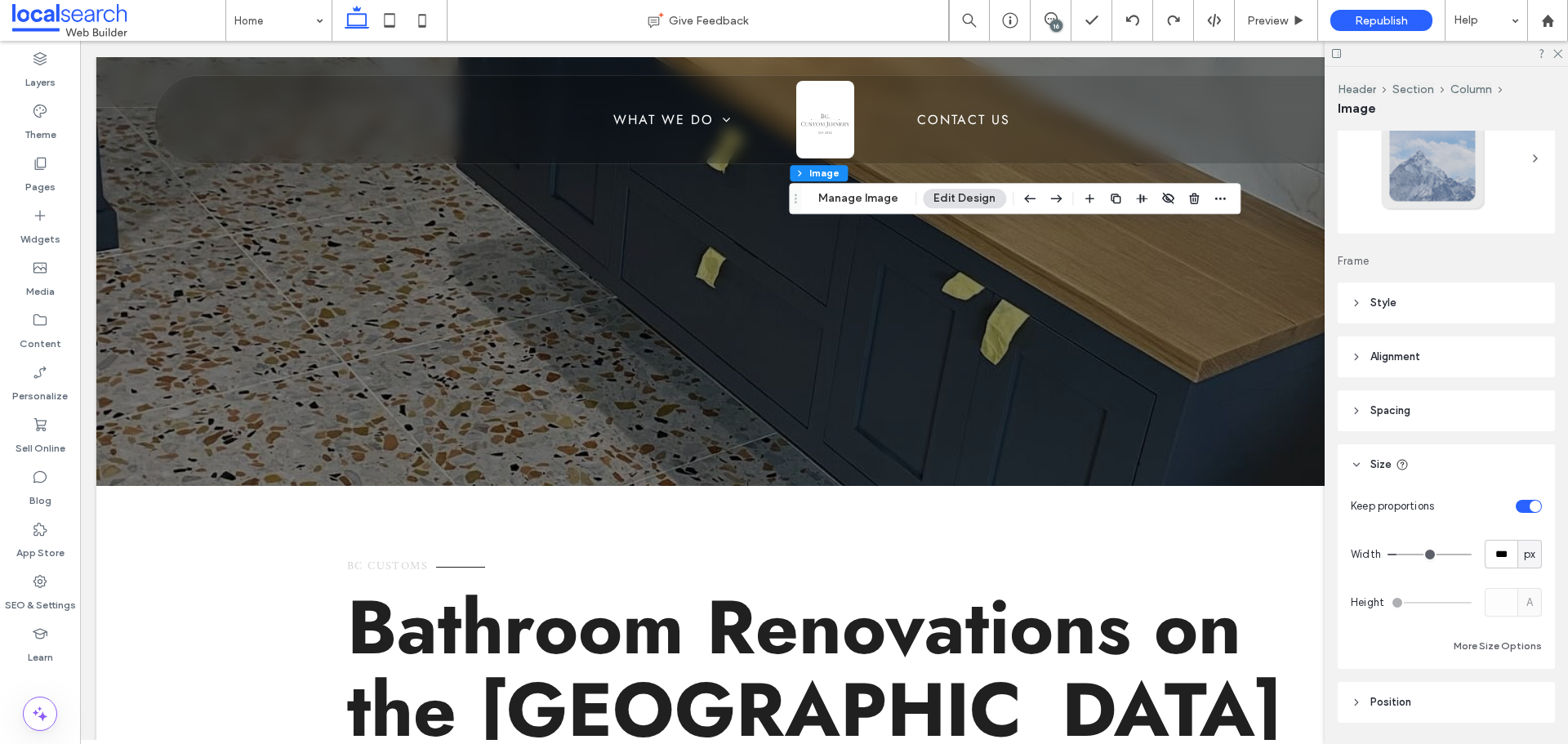
type input "***"
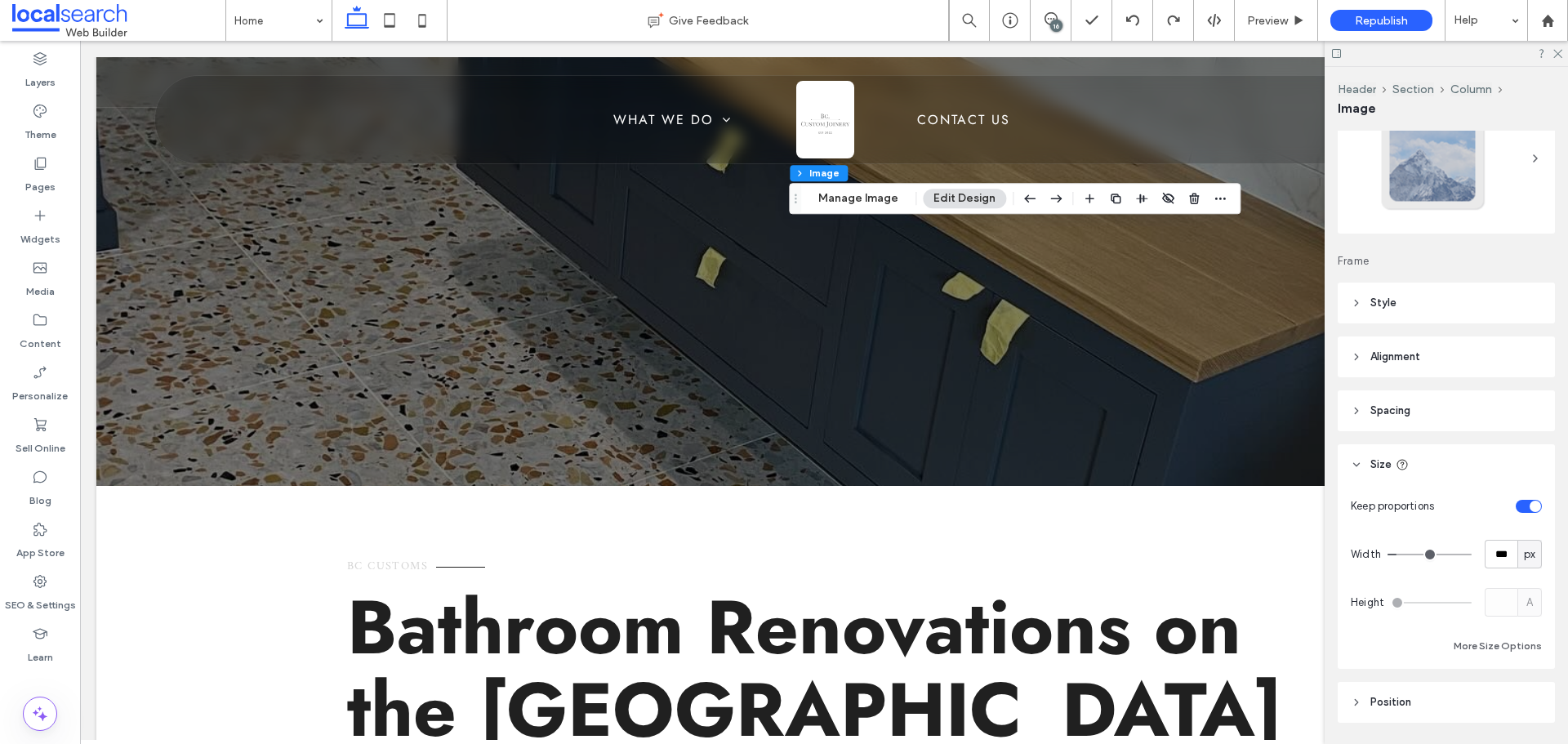
type input "***"
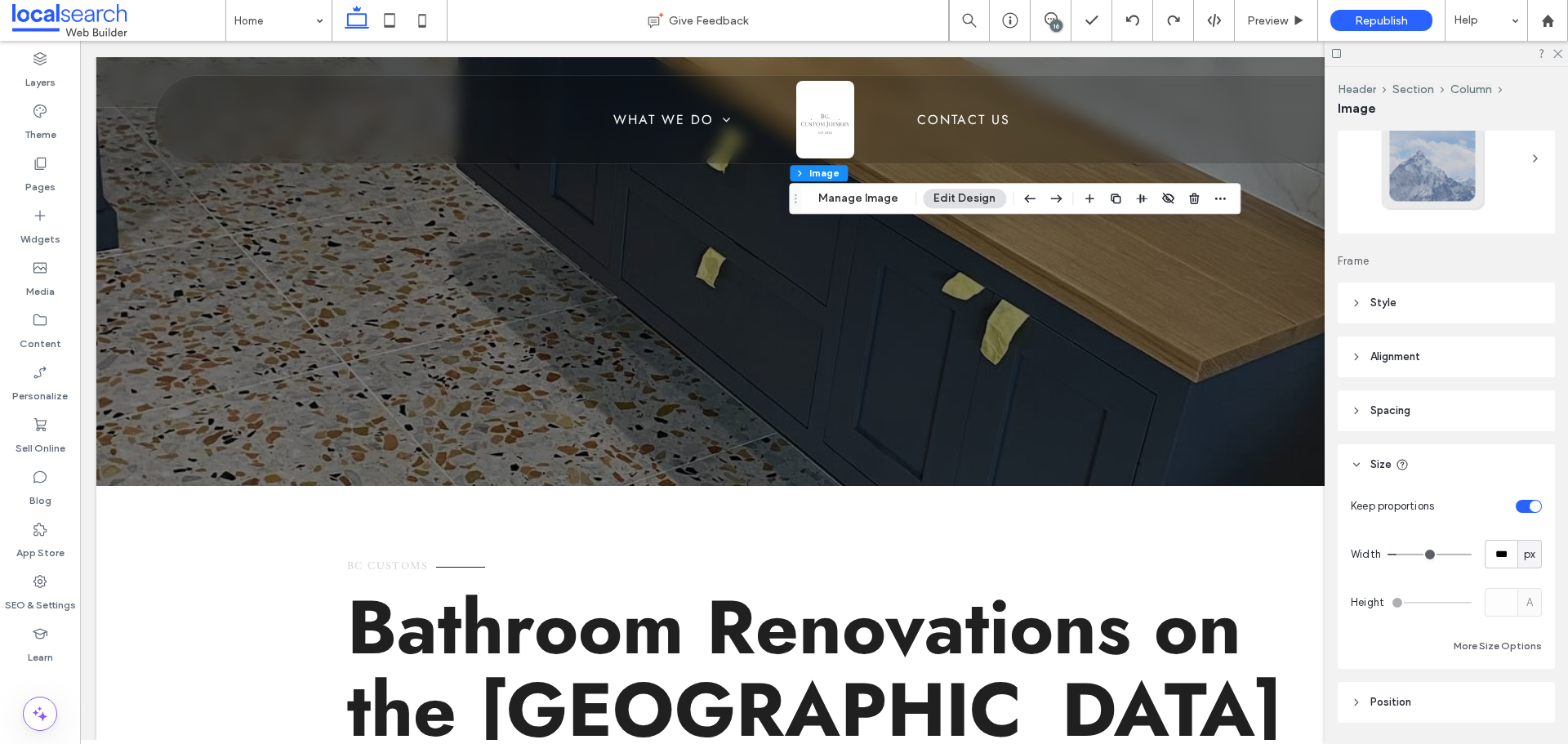
drag, startPoint x: 1397, startPoint y: 553, endPoint x: 1417, endPoint y: 557, distance: 20.4
click at [1417, 555] on input "range" at bounding box center [1429, 554] width 84 height 2
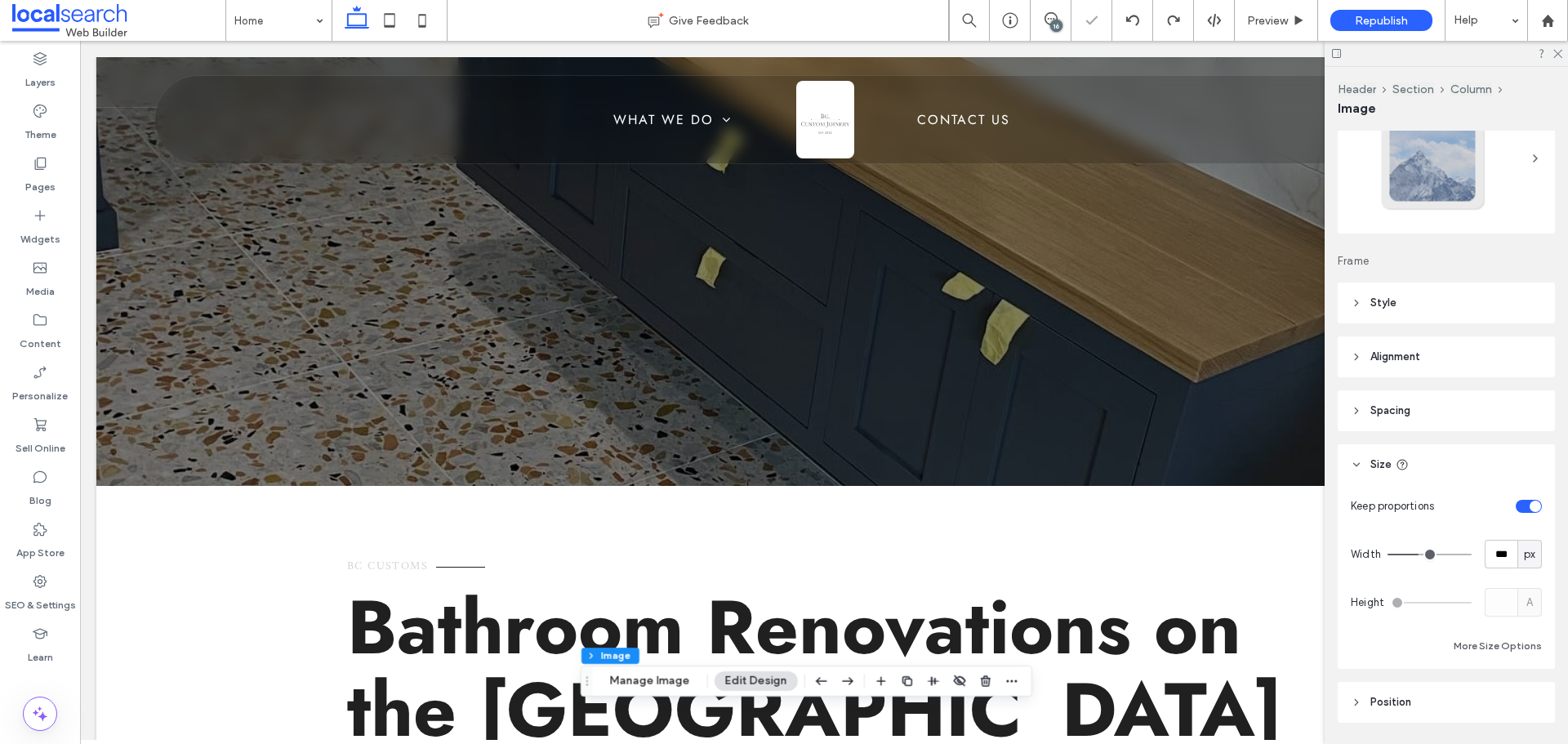
type input "***"
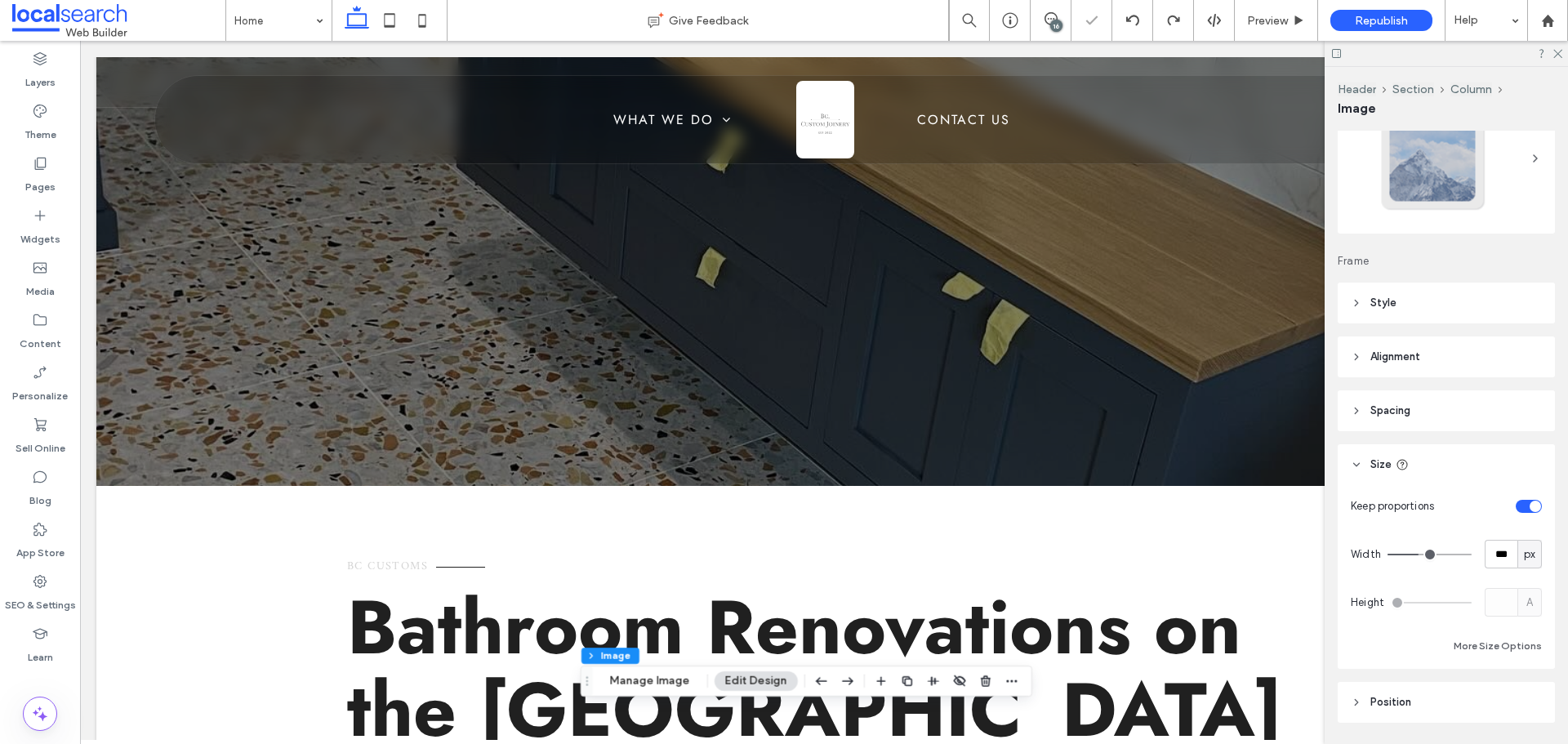
type input "***"
drag, startPoint x: 1417, startPoint y: 557, endPoint x: 1407, endPoint y: 557, distance: 10.0
click at [1407, 555] on input "range" at bounding box center [1429, 554] width 84 height 2
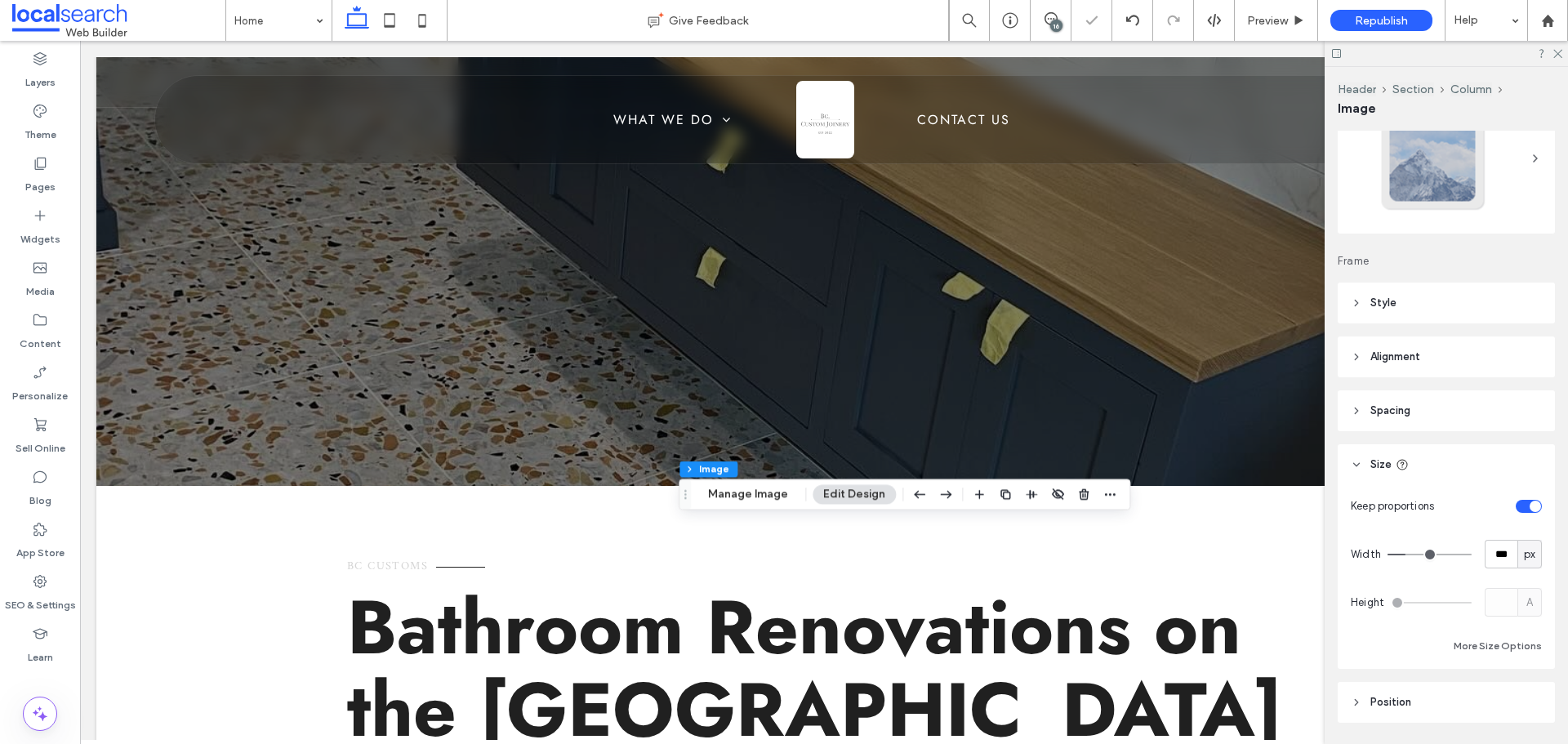
type input "***"
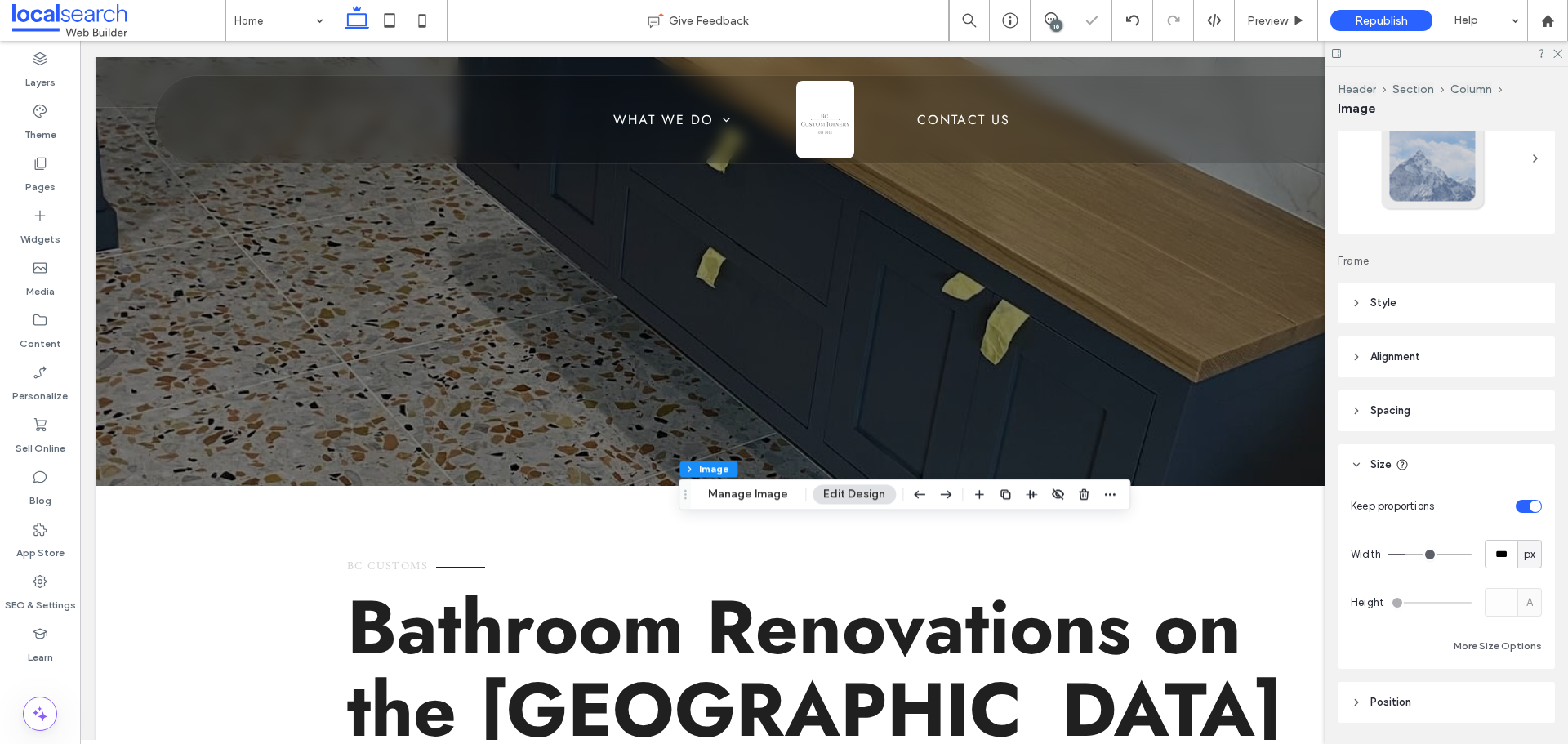
click at [1402, 555] on input "range" at bounding box center [1429, 554] width 84 height 2
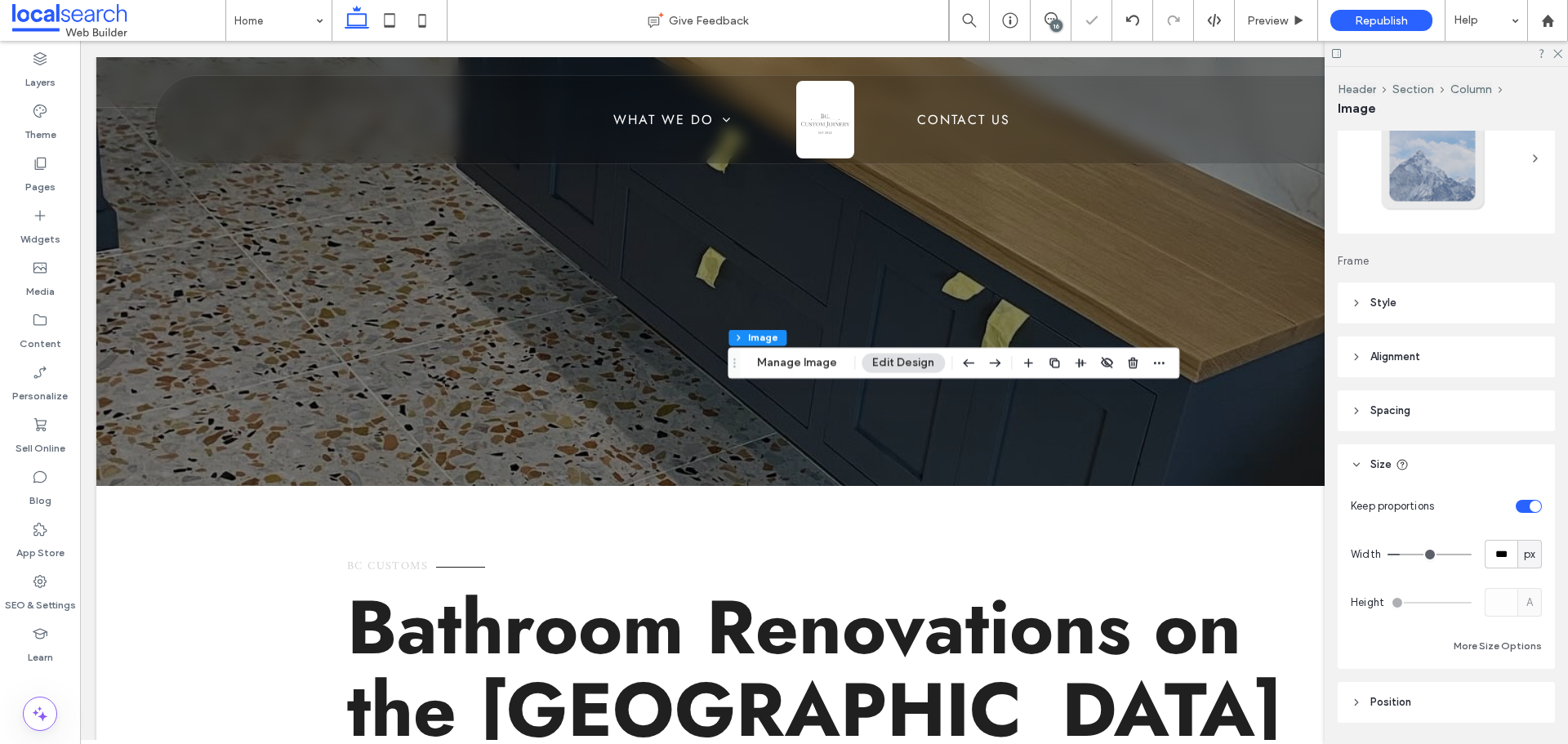
click at [1402, 555] on input "range" at bounding box center [1429, 554] width 84 height 2
click at [1484, 557] on input "***" at bounding box center [1500, 554] width 33 height 29
type input "***"
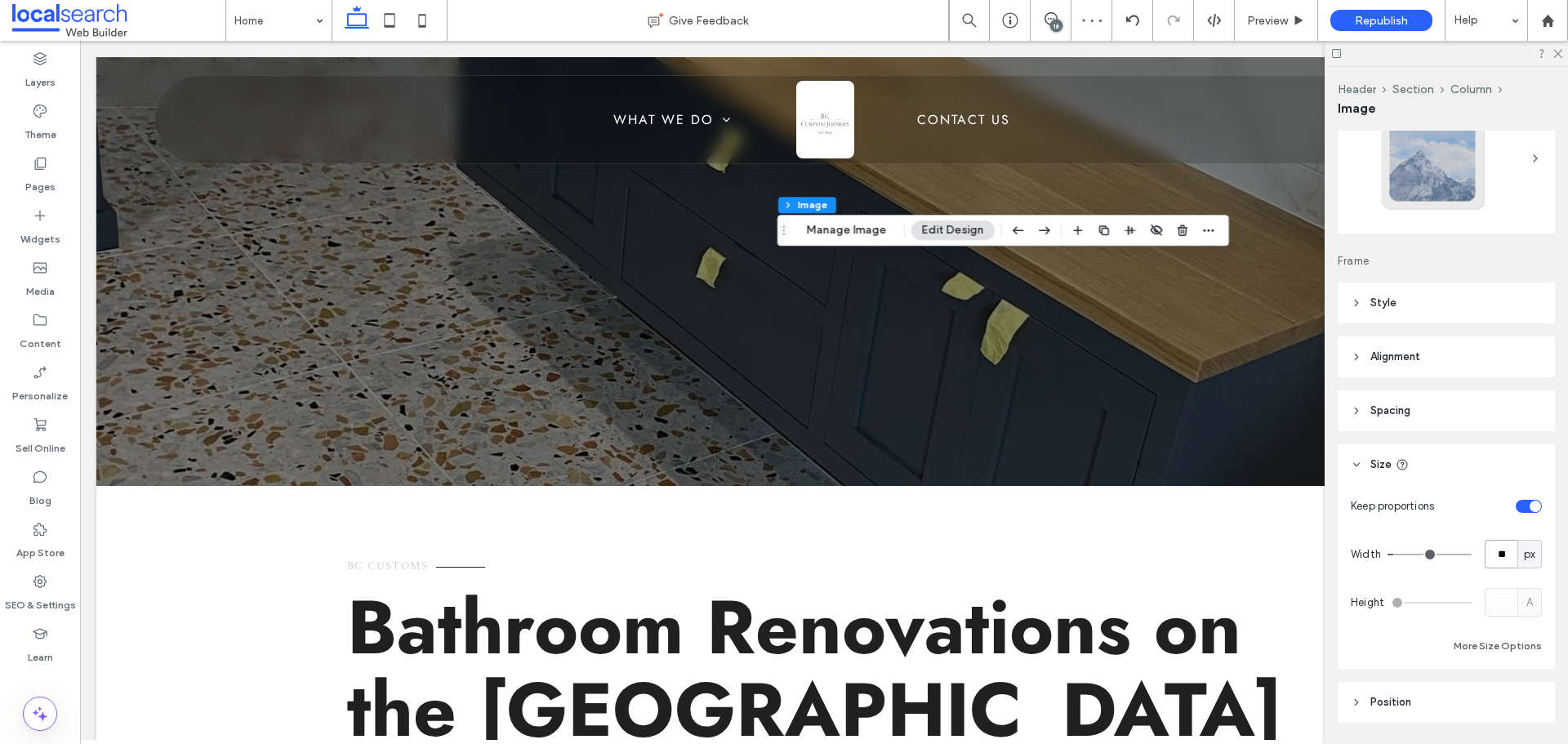
type input "*"
type input "**"
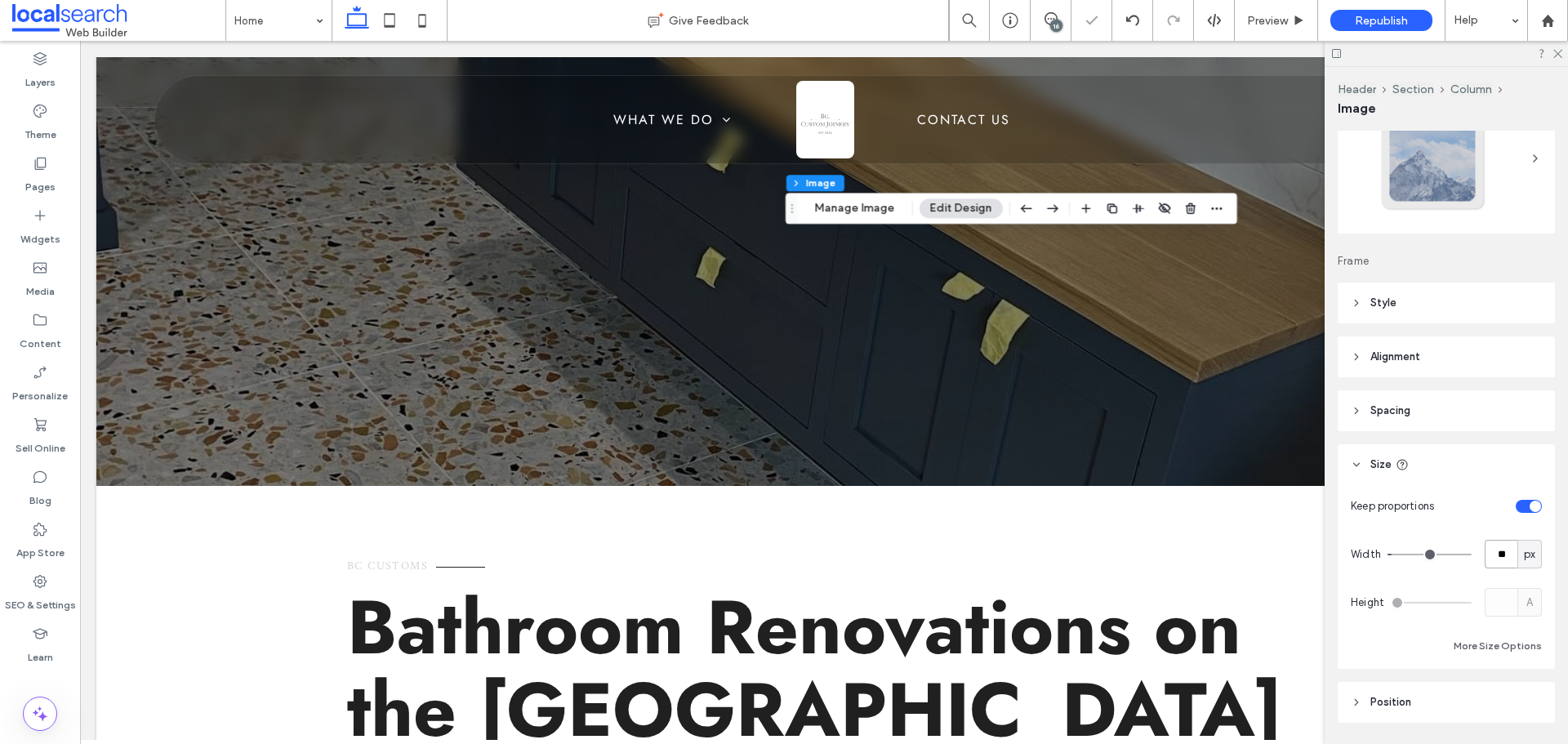
type input "*"
type input "**"
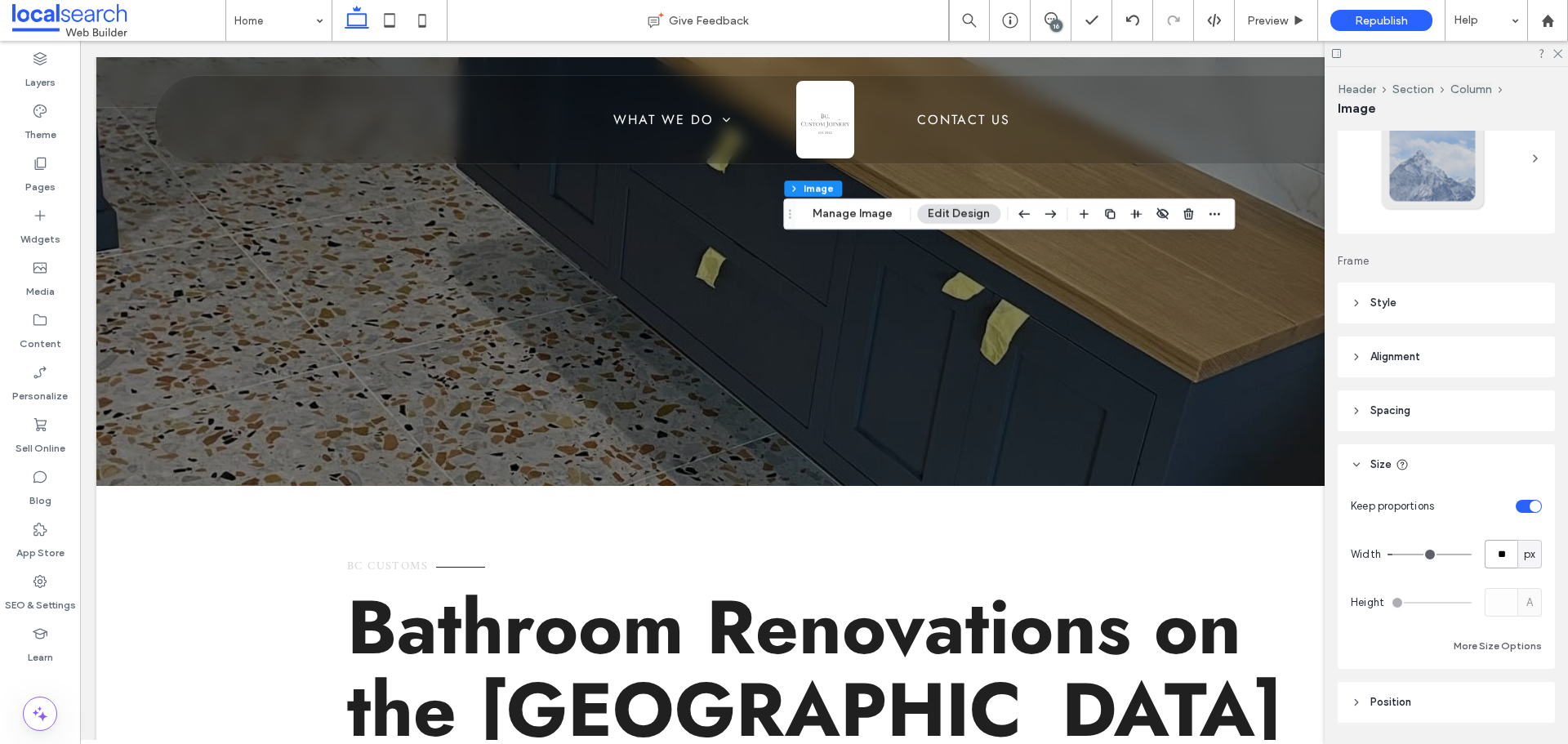
click at [1486, 546] on input "**" at bounding box center [1500, 554] width 33 height 29
type input "**"
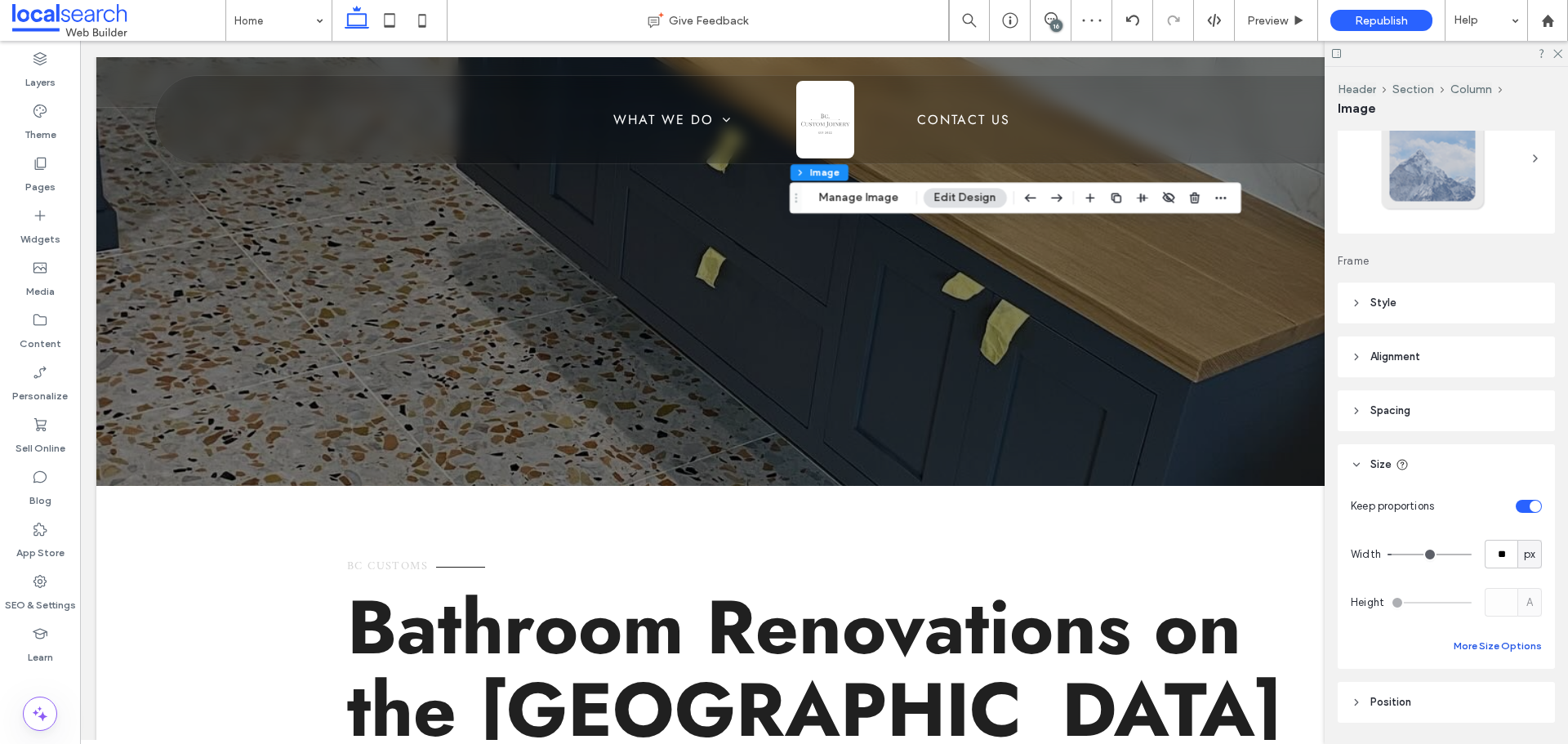
click at [1508, 649] on button "More Size Options" at bounding box center [1497, 645] width 88 height 19
click at [1527, 562] on div "px" at bounding box center [1529, 554] width 24 height 29
click at [1527, 699] on div "A" at bounding box center [1521, 697] width 23 height 29
type input "*"
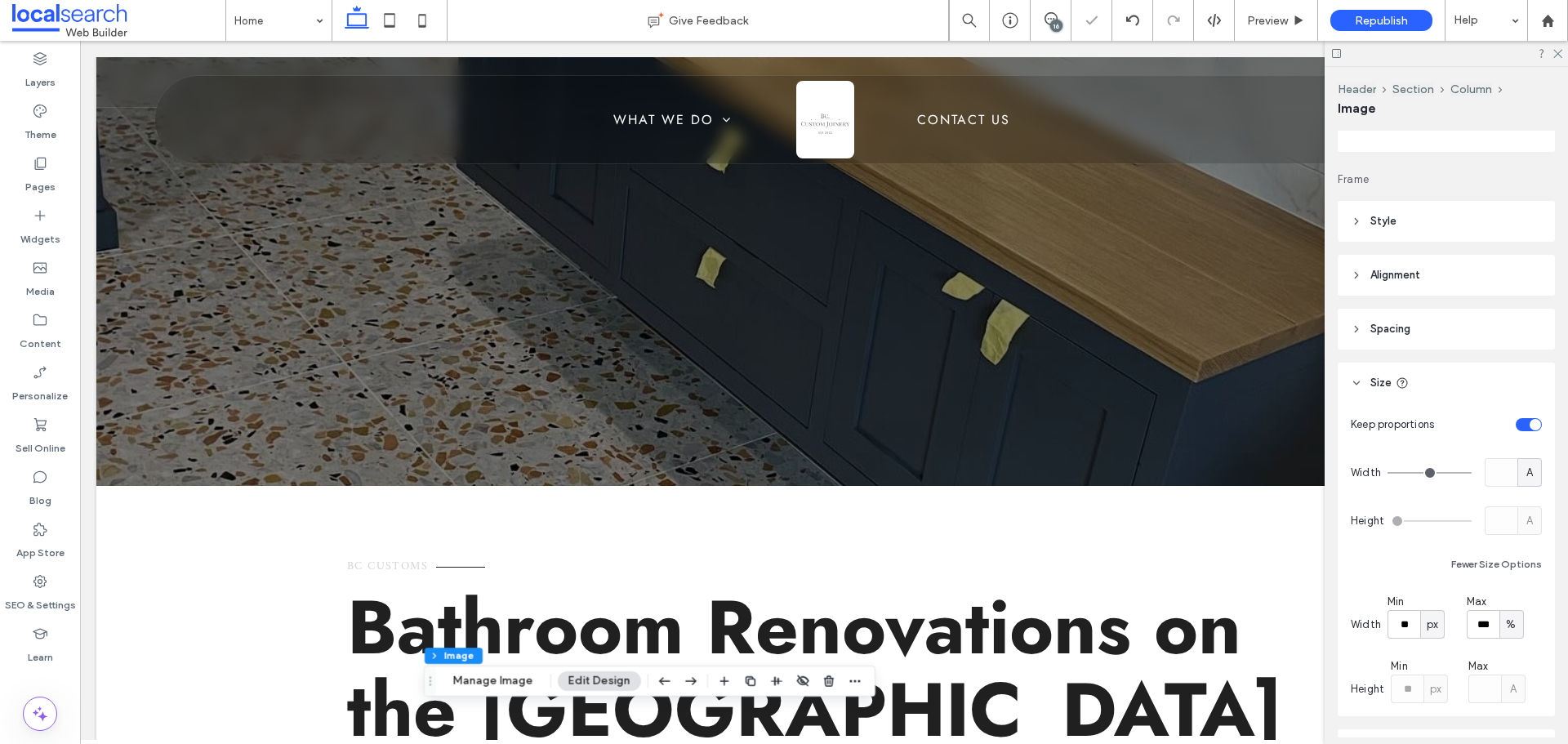
scroll to position [245, 0]
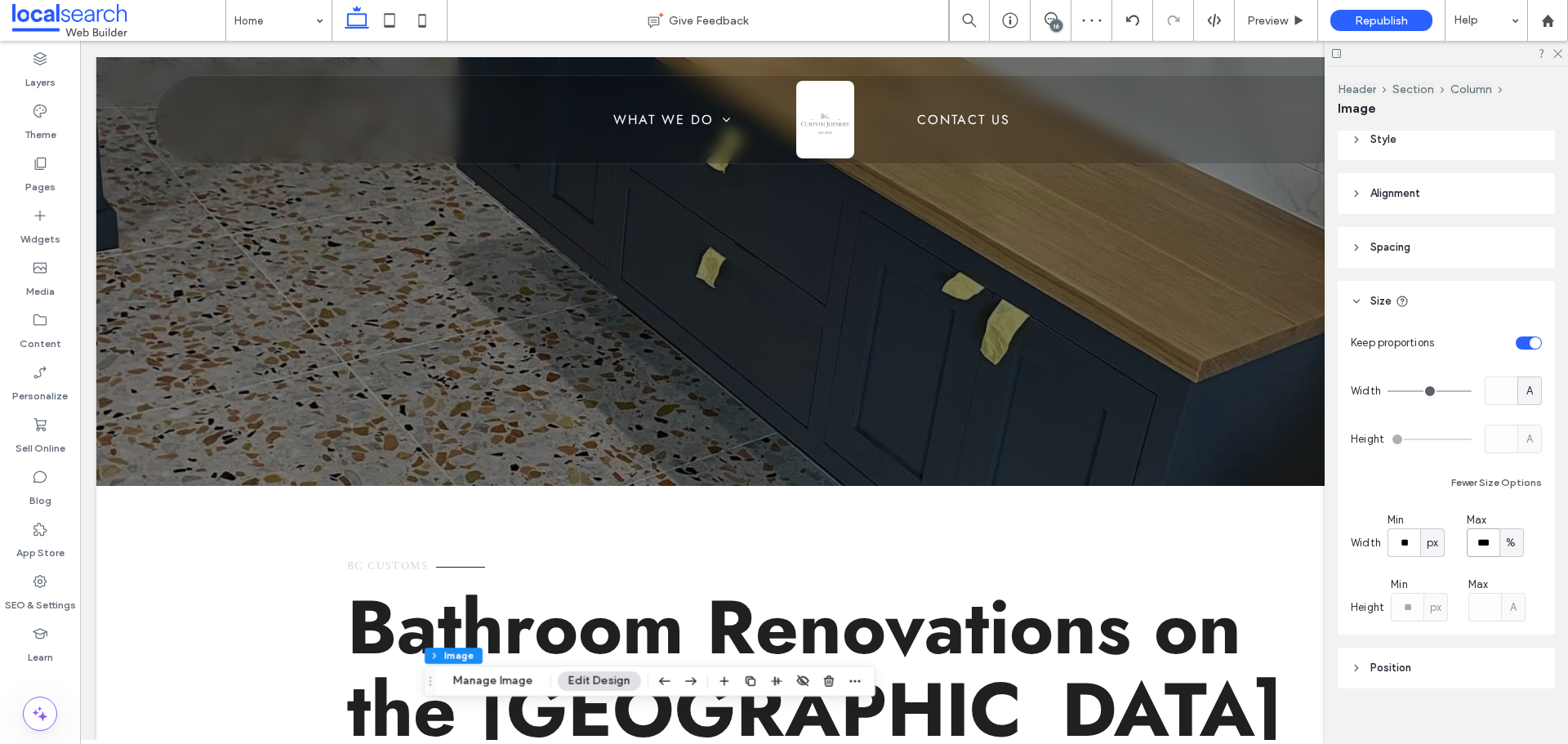
click at [1480, 544] on input "***" at bounding box center [1483, 542] width 33 height 29
type input "**"
click at [1405, 540] on input "**" at bounding box center [1403, 542] width 33 height 29
type input "*"
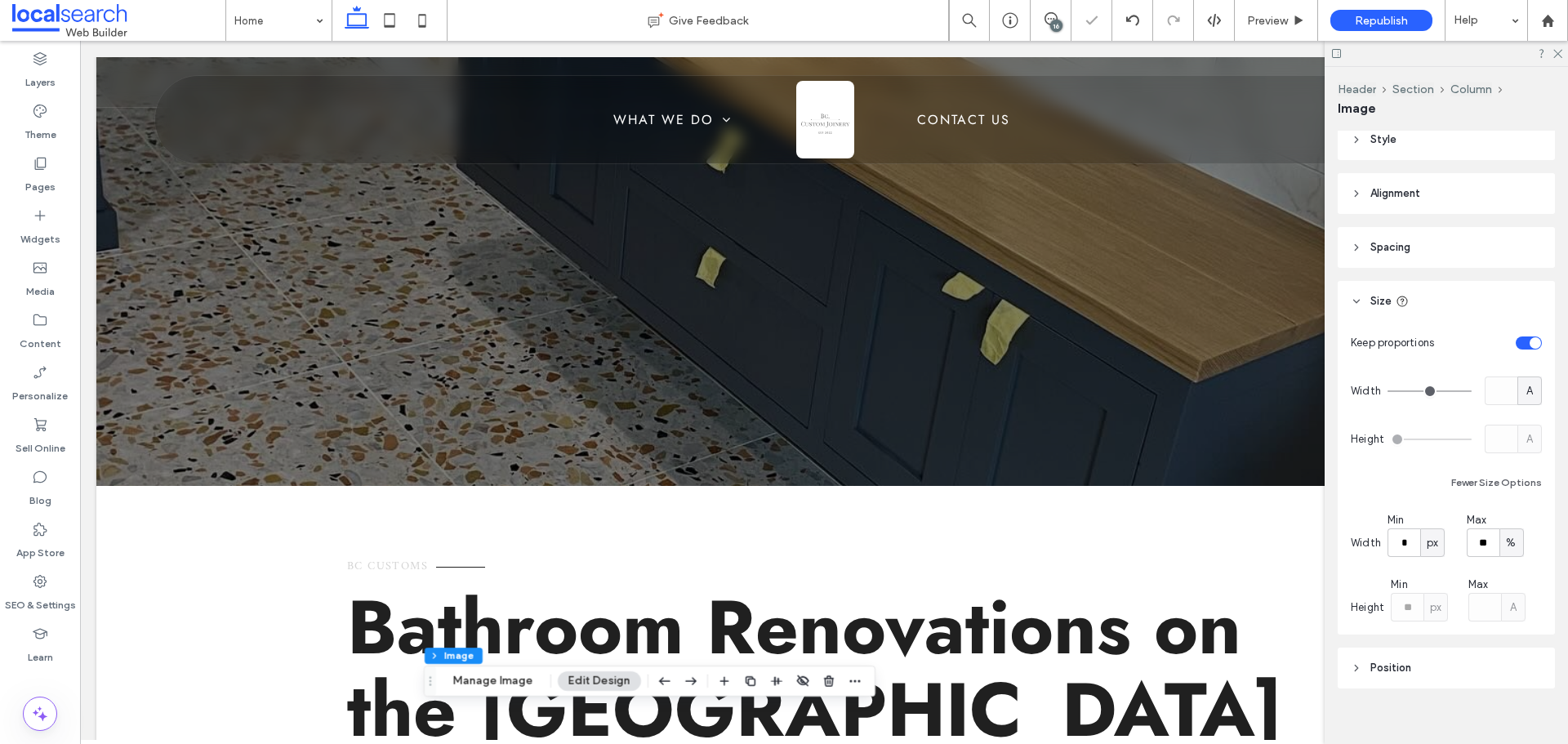
click at [1517, 380] on div "A" at bounding box center [1529, 391] width 24 height 29
click at [1522, 444] on span "%" at bounding box center [1522, 448] width 10 height 16
type input "**"
click at [1497, 393] on input "****" at bounding box center [1500, 391] width 33 height 29
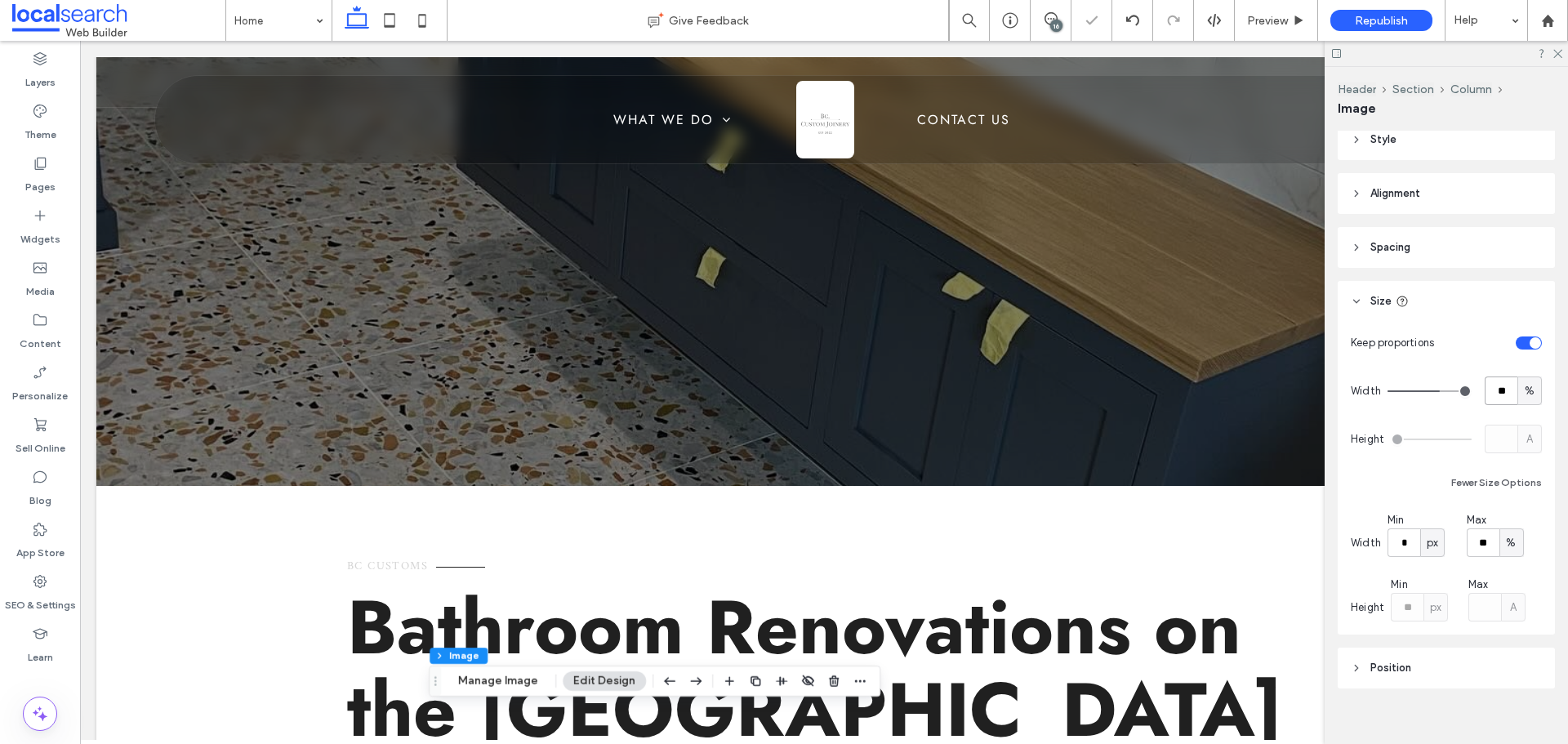
type input "**"
click at [1497, 393] on input "**" at bounding box center [1500, 391] width 33 height 29
type input "**"
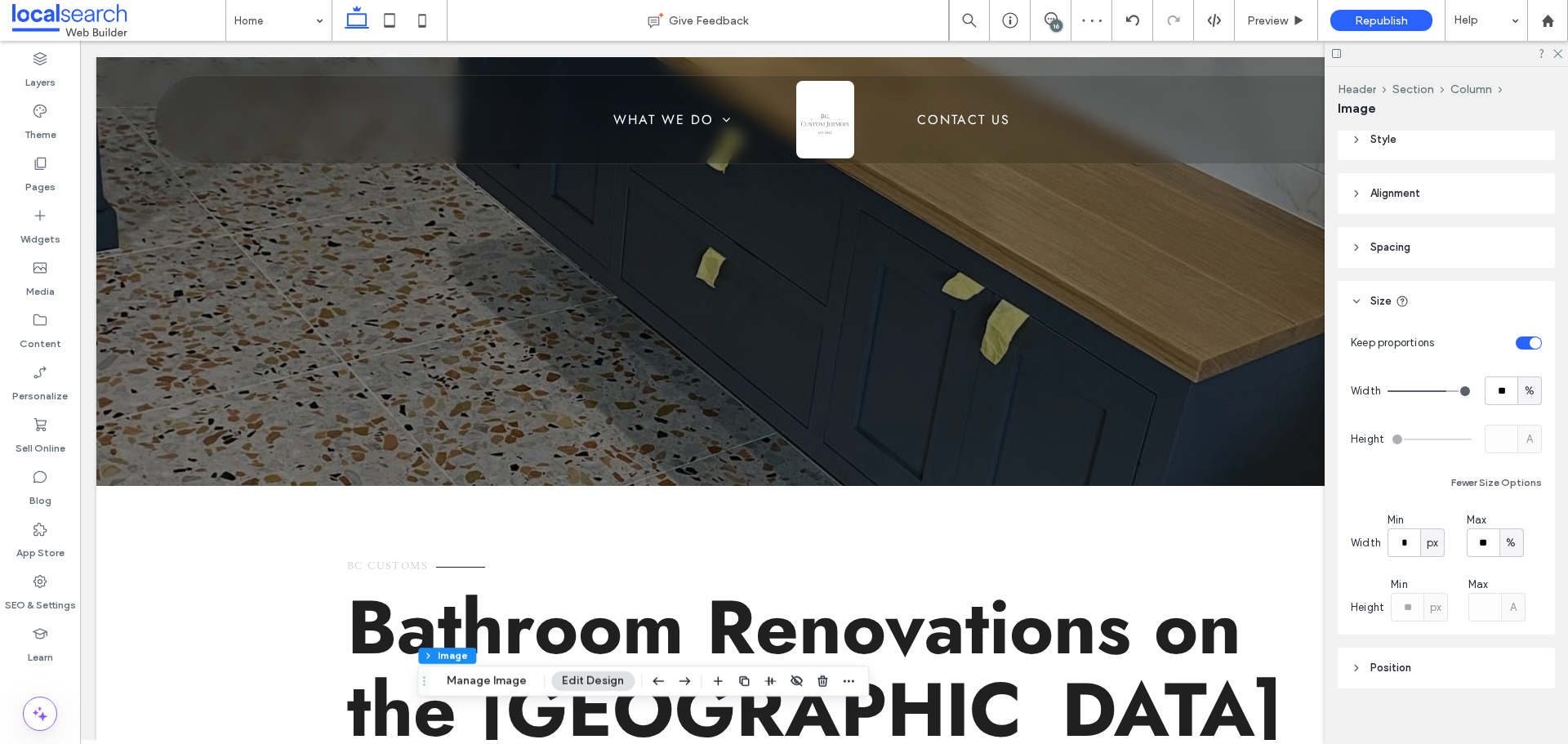
click at [1525, 388] on span "%" at bounding box center [1530, 390] width 10 height 16
click at [1516, 420] on span "px" at bounding box center [1522, 419] width 12 height 16
type input "***"
click at [1490, 399] on input "***" at bounding box center [1500, 391] width 33 height 29
type input "**"
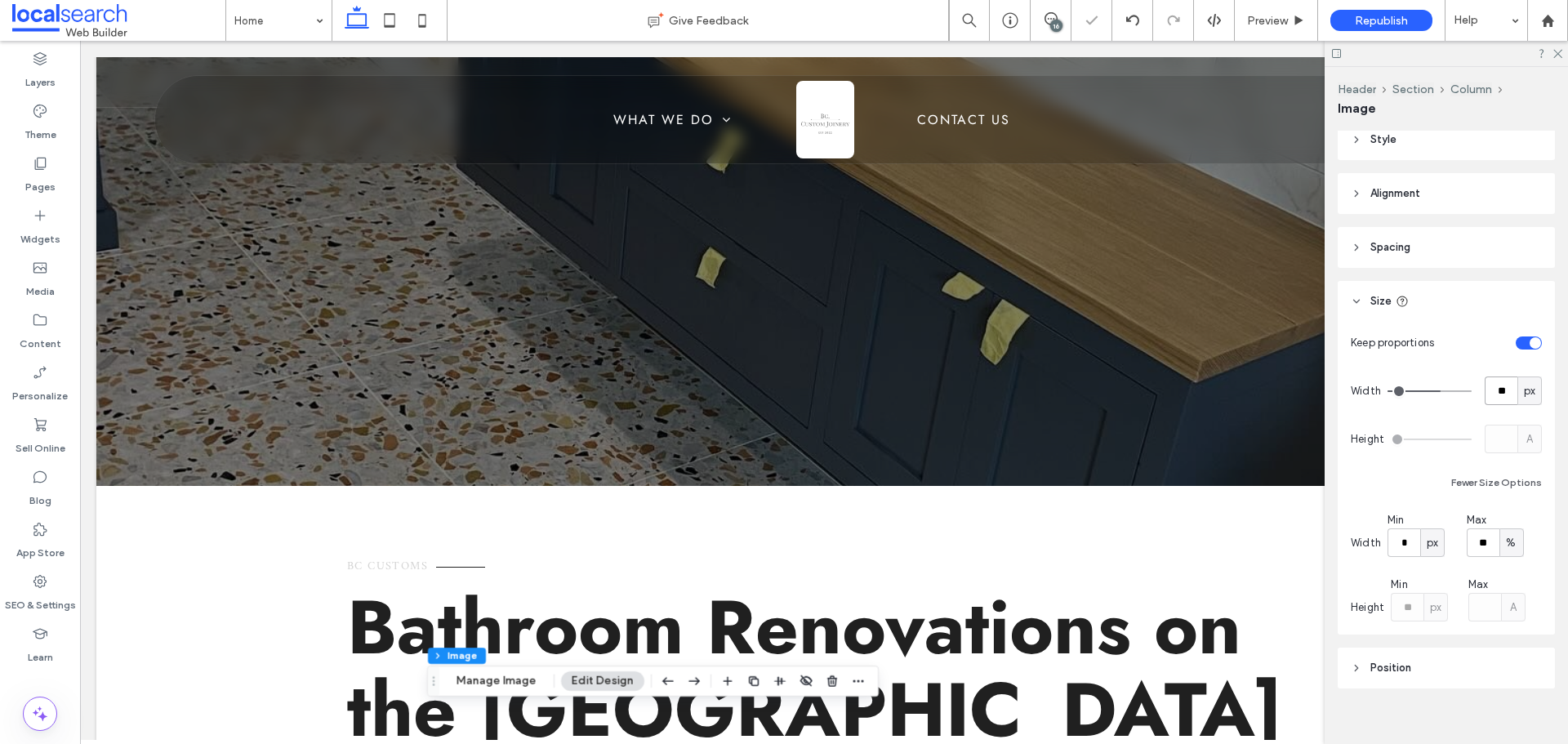
type input "**"
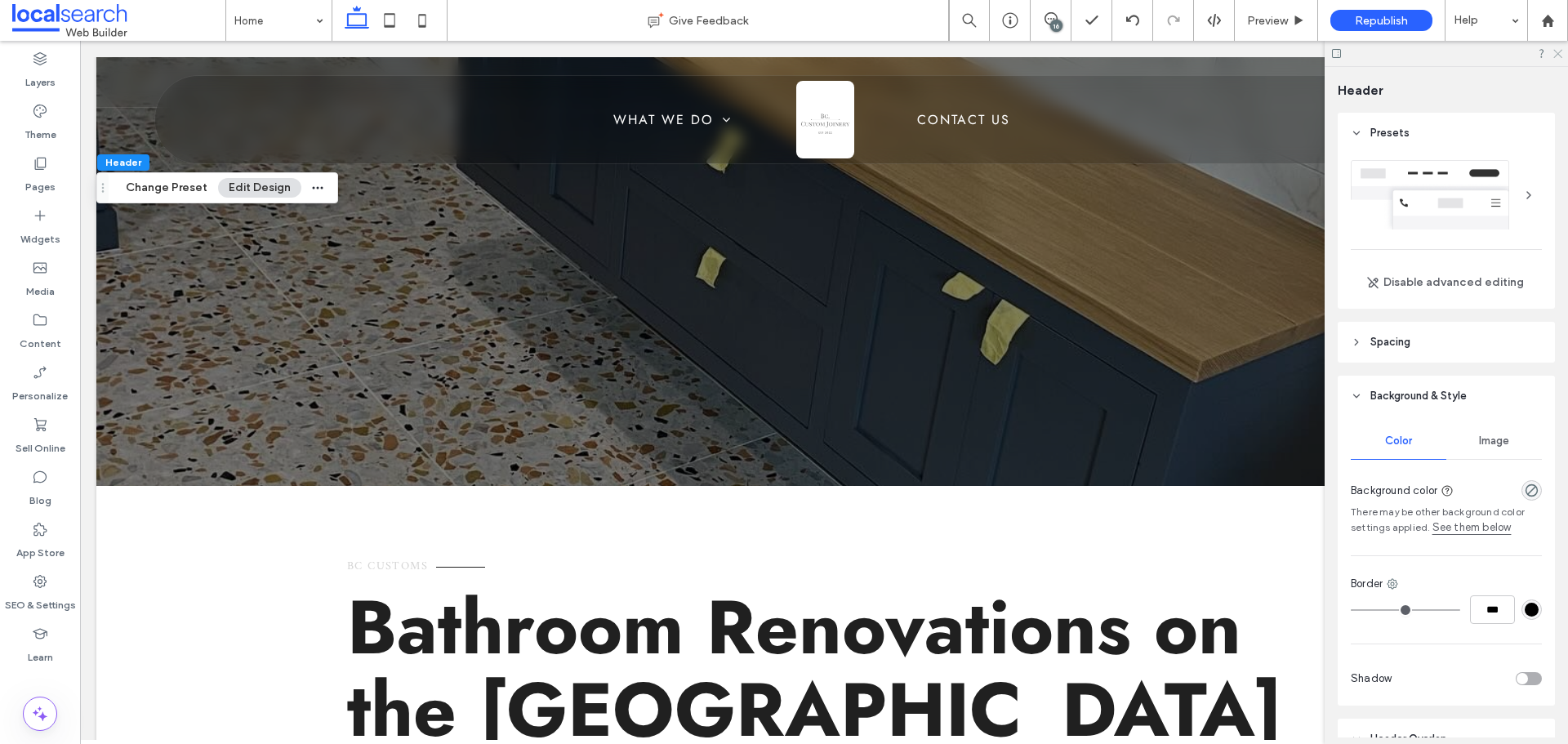
click at [1556, 57] on icon at bounding box center [1556, 52] width 11 height 11
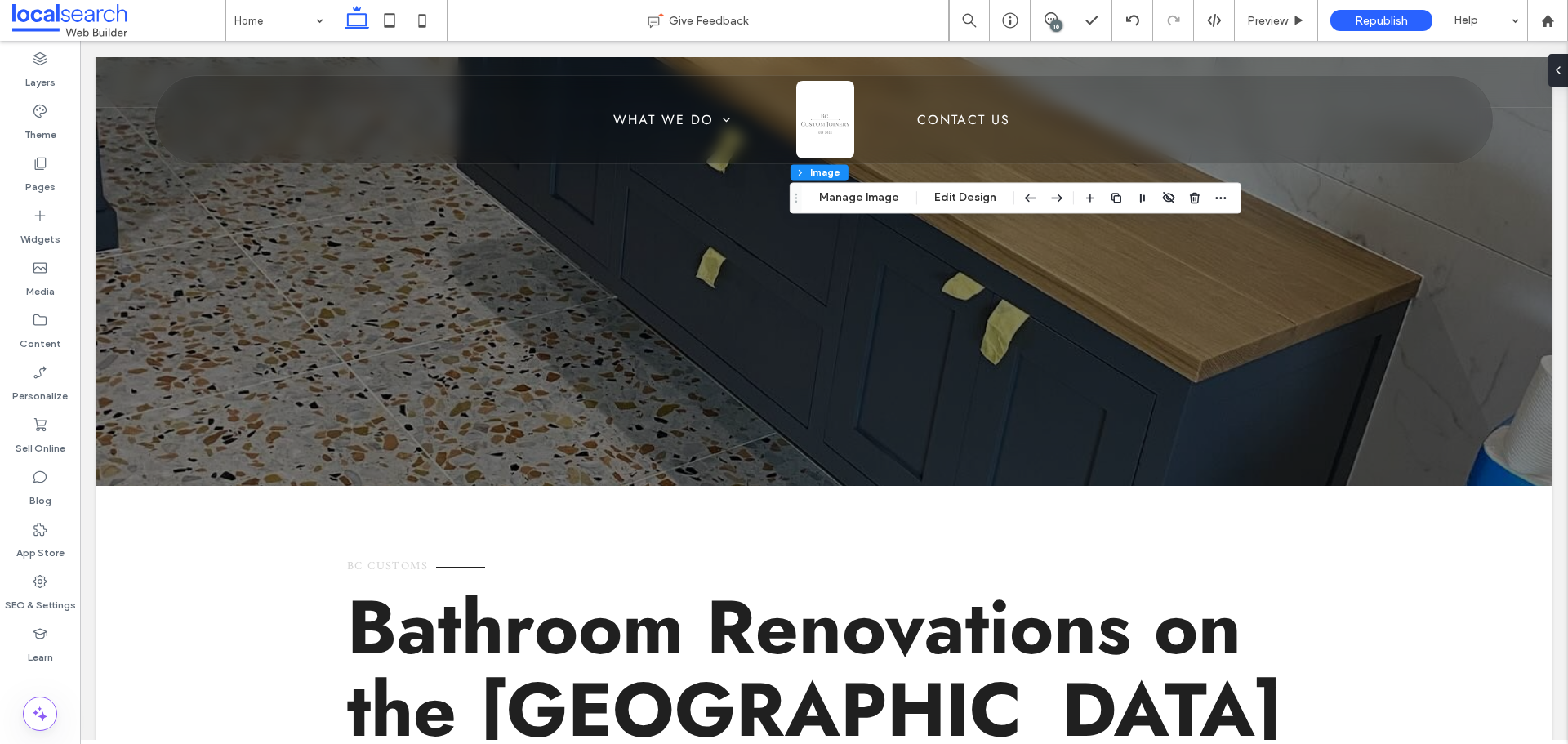
click at [1050, 26] on div "16" at bounding box center [1056, 25] width 12 height 12
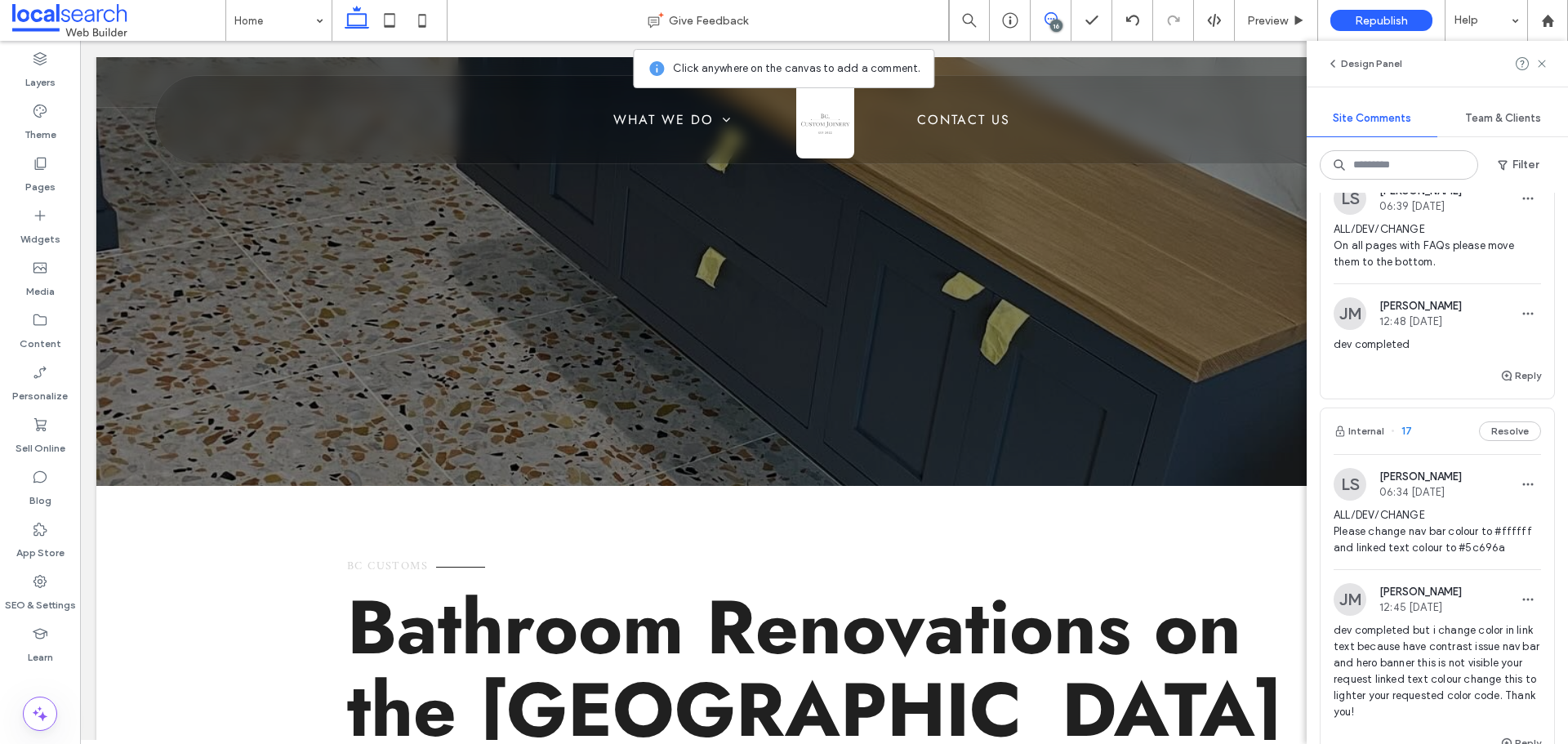
scroll to position [1062, 0]
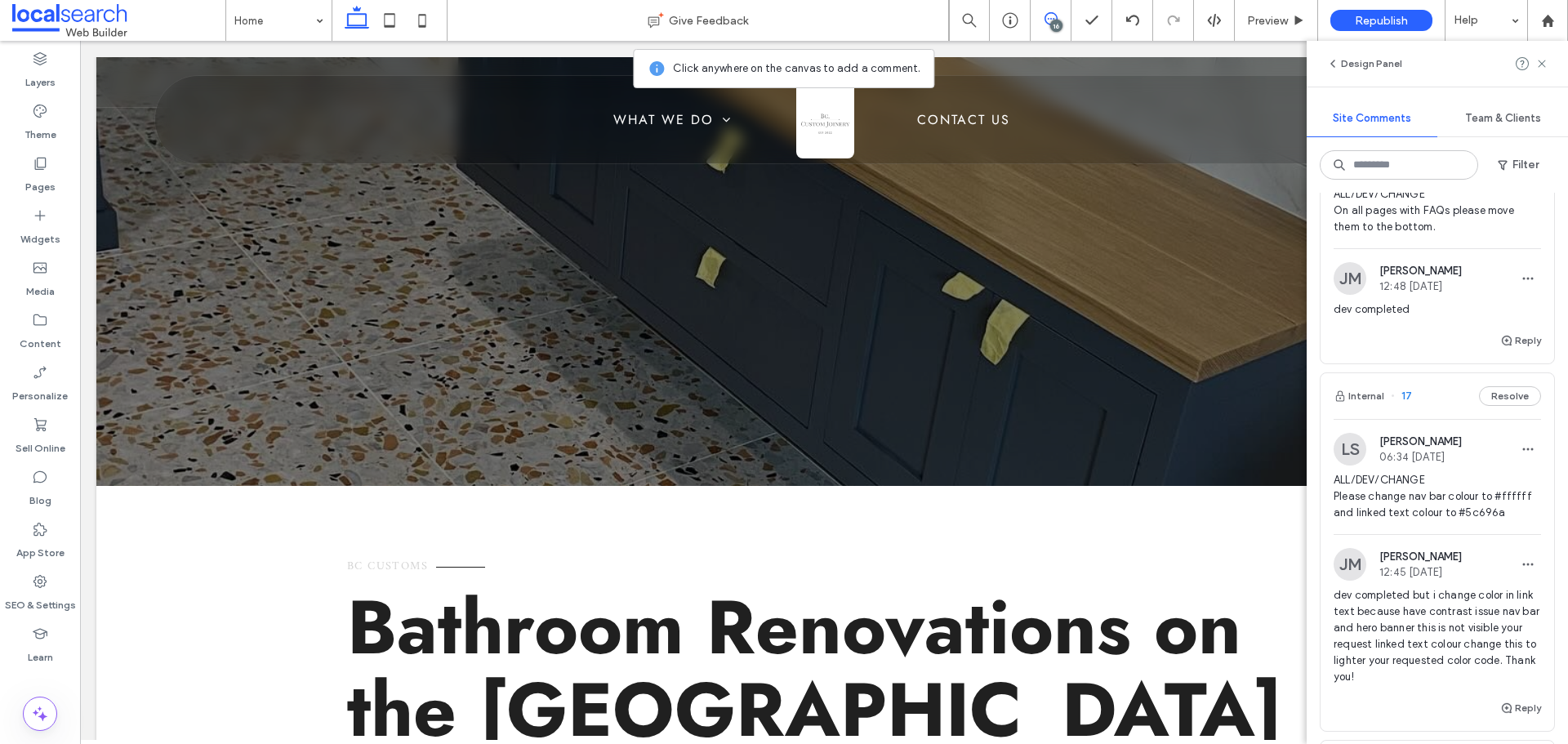
click at [1438, 479] on span "ALL/DEV/CHANGE Please change nav bar colour to #ffffff and linked text colour t…" at bounding box center [1437, 497] width 208 height 49
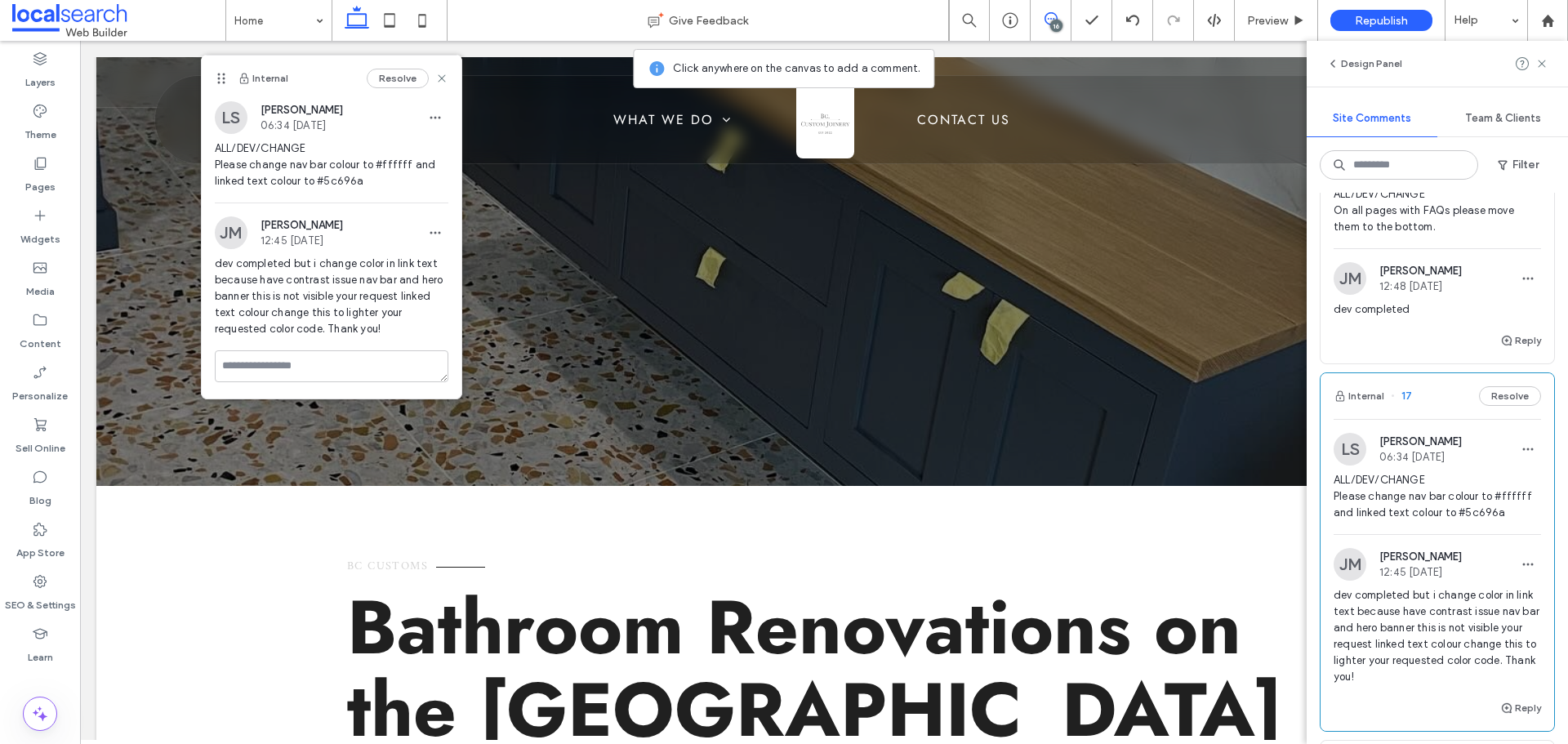
click at [1049, 17] on icon at bounding box center [1050, 18] width 13 height 13
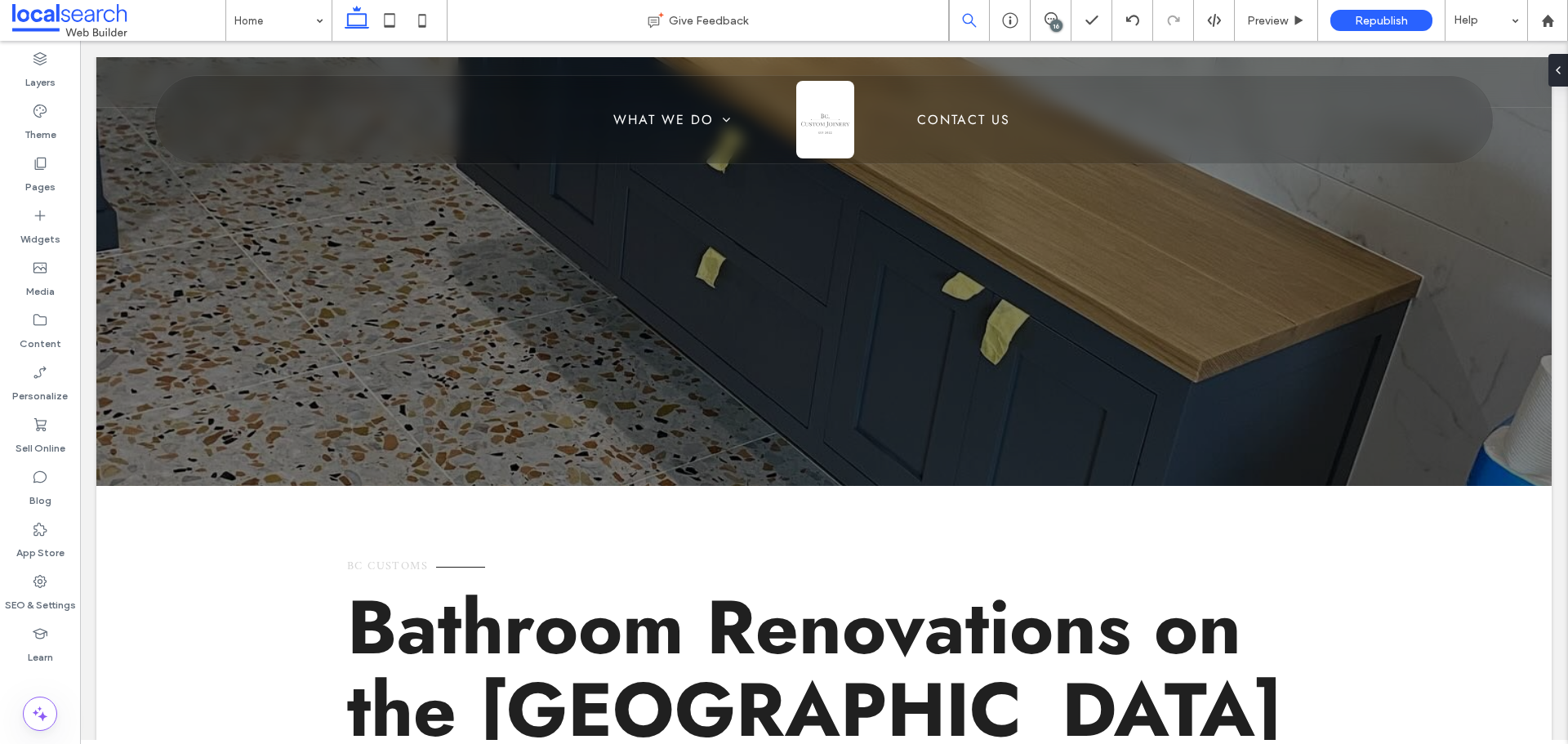
scroll to position [0, 0]
click at [199, 205] on button "Design" at bounding box center [204, 203] width 59 height 19
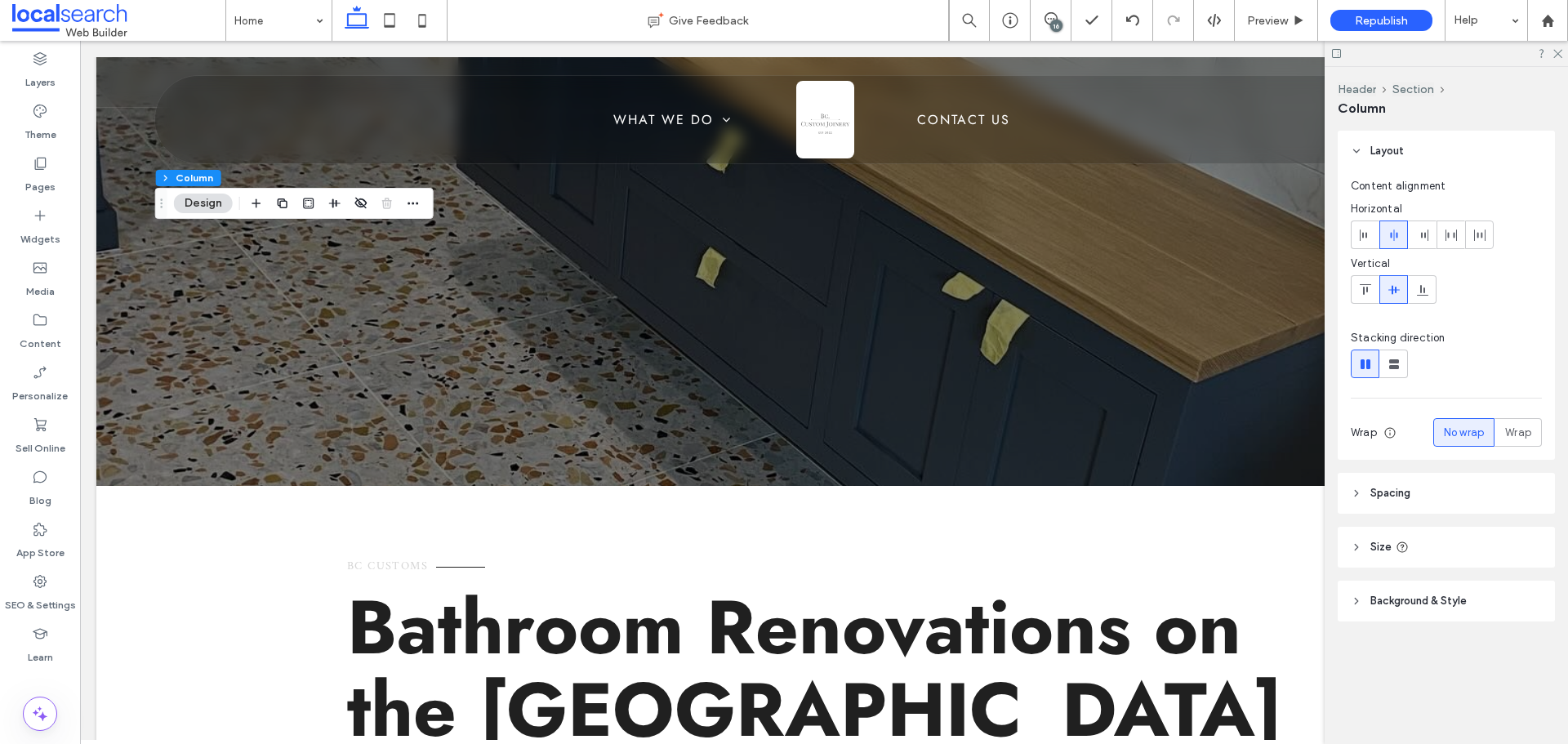
click at [1398, 548] on icon at bounding box center [1402, 546] width 13 height 13
click at [1340, 543] on header "Size" at bounding box center [1446, 546] width 217 height 41
click at [1391, 591] on header "Background & Style" at bounding box center [1446, 600] width 217 height 41
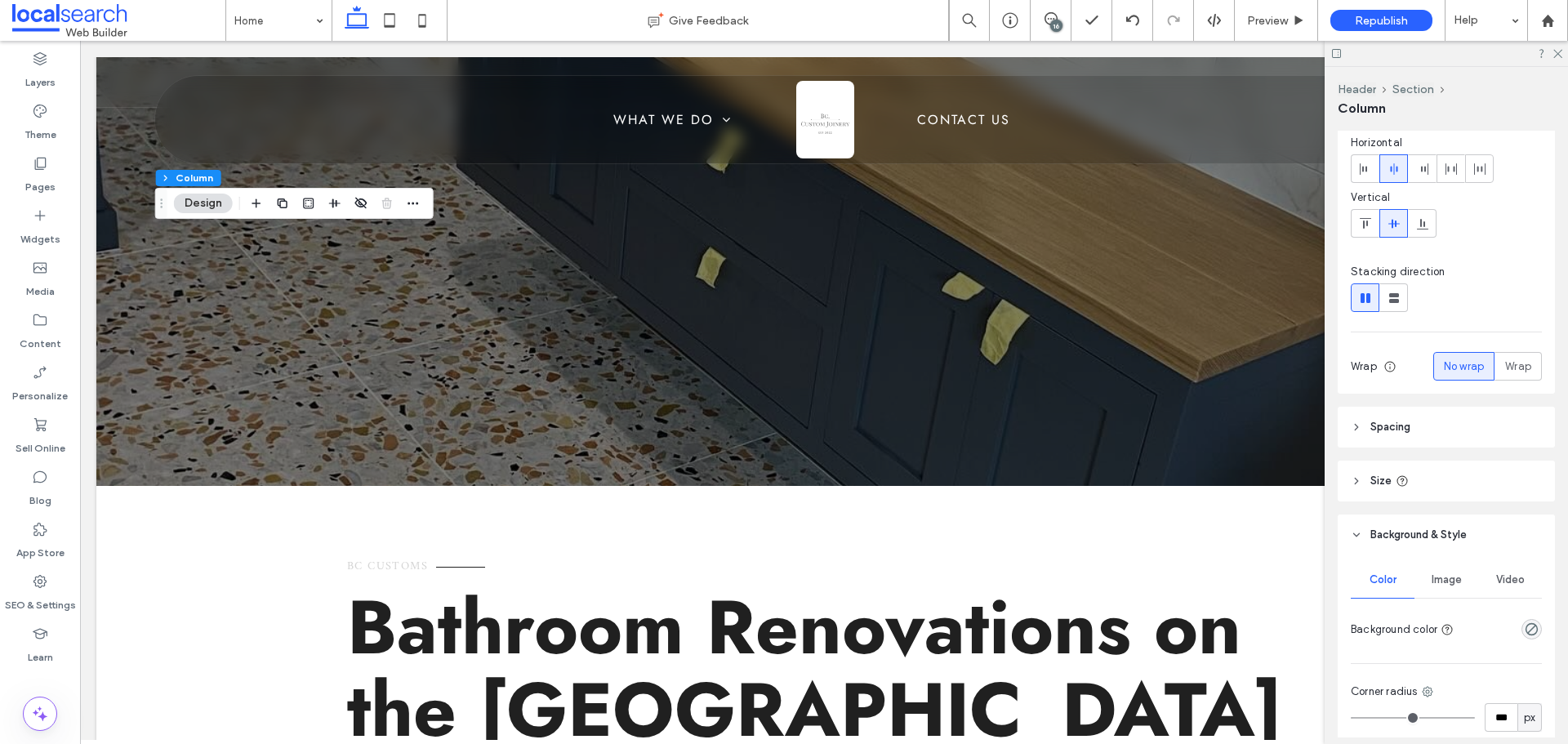
scroll to position [82, 0]
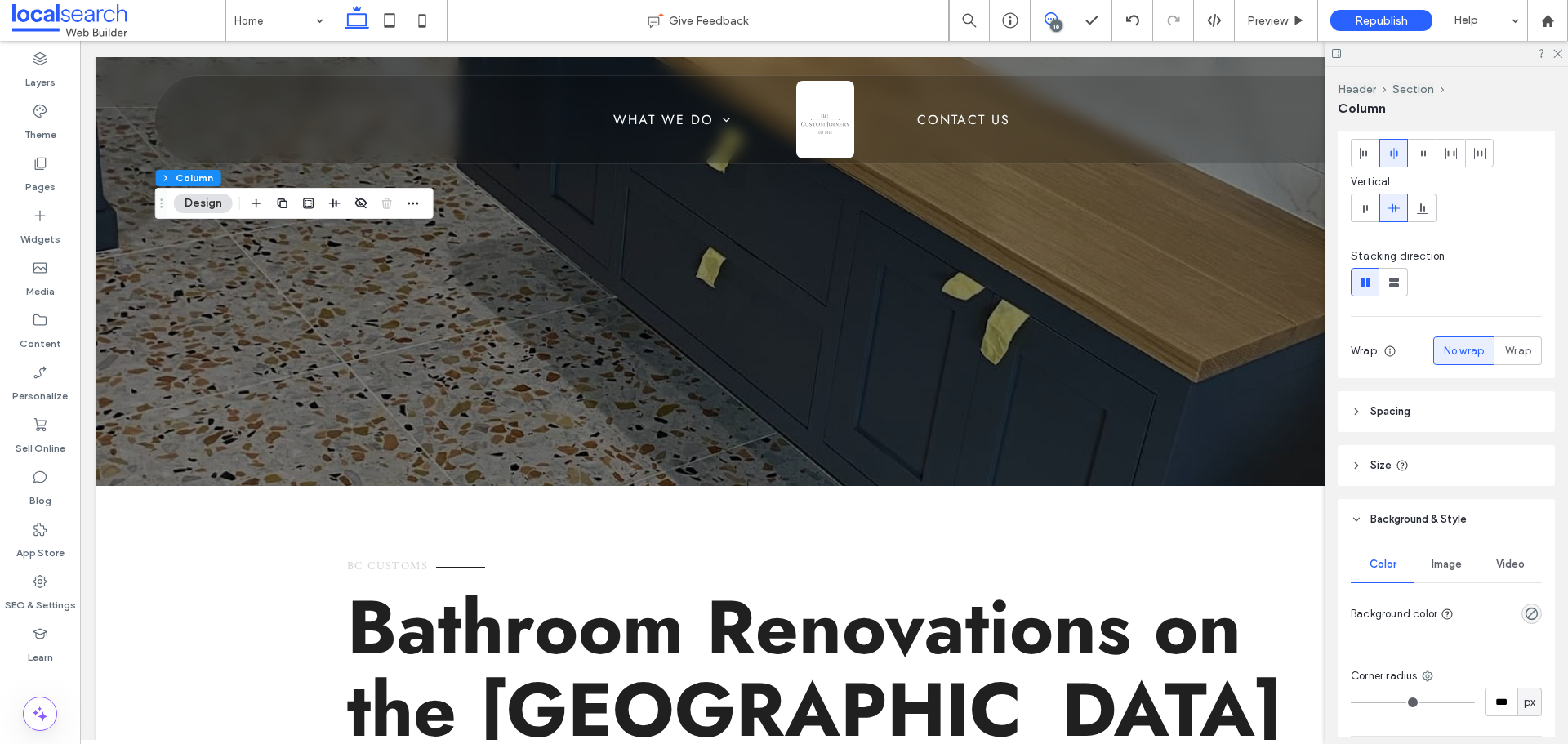
click at [1048, 23] on icon at bounding box center [1050, 18] width 13 height 13
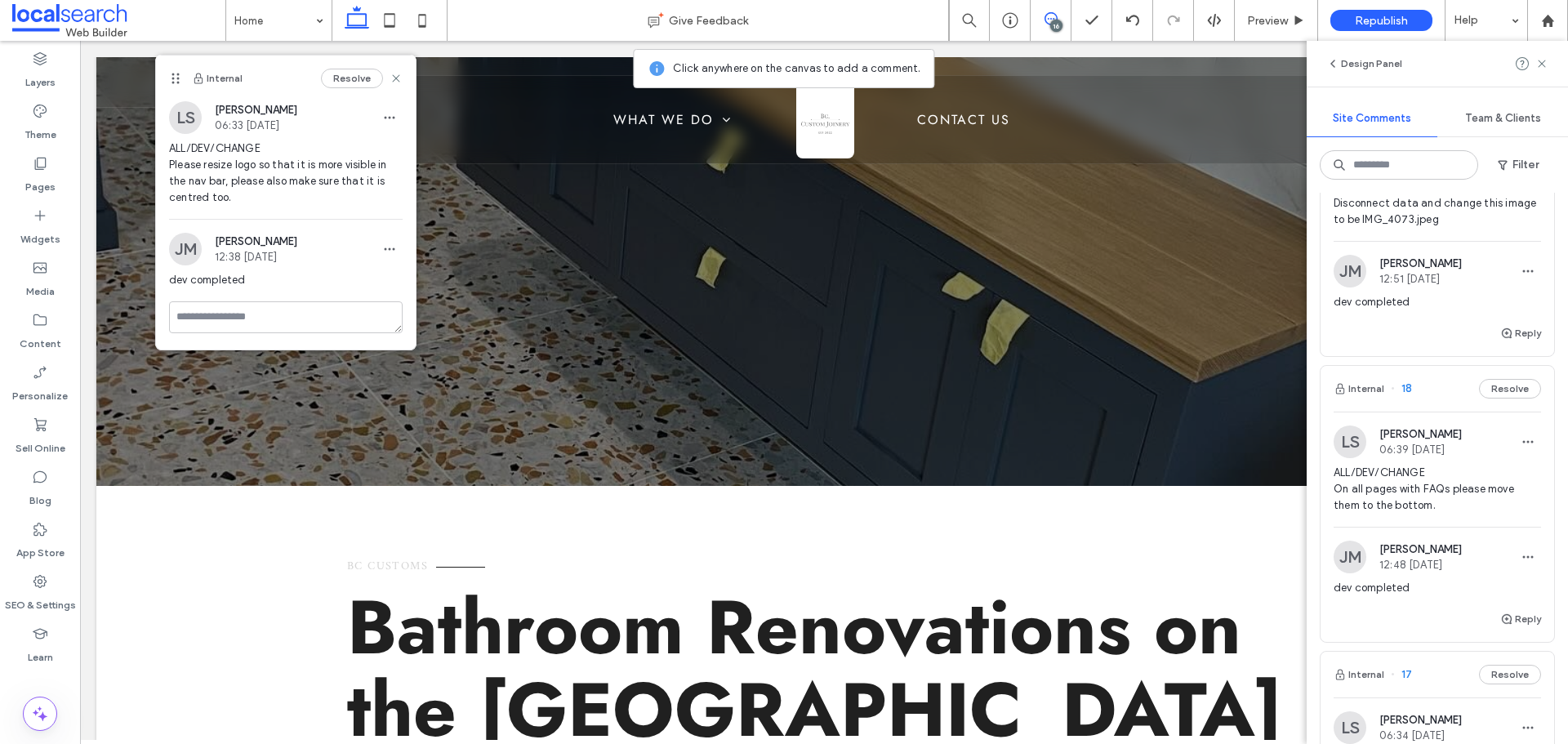
scroll to position [1062, 0]
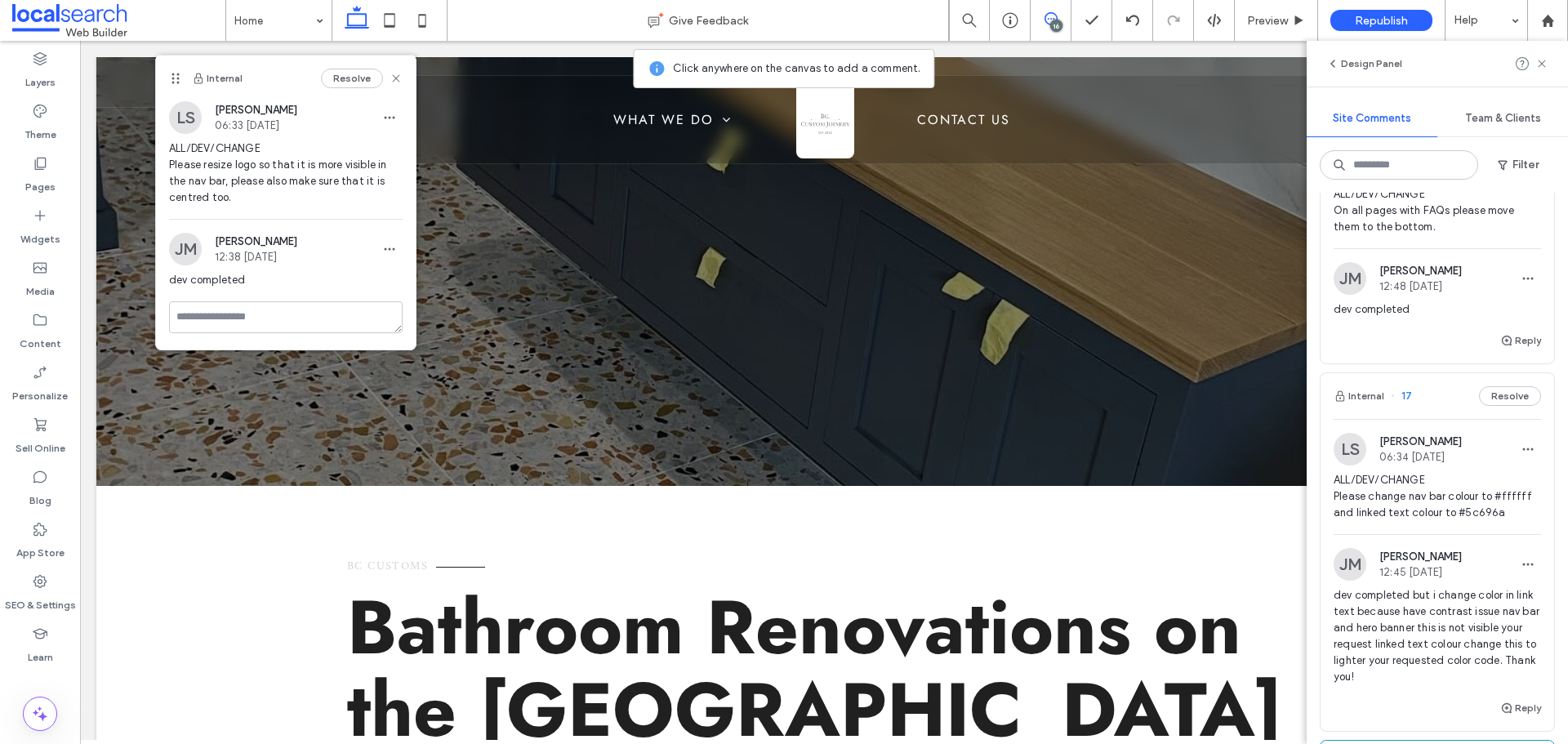
click at [1452, 484] on span "ALL/DEV/CHANGE Please change nav bar colour to #ffffff and linked text colour t…" at bounding box center [1437, 497] width 208 height 49
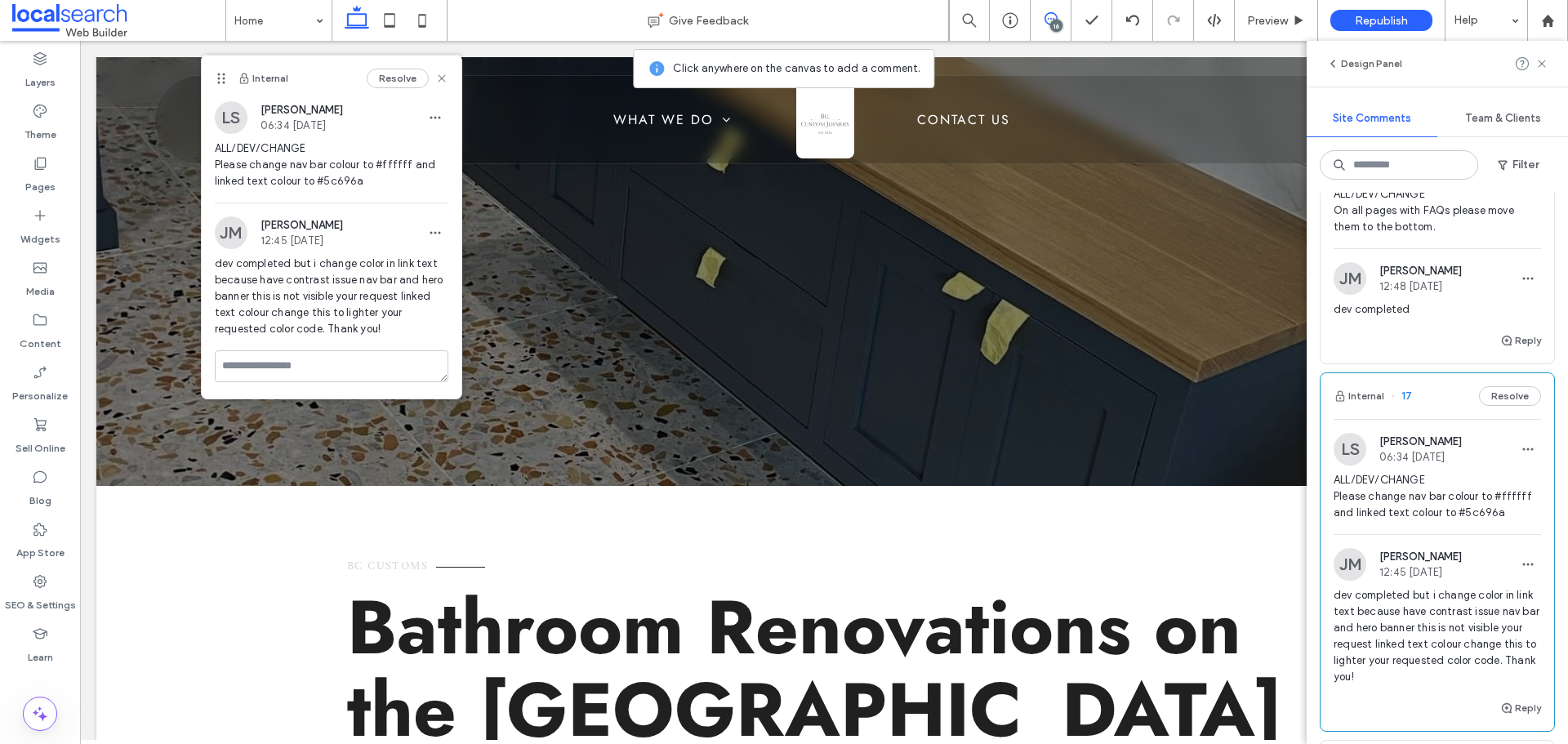
click at [1452, 484] on span "ALL/DEV/CHANGE Please change nav bar colour to #ffffff and linked text colour t…" at bounding box center [1437, 497] width 208 height 49
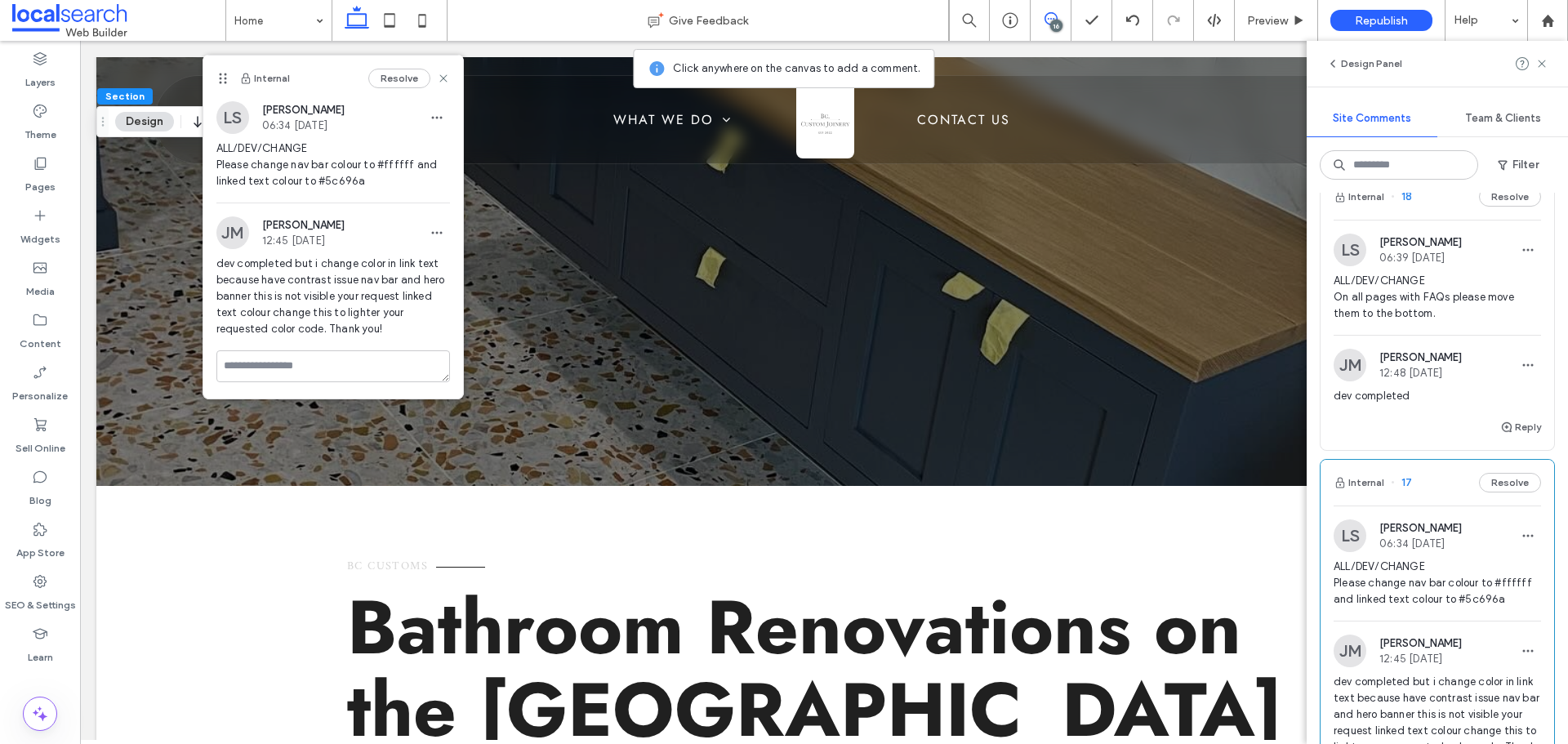
scroll to position [898, 0]
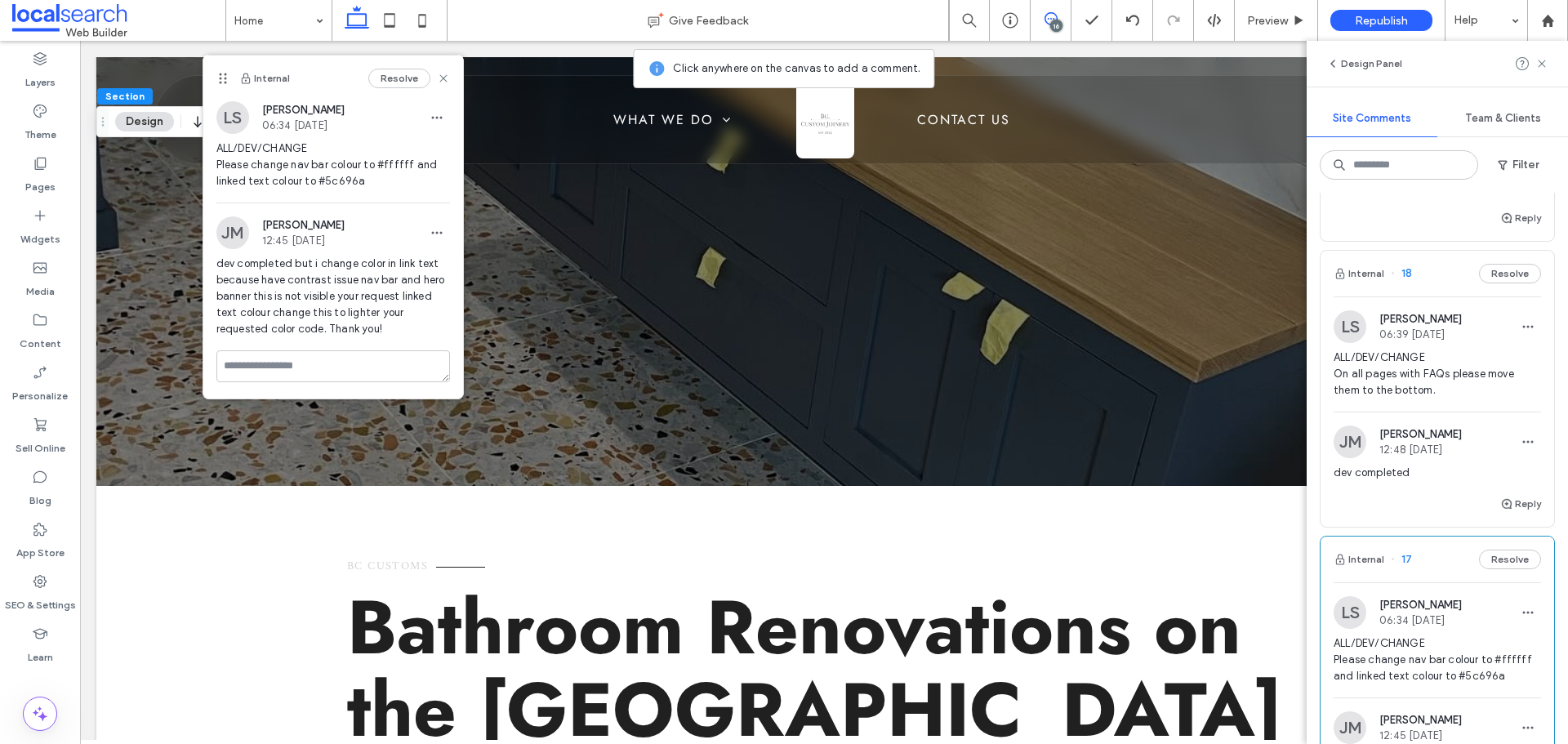
click at [1381, 386] on span "ALL/DEV/CHANGE On all pages with FAQs please move them to the bottom." at bounding box center [1437, 374] width 208 height 49
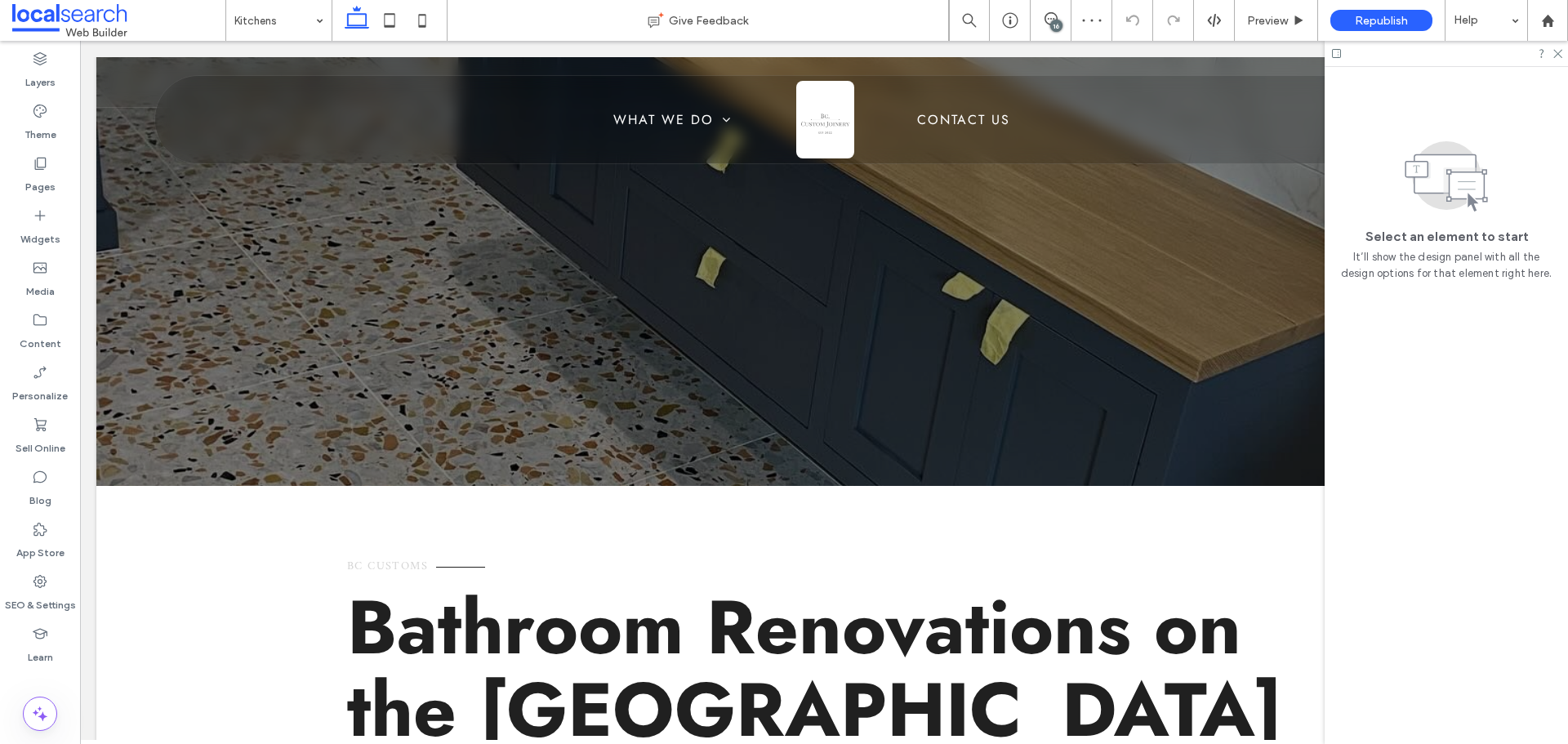
click at [1057, 22] on div "16" at bounding box center [1056, 25] width 12 height 12
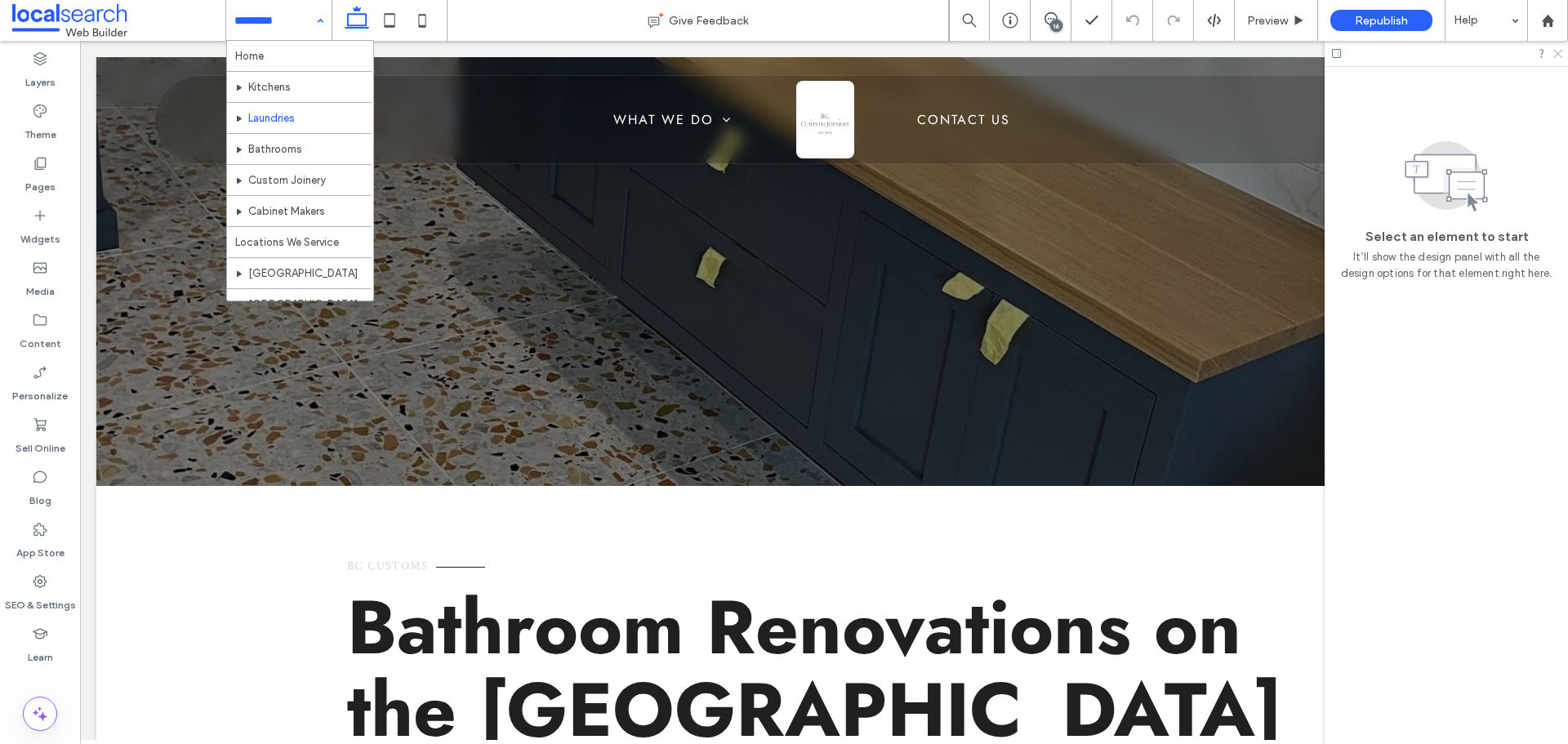
click at [1554, 52] on icon at bounding box center [1556, 52] width 11 height 11
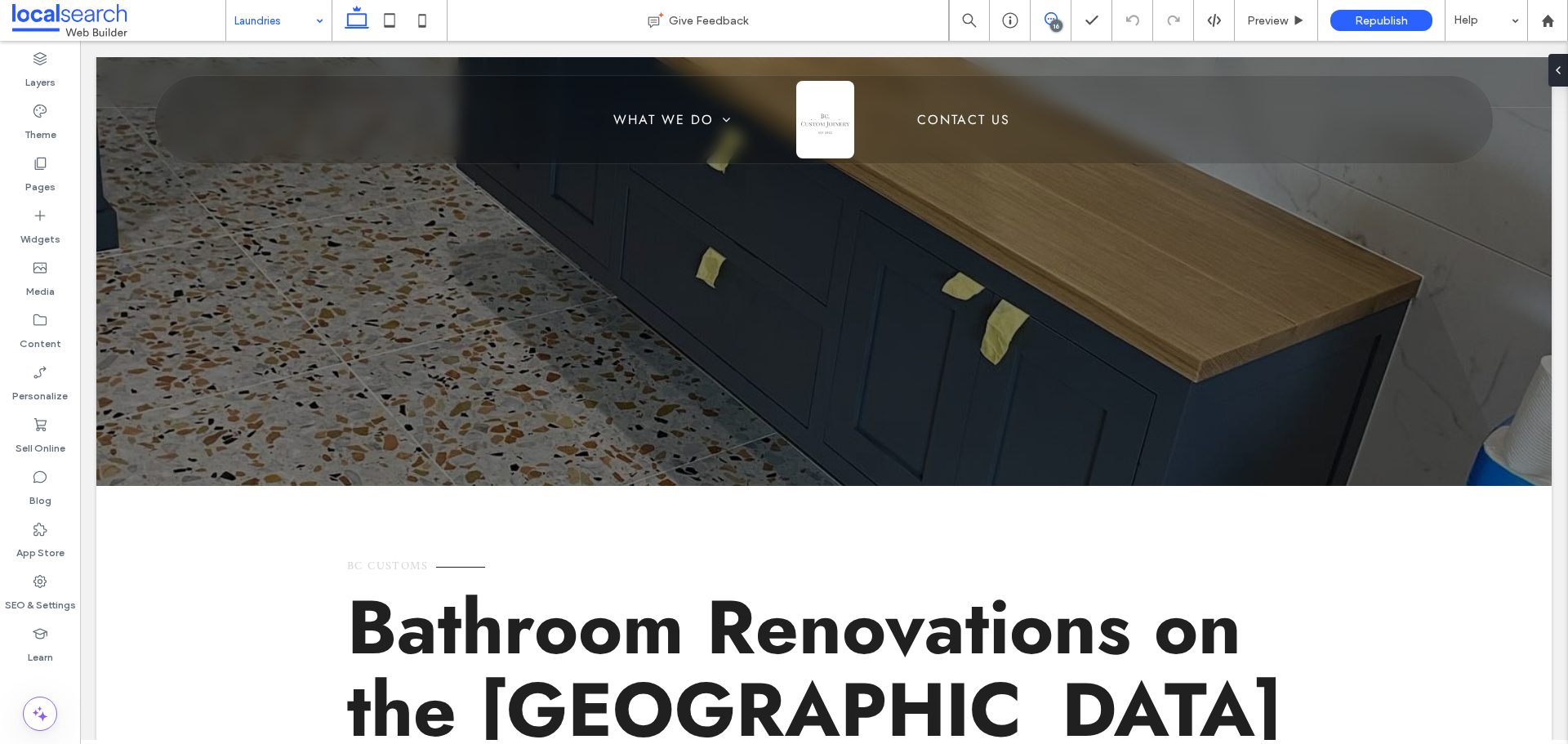
click at [1051, 17] on icon at bounding box center [1050, 18] width 13 height 13
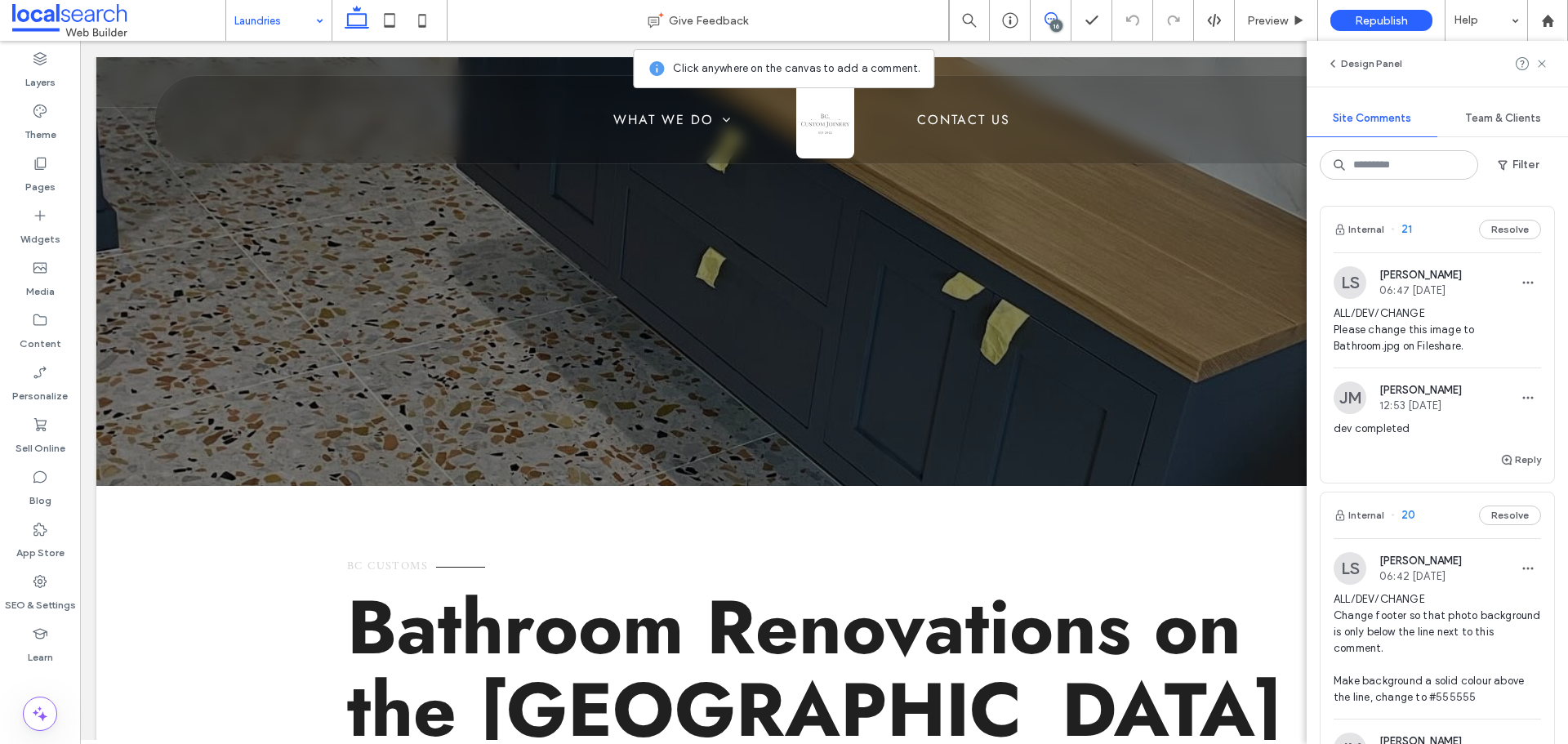
click at [1051, 17] on icon at bounding box center [1050, 18] width 13 height 13
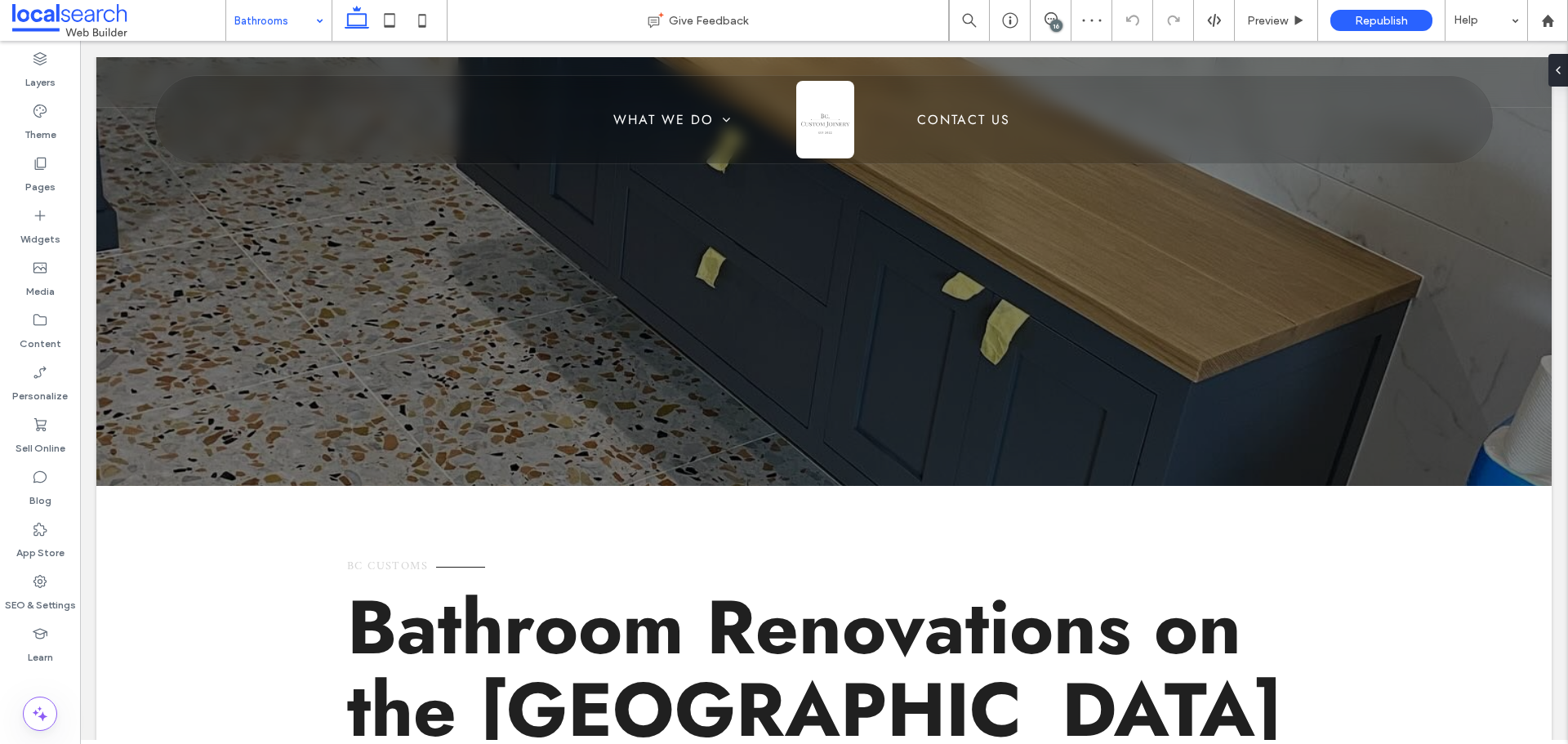
click at [298, 22] on input at bounding box center [275, 20] width 81 height 41
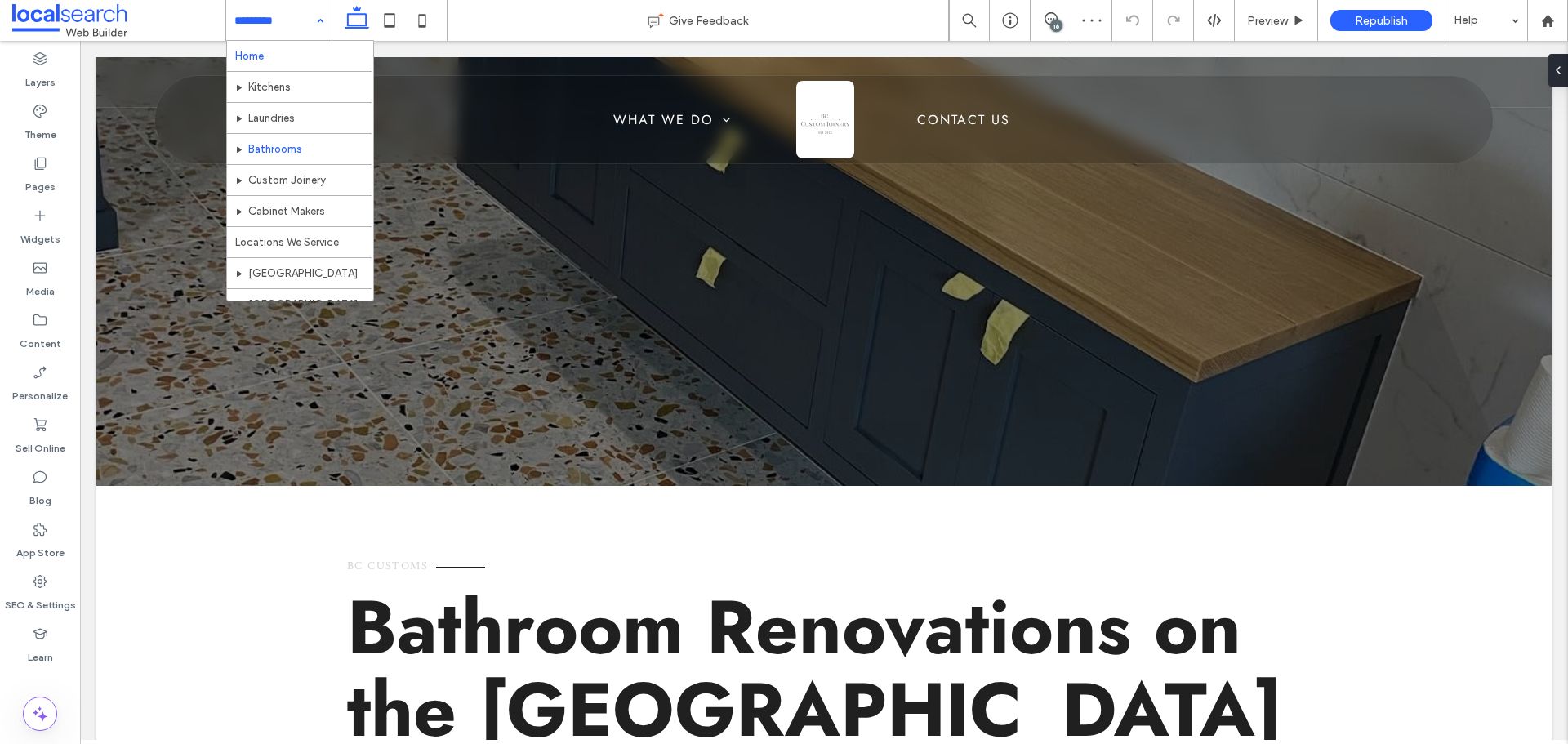
scroll to position [79, 0]
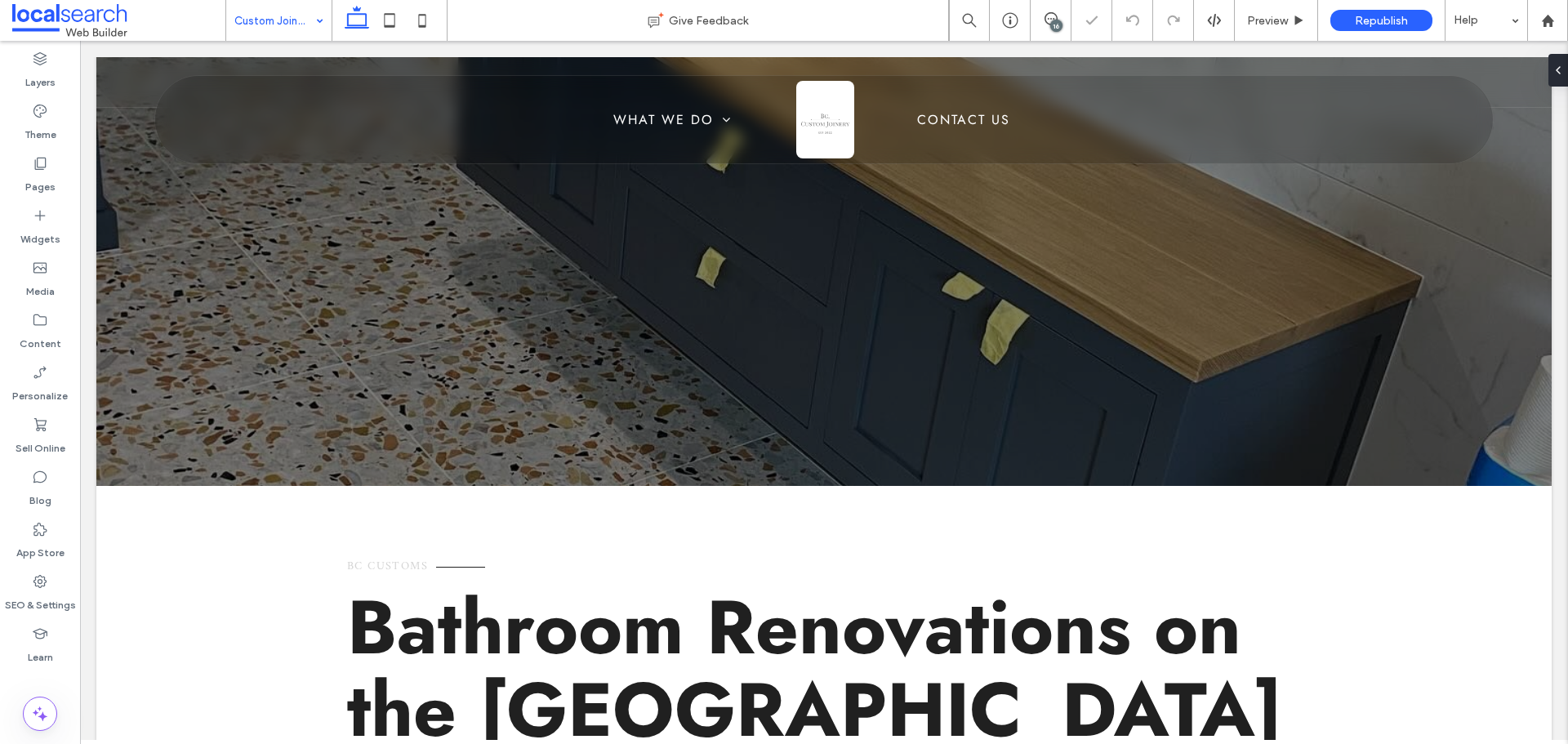
click at [285, 28] on input at bounding box center [275, 20] width 81 height 41
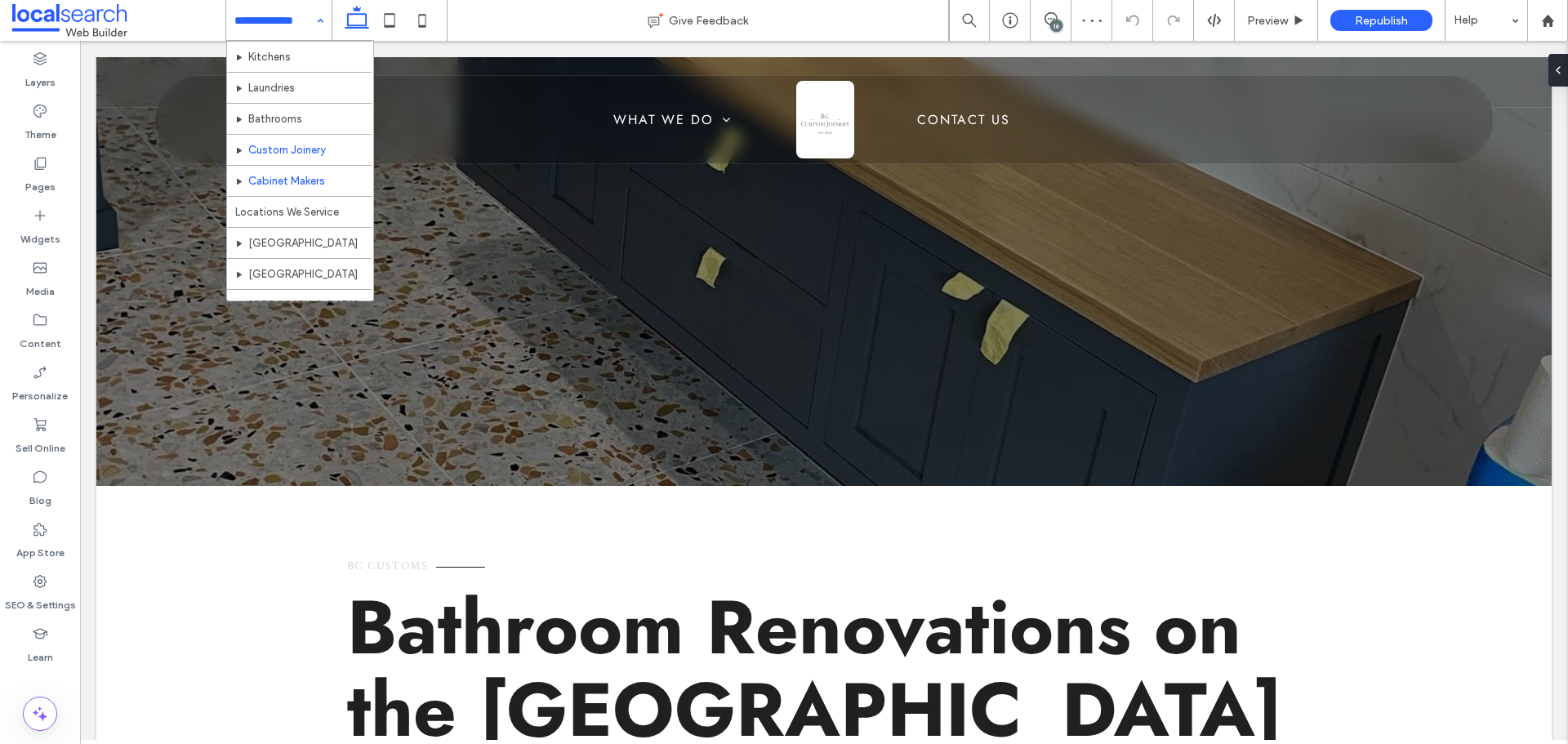
scroll to position [79, 0]
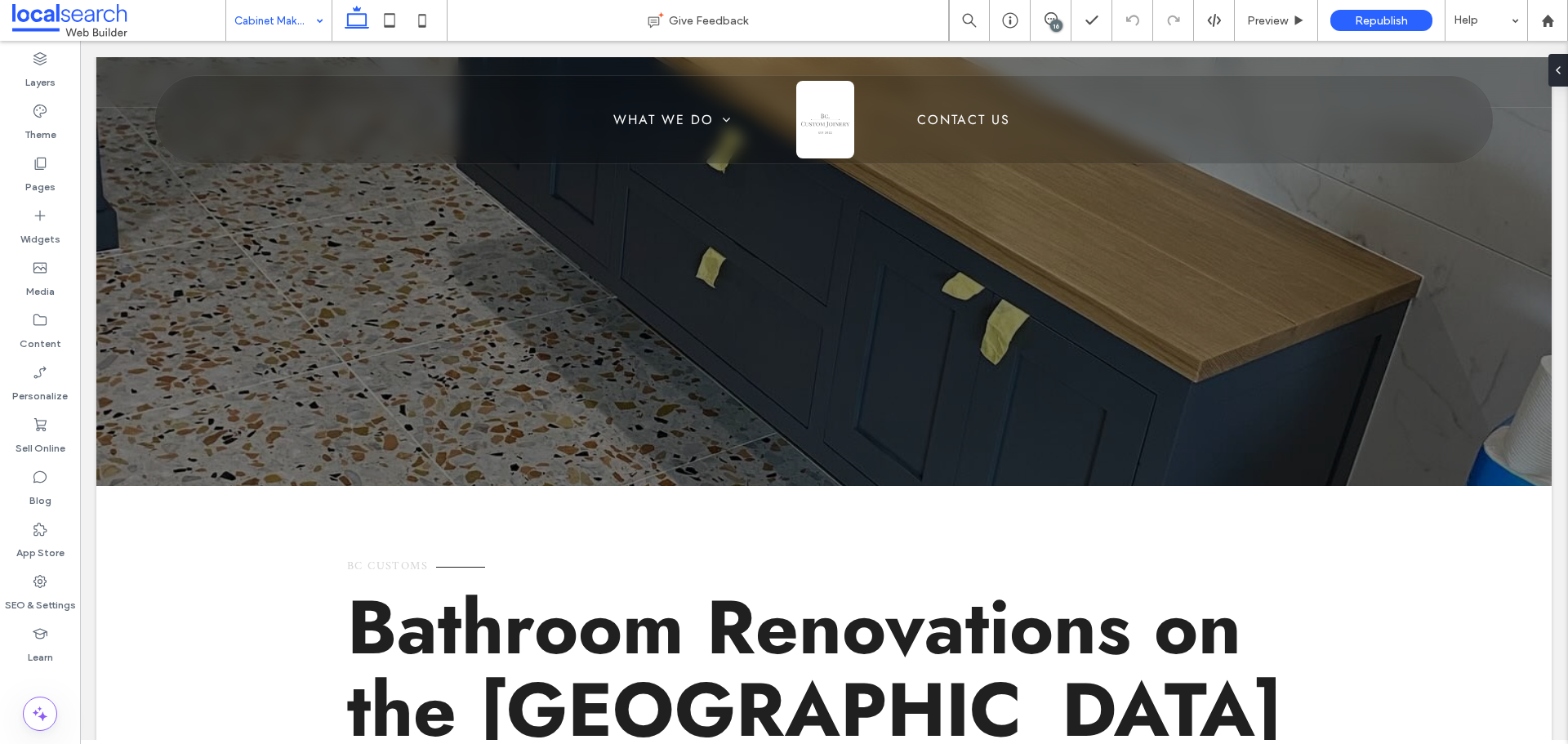
click at [286, 16] on input at bounding box center [275, 20] width 81 height 41
click at [1053, 19] on div "16" at bounding box center [1056, 25] width 12 height 12
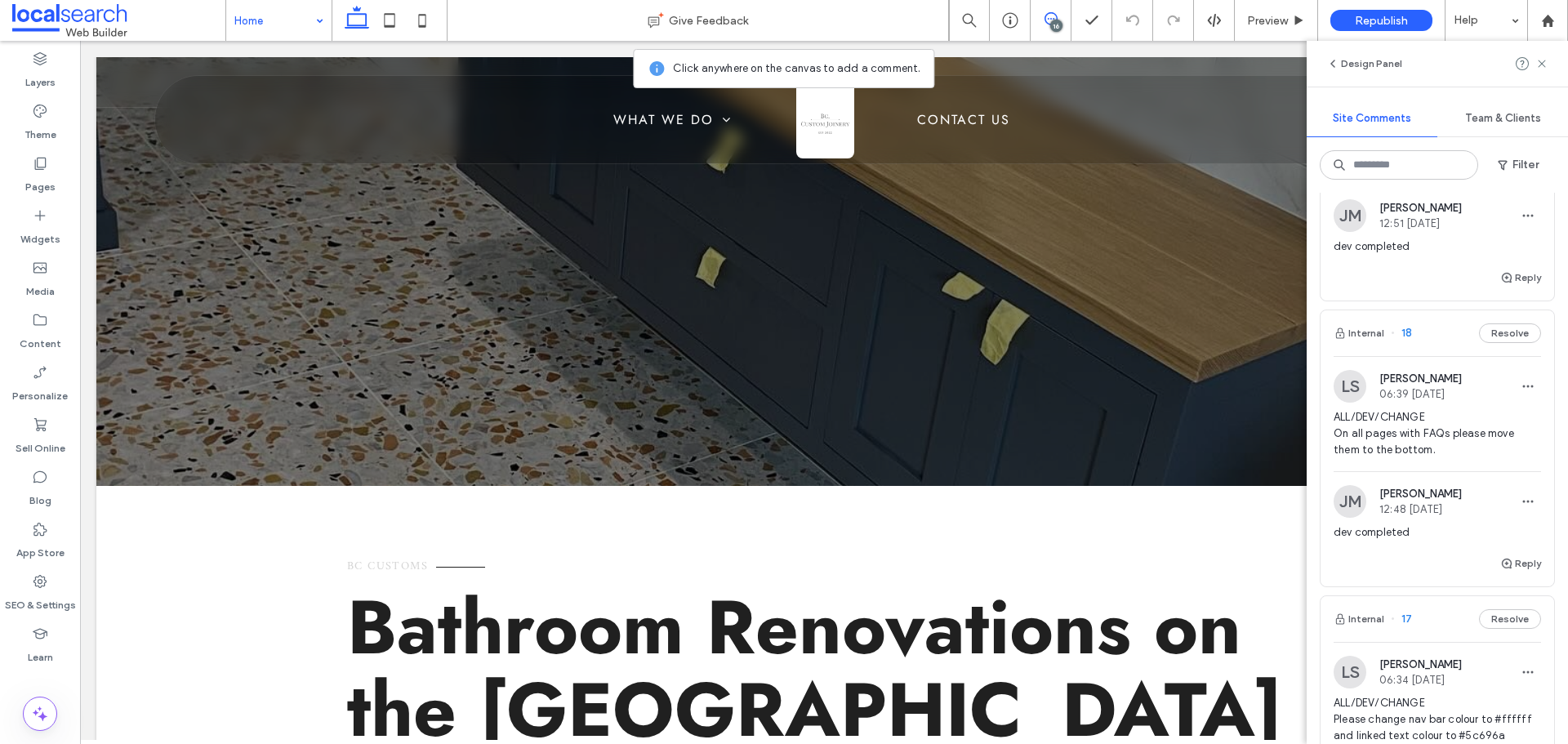
scroll to position [898, 0]
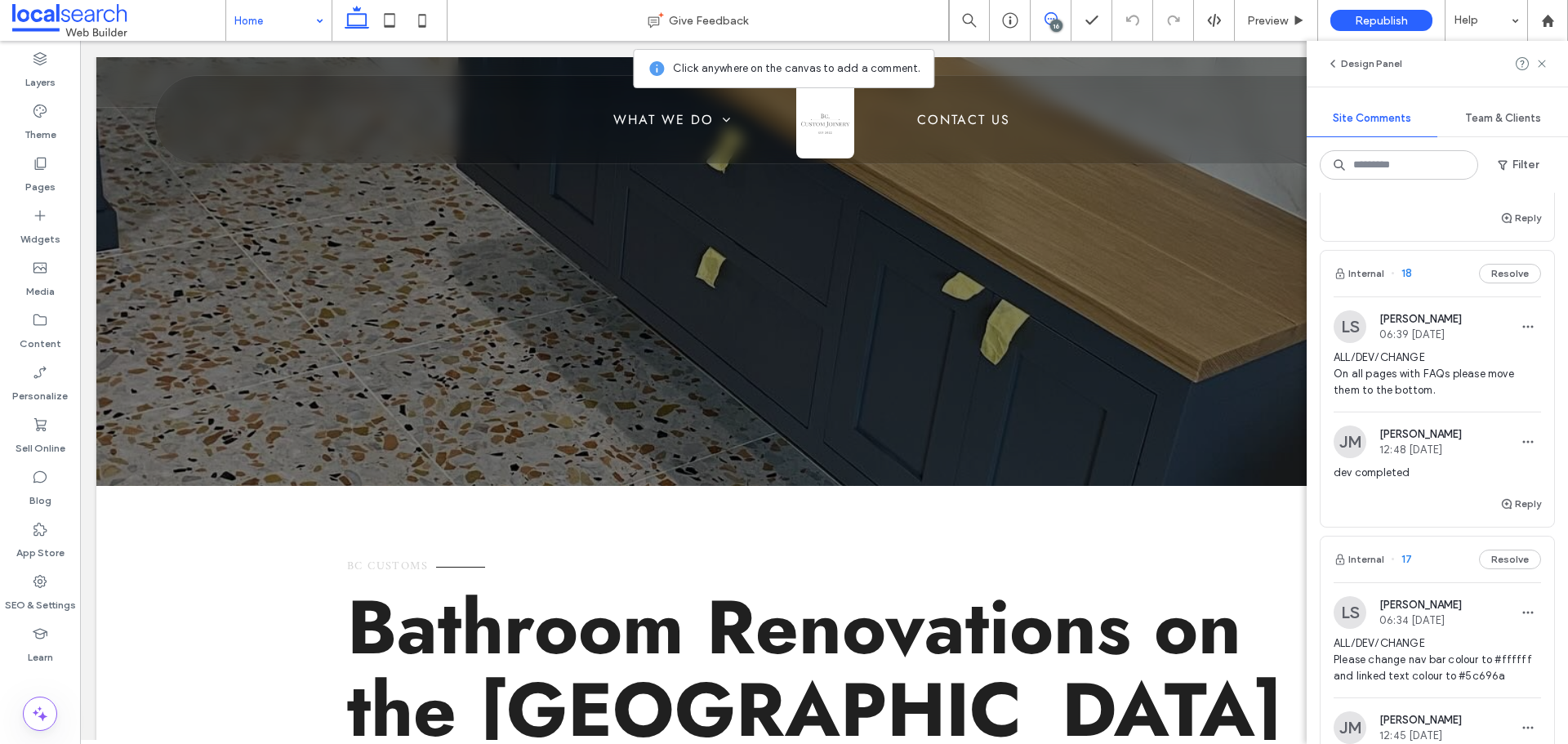
click at [1422, 391] on span "ALL/DEV/CHANGE On all pages with FAQs please move them to the bottom." at bounding box center [1437, 374] width 208 height 49
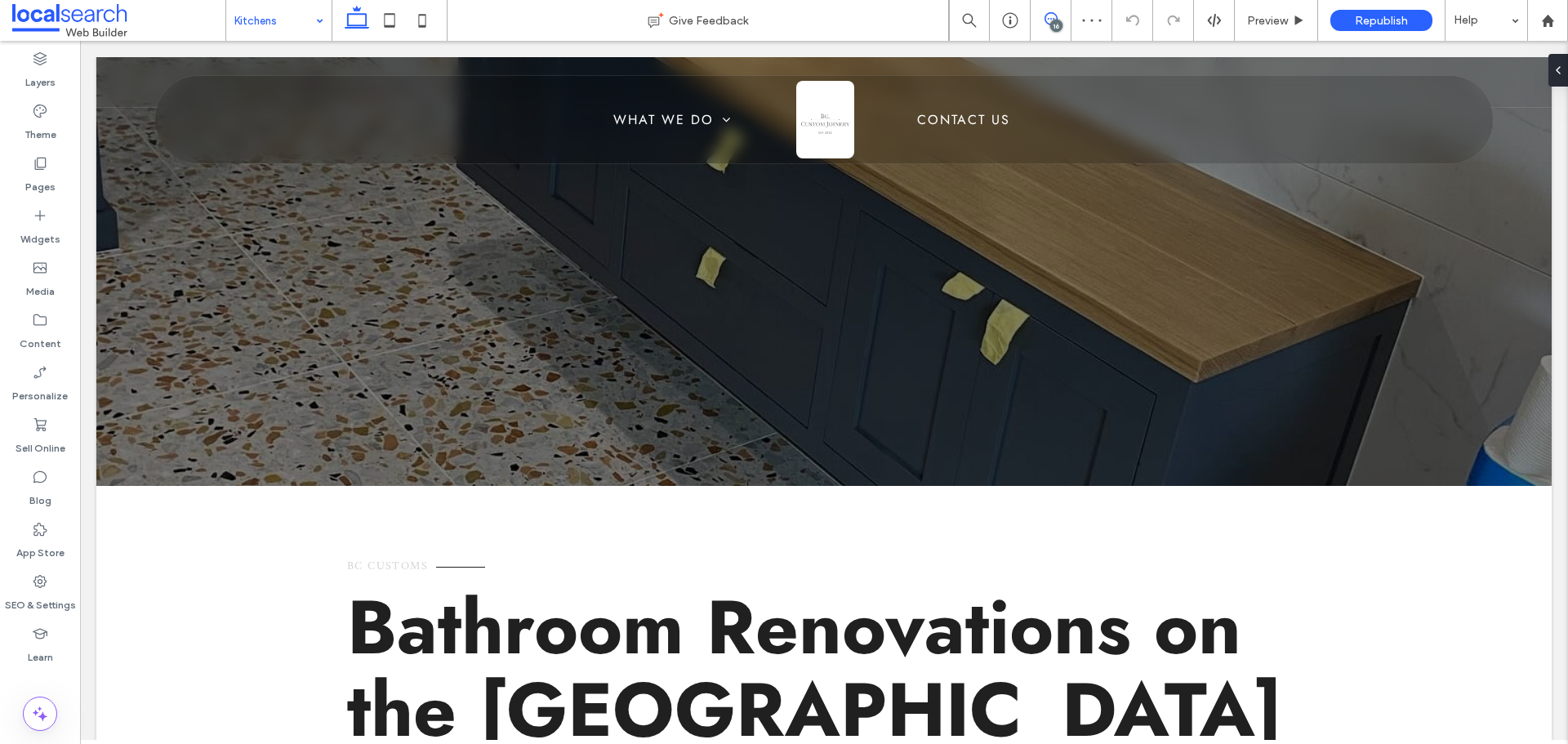
click at [1038, 13] on span at bounding box center [1050, 18] width 40 height 13
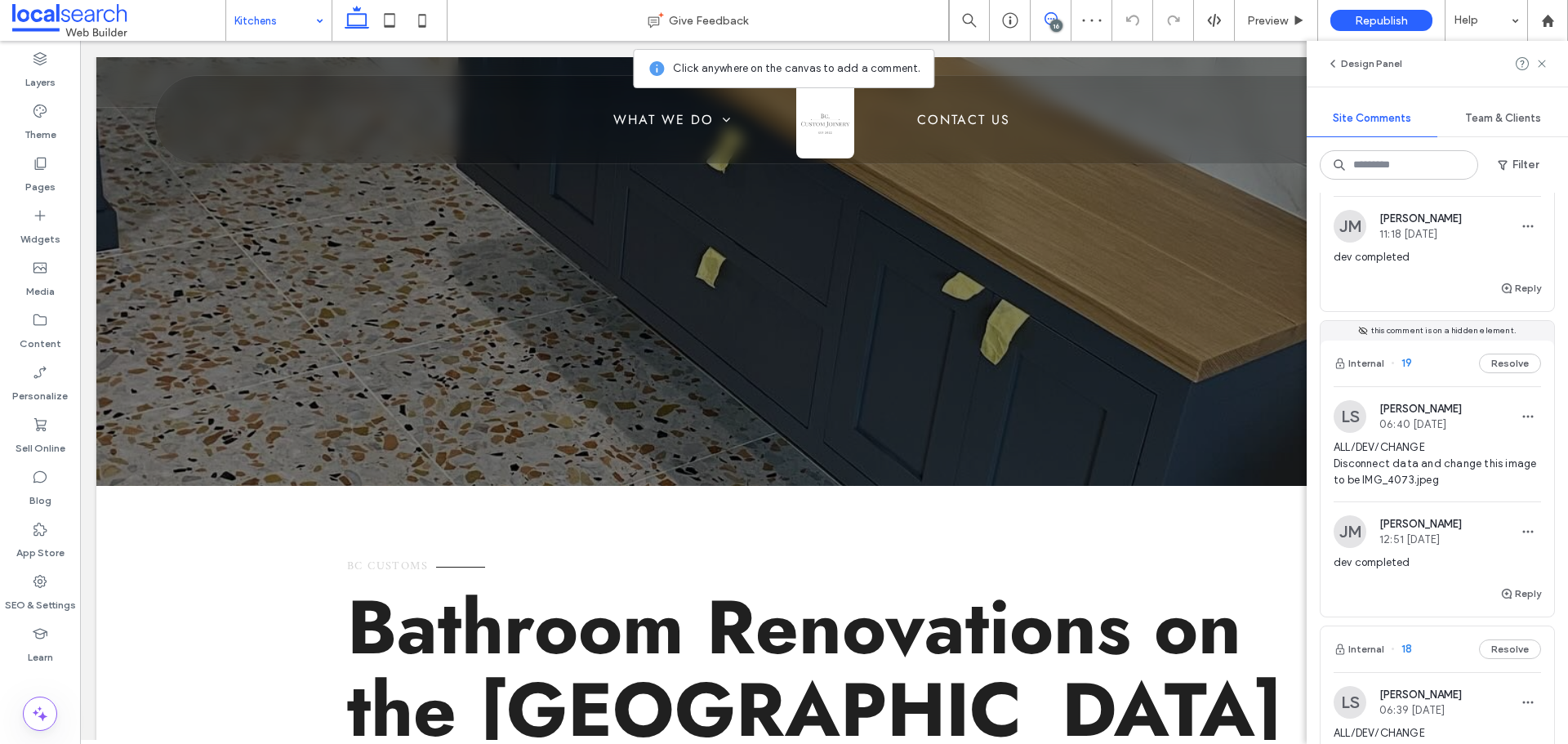
scroll to position [572, 0]
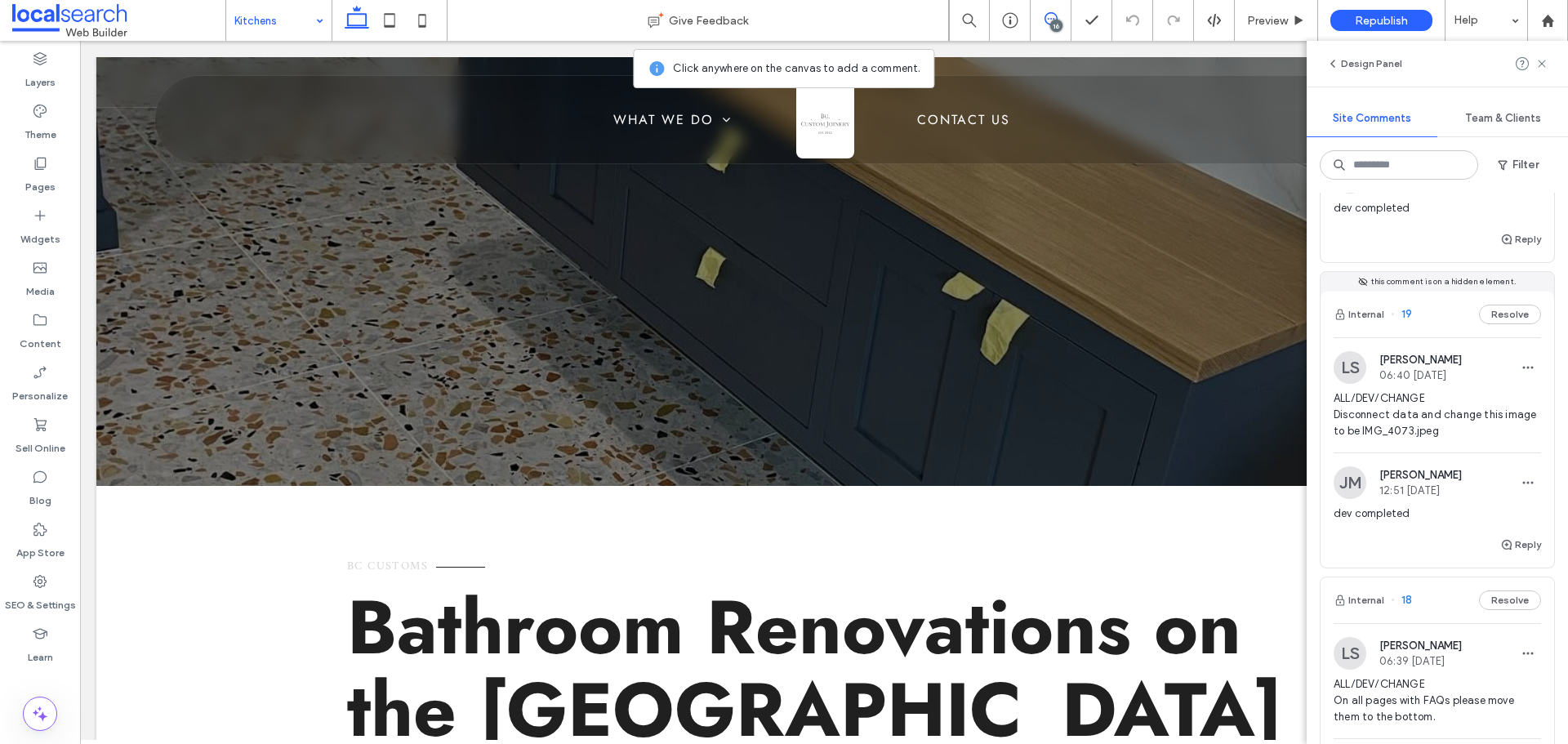
click at [1417, 415] on span "ALL/DEV/CHANGE Disconnect data and change this image to be IMG_4073.jpeg" at bounding box center [1437, 415] width 208 height 49
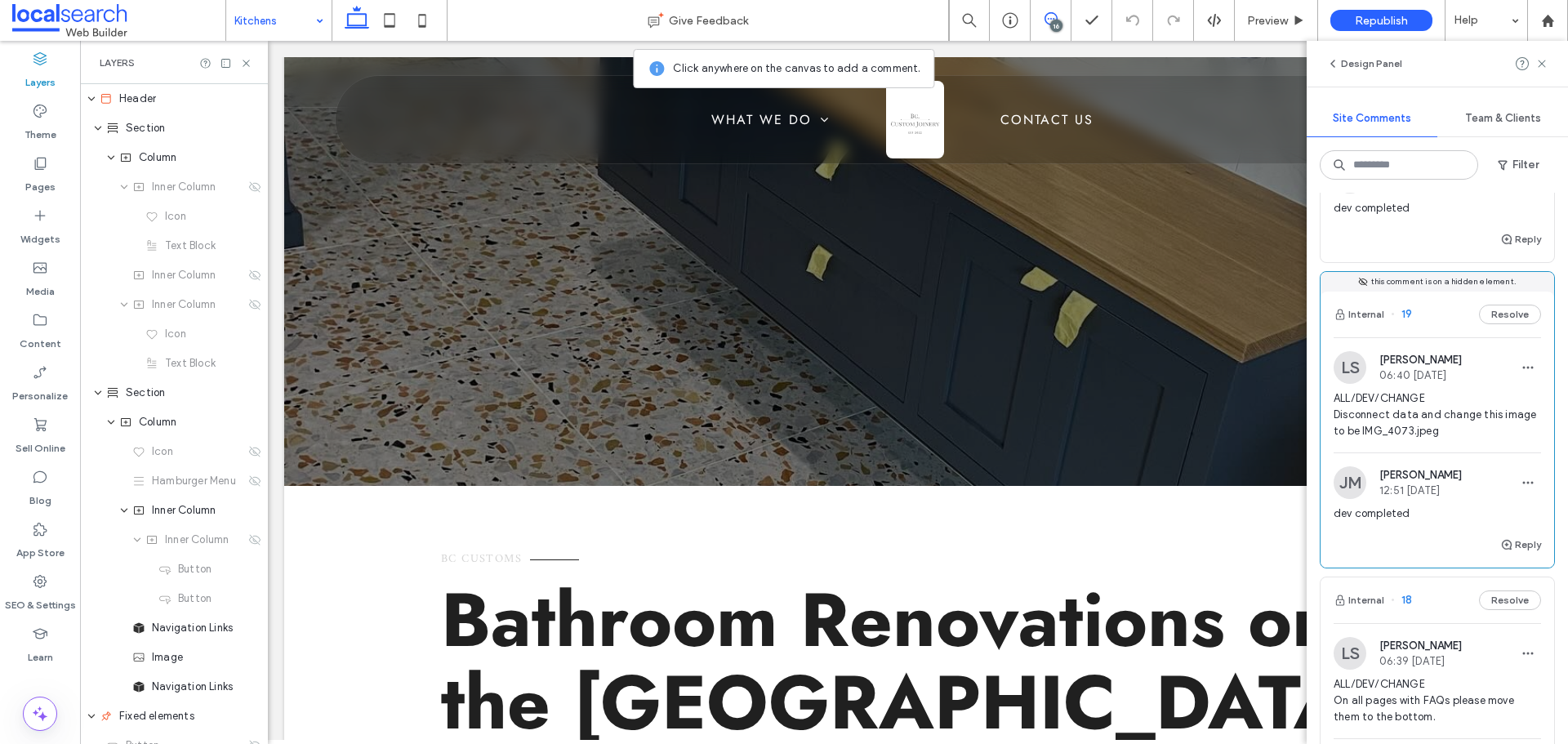
click at [1413, 425] on span "ALL/DEV/CHANGE Disconnect data and change this image to be IMG_4073.jpeg" at bounding box center [1437, 415] width 208 height 49
click at [1418, 414] on span "ALL/DEV/CHANGE Disconnect data and change this image to be IMG_4073.jpeg" at bounding box center [1437, 415] width 208 height 49
drag, startPoint x: 1396, startPoint y: 429, endPoint x: 1434, endPoint y: 429, distance: 38.0
click at [1434, 429] on span "ALL/DEV/CHANGE Disconnect data and change this image to be IMG_4073.jpeg" at bounding box center [1437, 415] width 208 height 49
click at [1423, 455] on div "LS Luke Stewart 06:40 Aug 18 2025 ALL/DEV/CHANGE Disconnect data and change thi…" at bounding box center [1437, 436] width 233 height 198
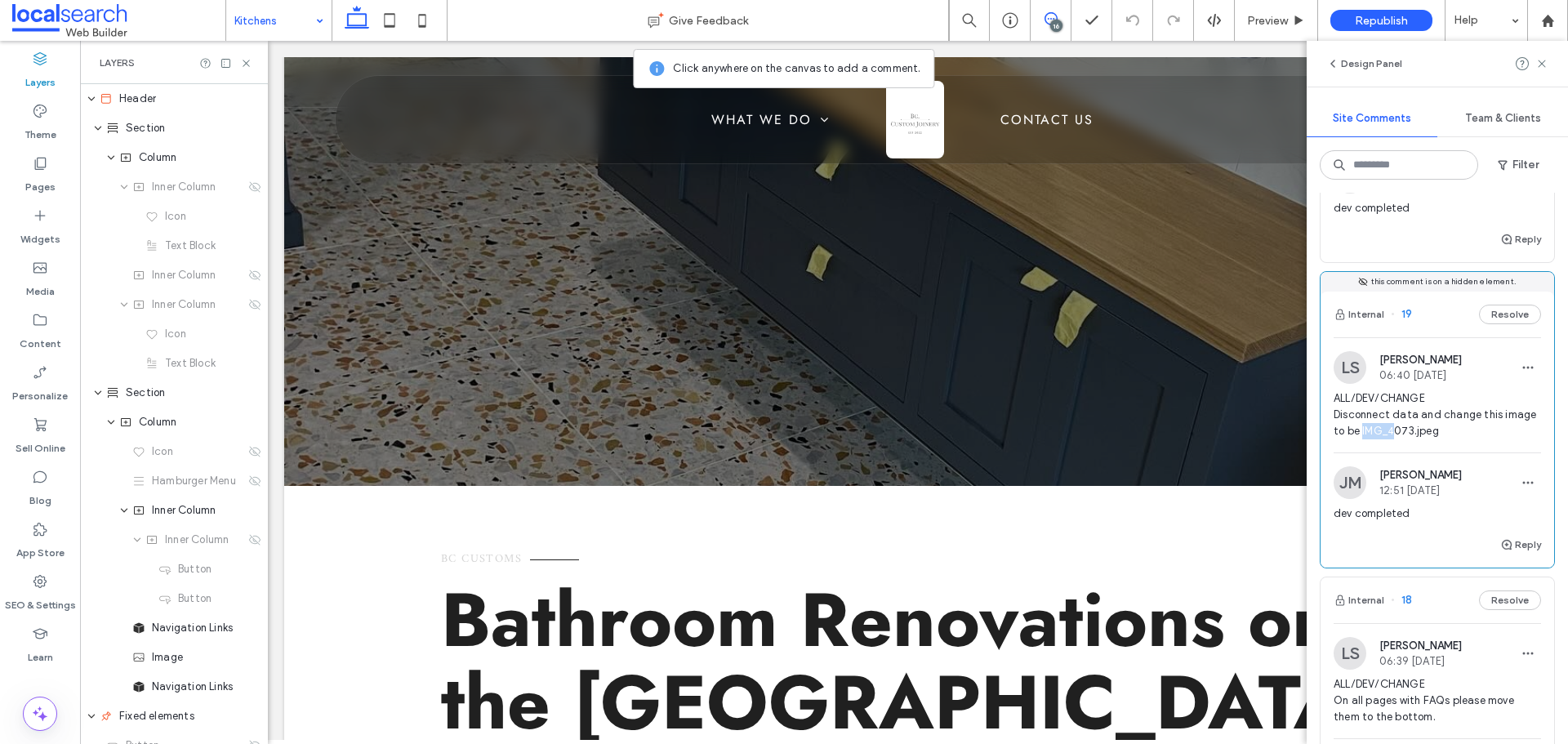
drag, startPoint x: 1395, startPoint y: 430, endPoint x: 1429, endPoint y: 432, distance: 34.1
click at [1429, 432] on span "ALL/DEV/CHANGE Disconnect data and change this image to be IMG_4073.jpeg" at bounding box center [1437, 415] width 208 height 49
click at [1427, 406] on span "ALL/DEV/CHANGE Disconnect data and change this image to be IMG_4073.jpeg" at bounding box center [1437, 415] width 208 height 49
click at [245, 61] on use at bounding box center [246, 63] width 7 height 7
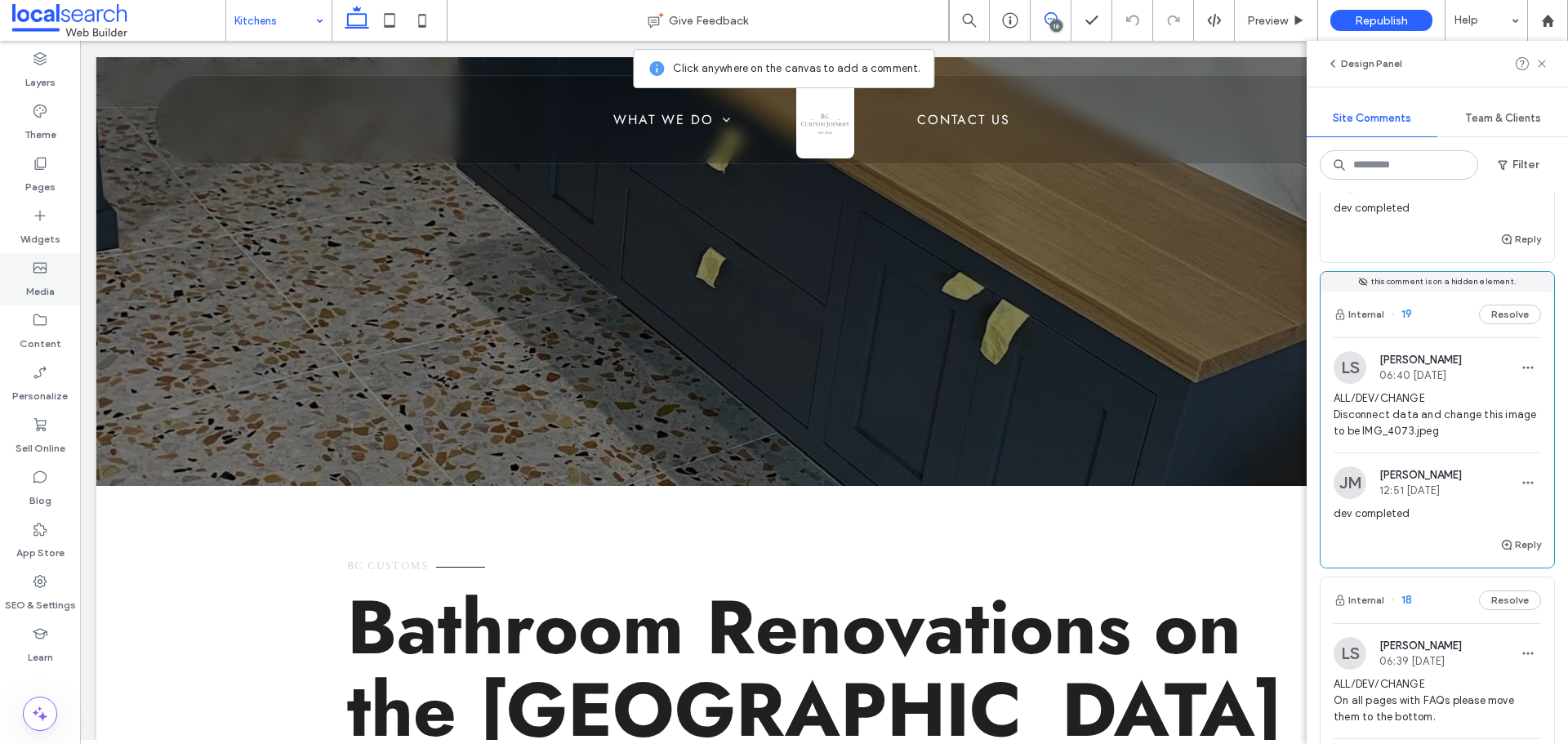
click at [35, 280] on label "Media" at bounding box center [41, 287] width 29 height 23
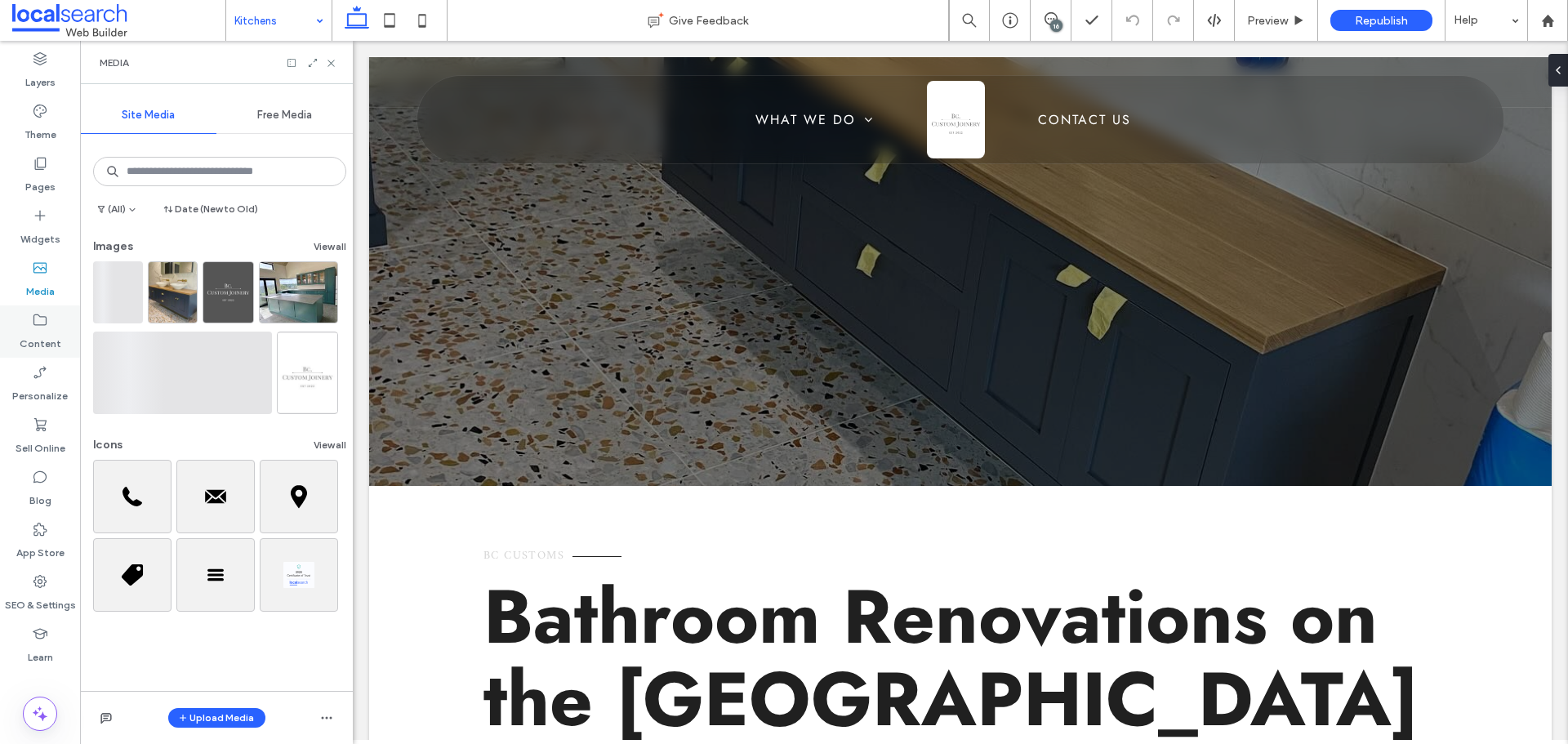
click at [44, 337] on label "Content" at bounding box center [40, 339] width 41 height 23
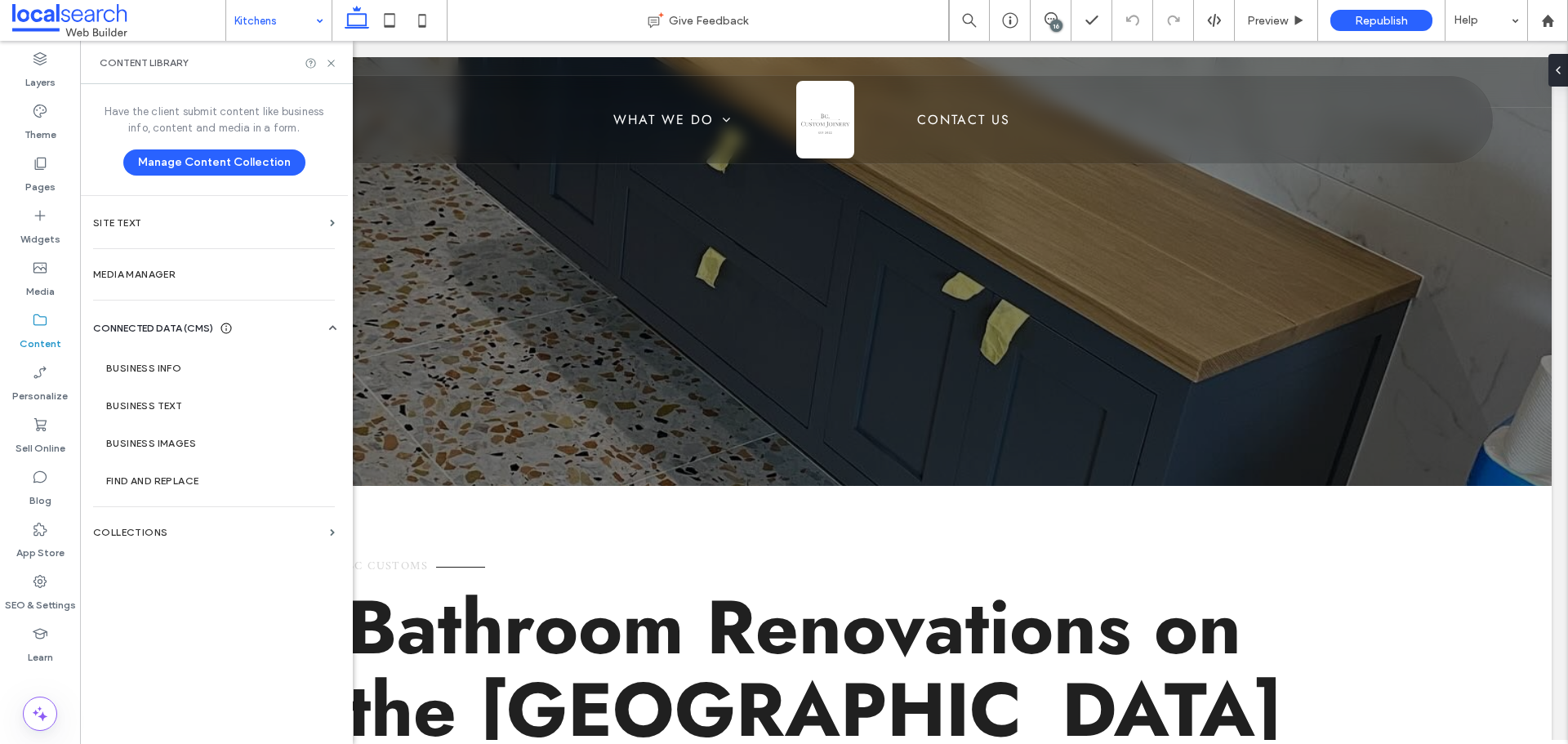
click at [122, 277] on label "Media Manager" at bounding box center [214, 274] width 242 height 12
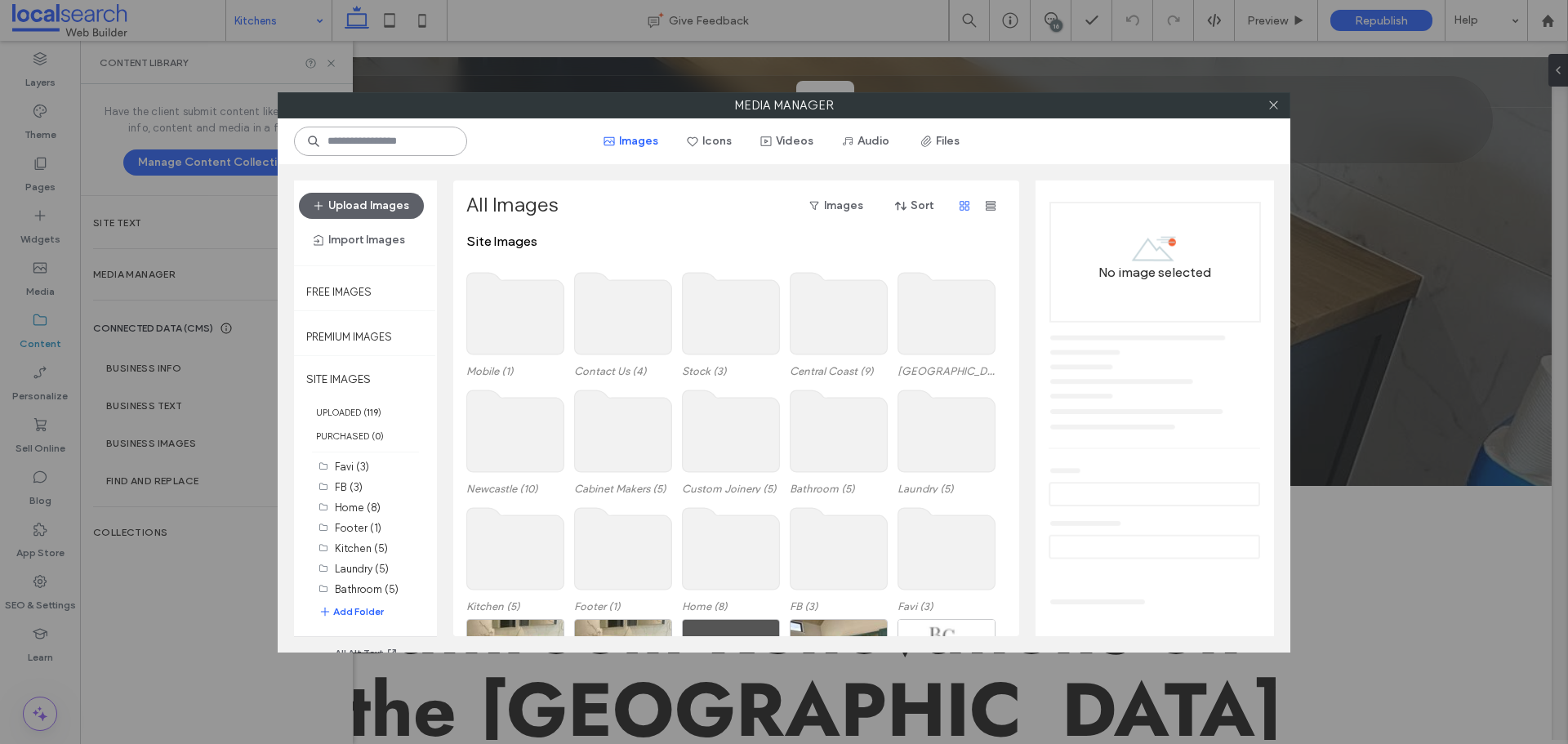
click at [408, 144] on input at bounding box center [380, 141] width 173 height 30
click at [898, 209] on icon "button" at bounding box center [900, 205] width 13 height 13
click at [898, 242] on span "Date (New to Old)" at bounding box center [878, 247] width 90 height 16
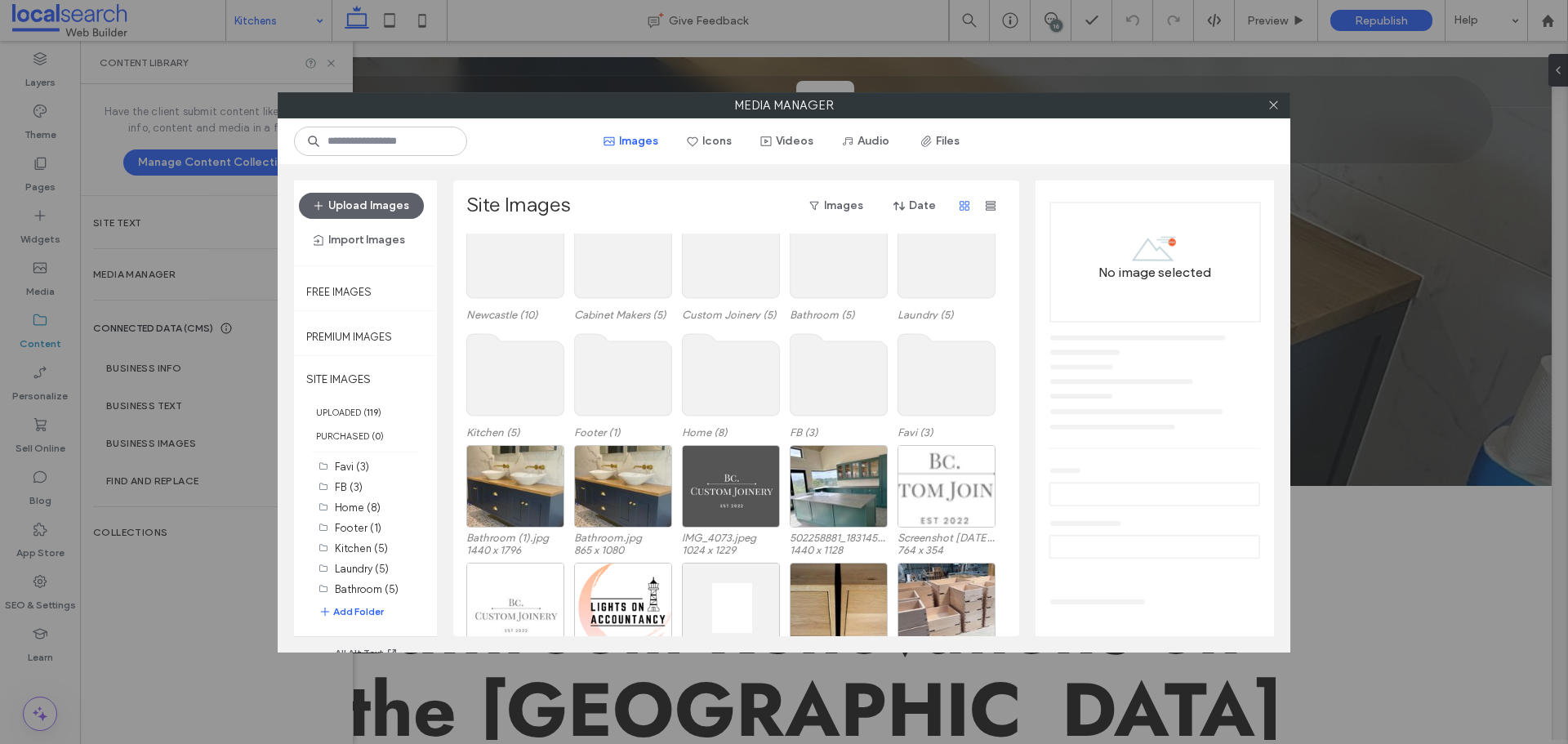
scroll to position [165, 0]
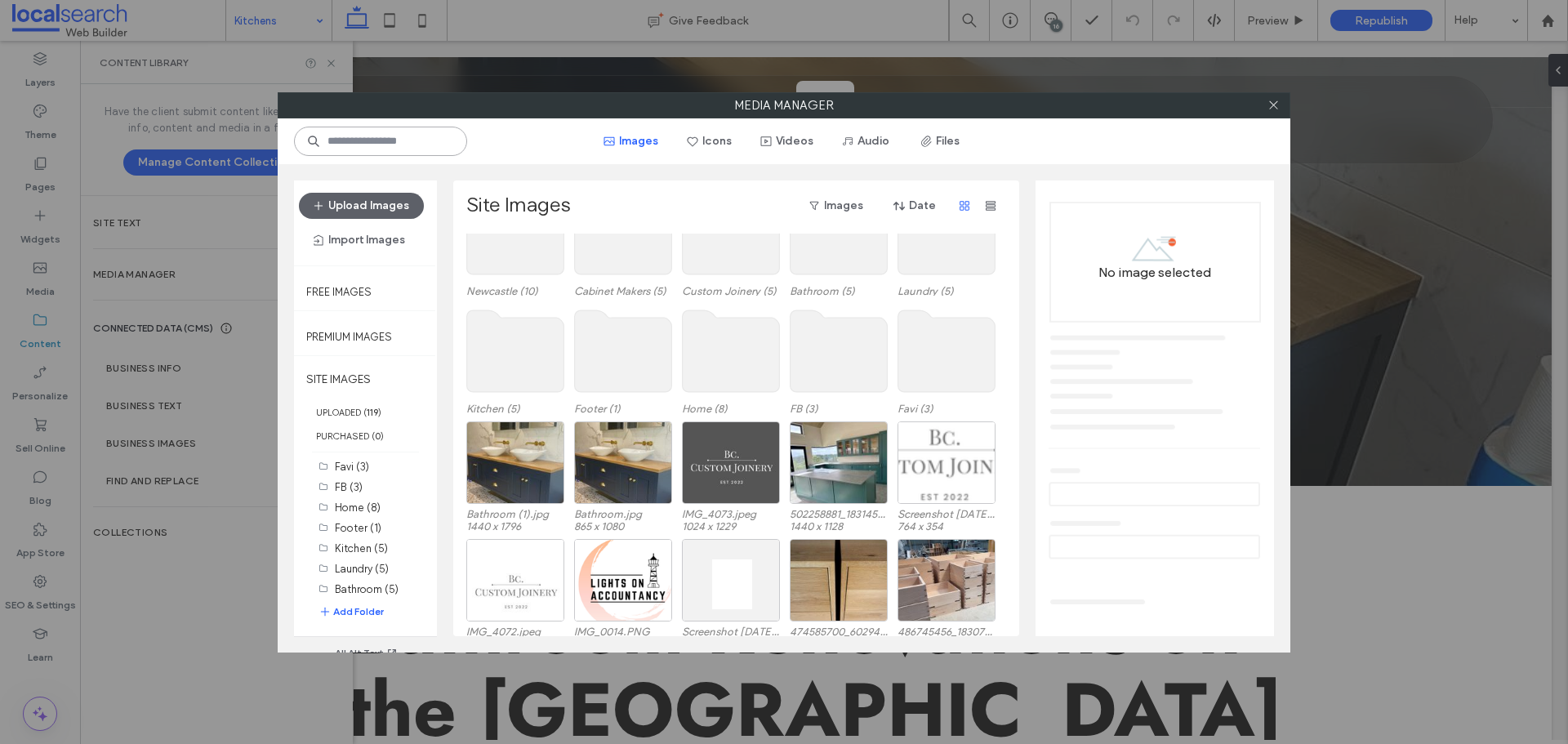
click at [412, 136] on input at bounding box center [380, 141] width 173 height 30
type input "***"
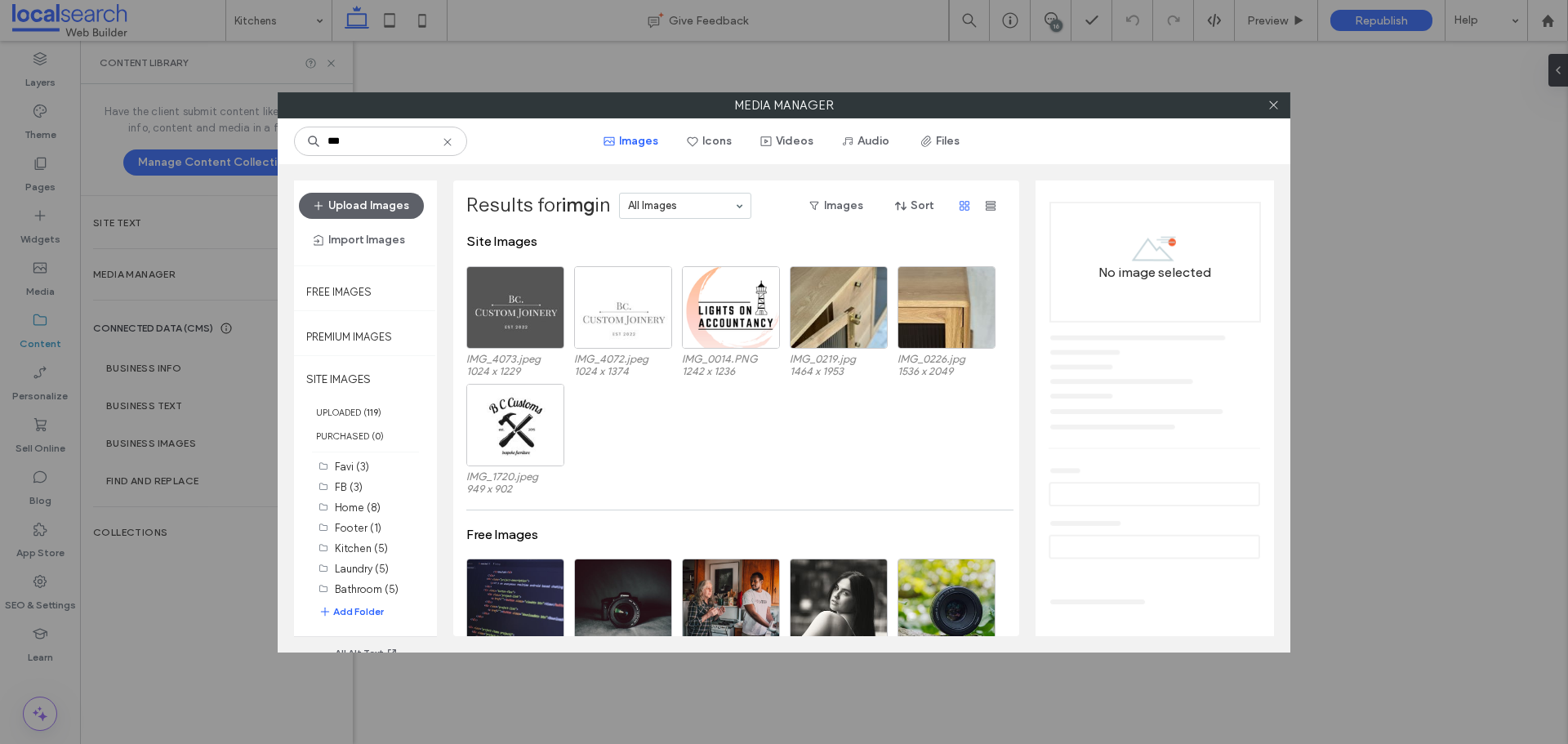
type input "***"
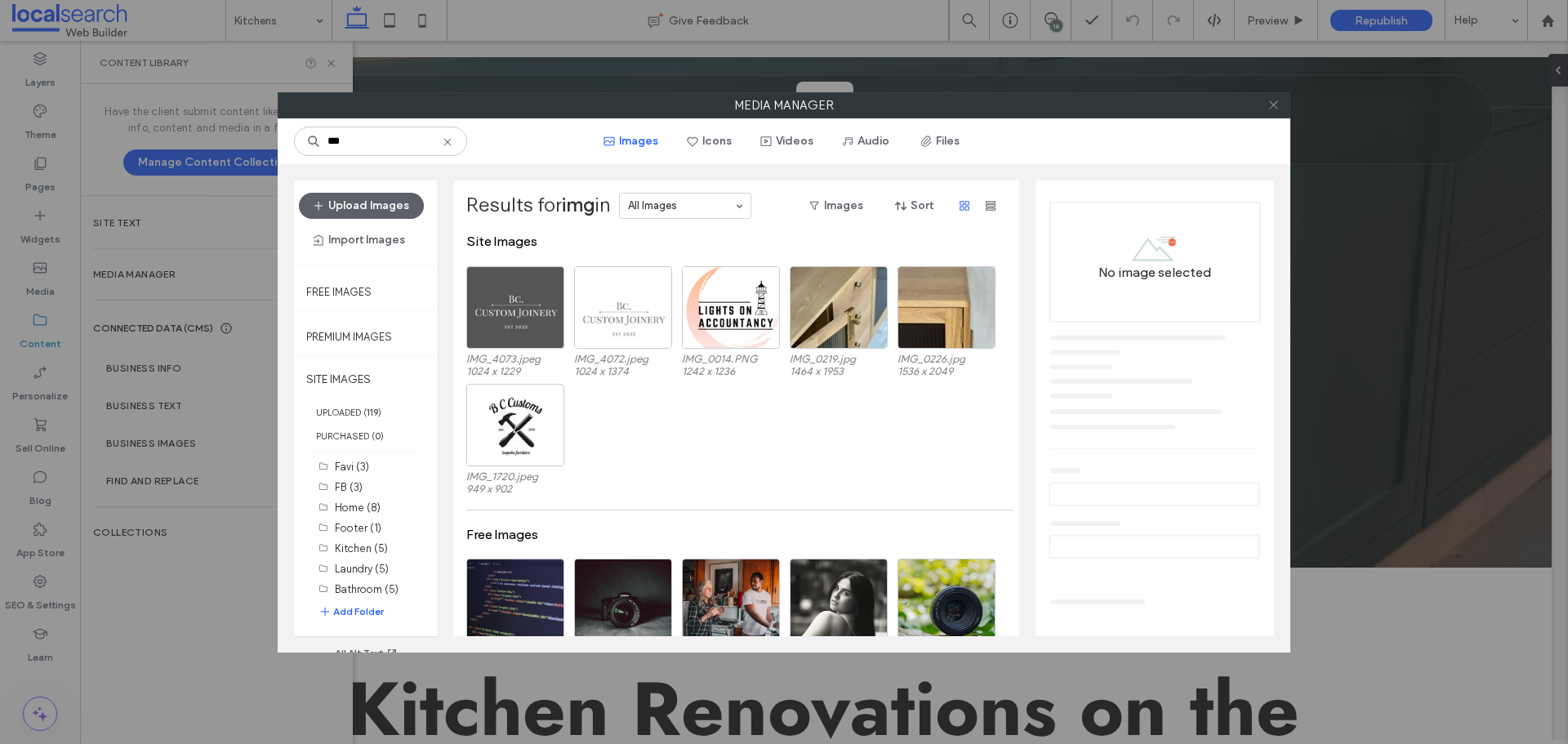
click at [1269, 99] on icon at bounding box center [1273, 105] width 12 height 12
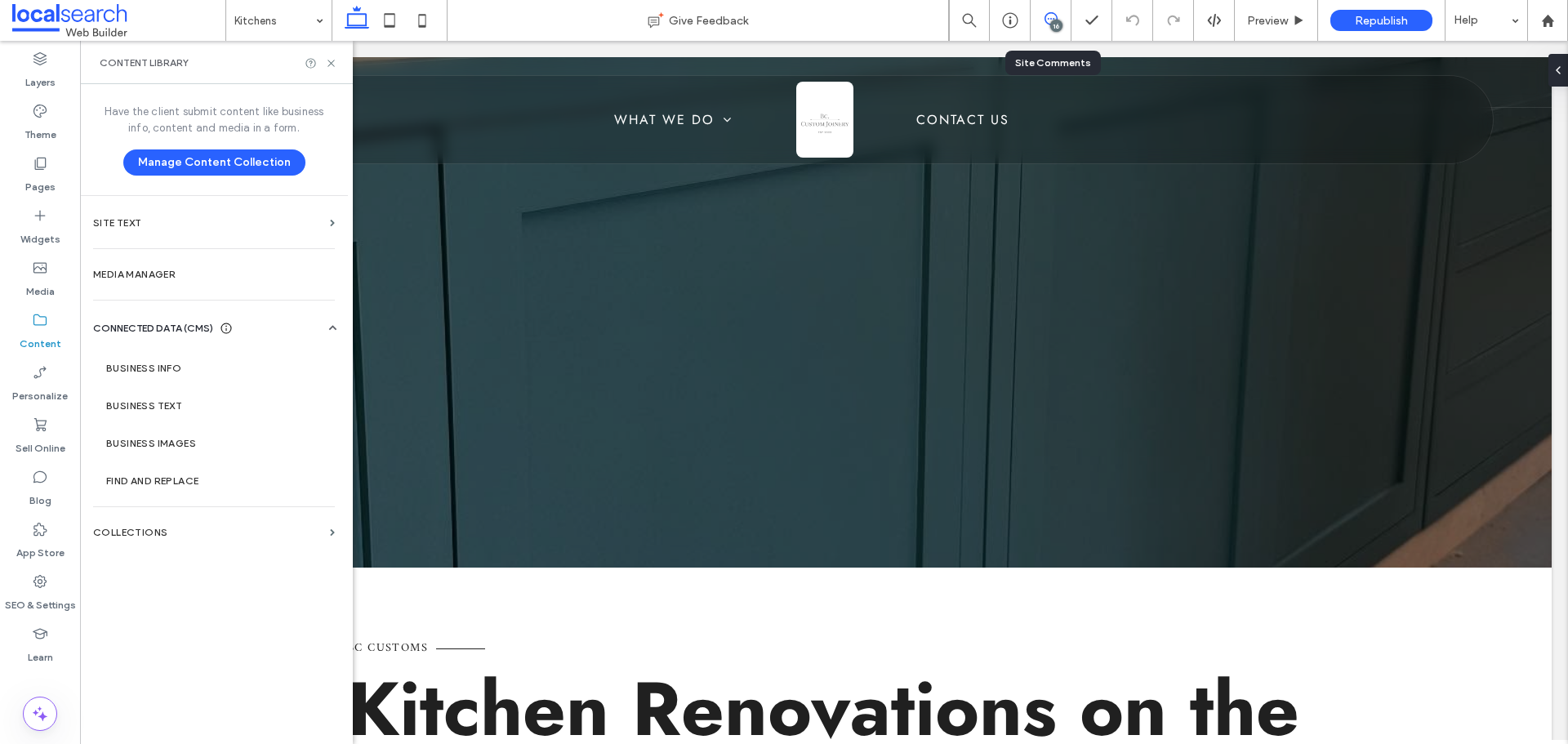
click at [1048, 18] on icon at bounding box center [1050, 18] width 13 height 13
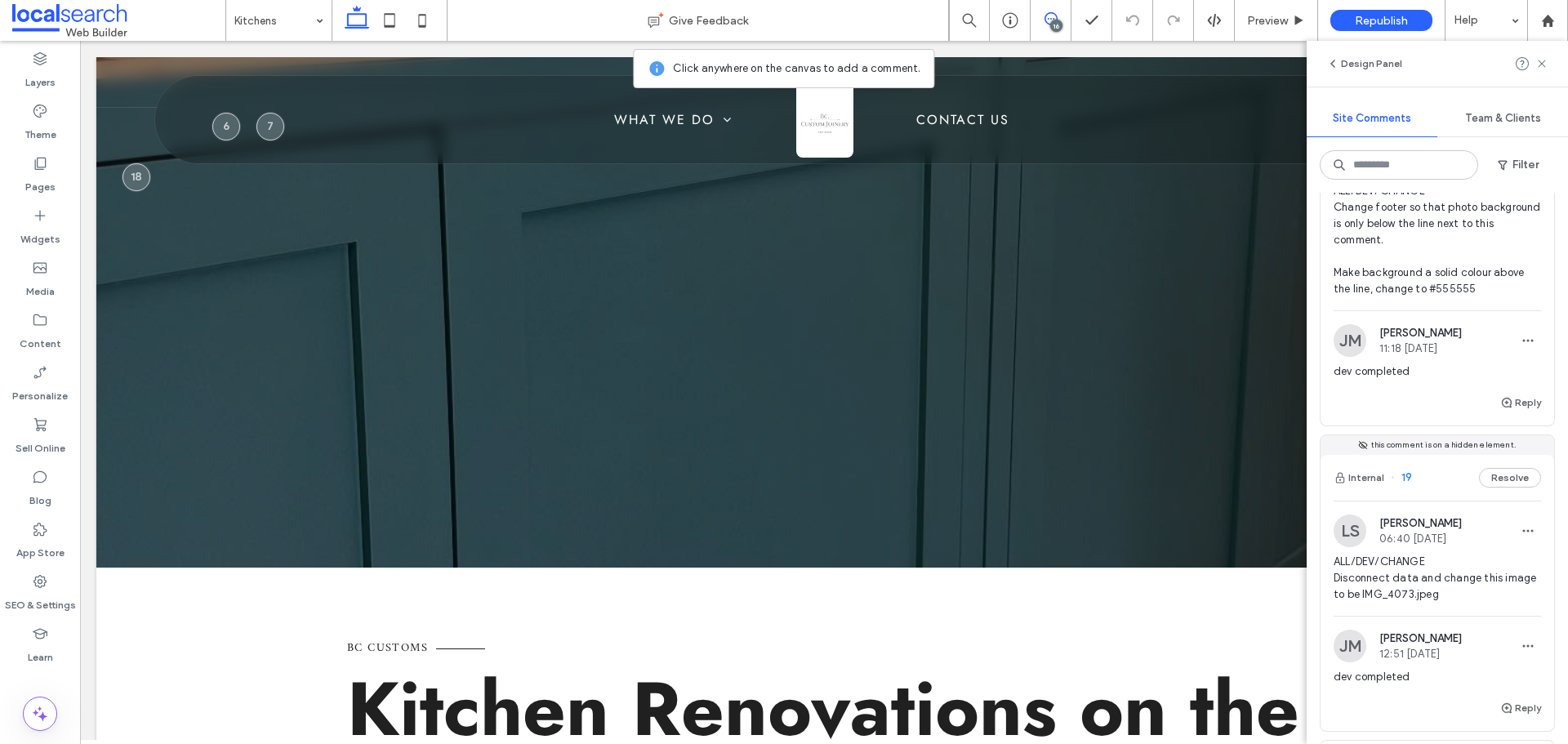
scroll to position [572, 0]
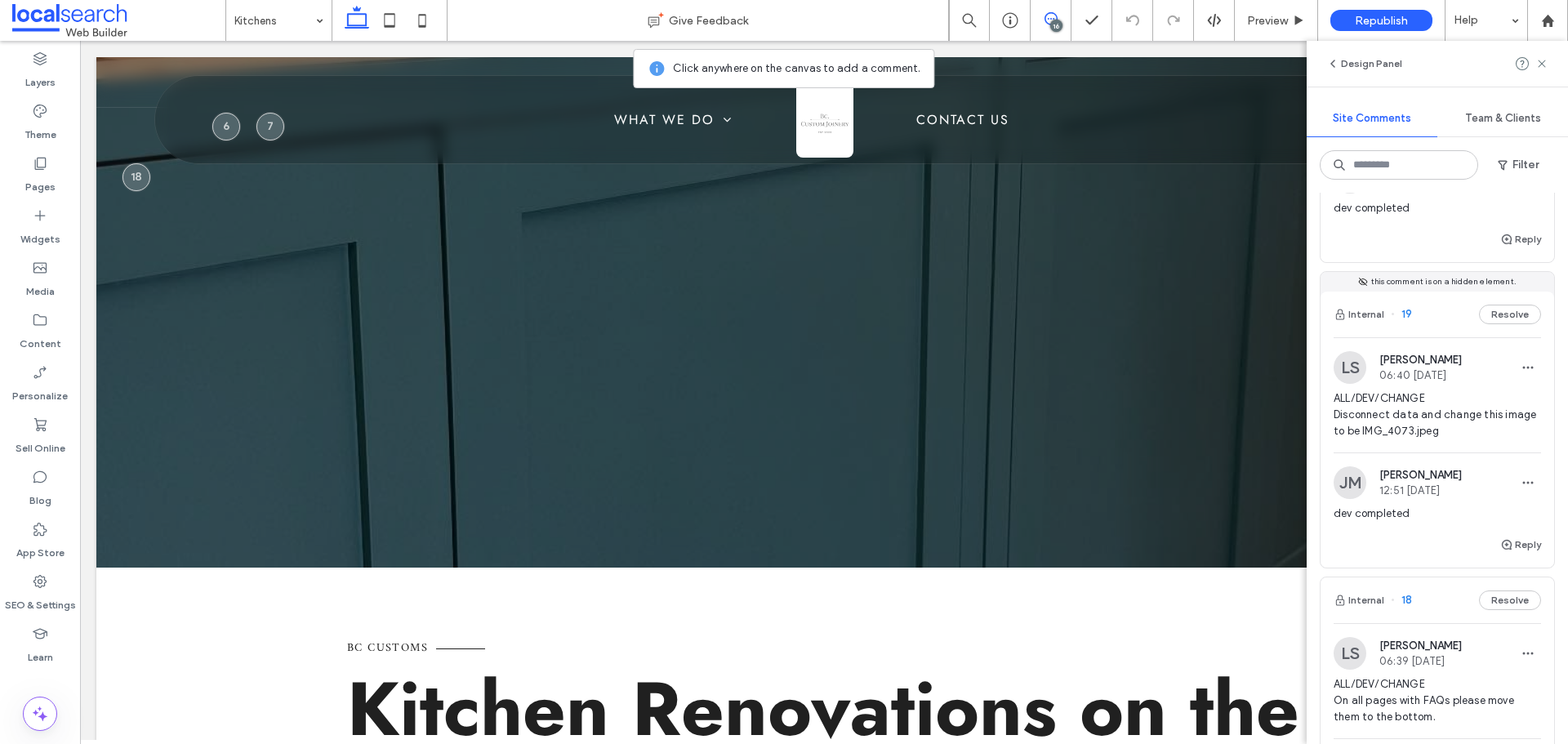
click at [1465, 443] on div "ALL/DEV/CHANGE Disconnect data and change this image to be IMG_4073.jpeg" at bounding box center [1437, 421] width 208 height 62
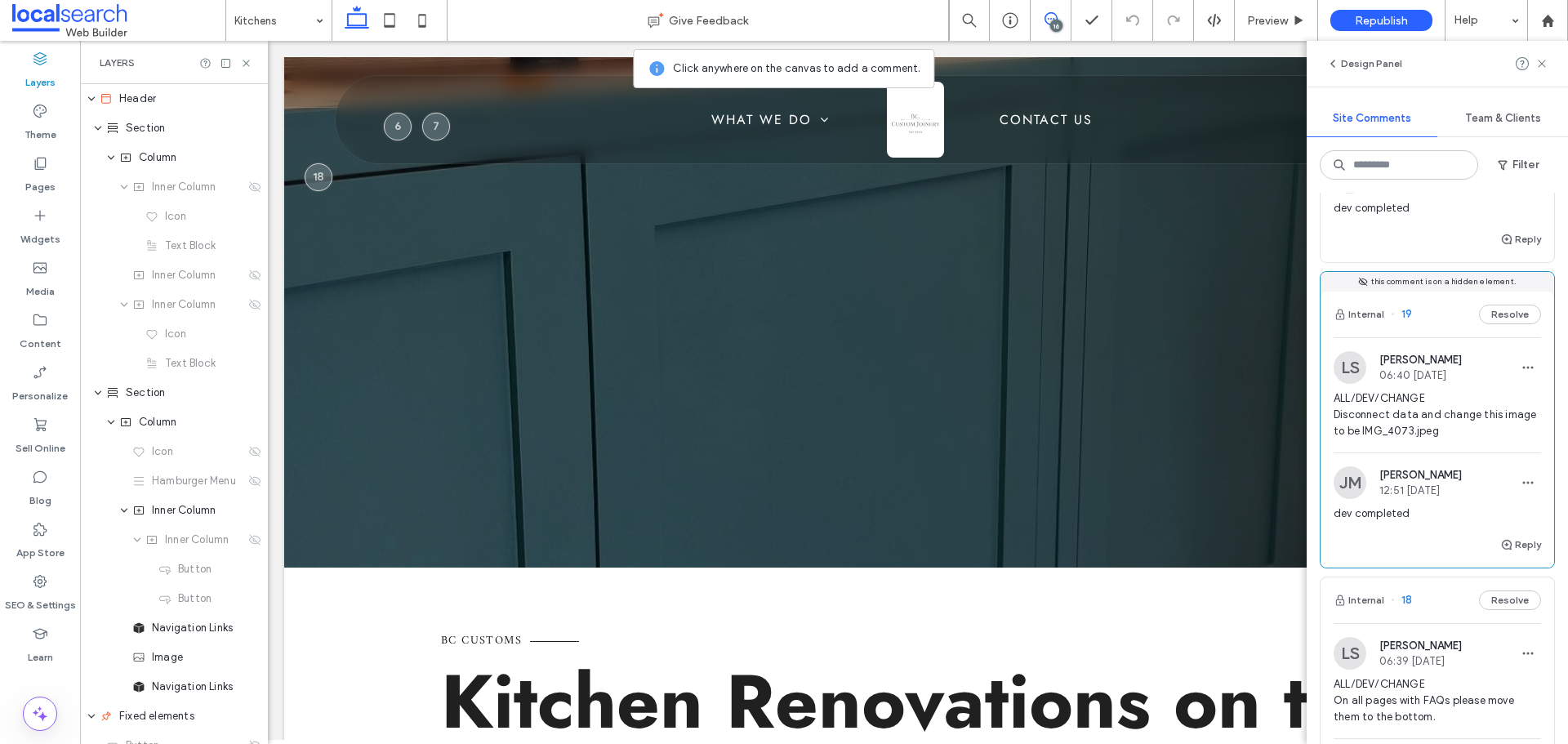
click at [1466, 425] on span "ALL/DEV/CHANGE Disconnect data and change this image to be IMG_4073.jpeg" at bounding box center [1437, 415] width 208 height 49
click at [1425, 415] on span "ALL/DEV/CHANGE Disconnect data and change this image to be IMG_4073.jpeg" at bounding box center [1437, 415] width 208 height 49
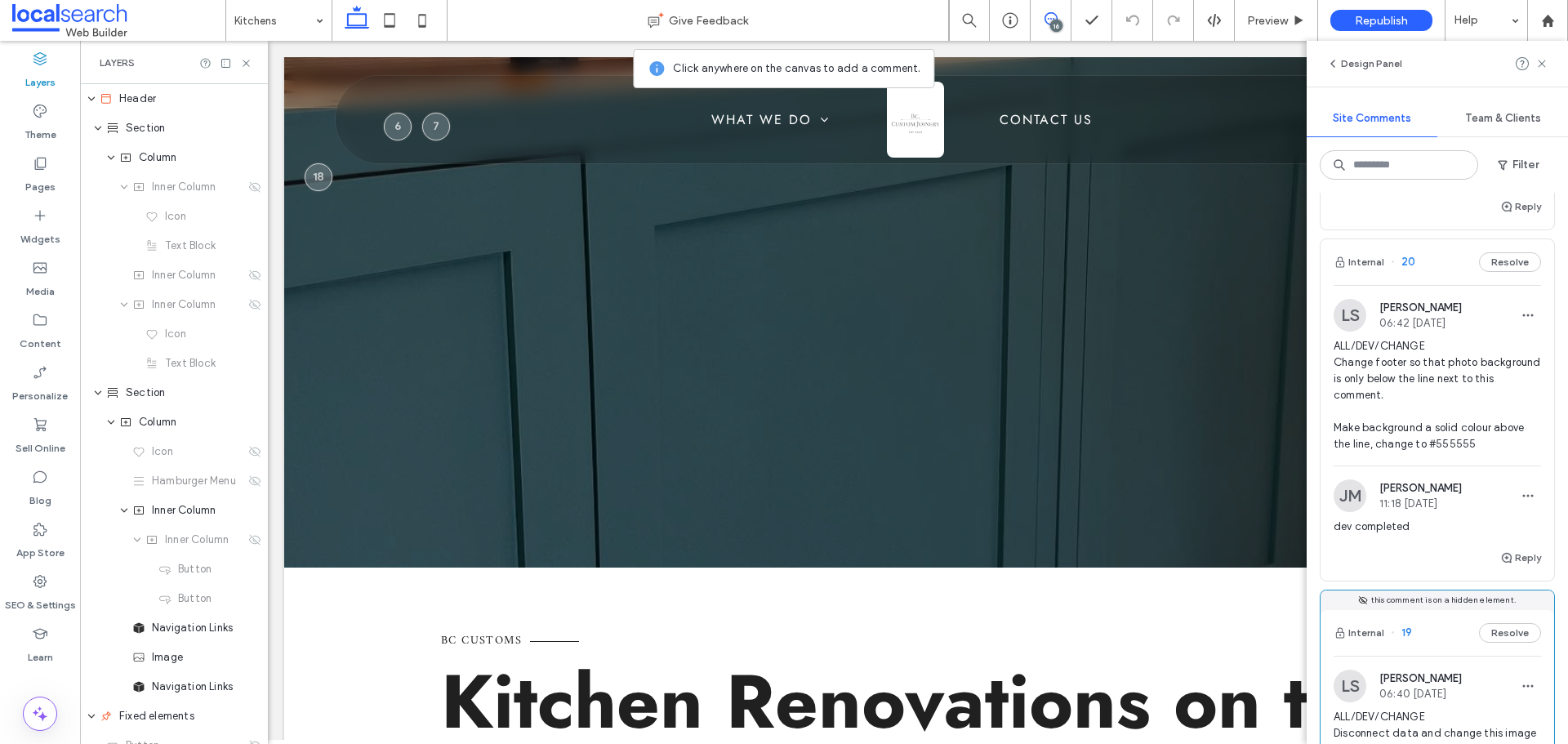
scroll to position [245, 0]
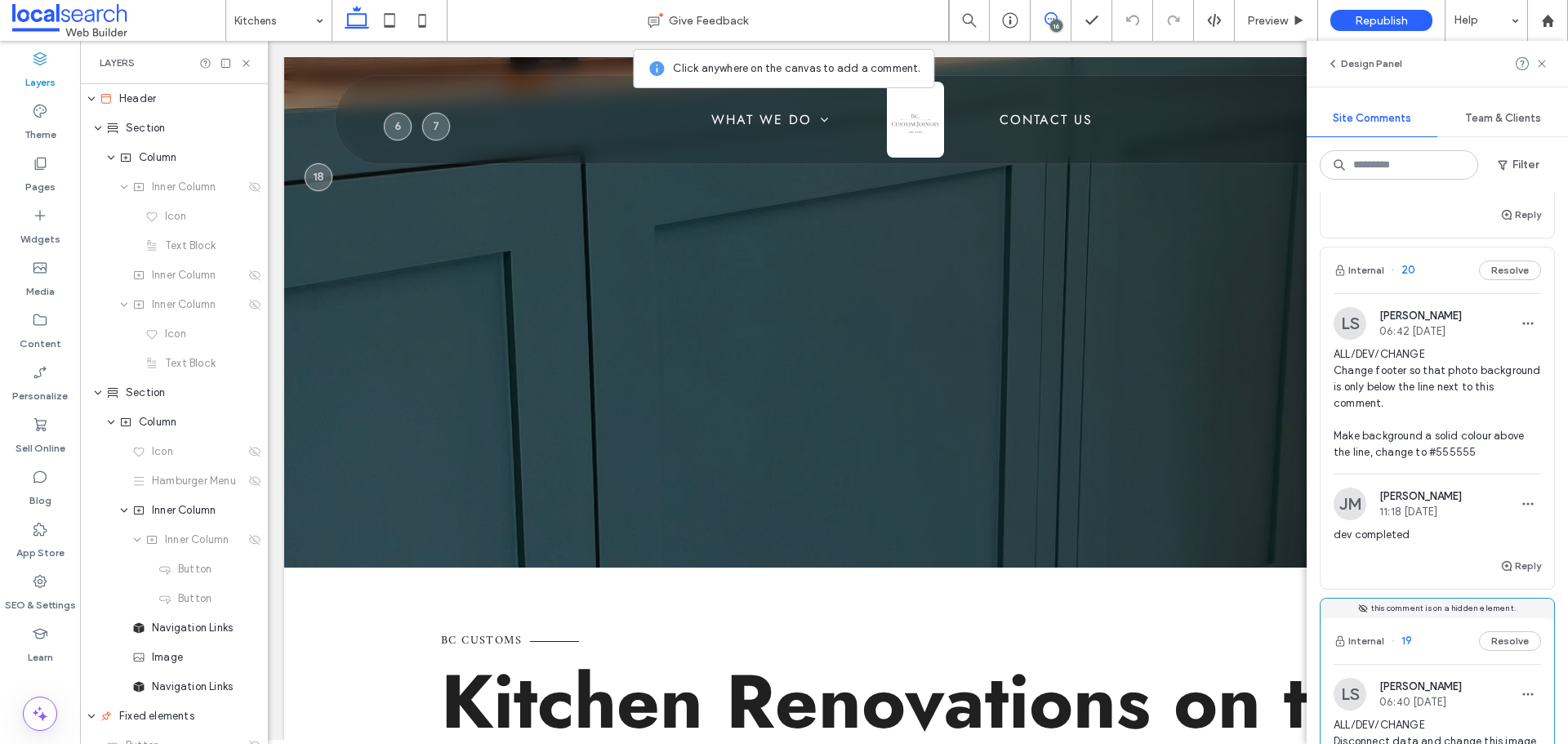
click at [1445, 361] on span "ALL/DEV/CHANGE Change footer so that photo background is only below the line ne…" at bounding box center [1437, 403] width 208 height 114
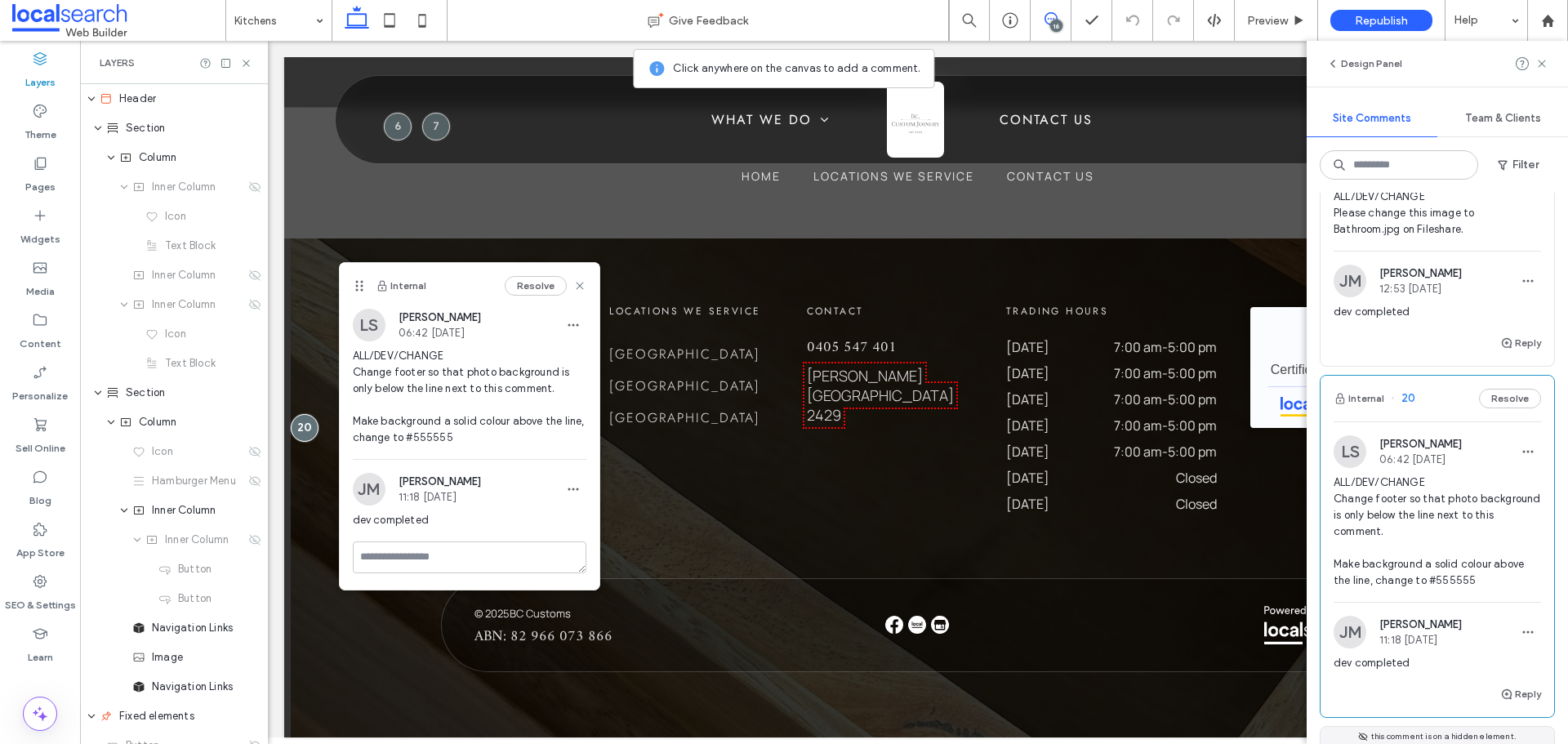
scroll to position [0, 0]
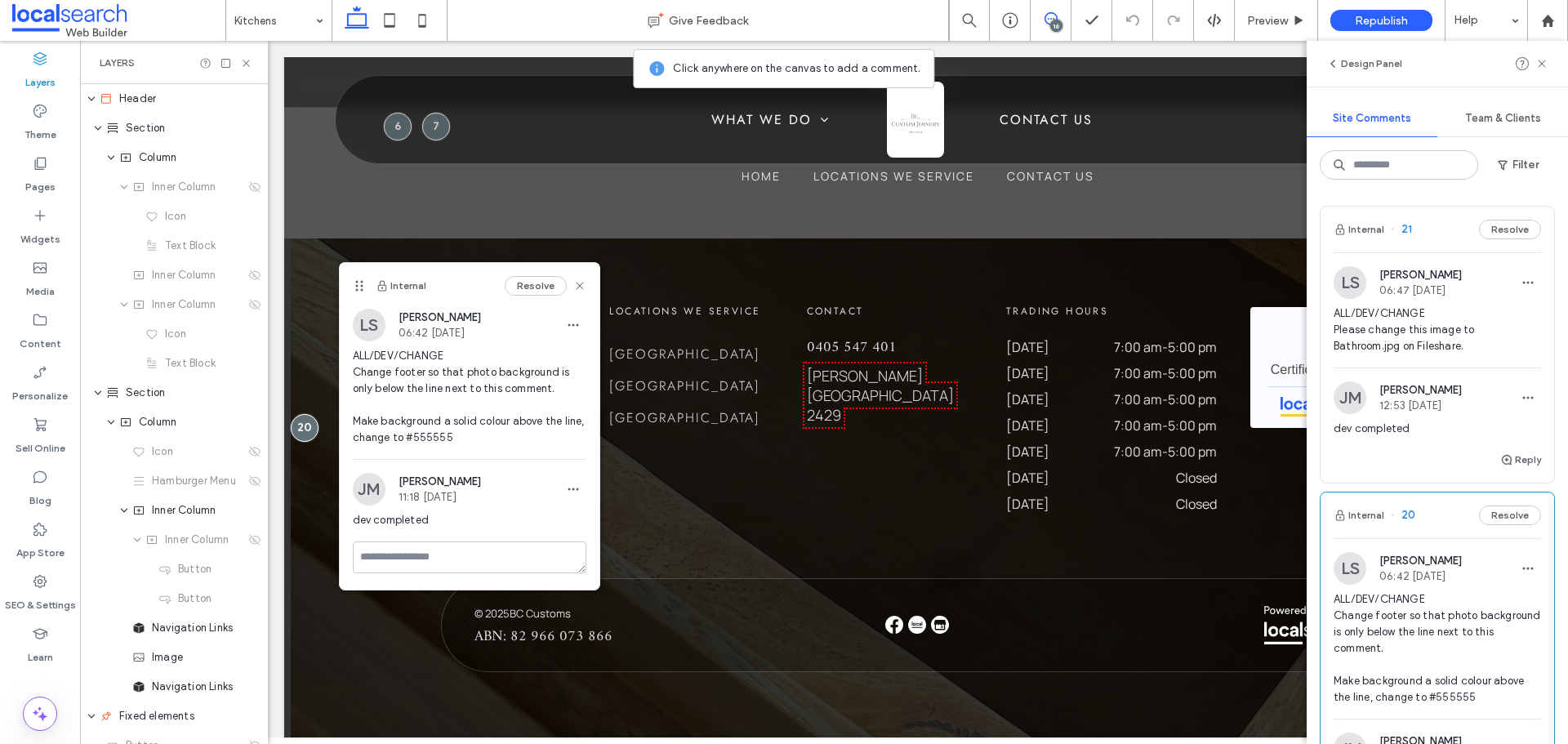
click at [1386, 326] on span "ALL/DEV/CHANGE Please change this image to Bathroom.jpg on Fileshare." at bounding box center [1437, 329] width 208 height 49
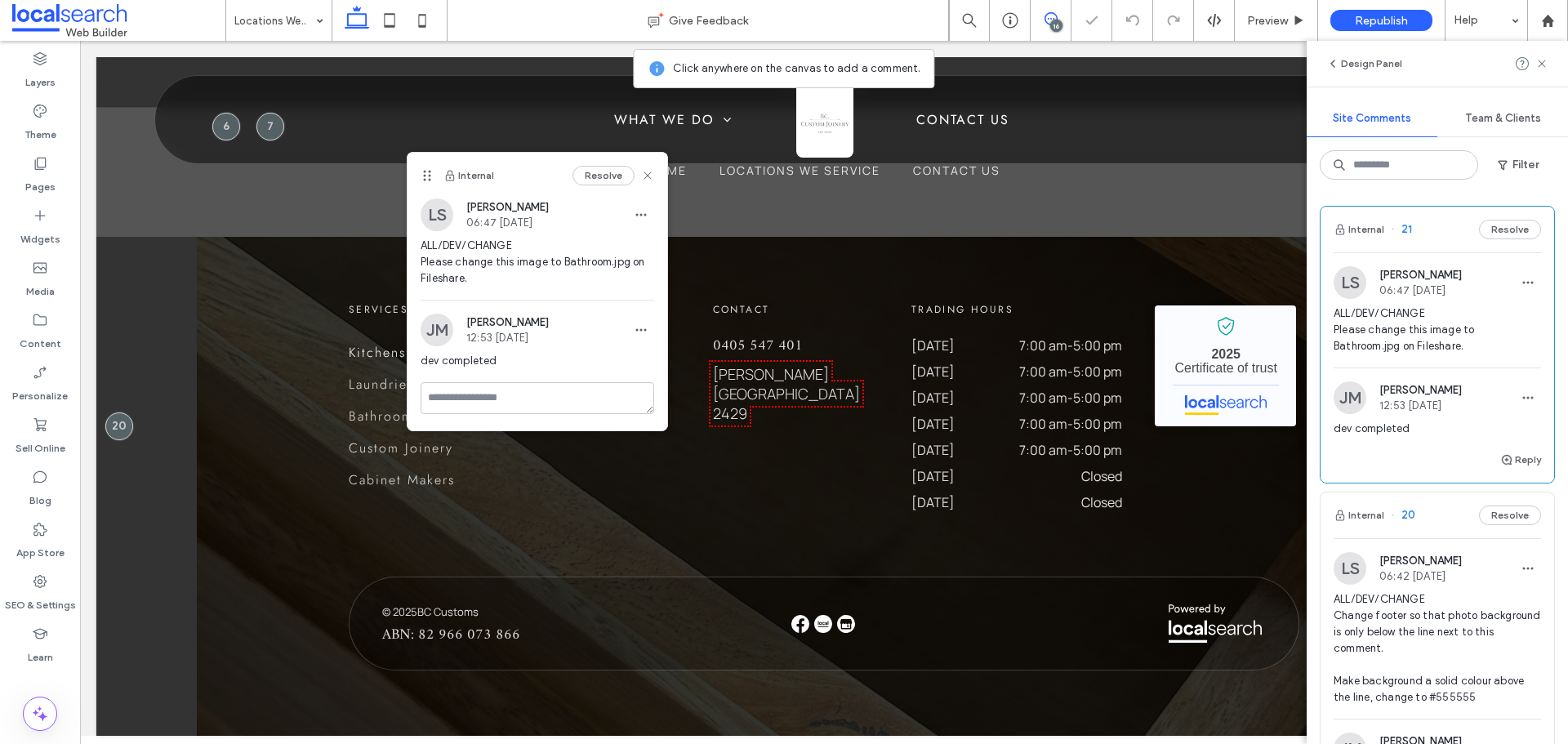
click at [1390, 339] on span "ALL/DEV/CHANGE Please change this image to Bathroom.jpg on Fileshare." at bounding box center [1437, 329] width 208 height 49
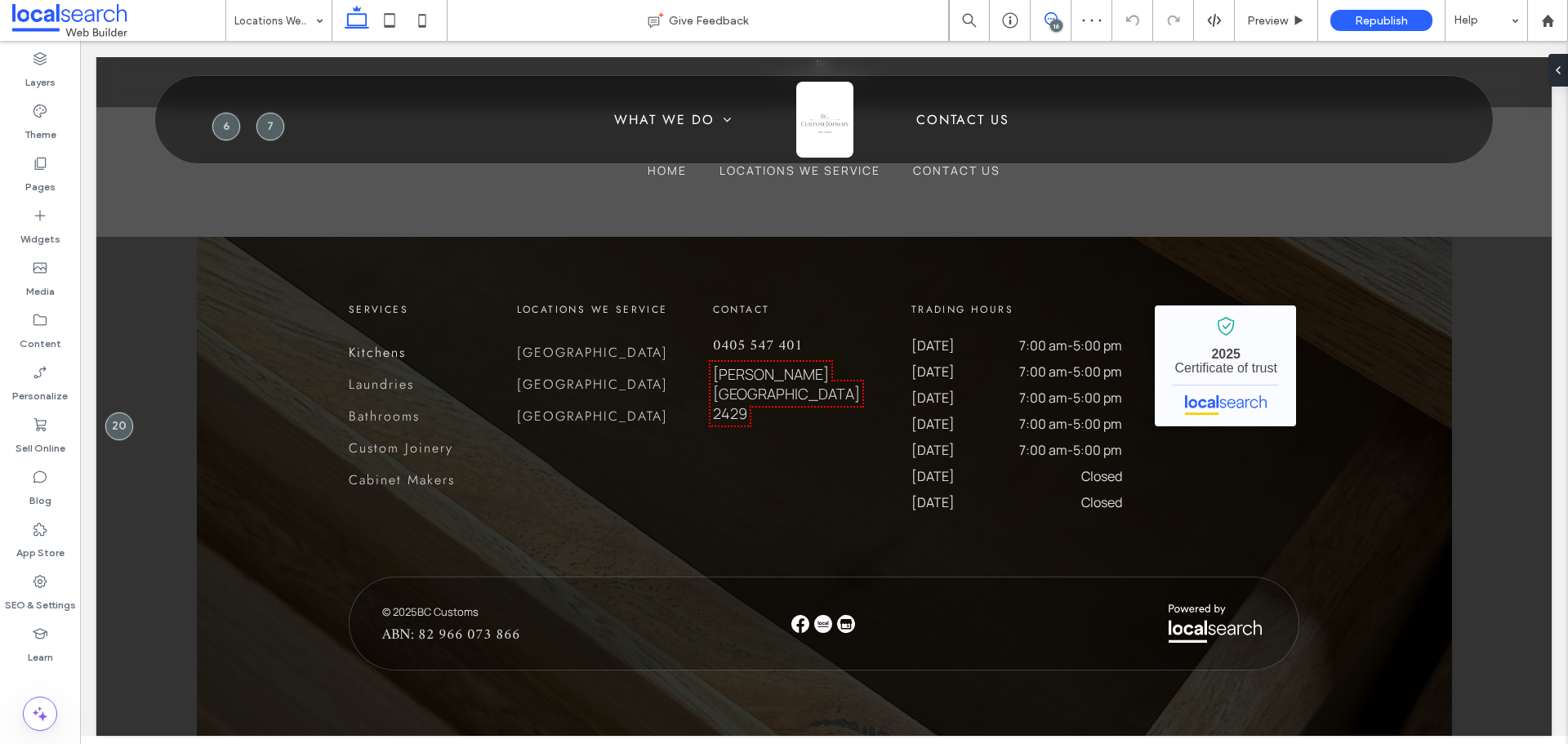
click at [1051, 14] on icon at bounding box center [1050, 18] width 13 height 13
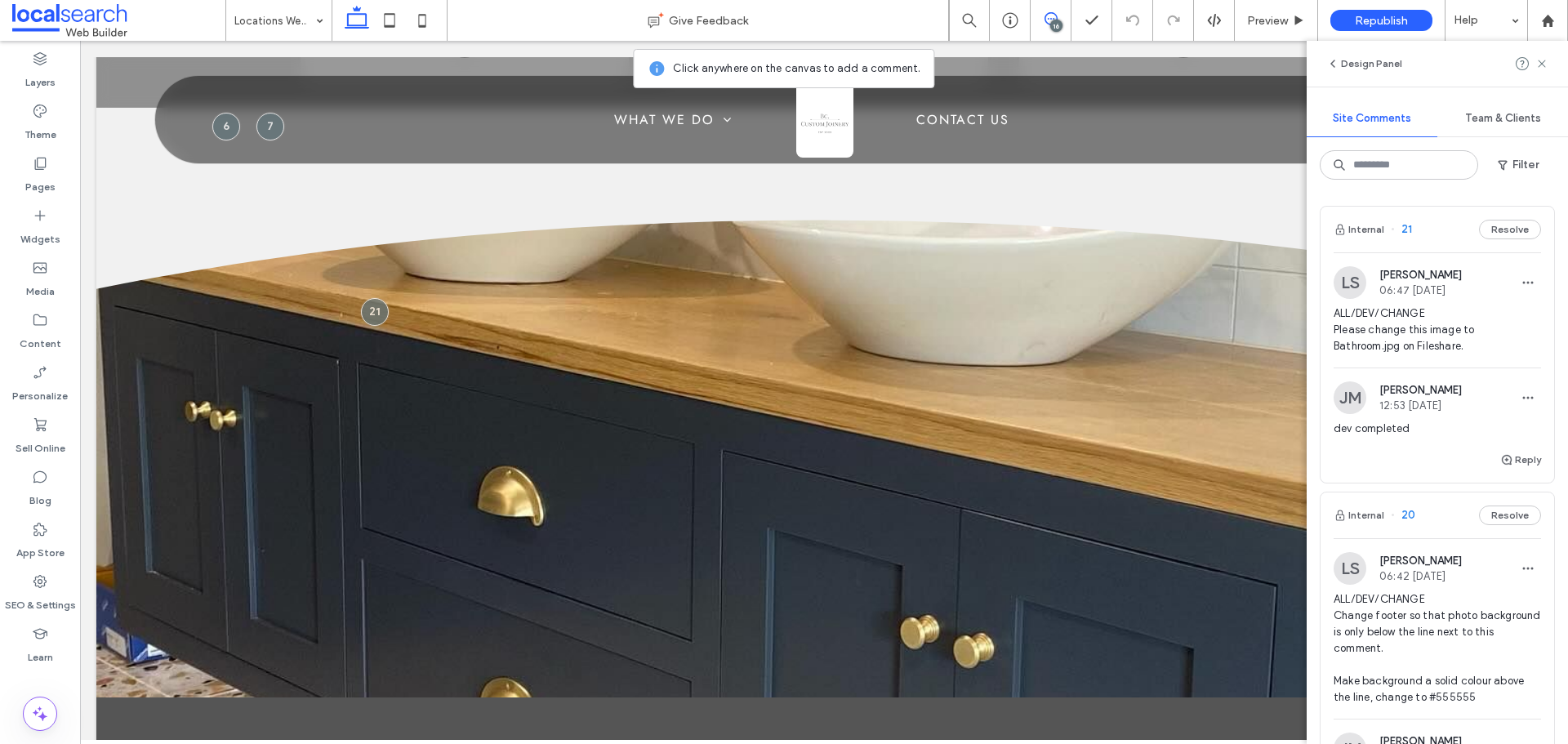
click at [1051, 14] on icon at bounding box center [1050, 18] width 13 height 13
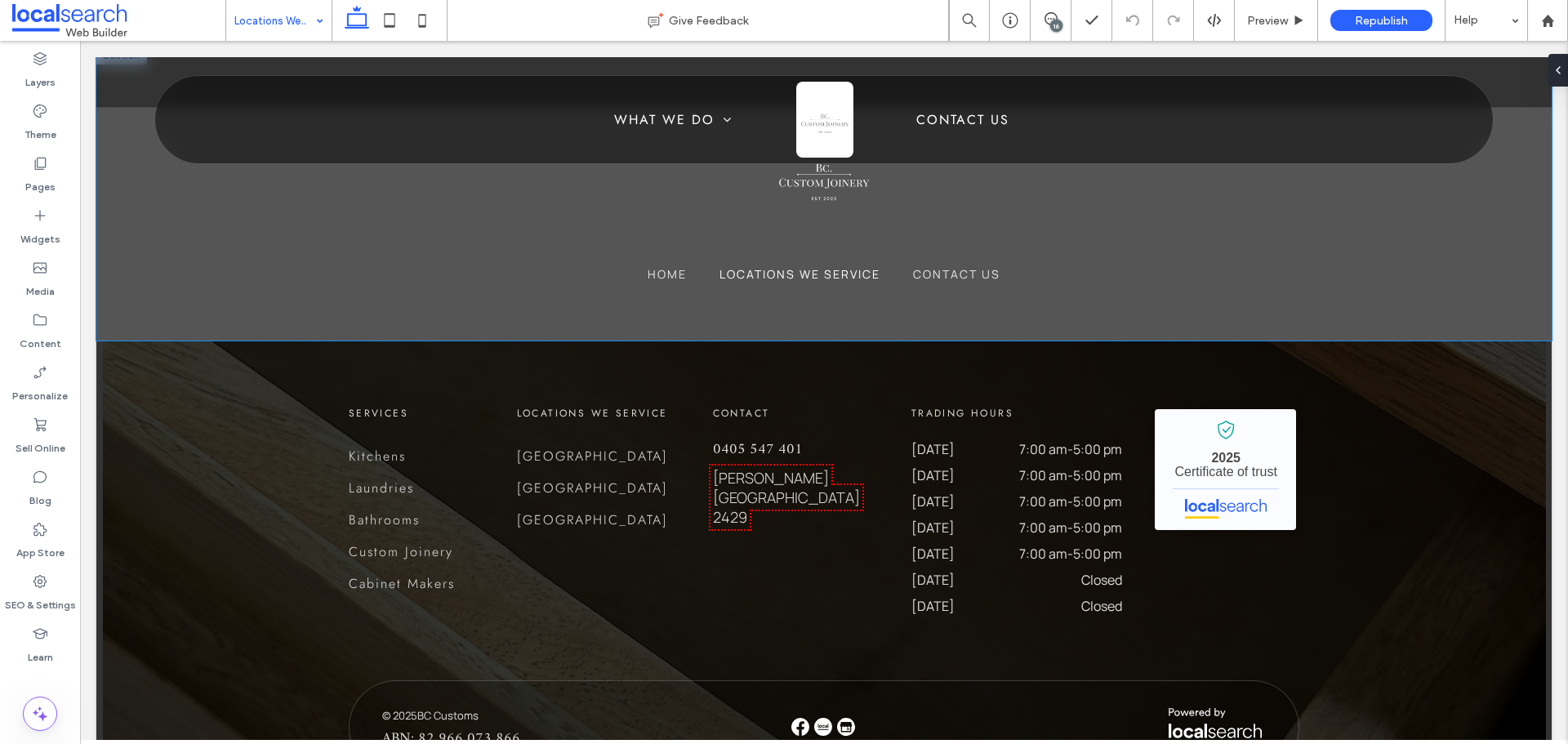
scroll to position [1871, 0]
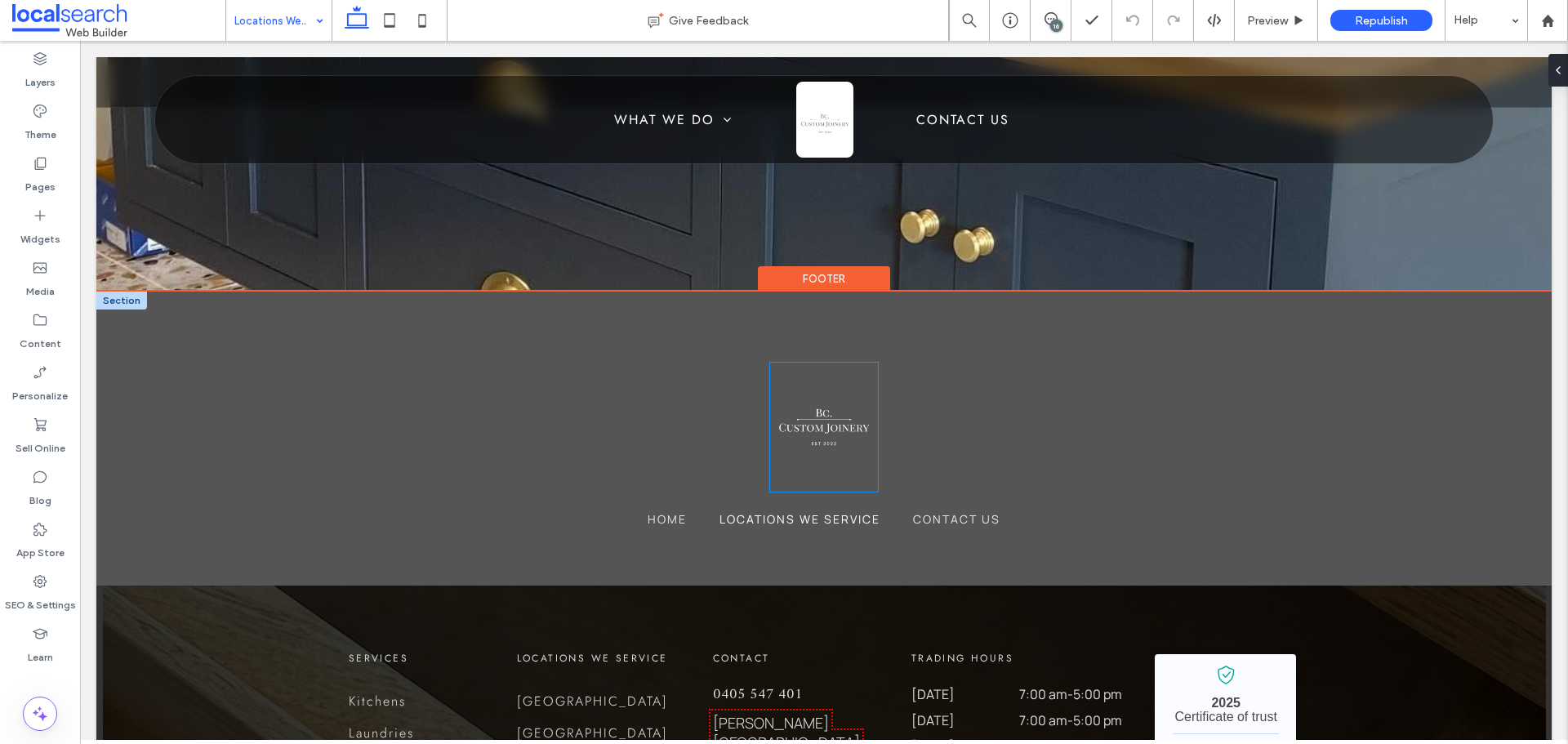
click at [808, 416] on img at bounding box center [824, 426] width 108 height 129
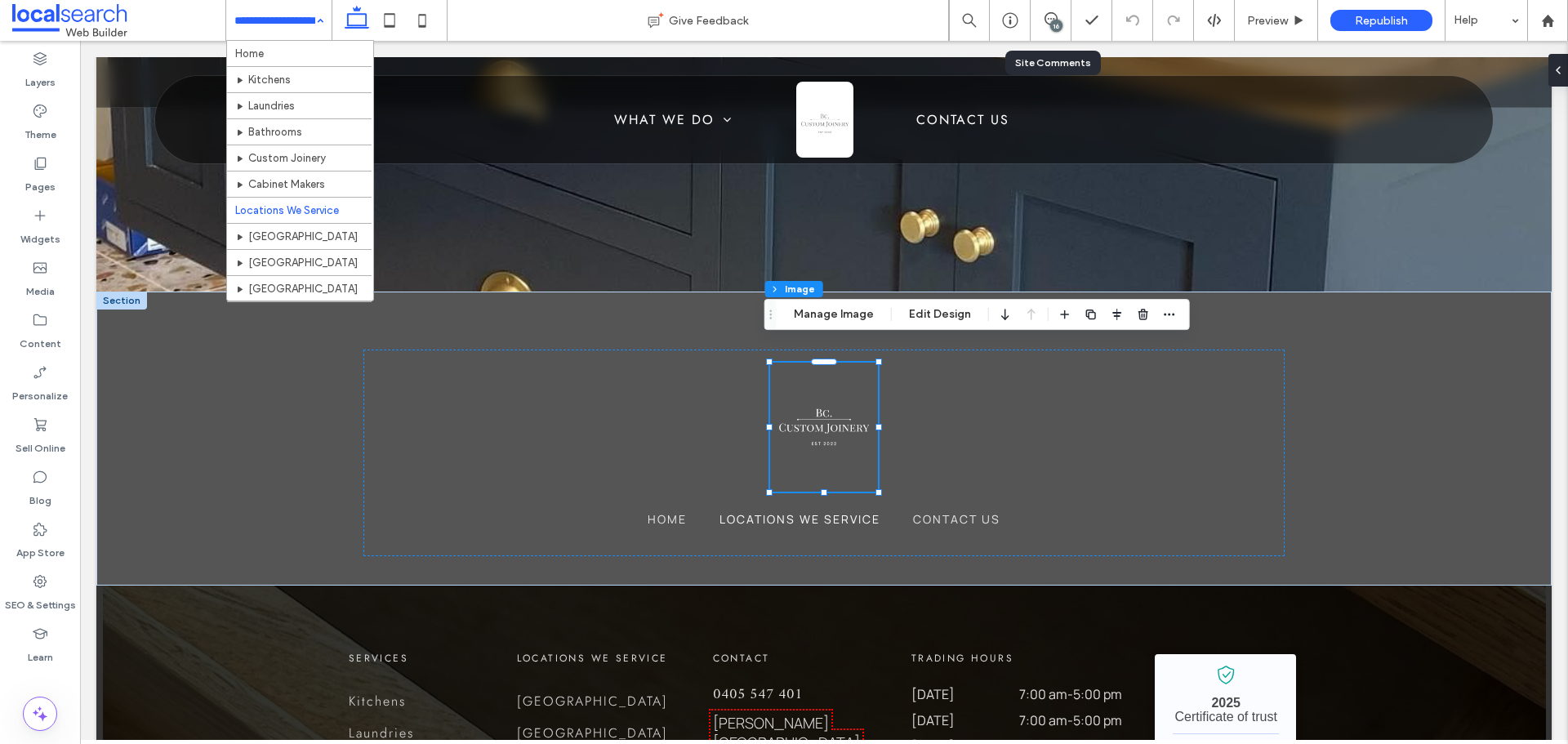
click at [1062, 26] on div "16" at bounding box center [1050, 19] width 40 height 16
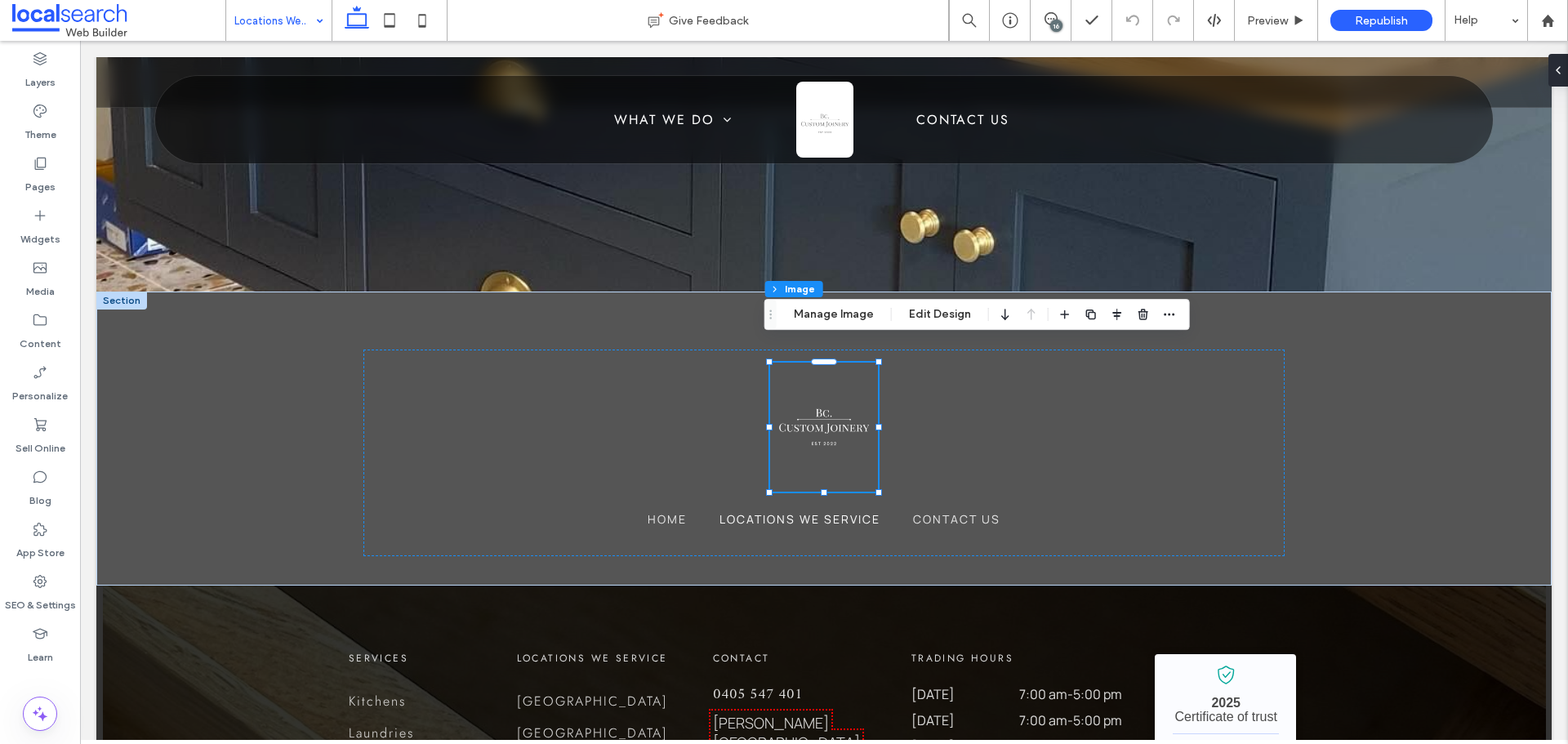
click at [1056, 19] on div "16" at bounding box center [1056, 25] width 12 height 12
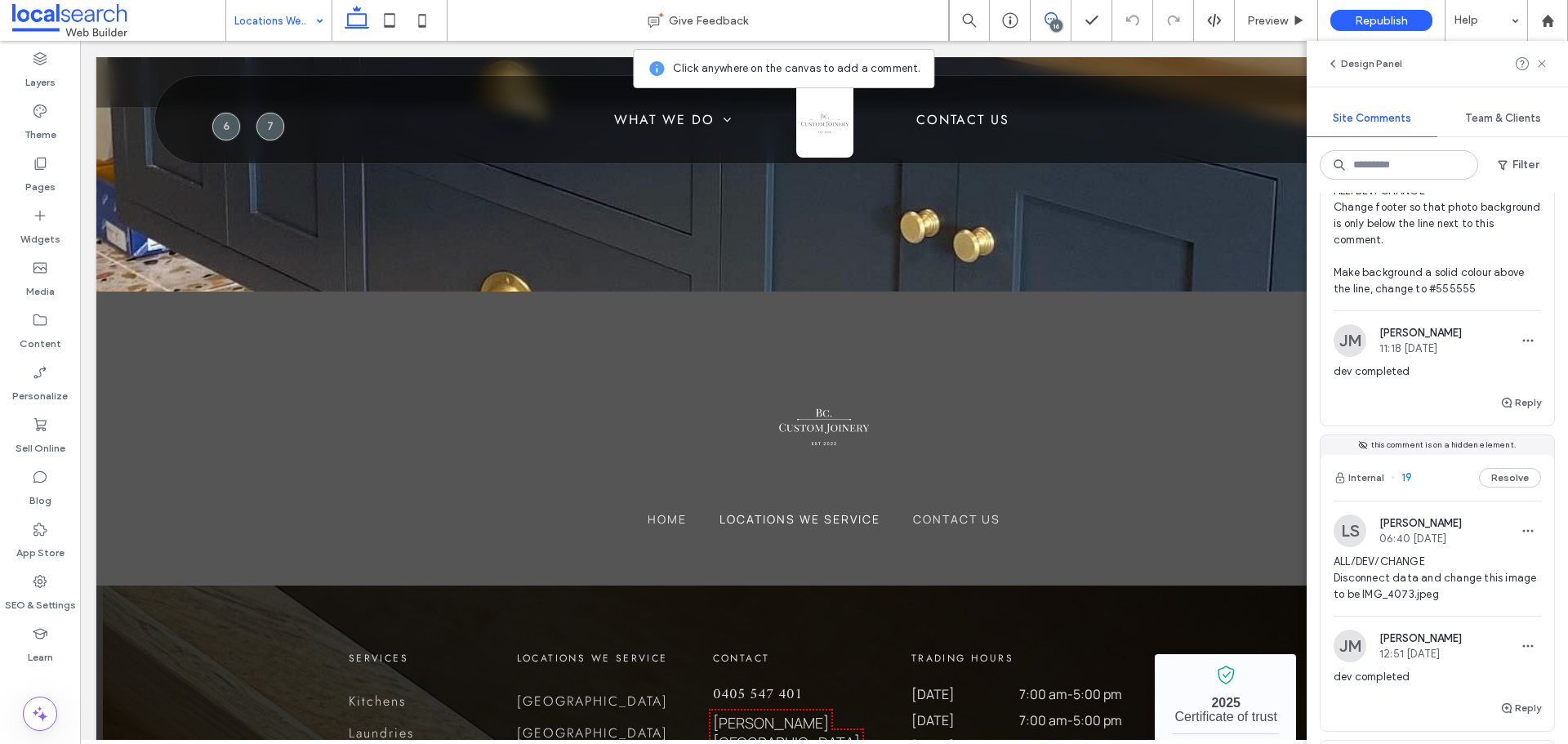
scroll to position [490, 0]
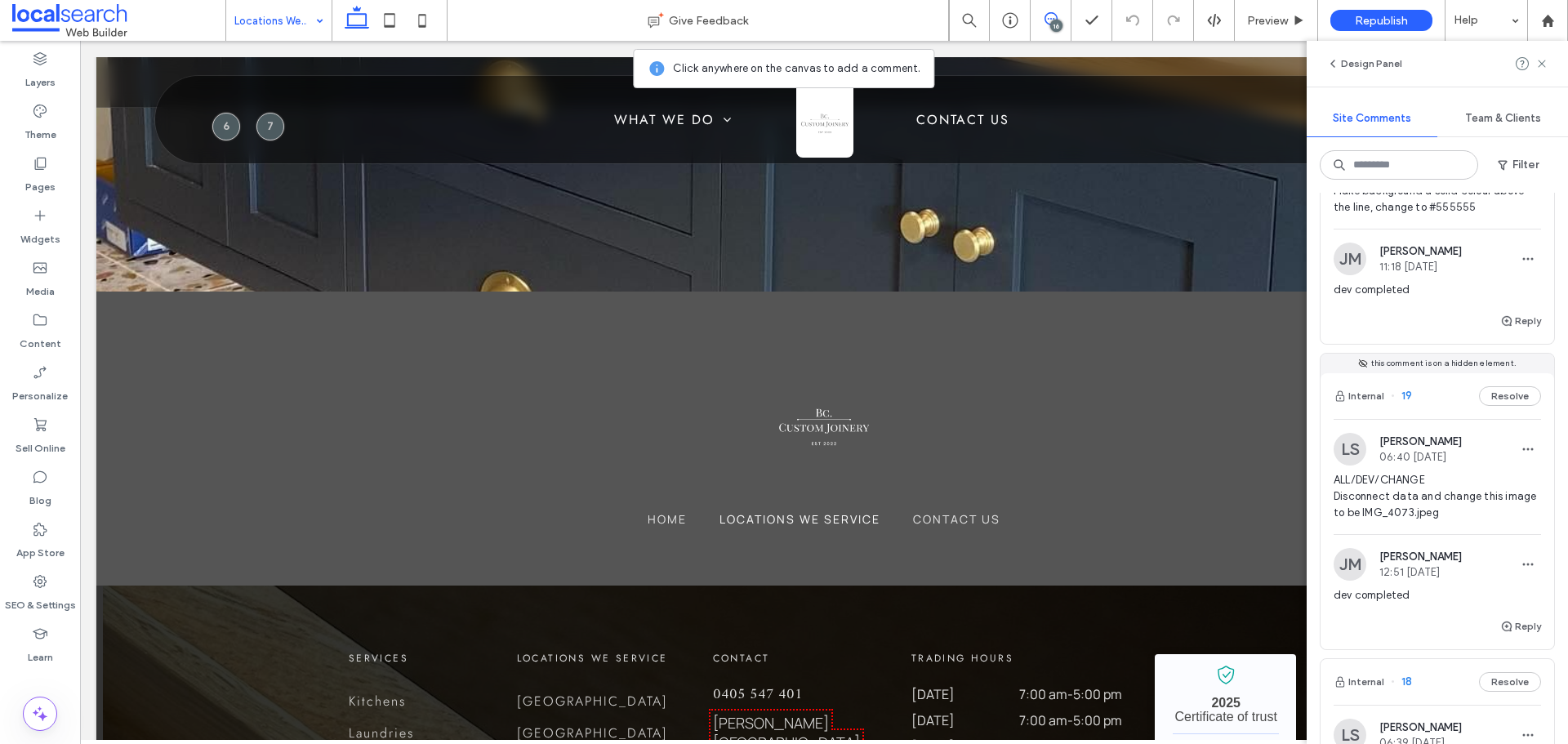
click at [1464, 505] on span "ALL/DEV/CHANGE Disconnect data and change this image to be IMG_4073.jpeg" at bounding box center [1437, 497] width 208 height 49
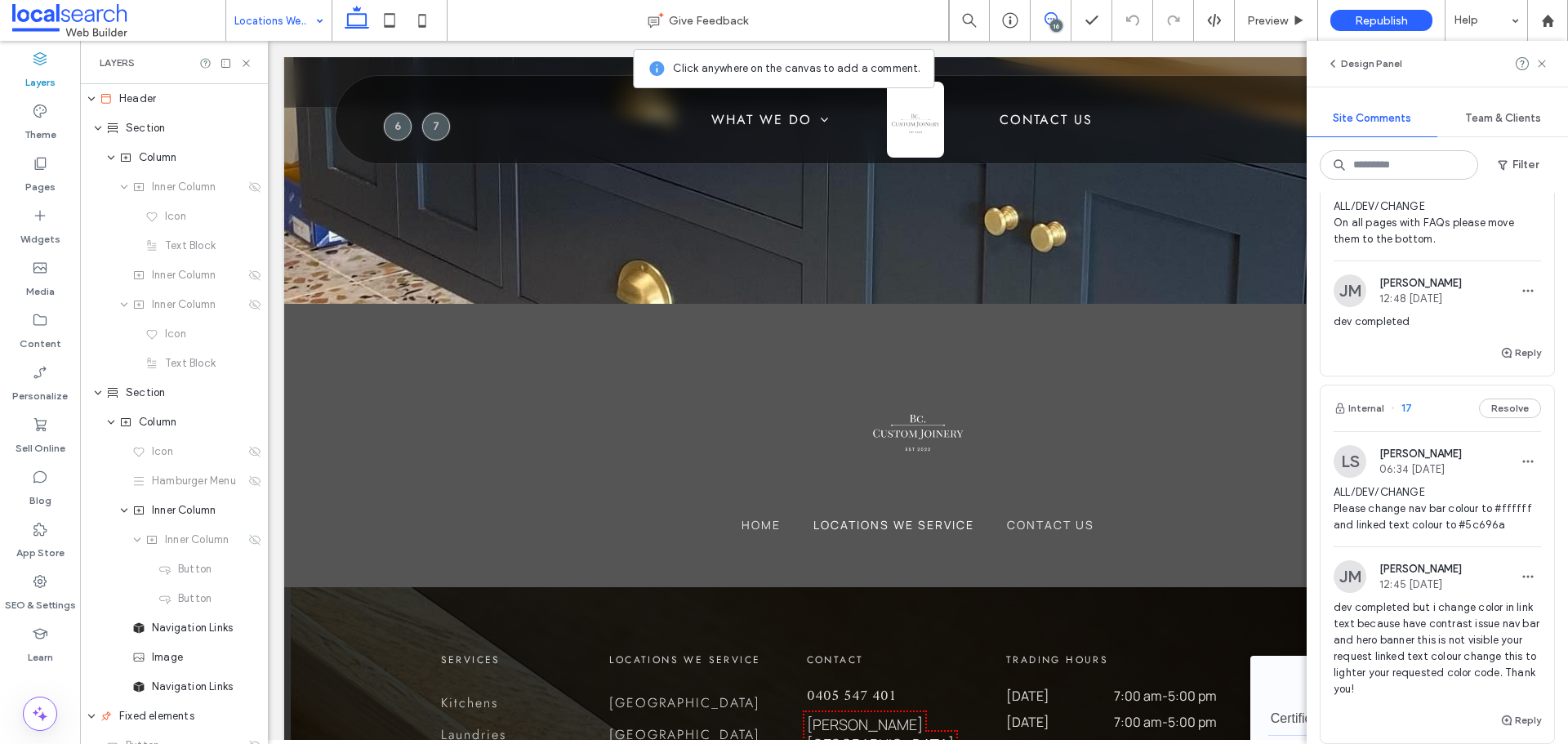
scroll to position [1143, 0]
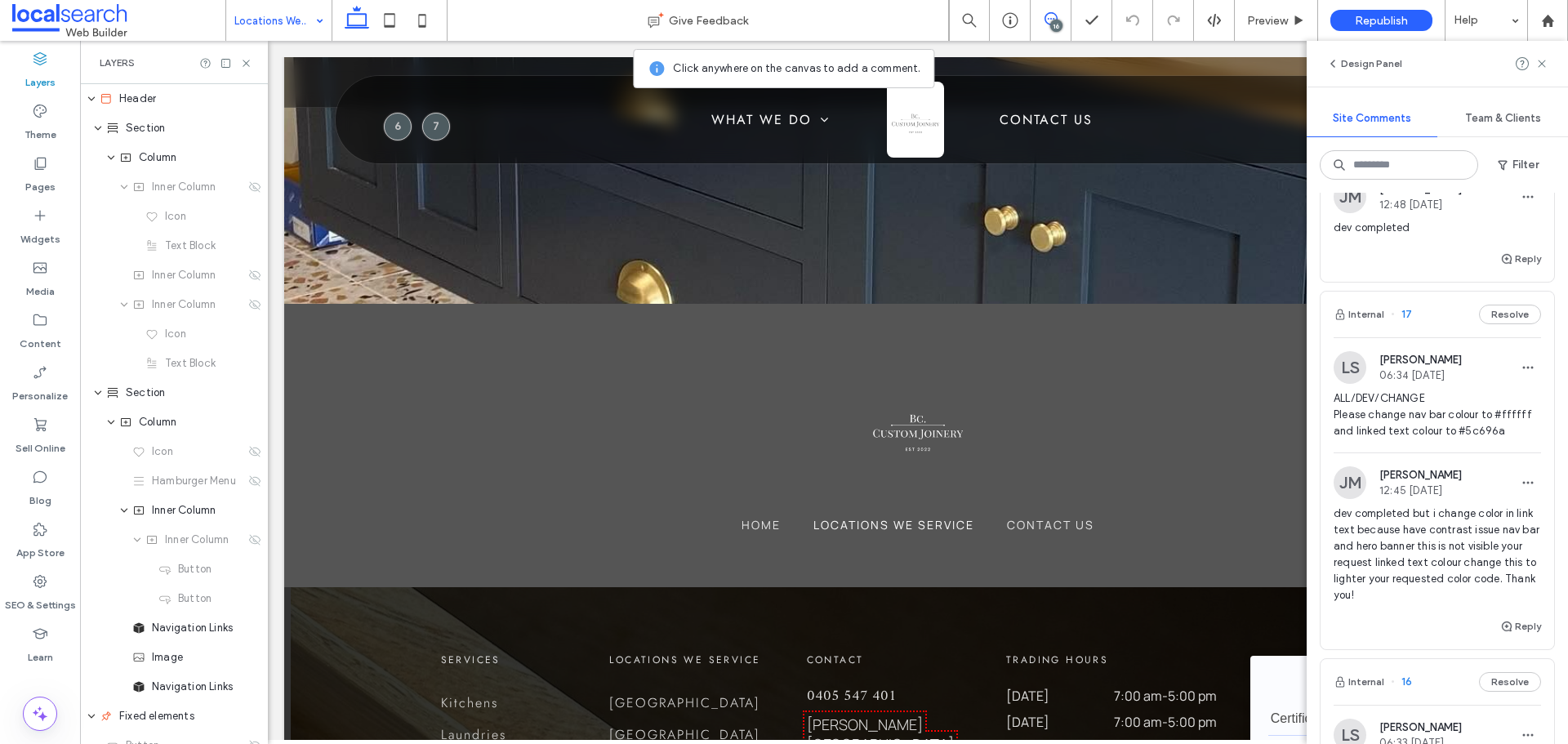
drag, startPoint x: 1415, startPoint y: 471, endPoint x: 1413, endPoint y: 451, distance: 20.1
click at [1415, 471] on span "[PERSON_NAME]" at bounding box center [1421, 475] width 83 height 12
click at [1413, 448] on div at bounding box center [784, 372] width 1568 height 744
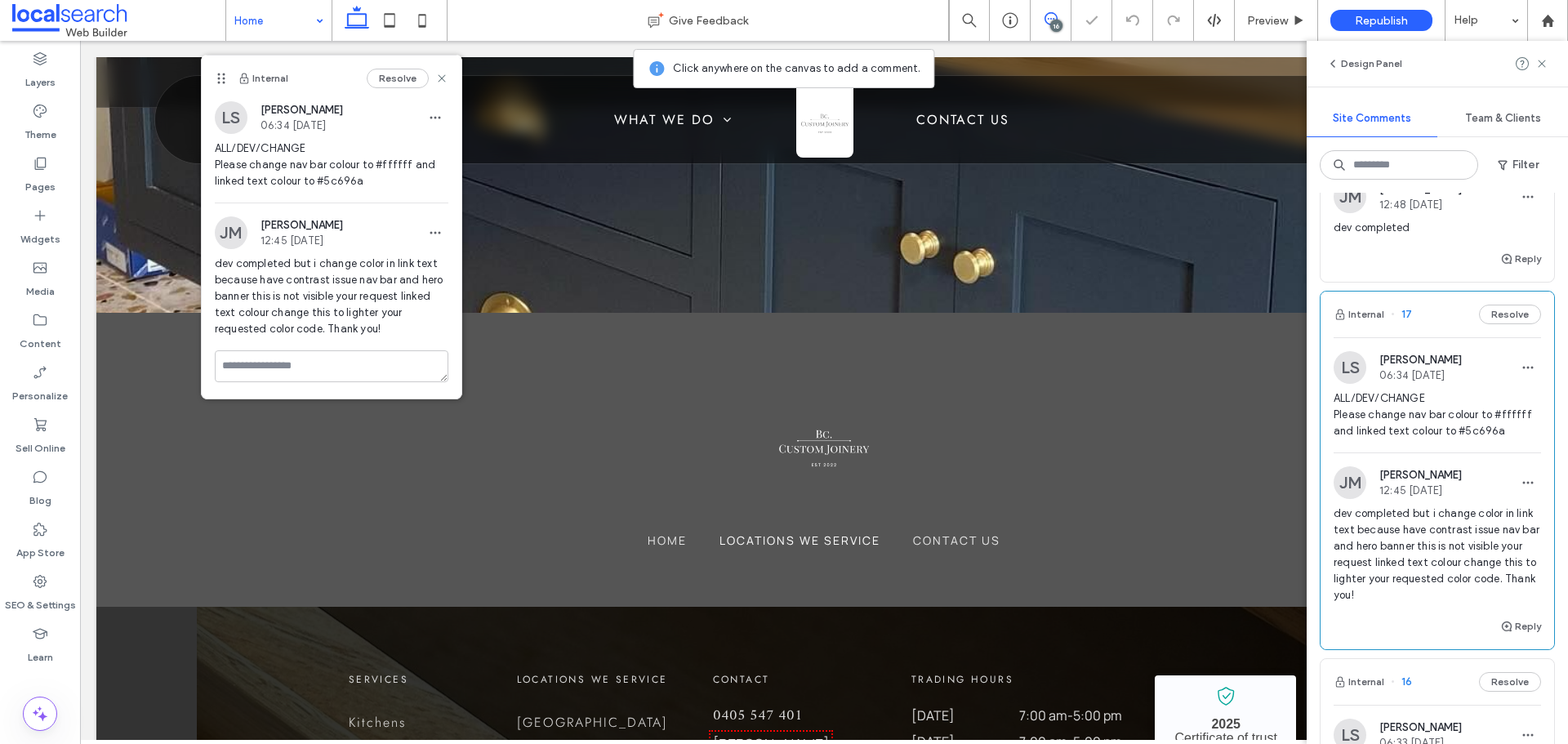
click at [1051, 26] on div "16" at bounding box center [1056, 25] width 12 height 12
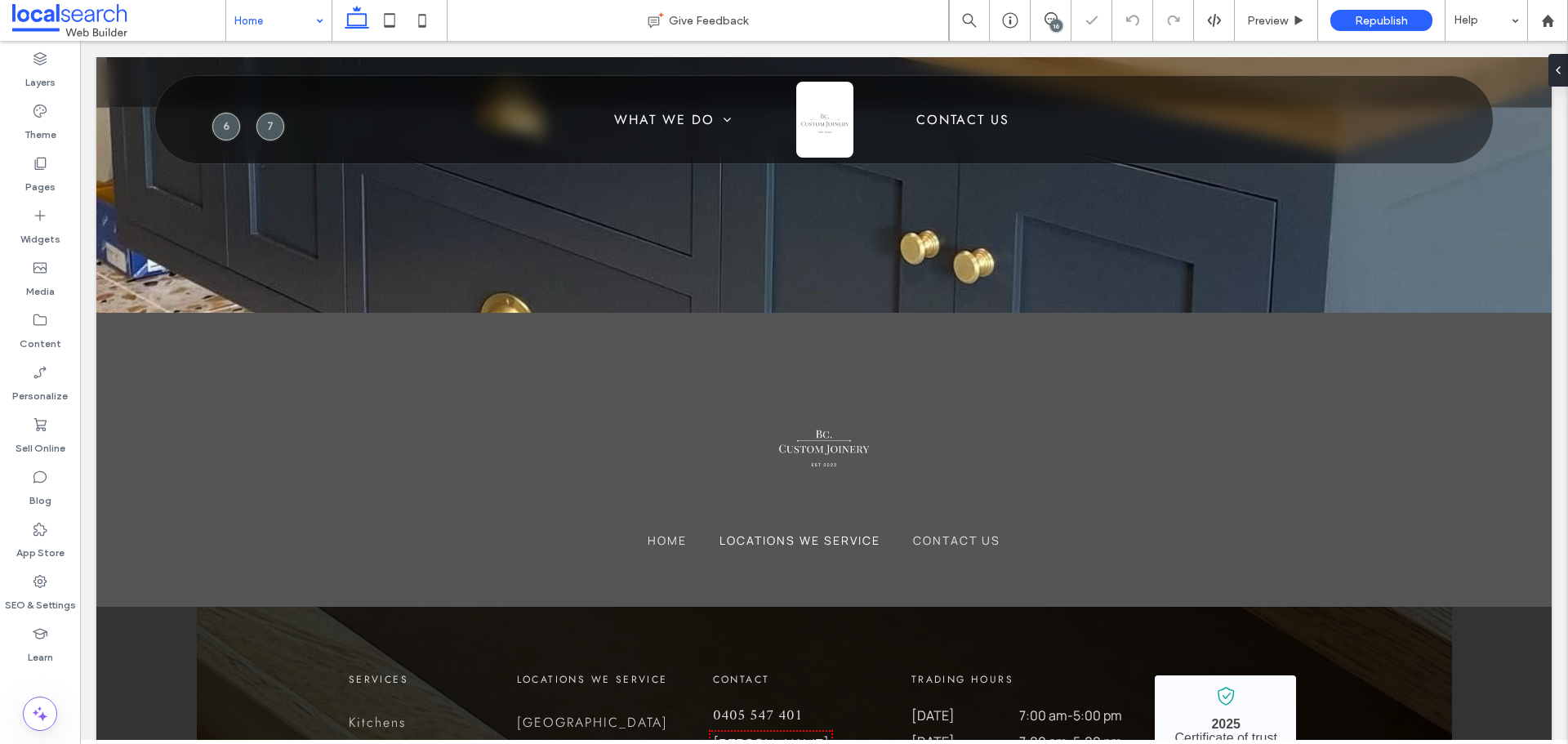
click at [1051, 26] on div "16" at bounding box center [1056, 25] width 12 height 12
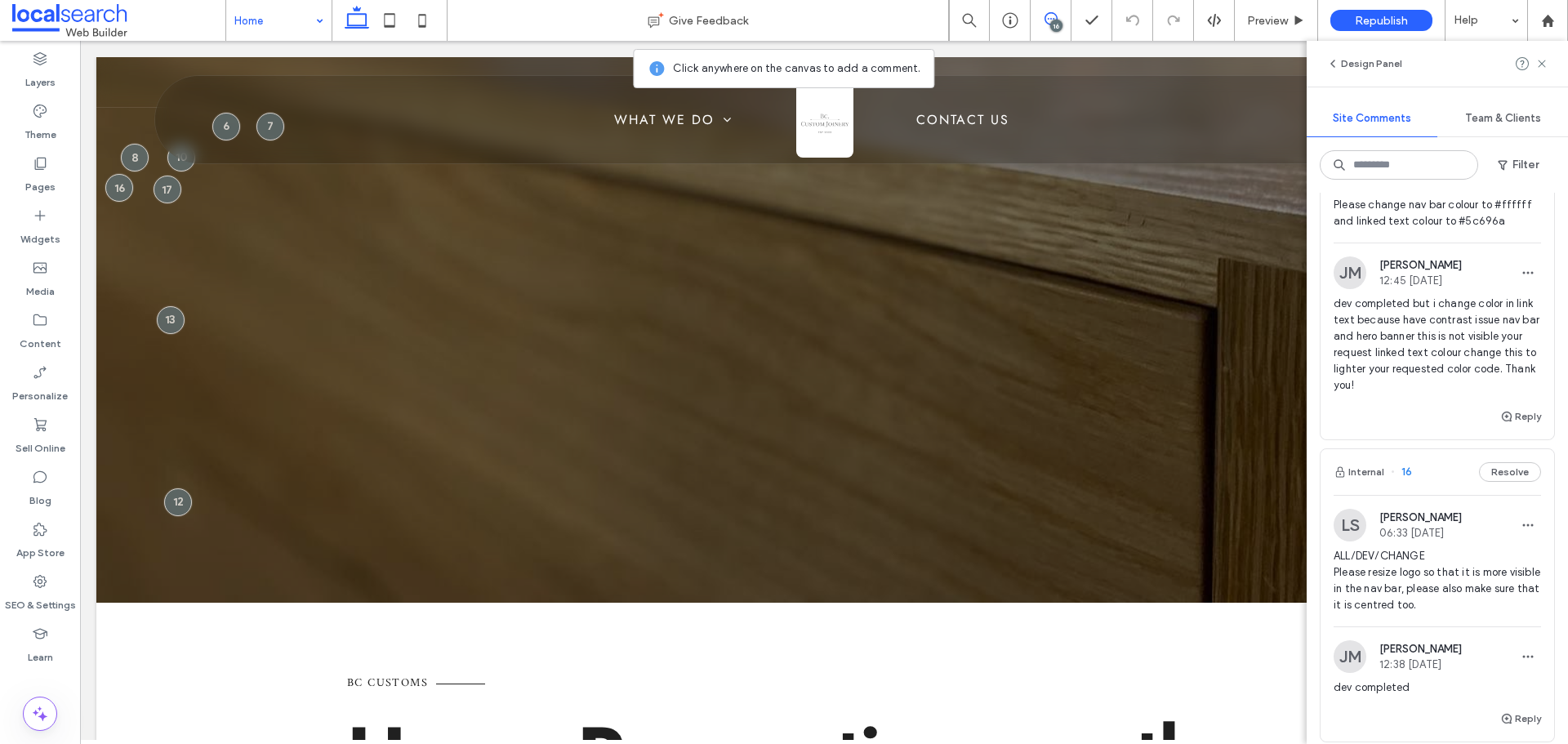
scroll to position [1469, 0]
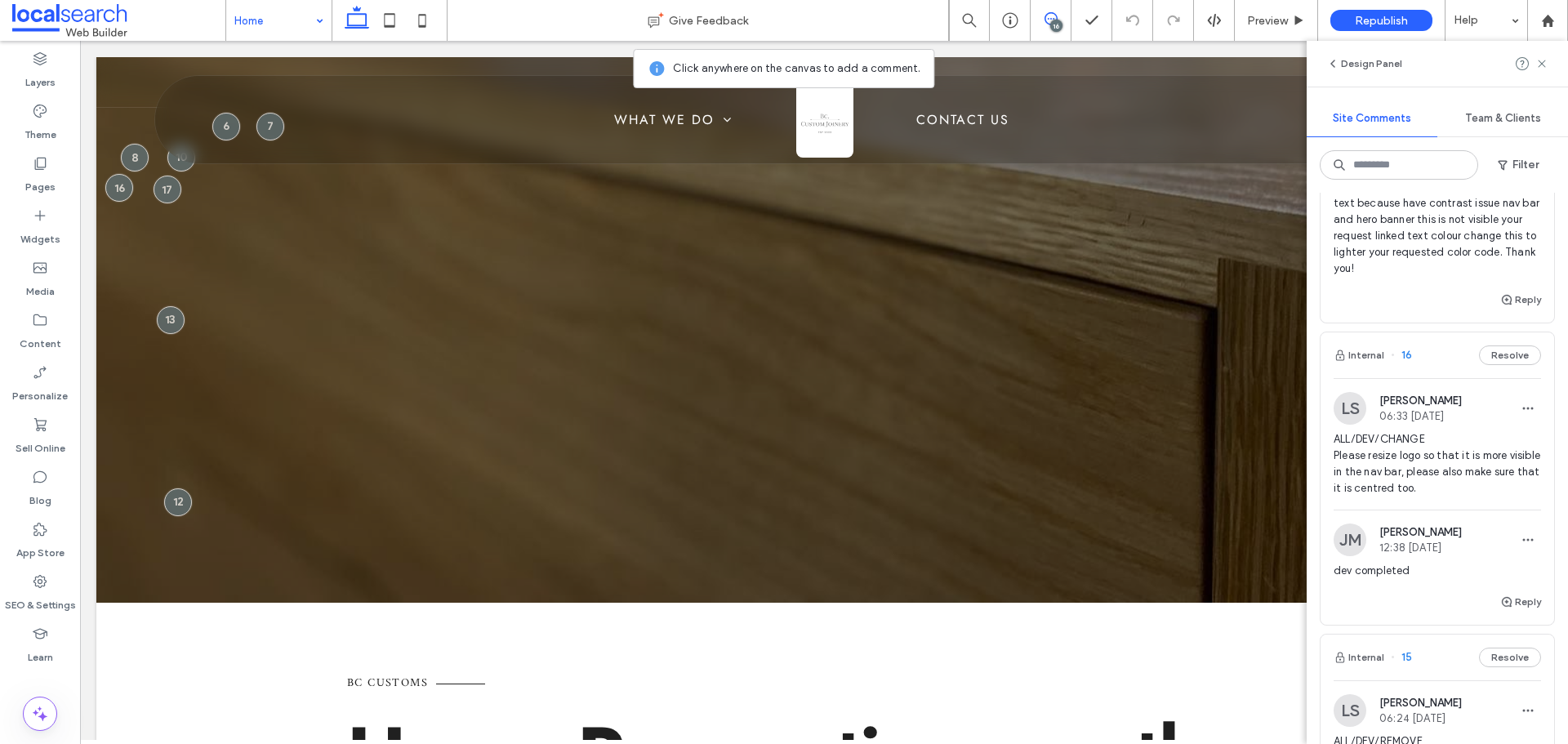
click at [1417, 472] on span "ALL/DEV/CHANGE Please resize logo so that it is more visible in the nav bar, pl…" at bounding box center [1437, 463] width 208 height 65
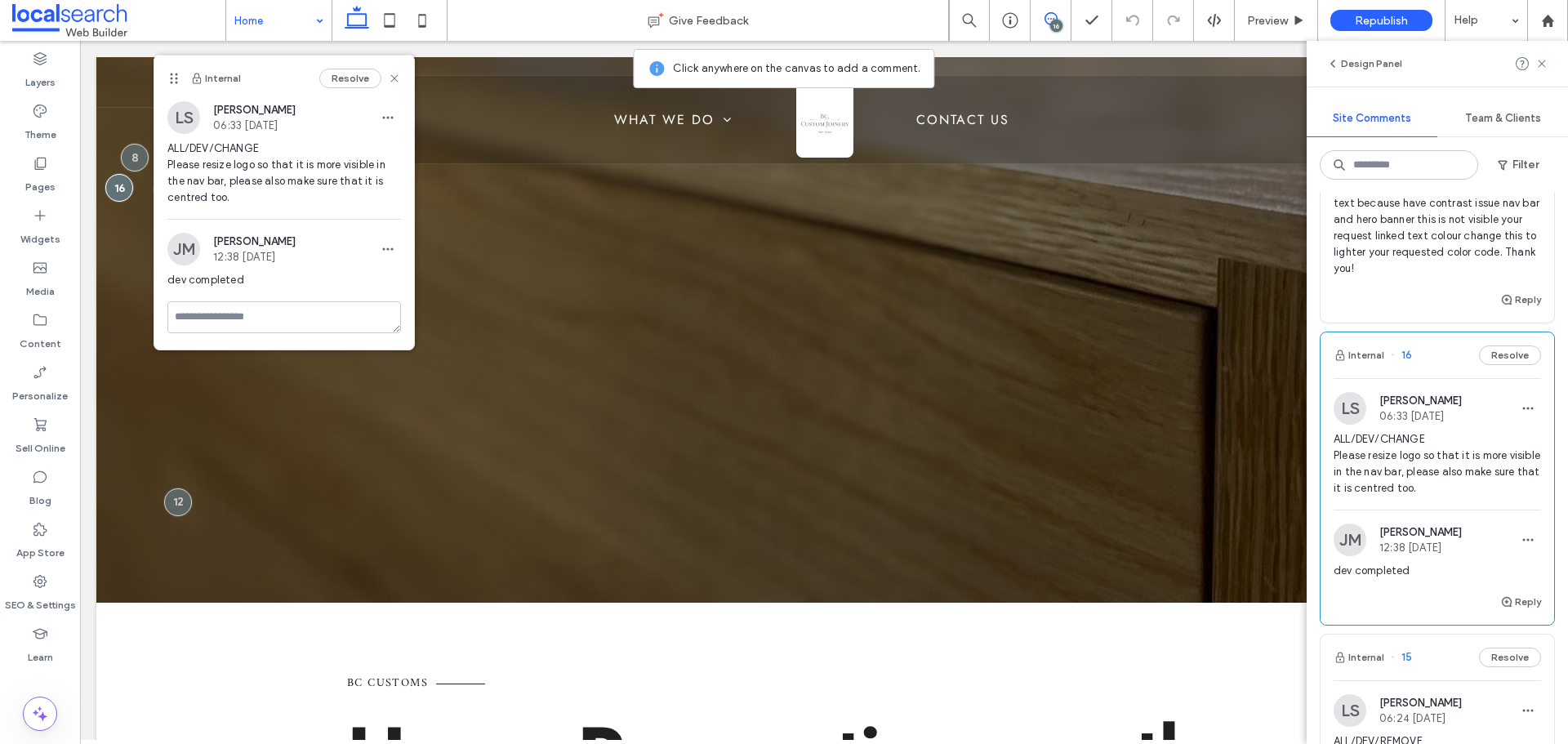
click at [1430, 472] on span "ALL/DEV/CHANGE Please resize logo so that it is more visible in the nav bar, pl…" at bounding box center [1437, 463] width 208 height 65
click at [1546, 61] on icon at bounding box center [1541, 63] width 13 height 13
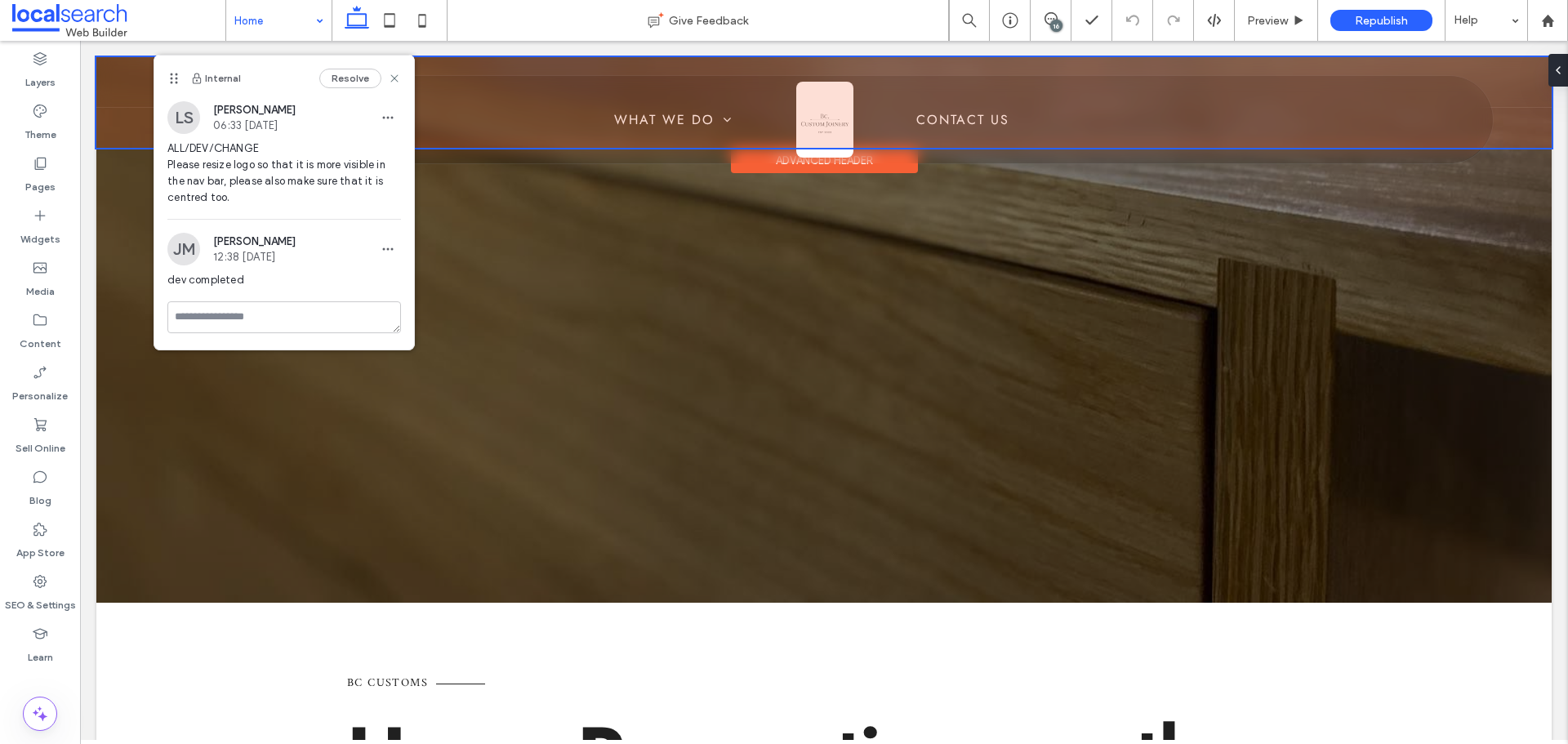
click at [466, 122] on div at bounding box center [824, 102] width 1455 height 90
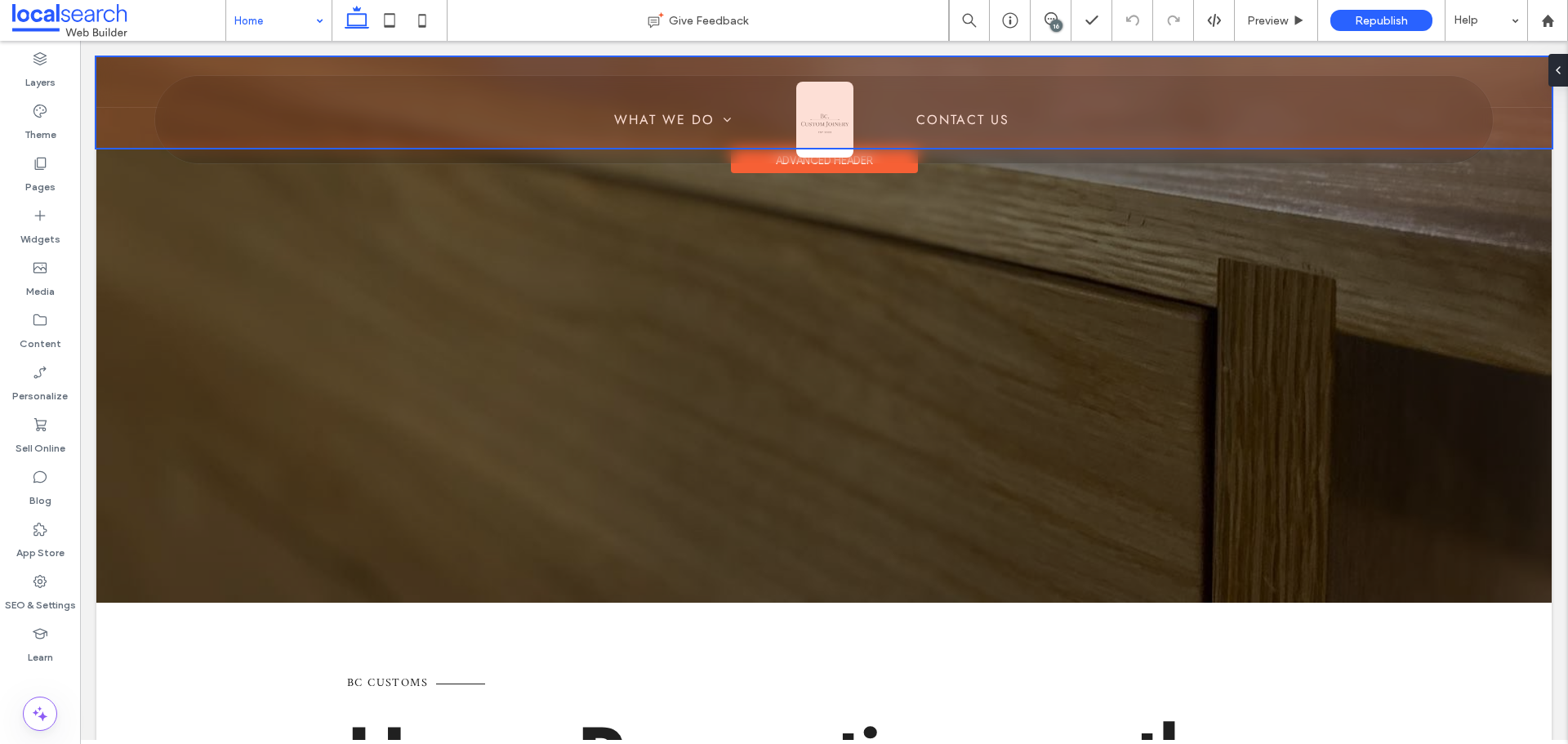
click at [466, 122] on div at bounding box center [824, 102] width 1455 height 90
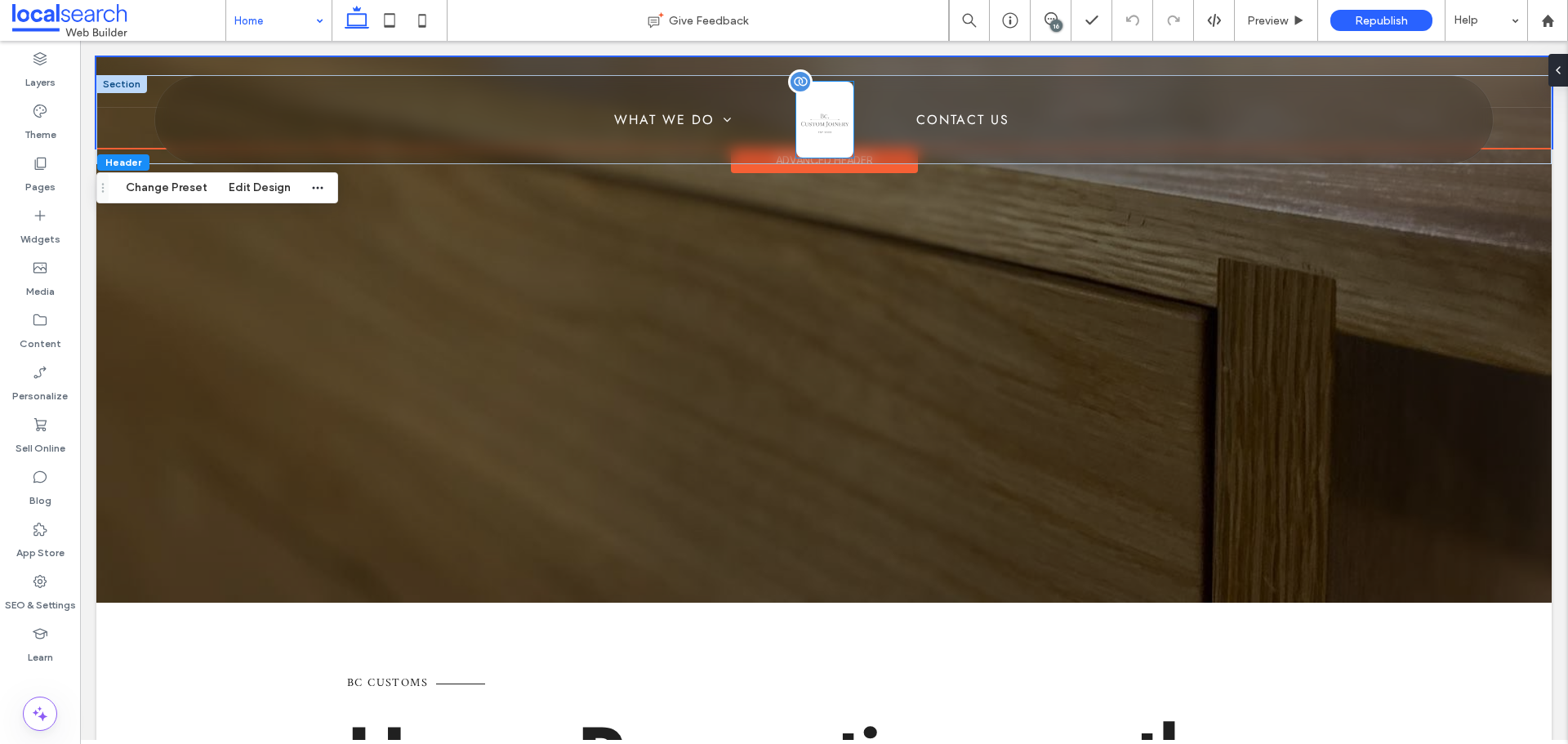
click at [820, 104] on img at bounding box center [825, 120] width 57 height 77
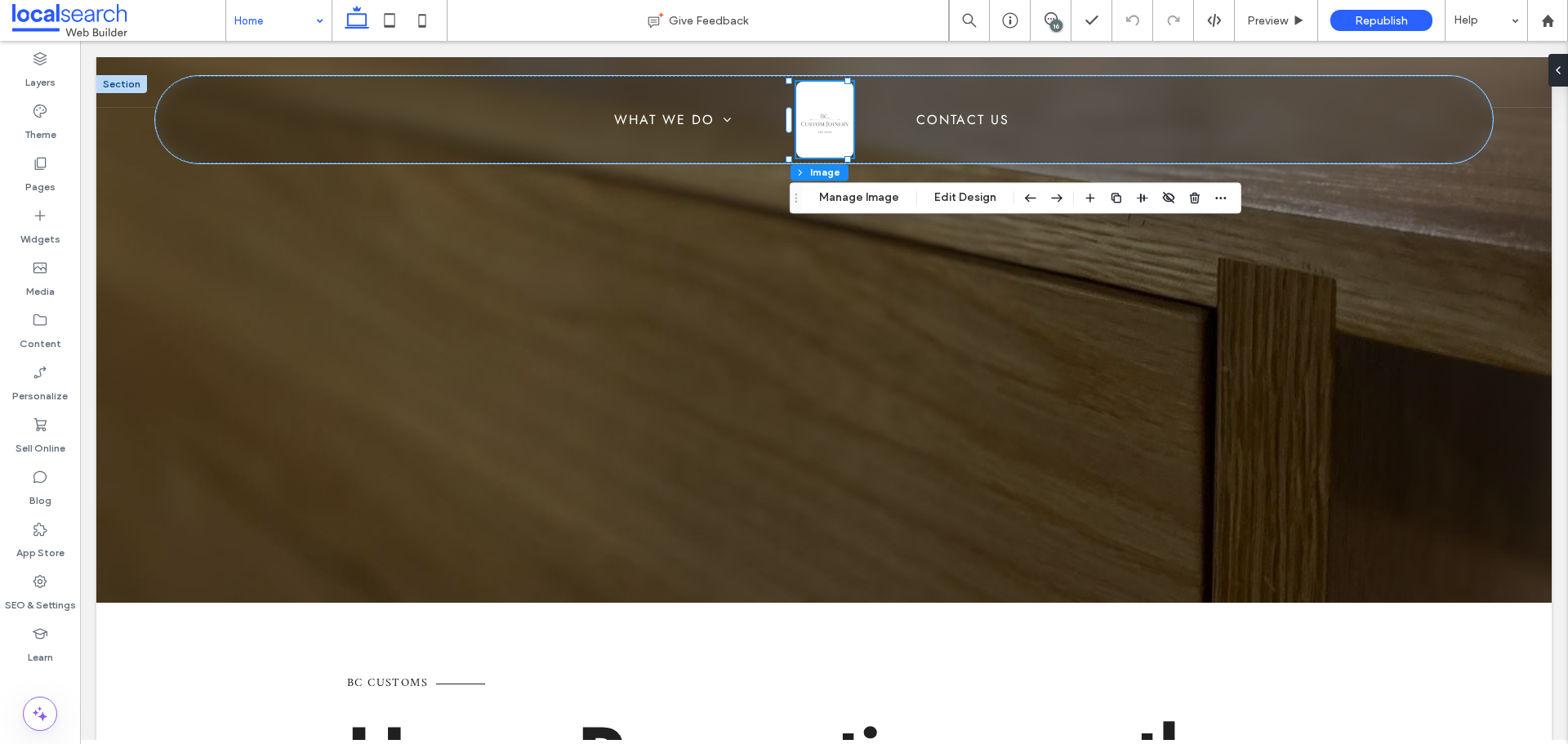
click at [939, 208] on div "Header Section Column Image Manage Image Edit Design" at bounding box center [1015, 198] width 452 height 31
click at [883, 201] on button "Manage Image" at bounding box center [859, 197] width 101 height 19
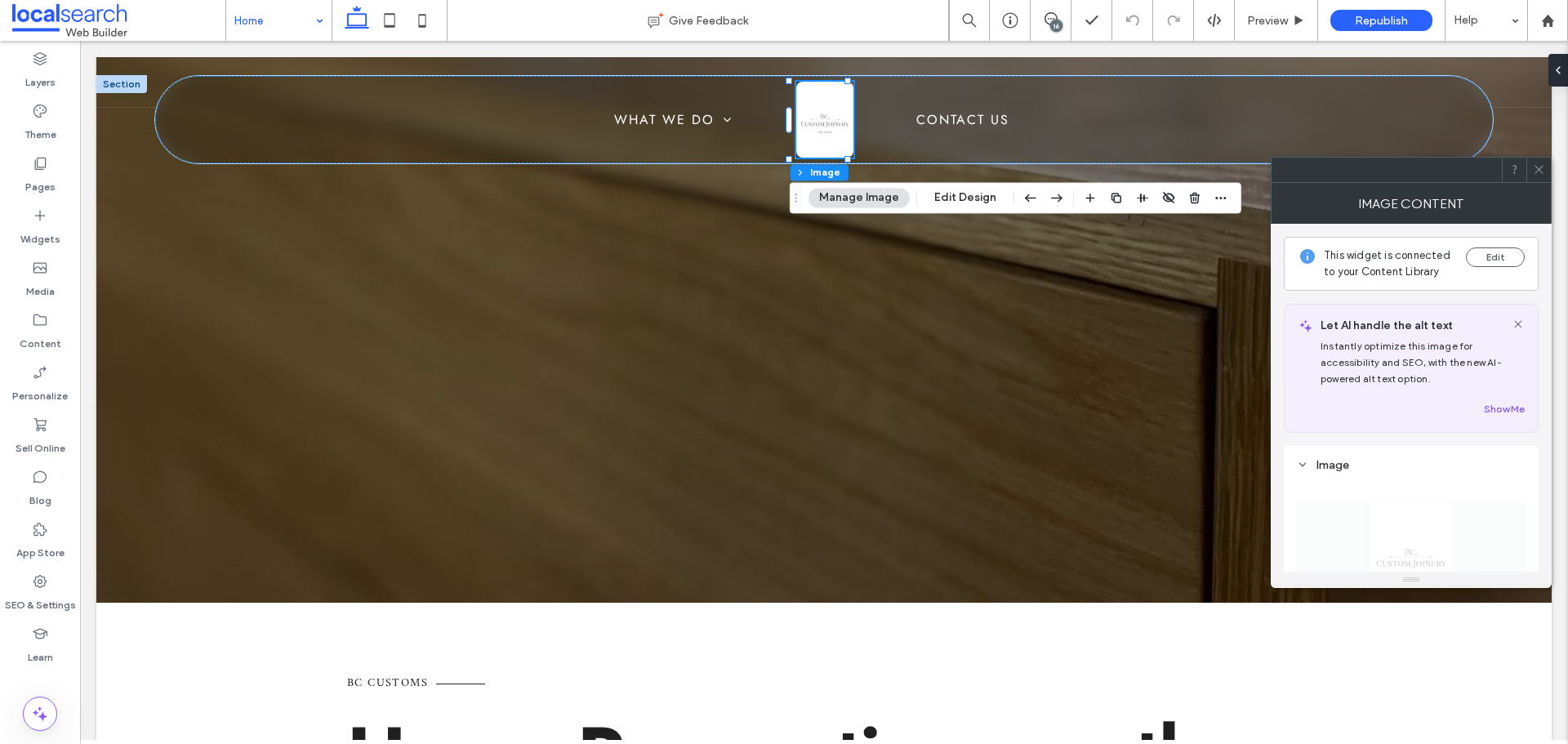
click at [1544, 172] on icon at bounding box center [1538, 169] width 12 height 12
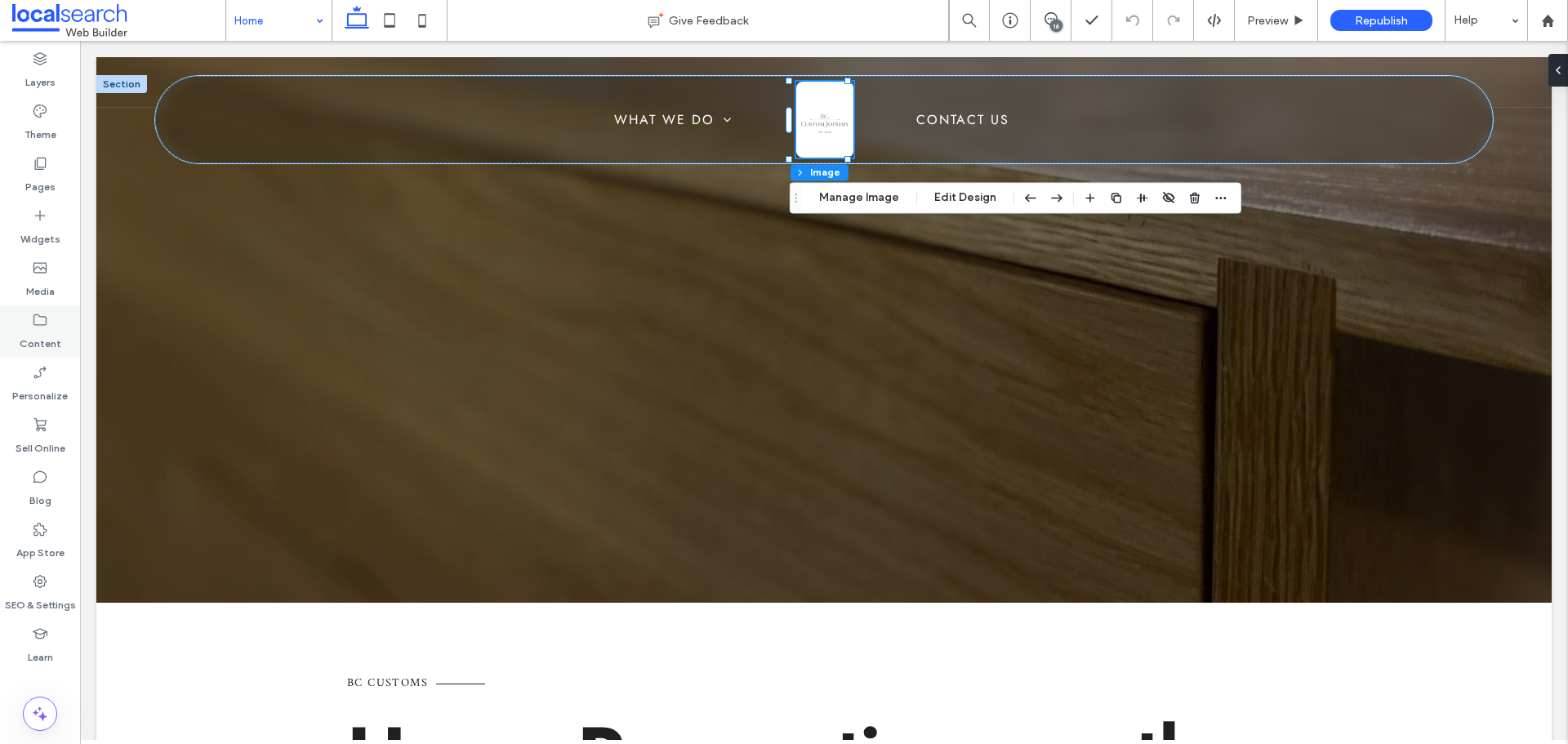
click at [44, 329] on label "Content" at bounding box center [40, 339] width 41 height 23
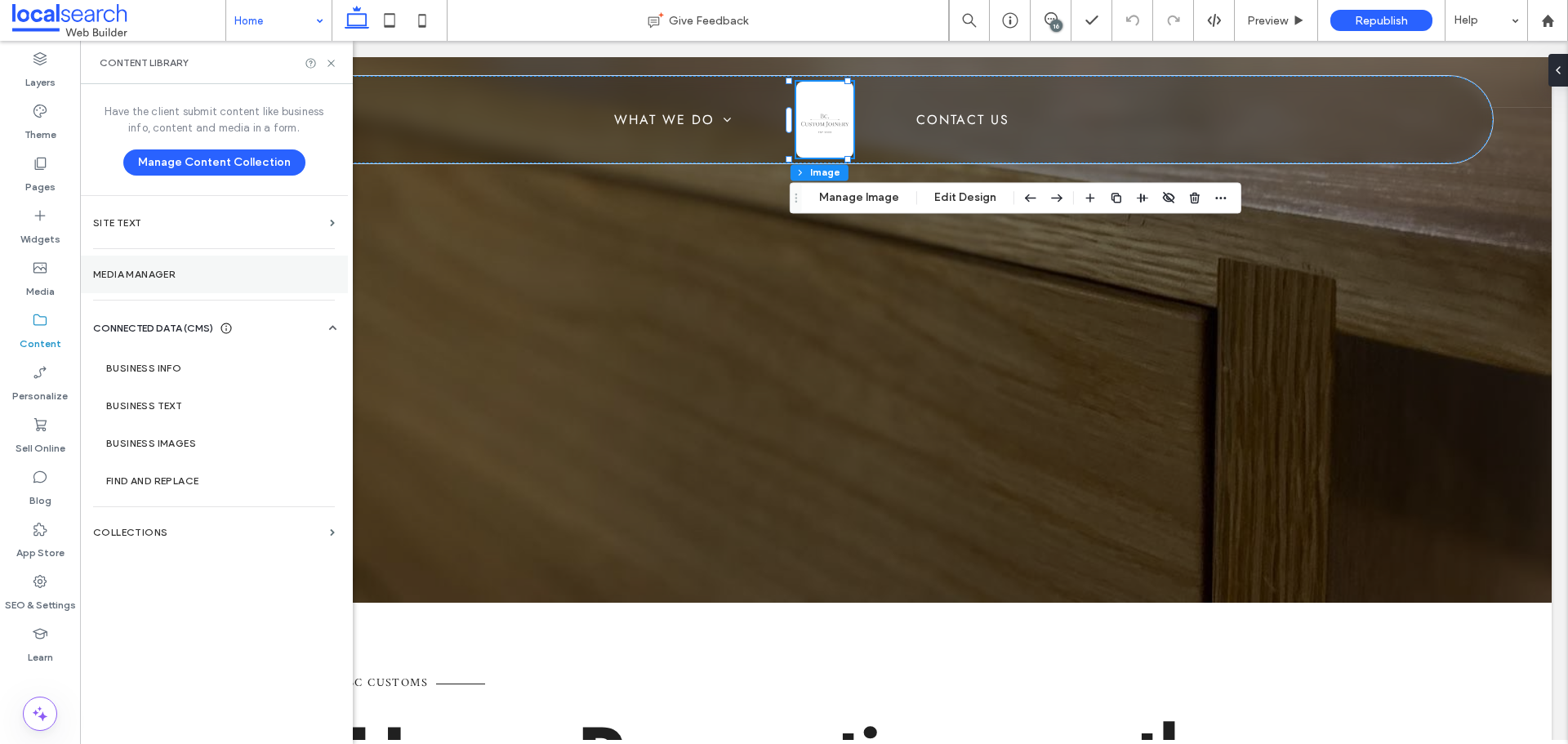
click at [173, 274] on label "Media Manager" at bounding box center [214, 274] width 242 height 12
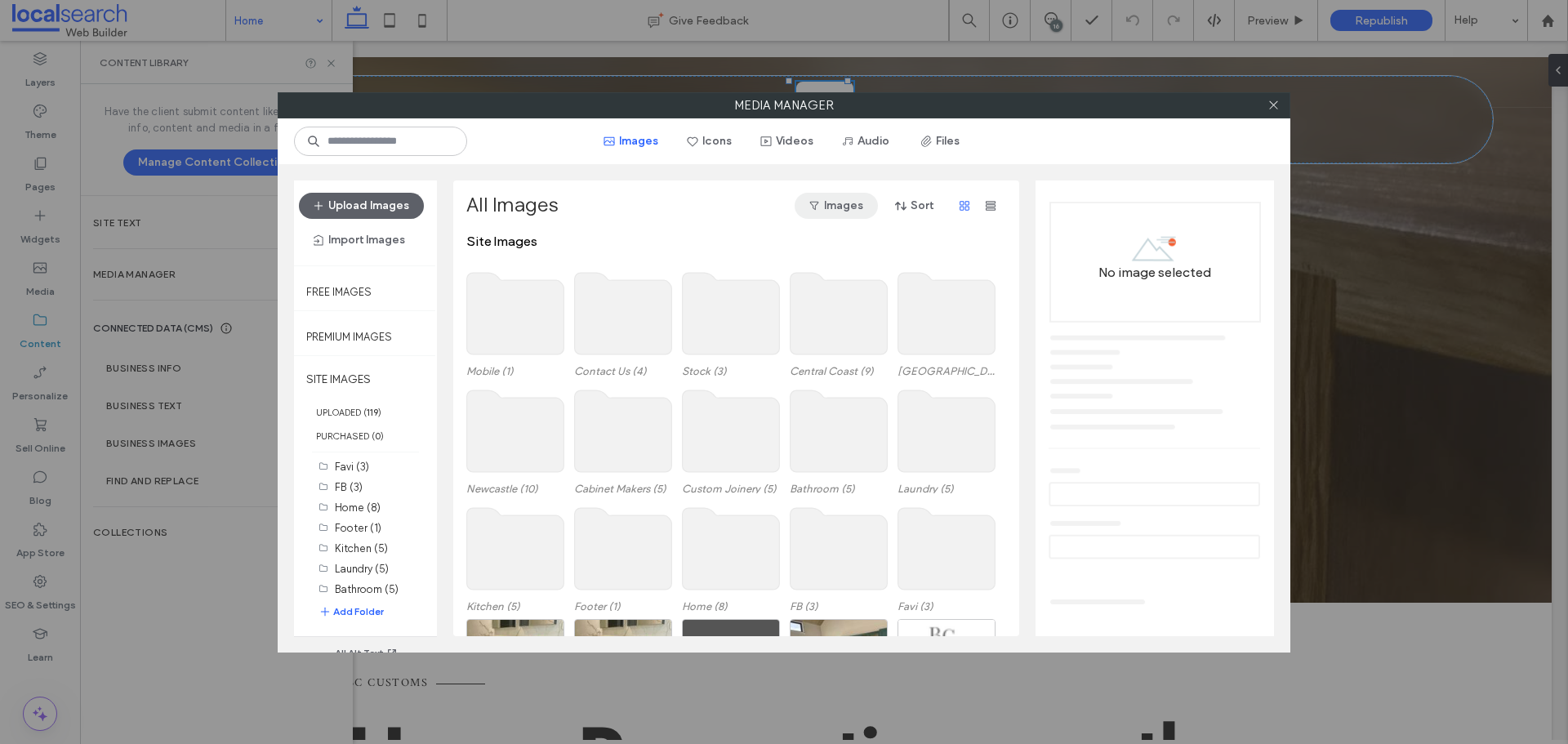
click at [849, 207] on button "Images" at bounding box center [836, 205] width 84 height 26
click at [747, 224] on div "All Images Images Sort" at bounding box center [735, 213] width 537 height 41
click at [915, 202] on button "Sort" at bounding box center [914, 205] width 74 height 26
click at [912, 241] on span "Date (New to Old)" at bounding box center [878, 247] width 90 height 16
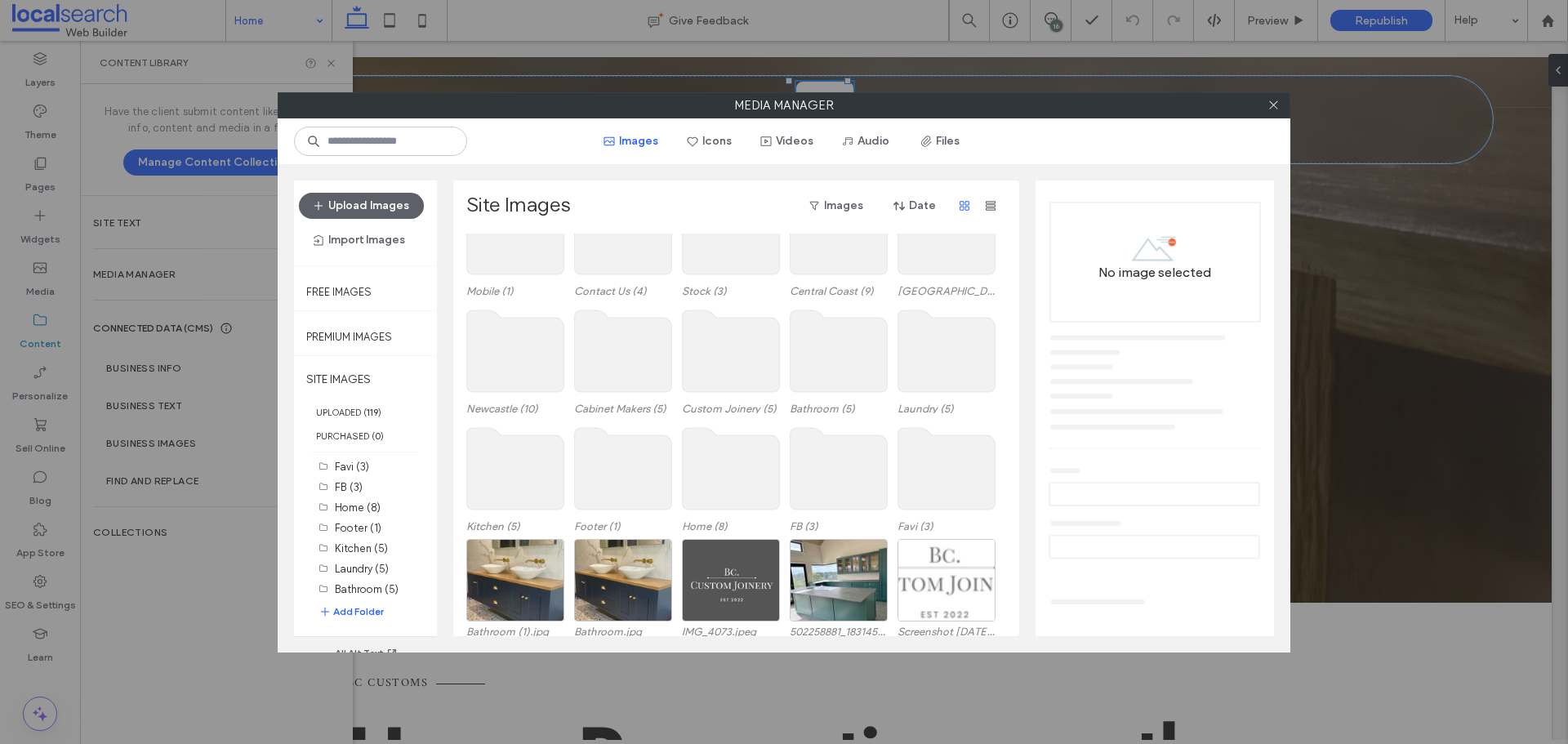
scroll to position [68, 0]
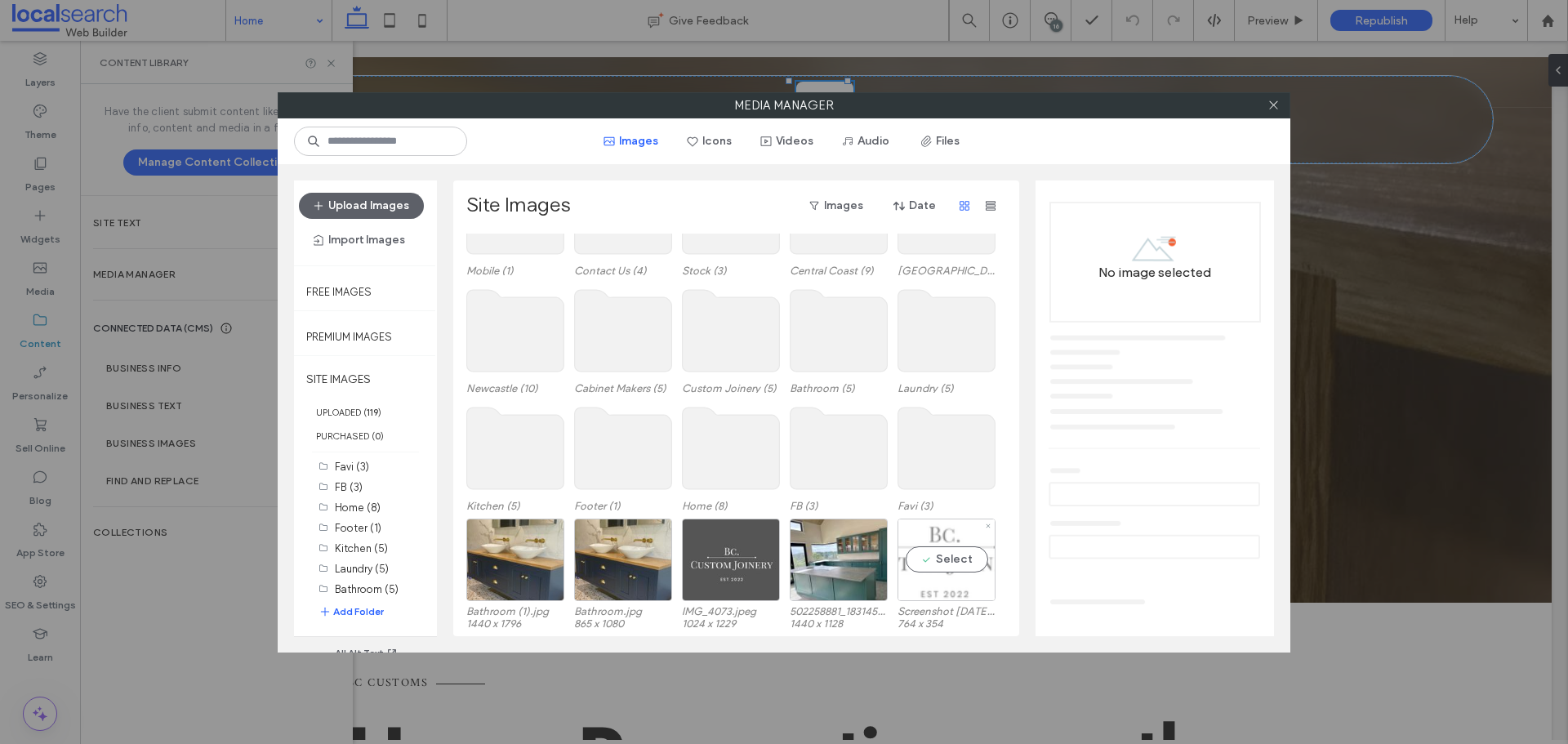
click at [916, 532] on div "Select" at bounding box center [946, 560] width 98 height 83
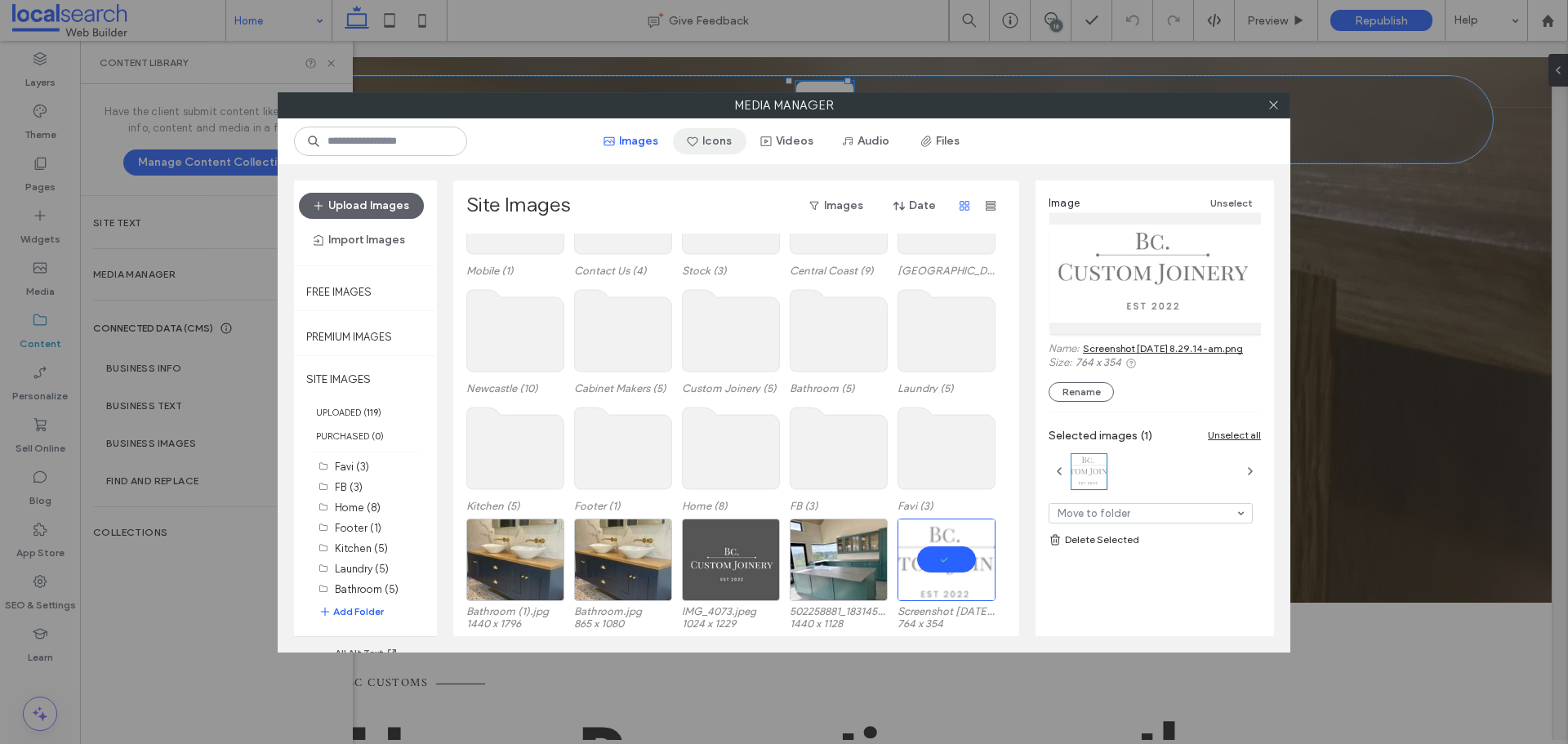
click at [709, 149] on button "Icons" at bounding box center [709, 141] width 74 height 26
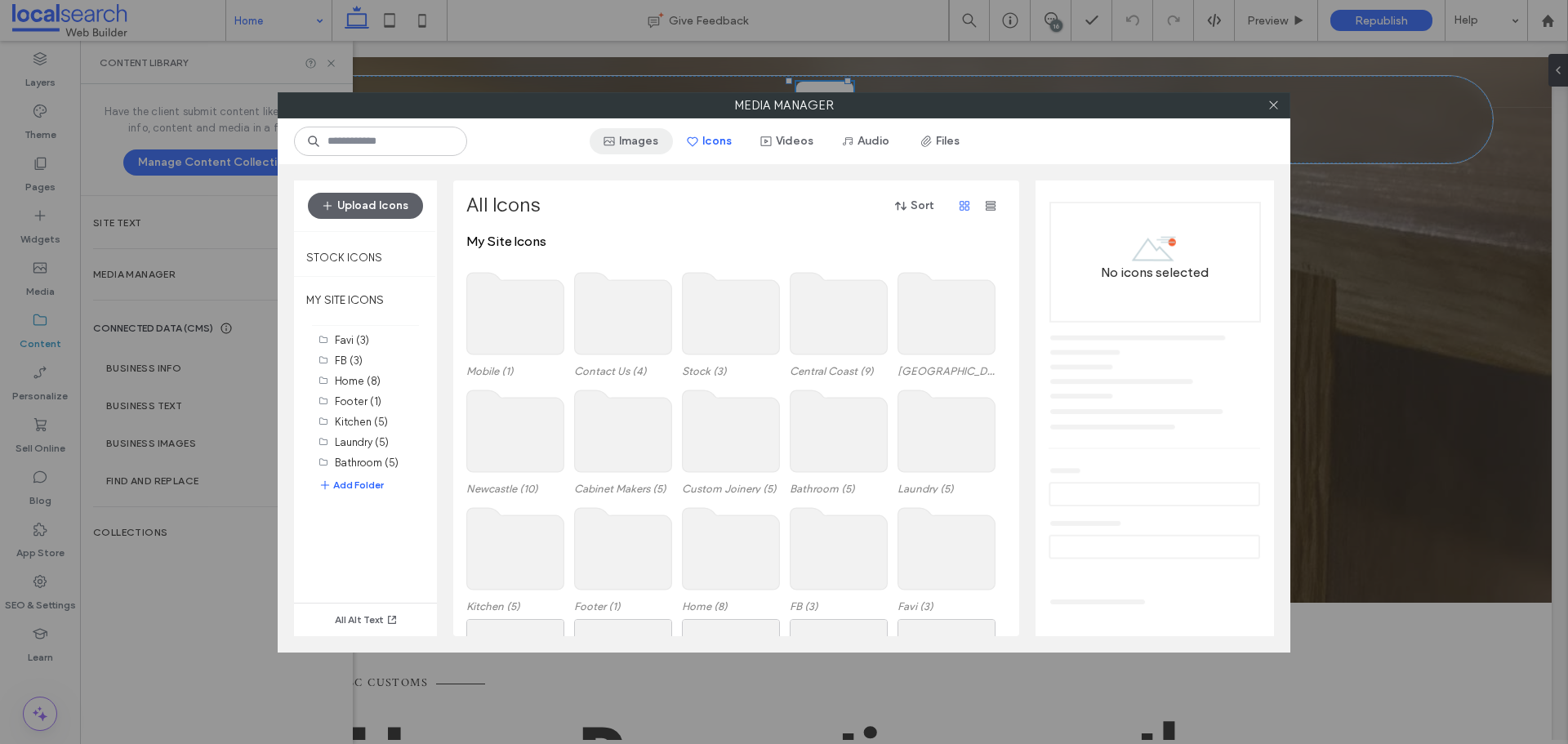
click at [612, 143] on icon "button" at bounding box center [608, 140] width 13 height 13
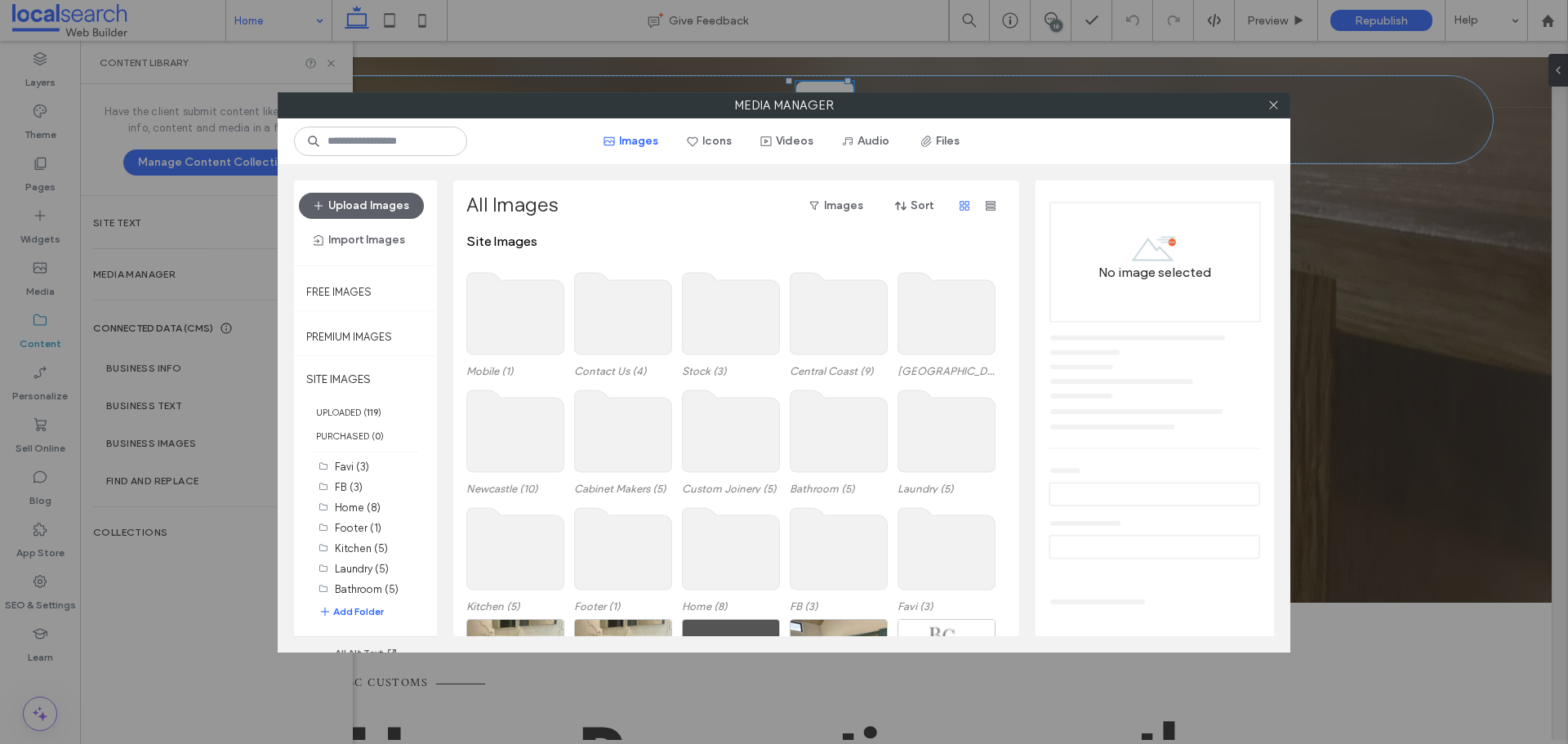
drag, startPoint x: 1271, startPoint y: 101, endPoint x: 1148, endPoint y: 111, distance: 123.4
click at [1271, 101] on icon at bounding box center [1273, 105] width 12 height 12
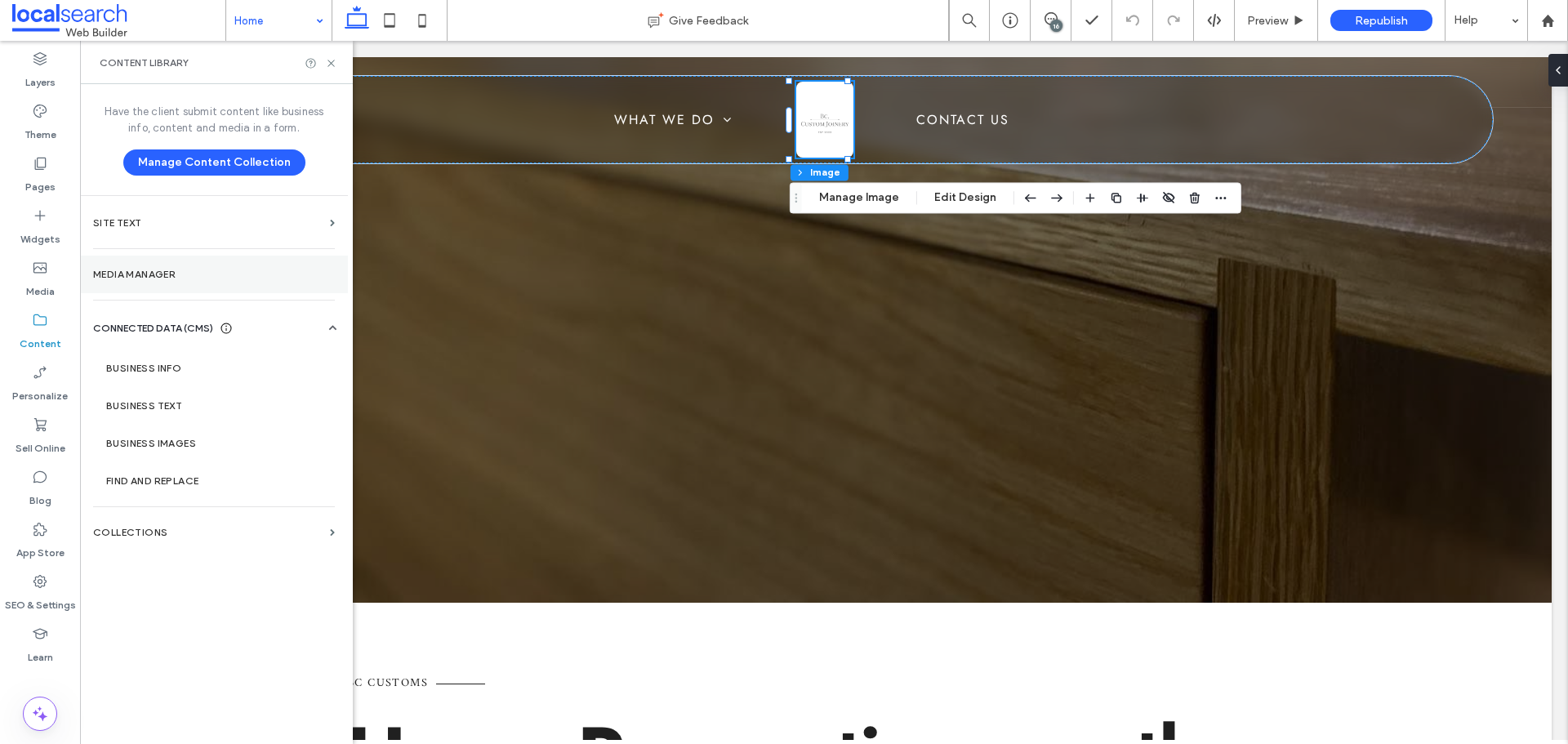
click at [155, 269] on label "Media Manager" at bounding box center [214, 274] width 242 height 12
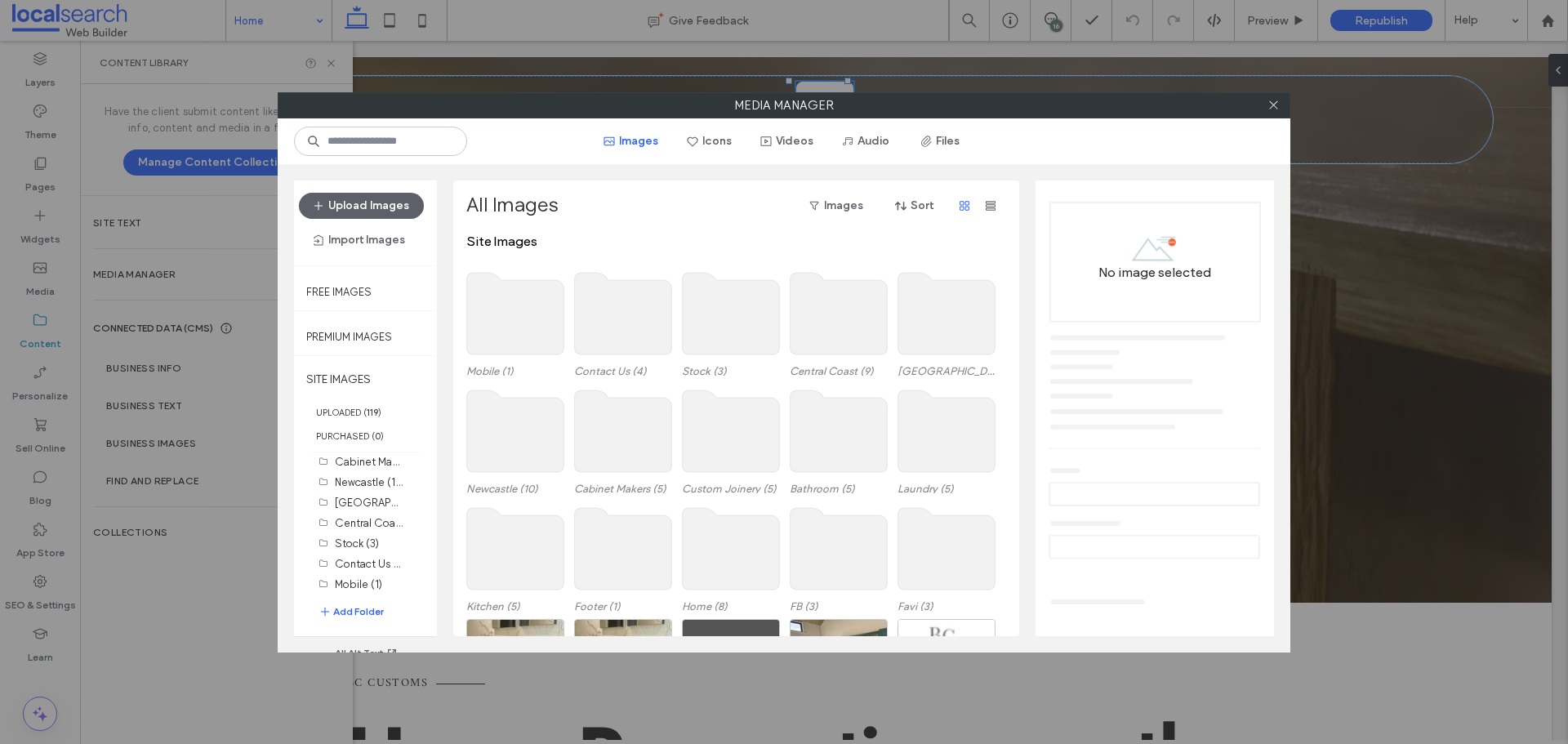
scroll to position [169, 0]
click at [367, 595] on div "Favi (3) FB (3) Home (8) Footer (1) Kitchen (5) Laundry (5) Bathroom (5) Custom…" at bounding box center [373, 546] width 110 height 180
click at [366, 604] on button "Add Folder" at bounding box center [351, 611] width 65 height 16
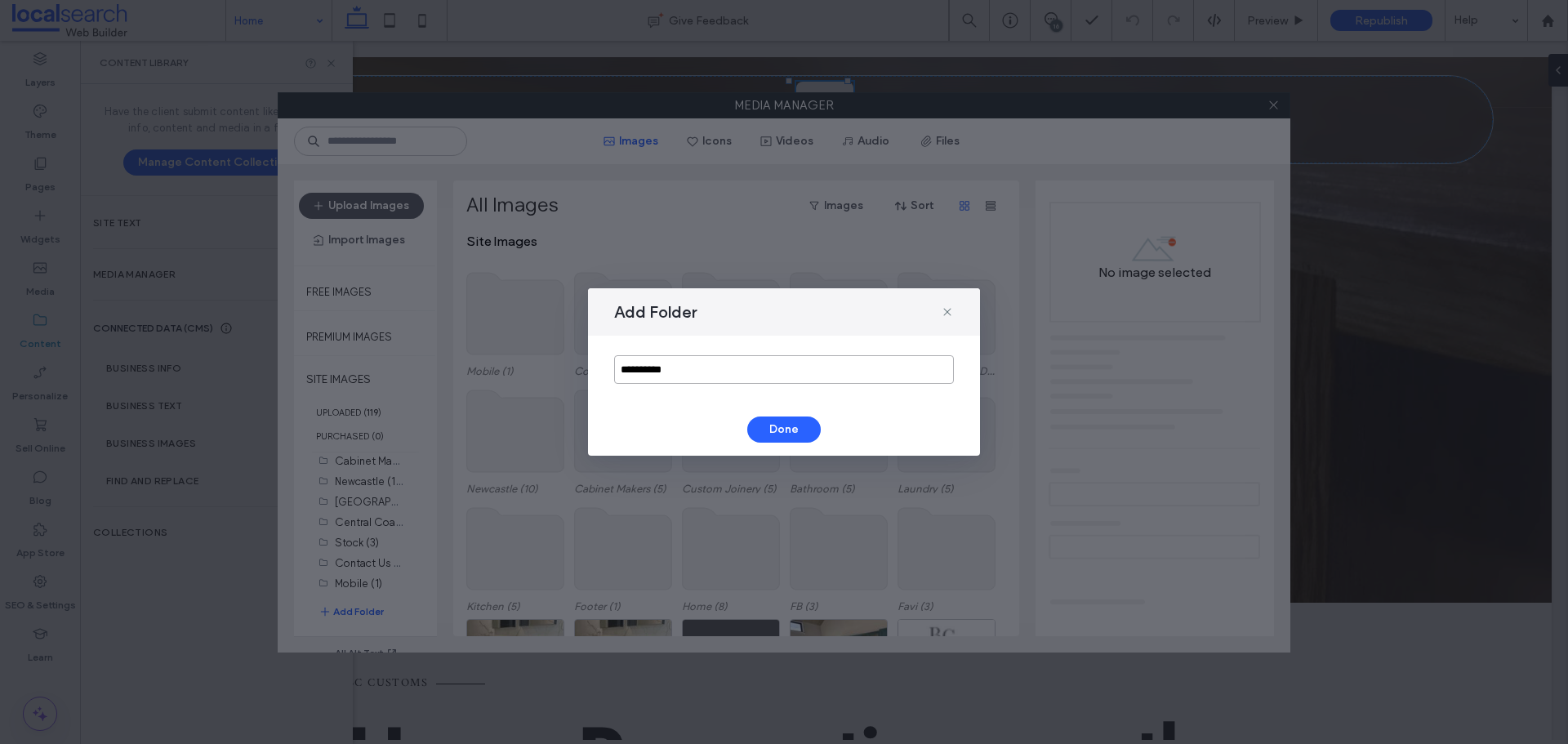
click at [700, 368] on input "**********" at bounding box center [784, 369] width 340 height 29
type input "**********"
click at [770, 426] on button "Done" at bounding box center [783, 429] width 74 height 26
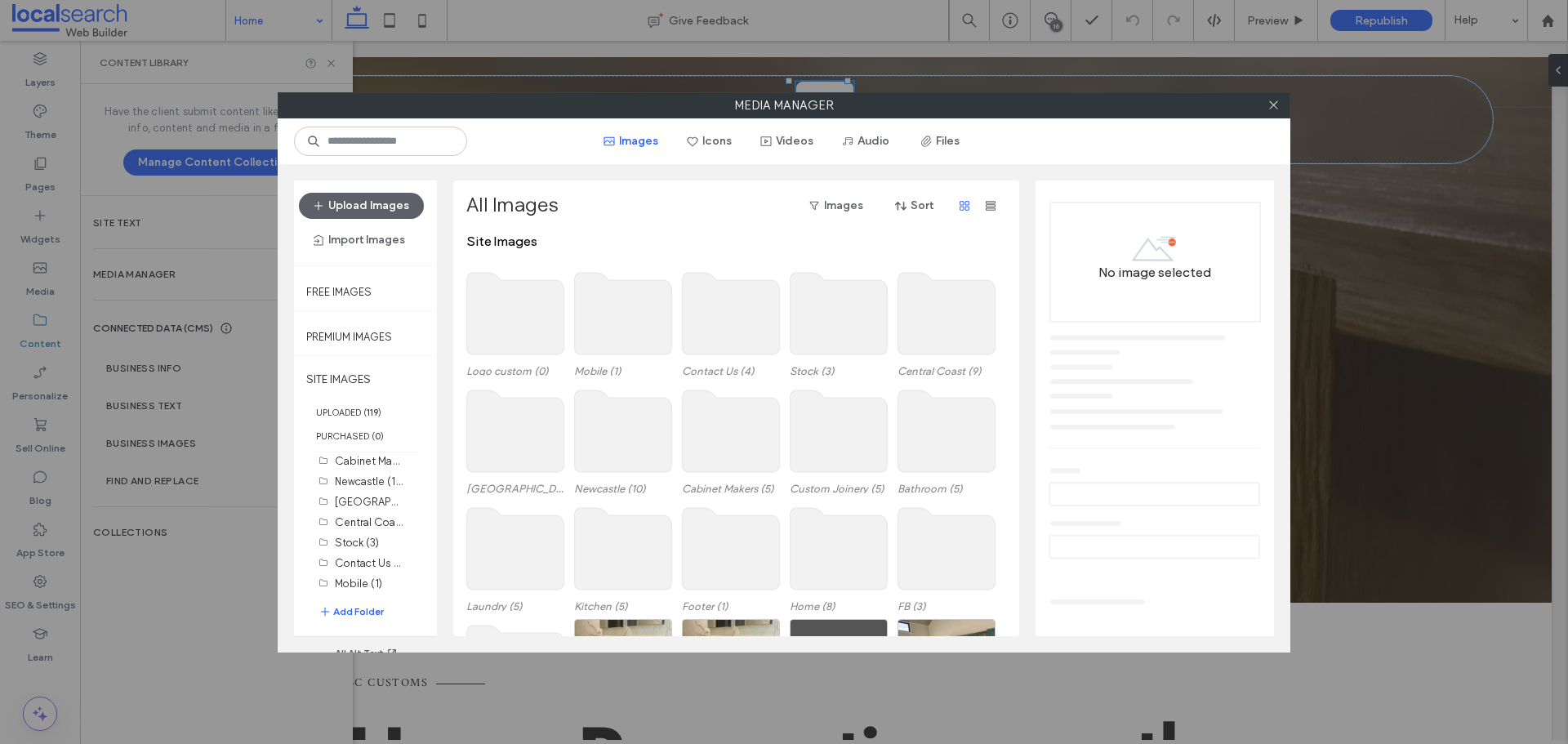
click at [514, 316] on use at bounding box center [515, 313] width 97 height 82
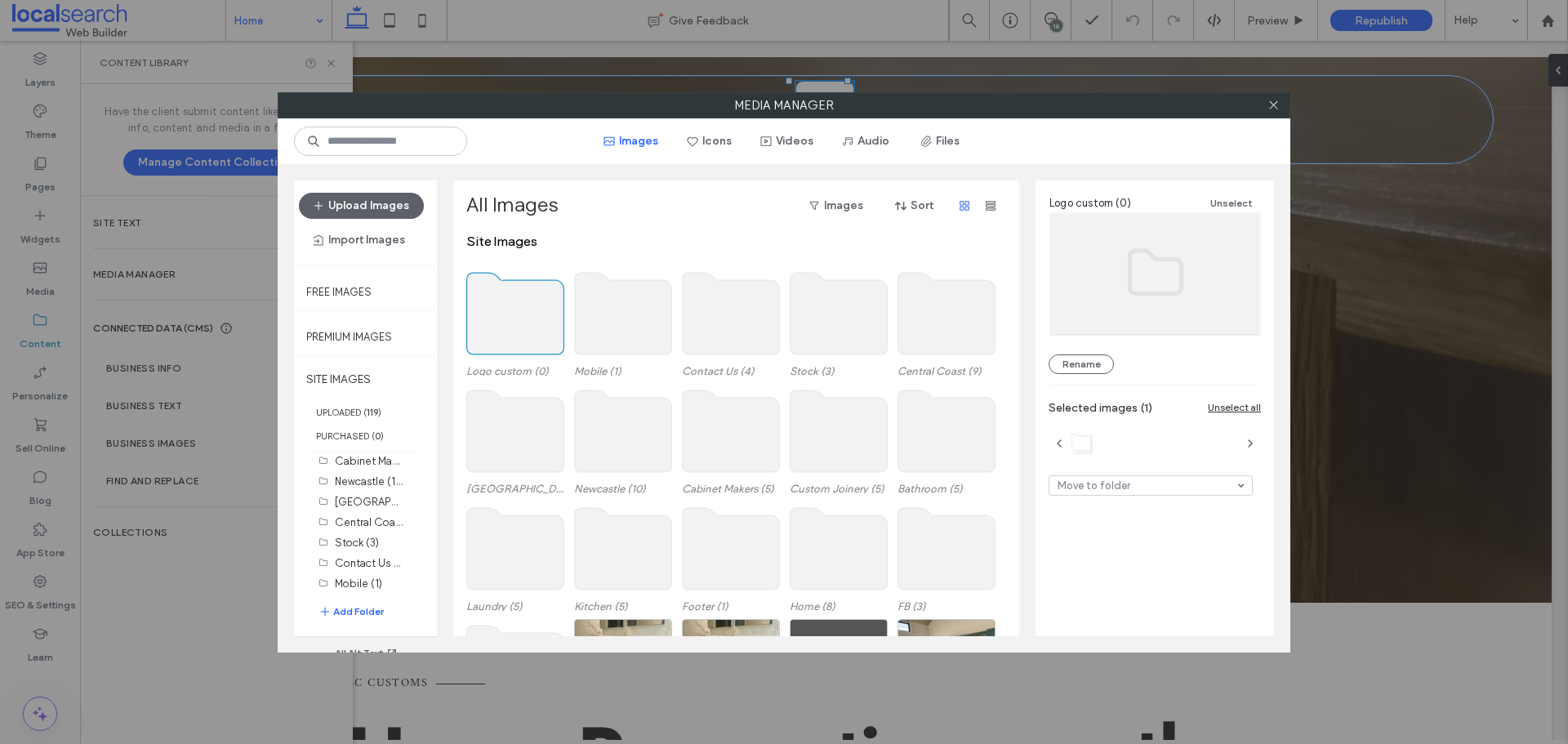
click at [511, 305] on use at bounding box center [515, 313] width 97 height 82
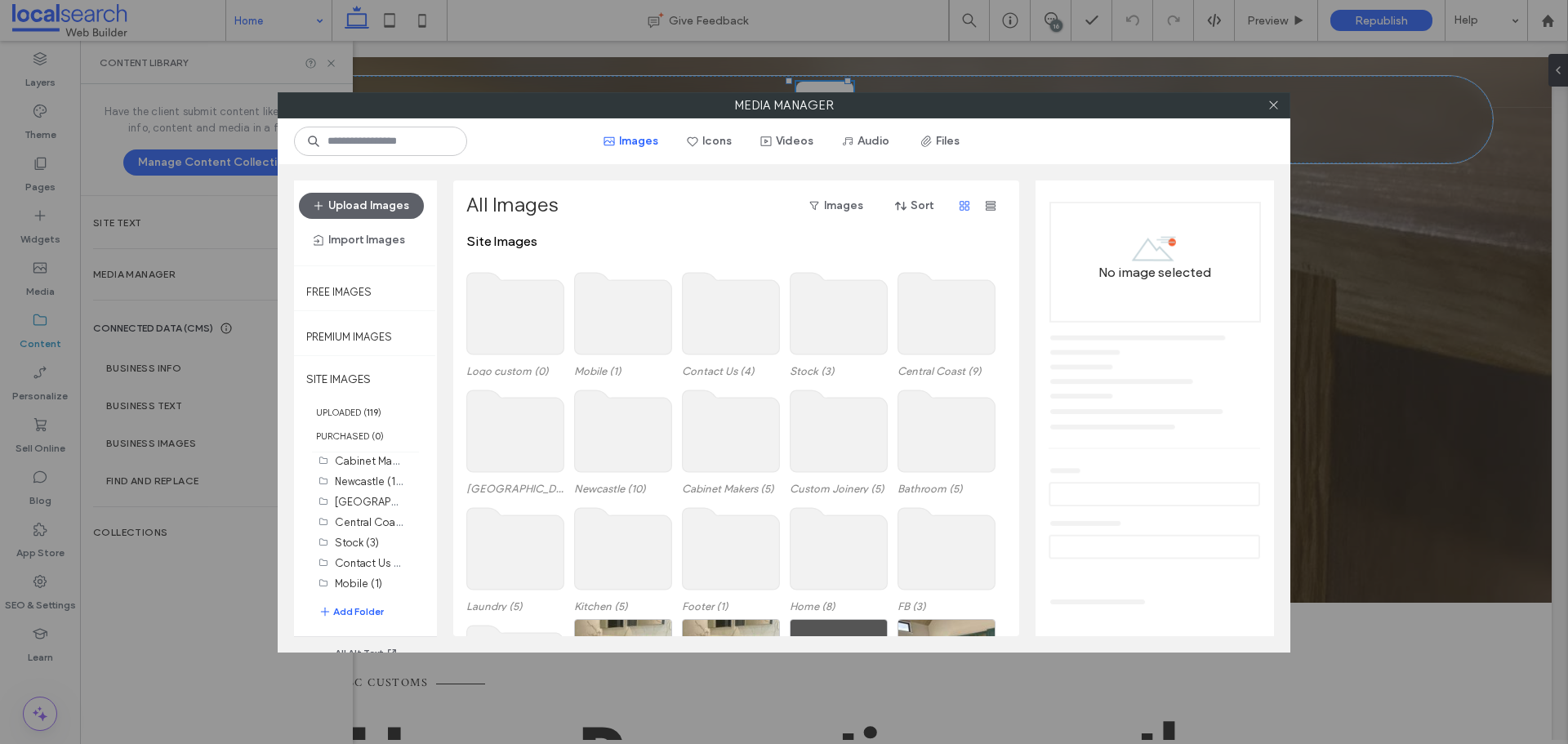
click at [511, 305] on use at bounding box center [515, 313] width 97 height 82
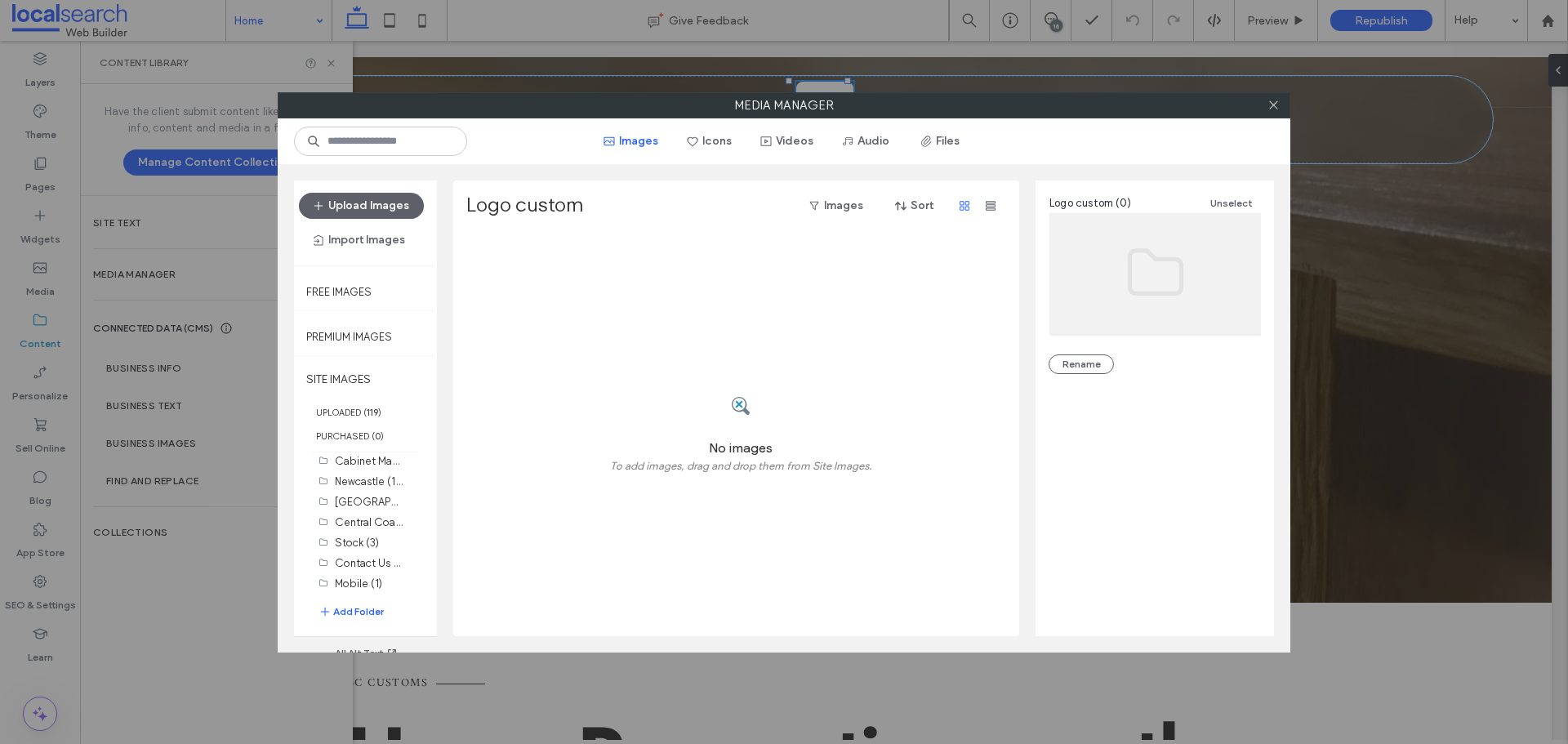
click at [719, 394] on div at bounding box center [741, 405] width 262 height 63
click at [1278, 103] on icon at bounding box center [1273, 105] width 12 height 12
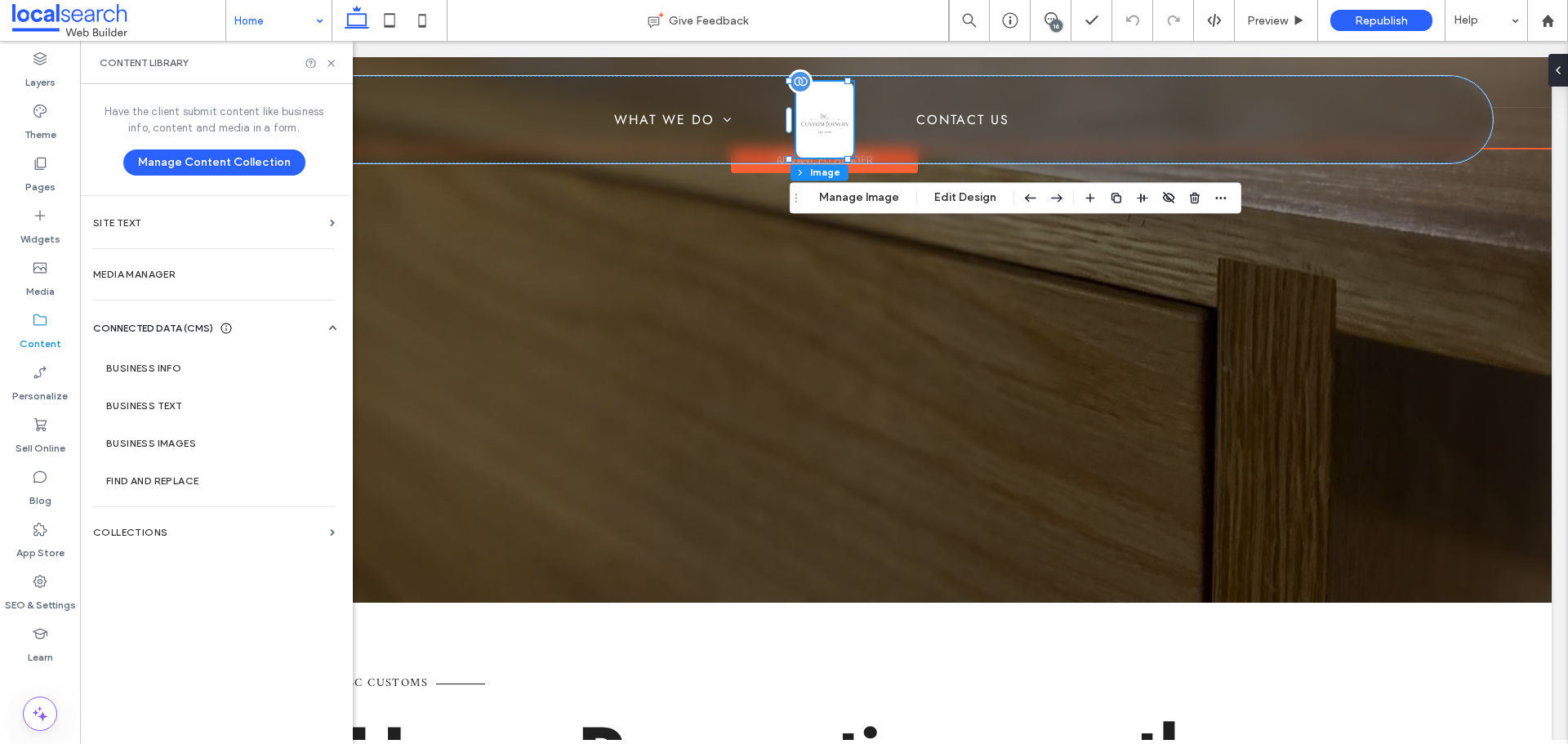
click at [800, 134] on img at bounding box center [825, 120] width 57 height 77
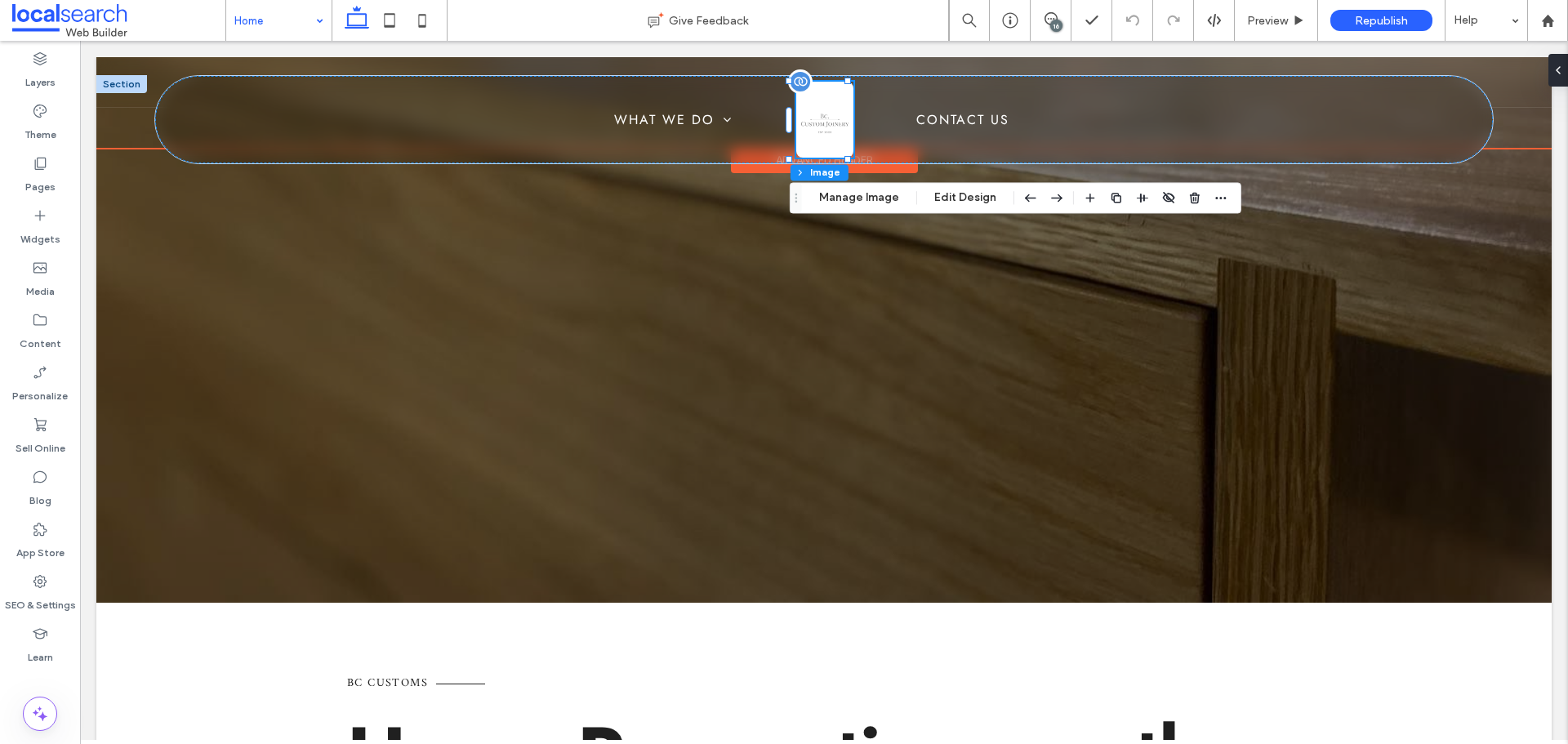
click at [800, 134] on img at bounding box center [825, 120] width 57 height 77
click at [868, 199] on button "Manage Image" at bounding box center [859, 197] width 101 height 19
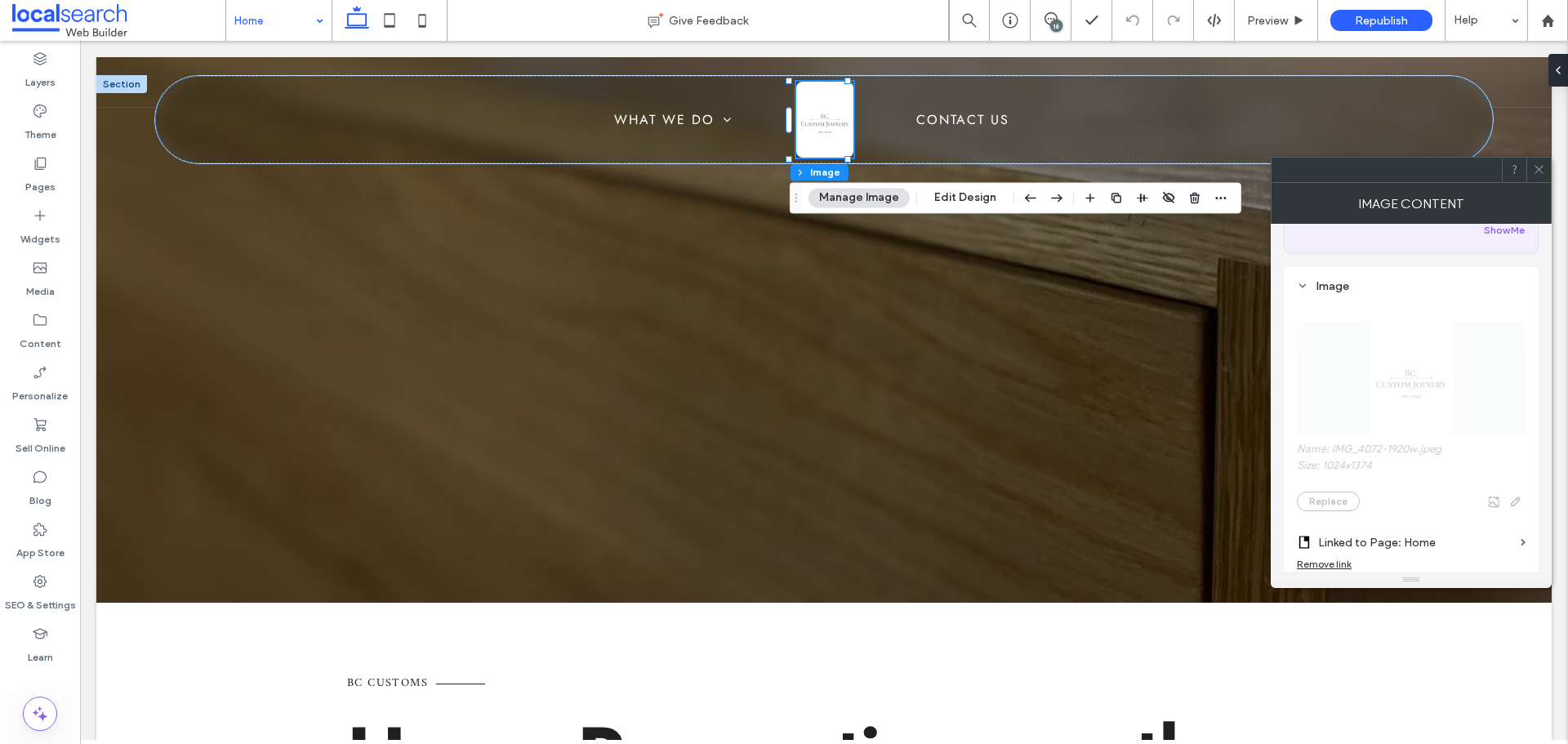
scroll to position [0, 0]
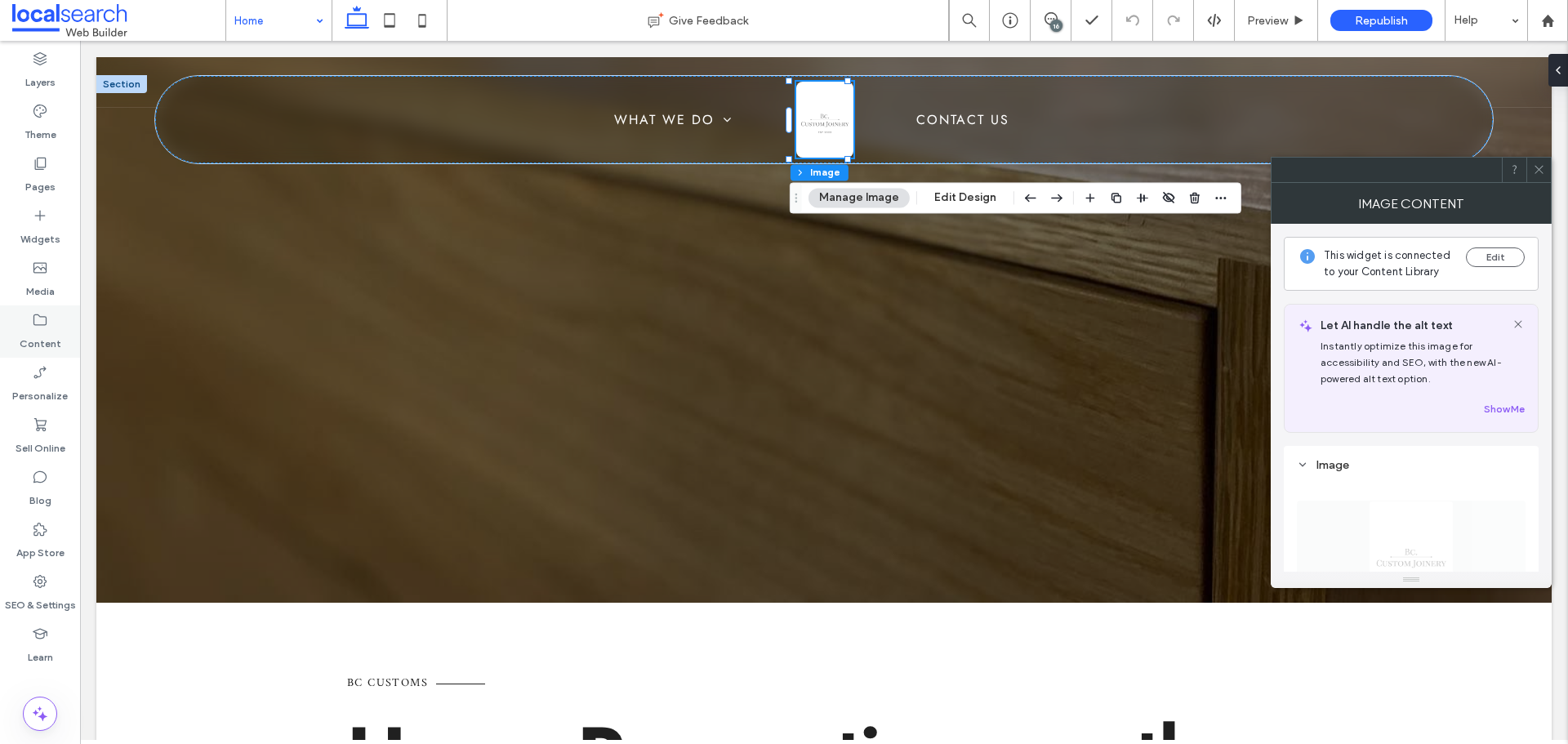
click at [61, 323] on div "Content" at bounding box center [40, 331] width 80 height 52
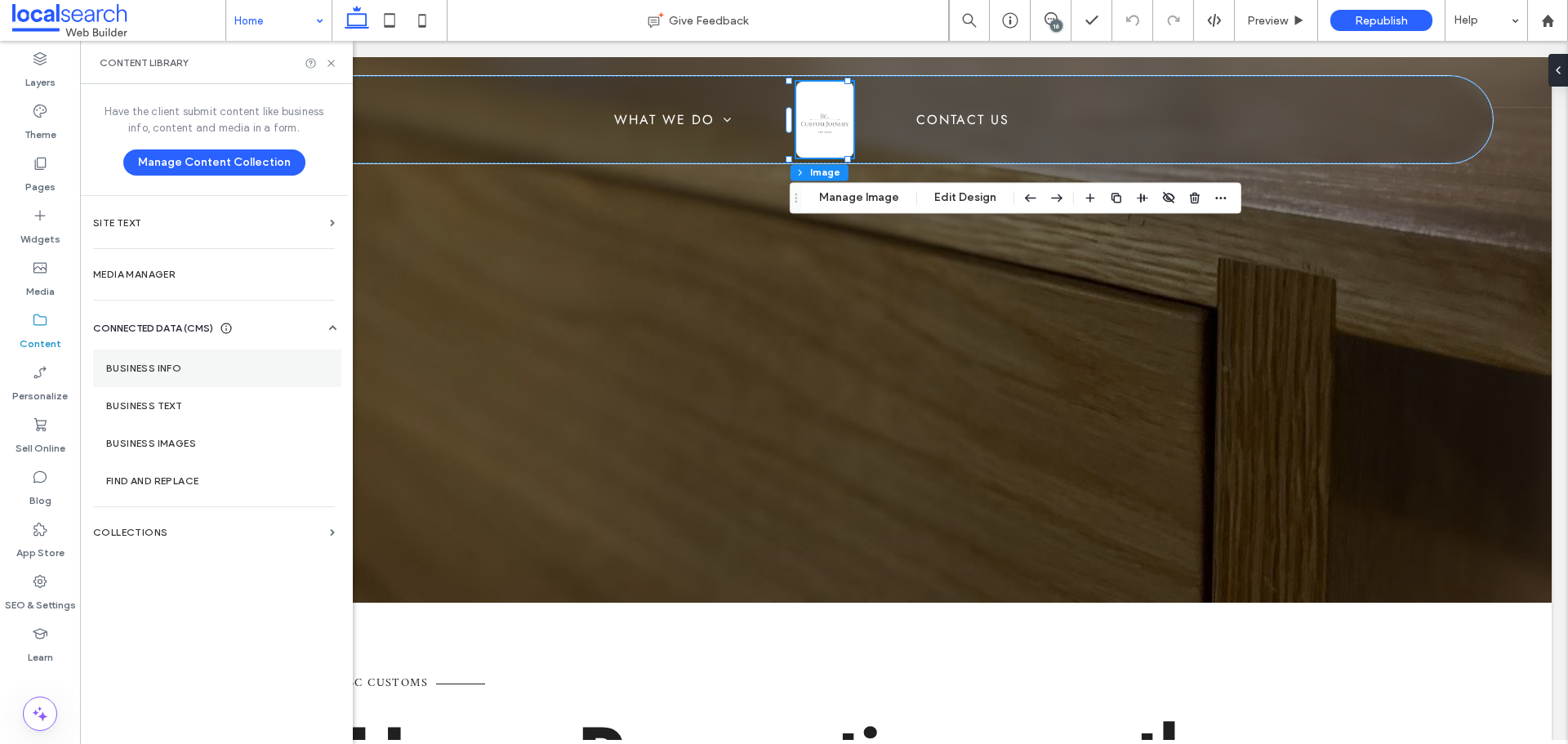
click at [133, 367] on label "Business Info" at bounding box center [217, 368] width 222 height 12
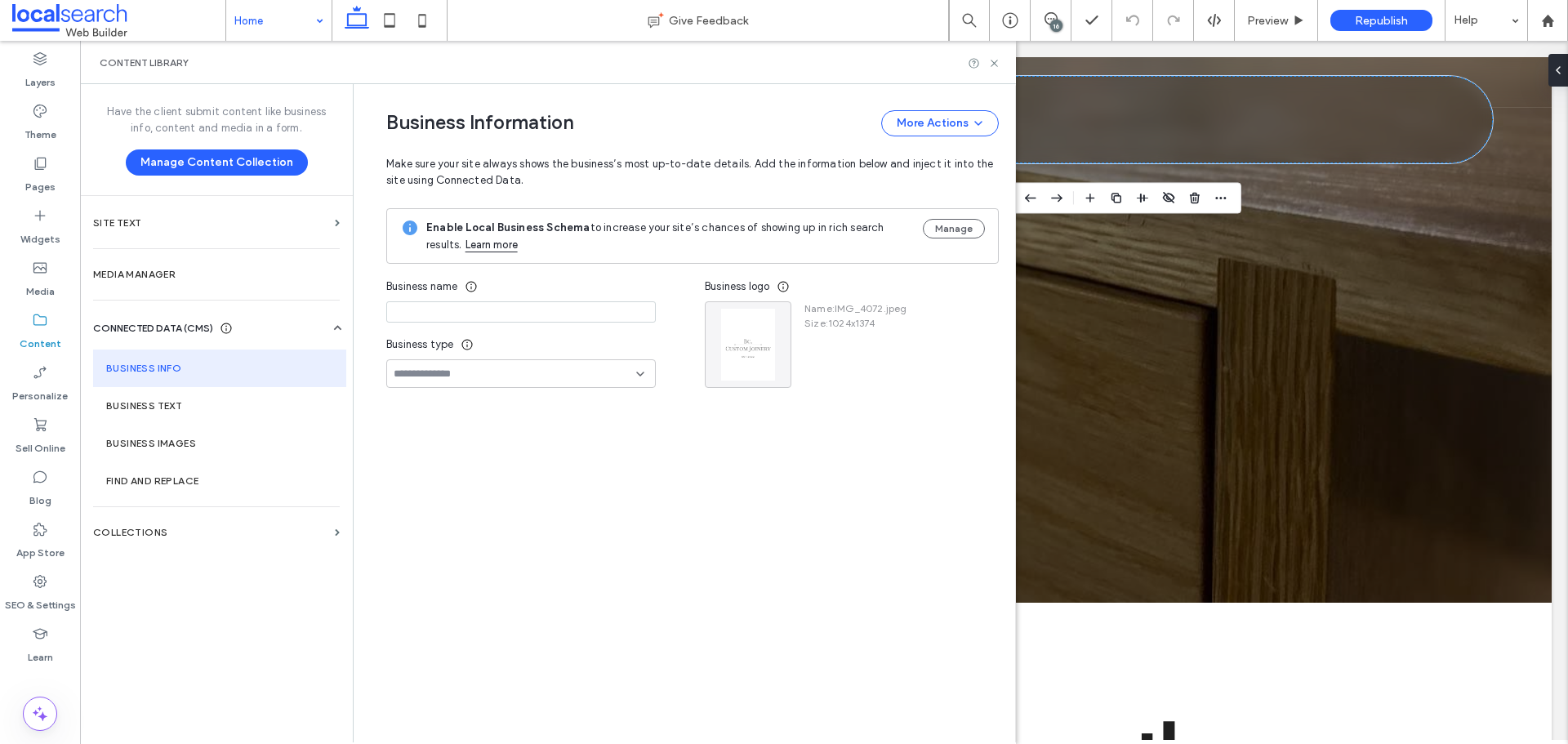
type input "**********"
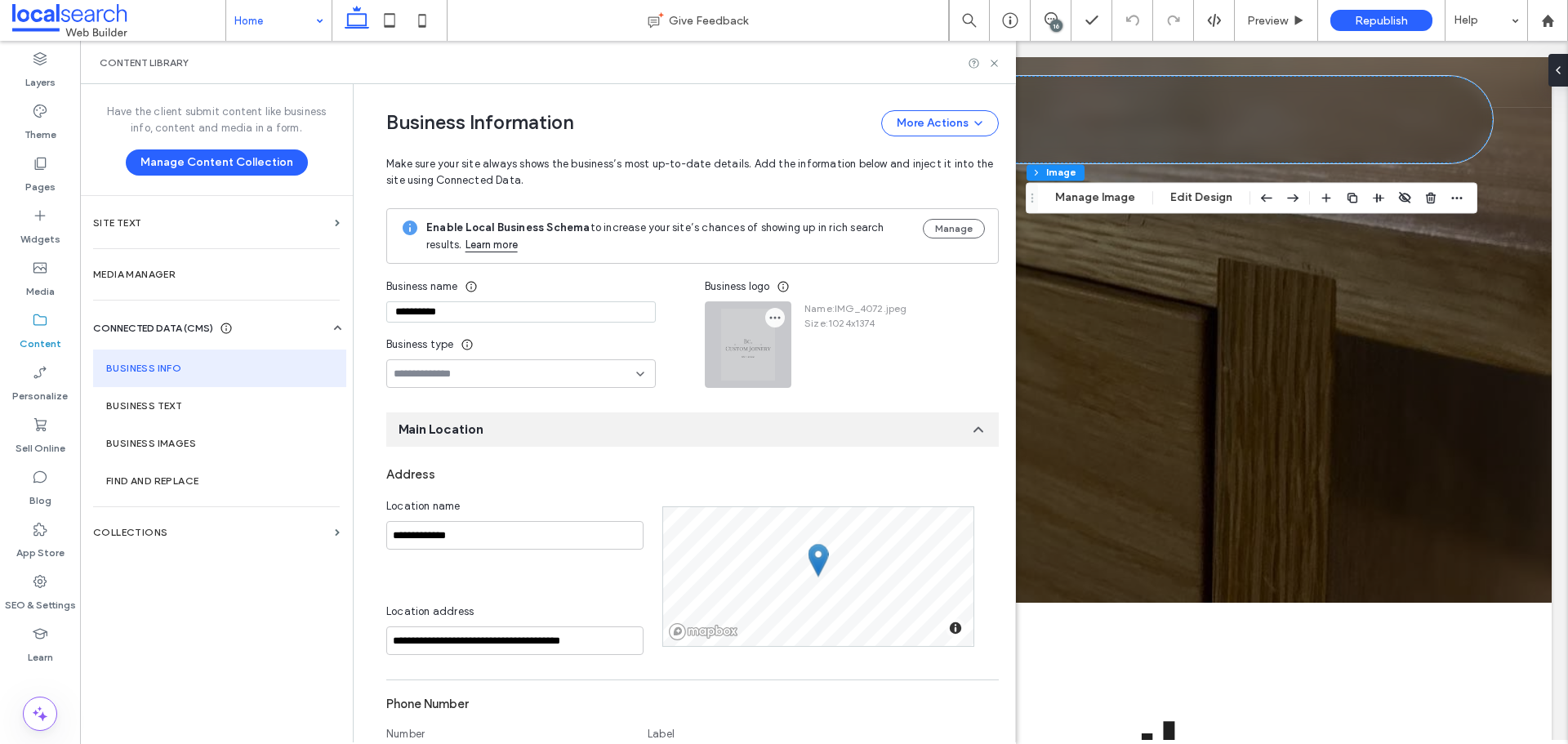
click at [769, 316] on icon "button" at bounding box center [775, 317] width 13 height 13
click at [792, 354] on span "Replace Image" at bounding box center [828, 356] width 75 height 16
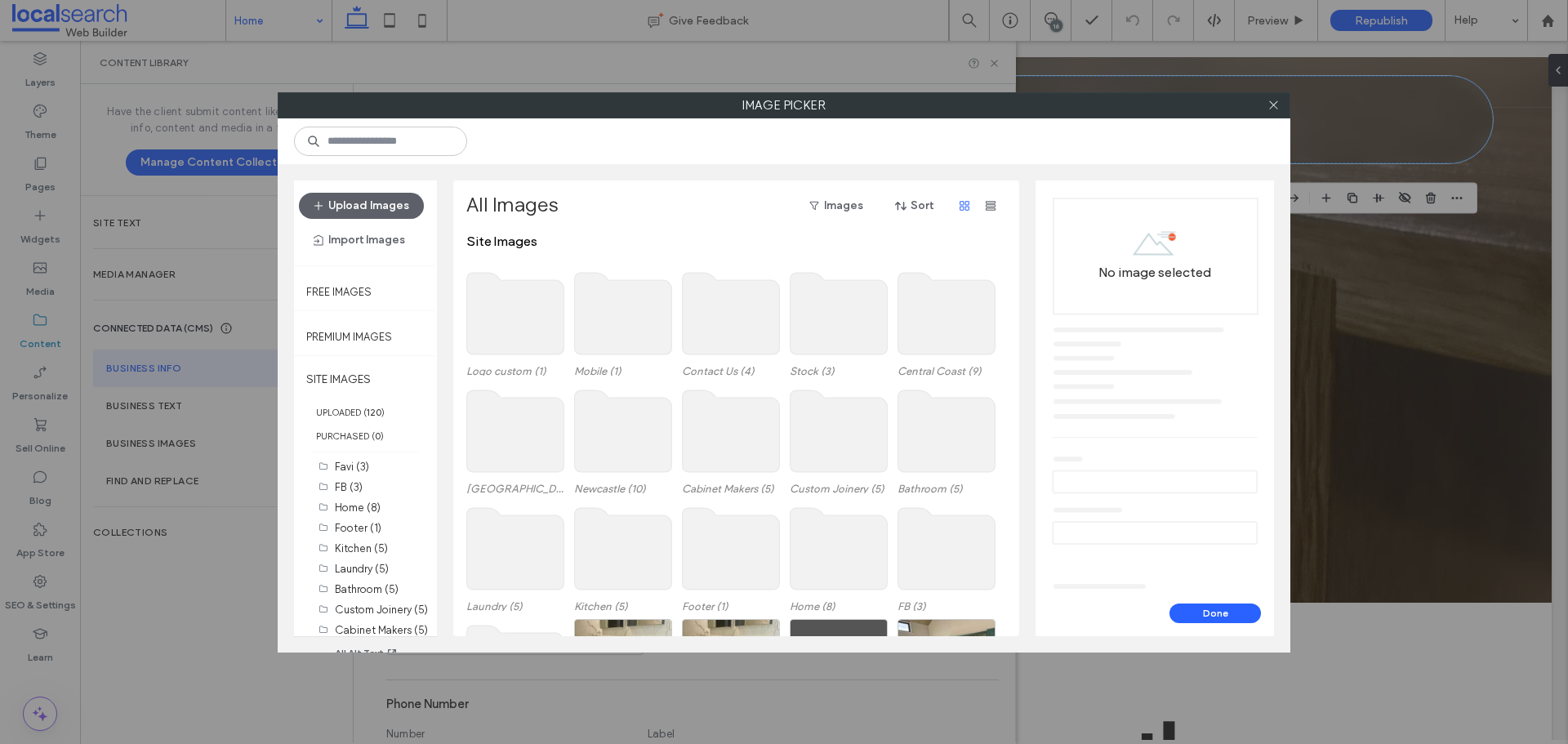
click at [507, 323] on use at bounding box center [515, 313] width 97 height 82
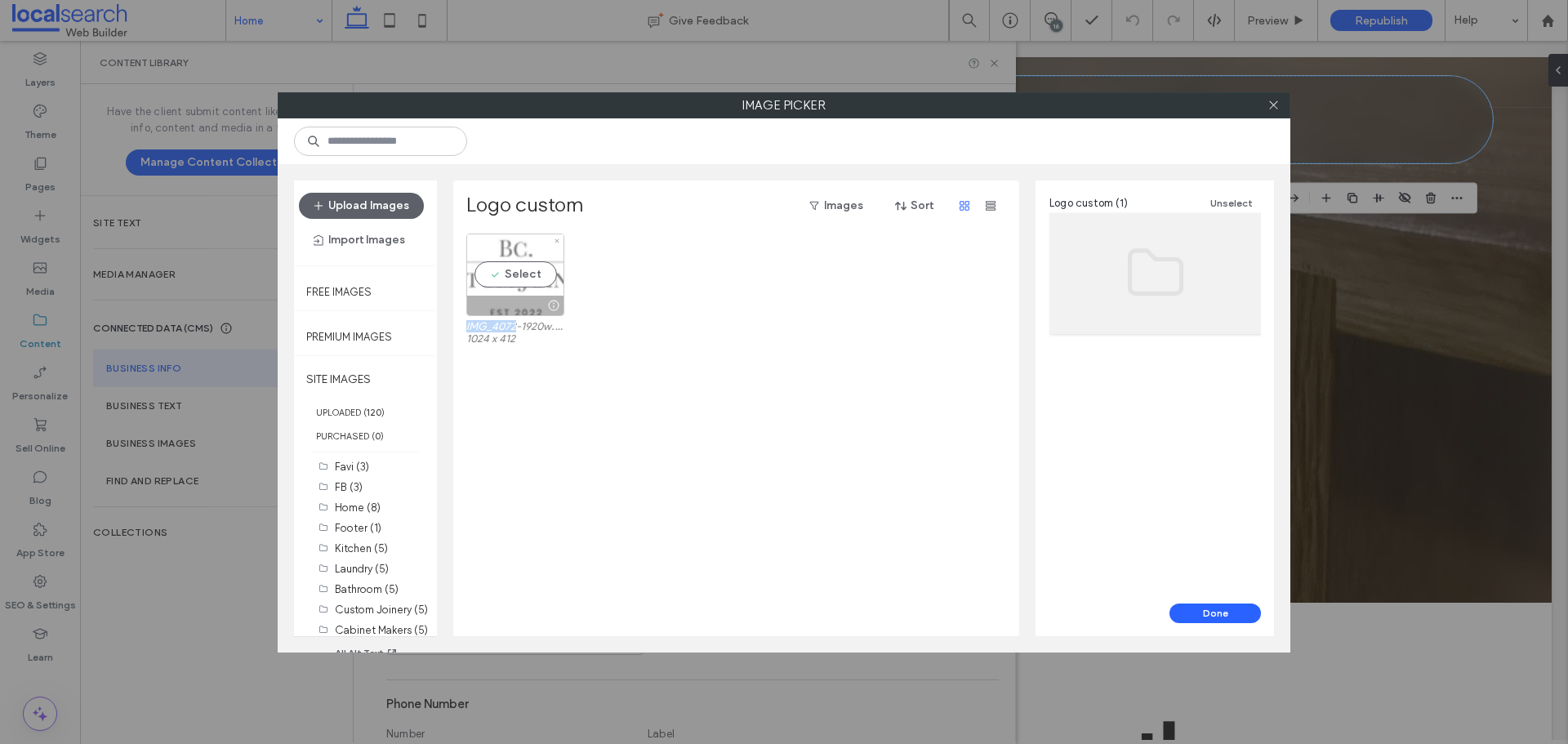
click at [507, 323] on label "IMG_4072-1920w.png" at bounding box center [515, 326] width 98 height 12
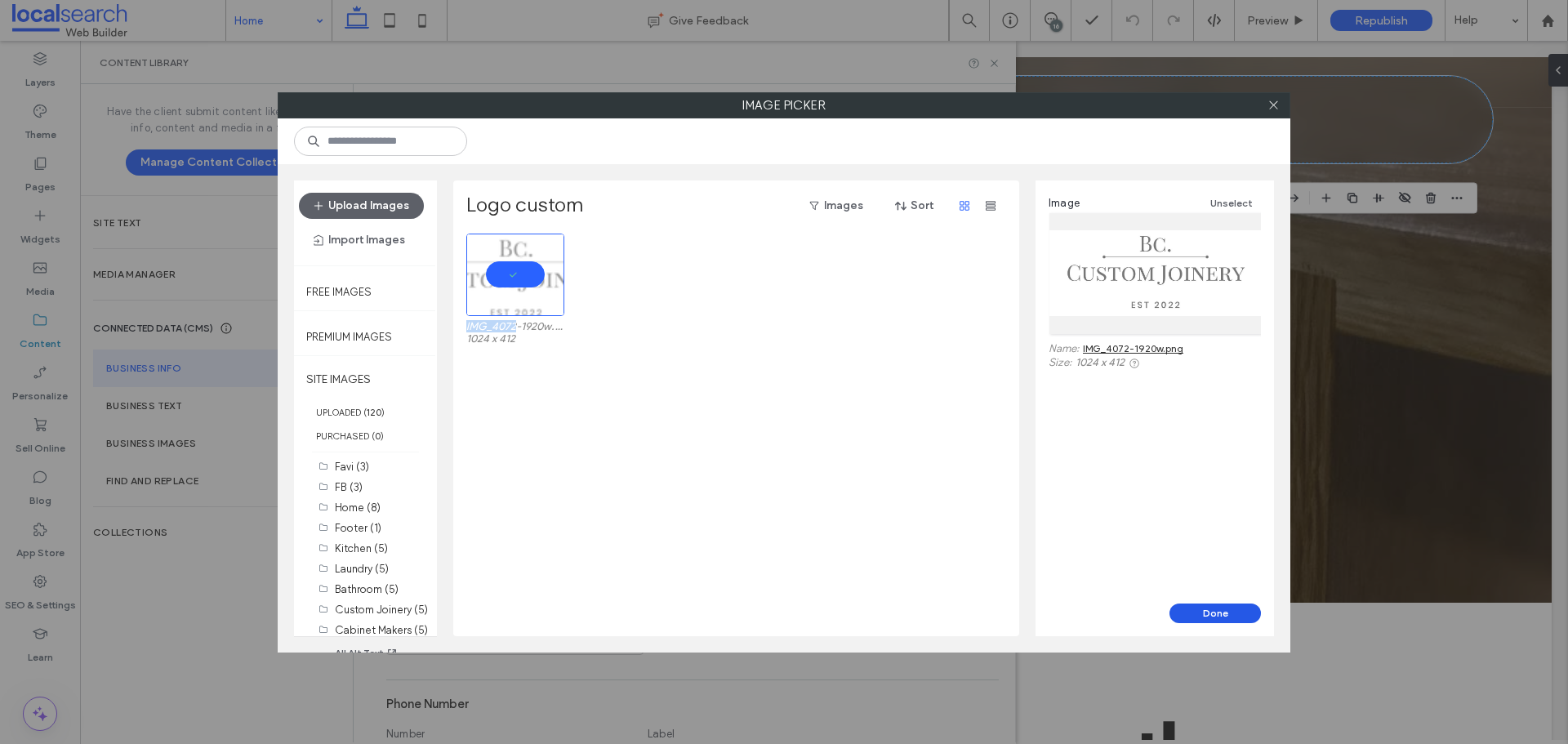
click at [1194, 611] on button "Done" at bounding box center [1215, 612] width 91 height 19
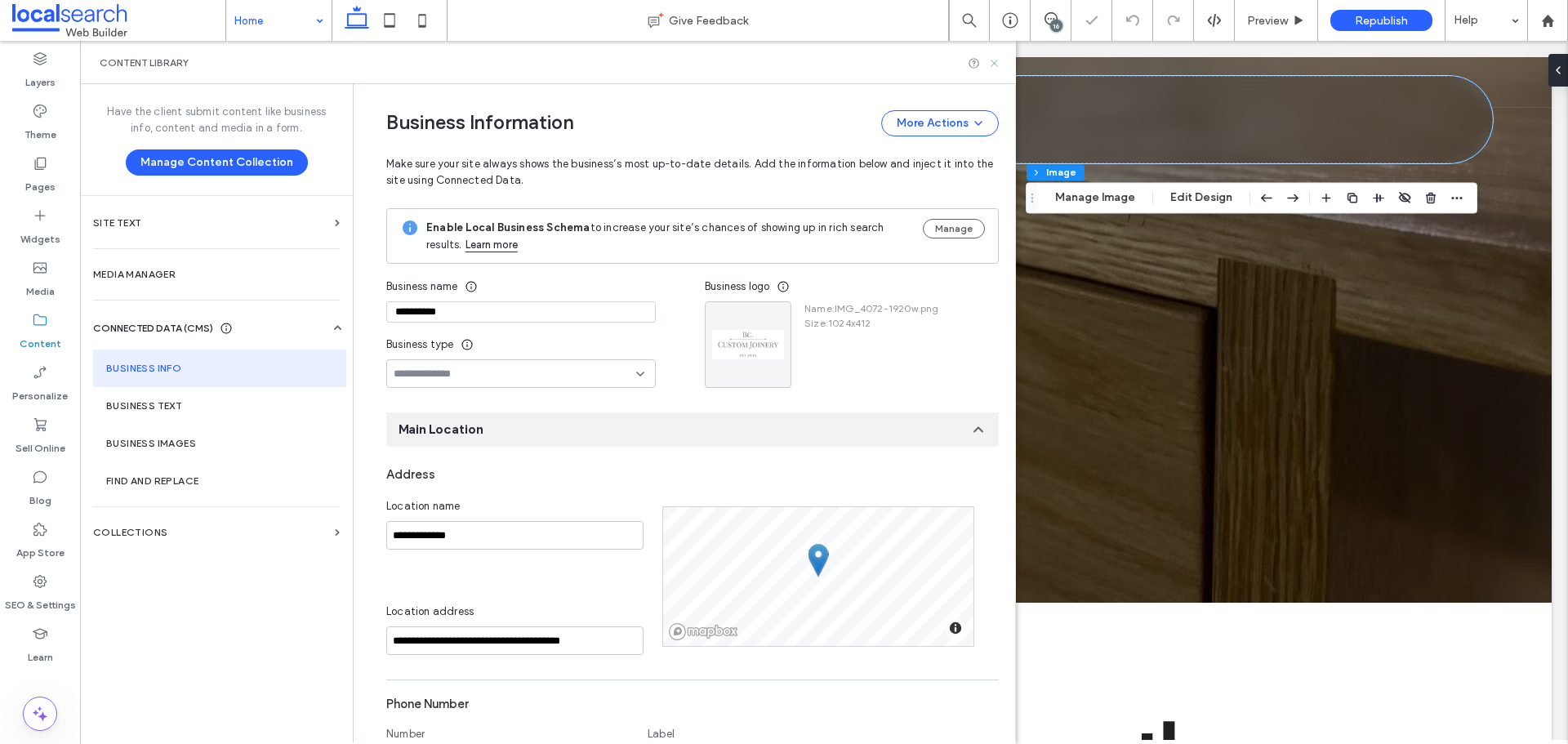
click at [989, 62] on icon at bounding box center [994, 63] width 12 height 12
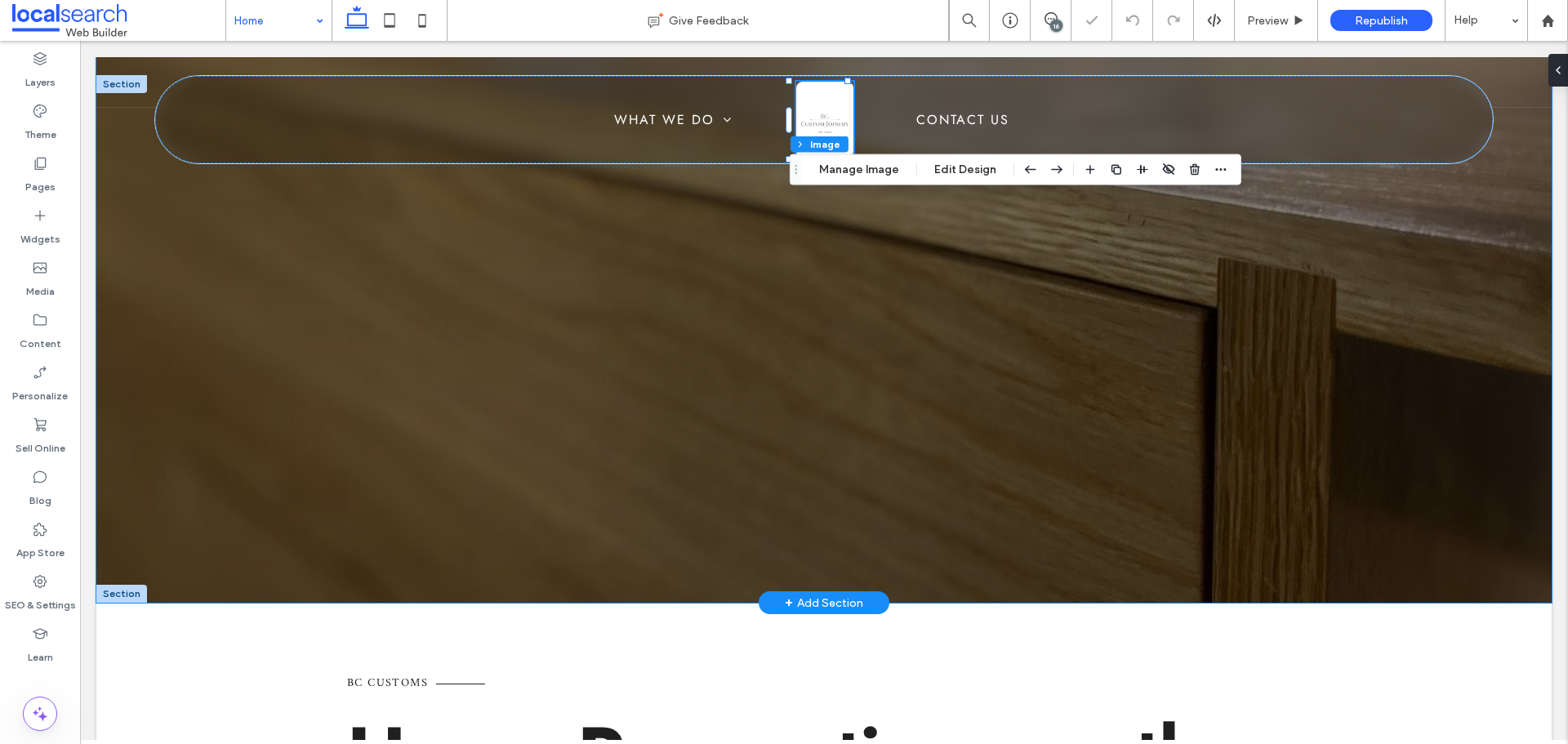
type input "*"
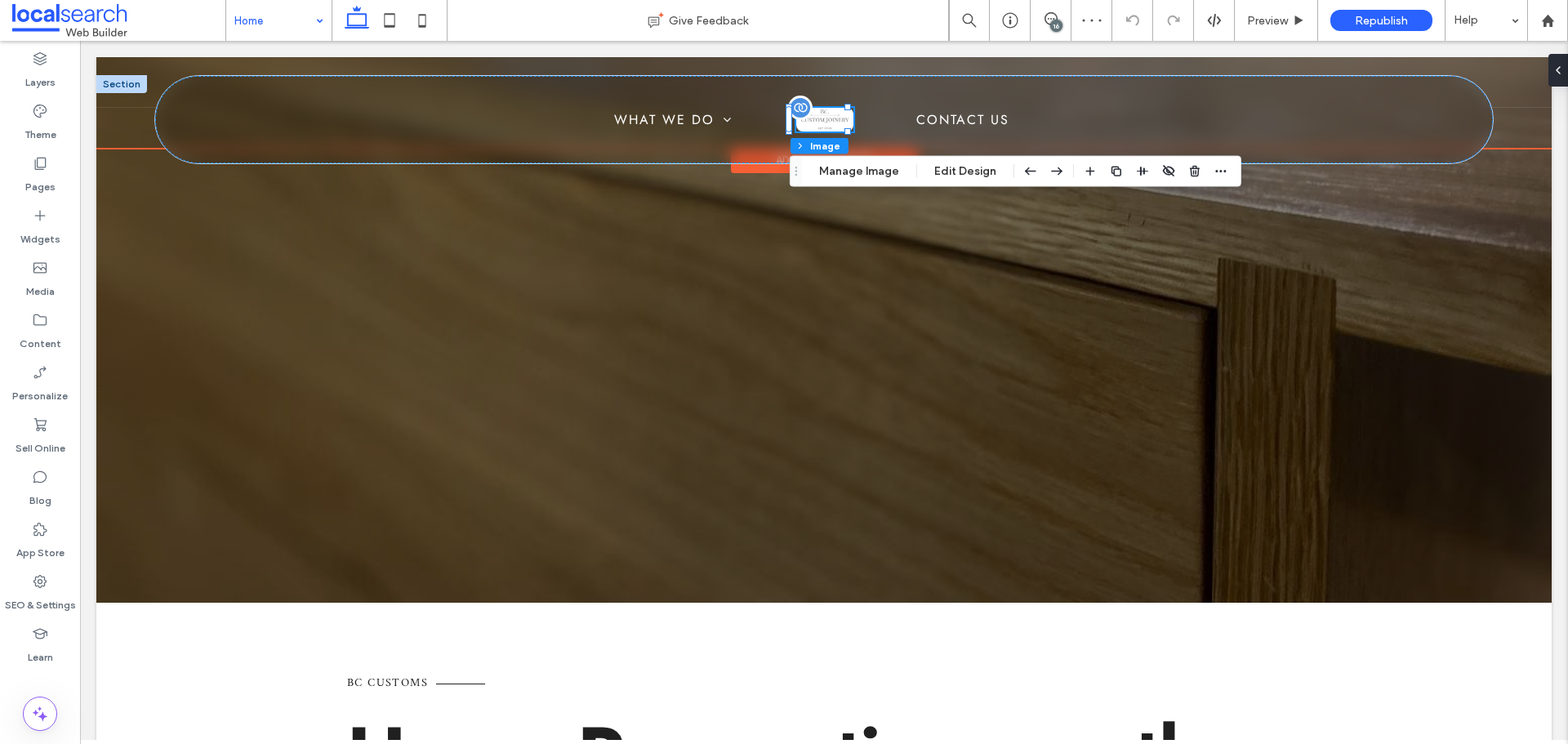
click at [829, 122] on div at bounding box center [825, 119] width 57 height 23
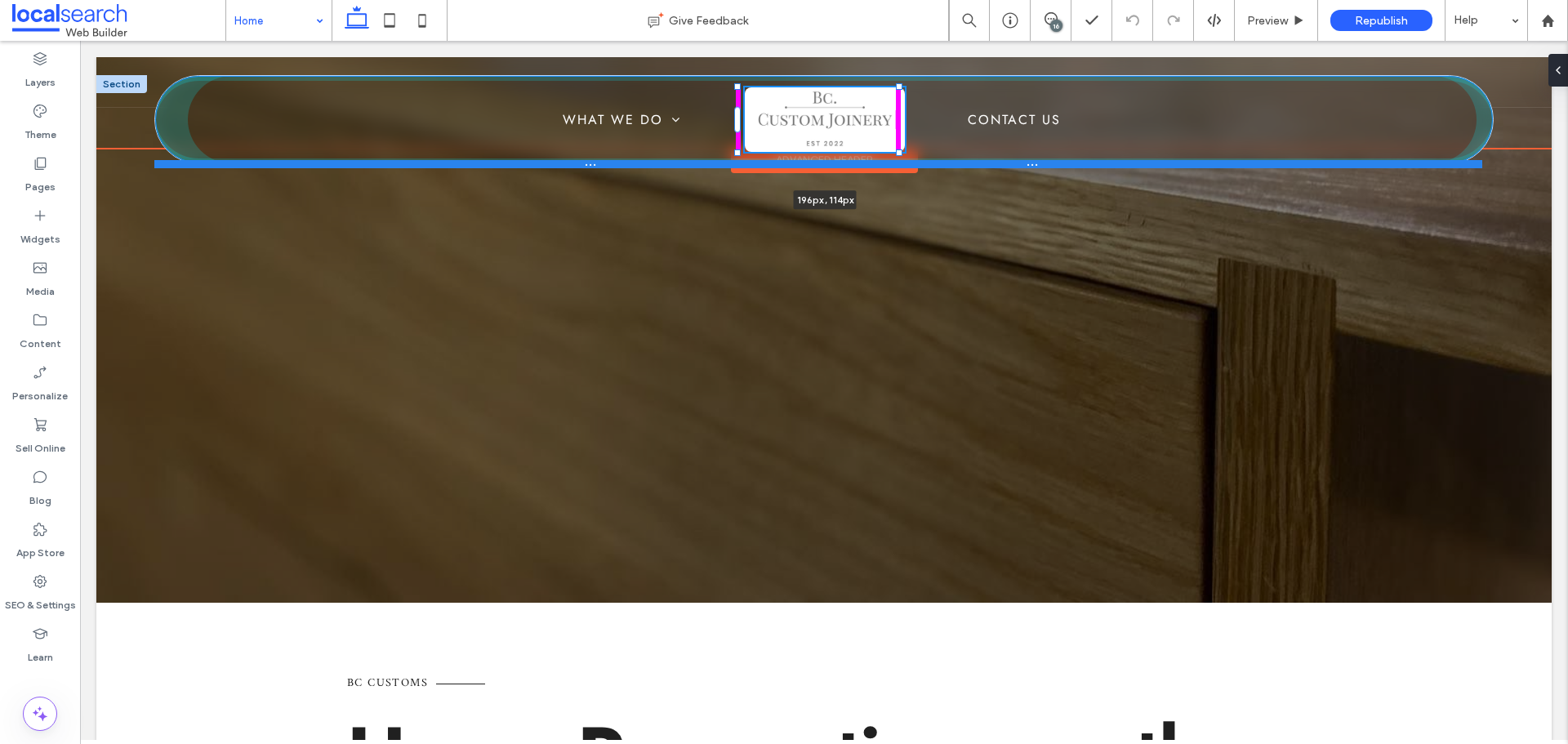
drag, startPoint x: 846, startPoint y: 132, endPoint x: 889, endPoint y: 165, distance: 54.2
click at [889, 164] on div "Phone Icon Burger Icon B Contact 0405547401 What We Do Kitchens Laundries Bathr…" at bounding box center [824, 119] width 1455 height 89
type input "***"
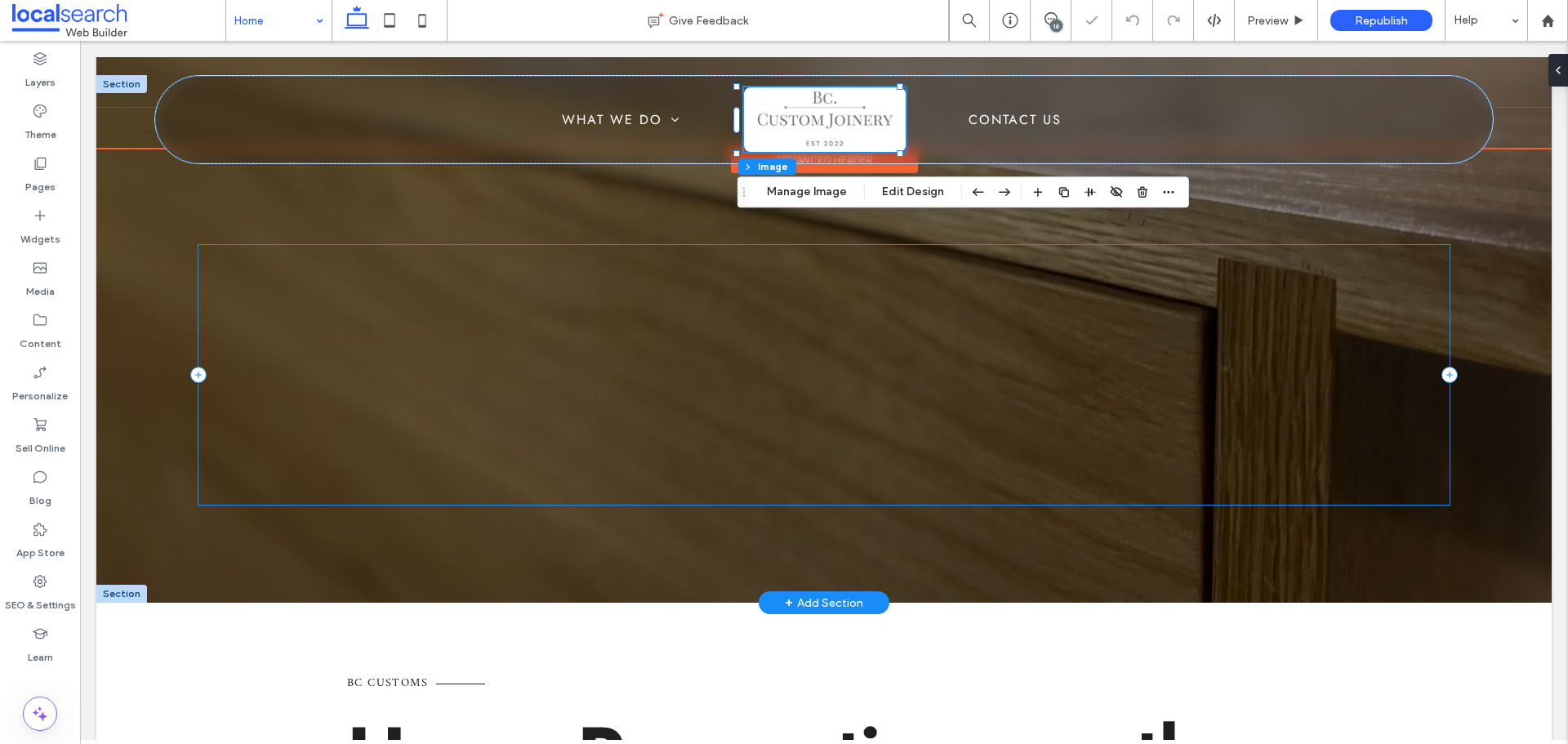
click at [659, 280] on div "Get a Quote" at bounding box center [825, 374] width 1252 height 259
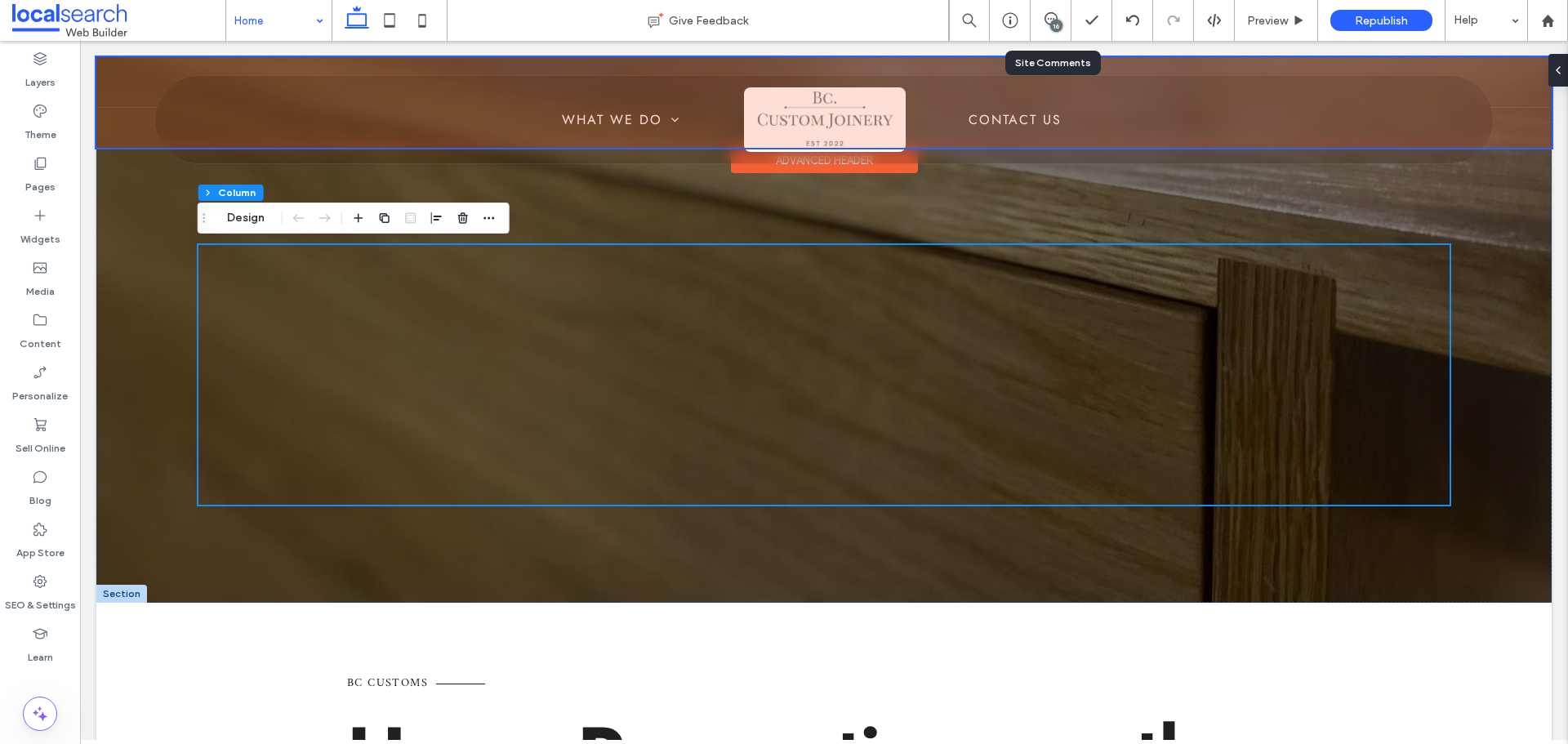
click at [1061, 11] on div "16" at bounding box center [1051, 20] width 41 height 41
click at [396, 21] on icon at bounding box center [389, 20] width 33 height 33
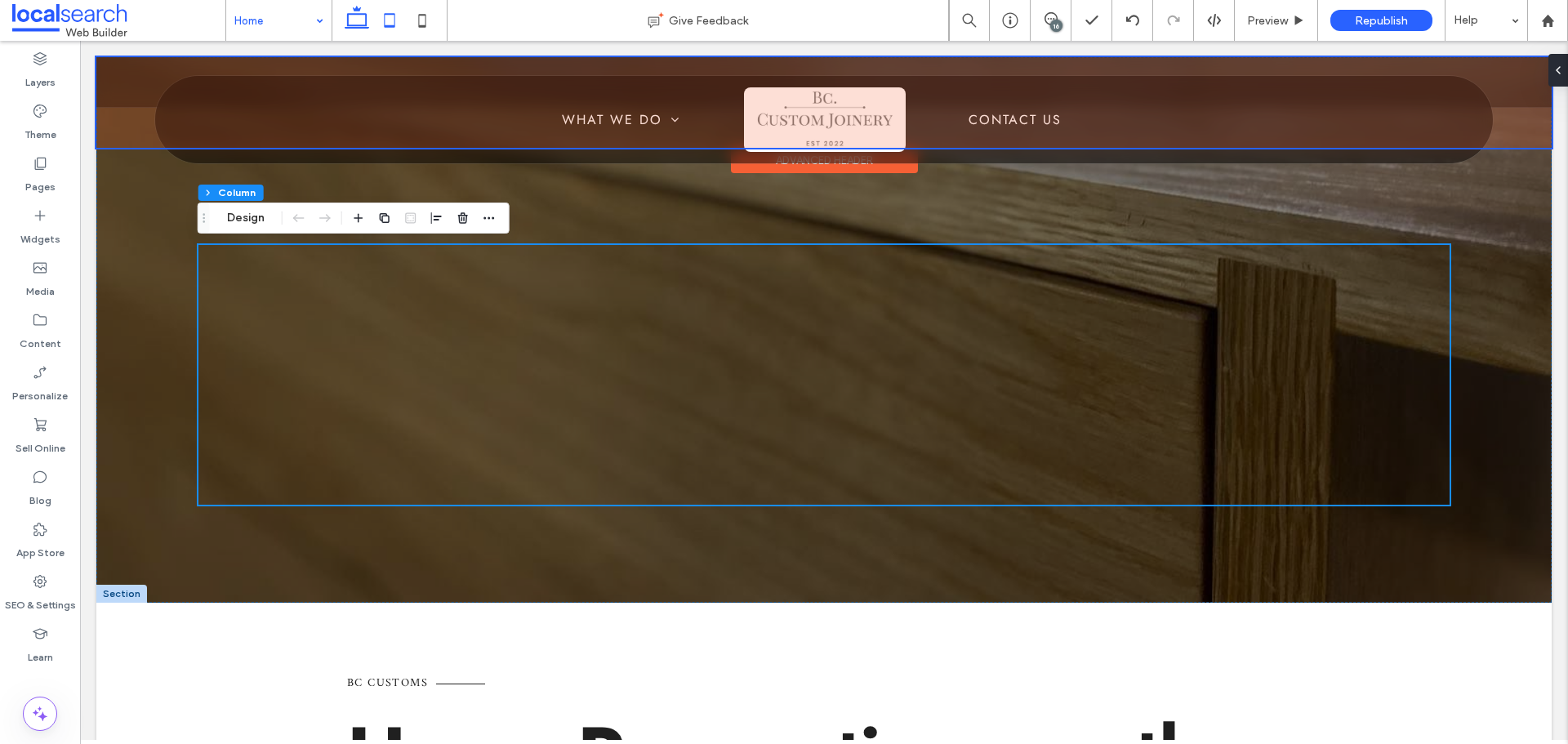
type input "**"
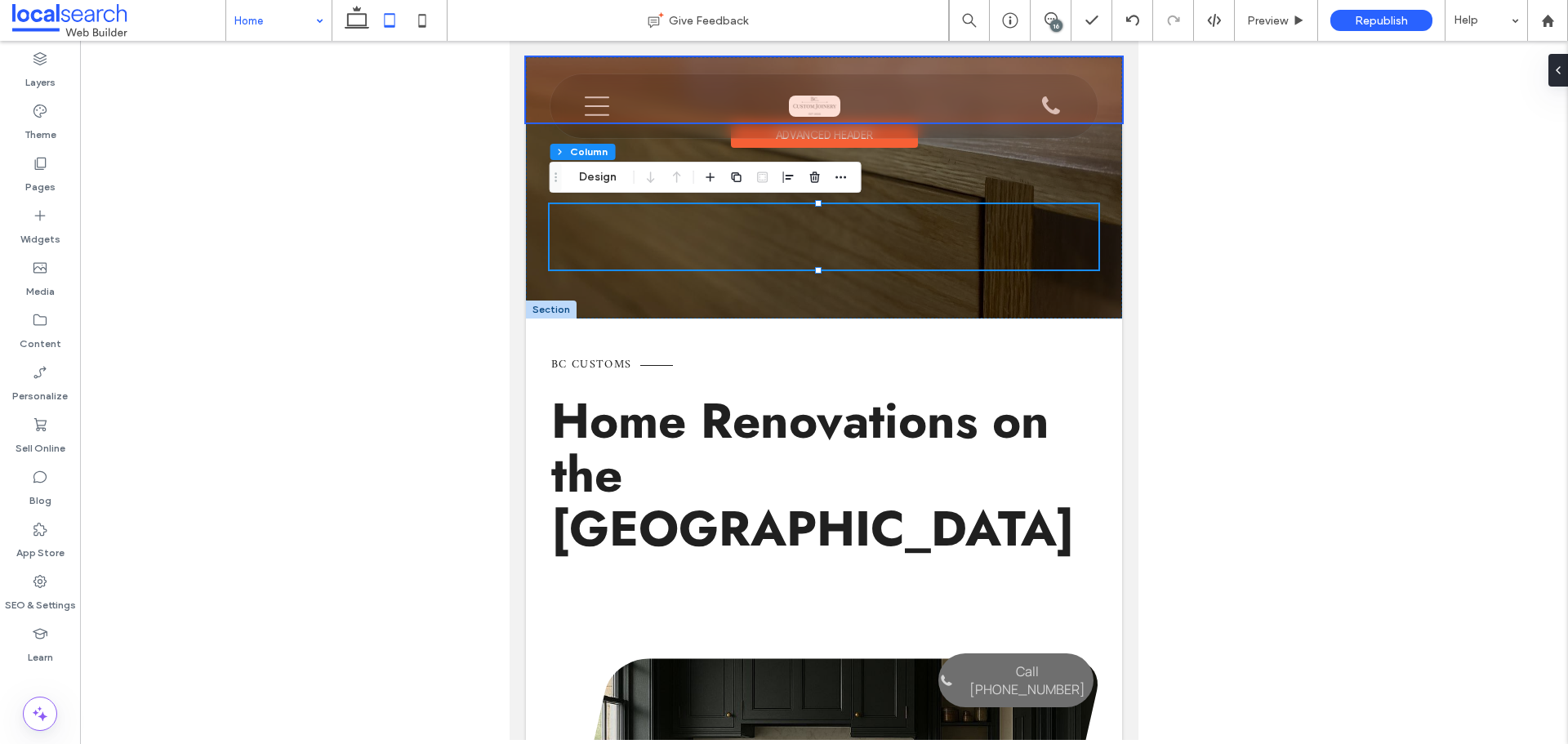
click at [794, 103] on div at bounding box center [824, 90] width 596 height 65
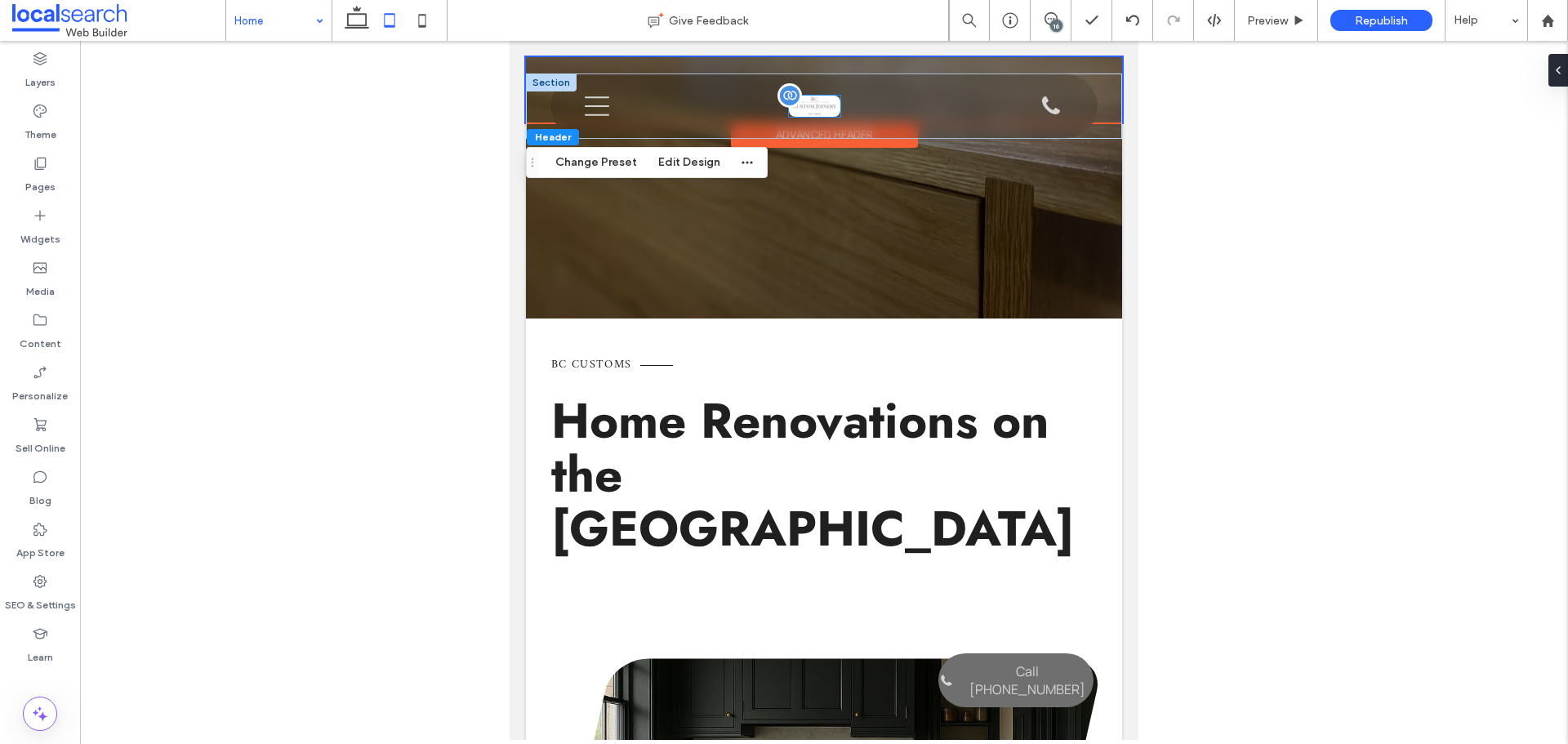
click at [805, 105] on div at bounding box center [814, 106] width 52 height 20
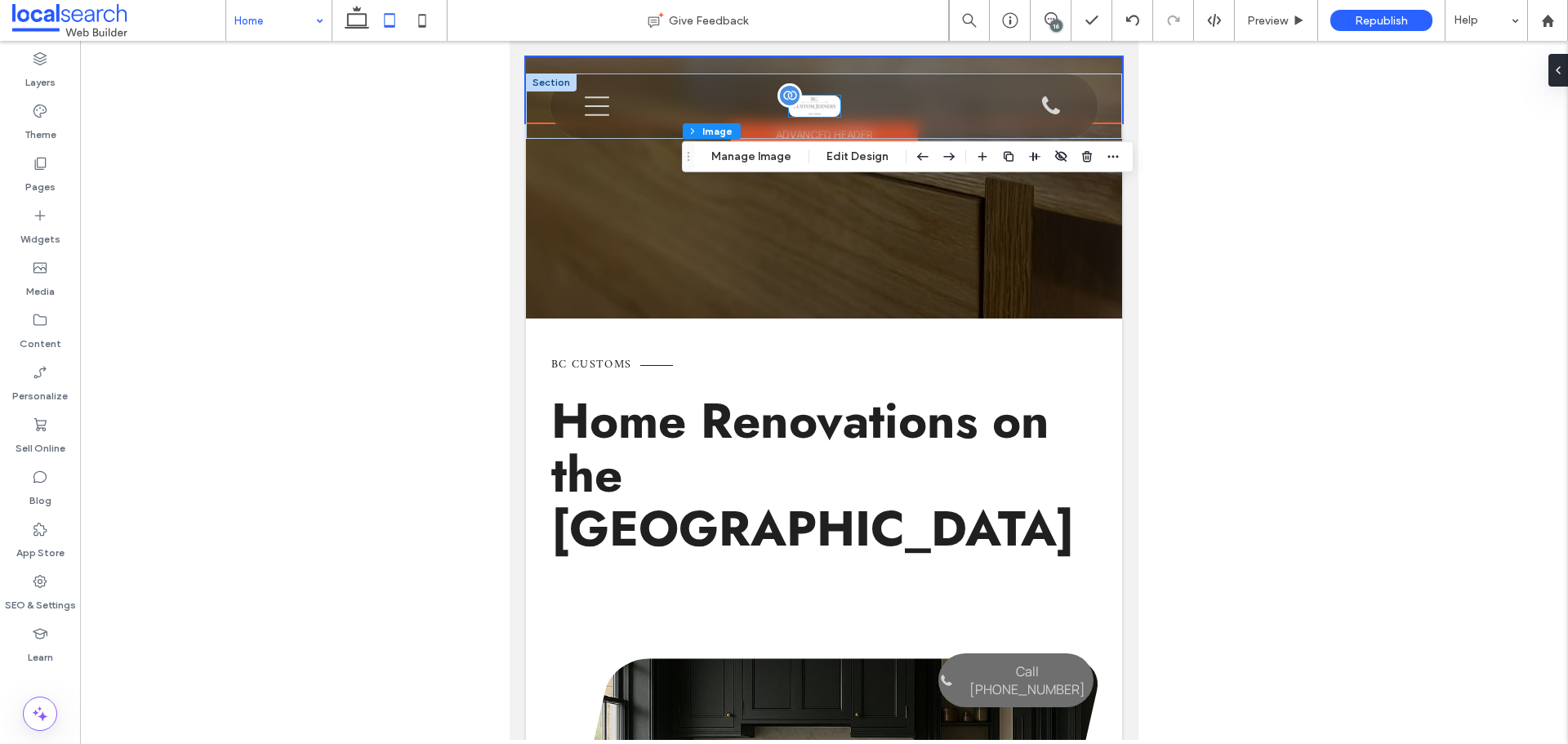
type input "*"
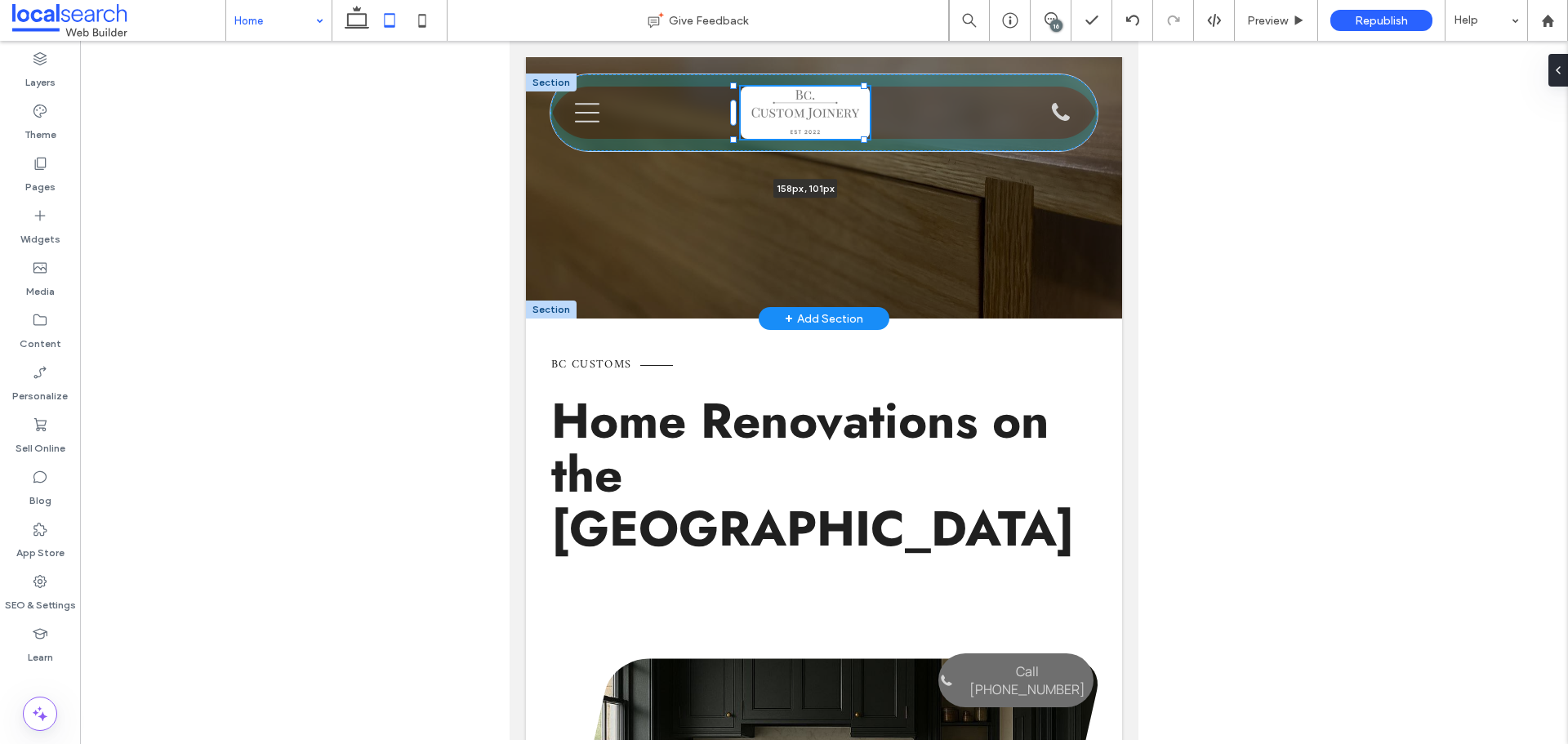
drag, startPoint x: 837, startPoint y: 119, endPoint x: 889, endPoint y: 185, distance: 84.0
type input "***"
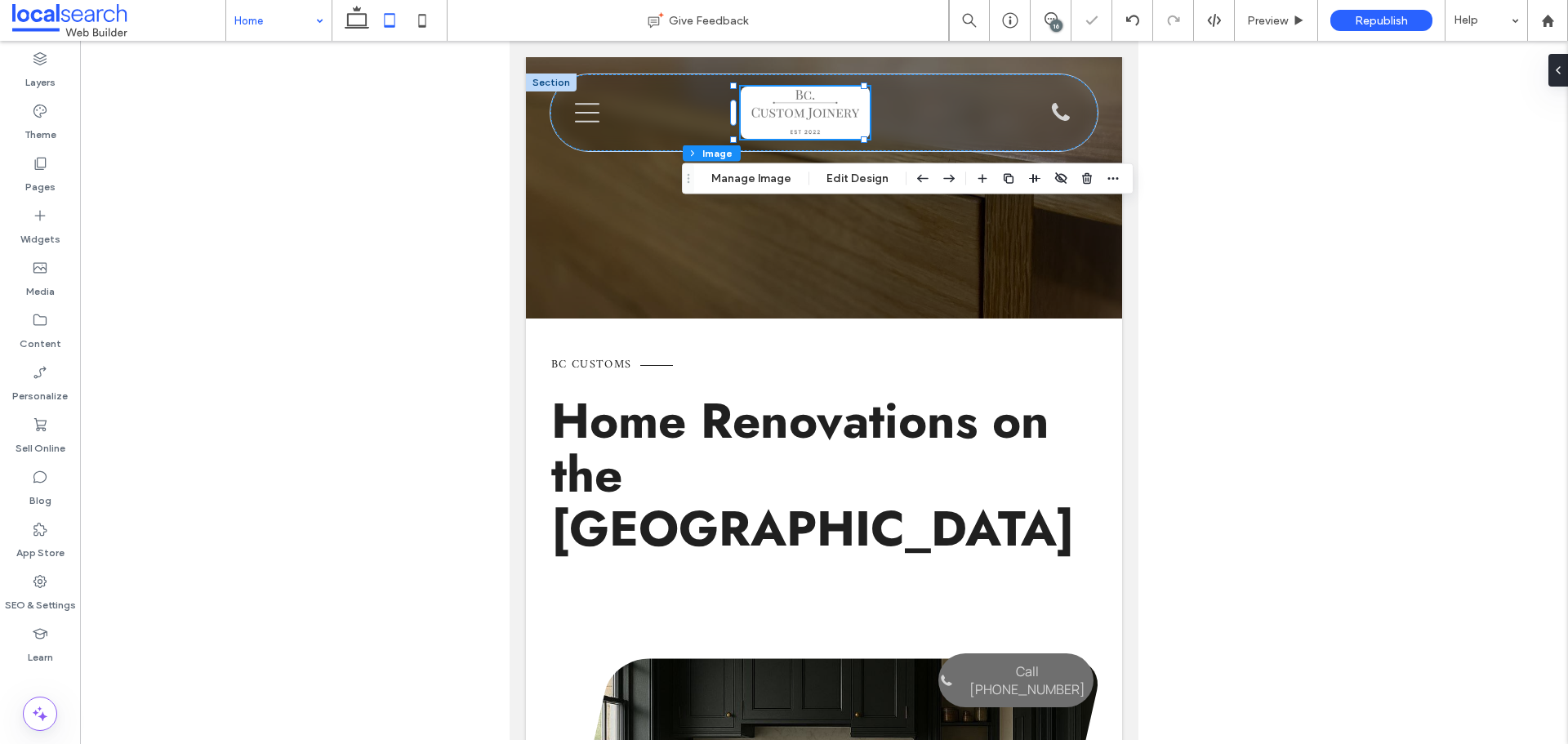
click at [430, 213] on div at bounding box center [824, 389] width 1488 height 698
click at [667, 295] on div "Get a Quote" at bounding box center [824, 187] width 596 height 261
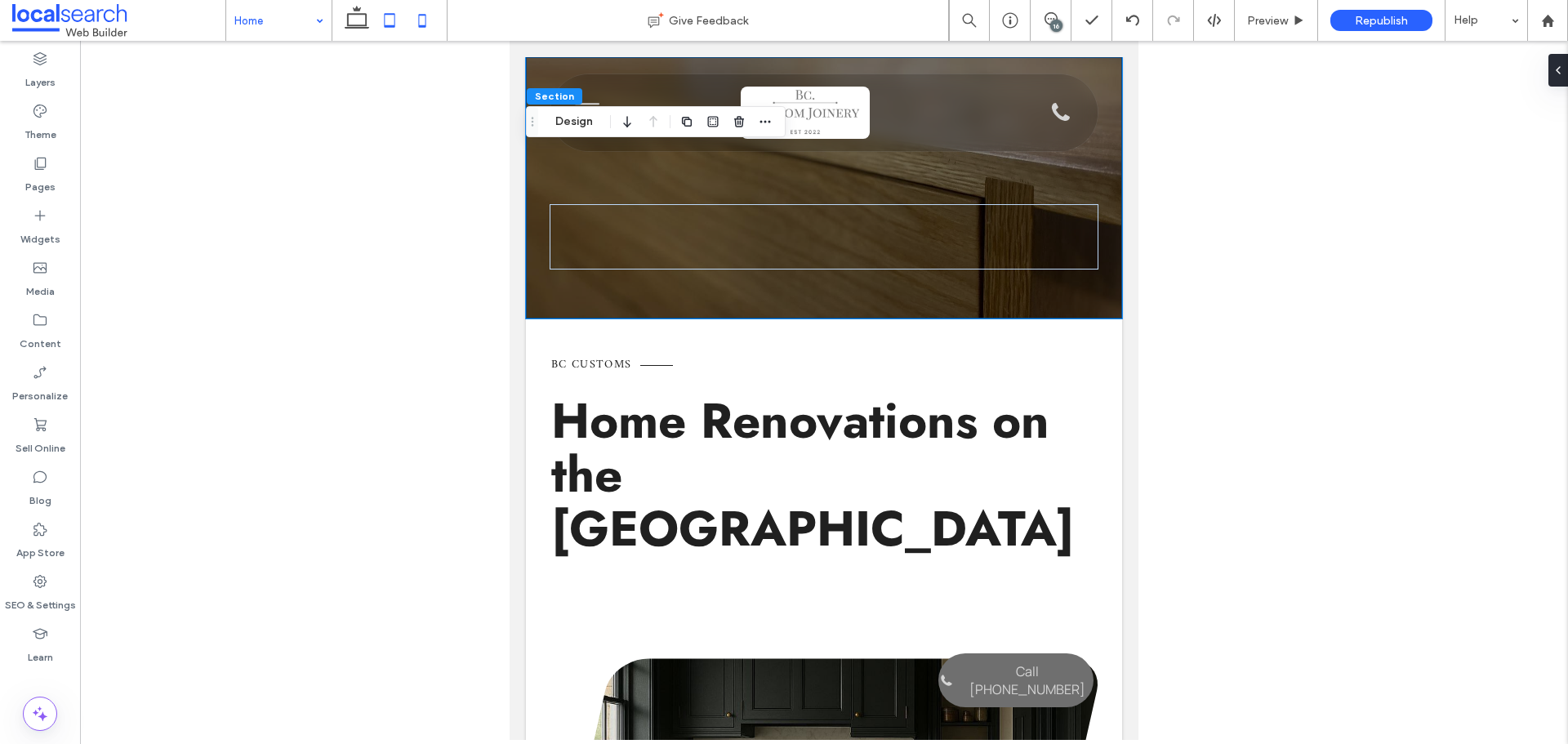
click at [411, 24] on icon at bounding box center [422, 20] width 33 height 33
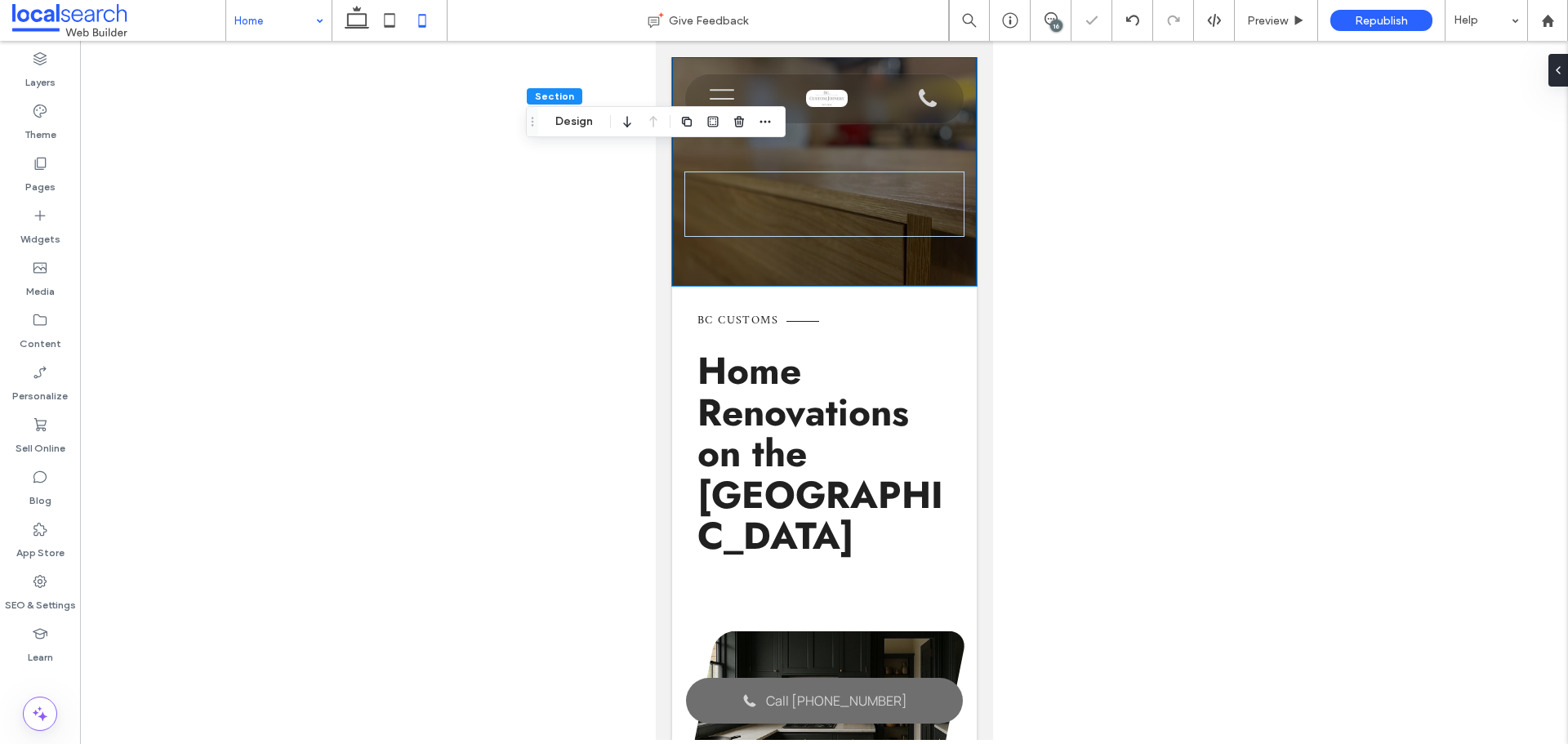
type input "**"
type input "****"
type input "***"
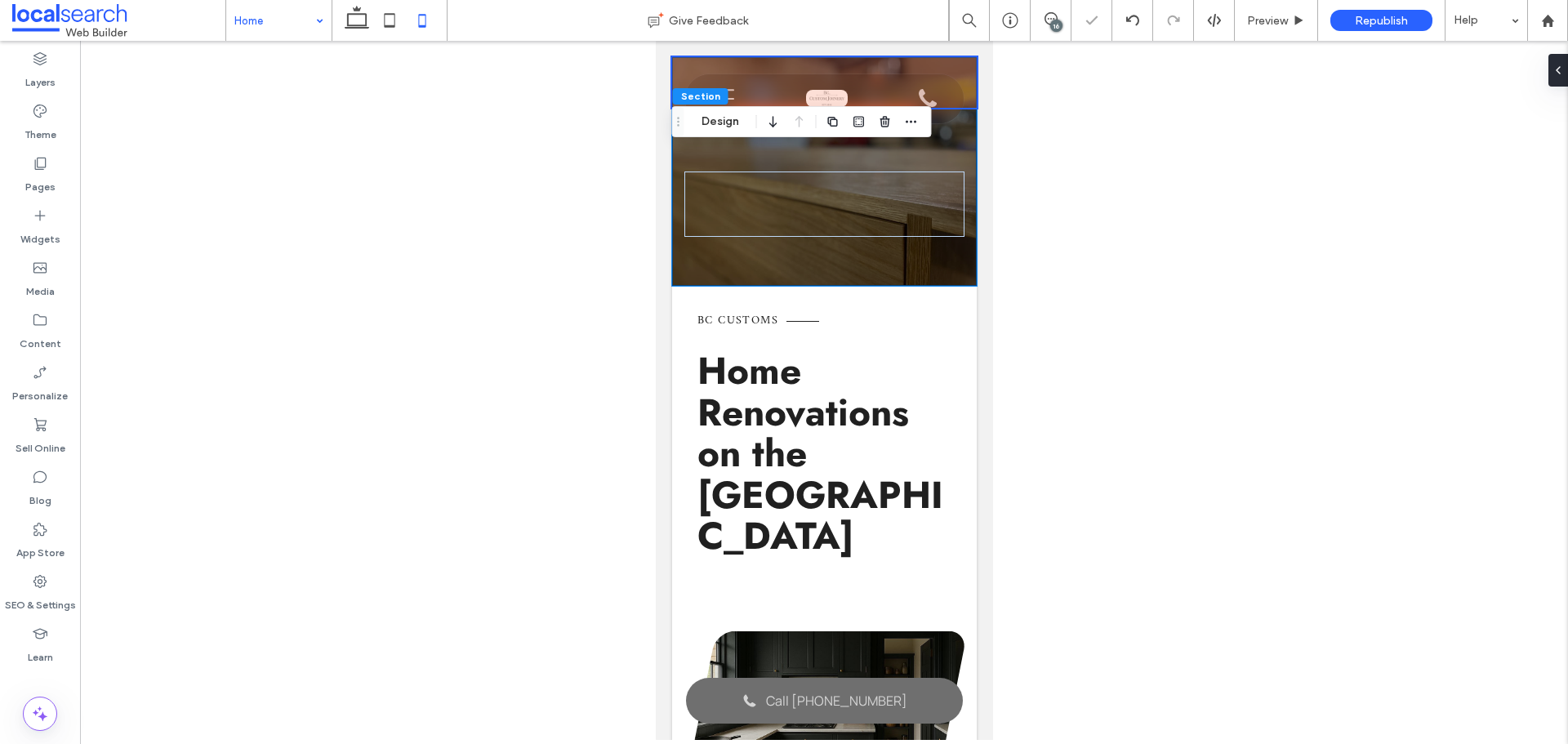
click at [826, 87] on div at bounding box center [824, 83] width 305 height 51
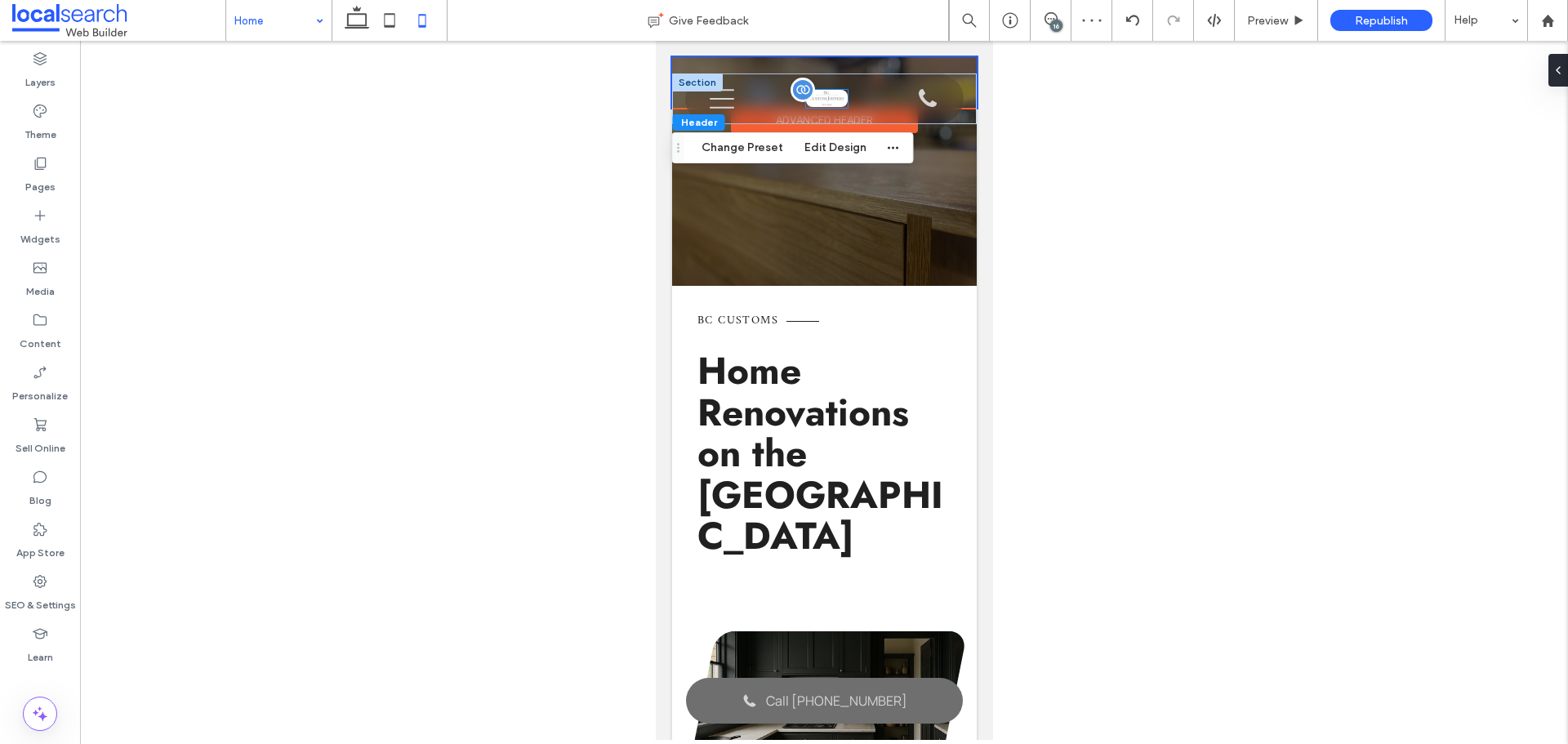
click at [820, 105] on div at bounding box center [825, 98] width 41 height 18
type input "*"
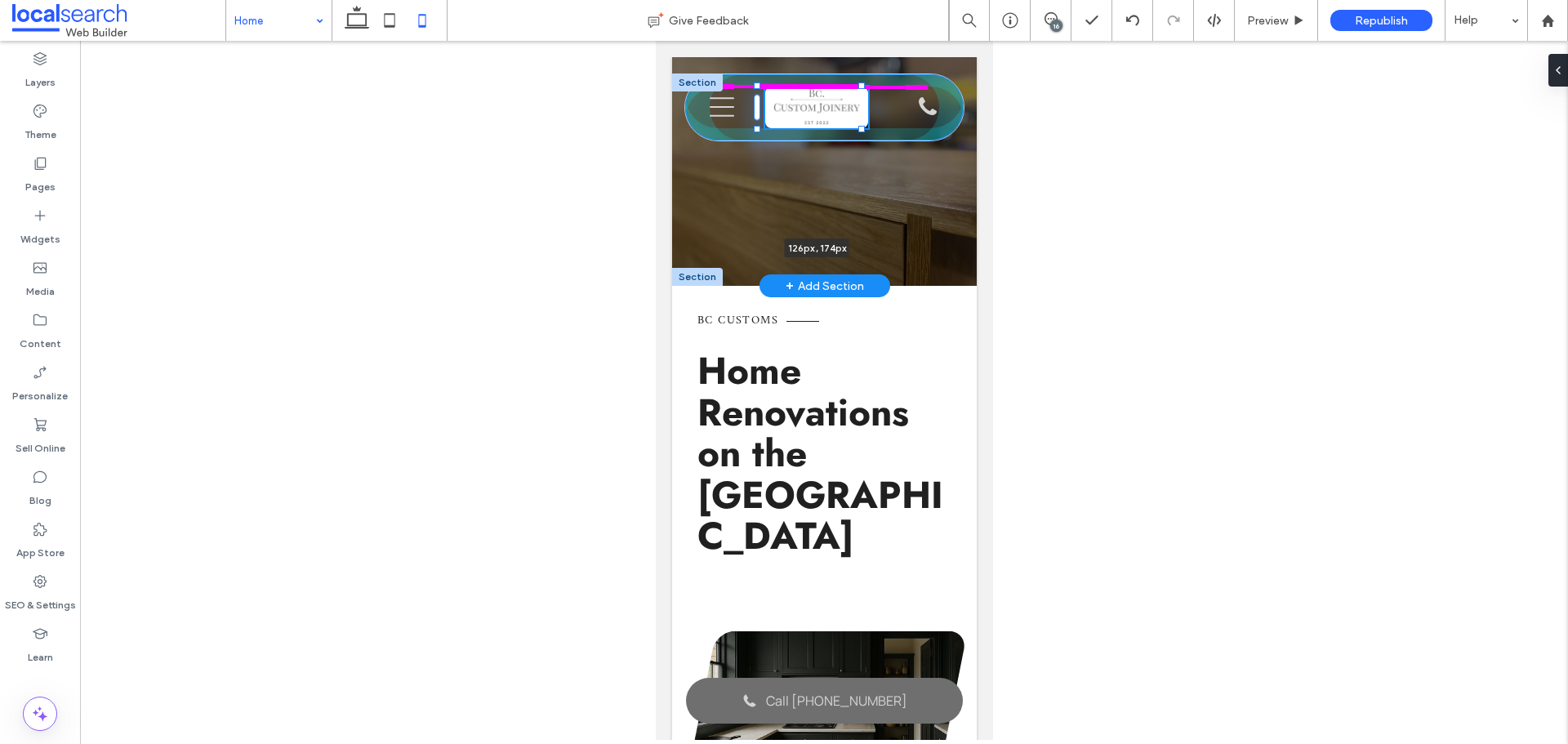
drag, startPoint x: 839, startPoint y: 106, endPoint x: 868, endPoint y: 171, distance: 71.2
type input "***"
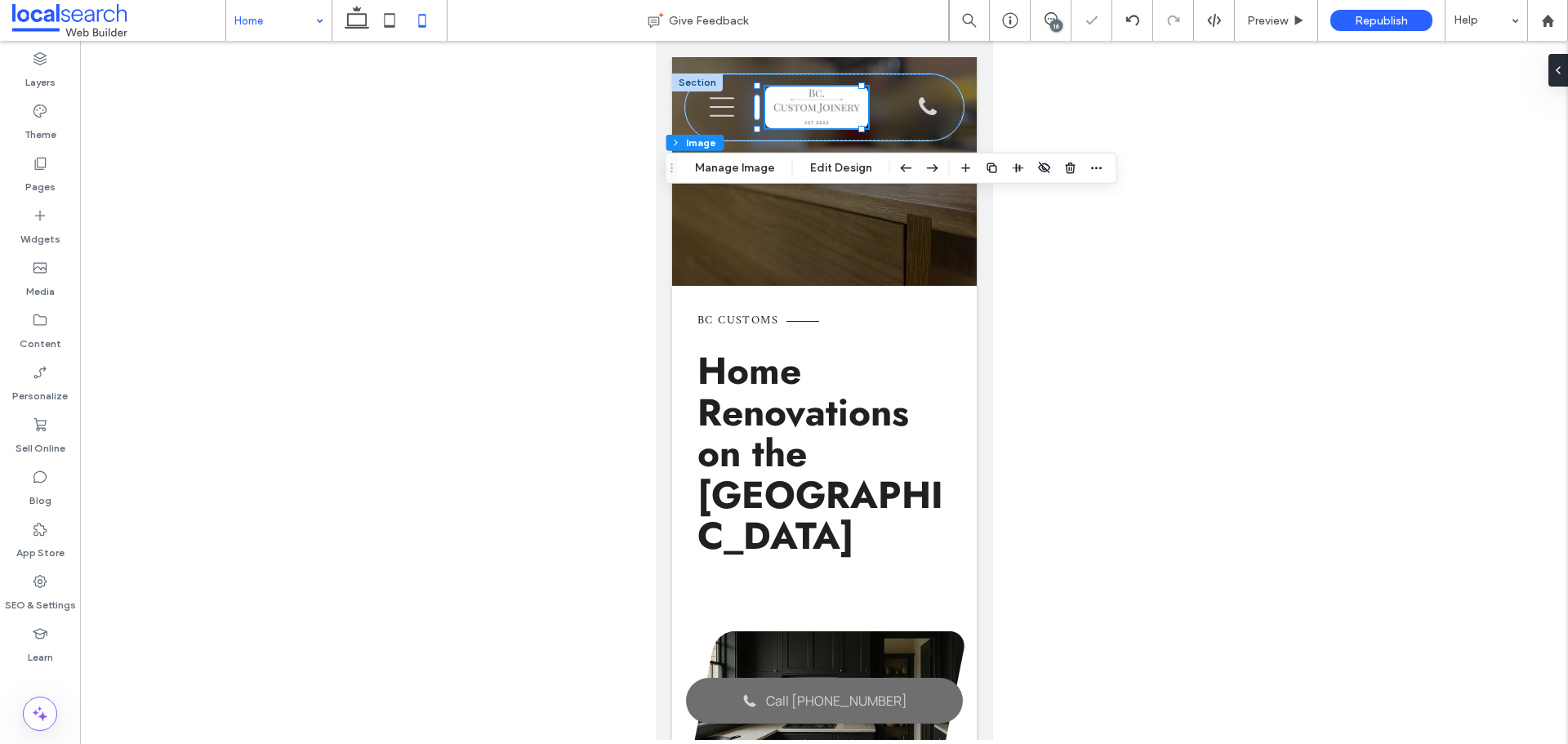
click at [564, 185] on div at bounding box center [824, 389] width 1488 height 698
click at [694, 219] on div "Get a Quote" at bounding box center [824, 204] width 280 height 65
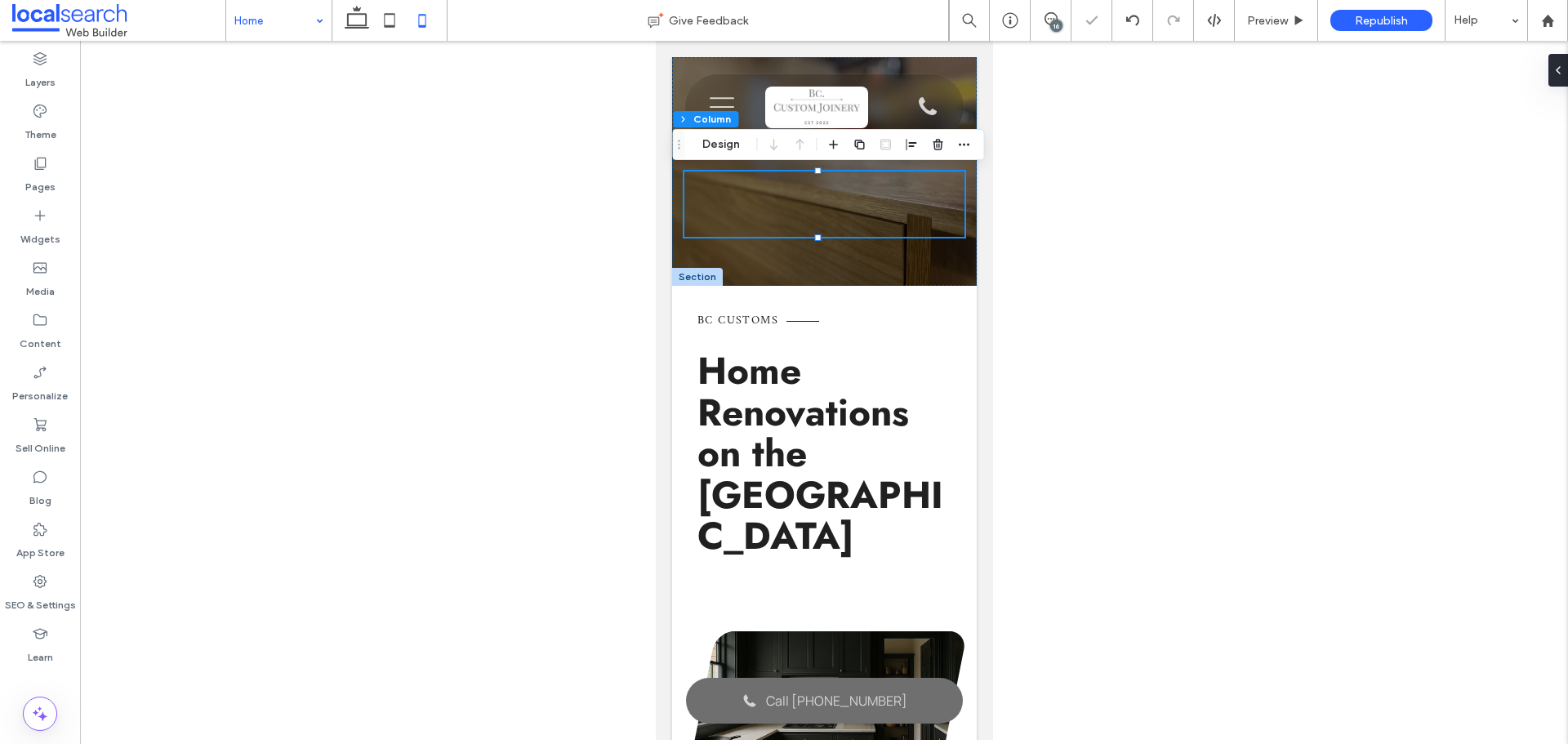
click at [509, 145] on div at bounding box center [824, 389] width 1488 height 698
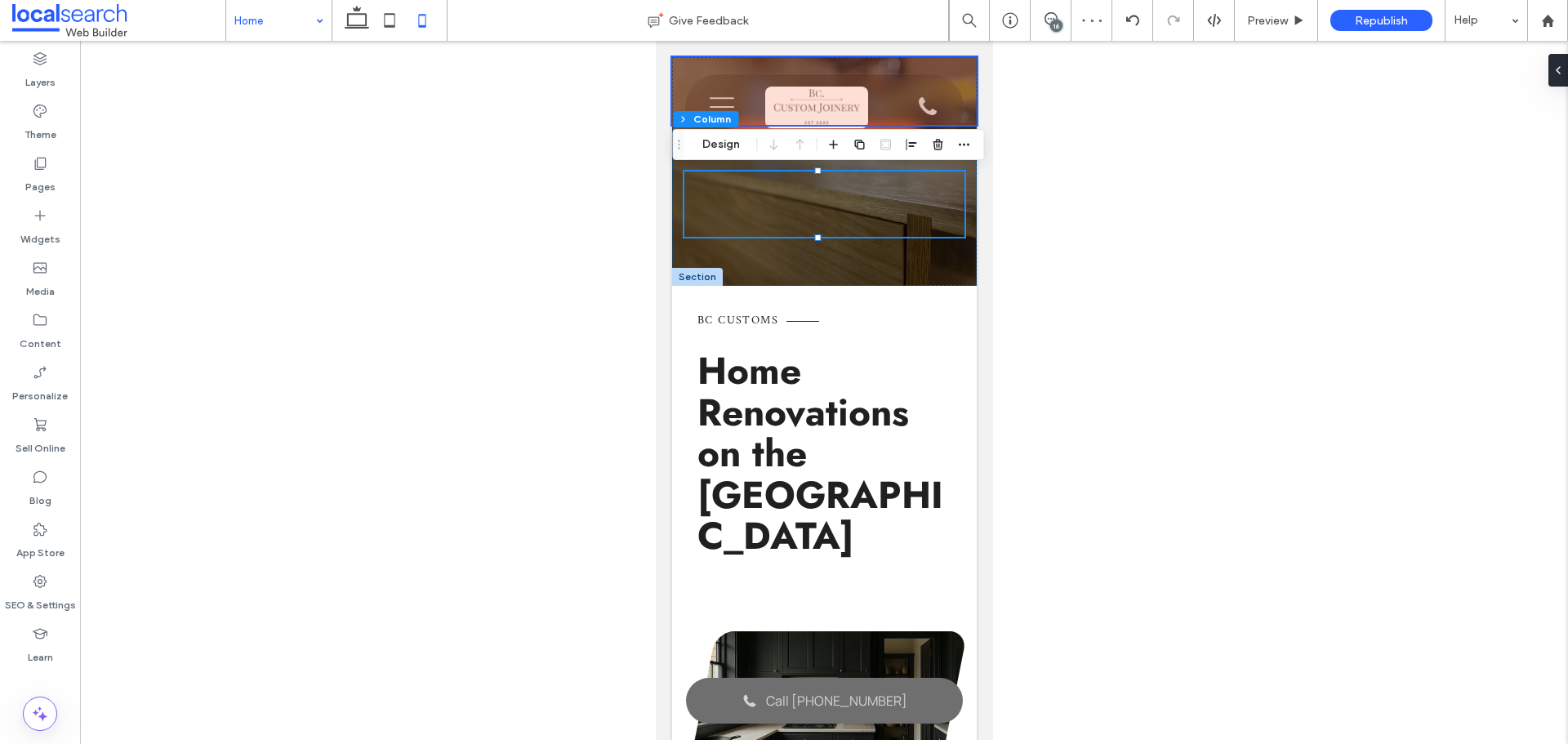
click at [780, 107] on div at bounding box center [824, 91] width 305 height 68
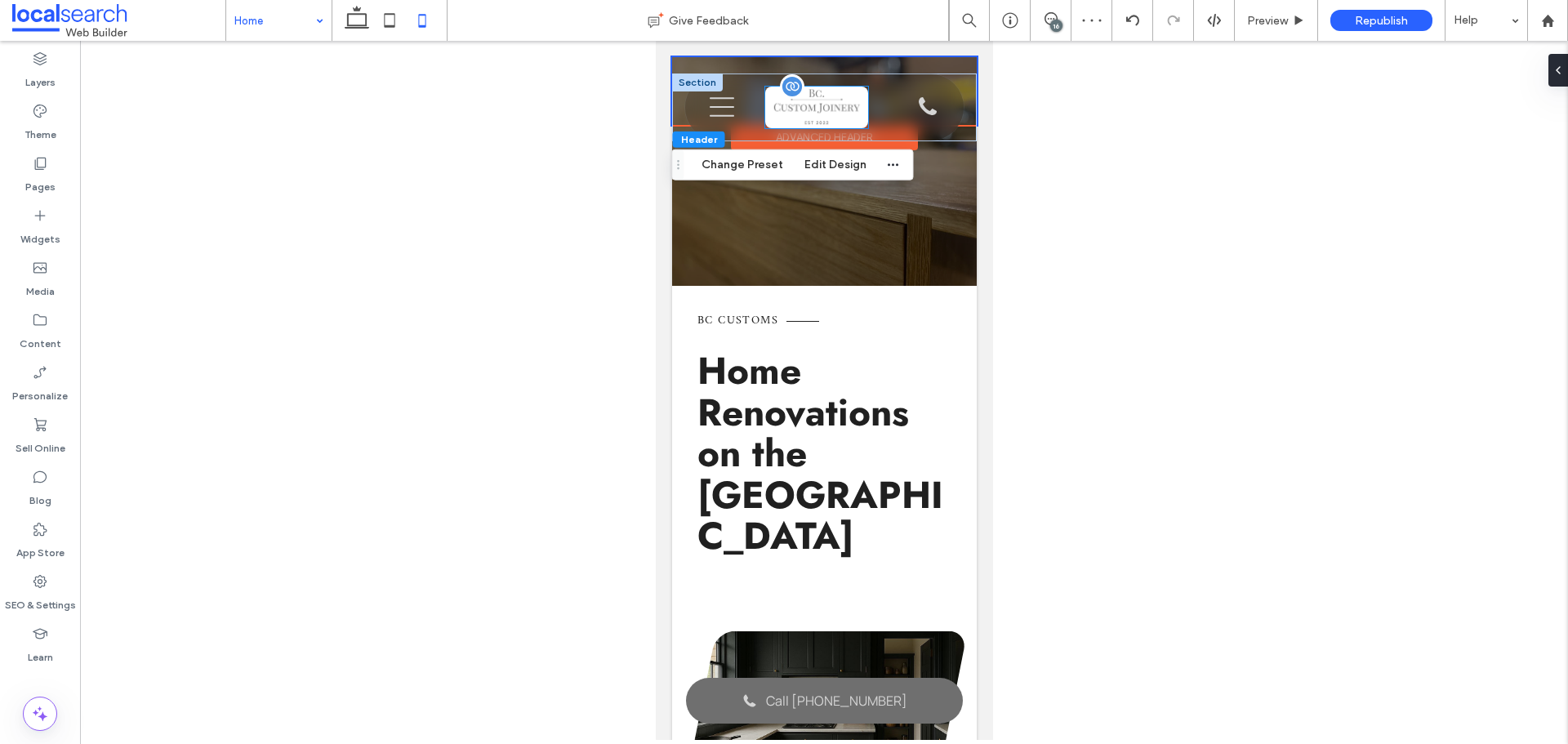
click at [802, 108] on img at bounding box center [816, 106] width 103 height 41
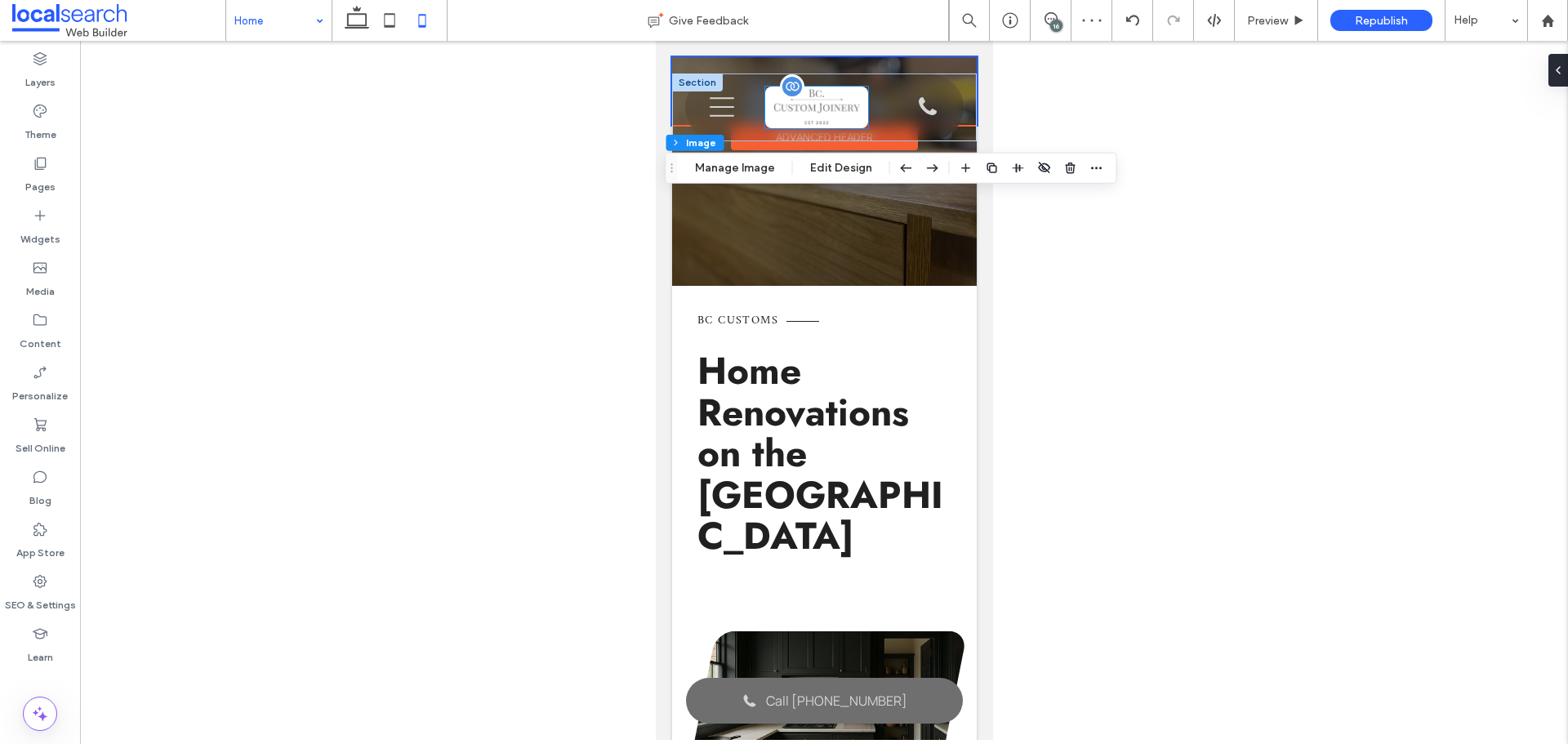
type input "*"
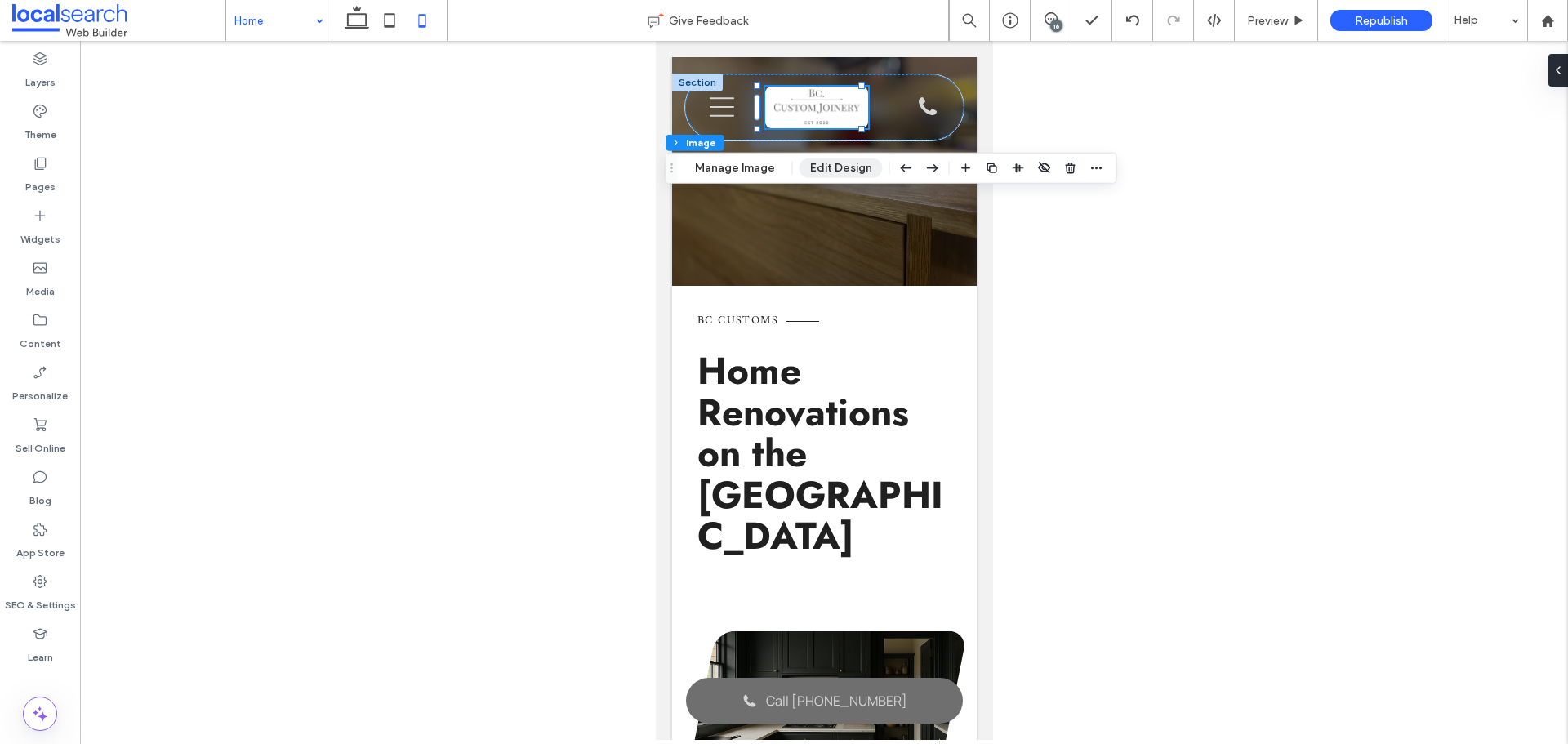
click at [819, 169] on button "Edit Design" at bounding box center [841, 168] width 84 height 19
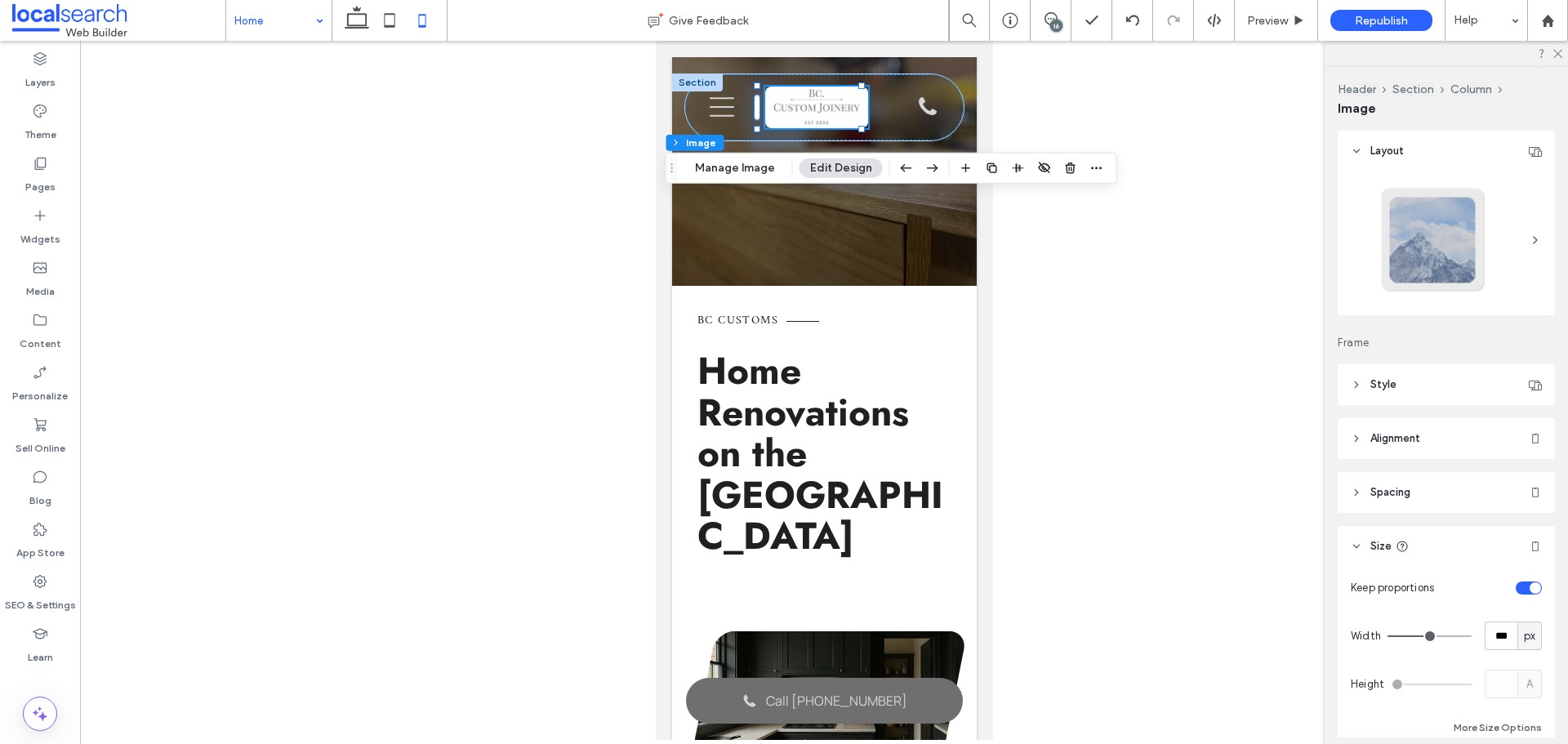
click at [1383, 390] on span "Style" at bounding box center [1383, 384] width 26 height 16
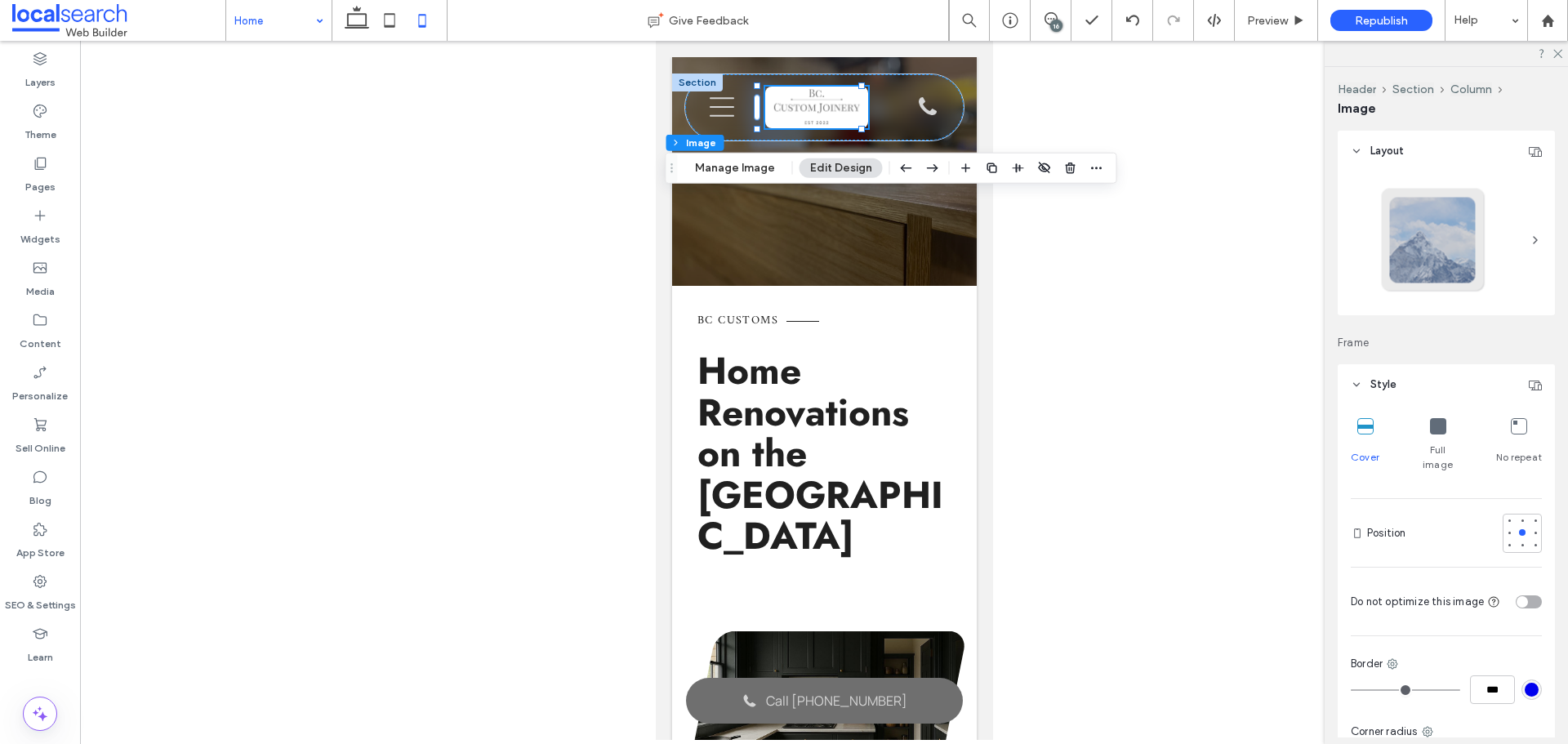
click at [1351, 382] on icon at bounding box center [1357, 384] width 12 height 12
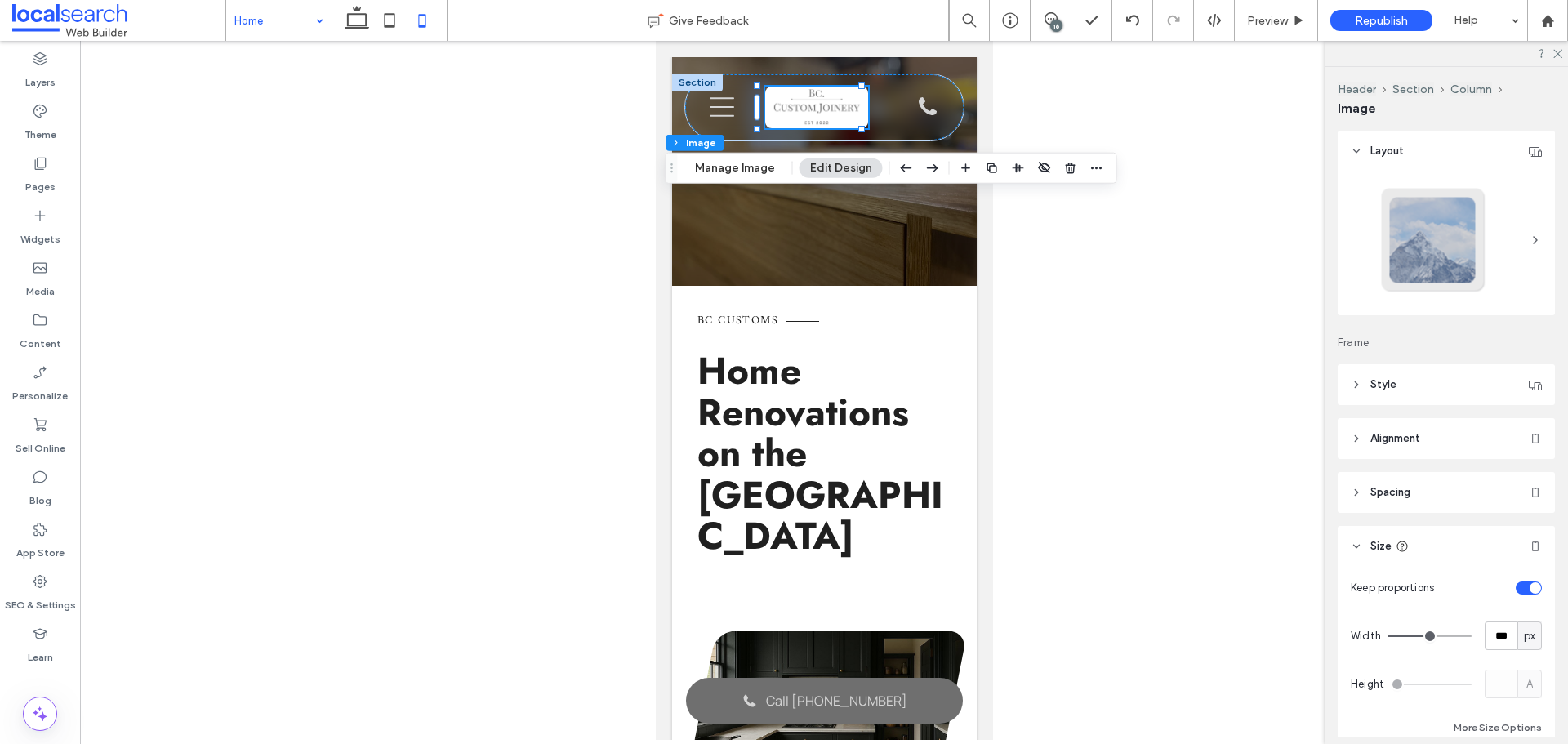
click at [1386, 441] on span "Alignment" at bounding box center [1395, 437] width 50 height 16
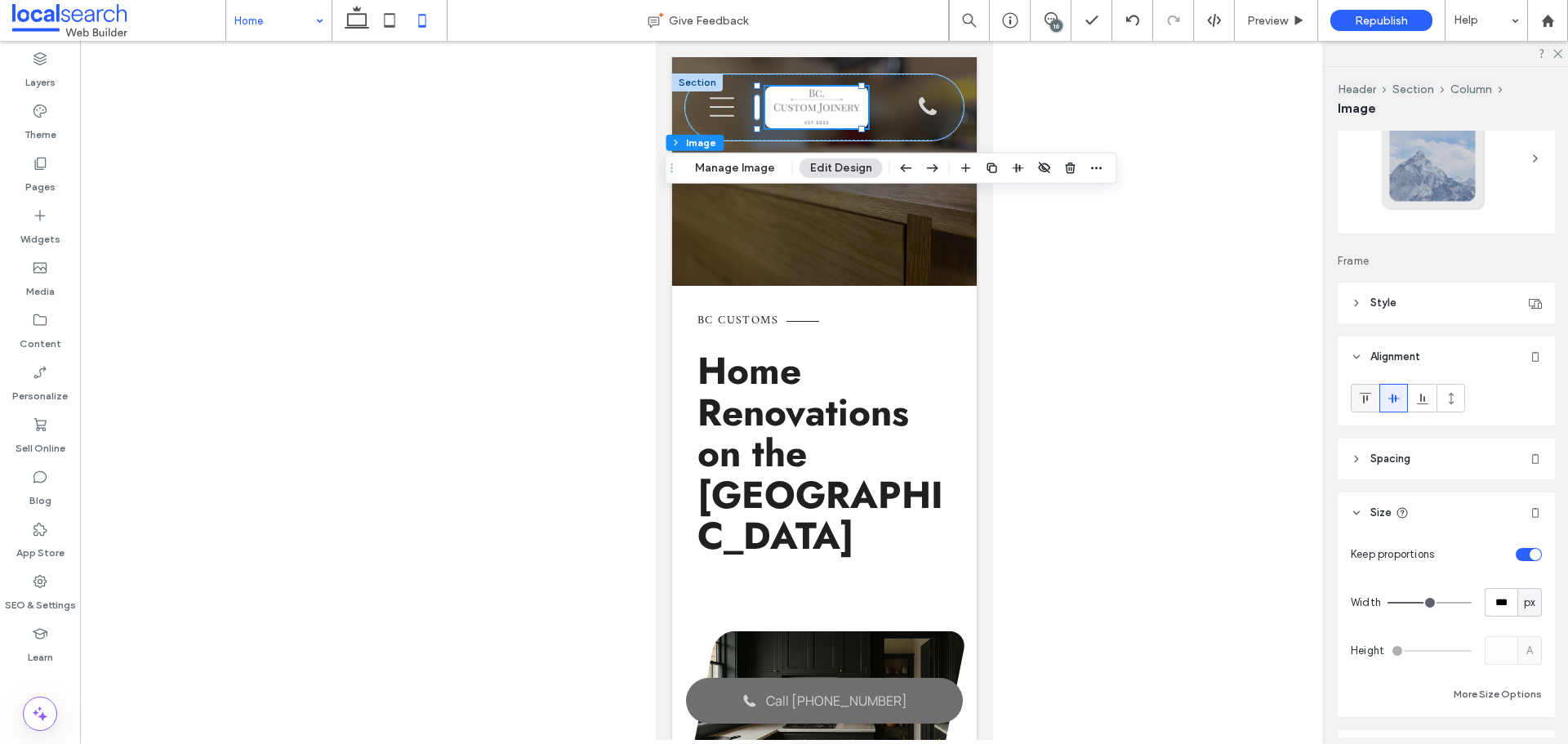
click at [1367, 403] on icon at bounding box center [1364, 398] width 13 height 13
click at [1391, 400] on use at bounding box center [1393, 398] width 12 height 9
click at [887, 106] on div "Phone Icon Burger Icon B Contact 0405547401 What We Do Kitchens Laundries Bathr…" at bounding box center [824, 107] width 279 height 66
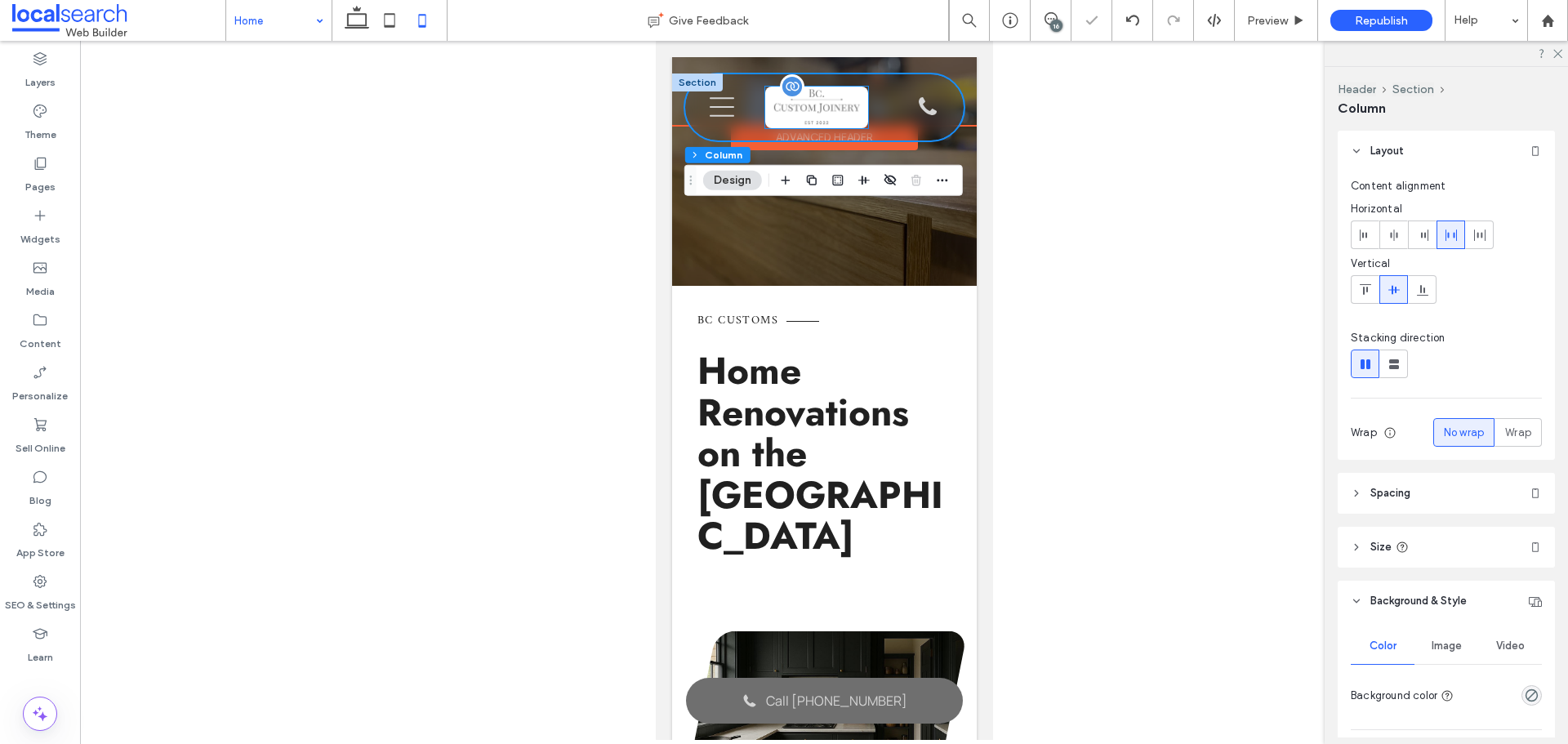
click at [810, 95] on div at bounding box center [816, 106] width 103 height 41
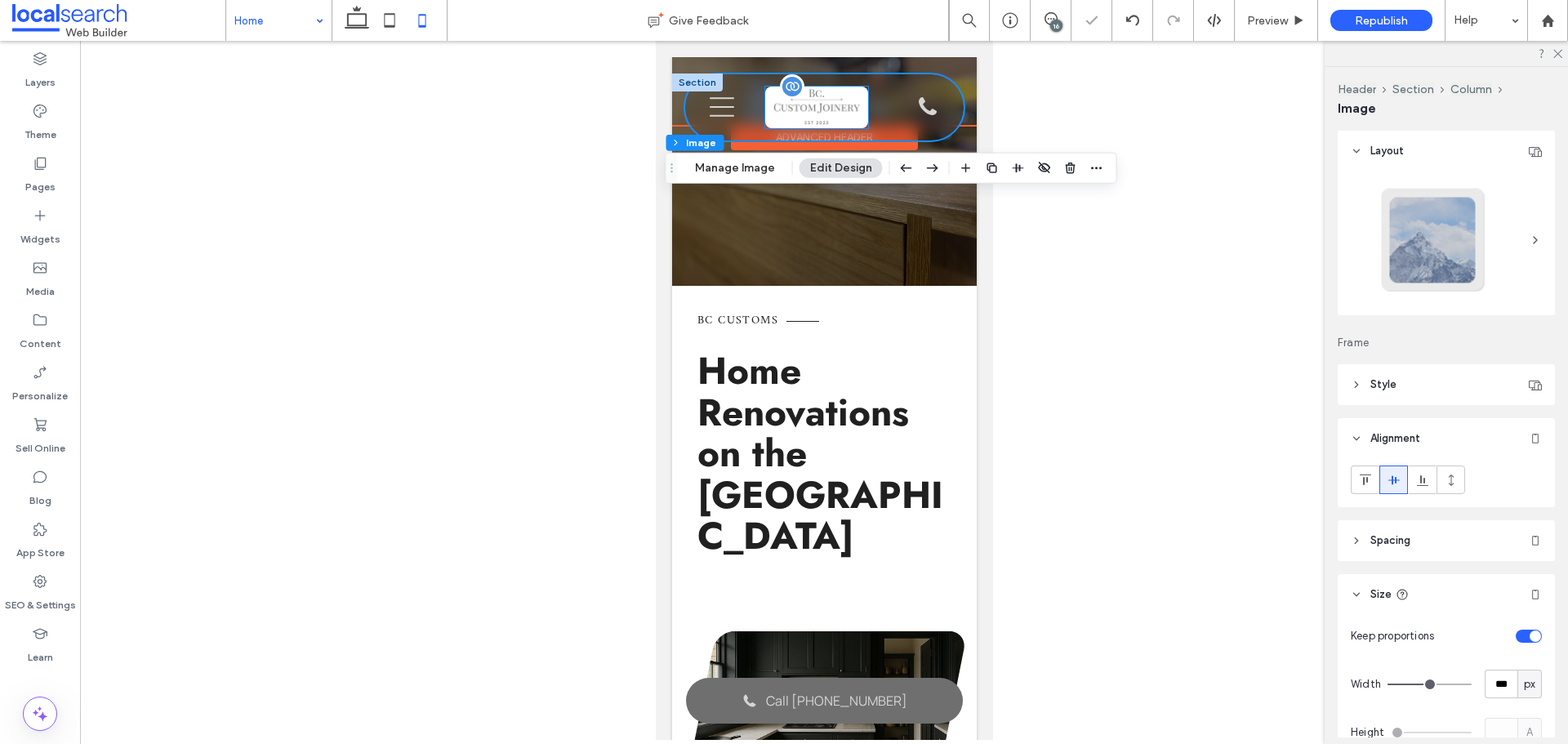
type input "*"
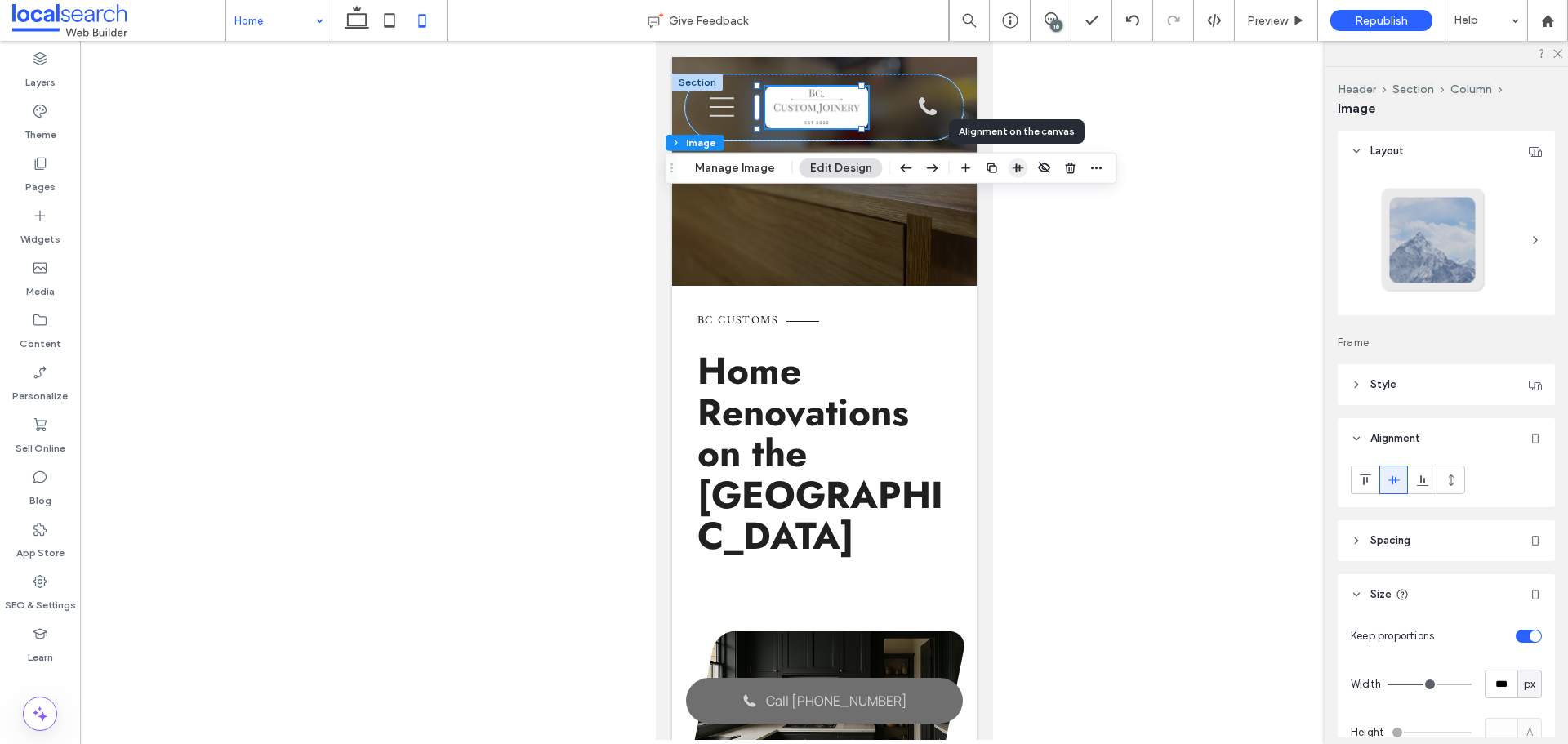
click at [1012, 167] on icon "button" at bounding box center [1018, 167] width 13 height 13
click at [582, 128] on div at bounding box center [824, 389] width 1488 height 698
click at [711, 218] on div "Get a Quote" at bounding box center [824, 204] width 280 height 65
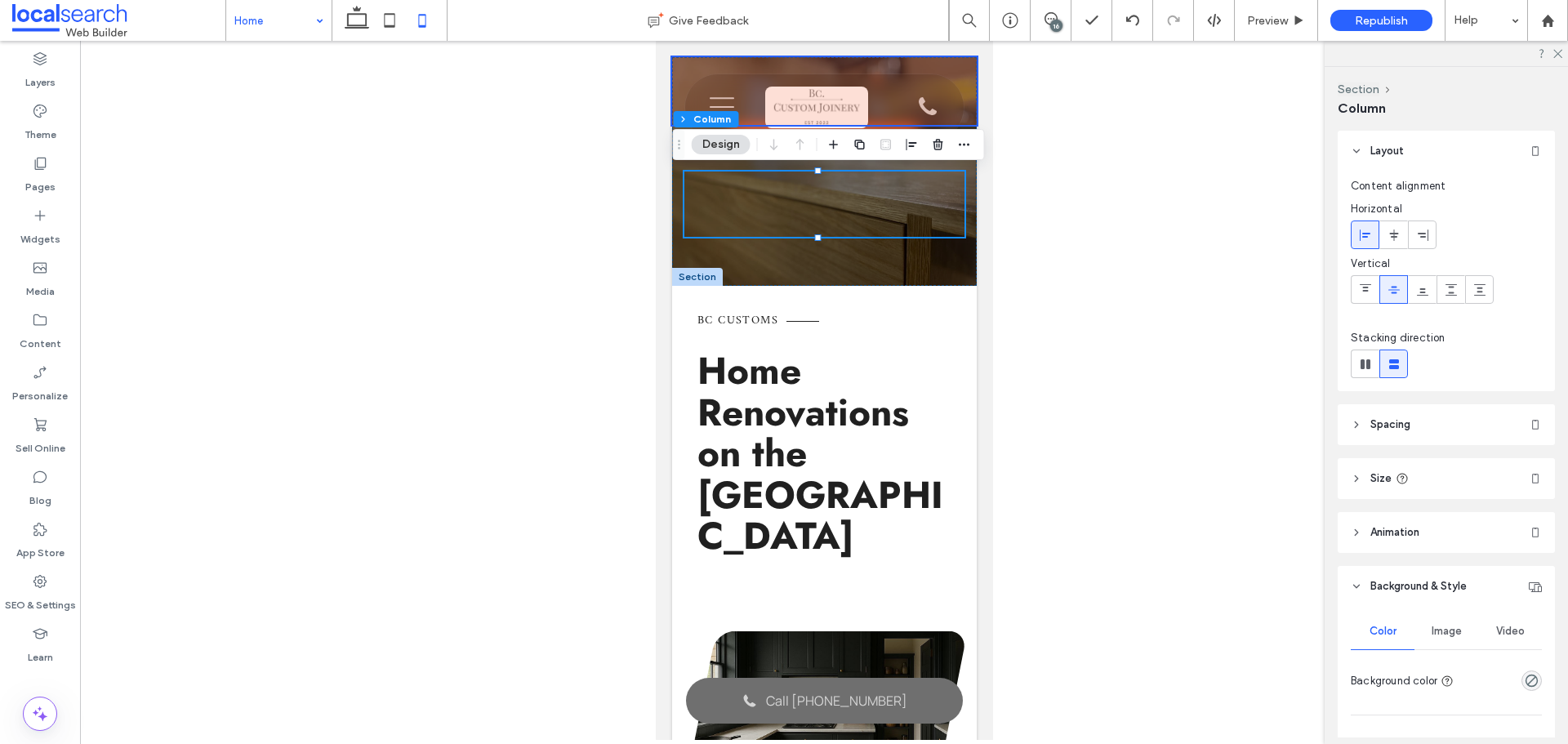
click at [810, 104] on div at bounding box center [824, 91] width 305 height 68
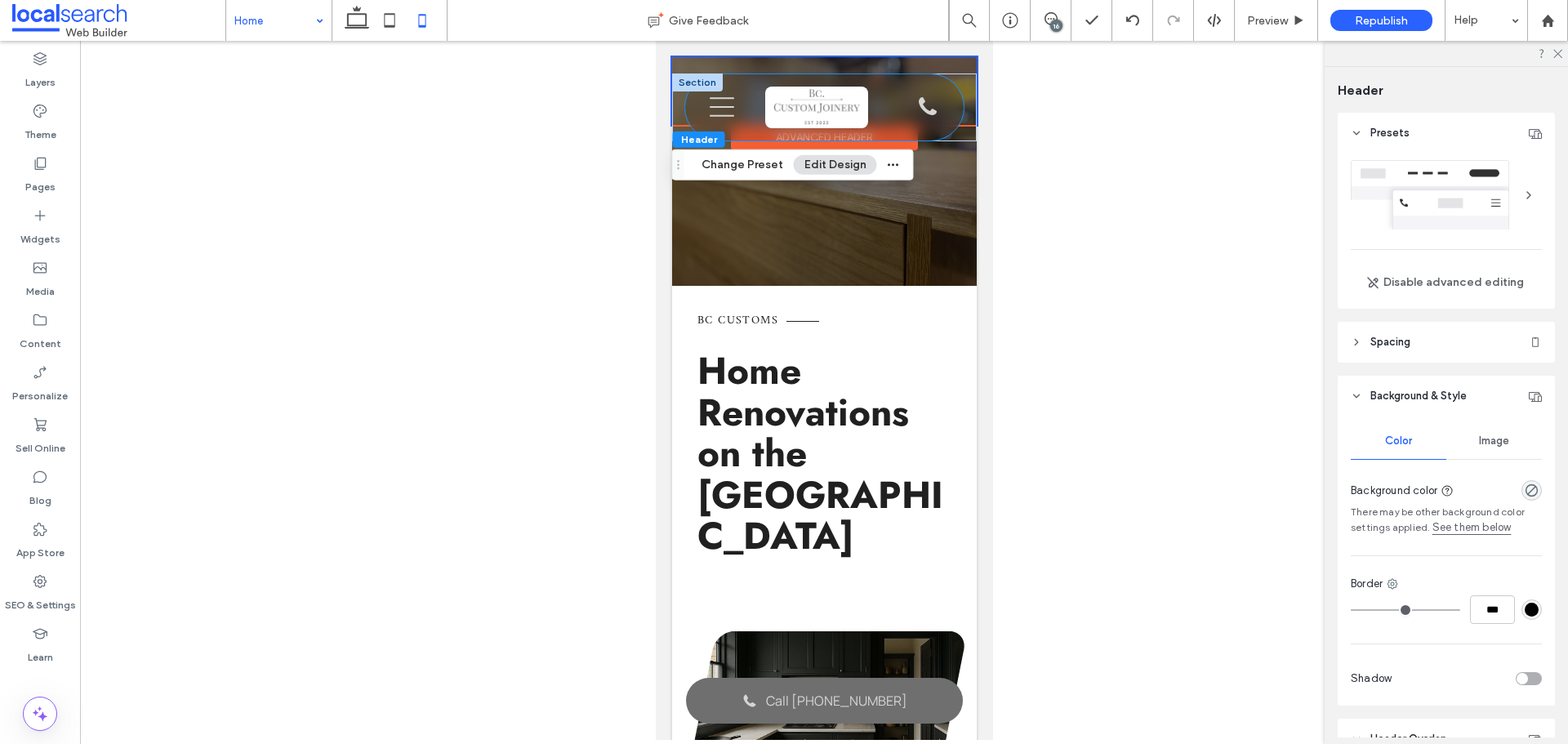
click at [889, 88] on div "Phone Icon Burger Icon B Contact 0405547401 What We Do Kitchens Laundries Bathr…" at bounding box center [824, 107] width 279 height 66
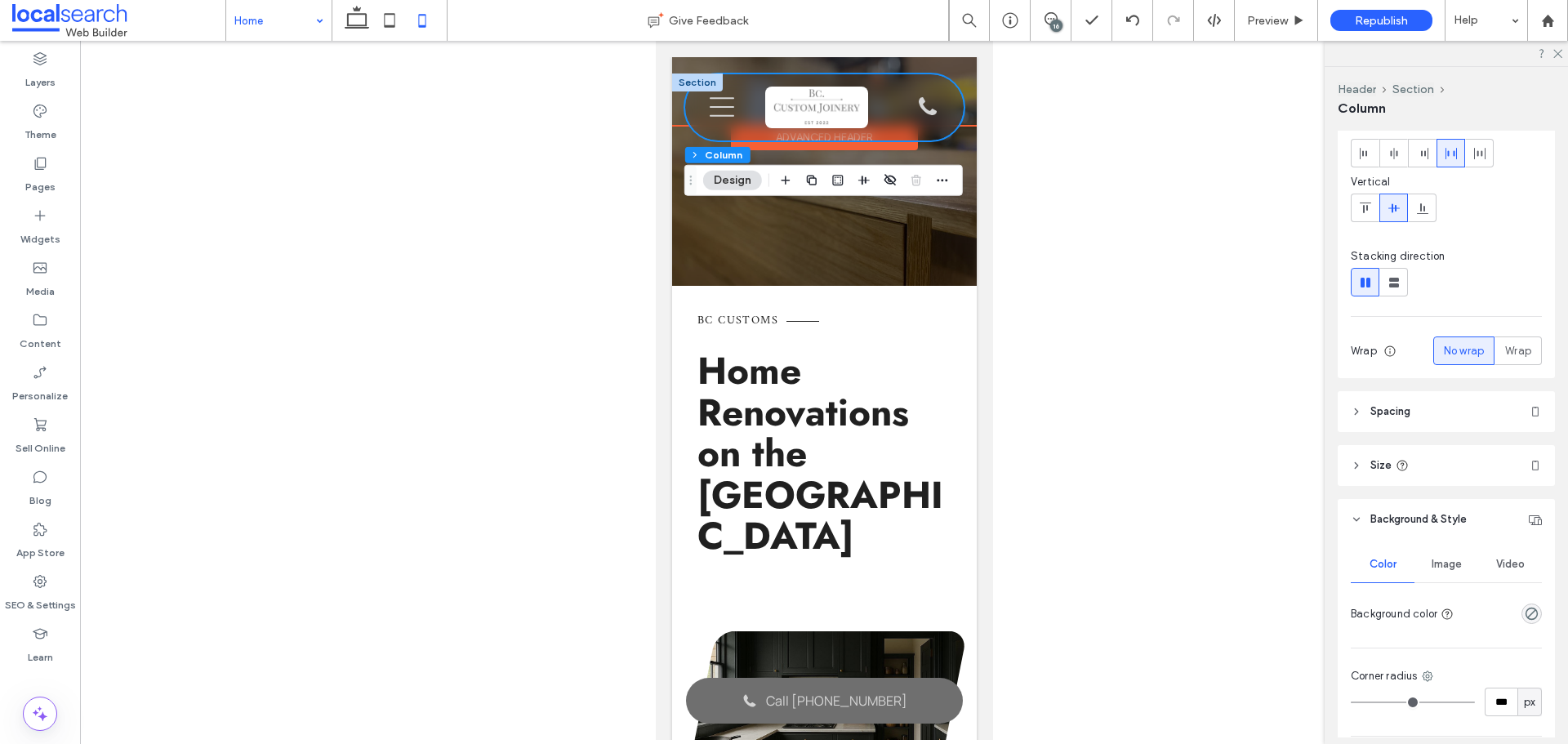
click at [879, 86] on div "Phone Icon Burger Icon B Contact 0405547401 What We Do Kitchens Laundries Bathr…" at bounding box center [824, 107] width 279 height 66
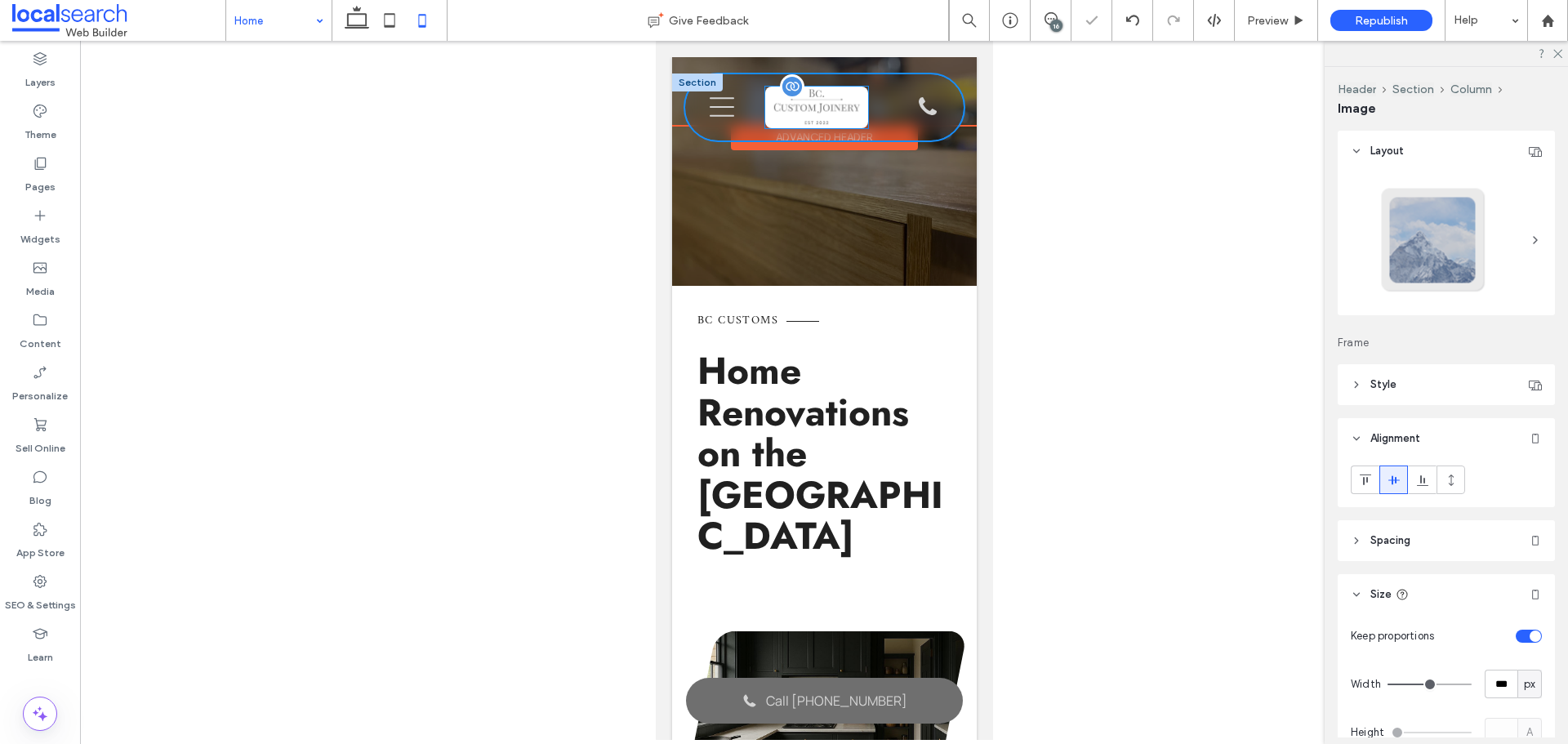
type input "*"
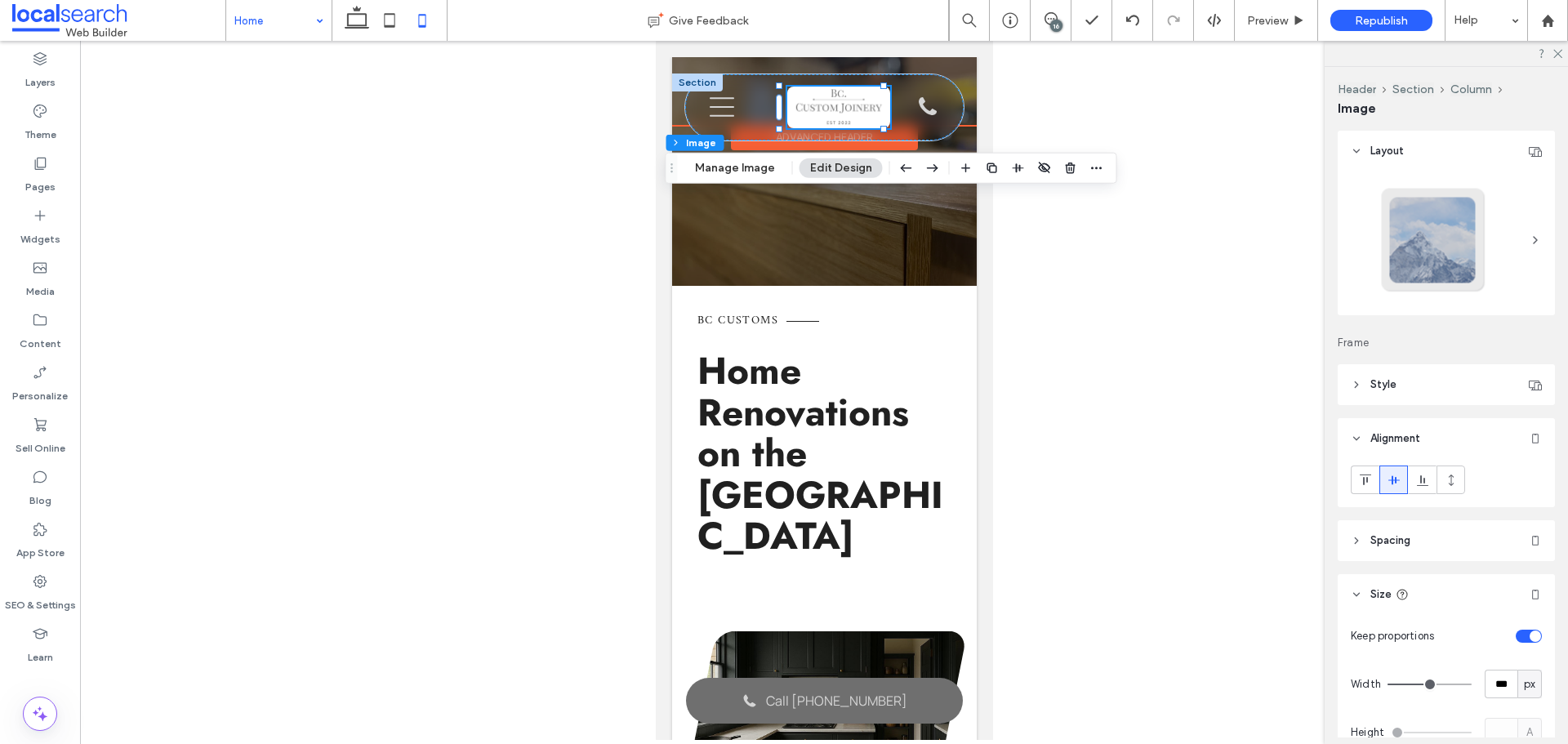
click at [1400, 383] on header "Style" at bounding box center [1446, 384] width 217 height 41
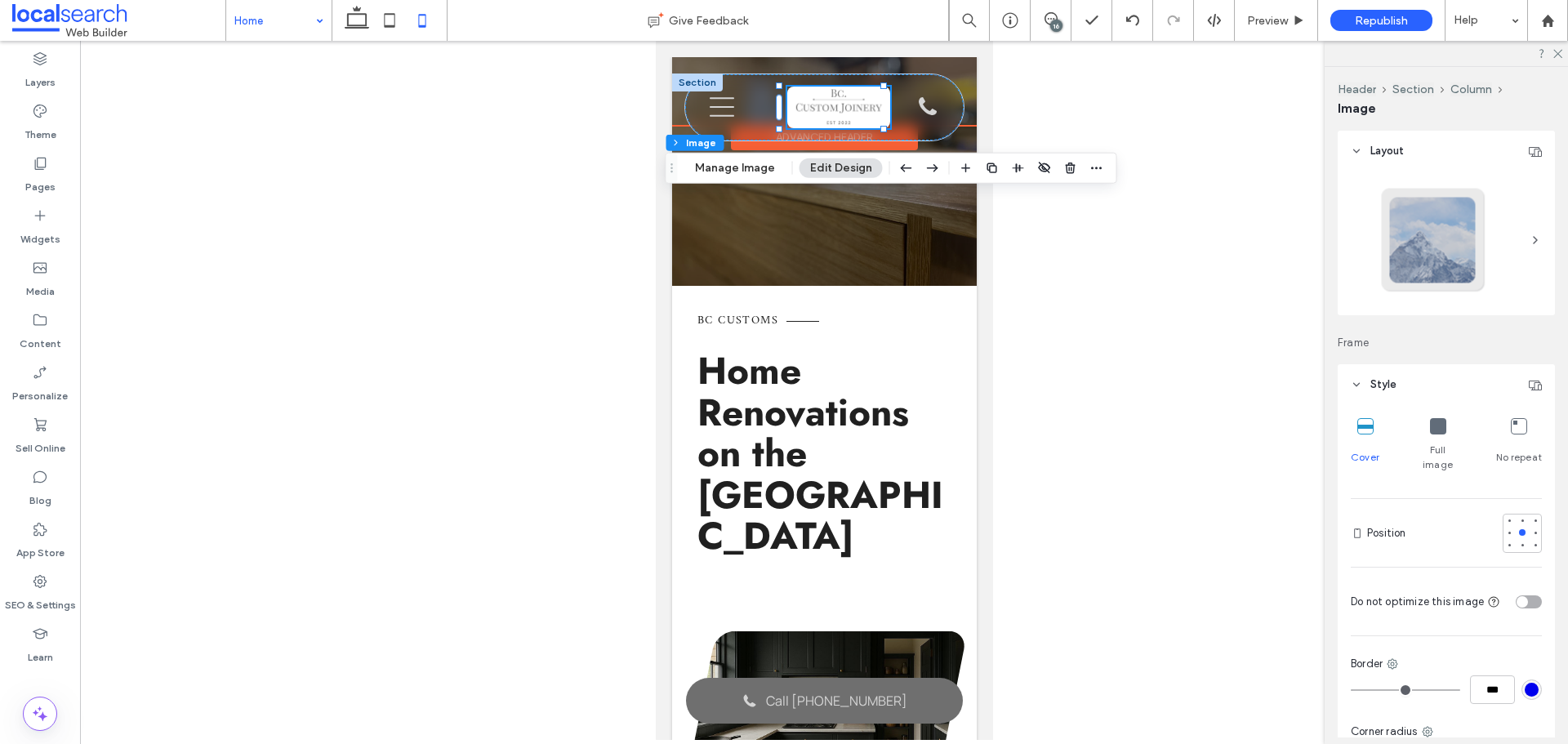
click at [1400, 383] on header "Style" at bounding box center [1446, 384] width 217 height 41
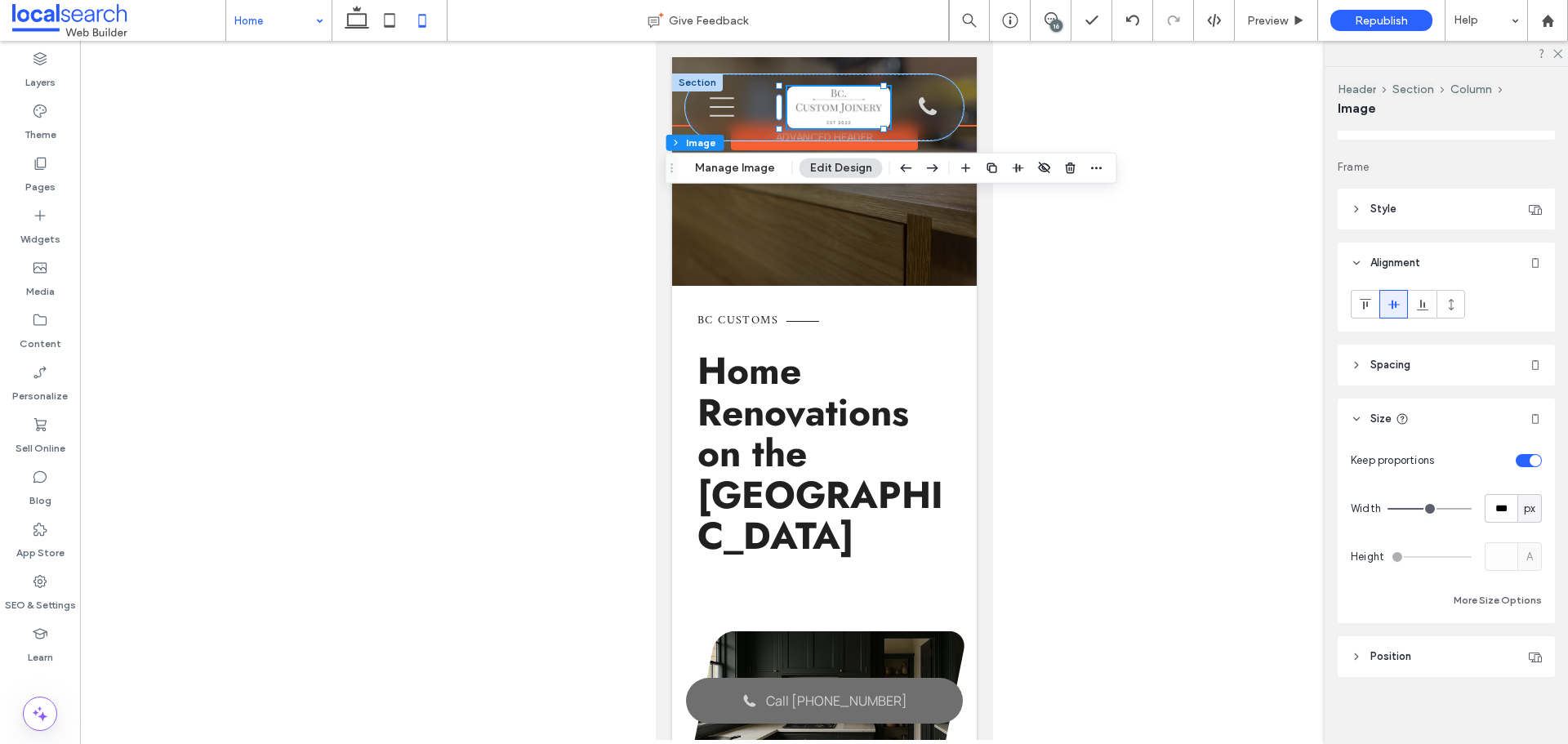
scroll to position [181, 0]
click at [1413, 342] on header "Spacing" at bounding box center [1446, 360] width 217 height 41
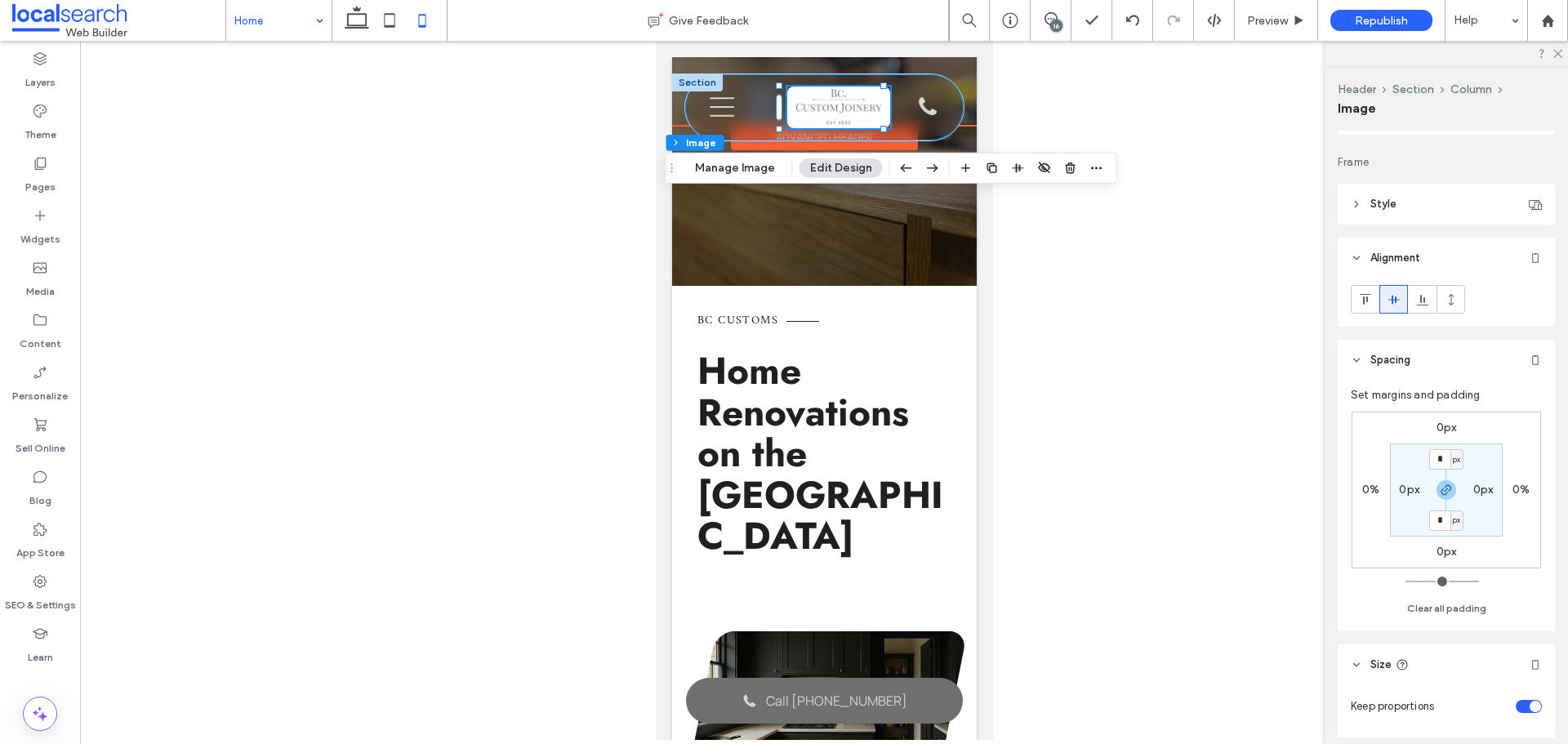
click at [749, 100] on div "Phone Icon Burger Icon B Contact 0405547401 What We Do Kitchens Laundries Bathr…" at bounding box center [824, 107] width 279 height 66
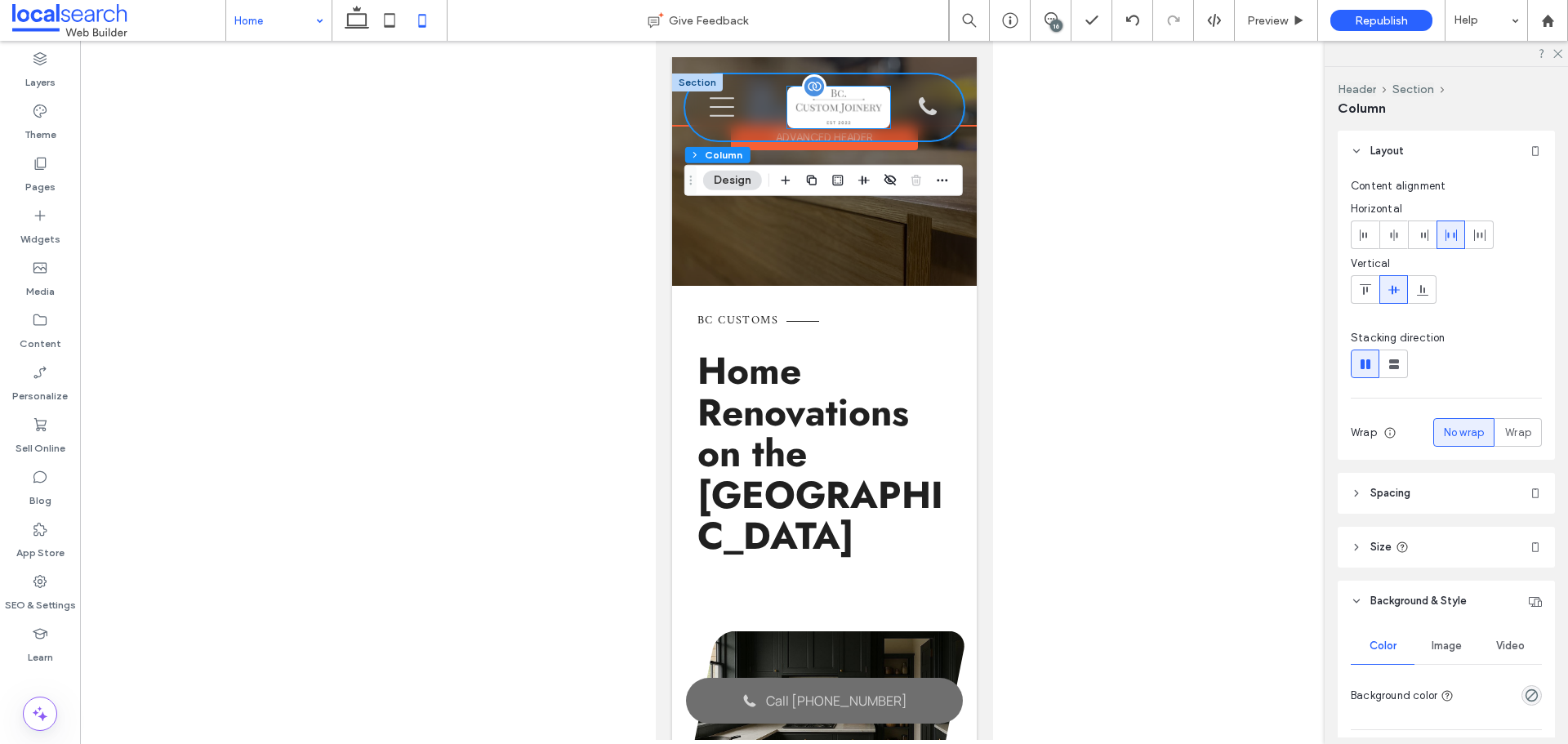
click at [826, 105] on img at bounding box center [838, 106] width 103 height 41
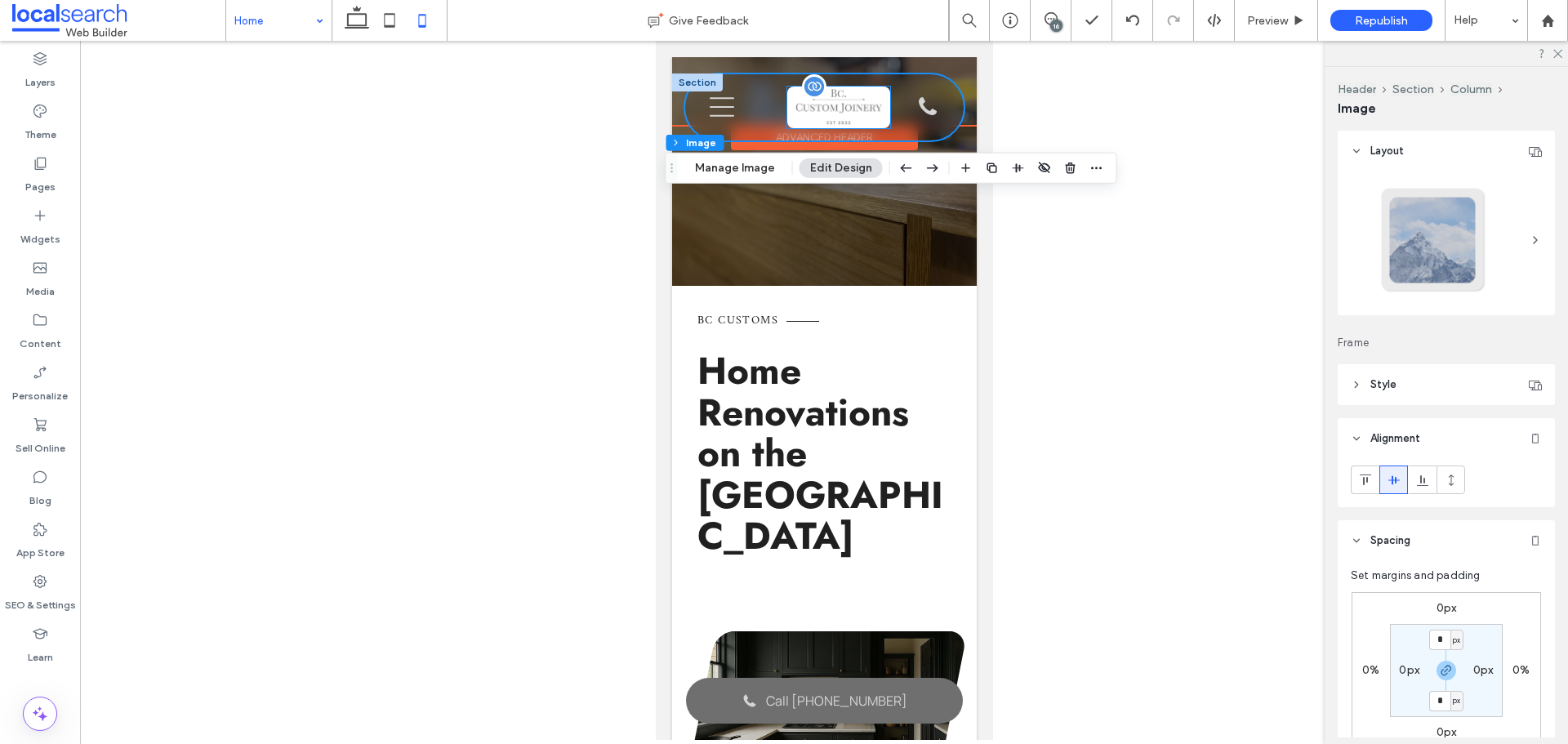
type input "*"
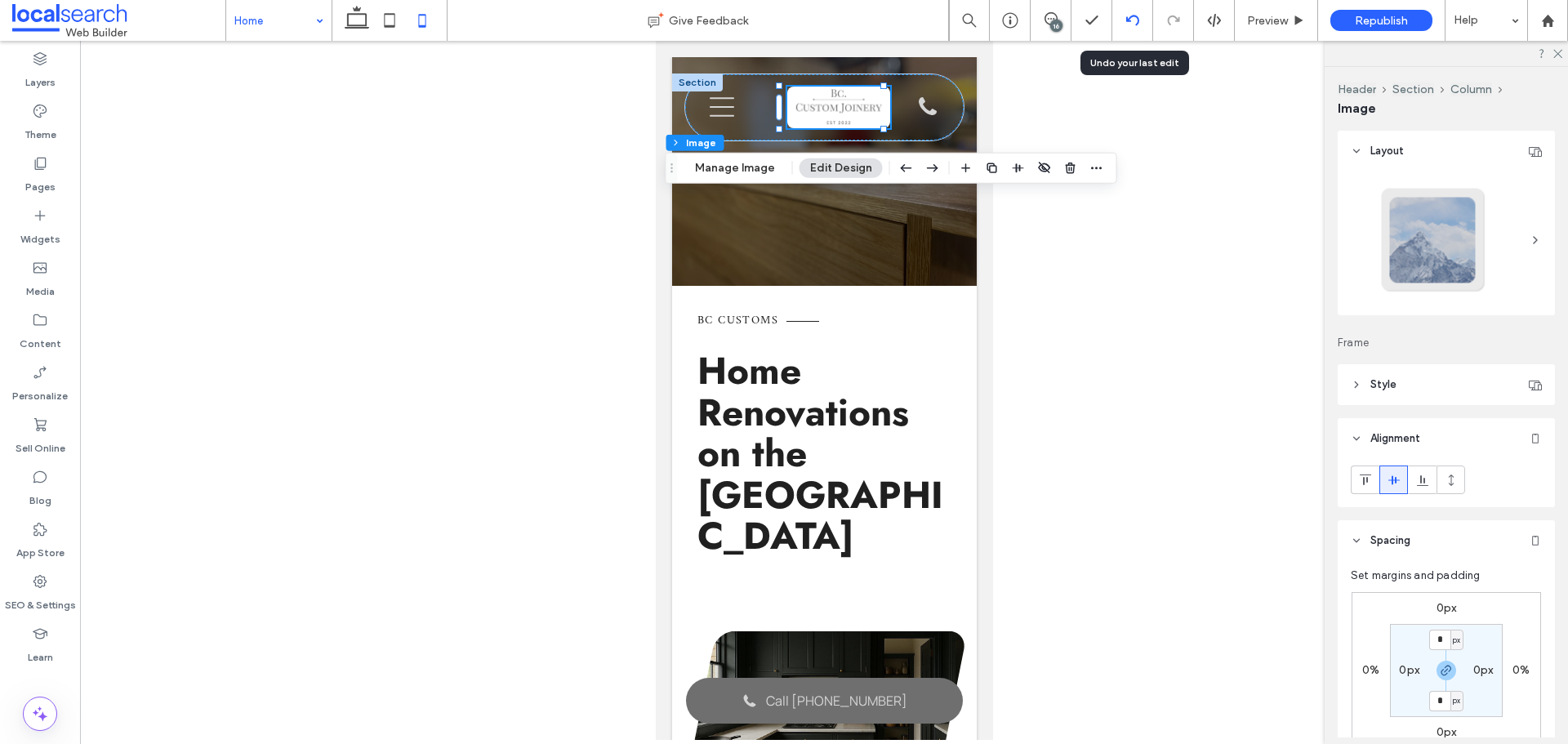
click at [1135, 18] on icon at bounding box center [1132, 19] width 13 height 13
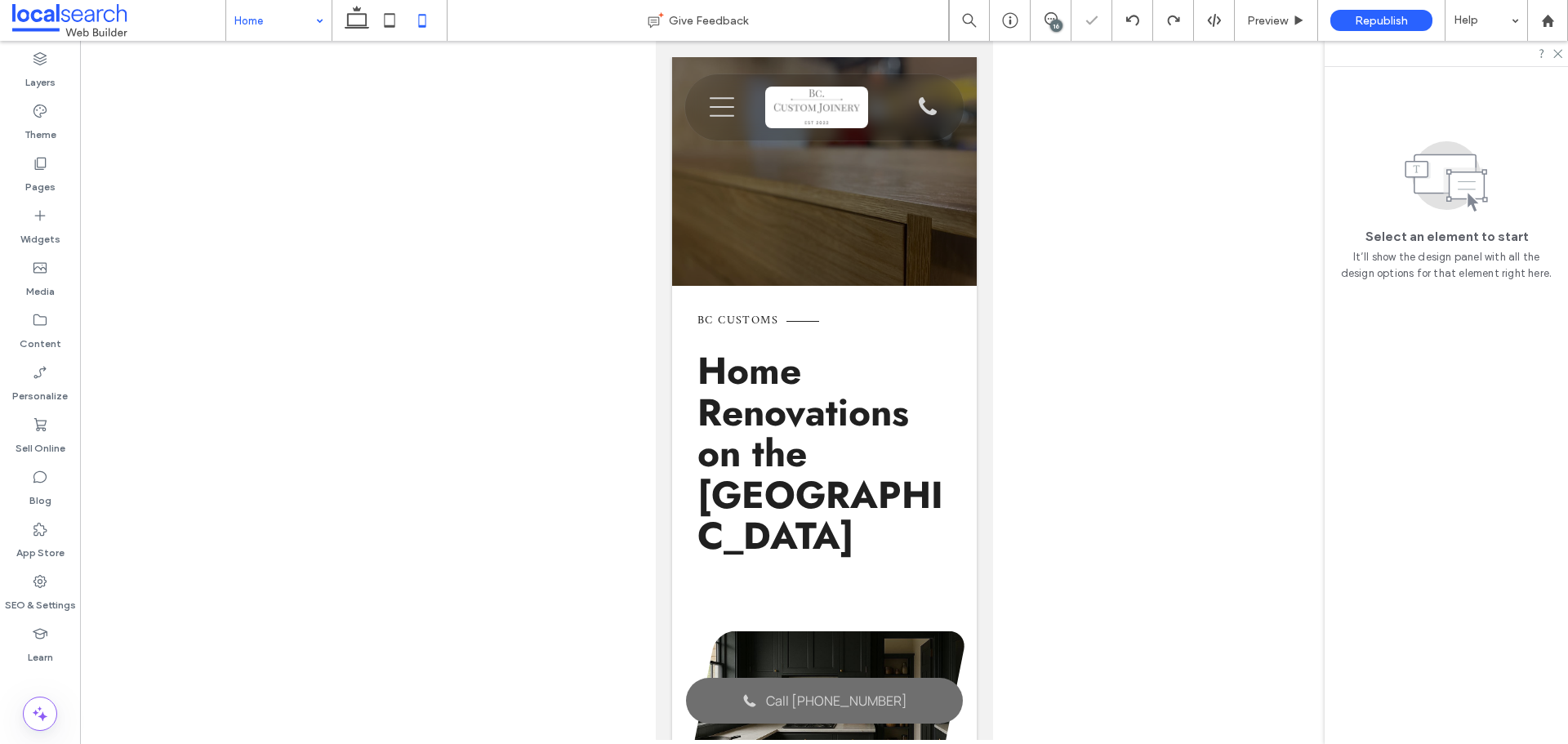
scroll to position [0, 0]
click at [818, 111] on div "Email Icon mehdi@bc-customs.com.au Pin Icon The Buckets Way, Burrell Creek NSW …" at bounding box center [824, 91] width 305 height 68
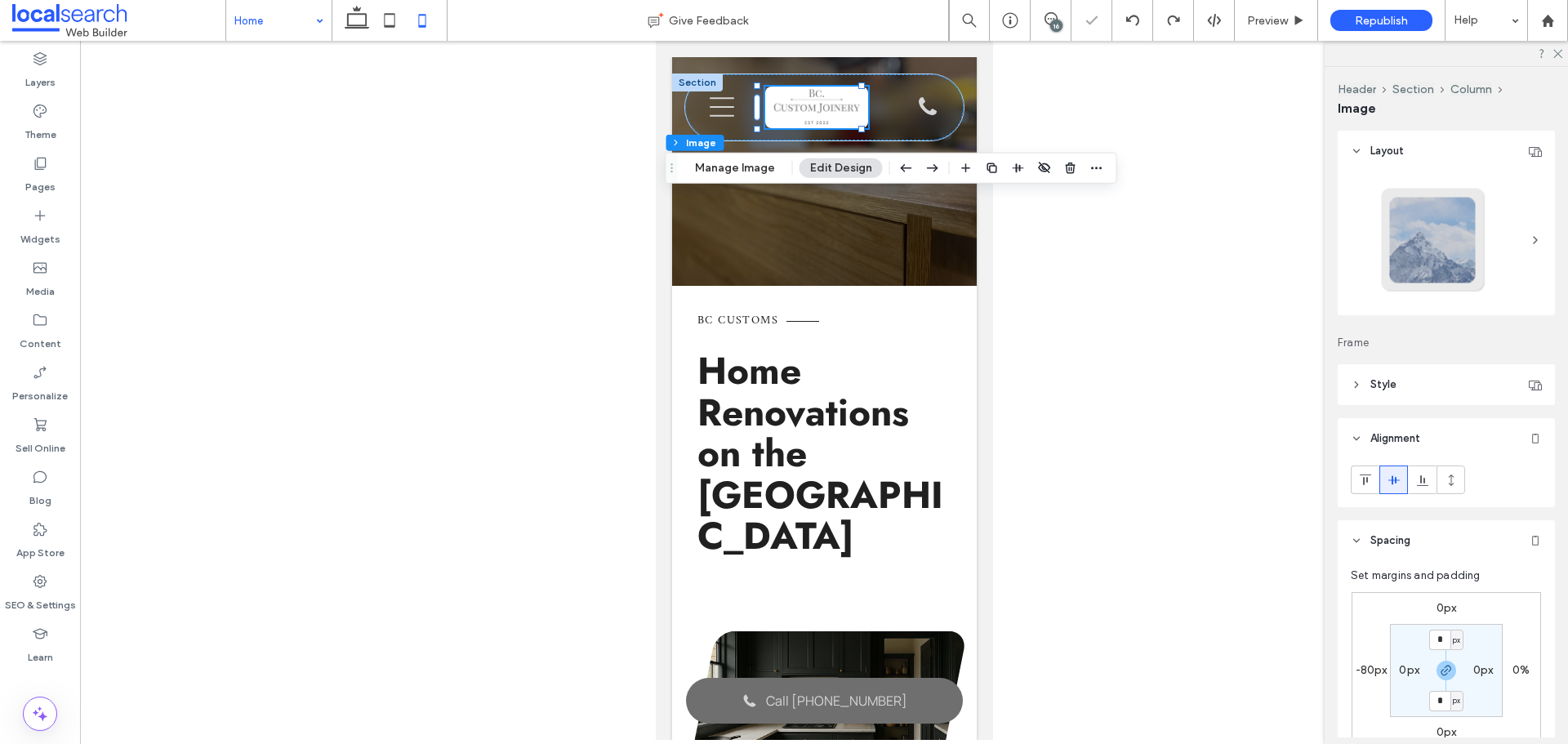
type input "*"
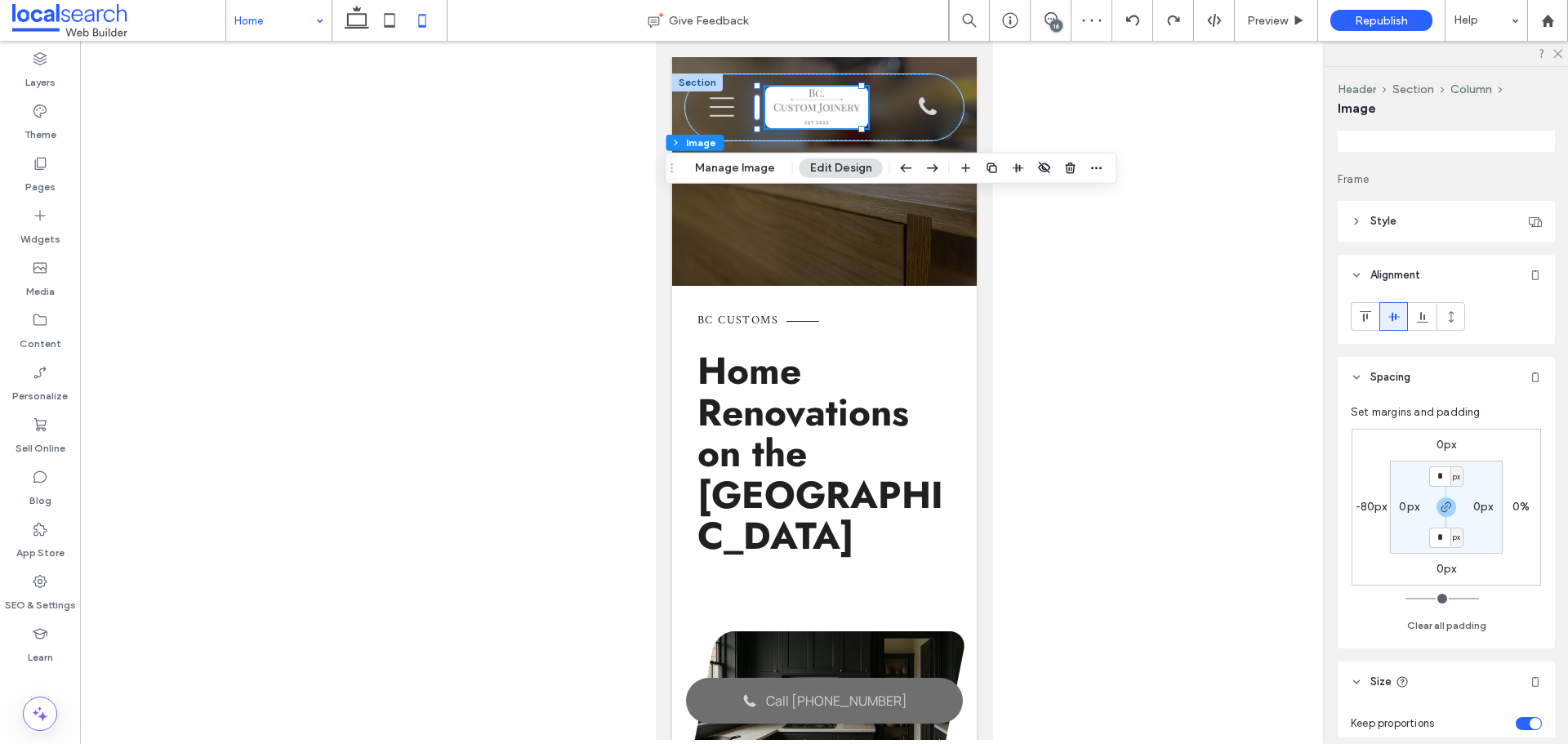
click at [1367, 504] on label "-80px" at bounding box center [1371, 507] width 32 height 14
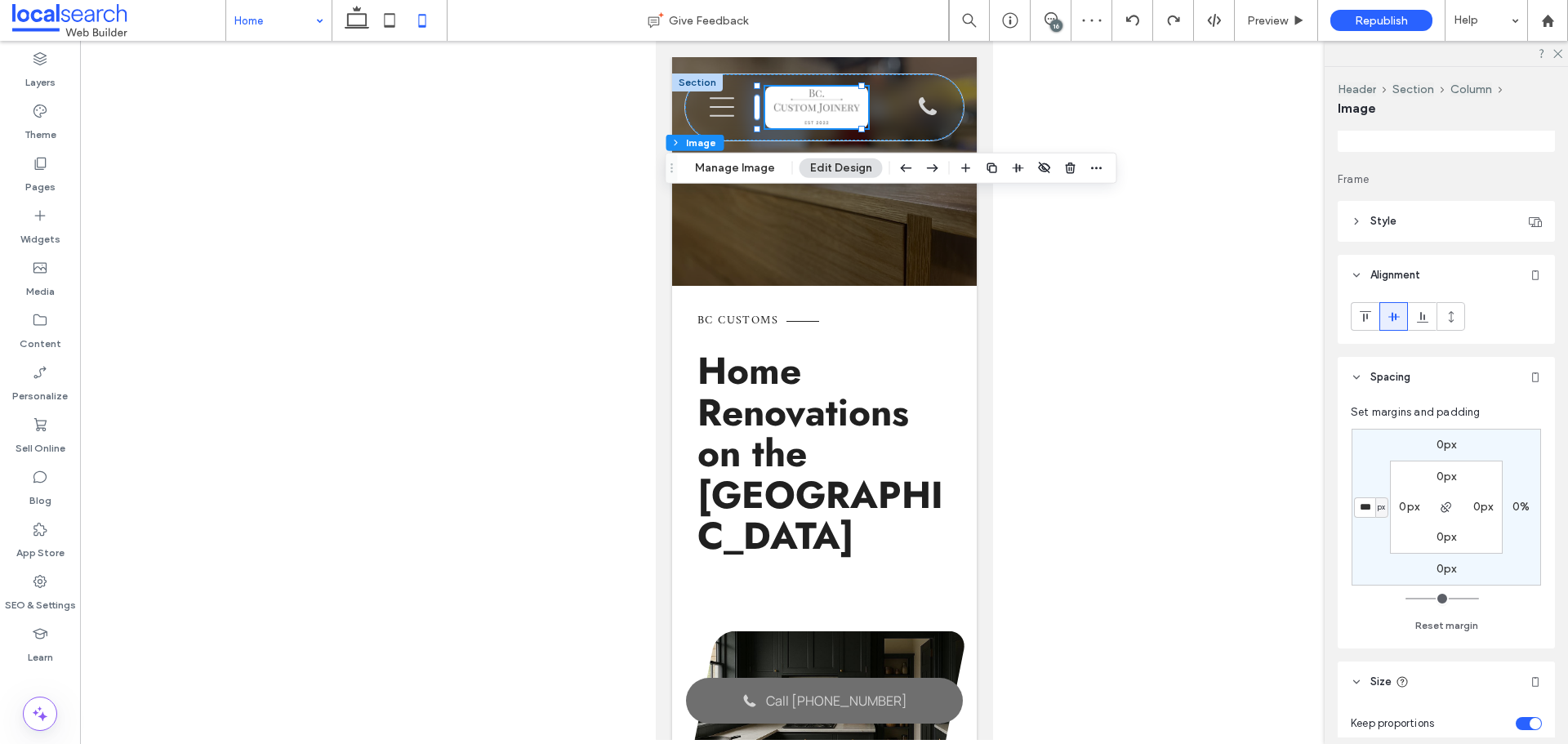
type input "*"
click at [1357, 317] on div at bounding box center [1365, 317] width 27 height 27
click at [1401, 318] on div at bounding box center [1393, 317] width 27 height 27
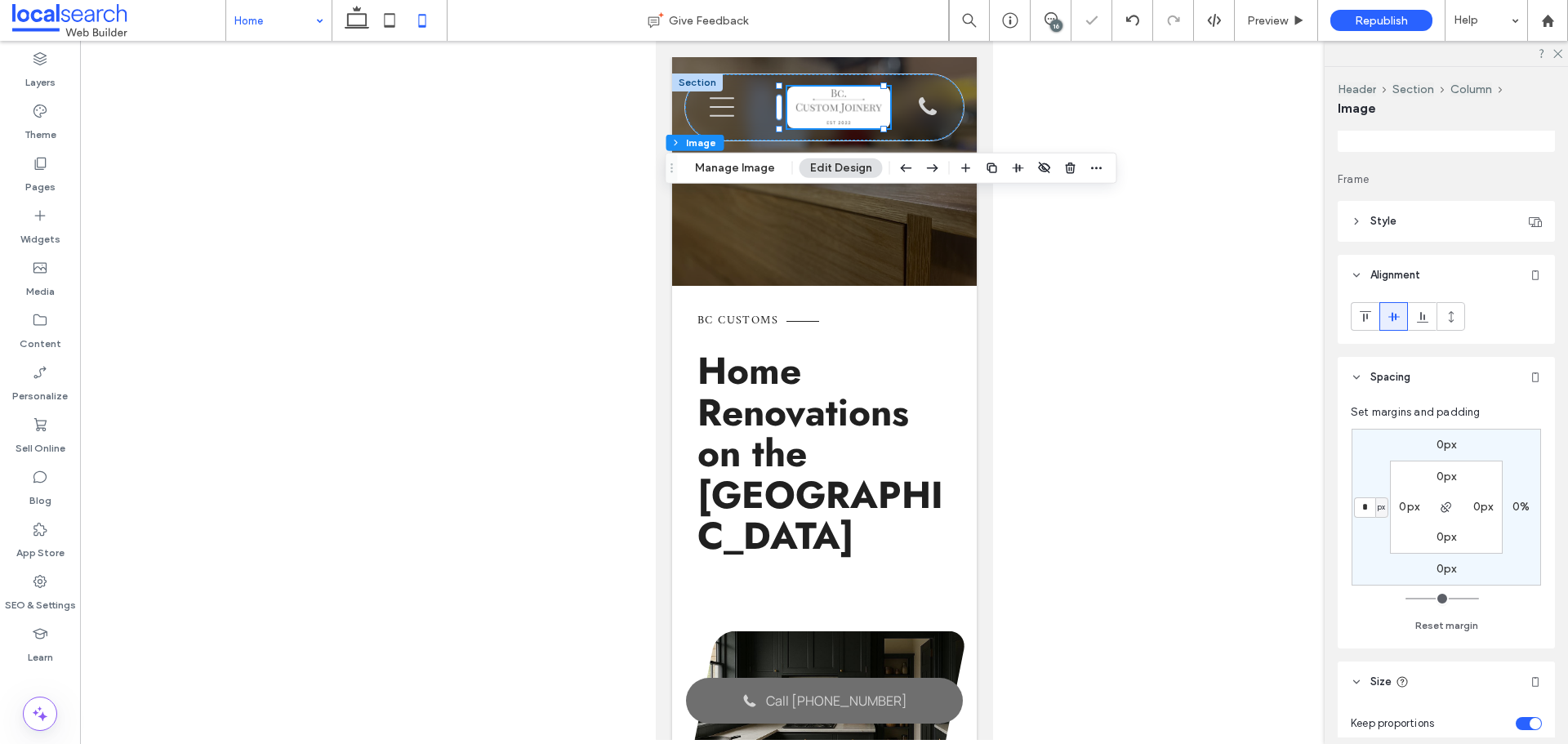
click at [1380, 233] on header "Style" at bounding box center [1446, 221] width 217 height 41
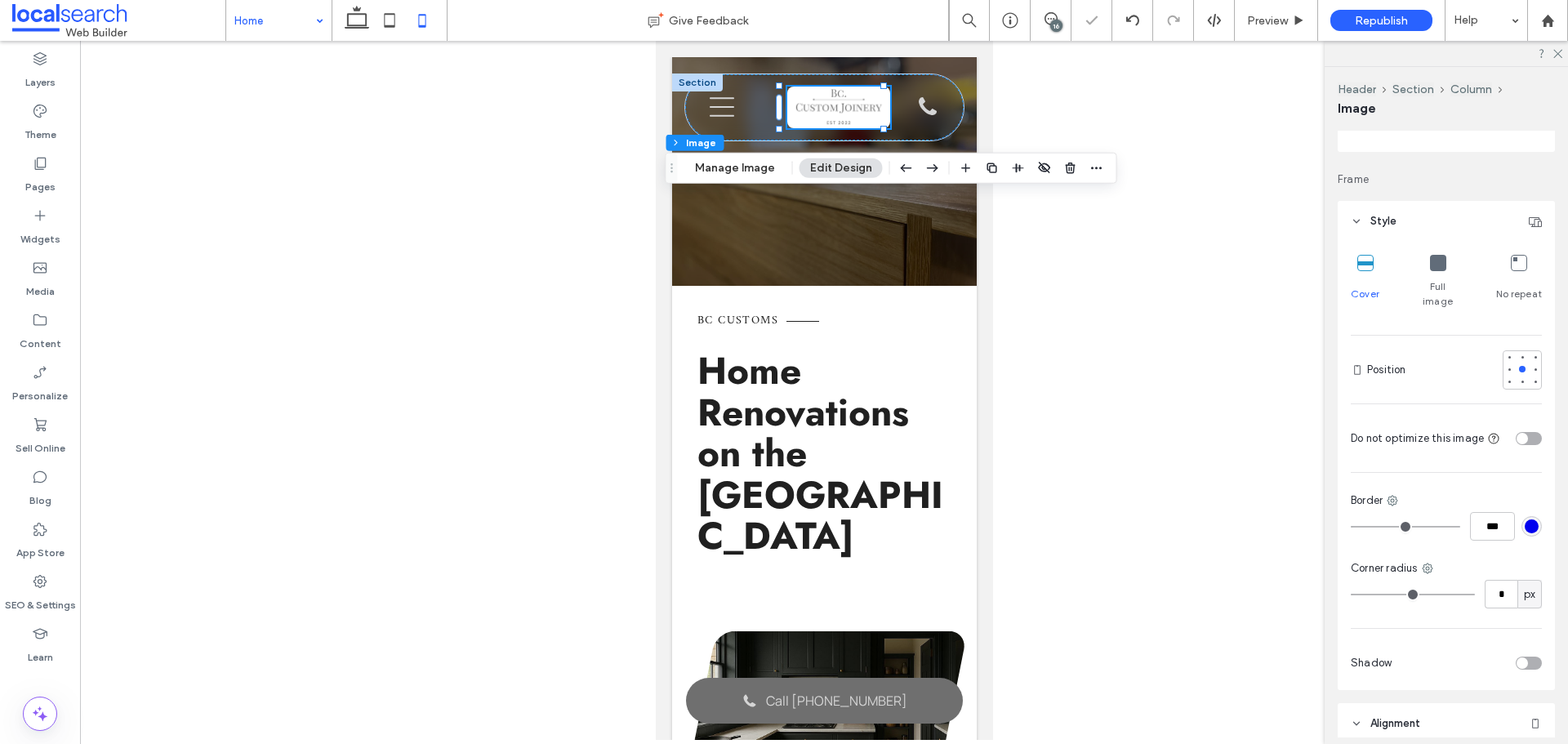
click at [1380, 225] on span "Style" at bounding box center [1383, 220] width 26 height 16
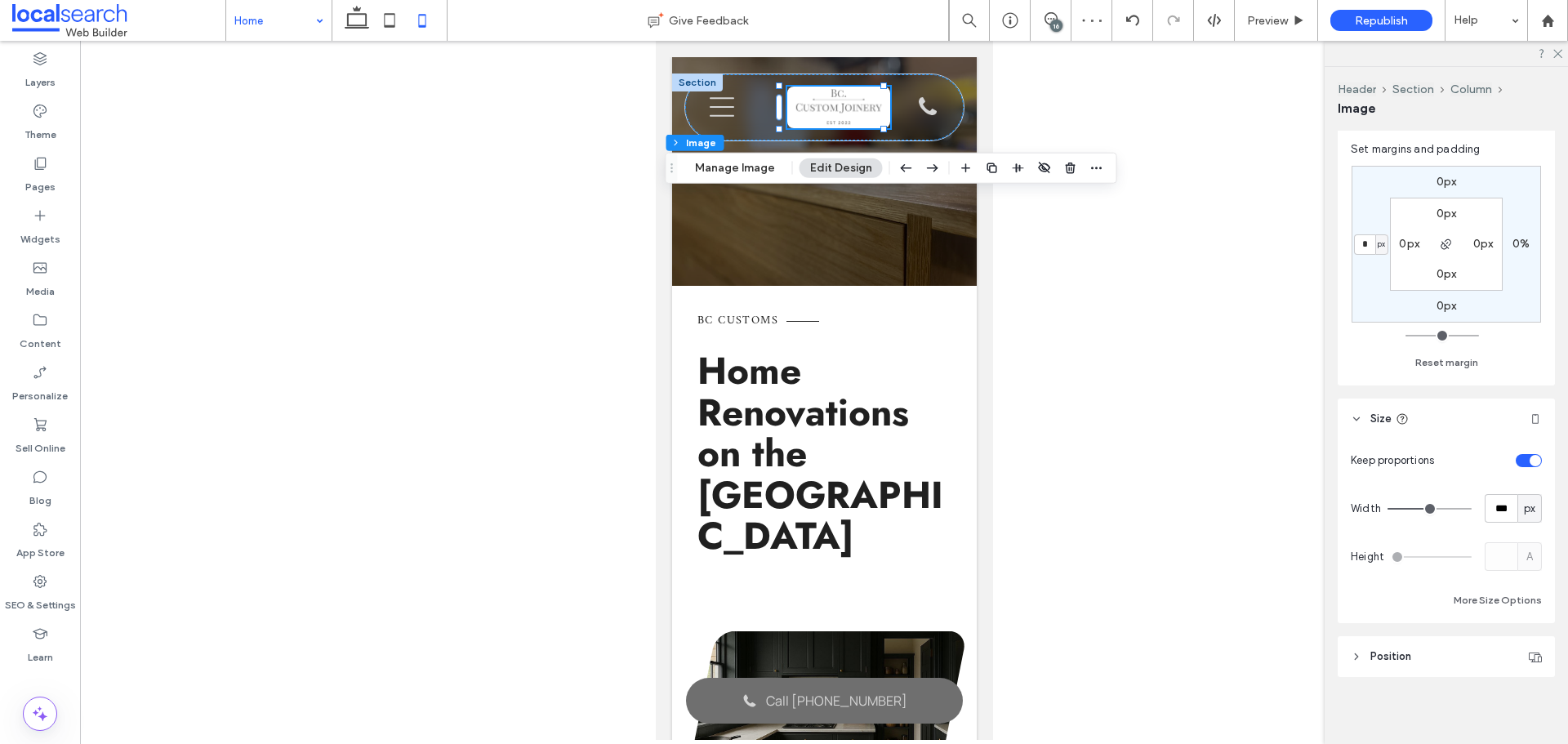
scroll to position [431, 0]
click at [1522, 502] on div "px" at bounding box center [1529, 503] width 16 height 16
click at [1522, 647] on span "A" at bounding box center [1522, 646] width 7 height 16
type input "*"
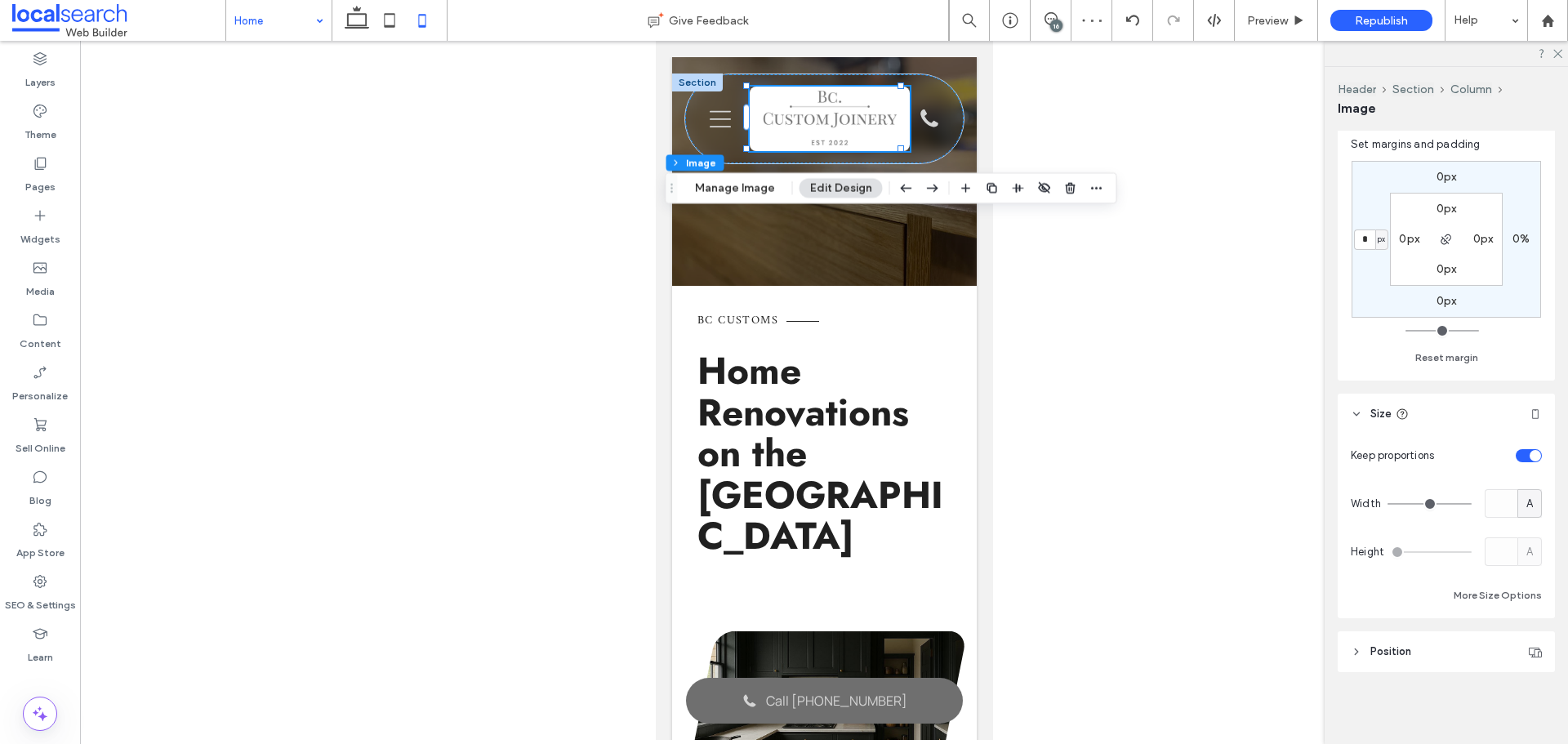
click at [1526, 501] on span "A" at bounding box center [1529, 503] width 7 height 16
click at [1523, 552] on span "%" at bounding box center [1522, 560] width 10 height 16
type input "**"
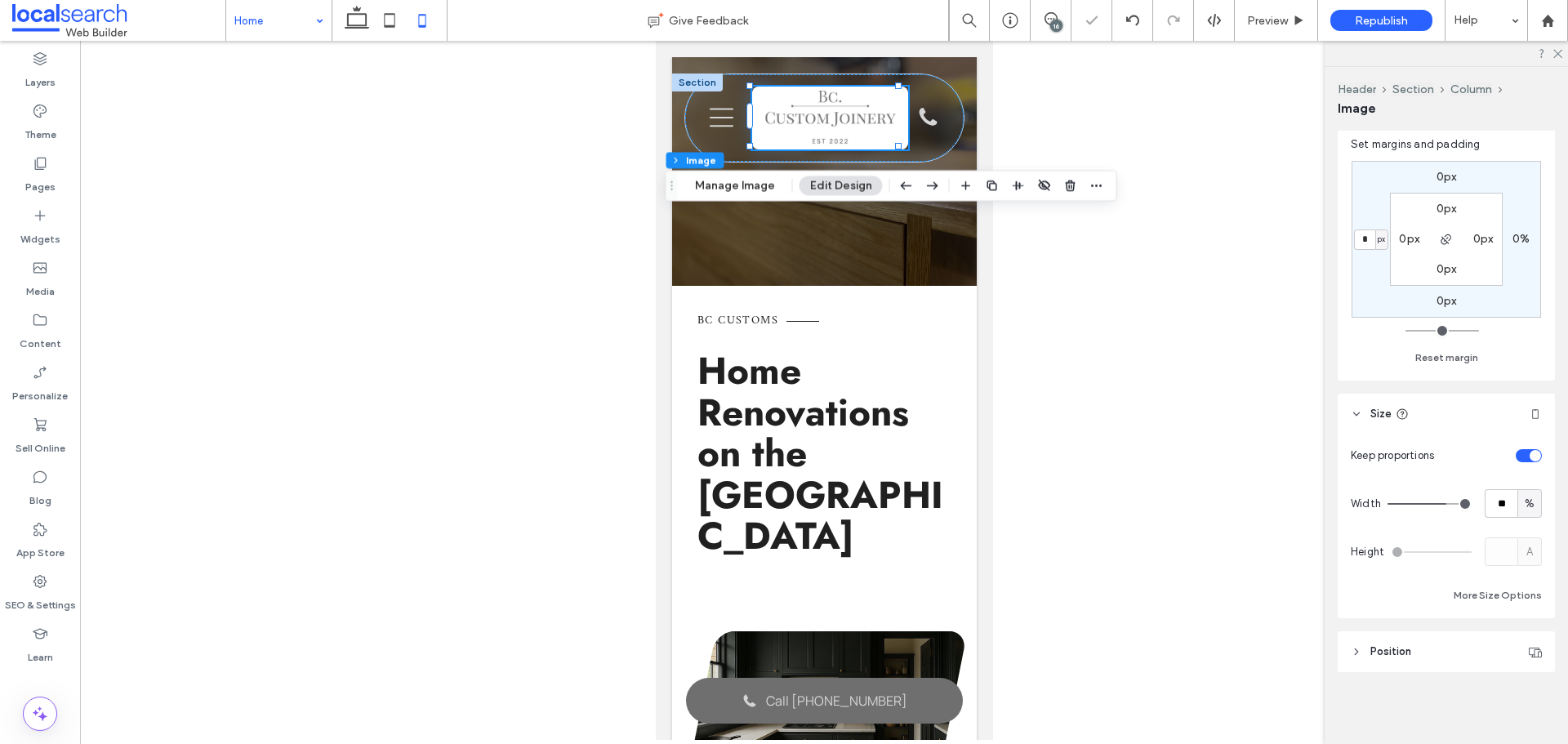
type input "**"
click at [1430, 502] on input "range" at bounding box center [1429, 503] width 84 height 2
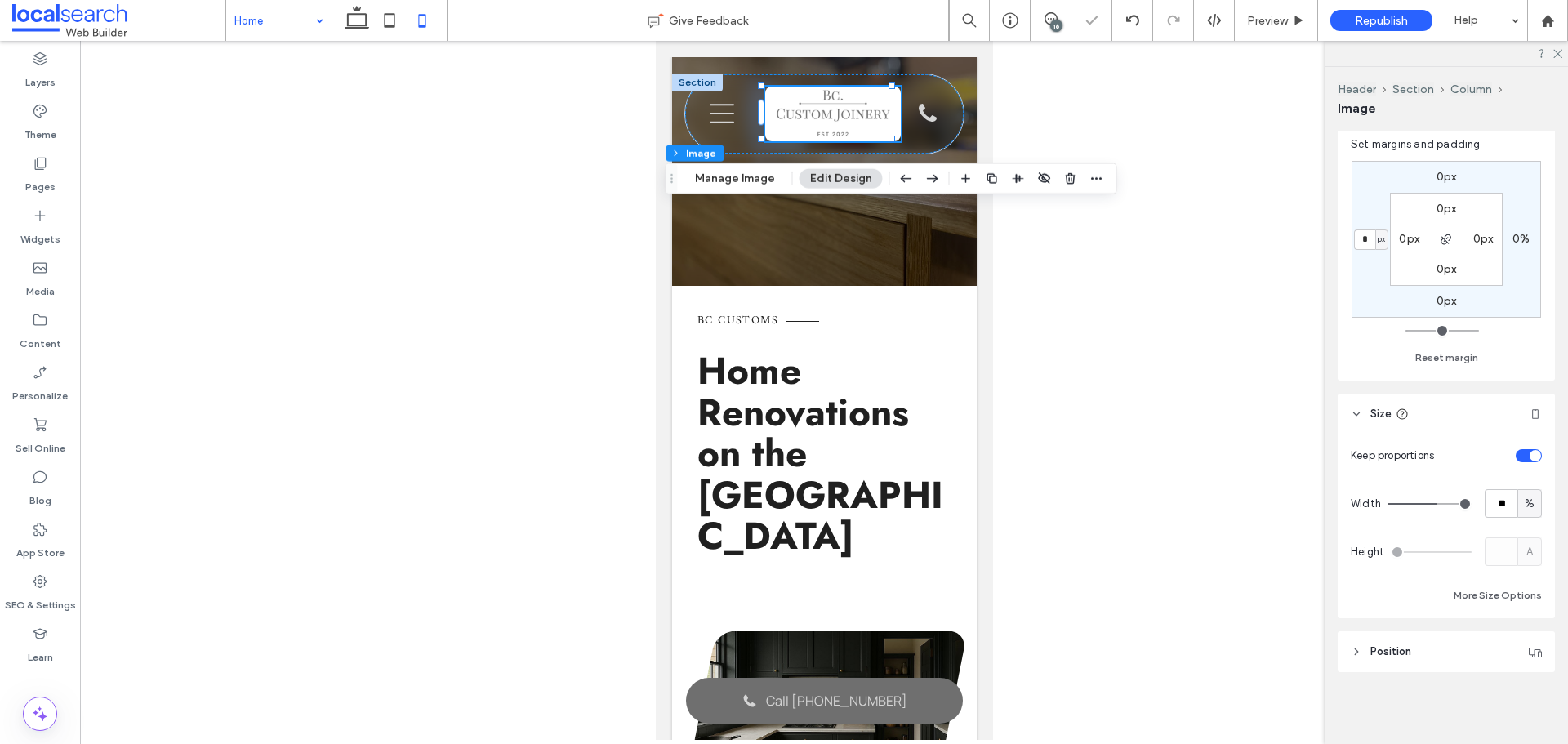
click at [1430, 502] on input "range" at bounding box center [1429, 503] width 84 height 2
type input "**"
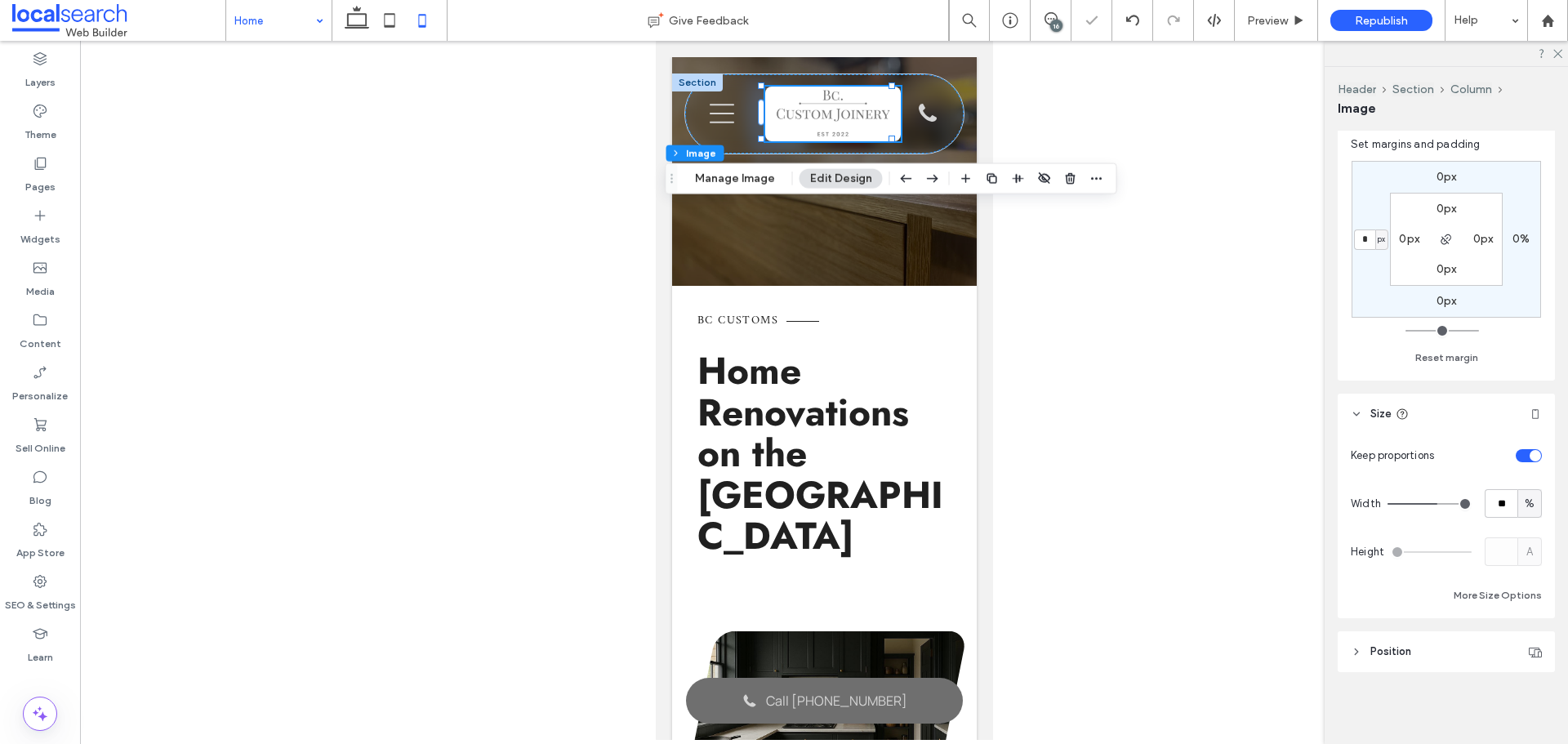
type input "**"
click at [1426, 502] on input "range" at bounding box center [1429, 503] width 84 height 2
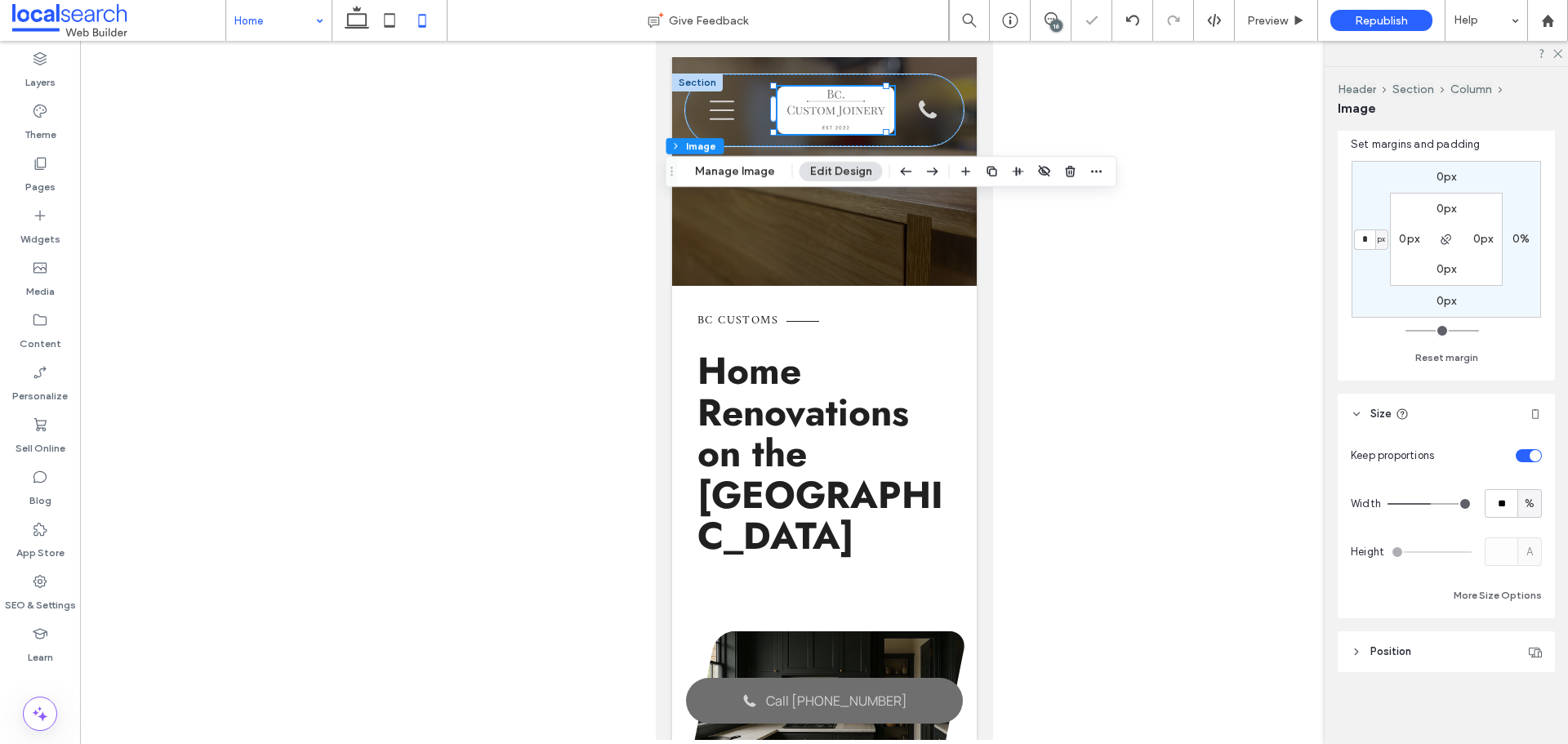
type input "**"
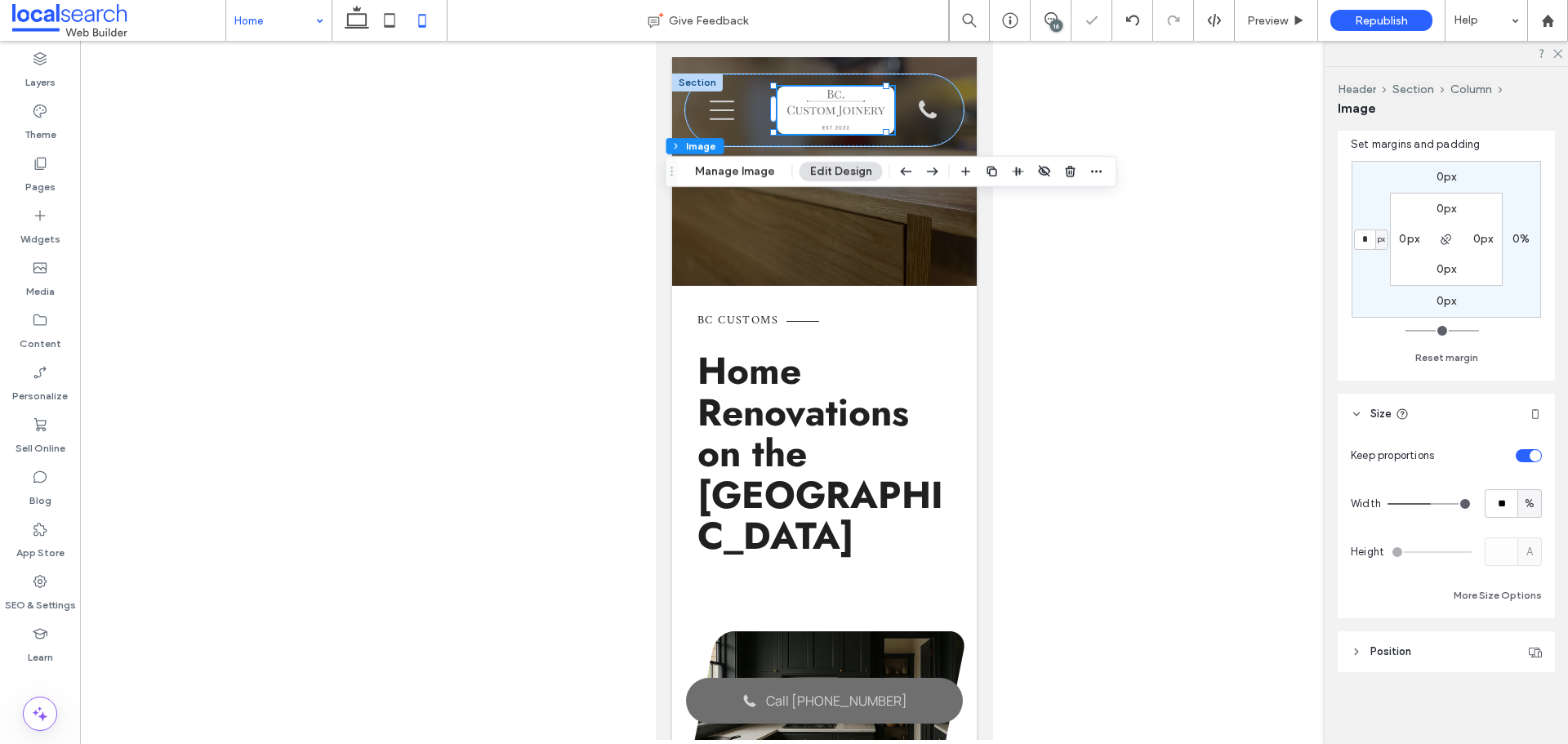
type input "**"
click at [1418, 502] on input "range" at bounding box center [1429, 503] width 84 height 2
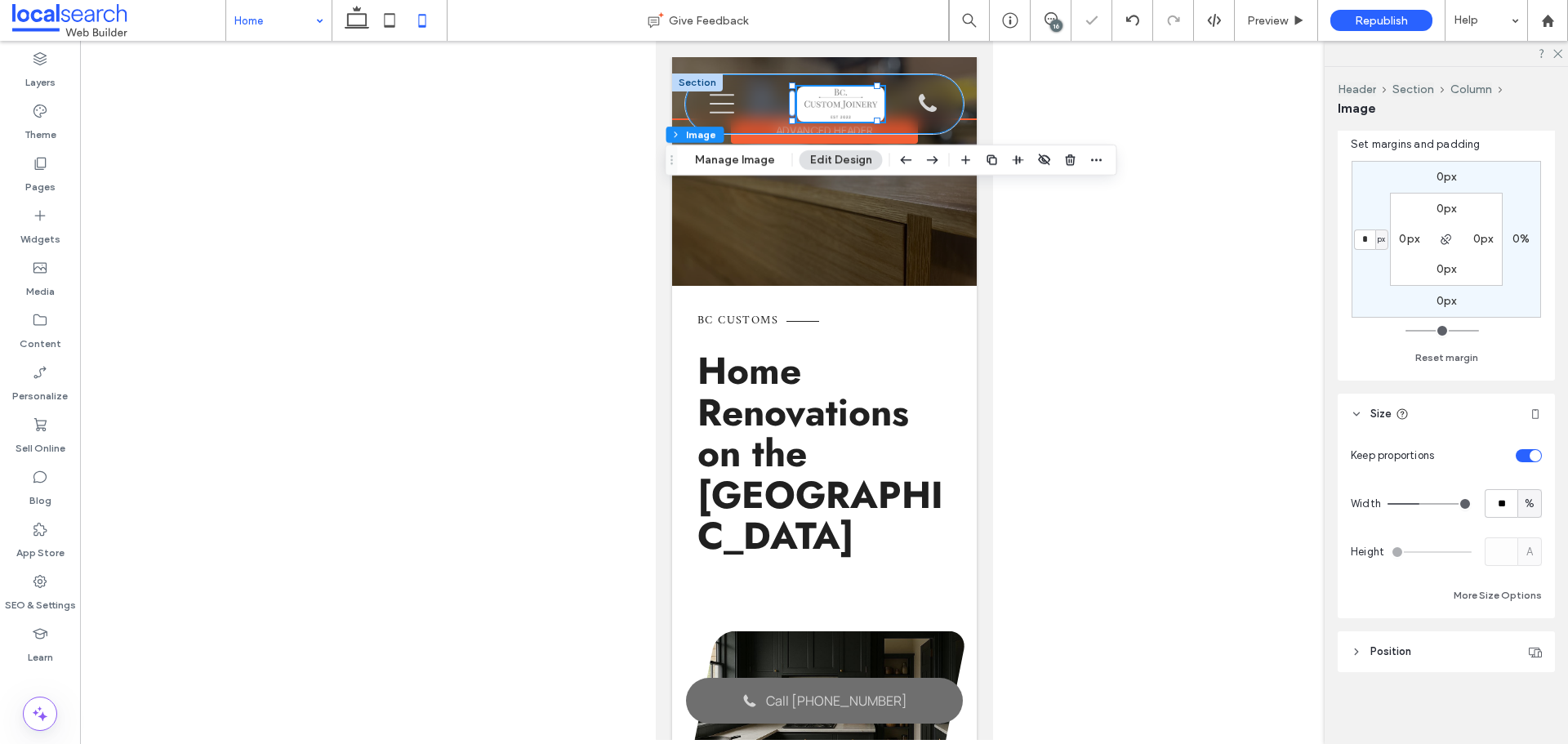
click at [770, 111] on div "Phone Icon Burger Icon B Contact 0405547401 What We Do Kitchens Laundries Bathr…" at bounding box center [824, 104] width 279 height 60
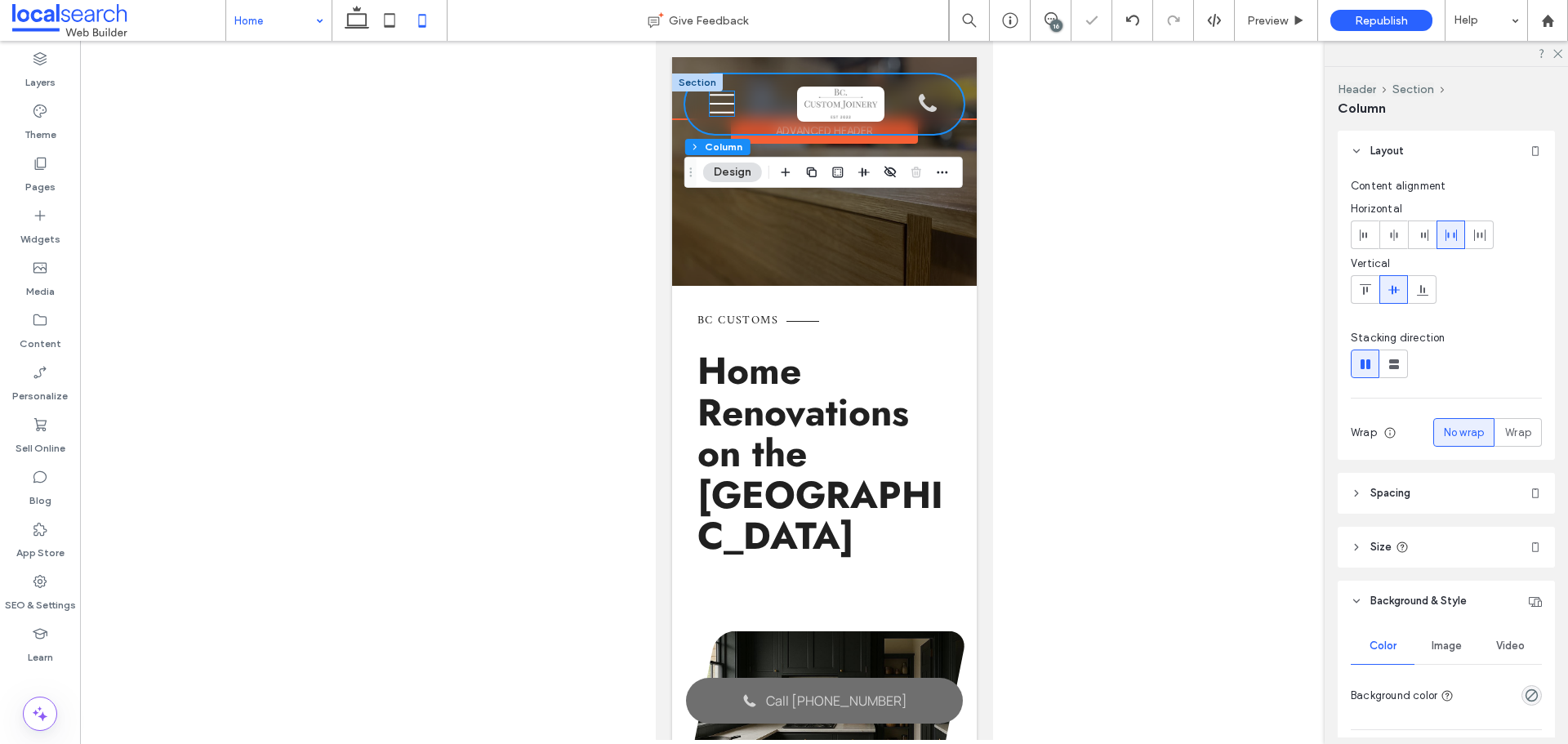
click at [728, 103] on icon at bounding box center [721, 104] width 24 height 19
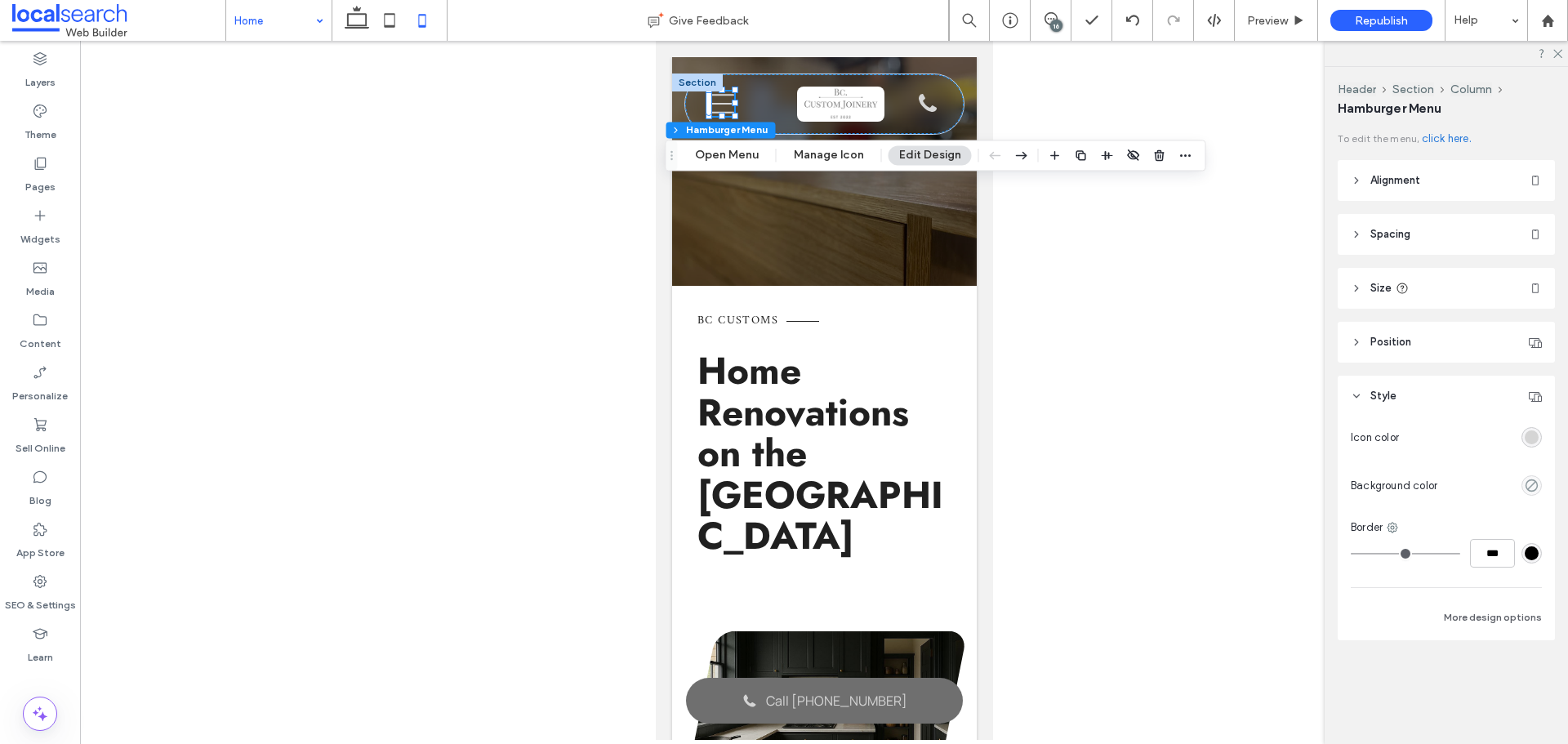
click at [1388, 242] on span "Spacing" at bounding box center [1390, 234] width 40 height 16
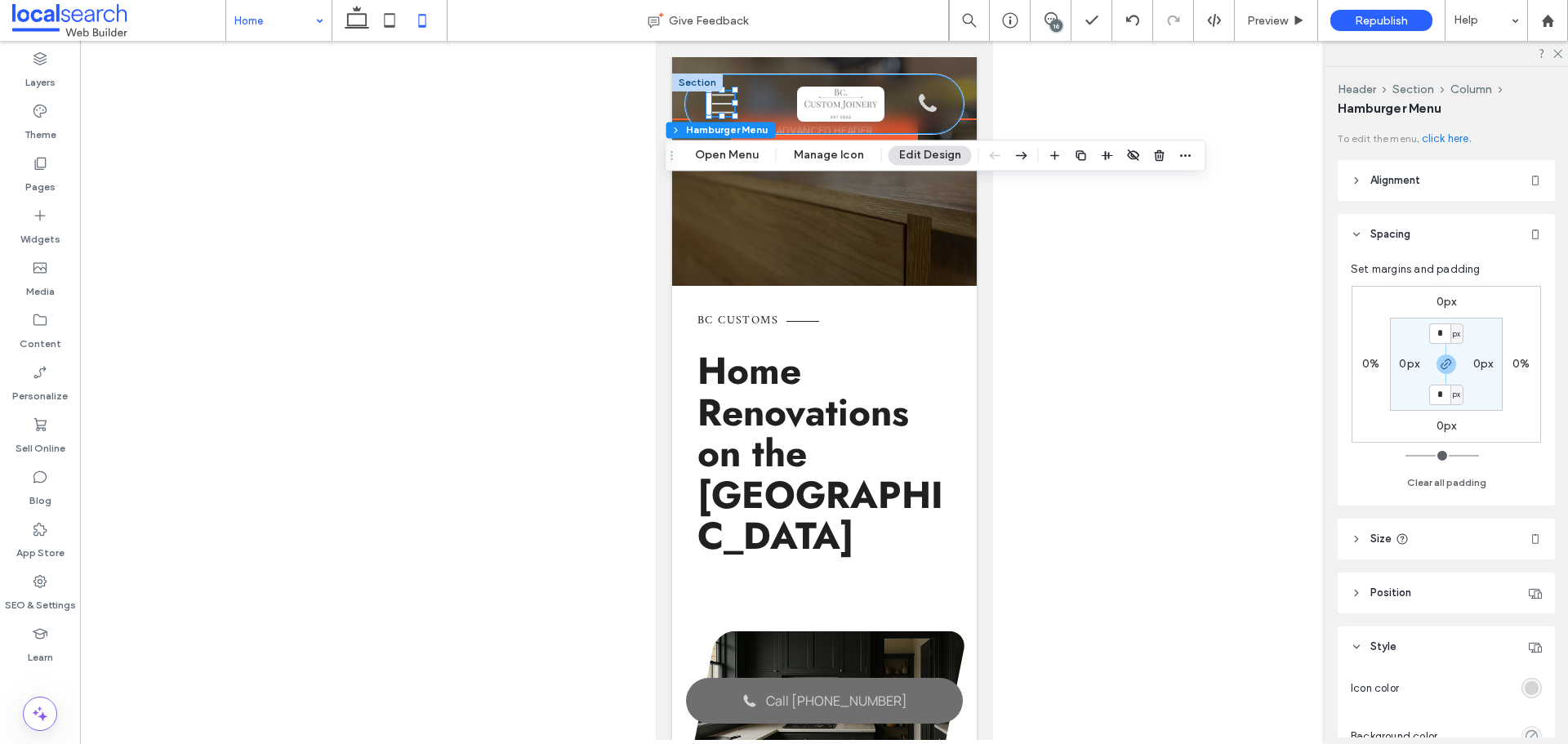
click at [763, 96] on div "Phone Icon Burger Icon B Contact 0405547401 What We Do Kitchens Laundries Bathr…" at bounding box center [824, 104] width 279 height 60
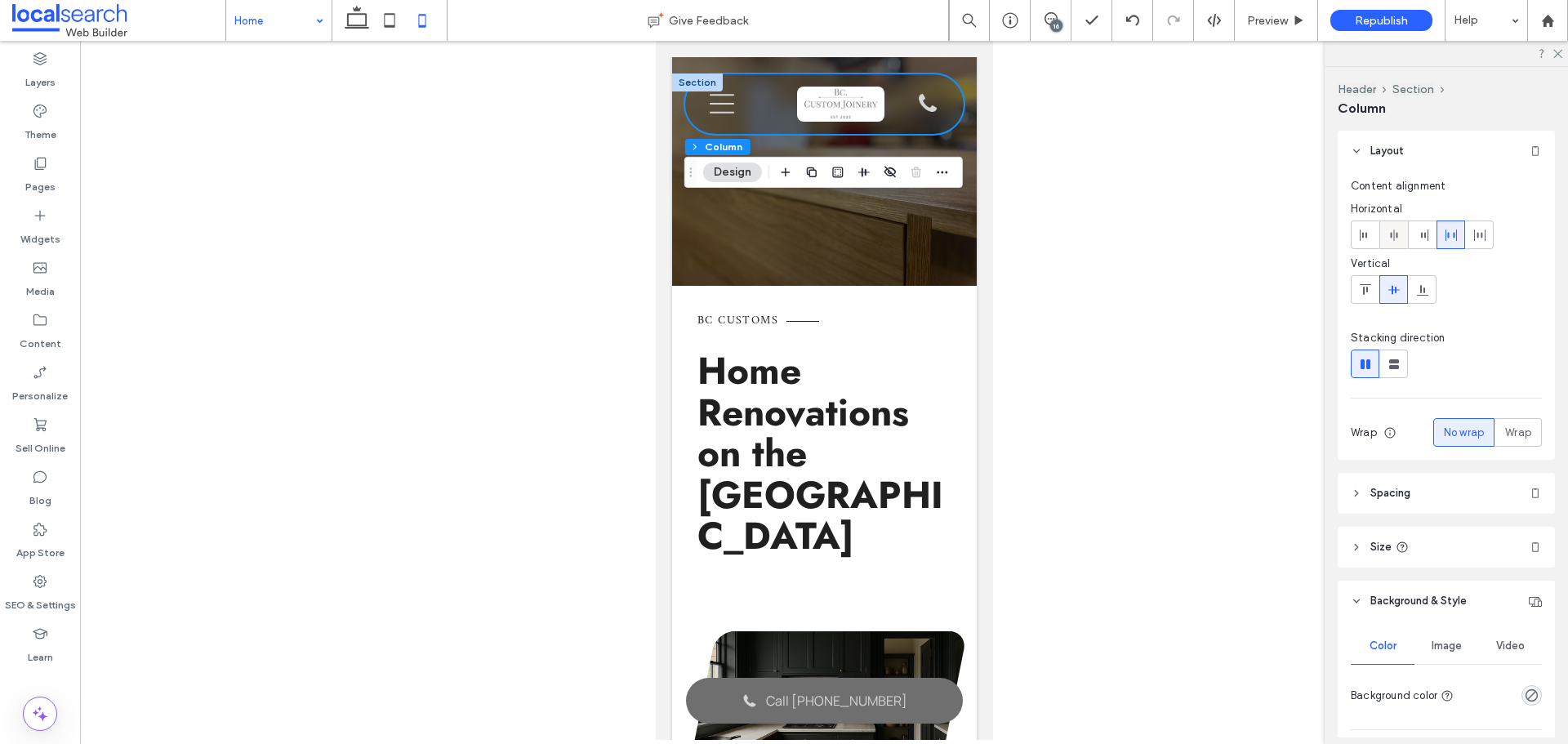
click at [1391, 239] on icon at bounding box center [1393, 235] width 13 height 13
click at [1455, 242] on span at bounding box center [1451, 235] width 13 height 27
click at [1483, 241] on icon at bounding box center [1479, 235] width 13 height 13
click at [1441, 240] on div at bounding box center [1451, 235] width 27 height 27
type input "***"
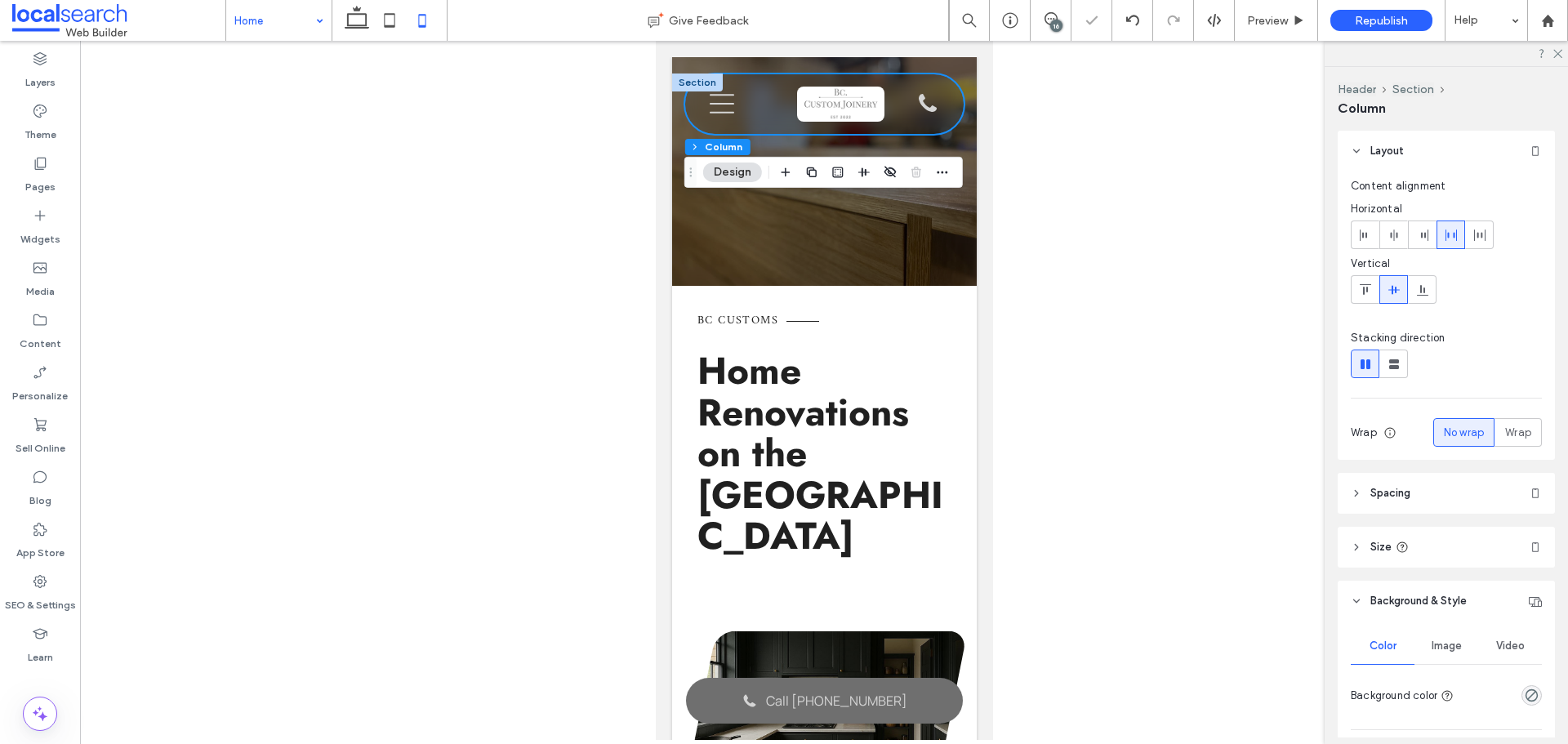
click at [1389, 504] on header "Spacing" at bounding box center [1446, 493] width 217 height 41
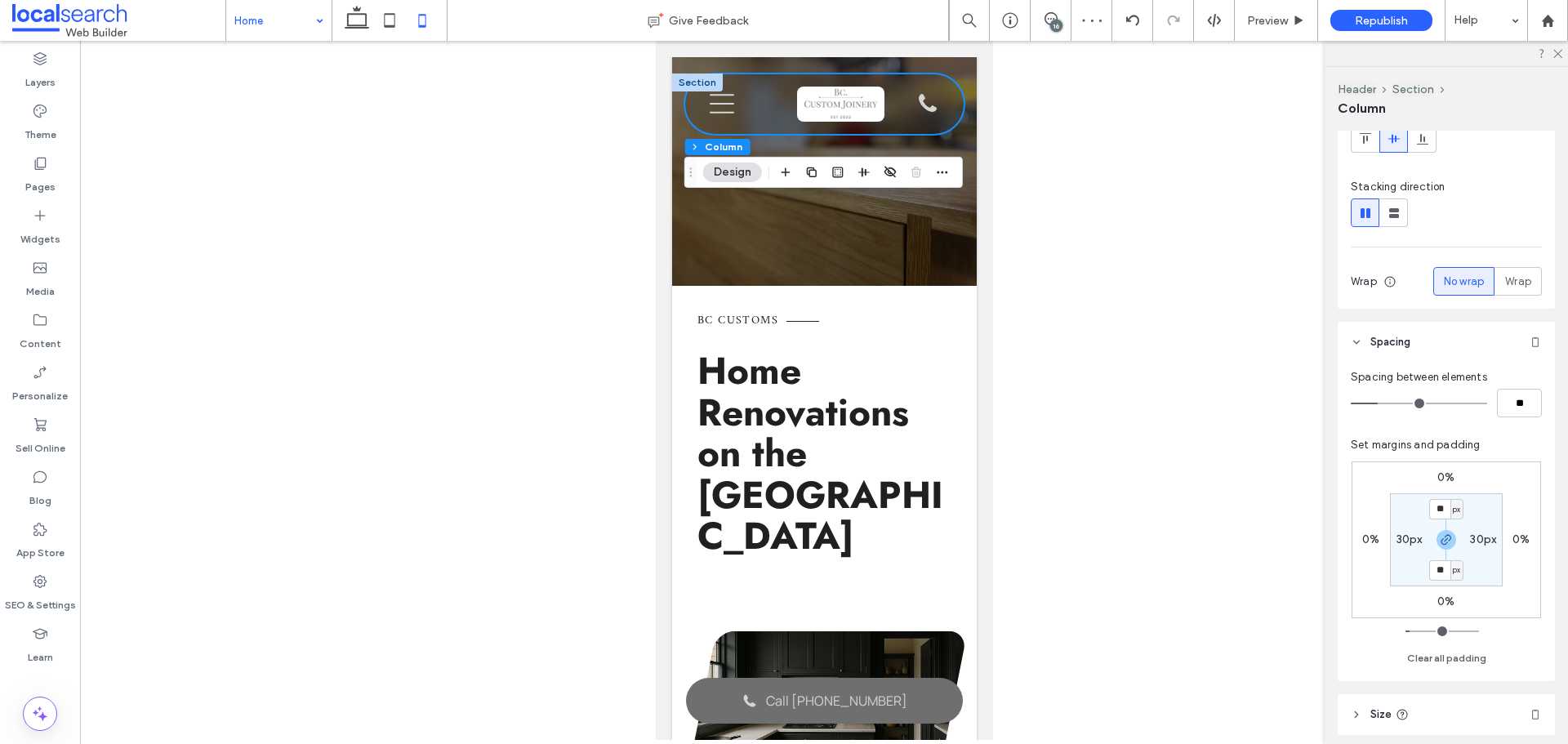
scroll to position [163, 0]
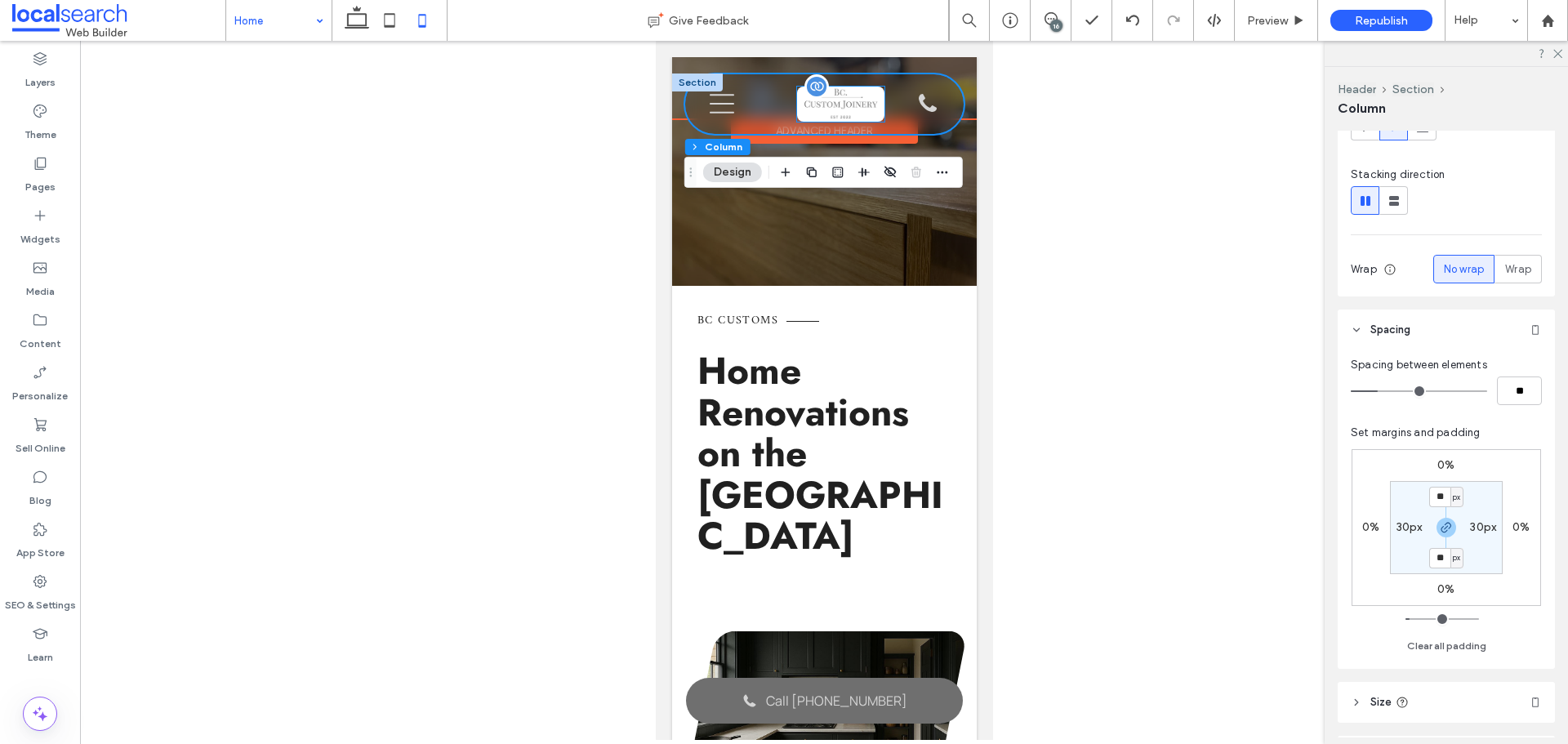
click at [803, 115] on img at bounding box center [839, 104] width 87 height 35
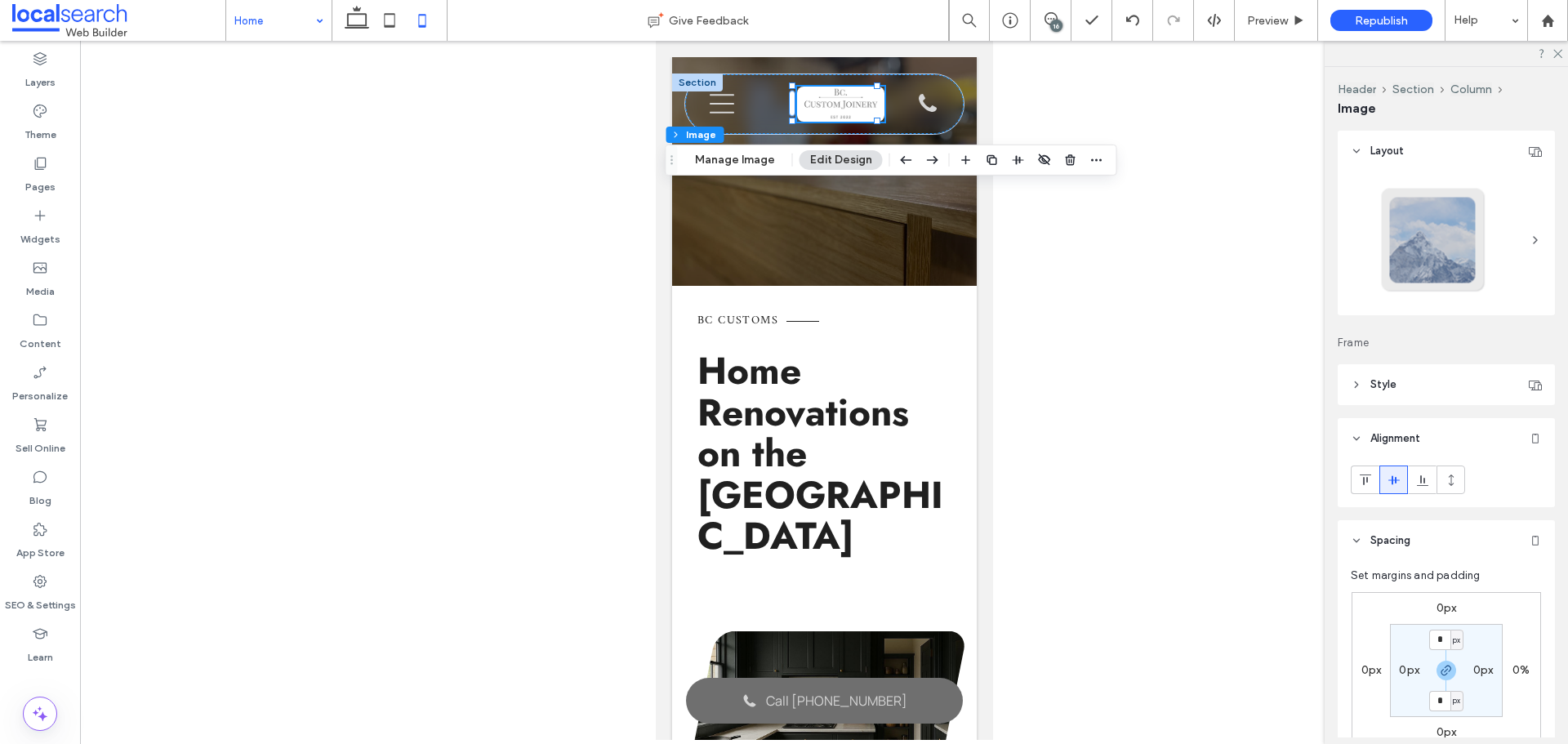
click at [1446, 369] on header "Style" at bounding box center [1446, 384] width 217 height 41
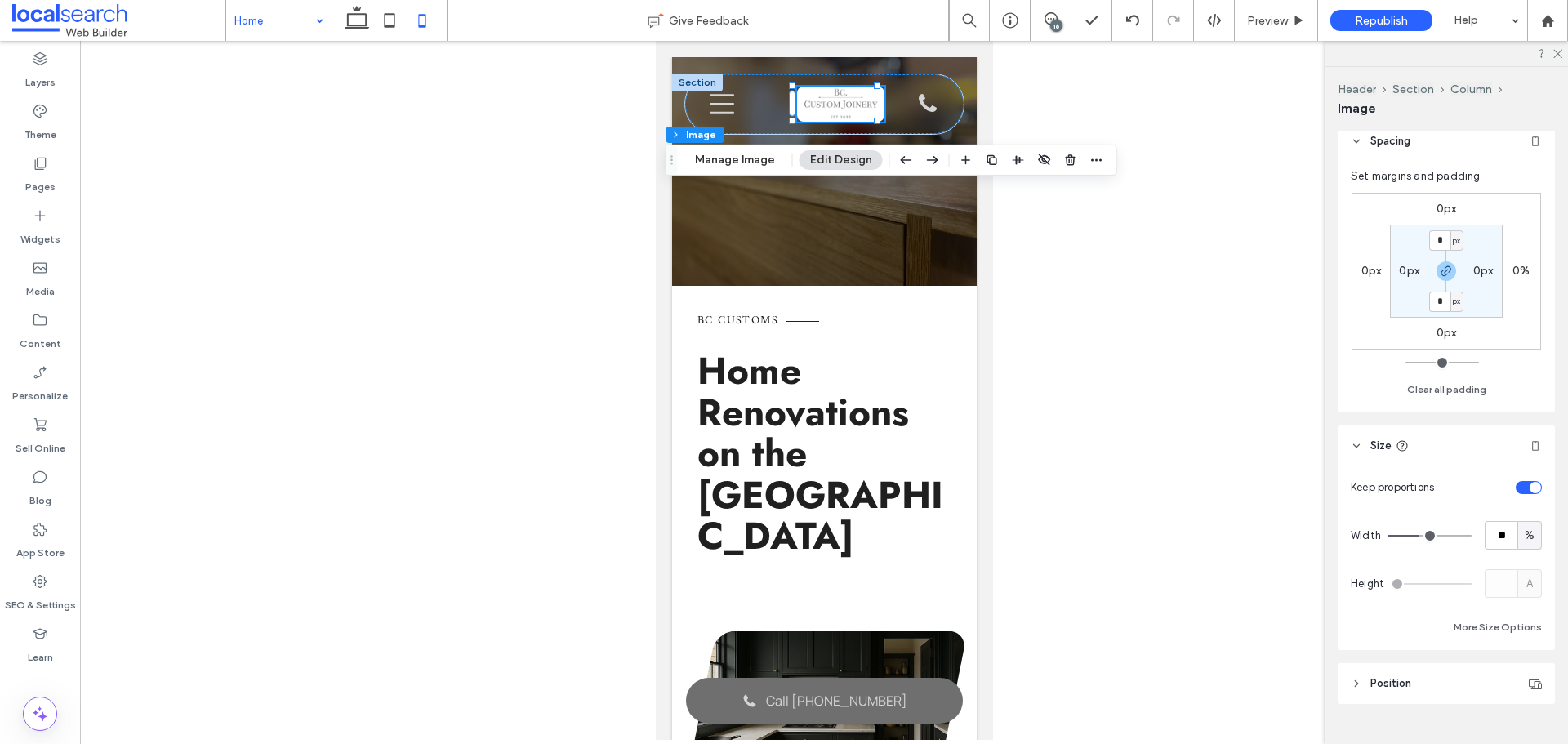
scroll to position [865, 0]
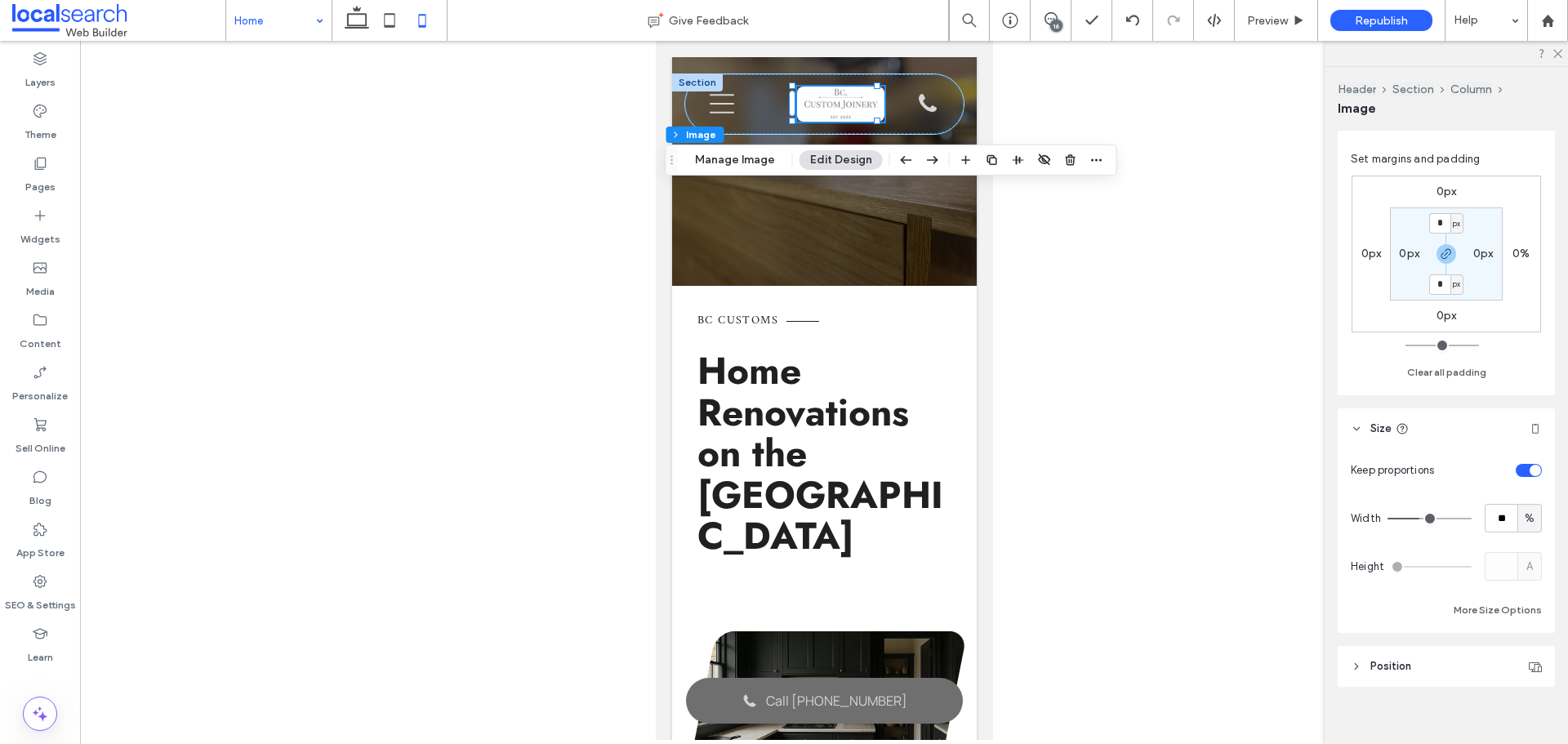
click at [1368, 628] on div "Layout Frame Style Cover Full image No repeat Position Do not optimize this ima…" at bounding box center [1451, 434] width 228 height 606
click at [1370, 658] on span "Position" at bounding box center [1391, 665] width 41 height 16
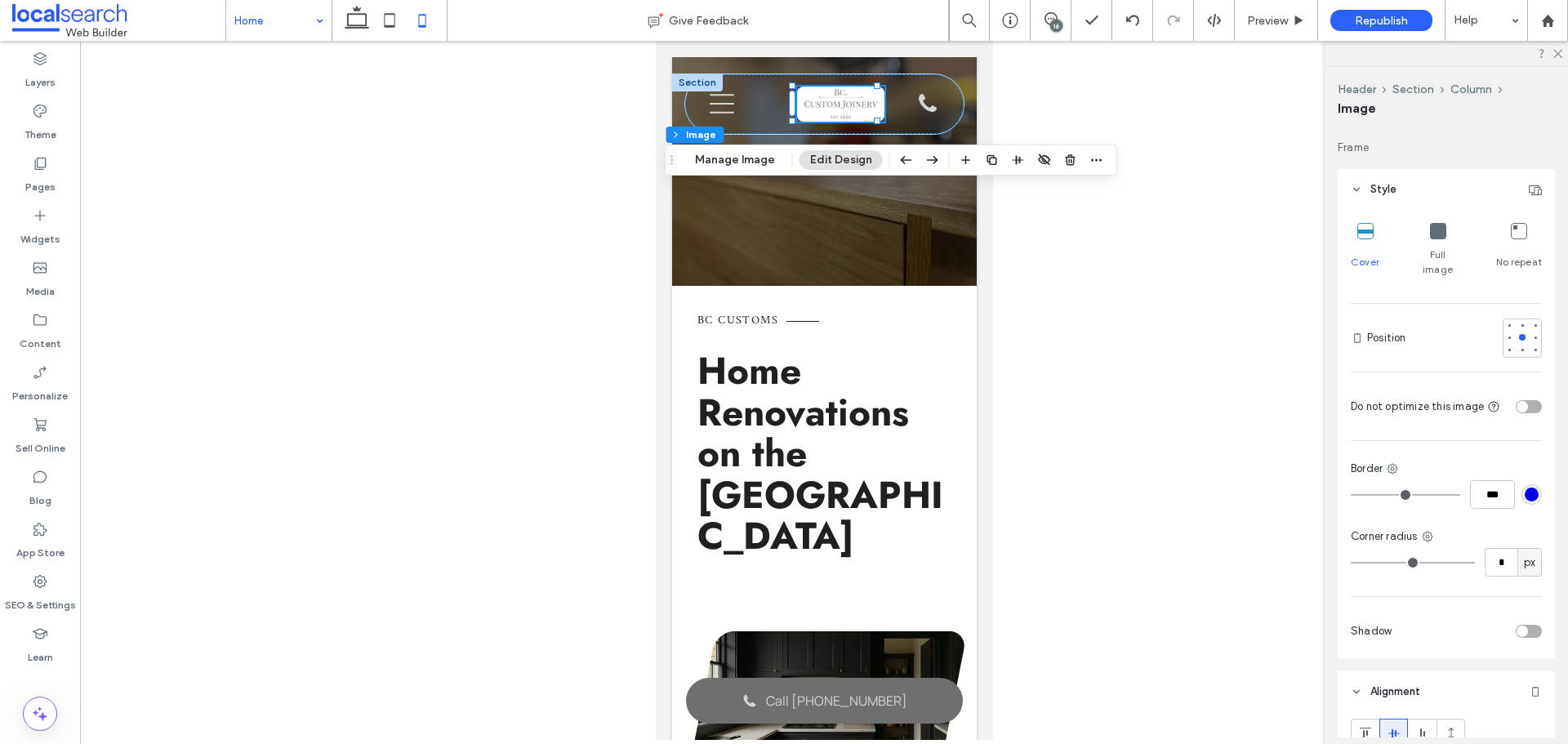
scroll to position [116, 0]
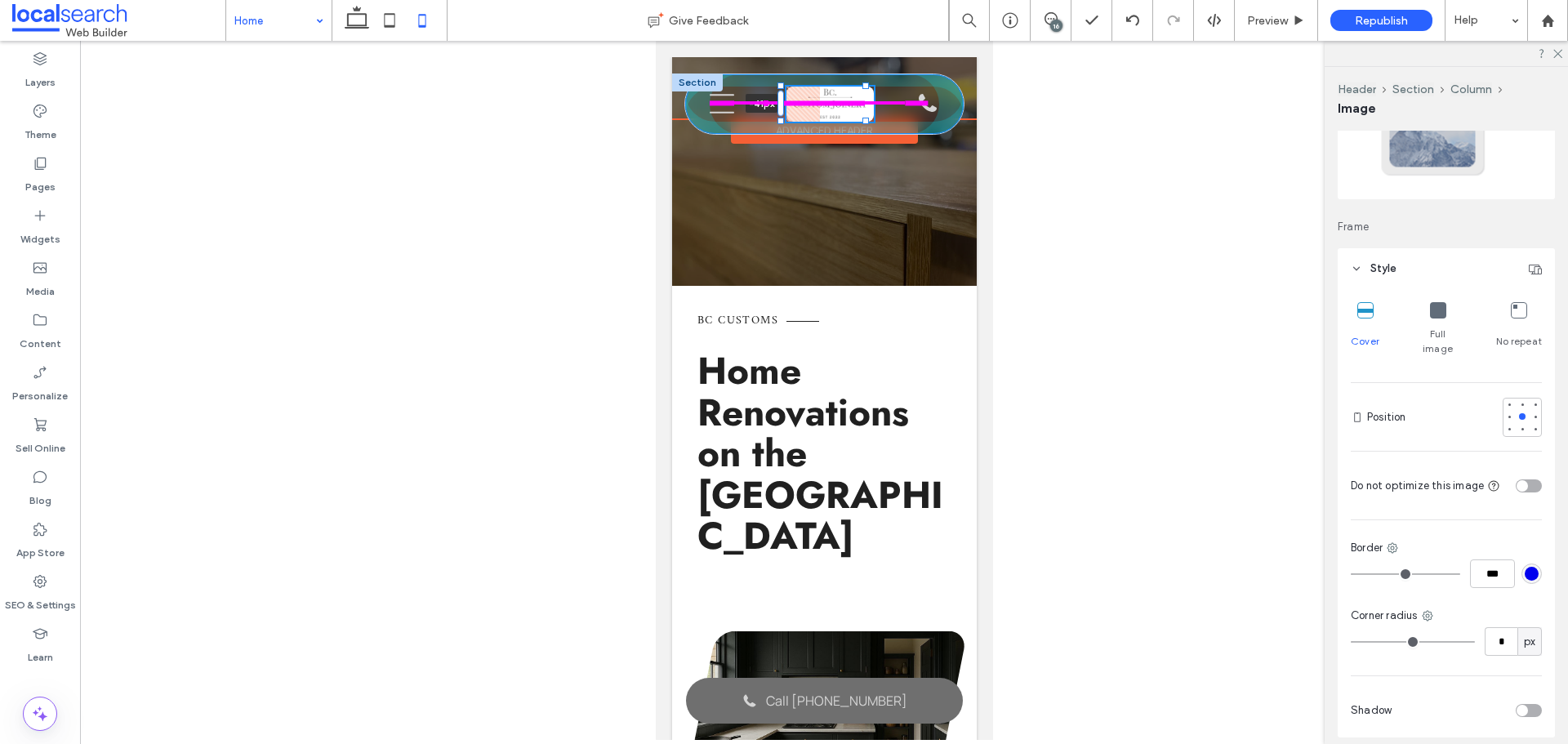
drag, startPoint x: 787, startPoint y: 105, endPoint x: 754, endPoint y: 102, distance: 33.1
click at [754, 102] on div "Phone Icon Burger Icon B Contact 0405547401 What We Do Kitchens Laundries Bathr…" at bounding box center [824, 104] width 279 height 60
drag, startPoint x: 779, startPoint y: 106, endPoint x: 769, endPoint y: 102, distance: 10.8
click at [769, 102] on div "Phone Icon Burger Icon B Contact 0405547401 What We Do Kitchens Laundries Bathr…" at bounding box center [824, 104] width 279 height 60
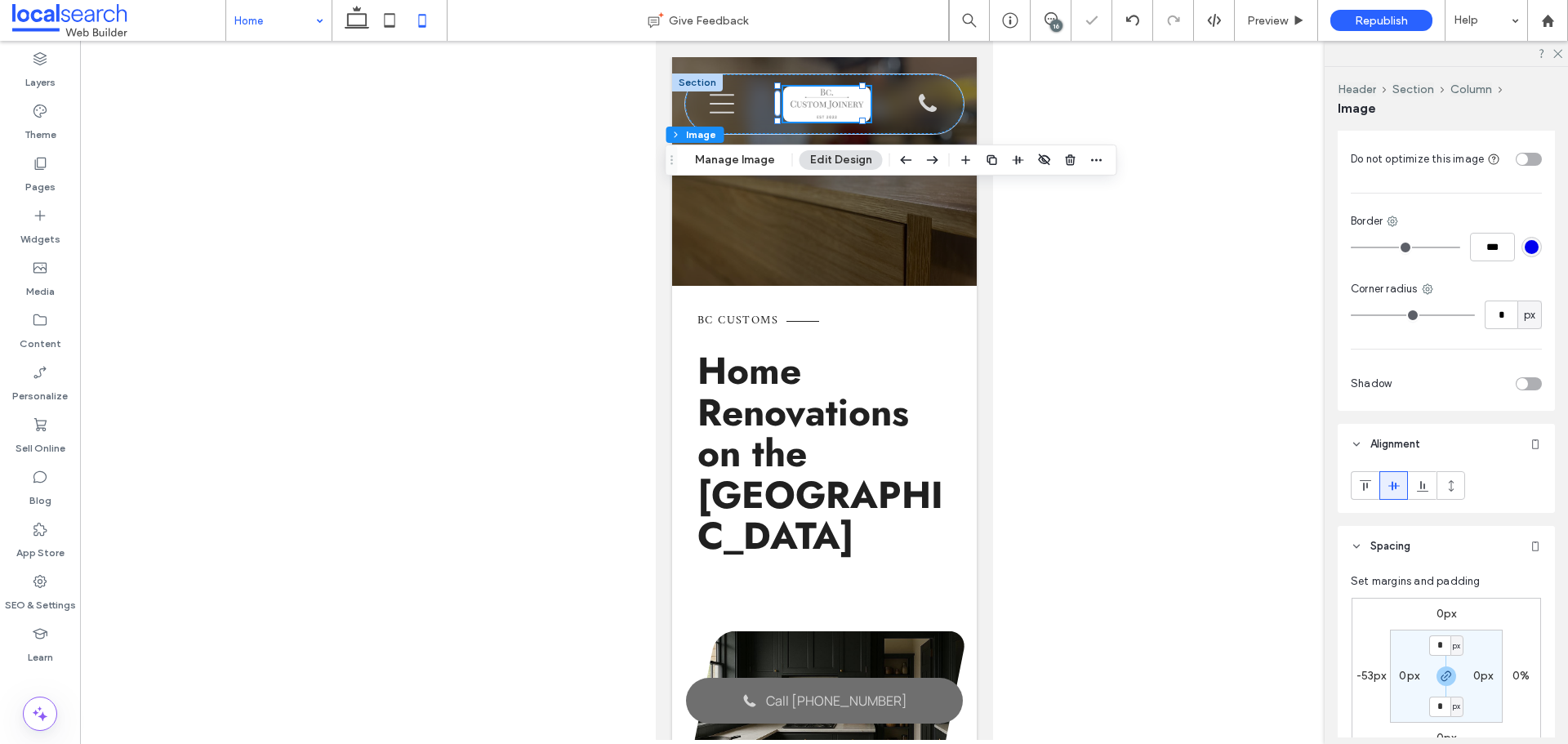
scroll to position [524, 0]
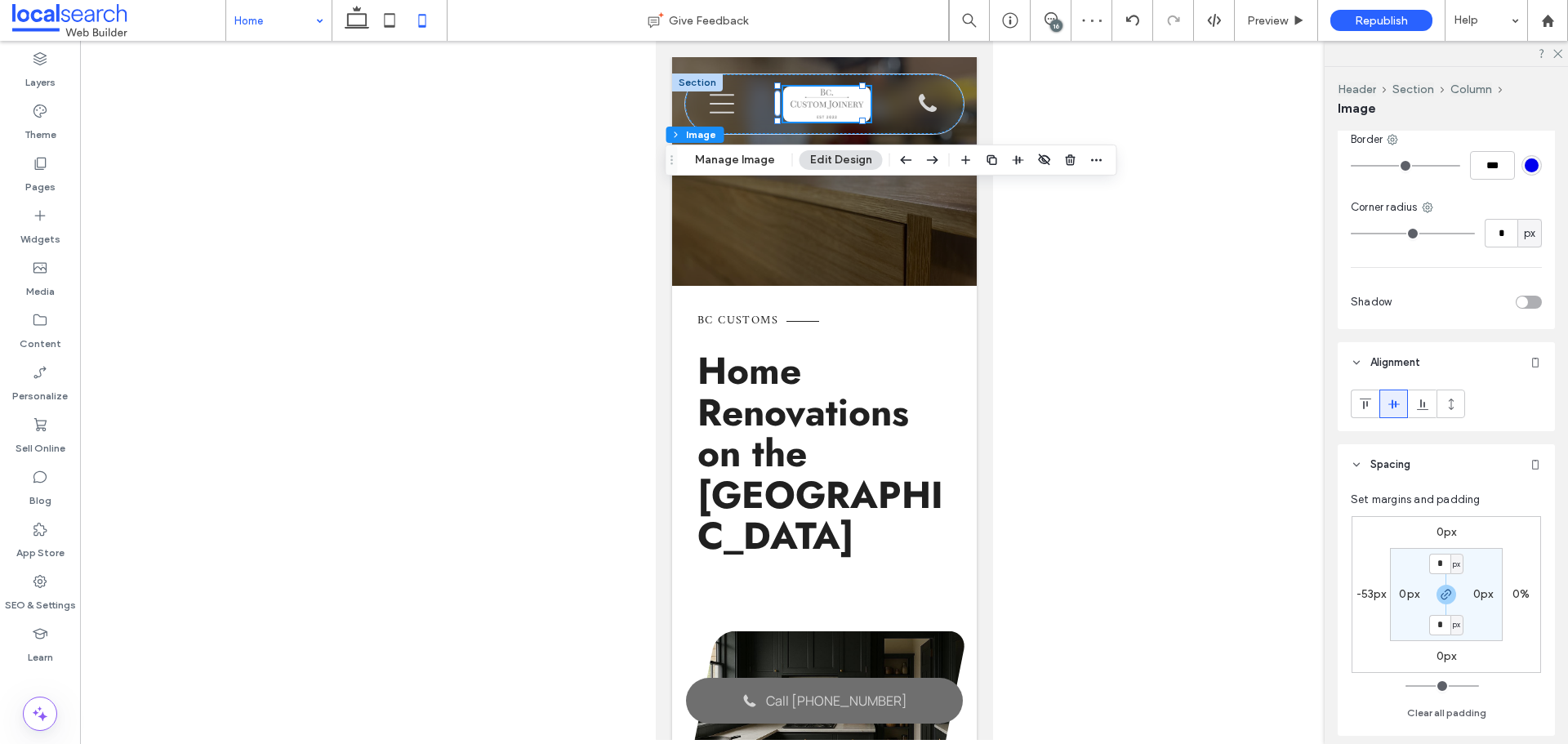
click at [1358, 587] on label "-53px" at bounding box center [1371, 594] width 30 height 14
type input "*"
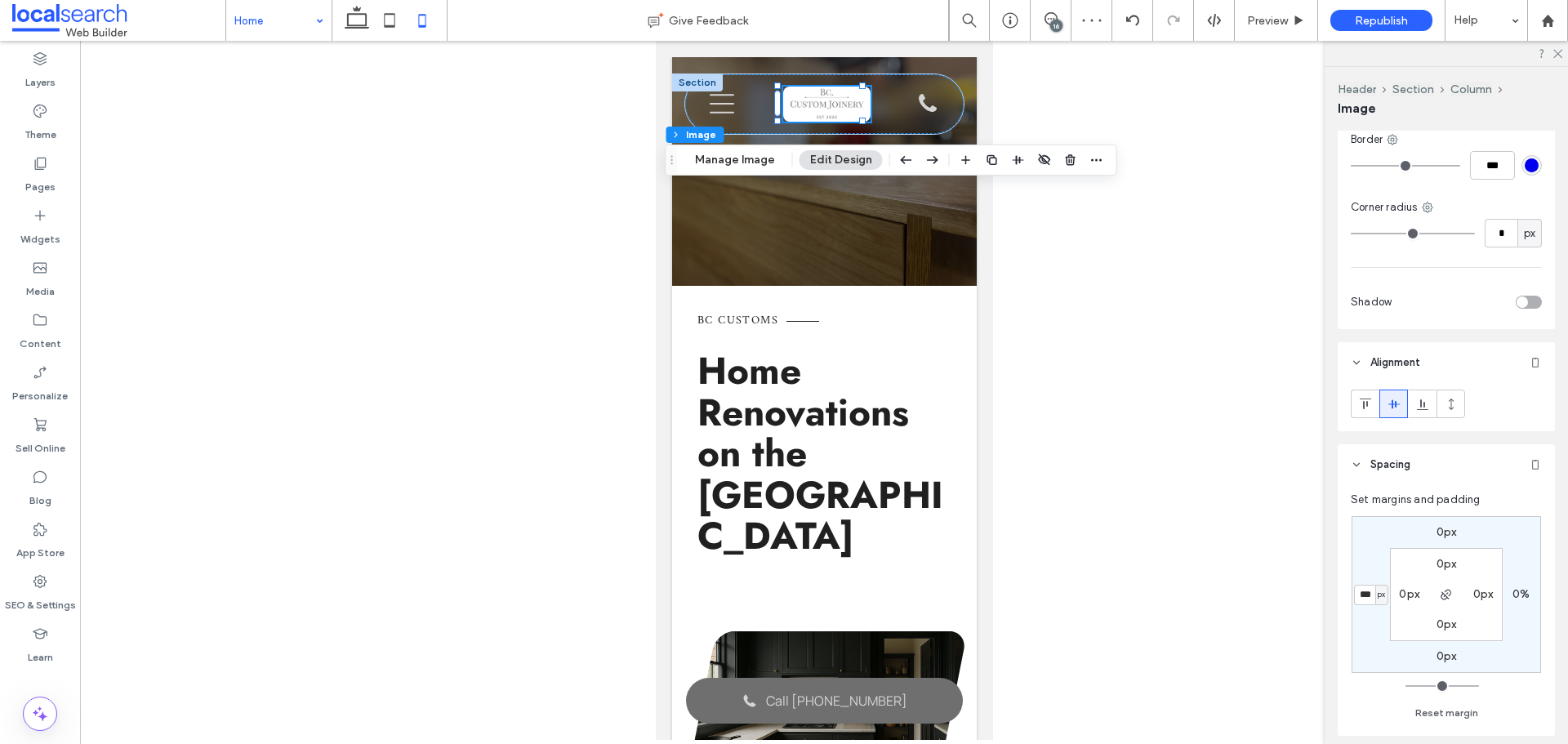
type input "***"
type input "*"
type input "***"
type input "*"
type input "***"
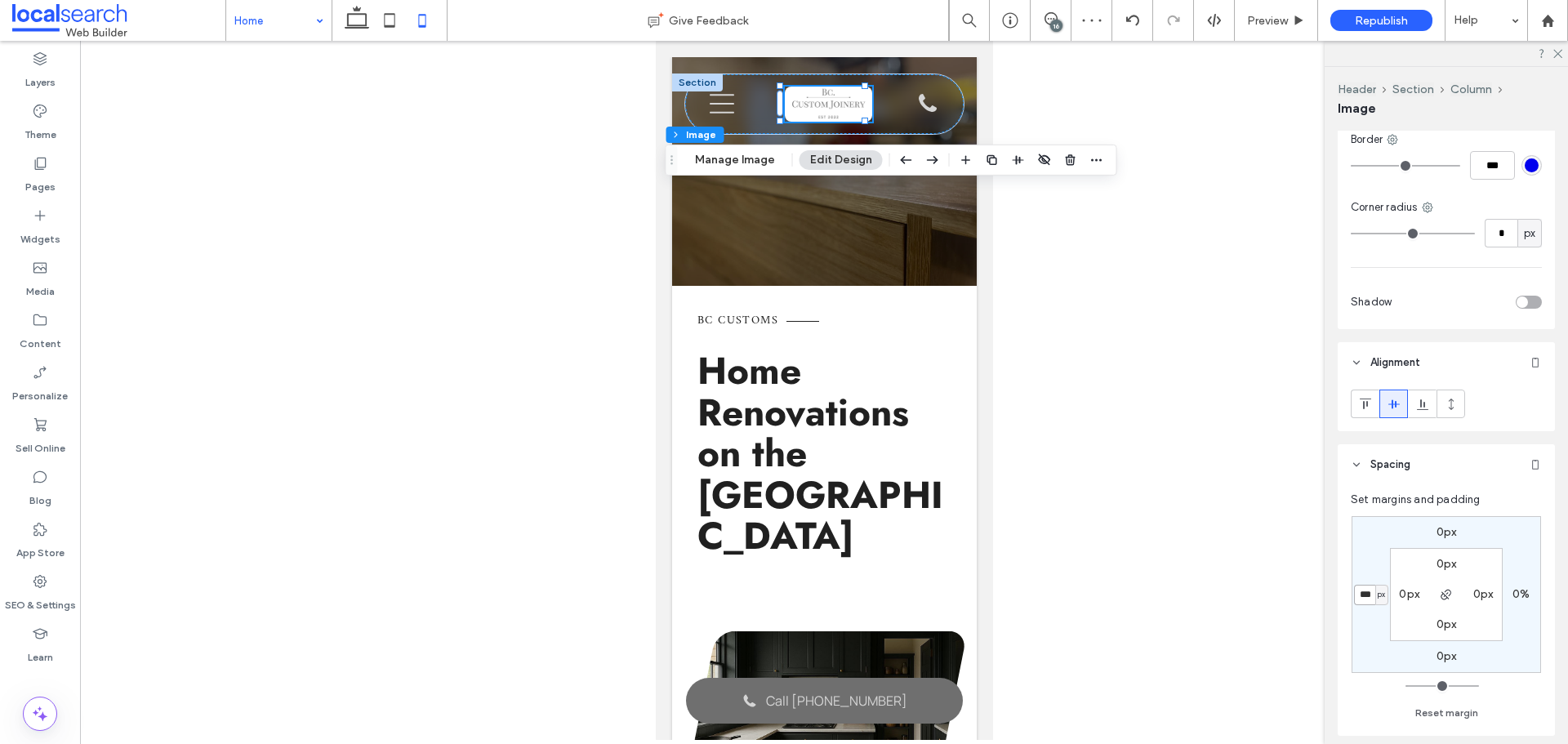
type input "*"
type input "***"
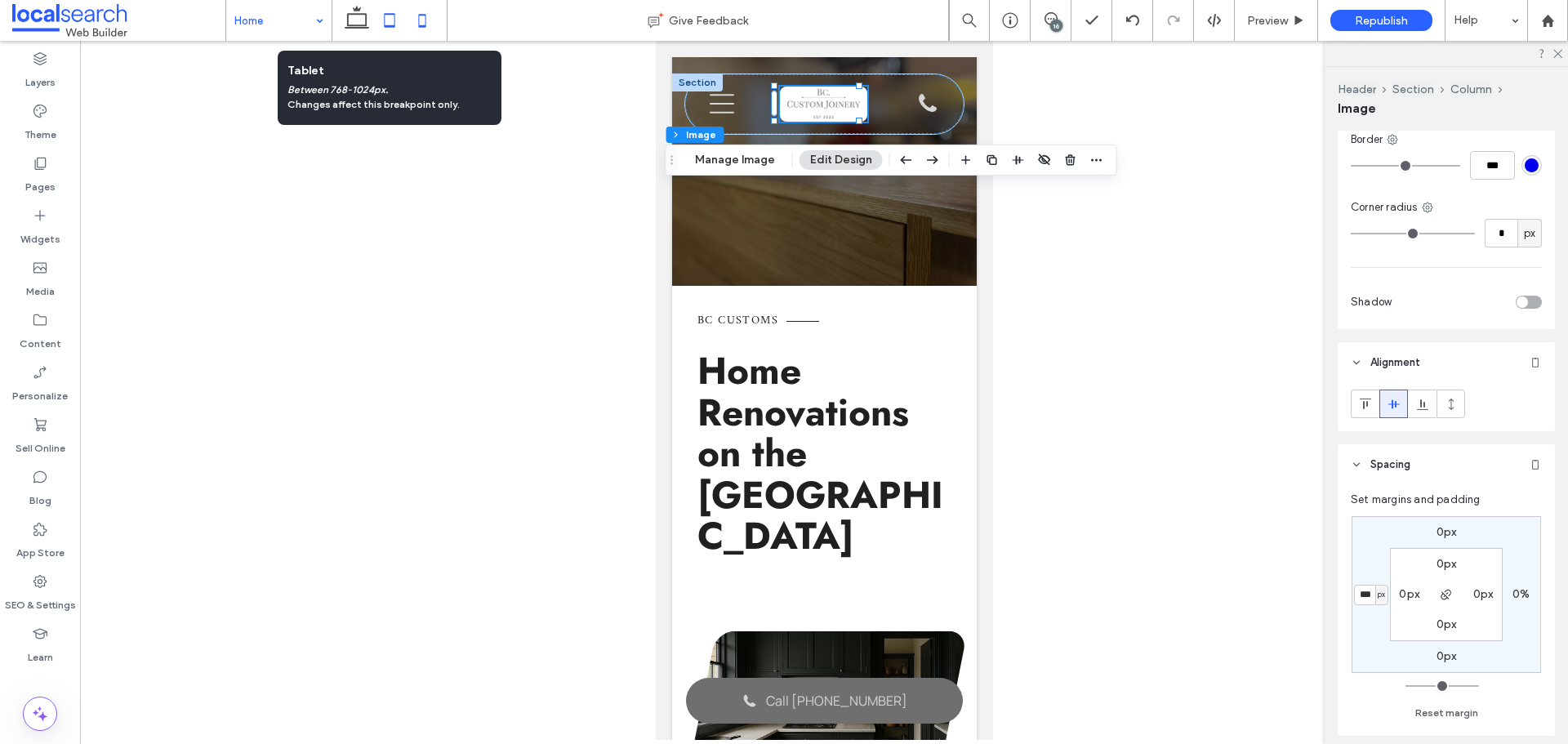
click at [394, 22] on icon at bounding box center [389, 20] width 33 height 33
type input "*"
type input "***"
type input "*"
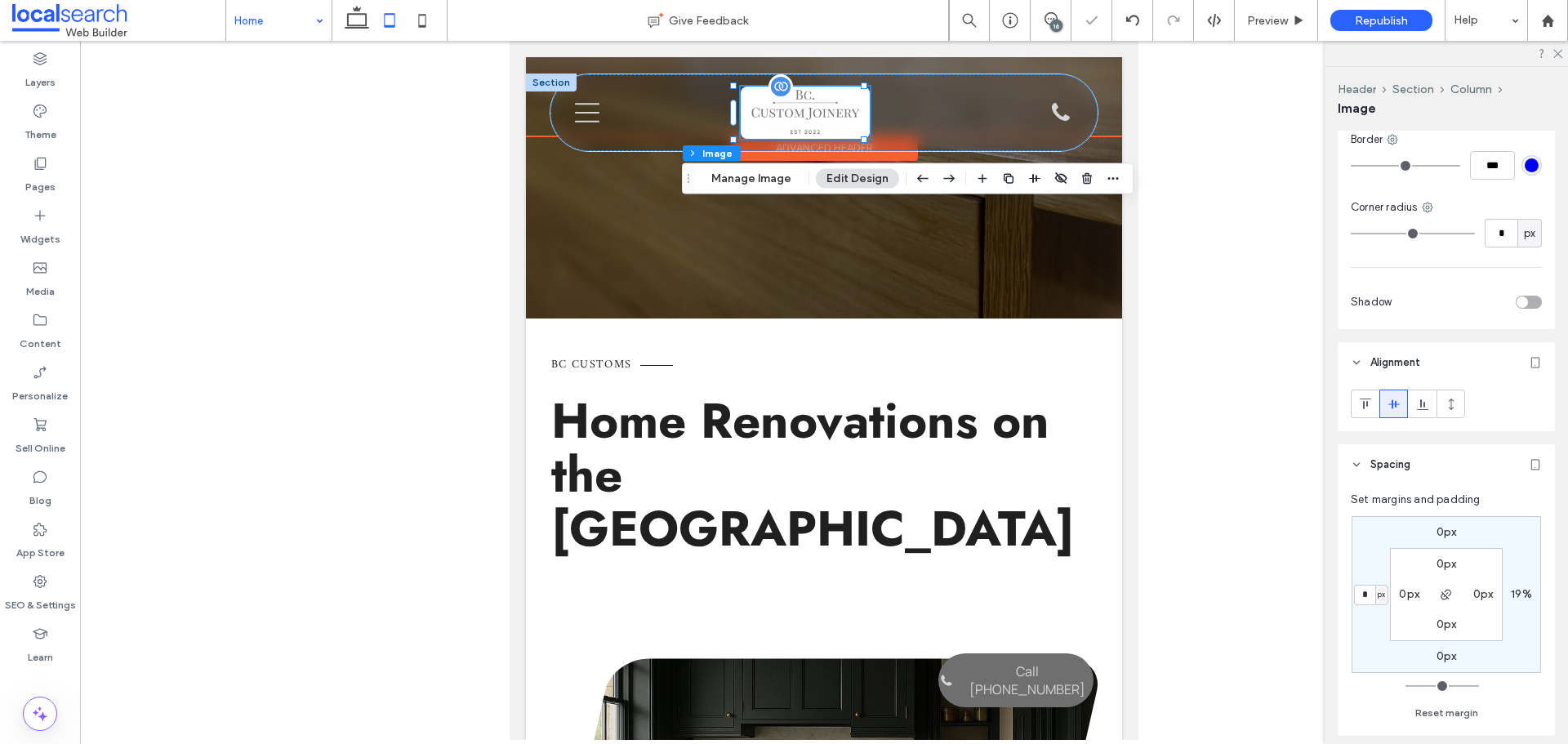
click at [837, 113] on img at bounding box center [805, 112] width 129 height 52
click at [1519, 587] on label "19%" at bounding box center [1521, 594] width 21 height 14
type input "**"
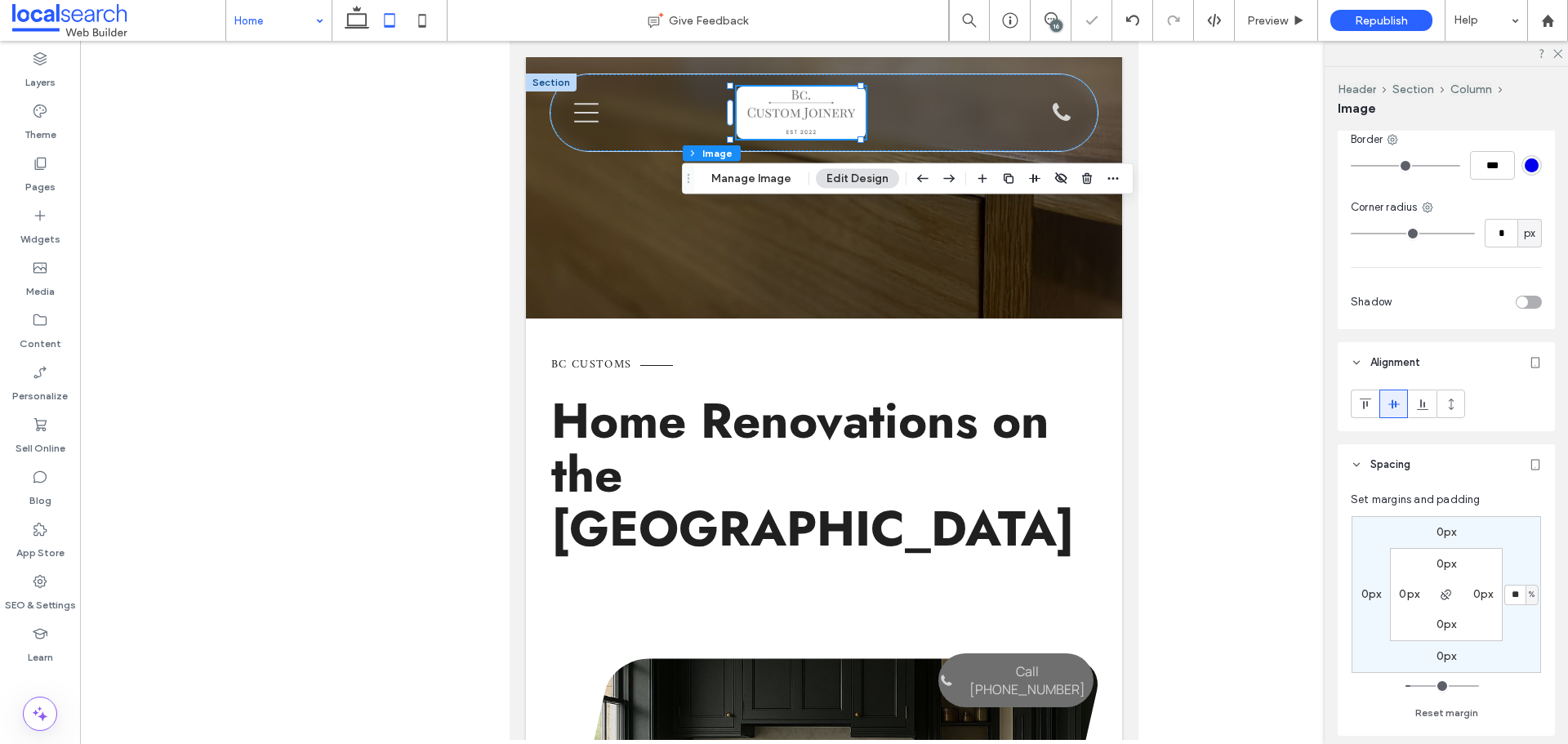
type input "*"
type input "**"
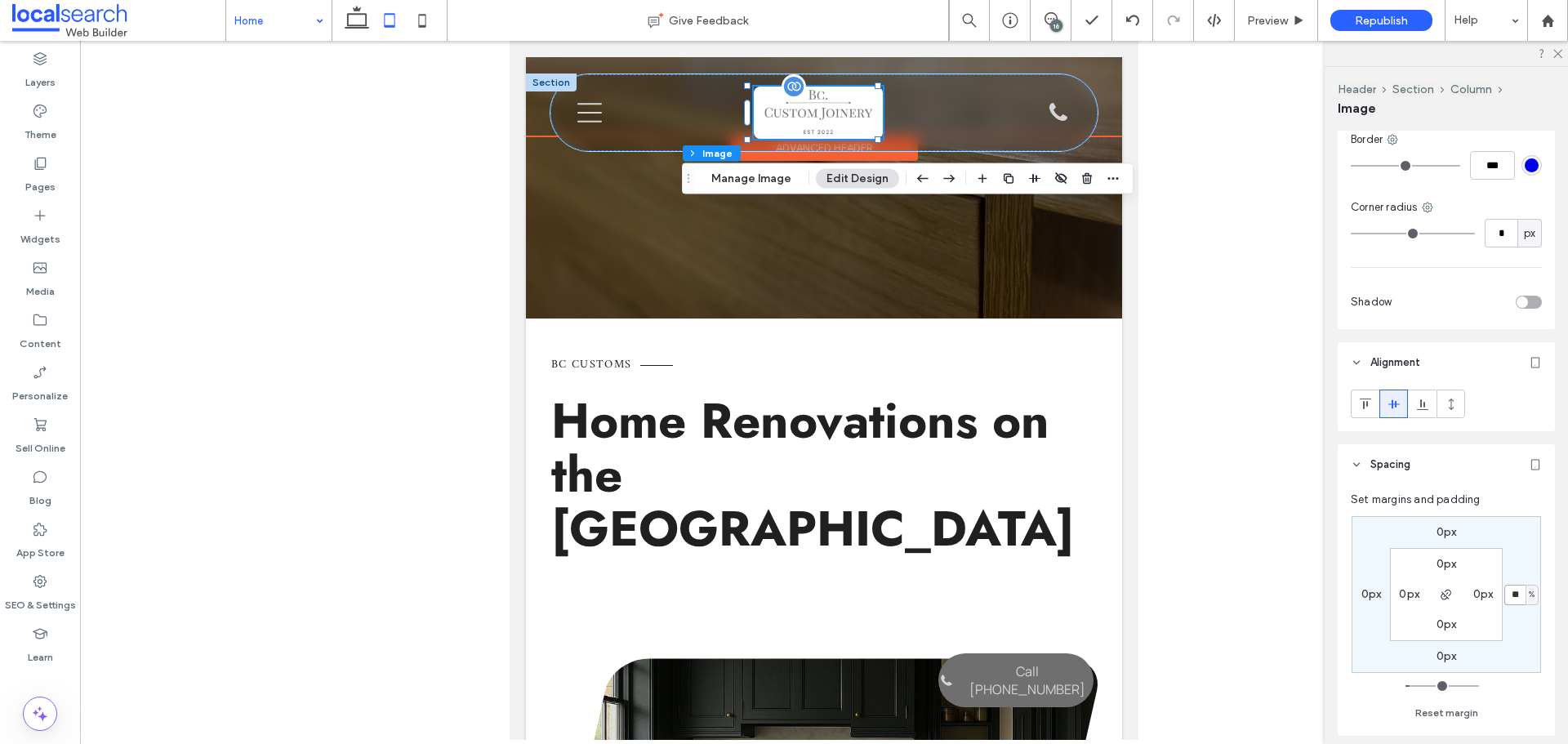
click at [802, 110] on img at bounding box center [818, 112] width 129 height 52
type input "**"
click at [653, 110] on div "Phone Icon Burger Icon B Contact 0405547401 What We Do Kitchens Laundries Bathr…" at bounding box center [824, 112] width 547 height 77
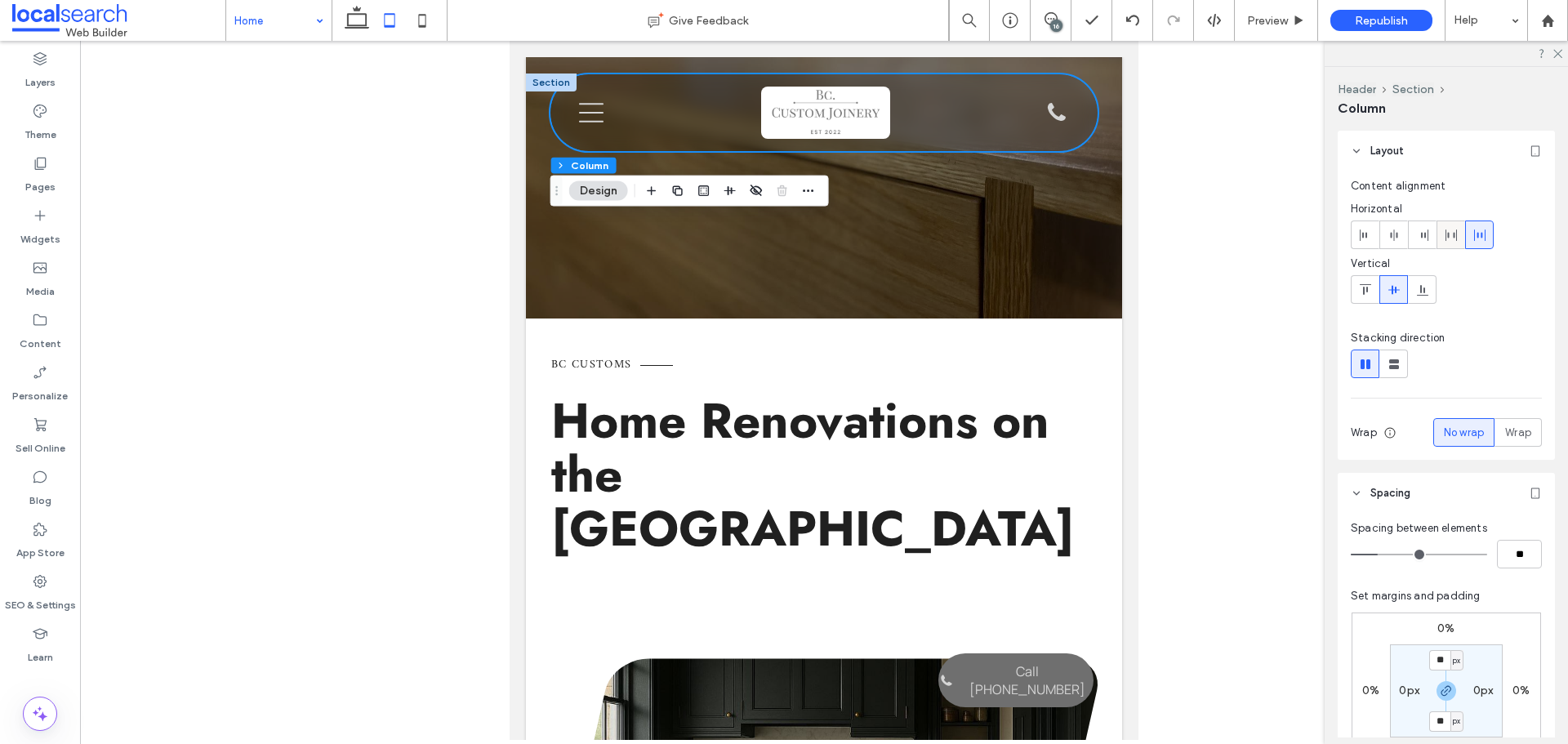
click at [1455, 232] on icon at bounding box center [1451, 235] width 13 height 13
click at [1483, 231] on icon at bounding box center [1479, 235] width 13 height 13
type input "***"
click at [410, 219] on div at bounding box center [824, 389] width 1488 height 698
click at [1561, 51] on use at bounding box center [1557, 54] width 9 height 9
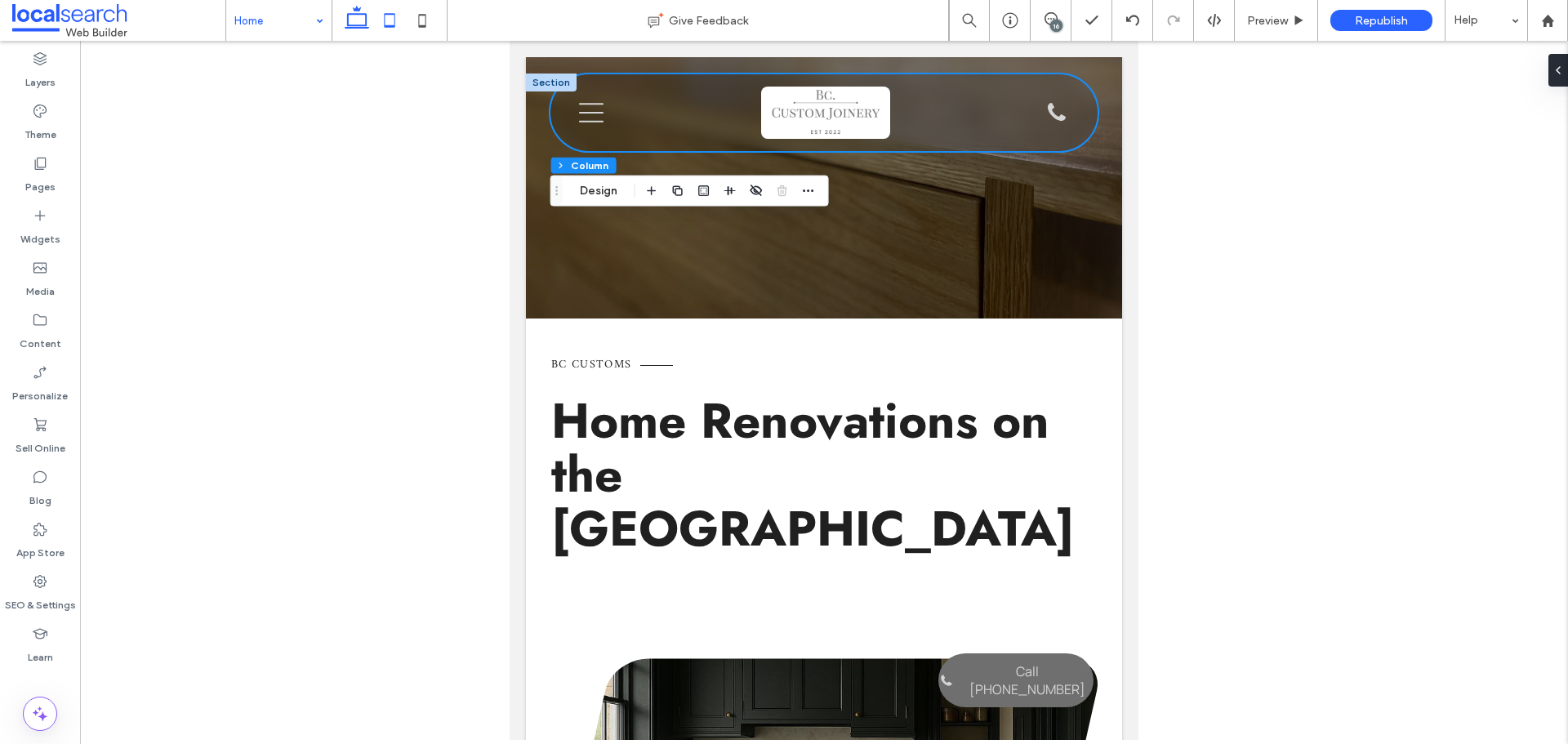
click at [362, 30] on icon at bounding box center [357, 20] width 33 height 33
type input "*"
type input "***"
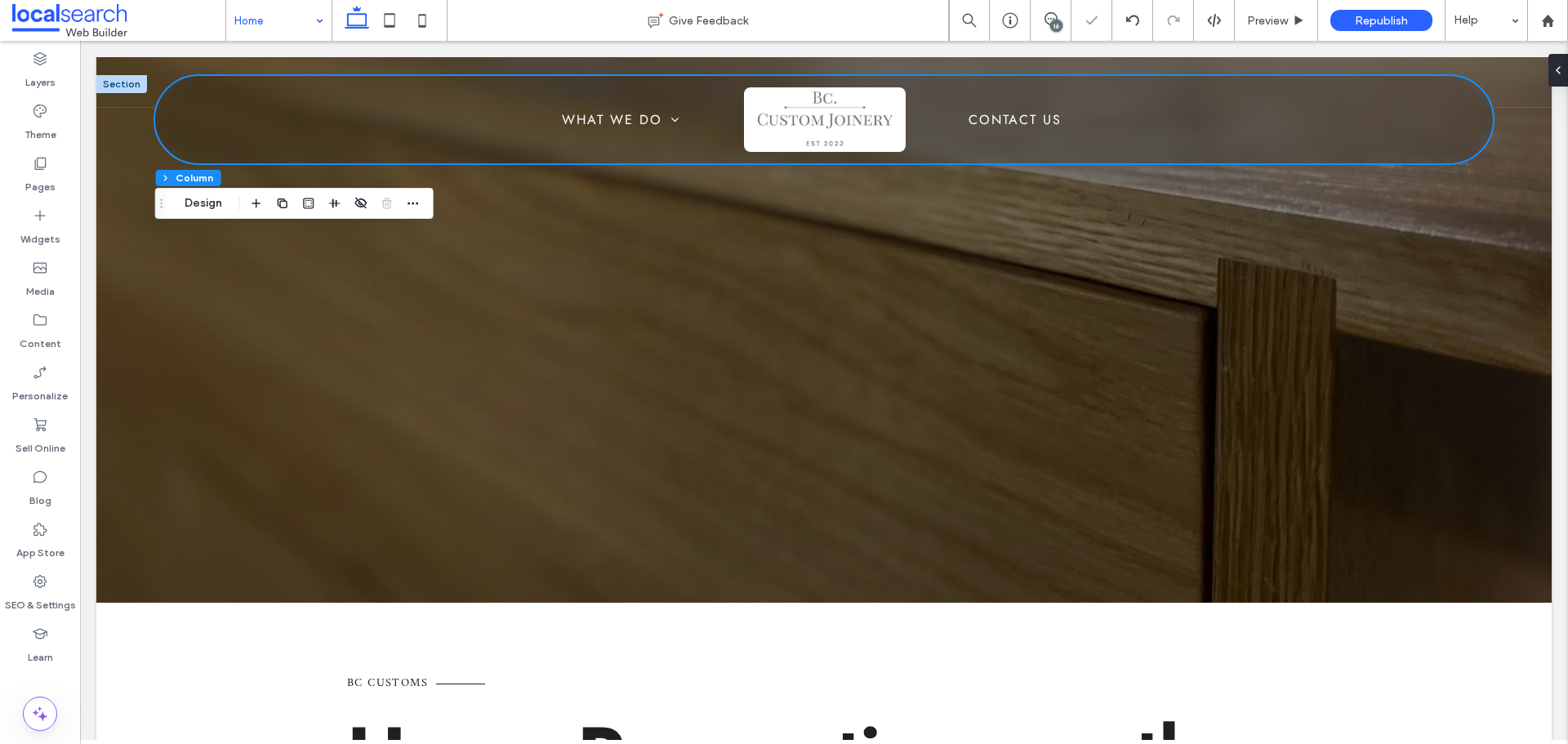
click at [1058, 25] on div "16" at bounding box center [1056, 25] width 12 height 12
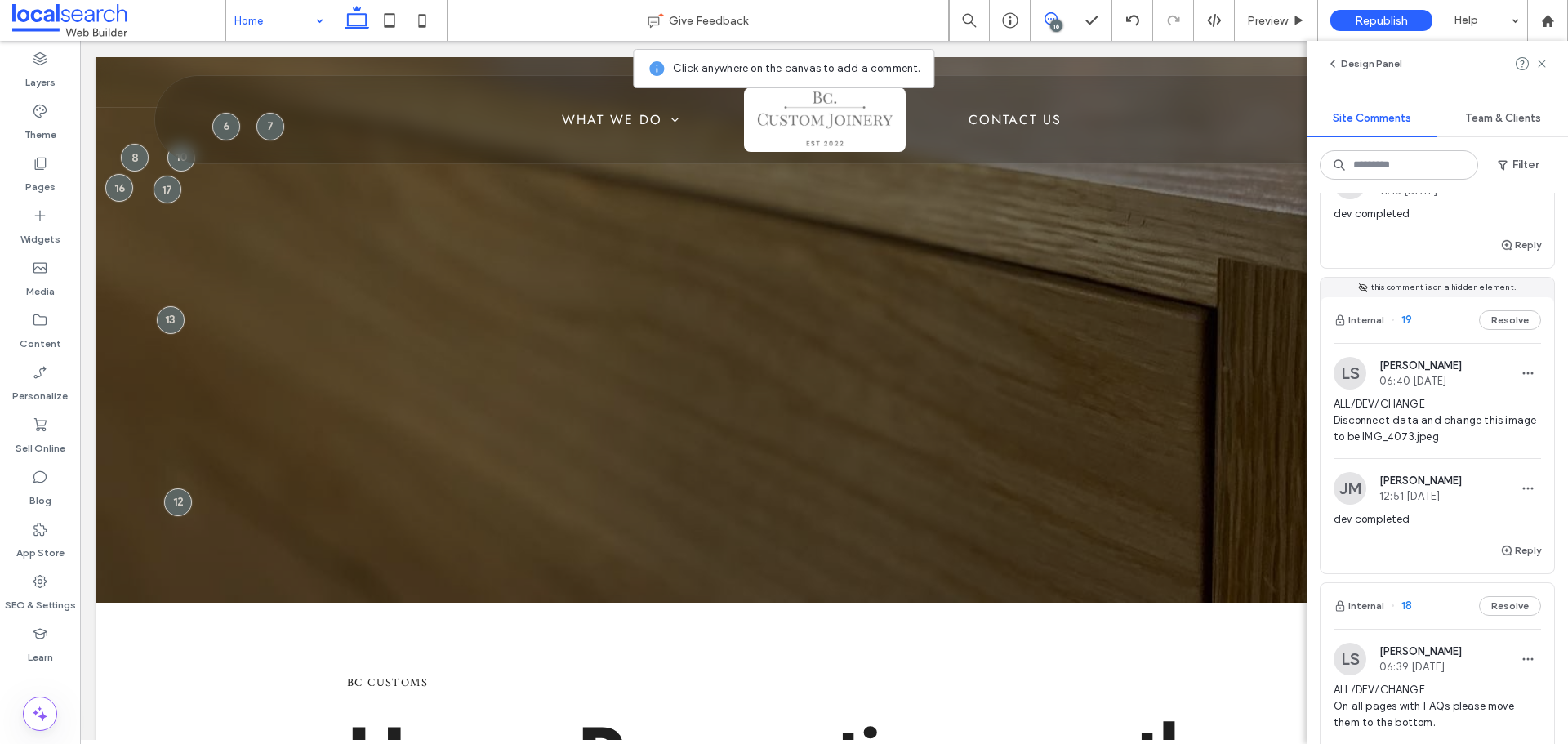
scroll to position [0, 0]
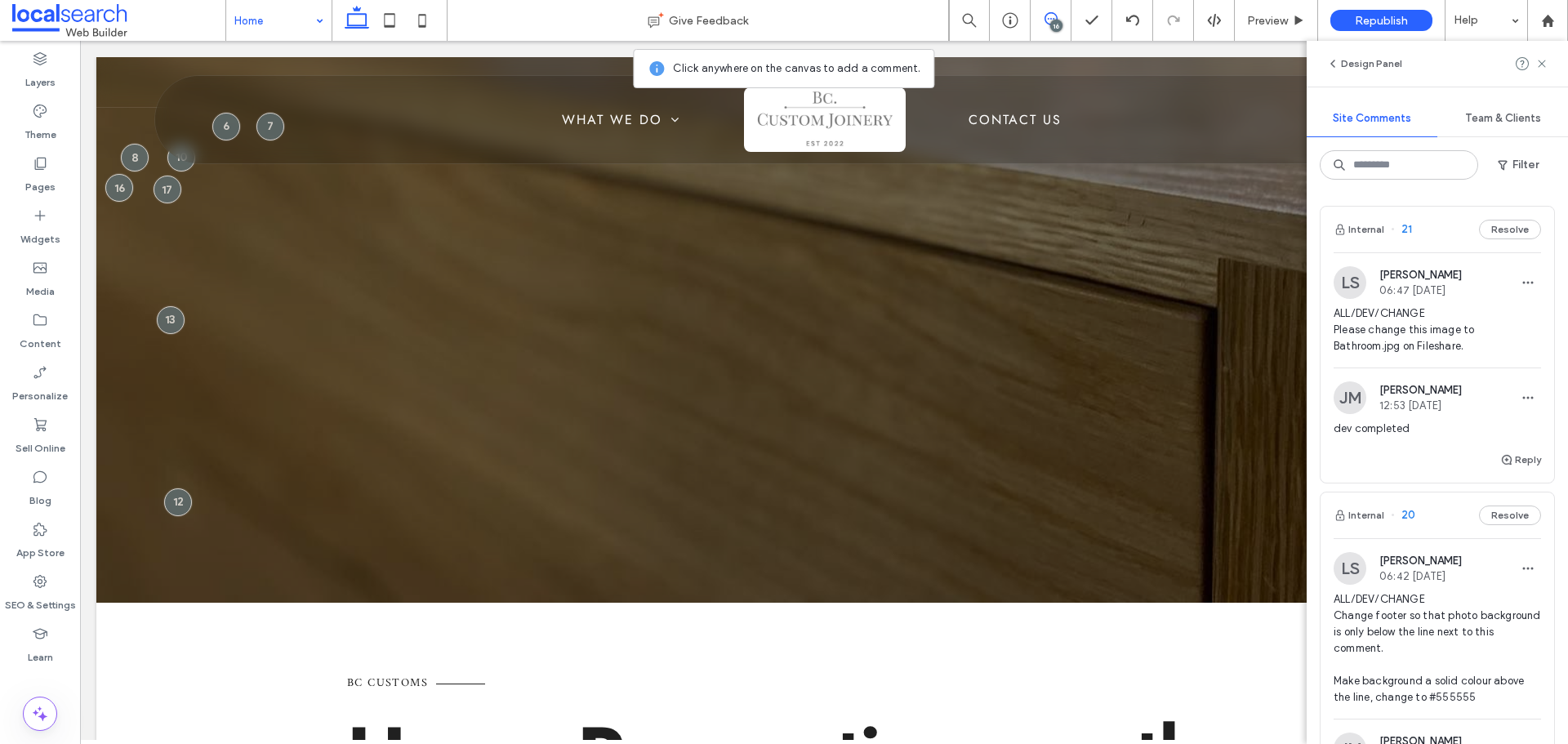
click at [1469, 338] on span "ALL/DEV/CHANGE Please change this image to Bathroom.jpg on Fileshare." at bounding box center [1437, 329] width 208 height 49
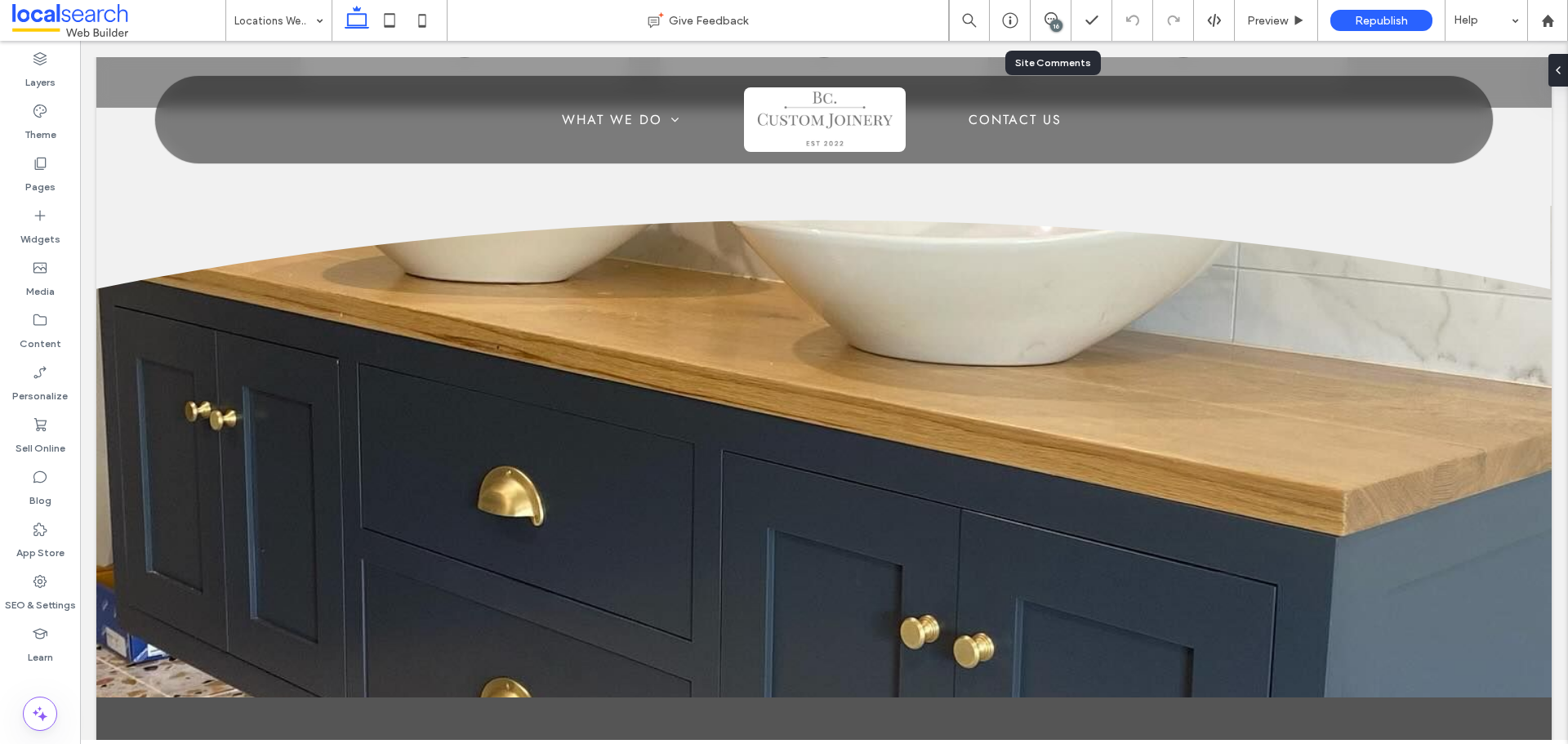
click at [1056, 7] on div "16" at bounding box center [1051, 20] width 41 height 41
click at [1051, 18] on icon at bounding box center [1050, 18] width 13 height 13
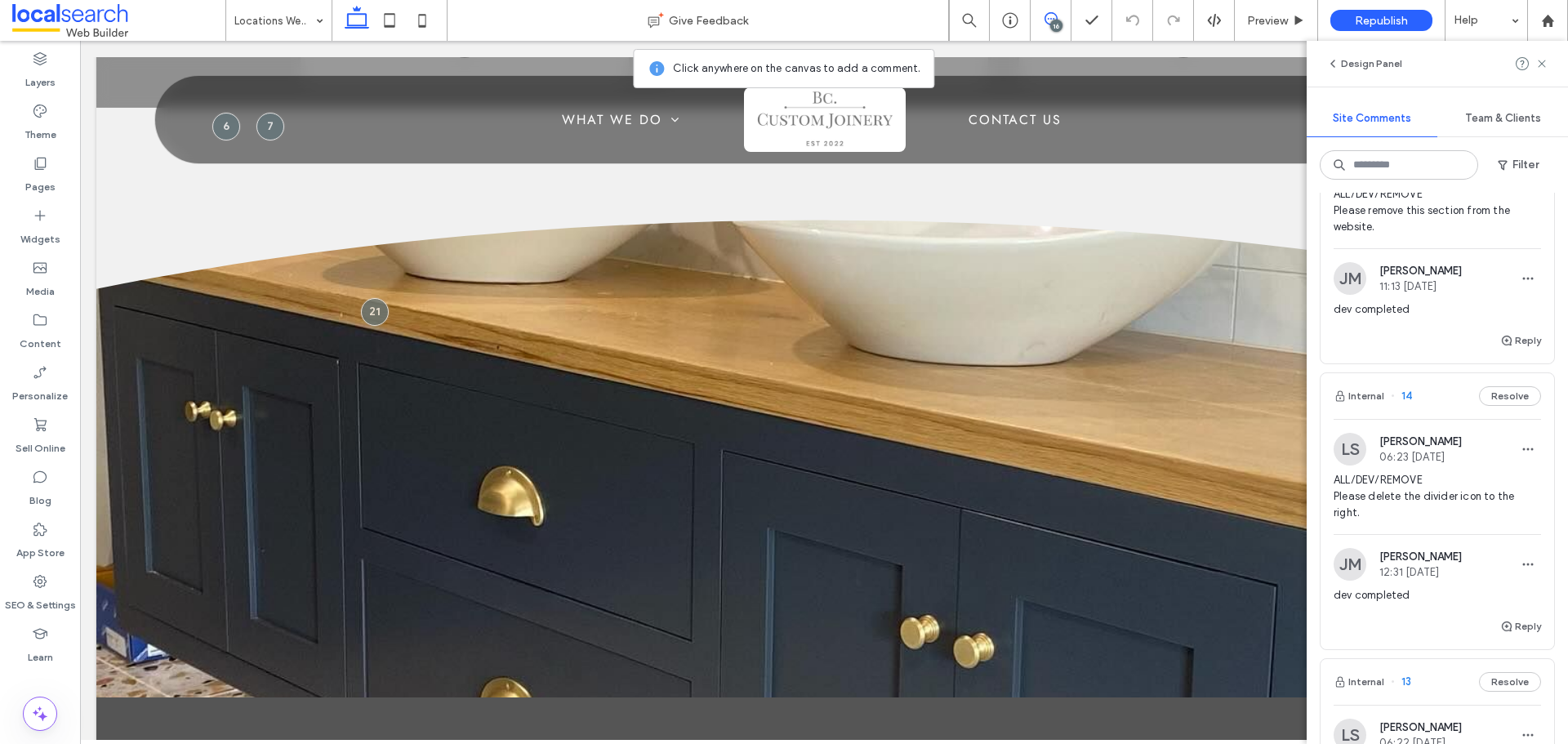
scroll to position [2040, 0]
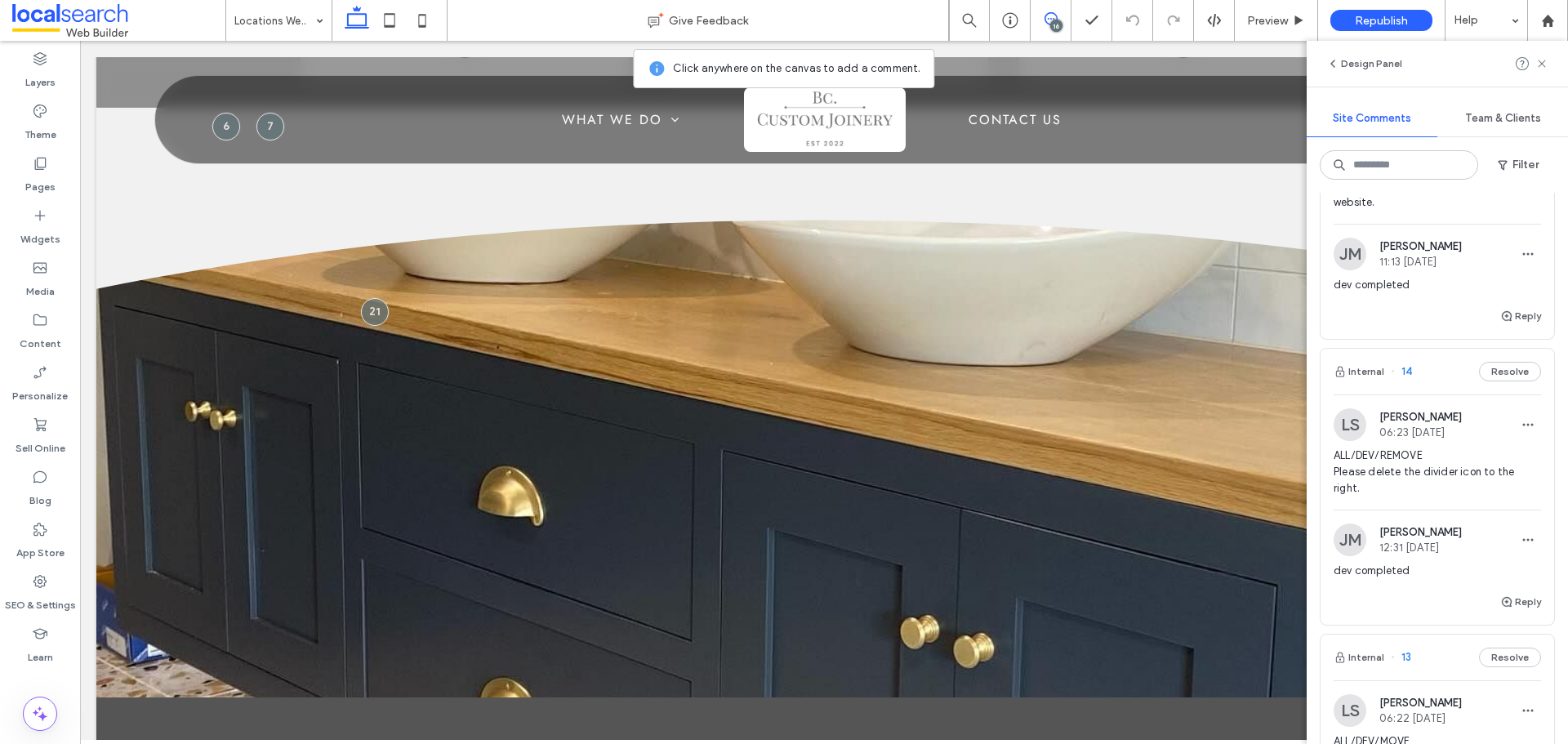
click at [1408, 447] on div "LS [PERSON_NAME] 06:23 [DATE] ALL/DEV/REMOVE Please delete the divider icon to …" at bounding box center [1437, 459] width 208 height 101
click at [1553, 497] on div "Internal 21 Resolve LS [PERSON_NAME] 06:47 [DATE] ALL/DEV/CHANGE Please change …" at bounding box center [1436, 468] width 261 height 551
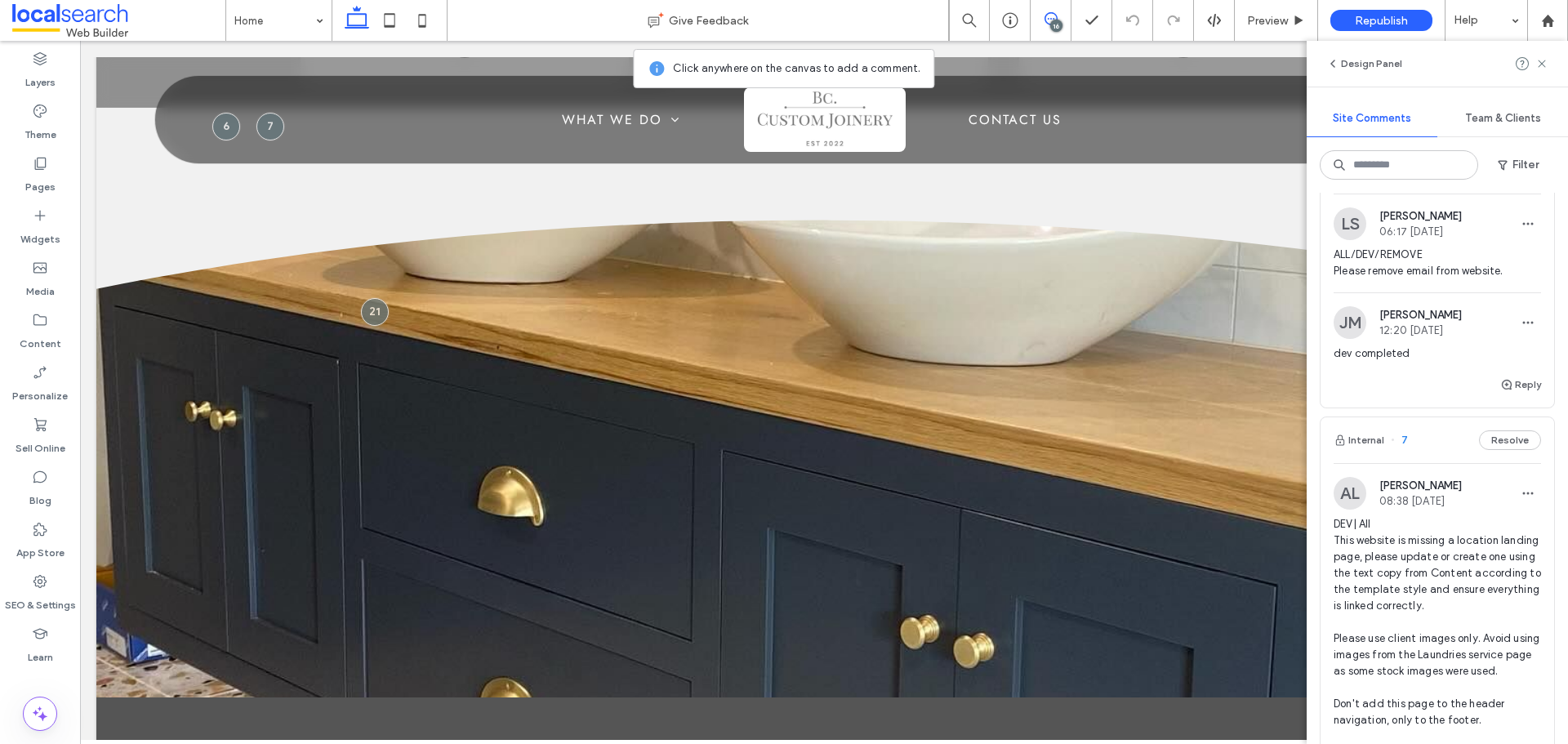
scroll to position [4000, 0]
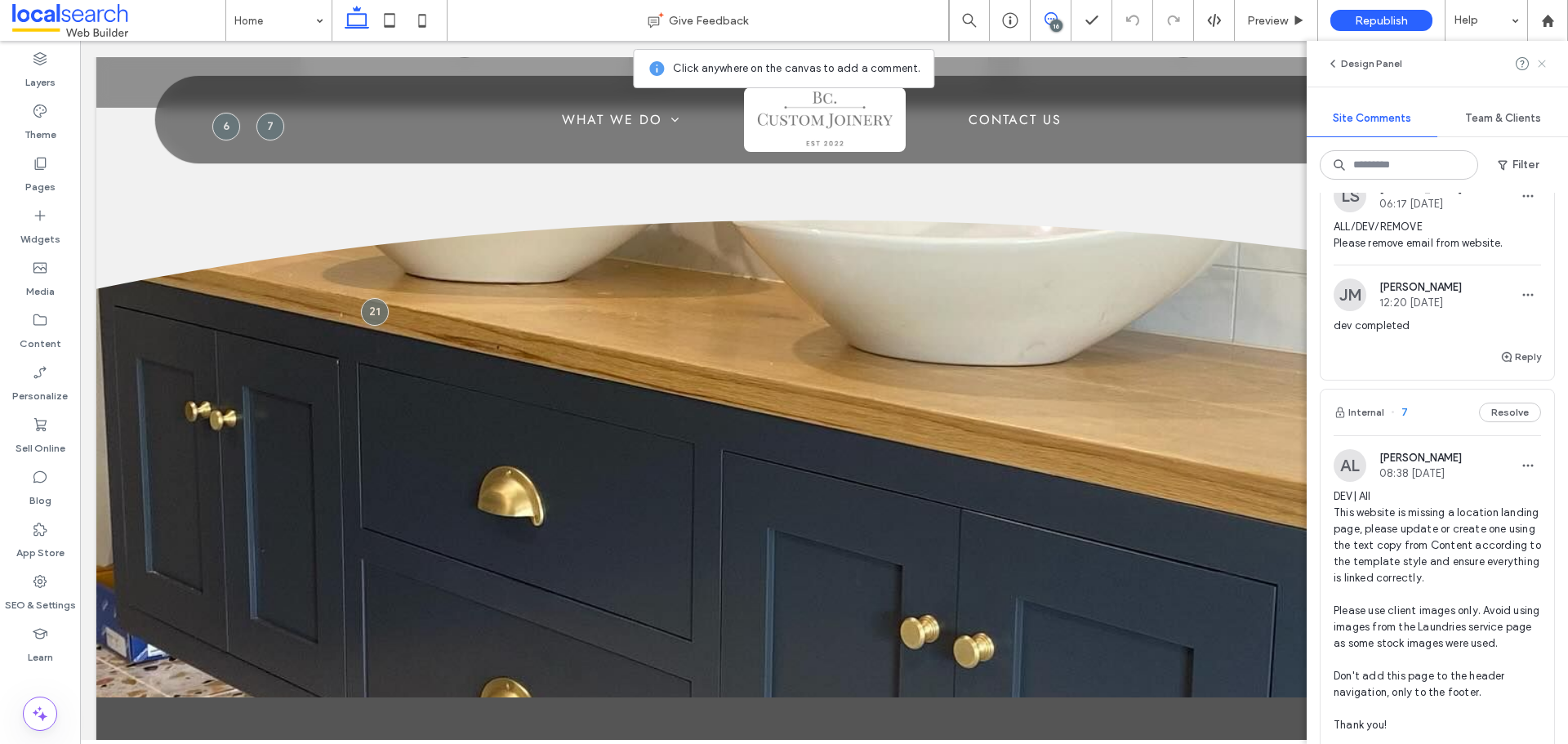
click at [1536, 67] on icon at bounding box center [1541, 63] width 13 height 13
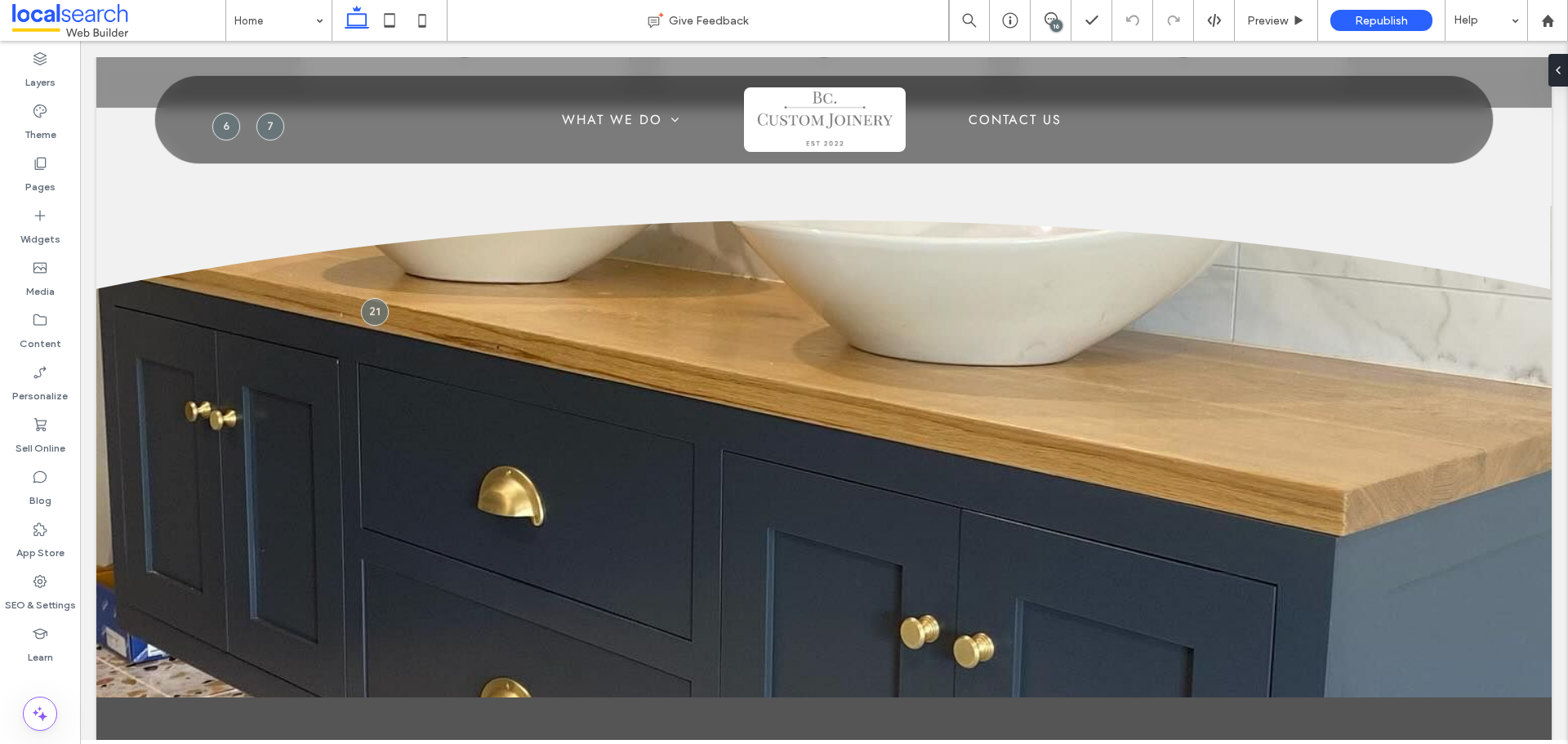
scroll to position [0, 0]
click at [49, 575] on div "SEO & Settings" at bounding box center [40, 593] width 80 height 52
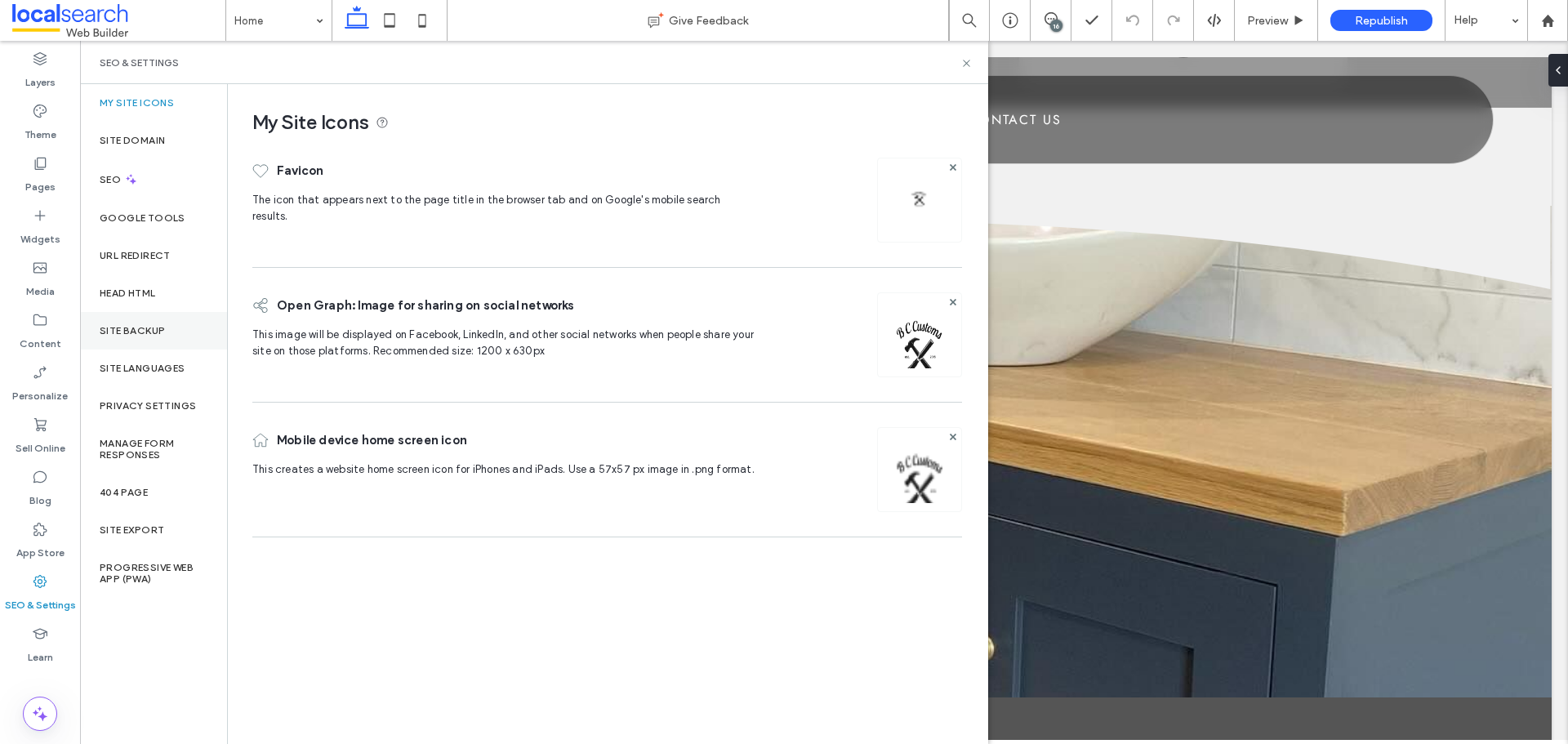
click at [161, 326] on label "Site Backup" at bounding box center [132, 331] width 65 height 12
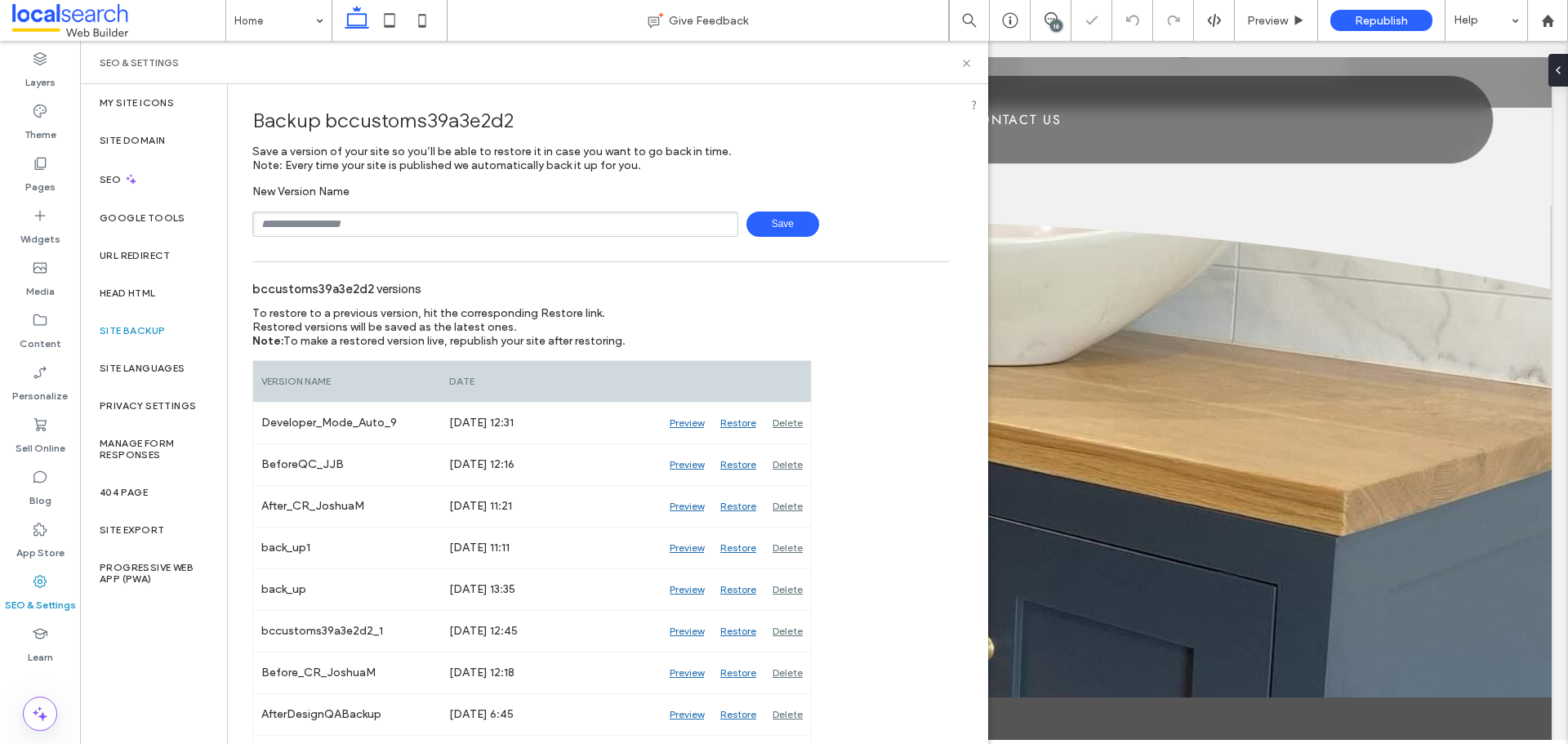
click at [362, 232] on input "text" at bounding box center [495, 224] width 486 height 25
type input "**********"
click at [785, 222] on span "Save" at bounding box center [782, 224] width 73 height 25
click at [962, 68] on icon at bounding box center [966, 63] width 12 height 12
